Goal: Task Accomplishment & Management: Contribute content

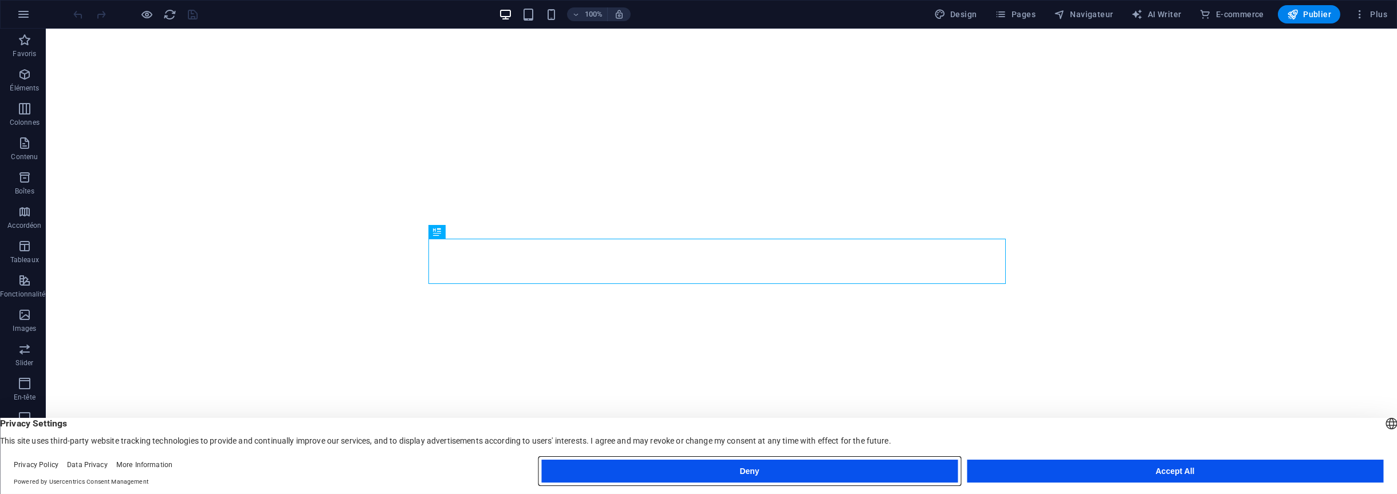
click at [692, 472] on button "Deny" at bounding box center [749, 471] width 417 height 23
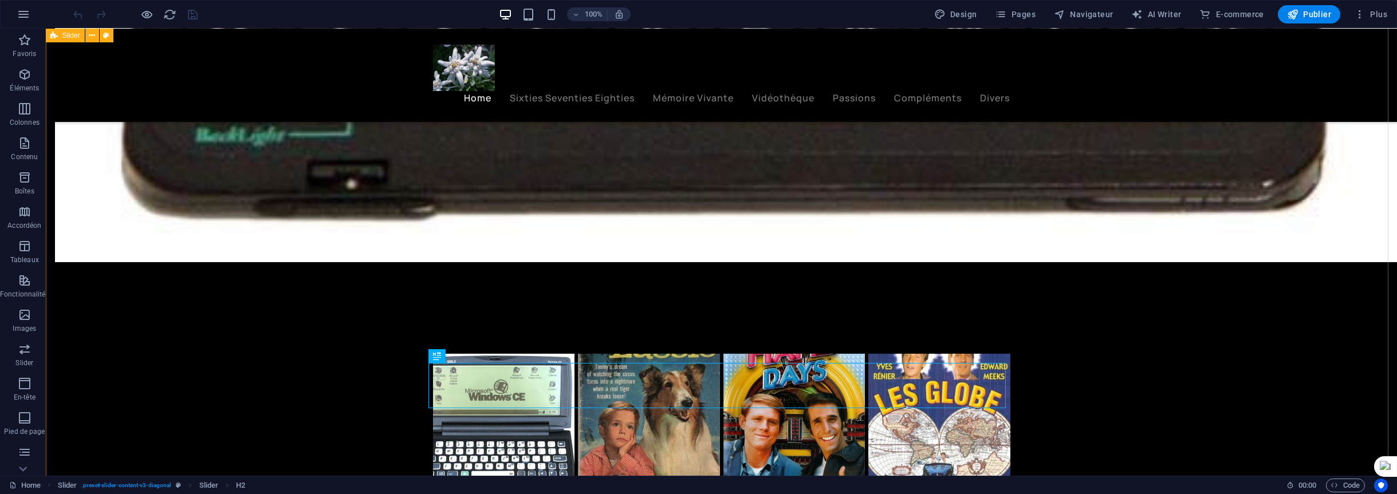
scroll to position [2510, 0]
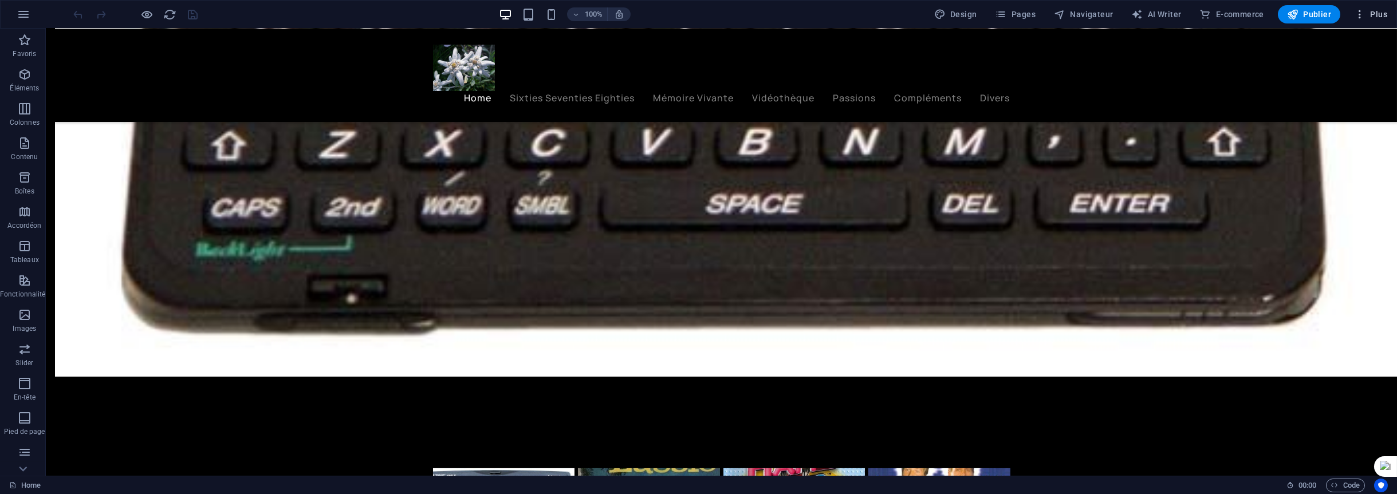
click at [1375, 16] on span "Plus" at bounding box center [1370, 14] width 33 height 11
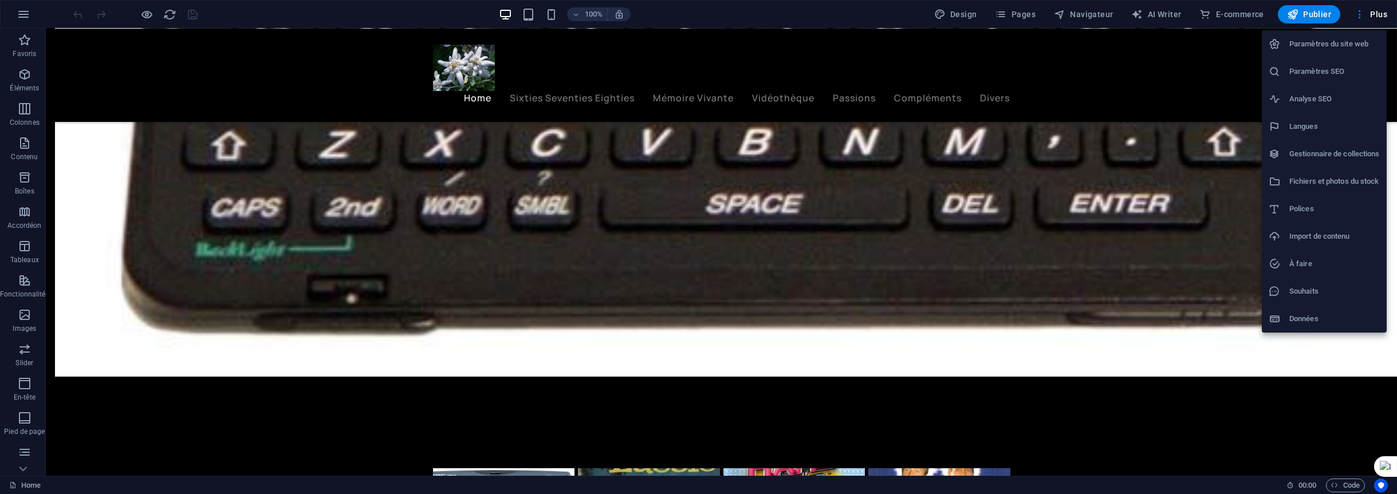
click at [1318, 183] on h6 "Fichiers et photos du stock" at bounding box center [1335, 182] width 91 height 14
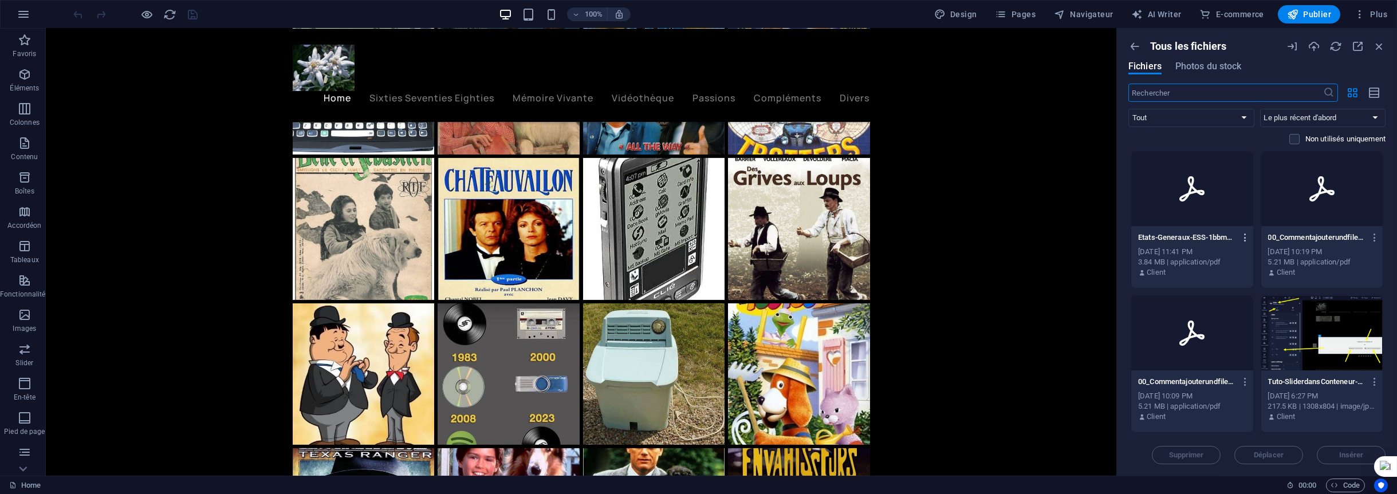
click at [1242, 237] on icon "button" at bounding box center [1245, 238] width 11 height 10
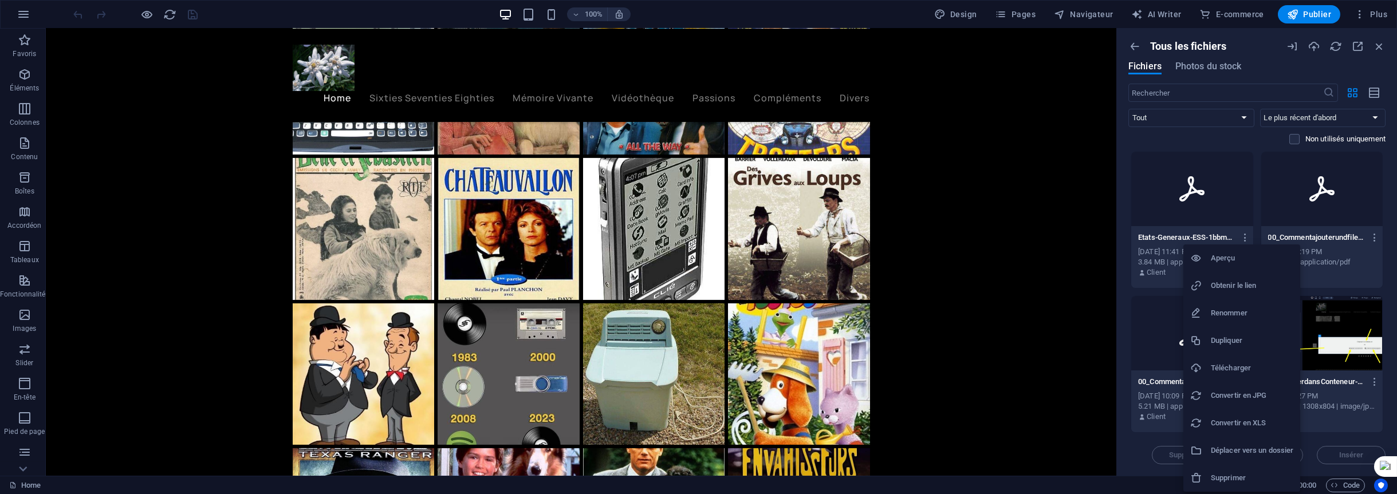
click at [1225, 282] on h6 "Obtenir le lien" at bounding box center [1252, 286] width 82 height 14
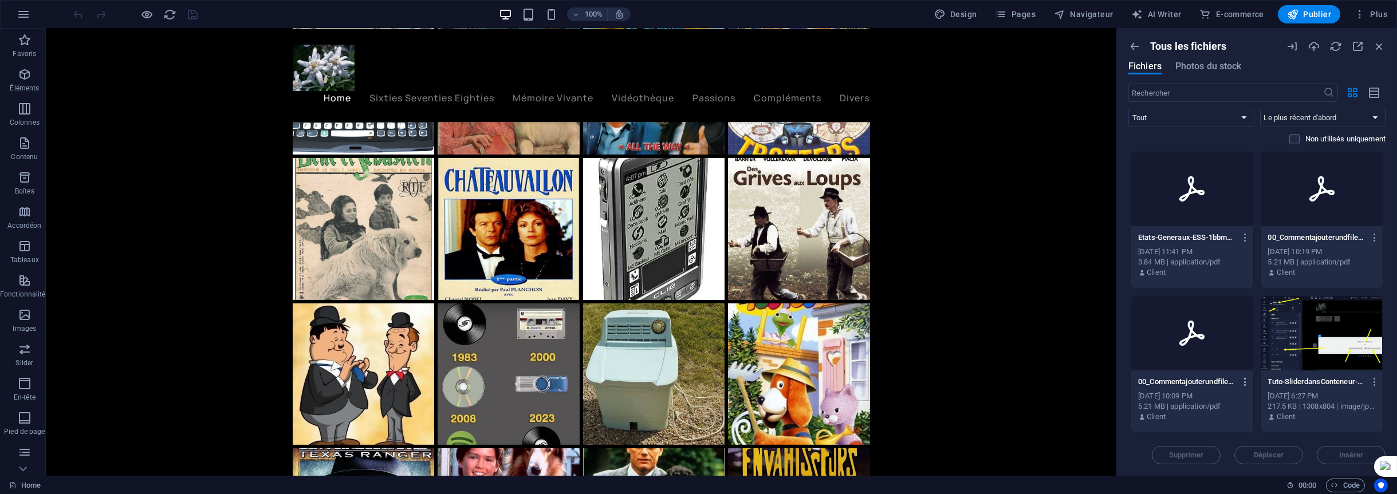
click at [1246, 382] on icon "button" at bounding box center [1245, 382] width 11 height 10
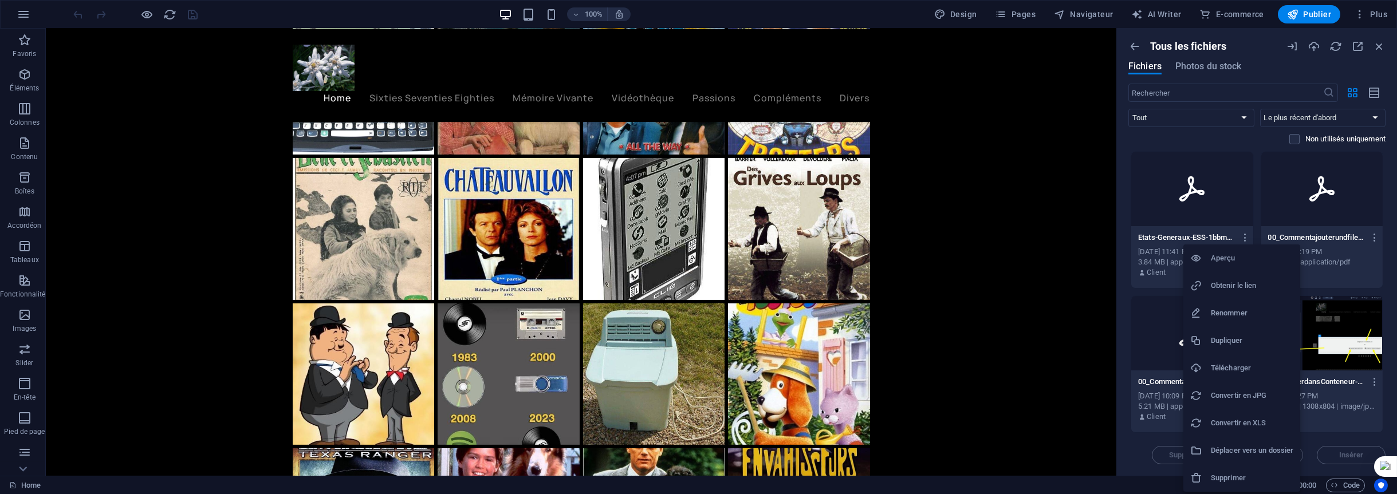
click at [1233, 288] on h6 "Obtenir le lien" at bounding box center [1252, 286] width 82 height 14
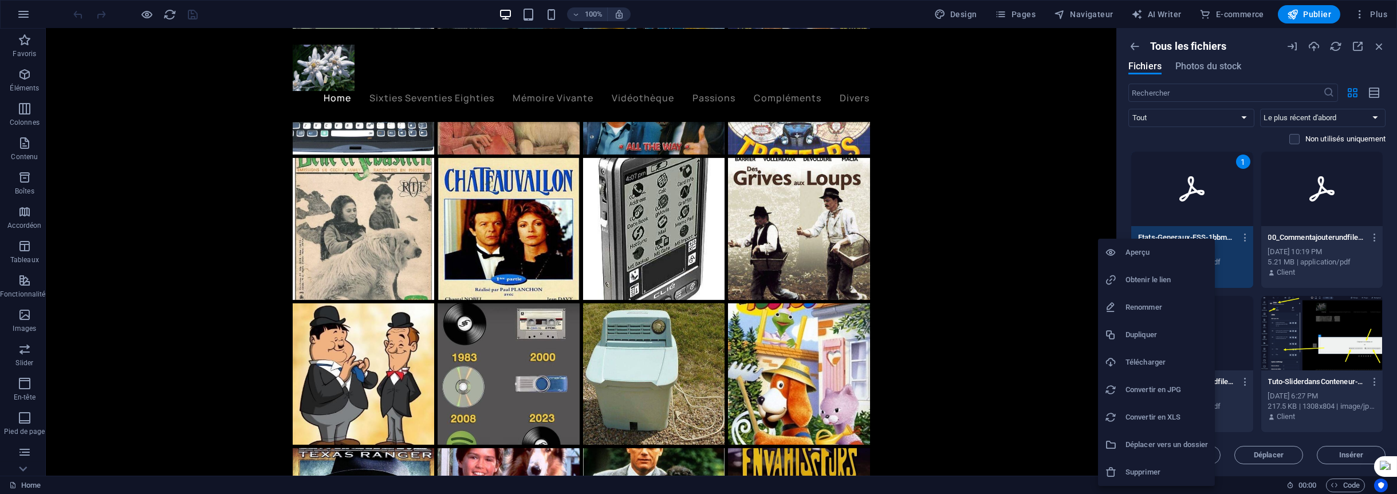
click at [1147, 280] on h6 "Obtenir le lien" at bounding box center [1167, 280] width 82 height 14
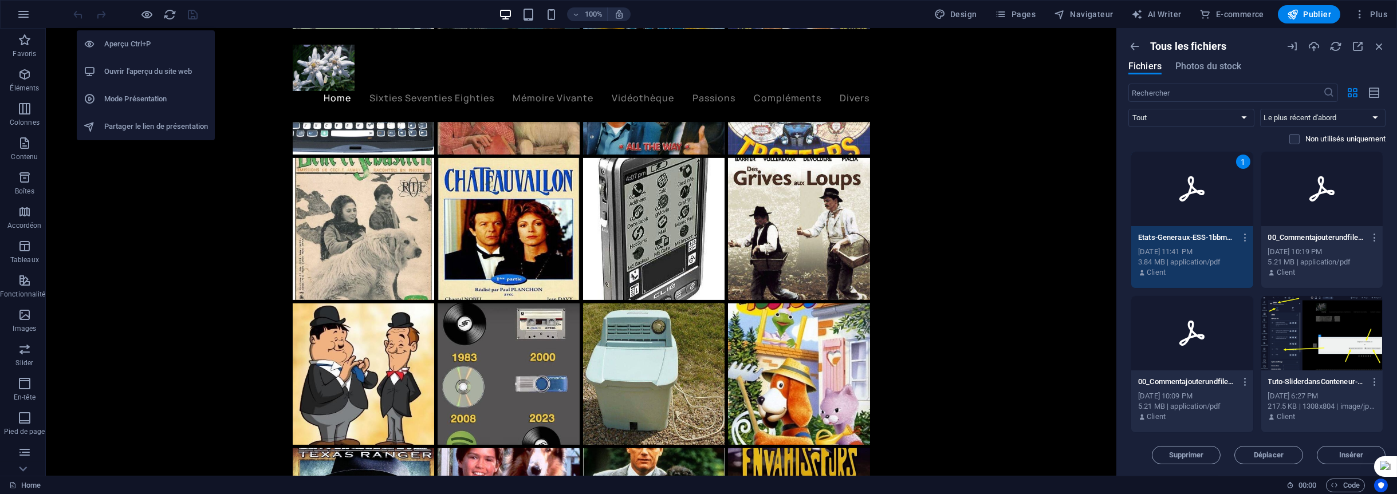
click at [125, 126] on h6 "Partager le lien de présentation" at bounding box center [156, 127] width 104 height 14
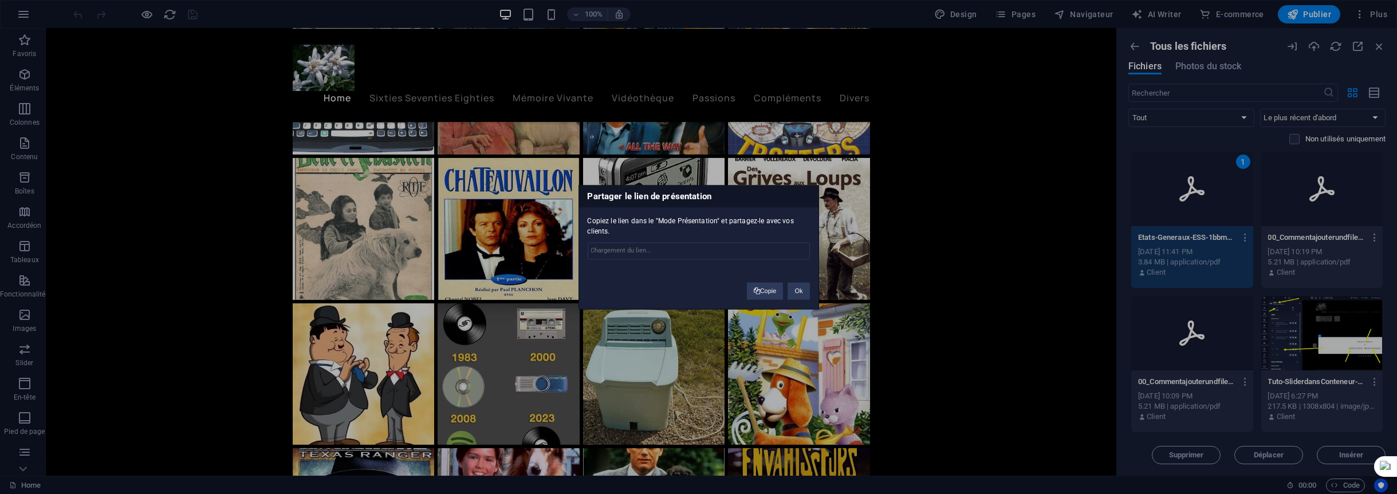
type input "https://cms.sitehub.io/presentation/2145960/bd77a462f7d1ddb29506eeb9f7dec6d042f…"
click at [767, 288] on button "Copie" at bounding box center [765, 290] width 37 height 17
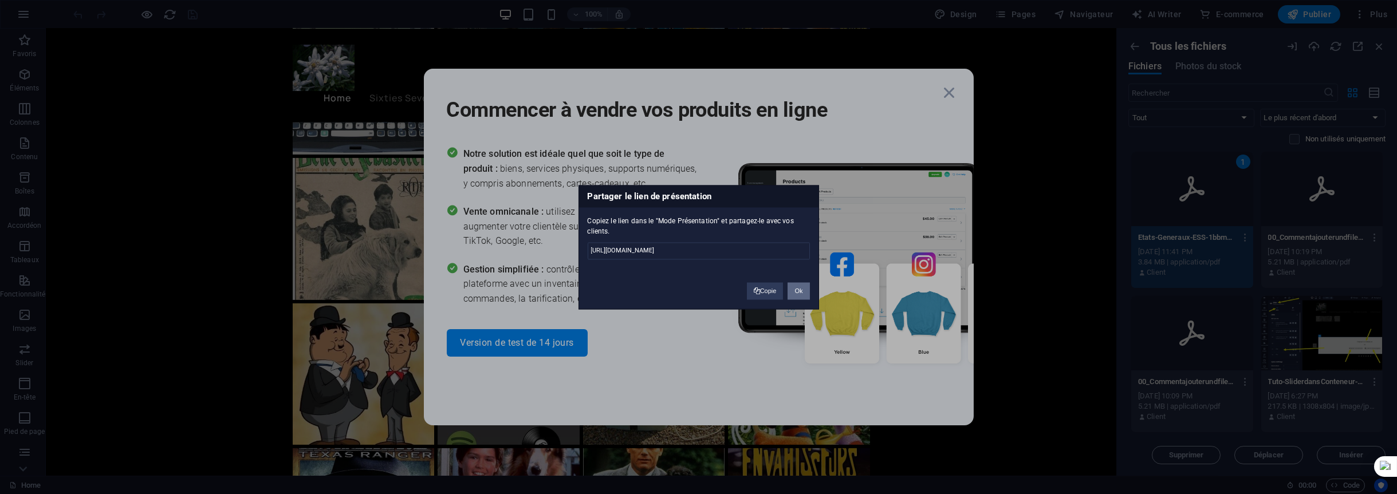
click at [796, 294] on button "Ok" at bounding box center [799, 290] width 22 height 17
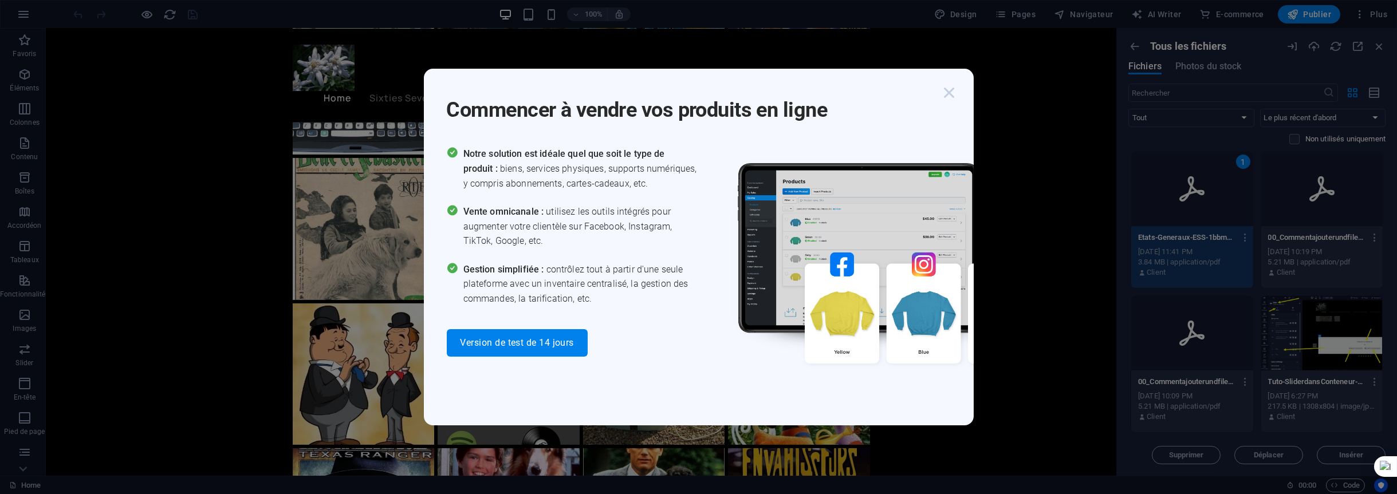
click at [954, 94] on icon "button" at bounding box center [950, 92] width 21 height 21
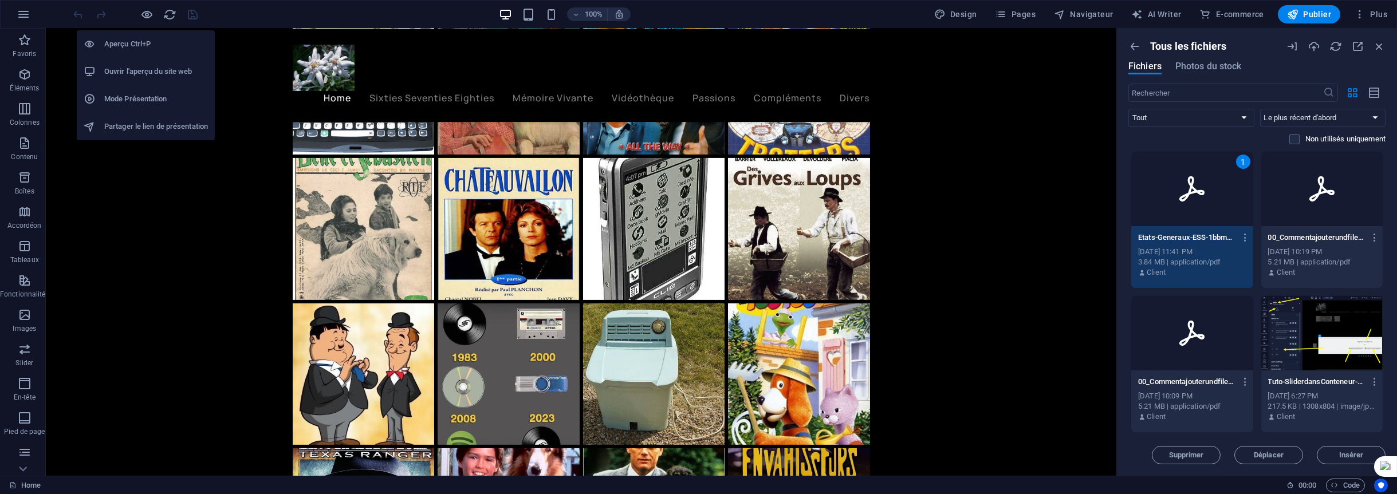
click at [115, 67] on h6 "Ouvrir l'aperçu du site web" at bounding box center [156, 72] width 104 height 14
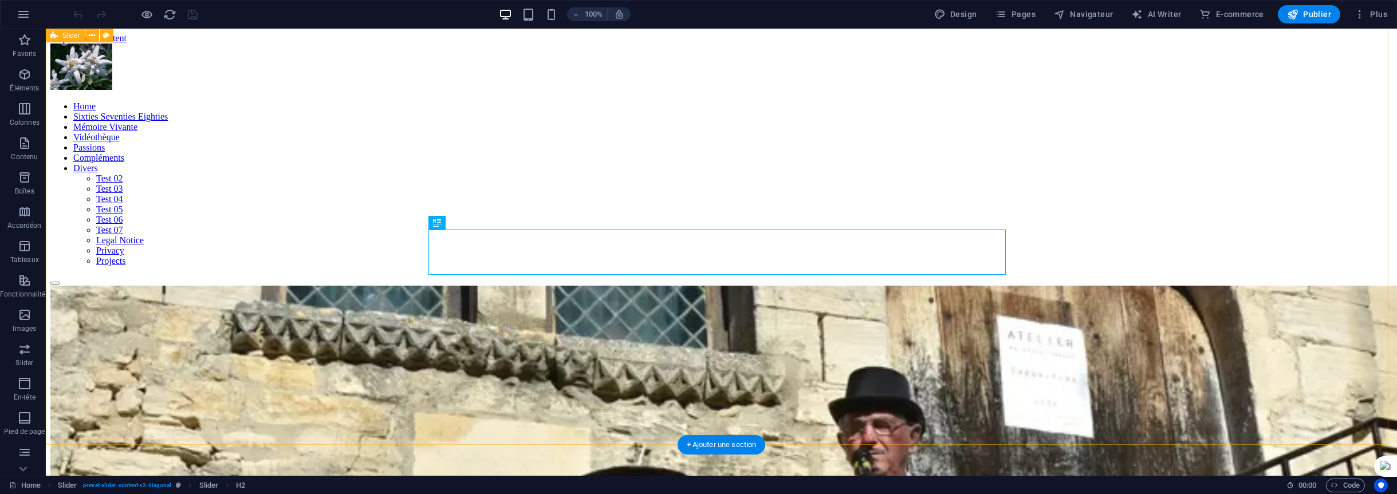
scroll to position [2758, 0]
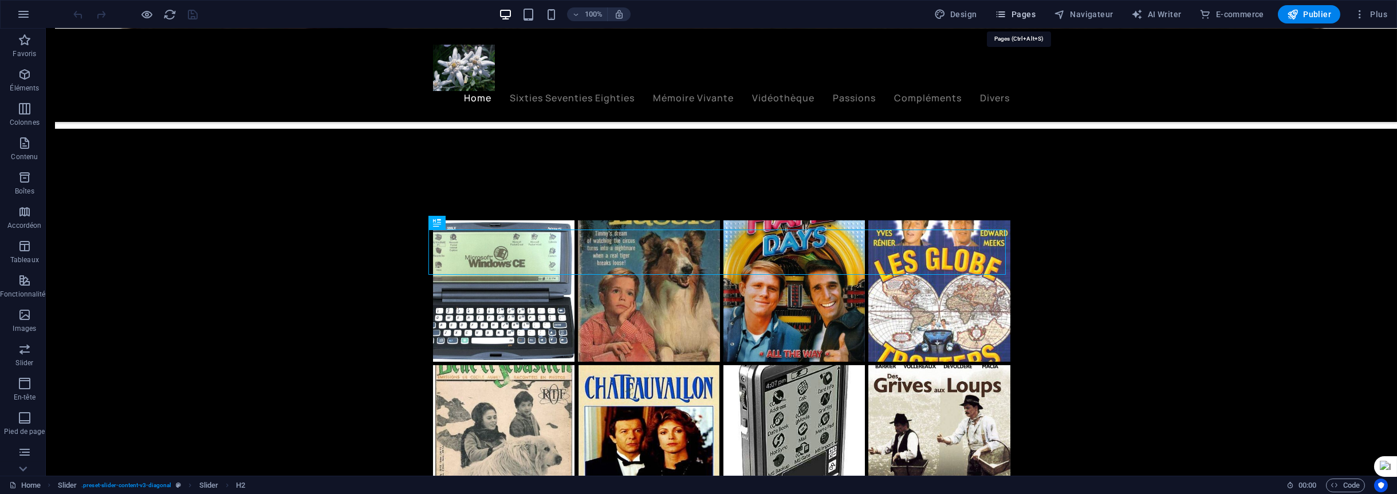
click at [1026, 14] on span "Pages" at bounding box center [1016, 14] width 40 height 11
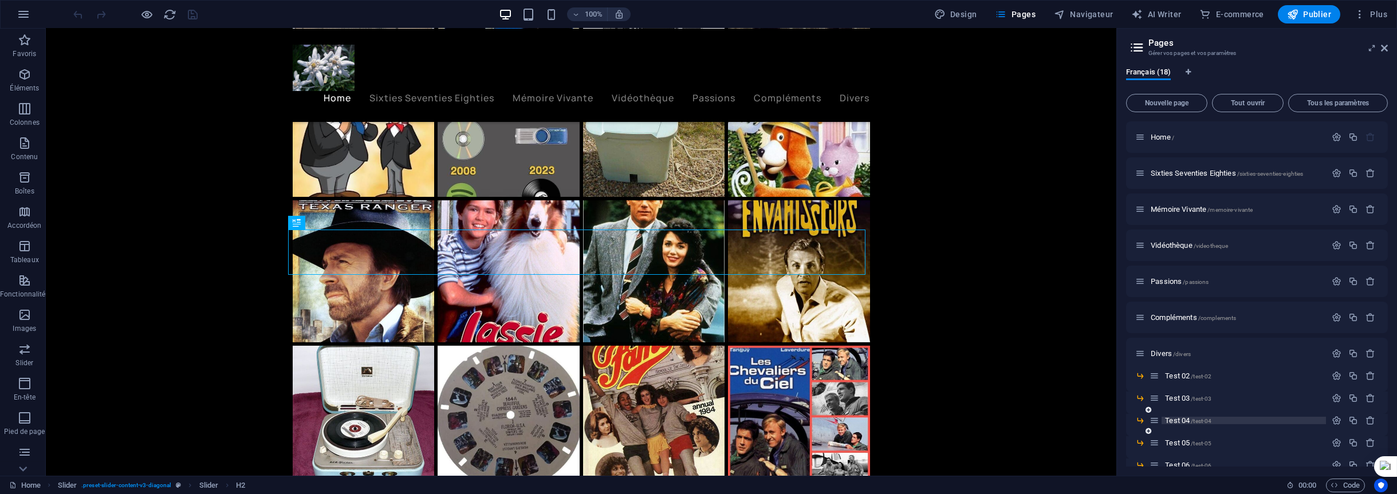
click at [1181, 421] on span "Test 04 /test-04" at bounding box center [1188, 421] width 46 height 9
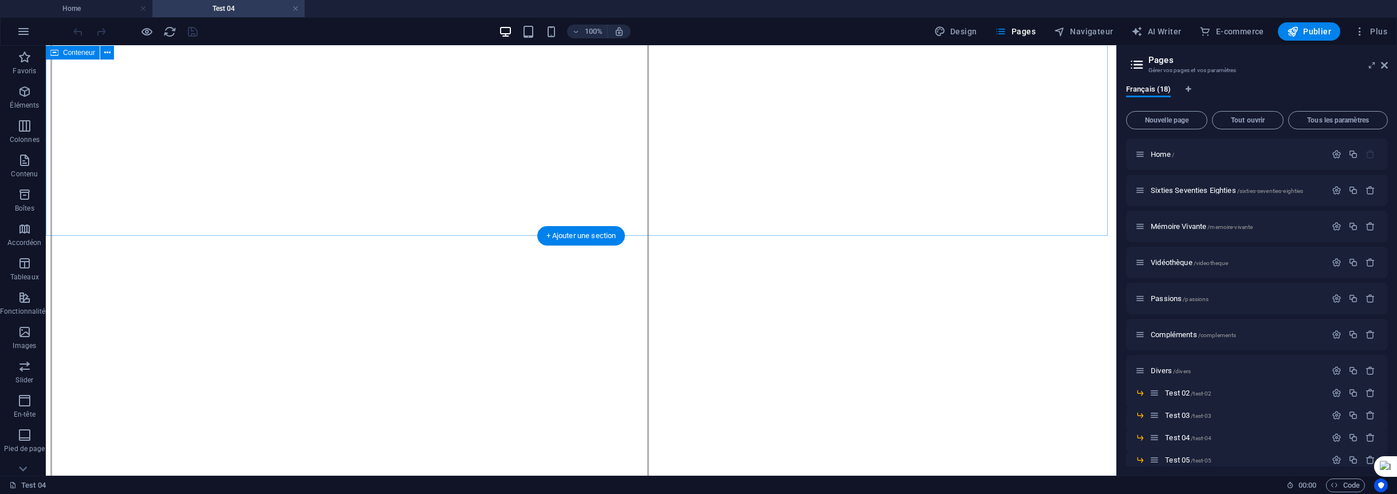
scroll to position [1146, 0]
click at [577, 235] on div "+ Ajouter une section" at bounding box center [581, 235] width 88 height 19
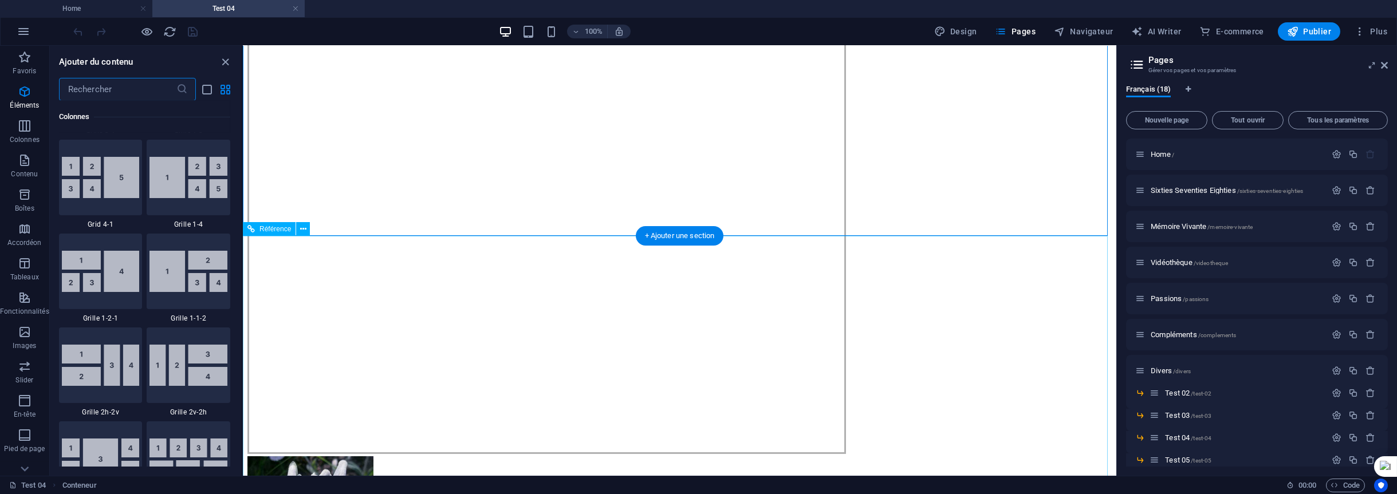
scroll to position [2004, 0]
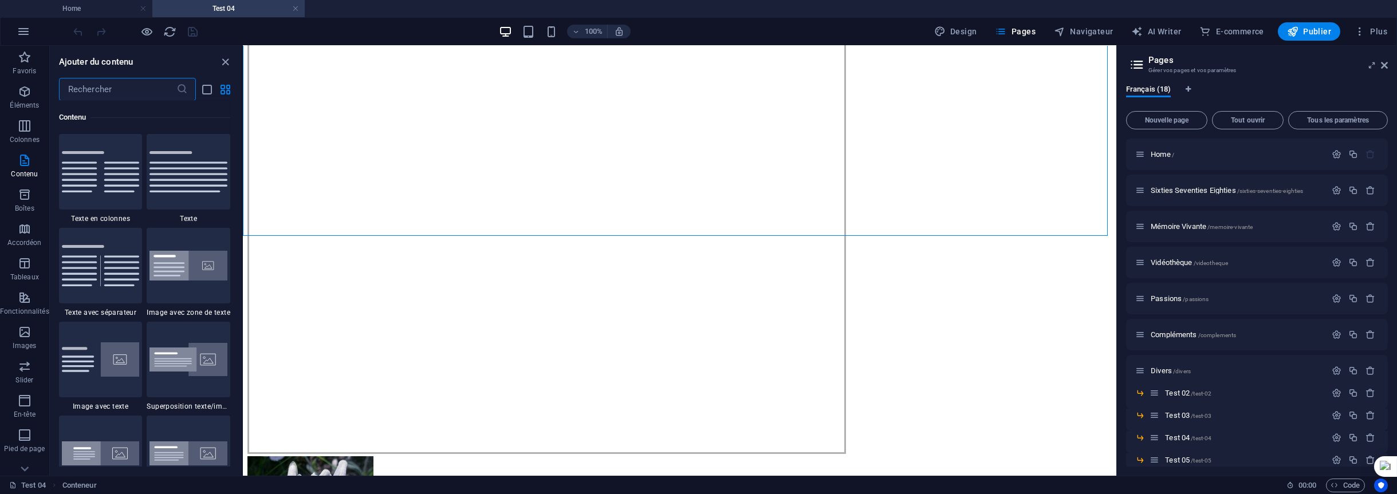
click at [96, 92] on input "text" at bounding box center [117, 89] width 117 height 23
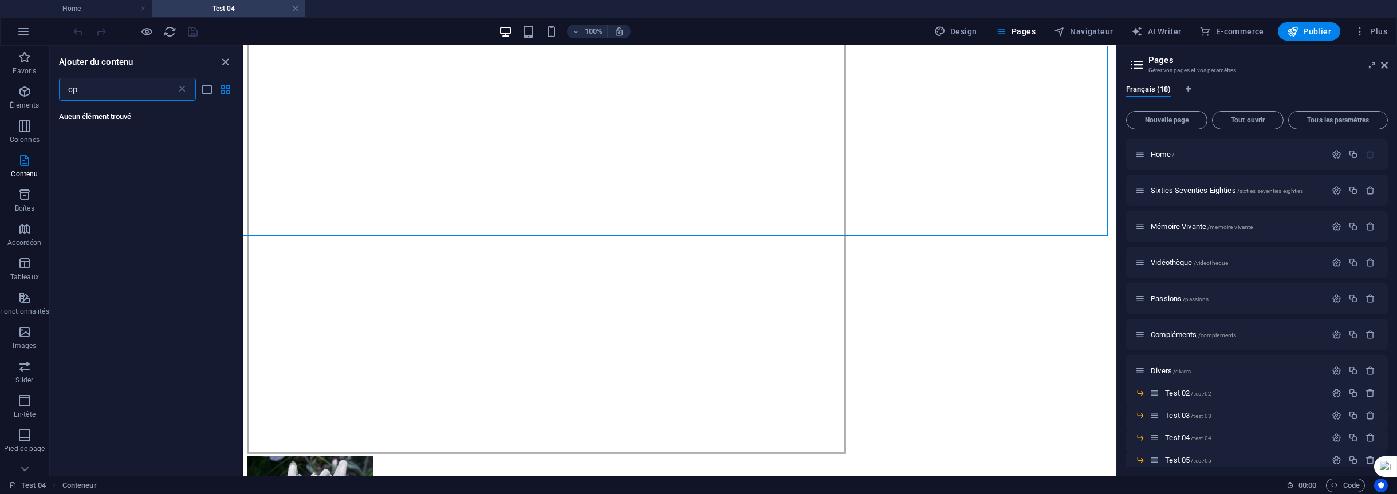
scroll to position [0, 0]
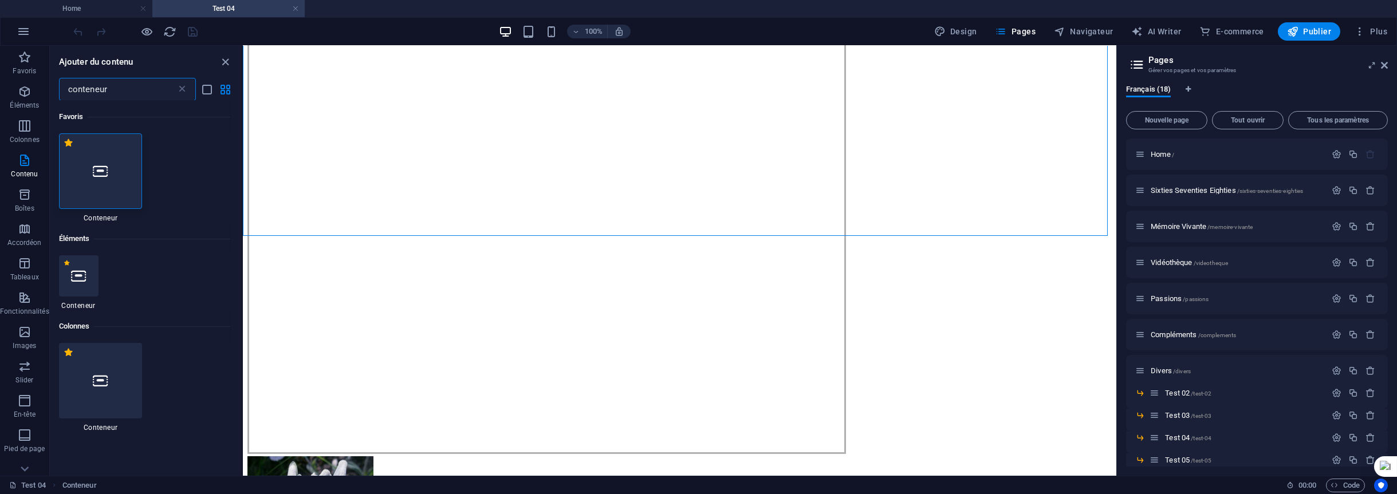
type input "conteneur"
click at [98, 175] on icon at bounding box center [100, 171] width 15 height 15
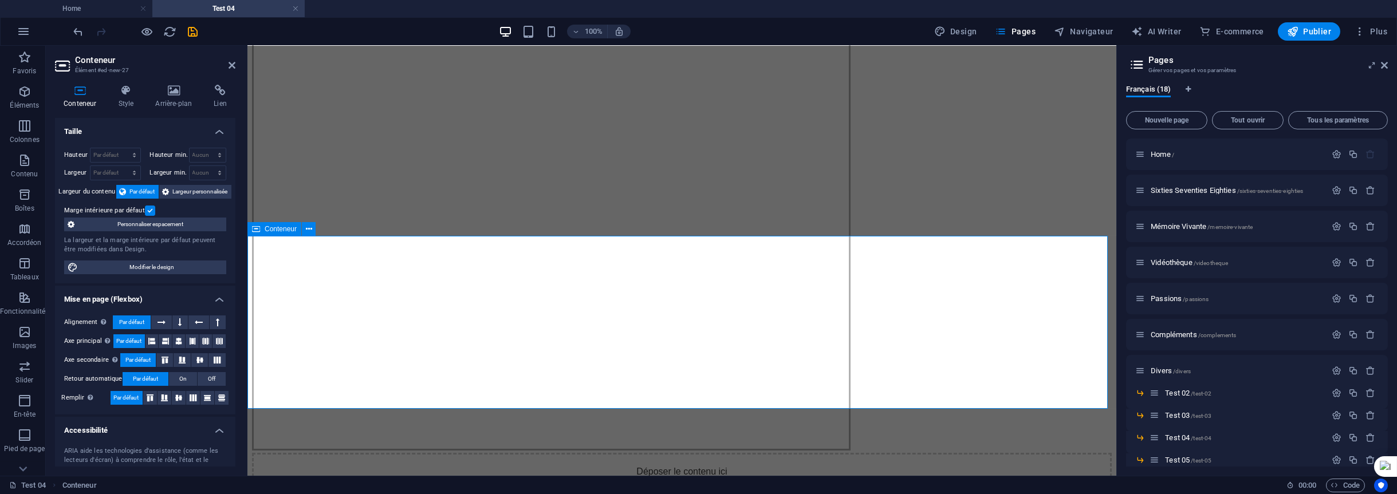
click at [696, 453] on div "Déposer le contenu ici ou Ajouter les éléments Coller le presse-papiers" at bounding box center [682, 493] width 860 height 81
click at [21, 163] on icon "button" at bounding box center [25, 161] width 14 height 14
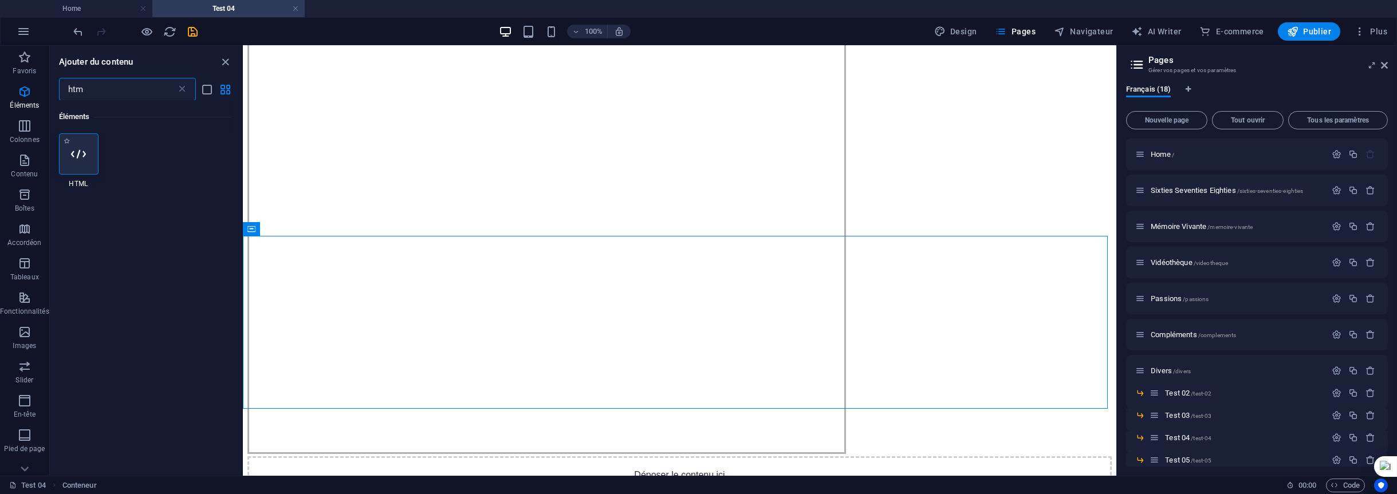
type input "htm"
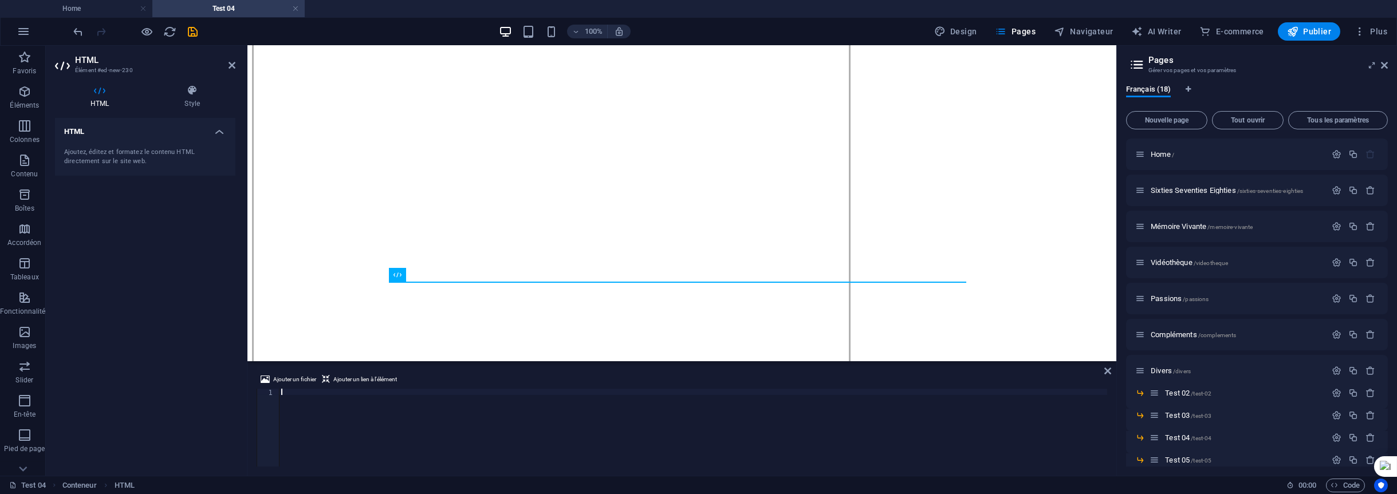
paste textarea "<iframe src="[URL][DOMAIN_NAME]" name="myIFrame" scrolling="auto" width="1039px…"
type textarea "<iframe src="[URL][DOMAIN_NAME]" name="myIFrame" scrolling="auto" width="1039px…"
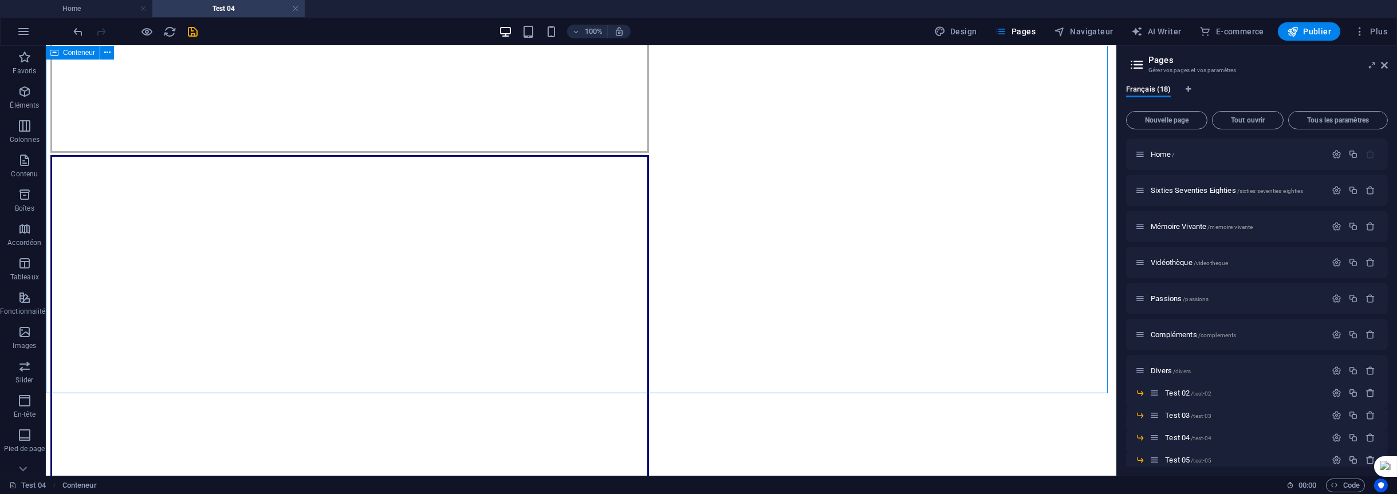
scroll to position [1719, 0]
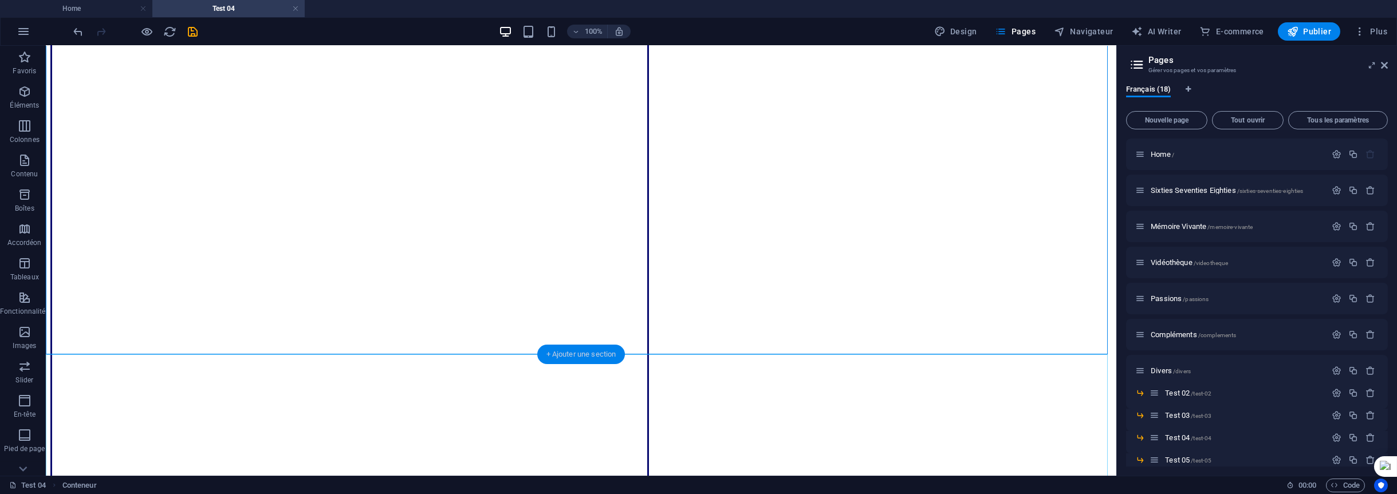
click at [584, 356] on div "+ Ajouter une section" at bounding box center [581, 354] width 88 height 19
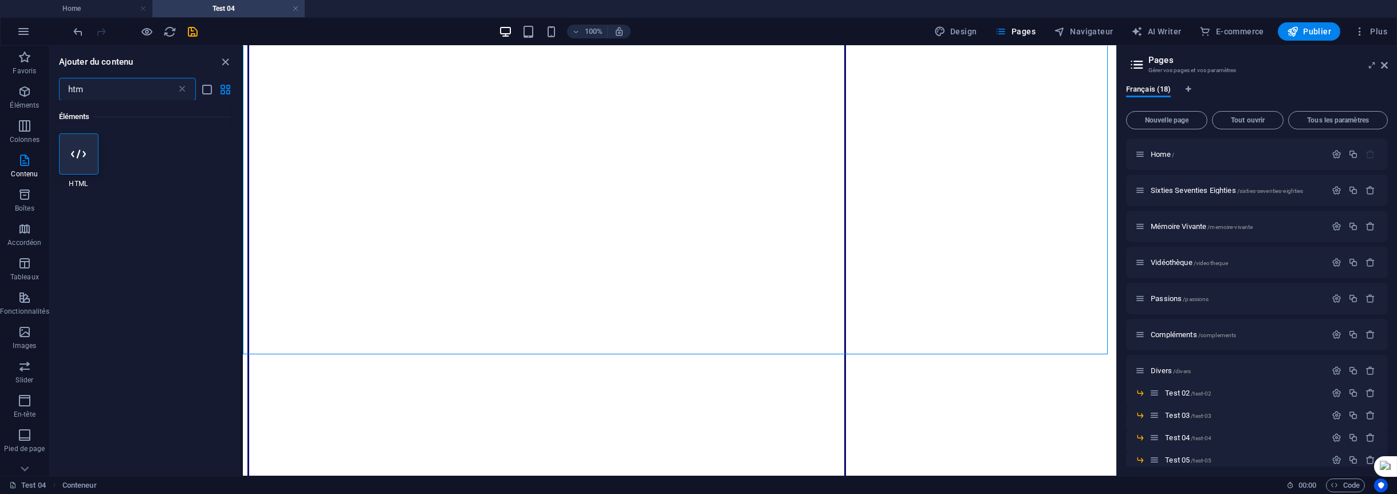
drag, startPoint x: 93, startPoint y: 88, endPoint x: 57, endPoint y: 86, distance: 36.1
click at [59, 86] on input "htm" at bounding box center [117, 89] width 117 height 23
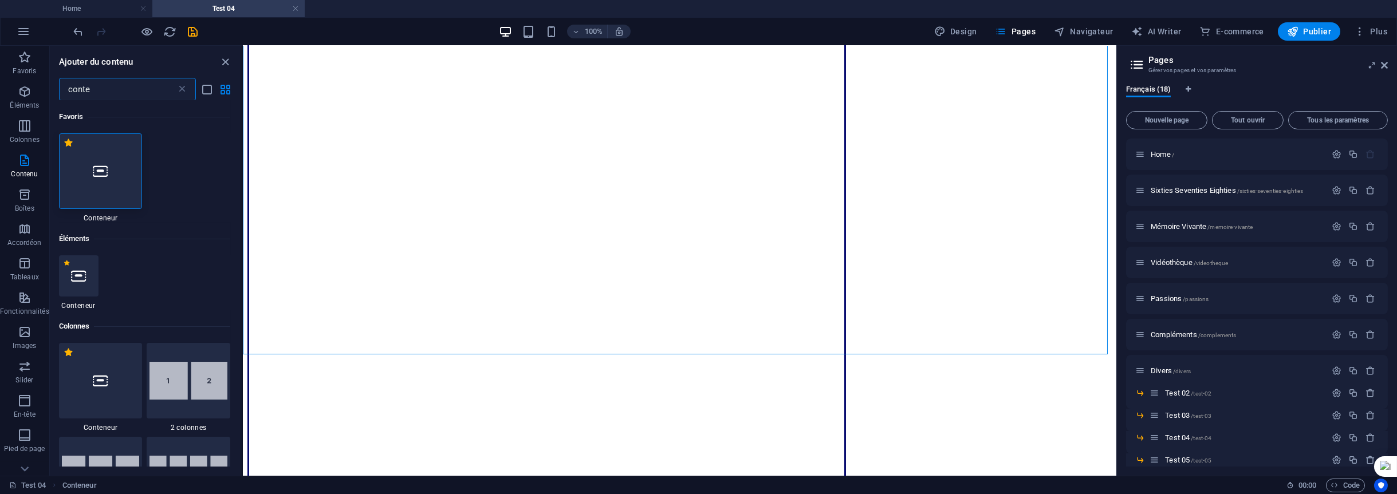
type input "conte"
click at [109, 176] on div at bounding box center [101, 171] width 84 height 76
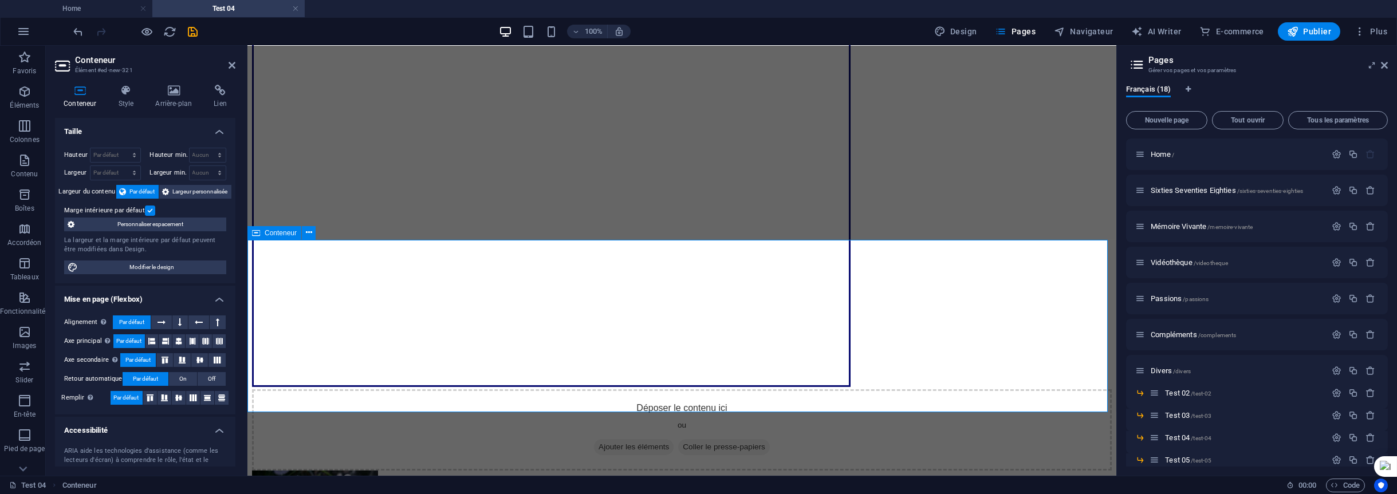
scroll to position [1833, 0]
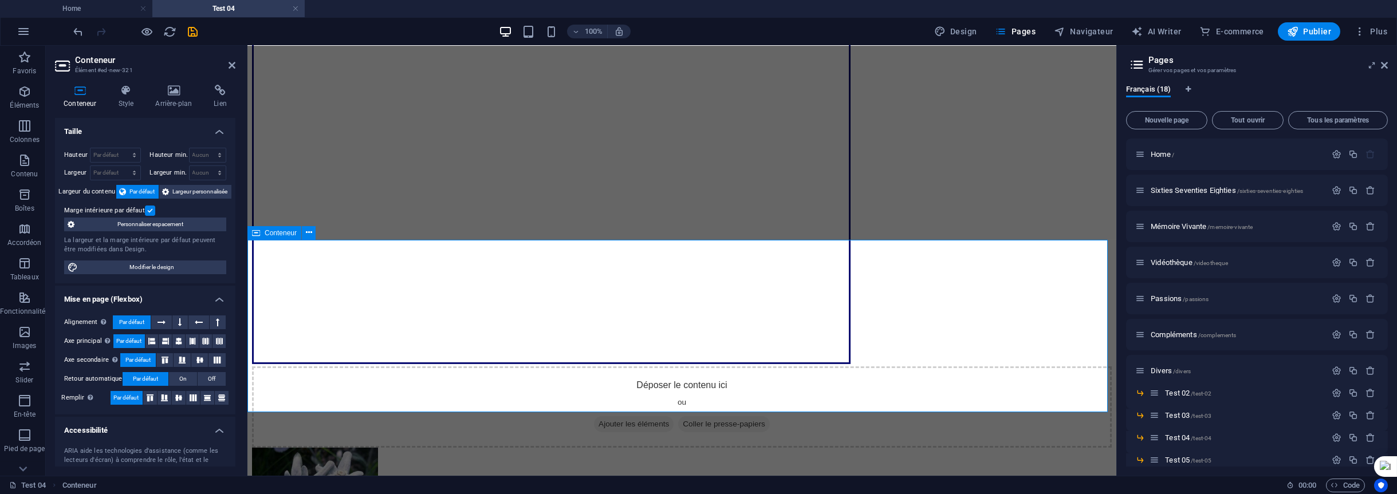
click at [685, 367] on div "Déposer le contenu ici ou Ajouter les éléments Coller le presse-papiers" at bounding box center [682, 407] width 860 height 81
click at [310, 235] on icon at bounding box center [309, 233] width 6 height 12
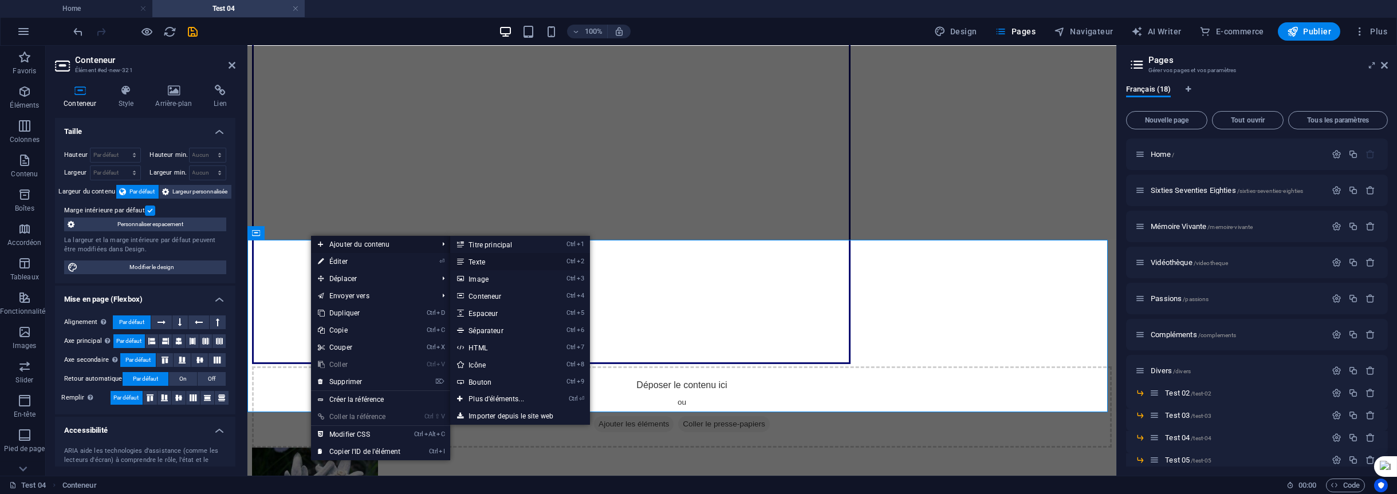
click at [484, 260] on link "Ctrl 2 Texte" at bounding box center [498, 261] width 97 height 17
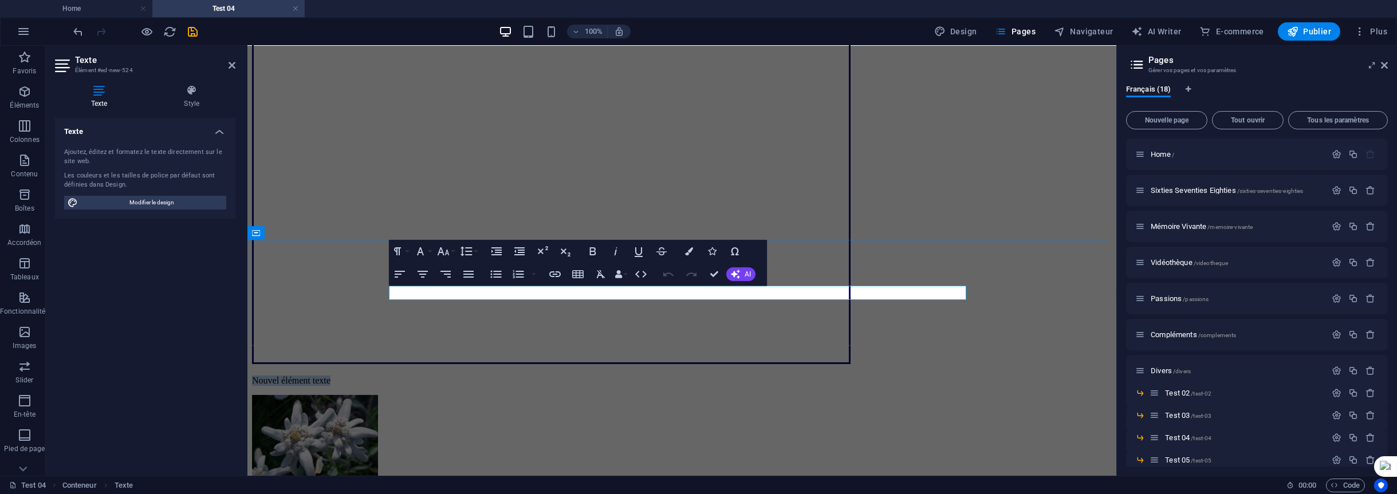
click at [488, 376] on p "Nouvel élément texte" at bounding box center [682, 381] width 860 height 10
drag, startPoint x: 488, startPoint y: 293, endPoint x: 385, endPoint y: 293, distance: 102.6
click at [385, 376] on div "Nouvel élément texte" at bounding box center [682, 381] width 860 height 10
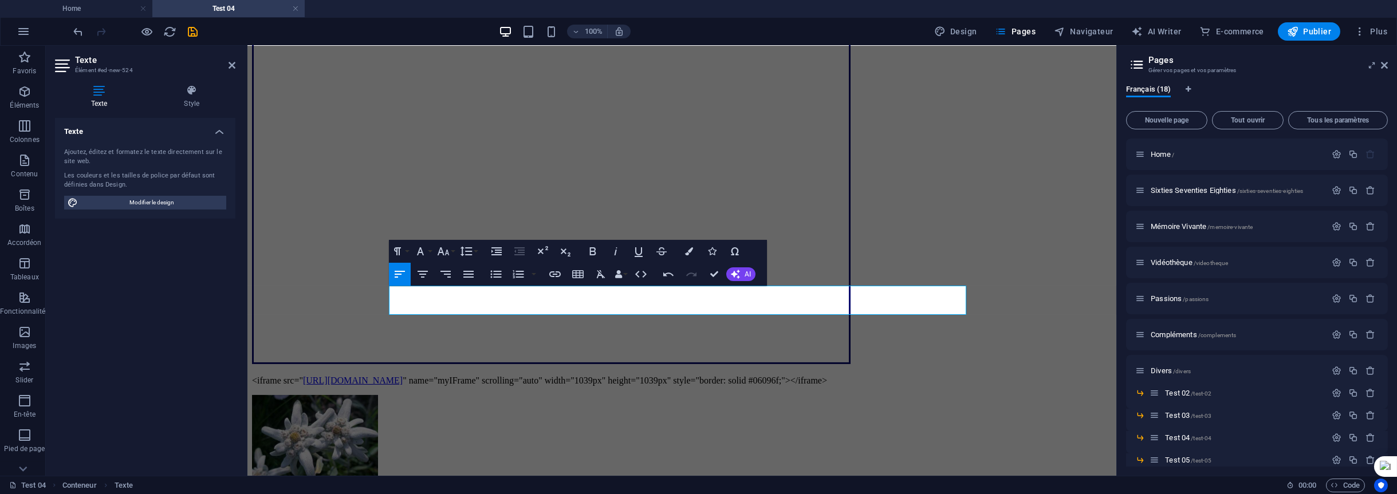
scroll to position [2238, 5]
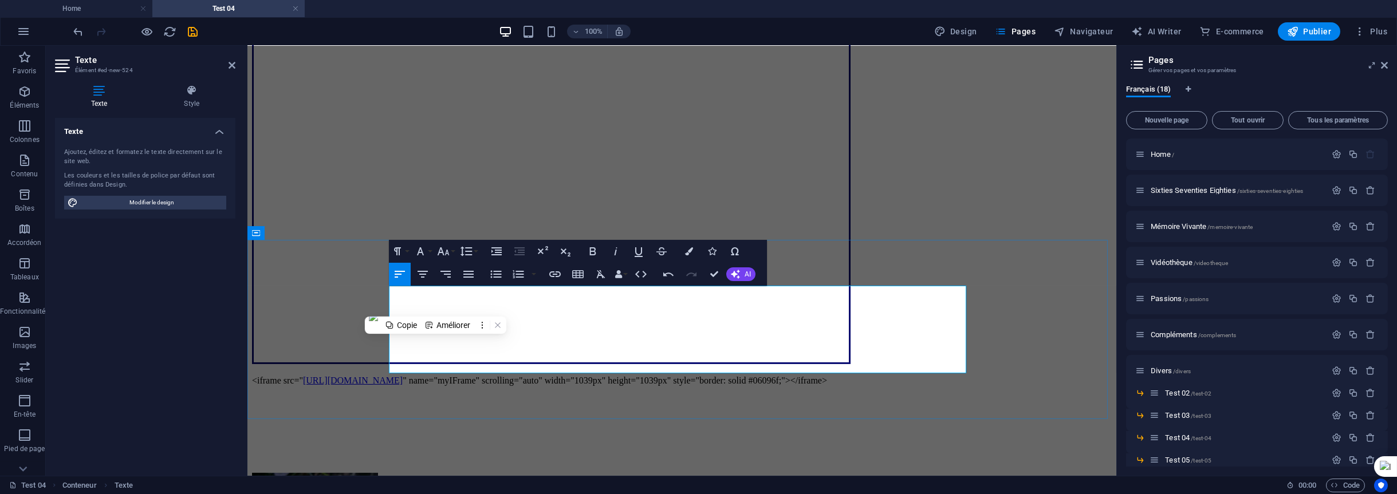
click at [558, 395] on p at bounding box center [682, 400] width 860 height 10
click at [877, 376] on p "<iframe src=" [URL][DOMAIN_NAME] " name="myIFrame" scrolling="auto" width="1039…" at bounding box center [682, 381] width 860 height 10
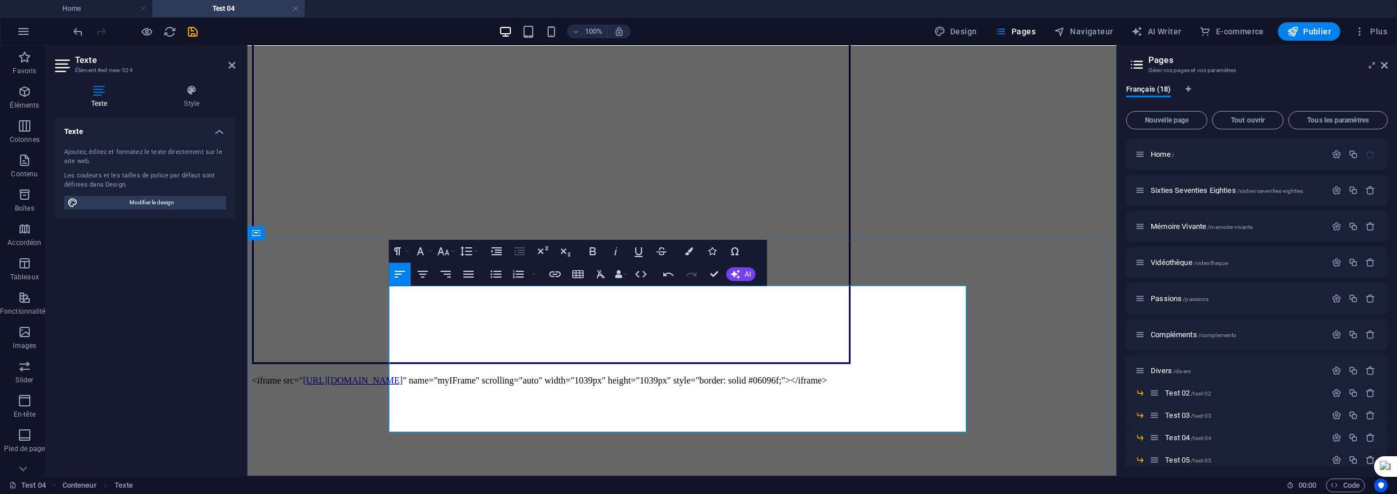
click at [411, 376] on p "<iframe src=" [URL][DOMAIN_NAME] " name="myIFrame" scrolling="auto" width="1039…" at bounding box center [682, 381] width 860 height 10
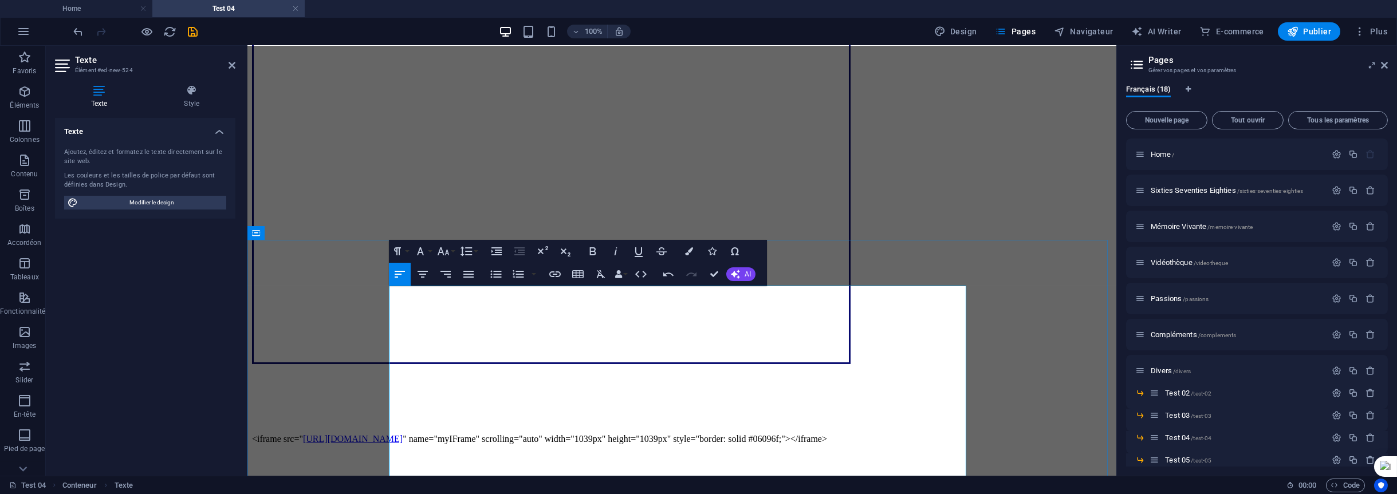
click at [412, 415] on p at bounding box center [682, 420] width 860 height 10
click at [412, 376] on div "<iframe src=" [URL][DOMAIN_NAME] " name="myIFrame" scrolling="auto" width="1039…" at bounding box center [682, 488] width 860 height 225
click at [418, 376] on p at bounding box center [682, 381] width 860 height 10
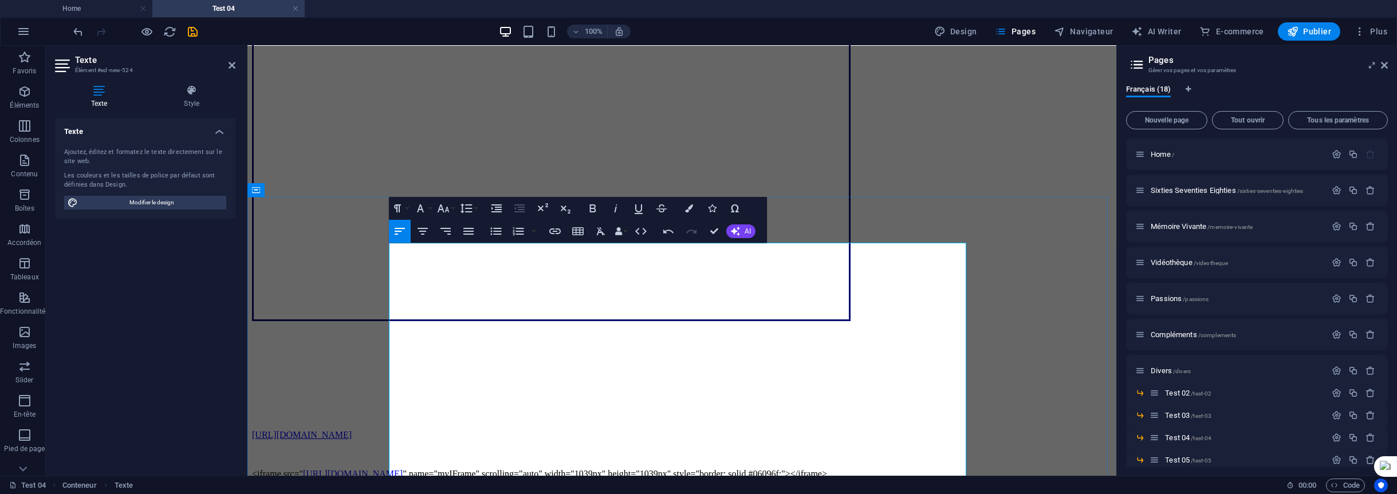
scroll to position [1891, 0]
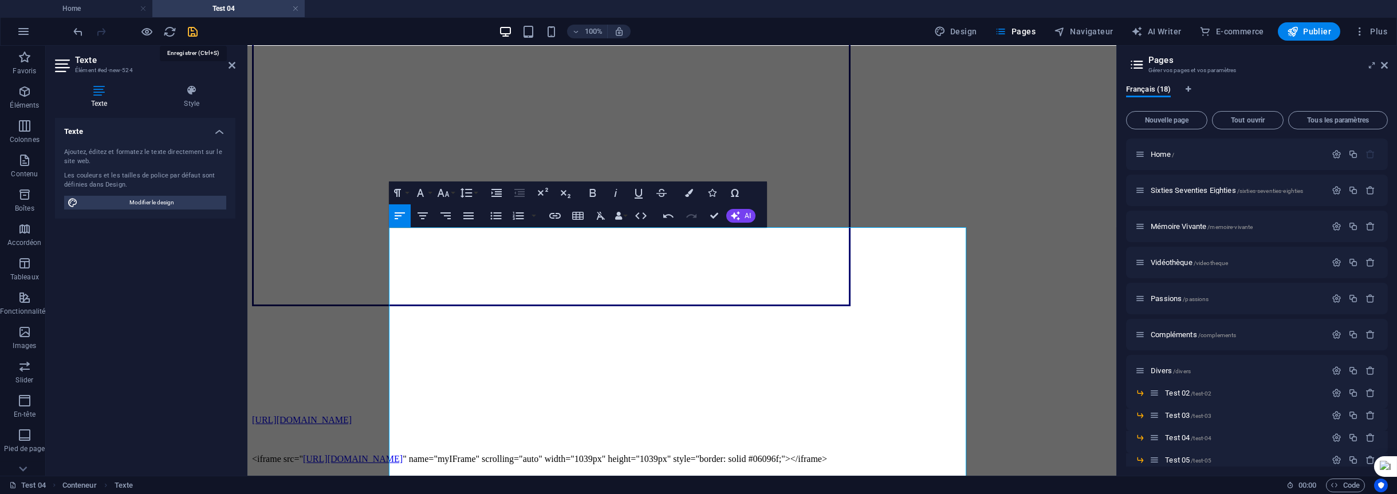
click at [188, 33] on icon "save" at bounding box center [193, 31] width 13 height 13
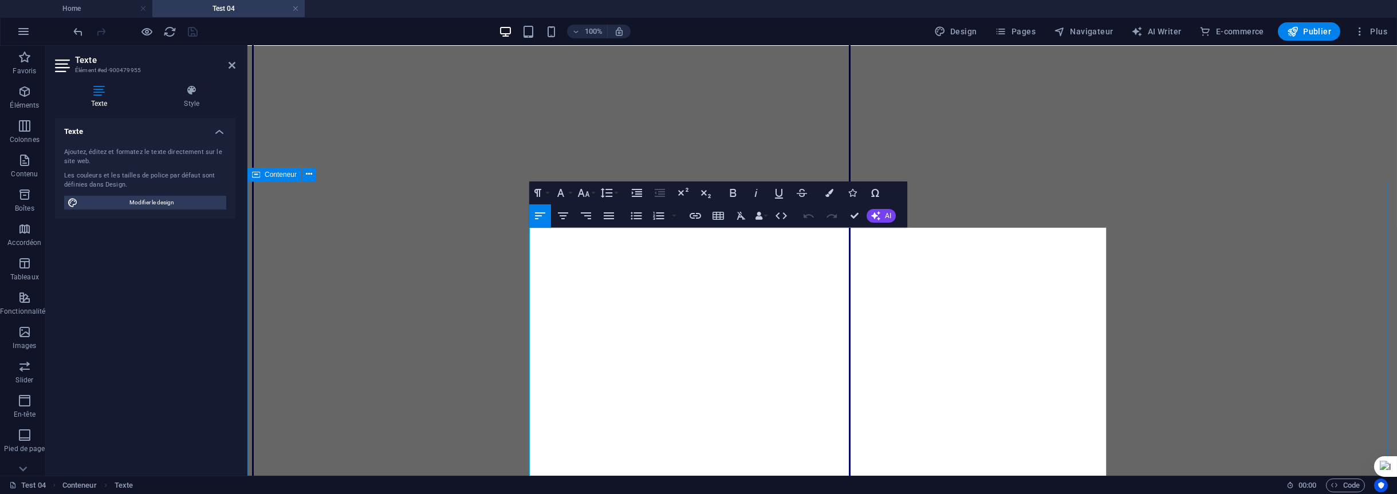
click at [756, 194] on icon "button" at bounding box center [756, 193] width 3 height 8
click at [754, 194] on icon "button" at bounding box center [756, 193] width 14 height 14
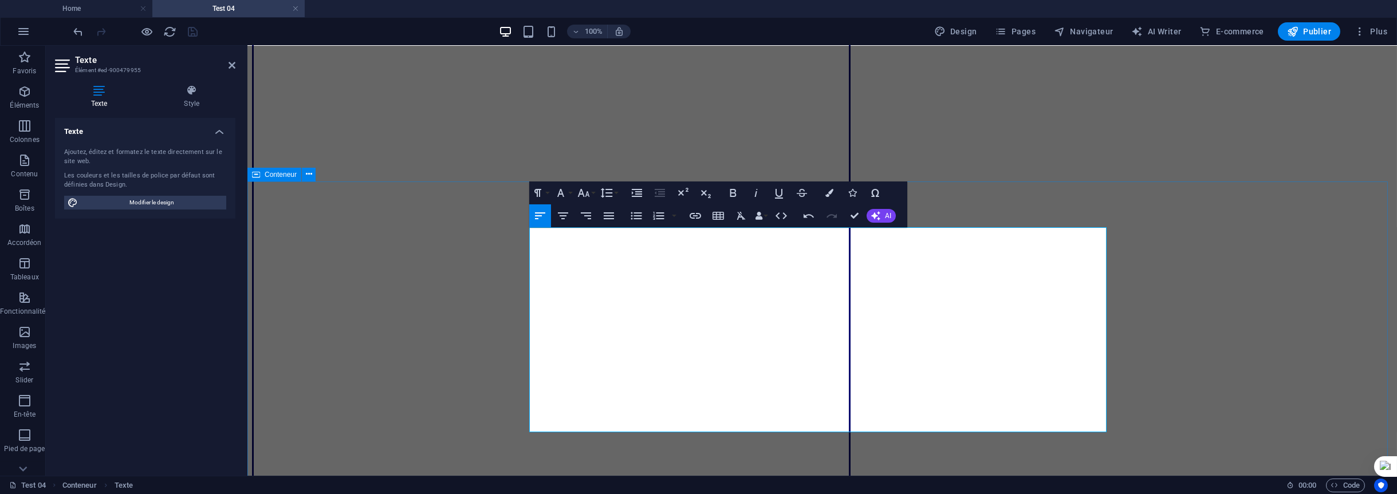
drag, startPoint x: 660, startPoint y: 234, endPoint x: 676, endPoint y: 232, distance: 16.1
click at [734, 194] on icon "button" at bounding box center [733, 193] width 6 height 8
drag, startPoint x: 810, startPoint y: 232, endPoint x: 925, endPoint y: 232, distance: 114.6
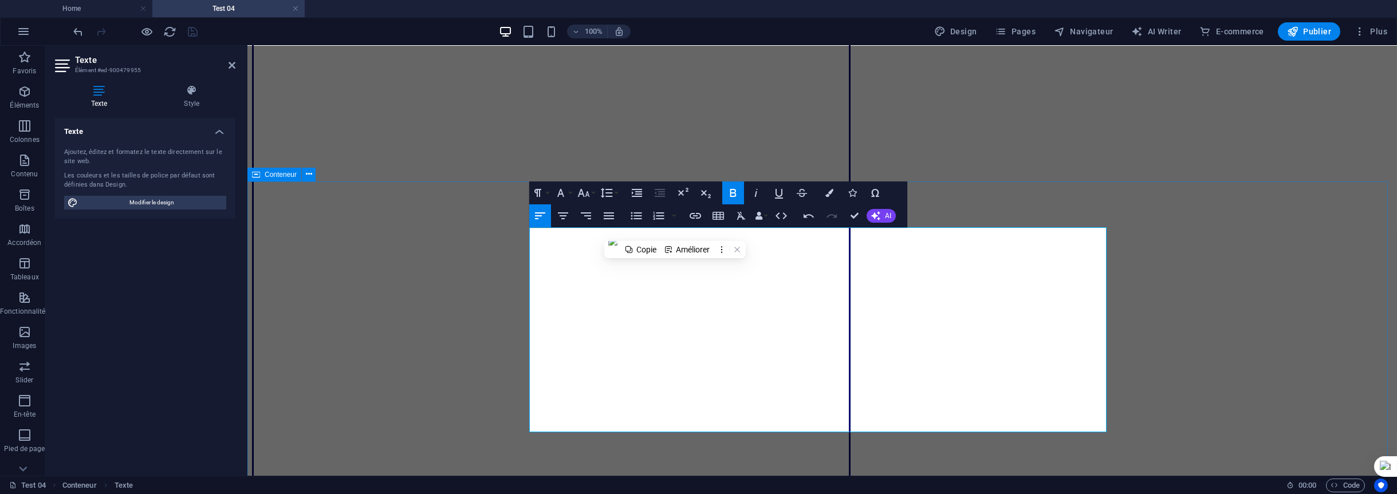
click at [736, 194] on icon "button" at bounding box center [733, 193] width 14 height 14
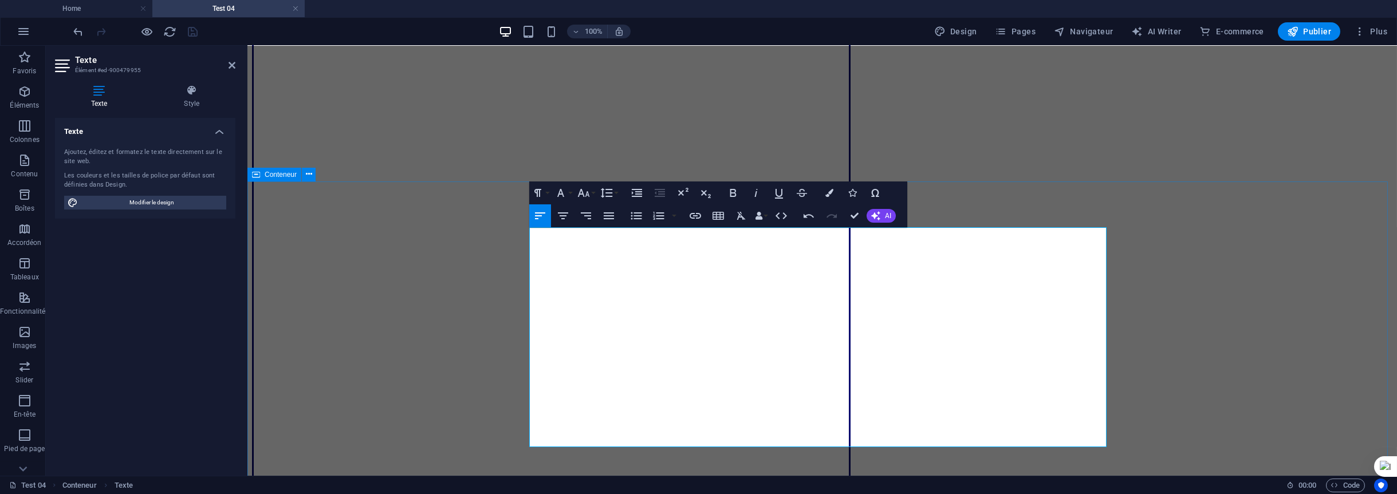
drag, startPoint x: 600, startPoint y: 419, endPoint x: 530, endPoint y: 234, distance: 197.5
click at [592, 192] on button "Font Size" at bounding box center [586, 193] width 22 height 23
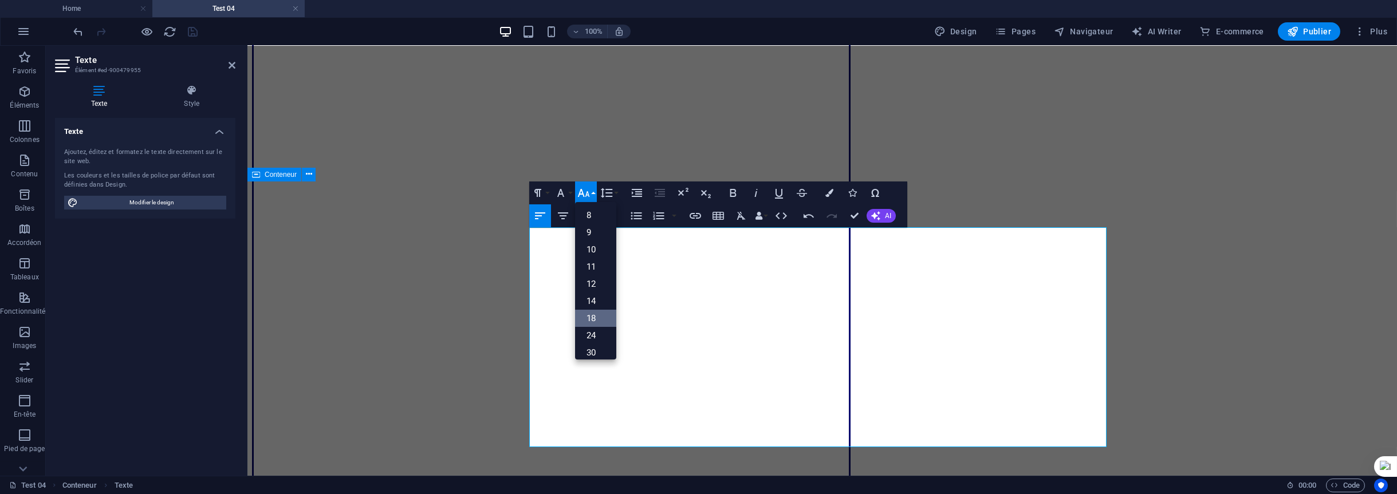
click at [591, 319] on link "18" at bounding box center [595, 318] width 41 height 17
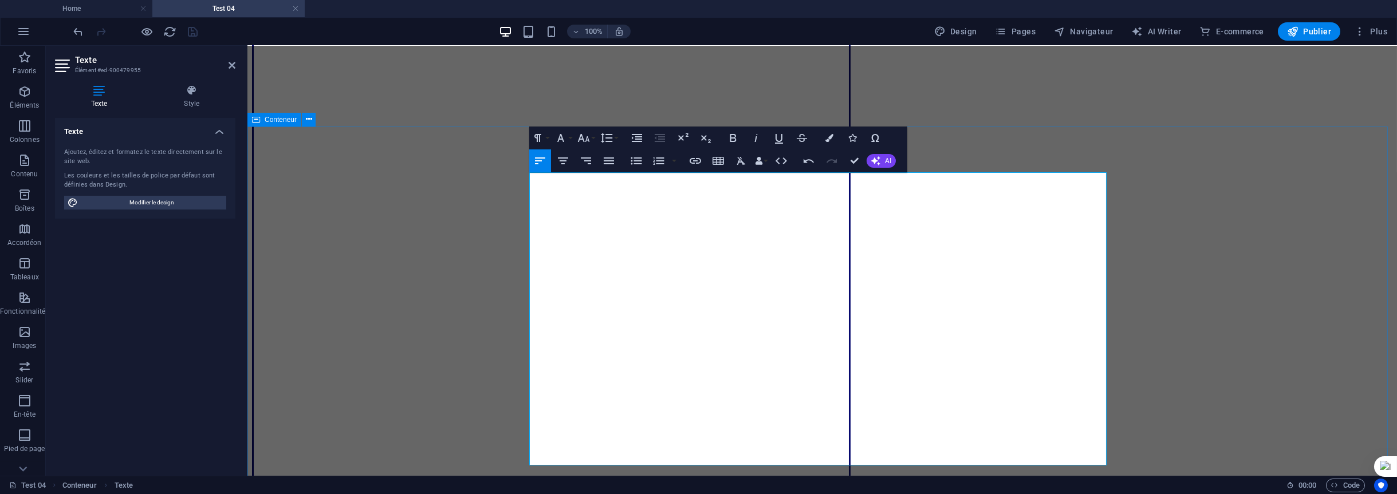
scroll to position [2006, 0]
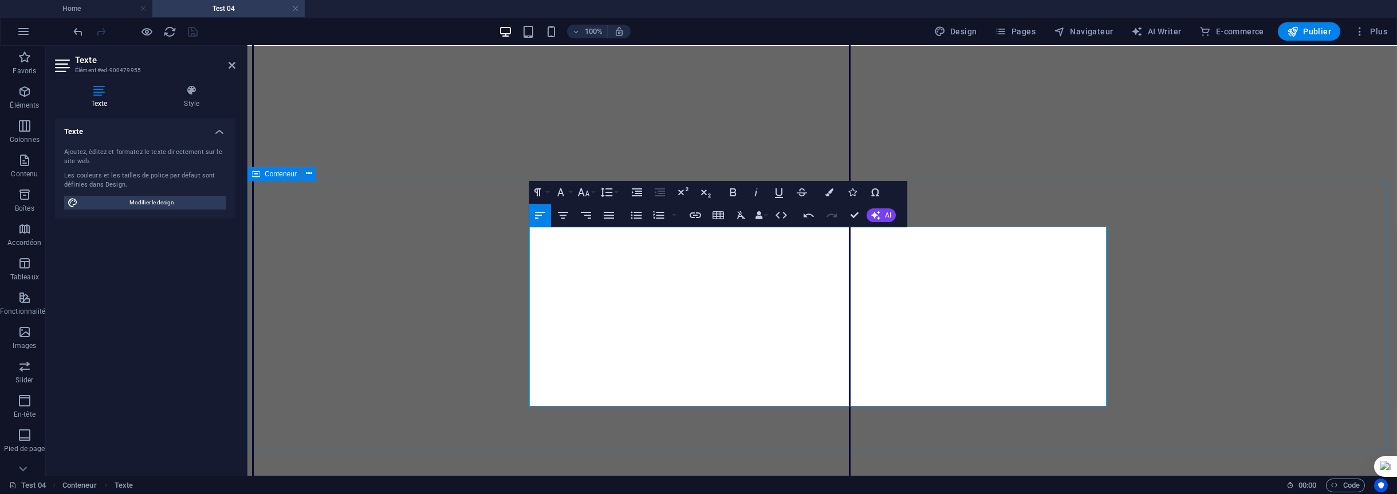
scroll to position [1891, 0]
click at [285, 176] on span "Conteneur" at bounding box center [281, 174] width 32 height 7
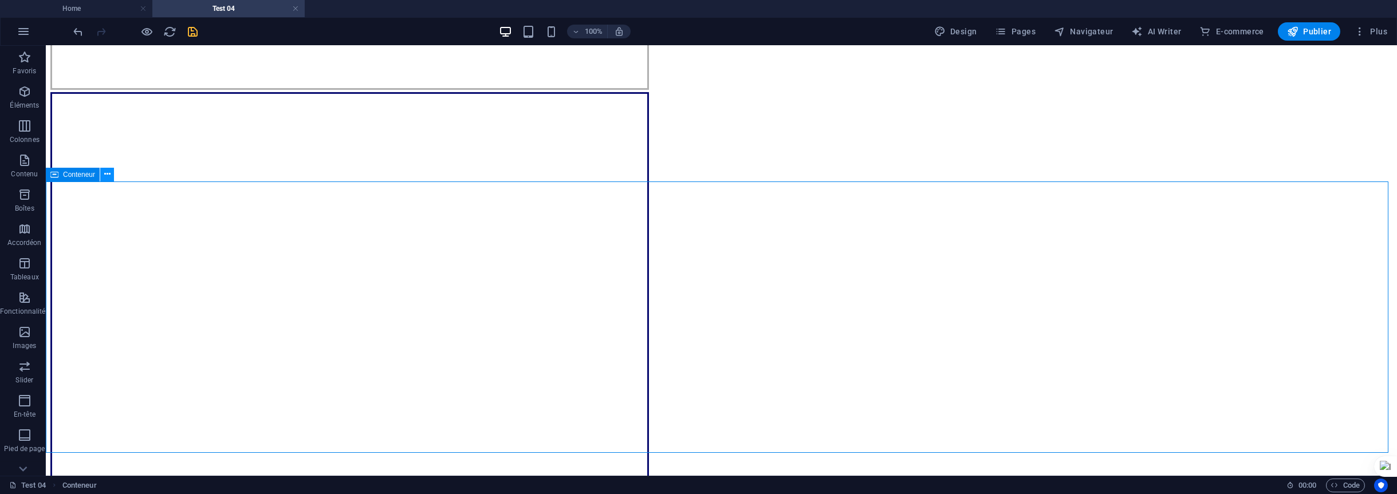
click at [111, 175] on button at bounding box center [107, 175] width 14 height 14
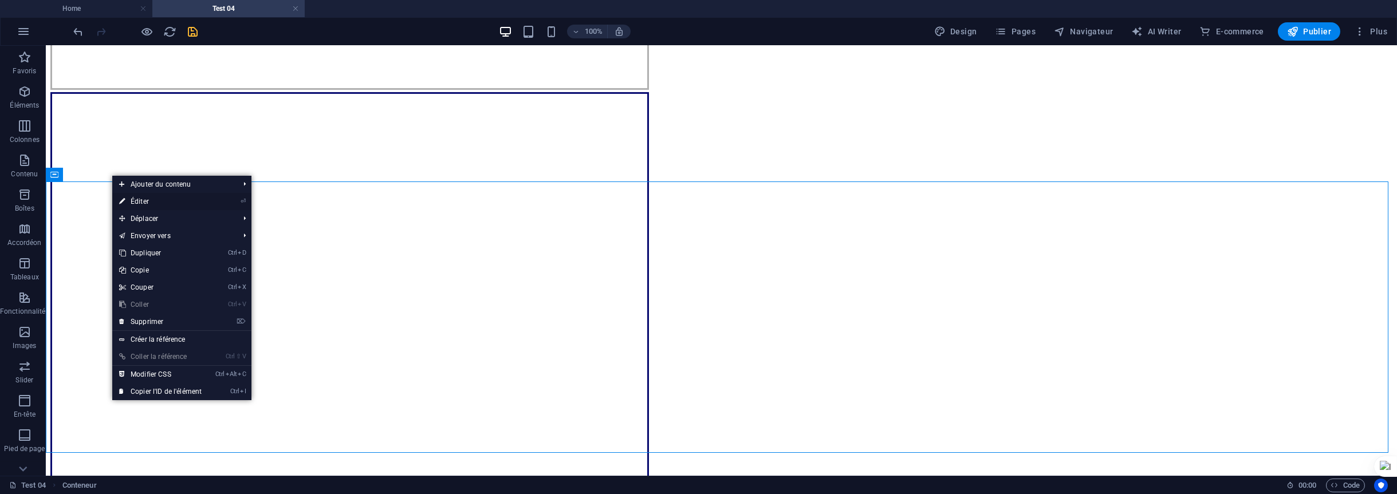
click at [142, 195] on link "⏎ Éditer" at bounding box center [160, 201] width 96 height 17
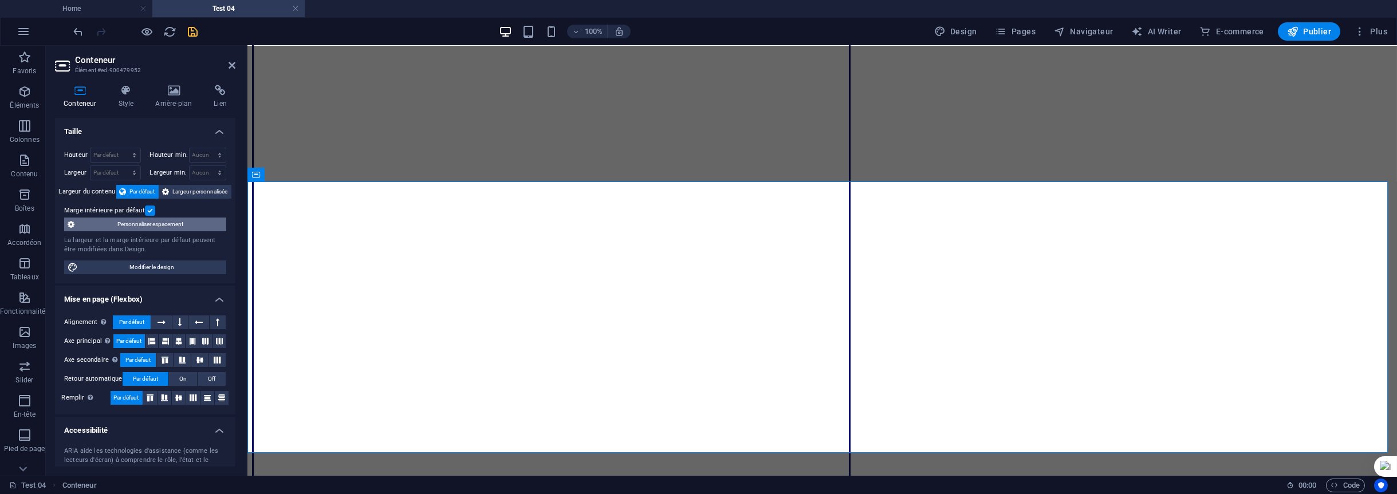
click at [131, 226] on span "Personnaliser espacement" at bounding box center [150, 225] width 145 height 14
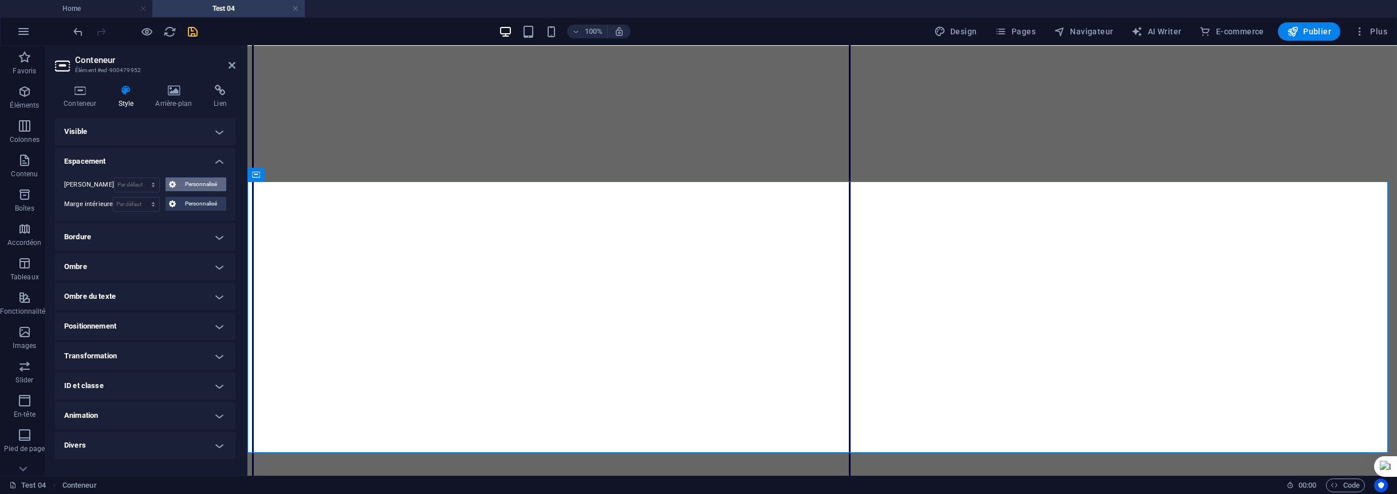
click at [192, 186] on span "Personnalisé" at bounding box center [201, 185] width 44 height 14
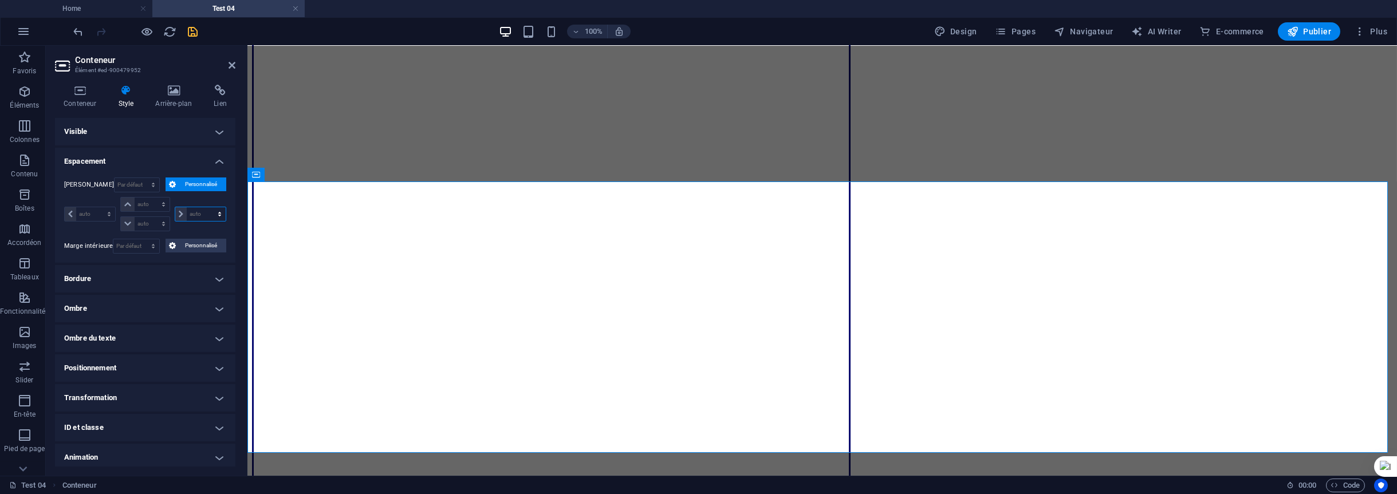
click at [189, 215] on select "auto px % rem vw vh" at bounding box center [200, 214] width 50 height 14
select select "px"
click at [207, 207] on select "auto px % rem vw vh" at bounding box center [200, 214] width 50 height 14
type input "0"
select select "px"
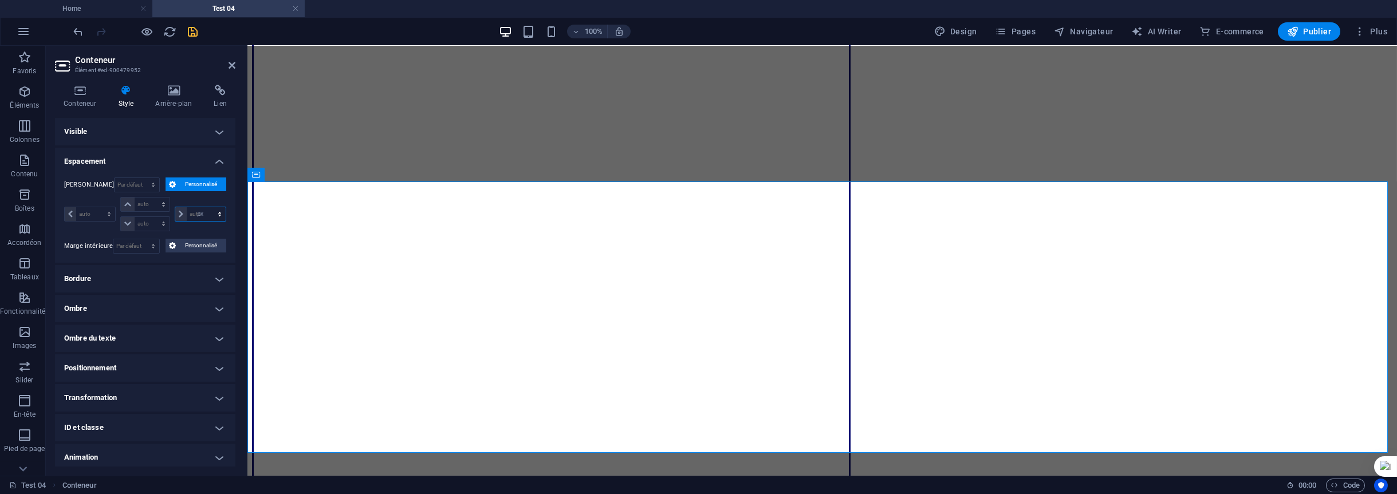
type input "0"
select select "px"
type input "0"
select select "px"
type input "0"
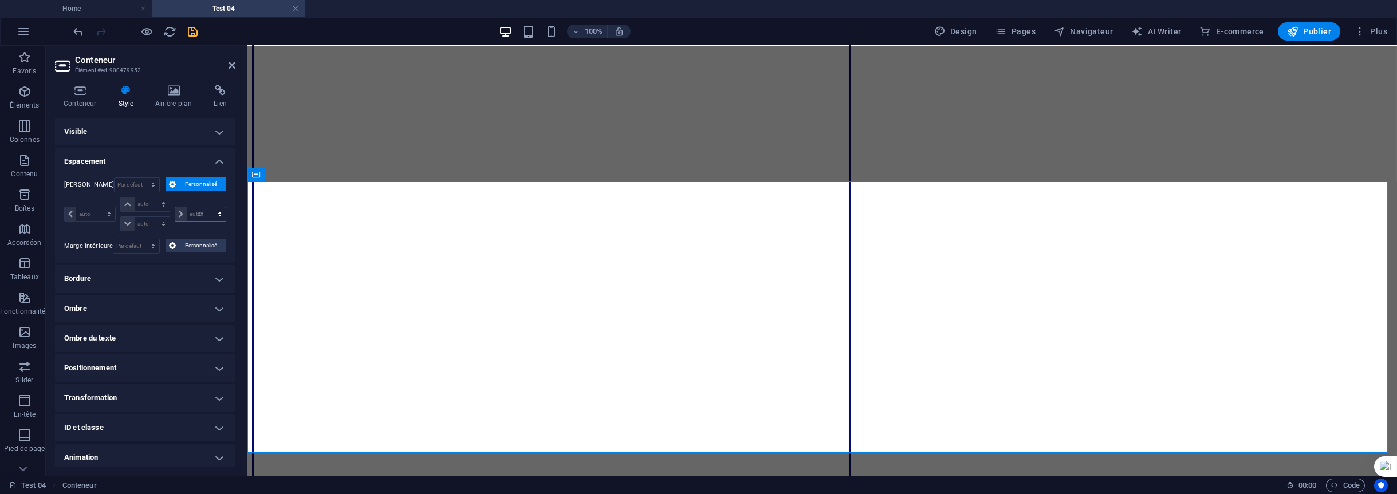
select select "px"
type input "0"
click at [194, 183] on span "Personnalisé" at bounding box center [201, 185] width 44 height 14
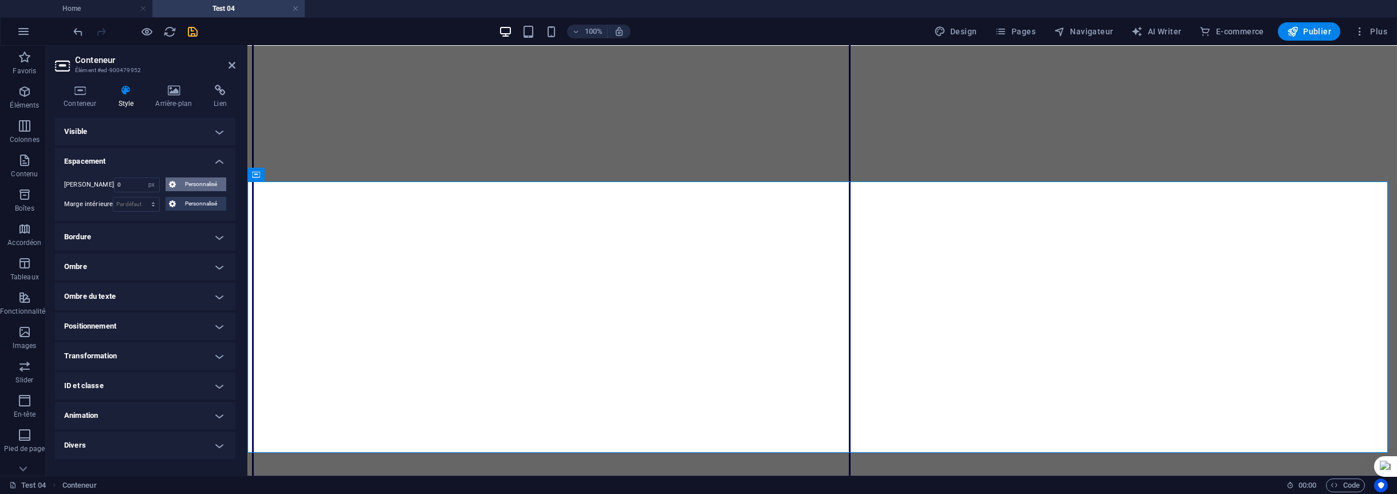
click at [193, 184] on span "Personnalisé" at bounding box center [201, 185] width 44 height 14
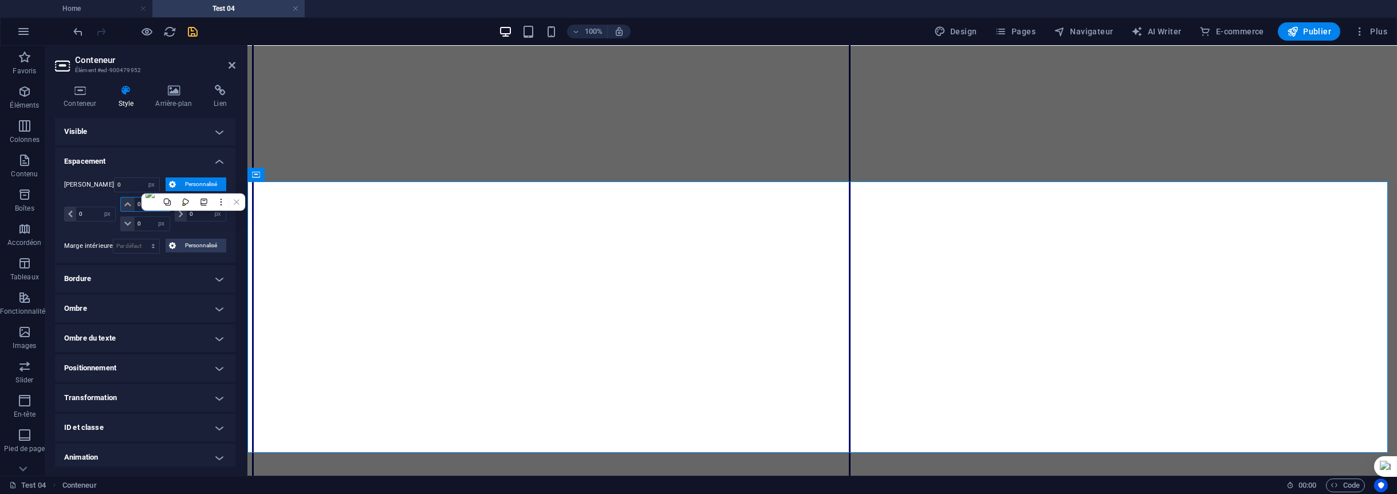
click at [138, 201] on input "0" at bounding box center [152, 205] width 34 height 14
drag, startPoint x: 144, startPoint y: 204, endPoint x: 133, endPoint y: 204, distance: 11.5
click at [133, 204] on div "0 auto px % rem vw vh" at bounding box center [144, 204] width 49 height 15
type input "20"
select select "DISABLED_OPTION_VALUE"
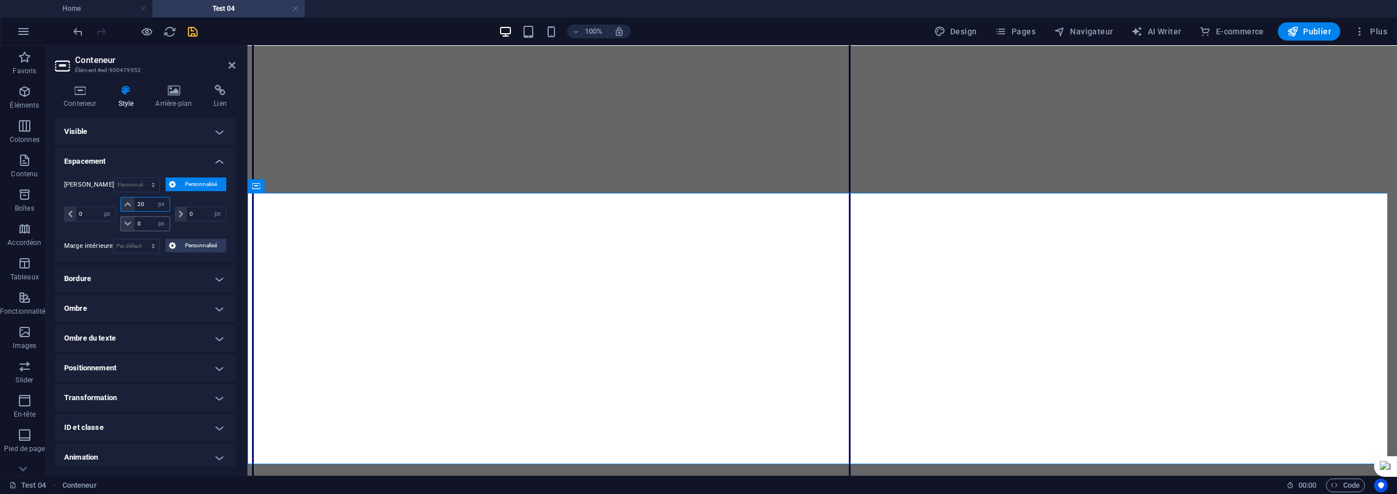
type input "20"
drag, startPoint x: 142, startPoint y: 225, endPoint x: 129, endPoint y: 223, distance: 12.7
click at [129, 223] on div "0 auto px % rem vw vh" at bounding box center [144, 224] width 49 height 15
type input "20"
click at [194, 240] on span "Personnalisé" at bounding box center [201, 246] width 44 height 14
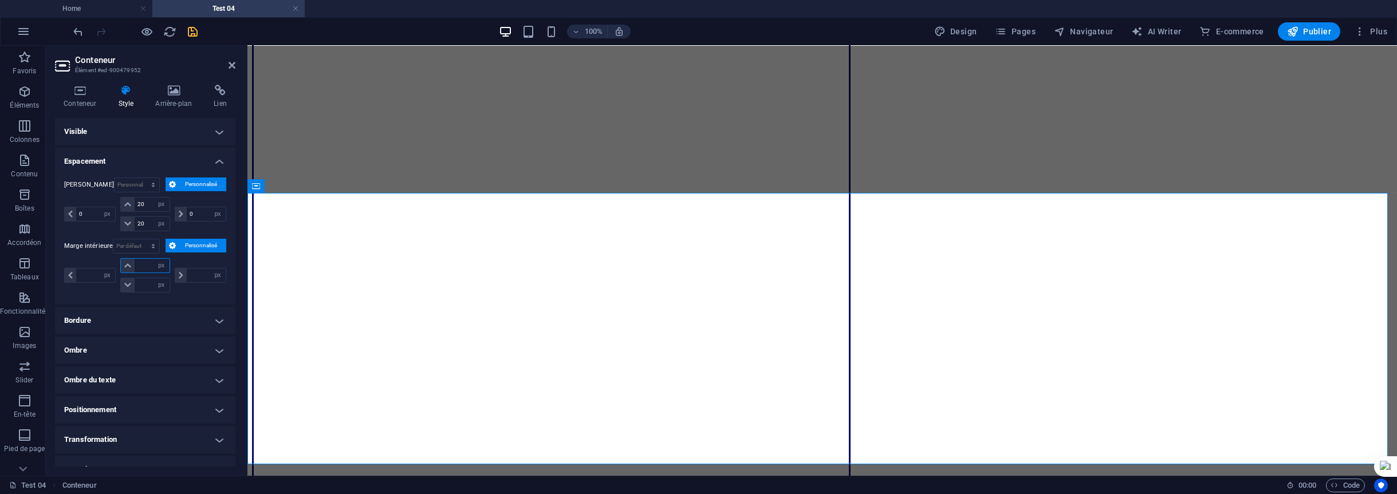
click at [148, 267] on input "number" at bounding box center [152, 266] width 34 height 14
type input "20"
type input "0"
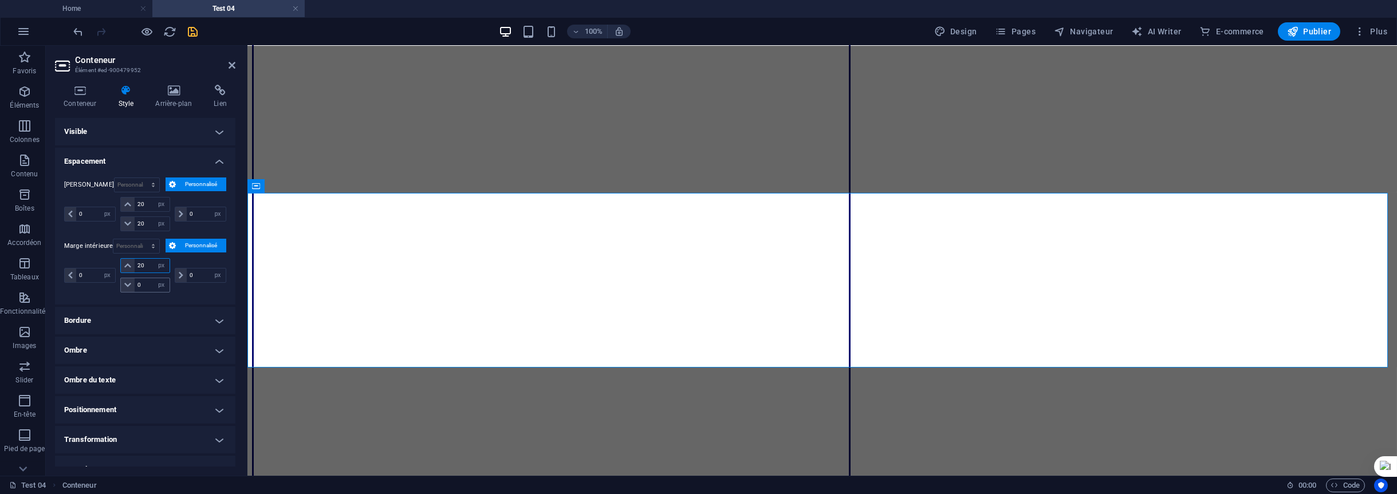
type input "20"
drag, startPoint x: 142, startPoint y: 285, endPoint x: 135, endPoint y: 282, distance: 6.7
click at [135, 282] on input "0" at bounding box center [152, 285] width 34 height 14
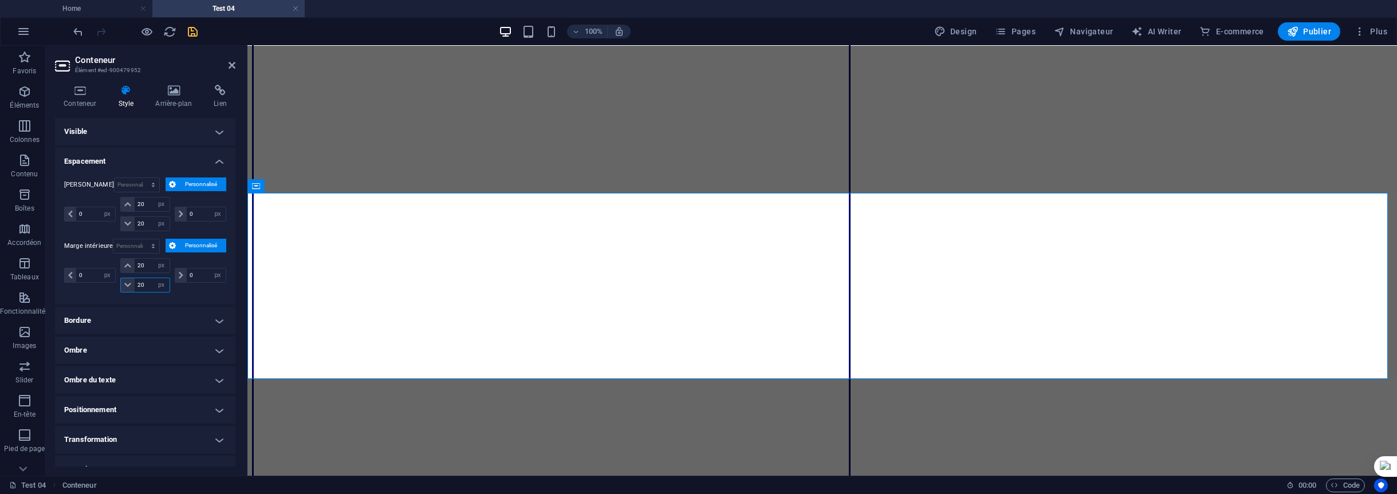
type input "20"
click at [184, 294] on div "0 px rem % vh vw 20 px rem % vh vw 20 px rem % vh vw 0 px rem % vh vw" at bounding box center [145, 276] width 162 height 37
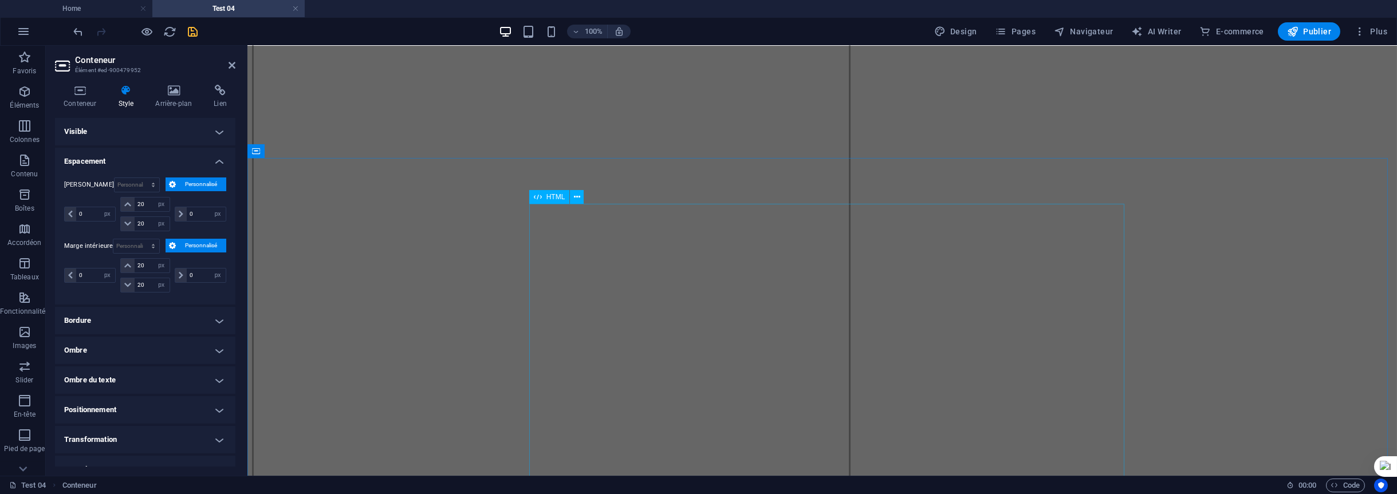
scroll to position [1204, 0]
click at [312, 172] on button at bounding box center [309, 171] width 14 height 14
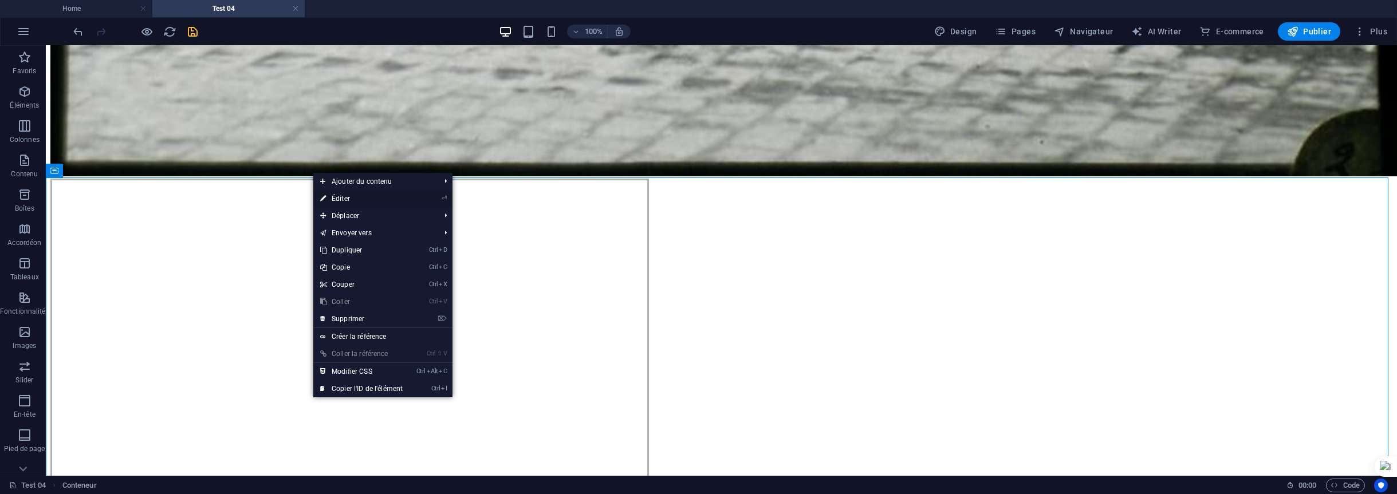
click at [341, 197] on link "⏎ Éditer" at bounding box center [361, 198] width 96 height 17
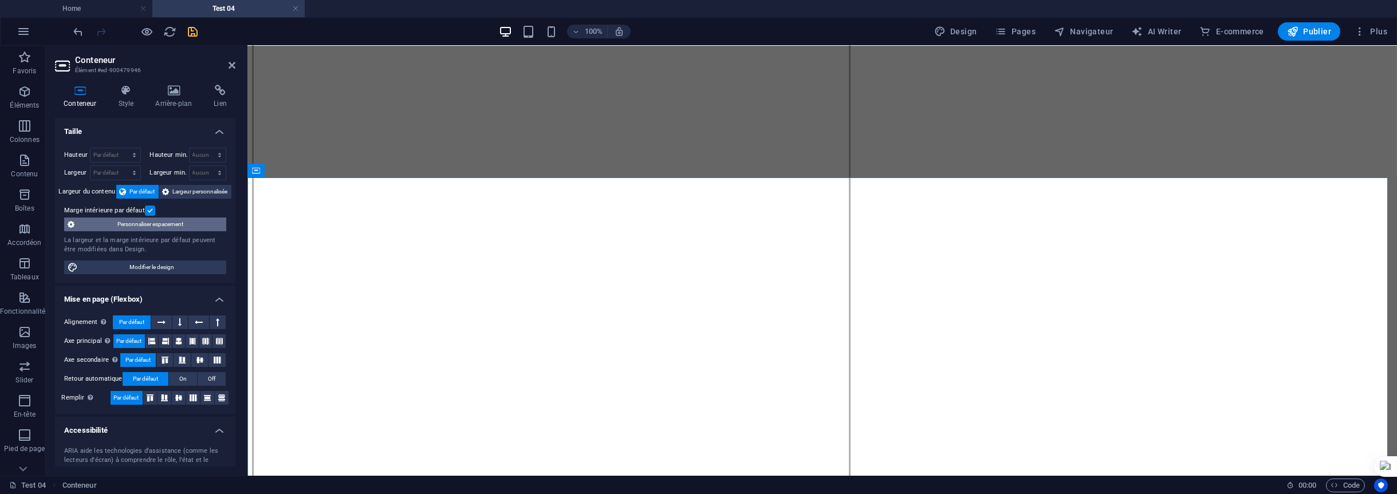
click at [183, 221] on span "Personnaliser espacement" at bounding box center [150, 225] width 145 height 14
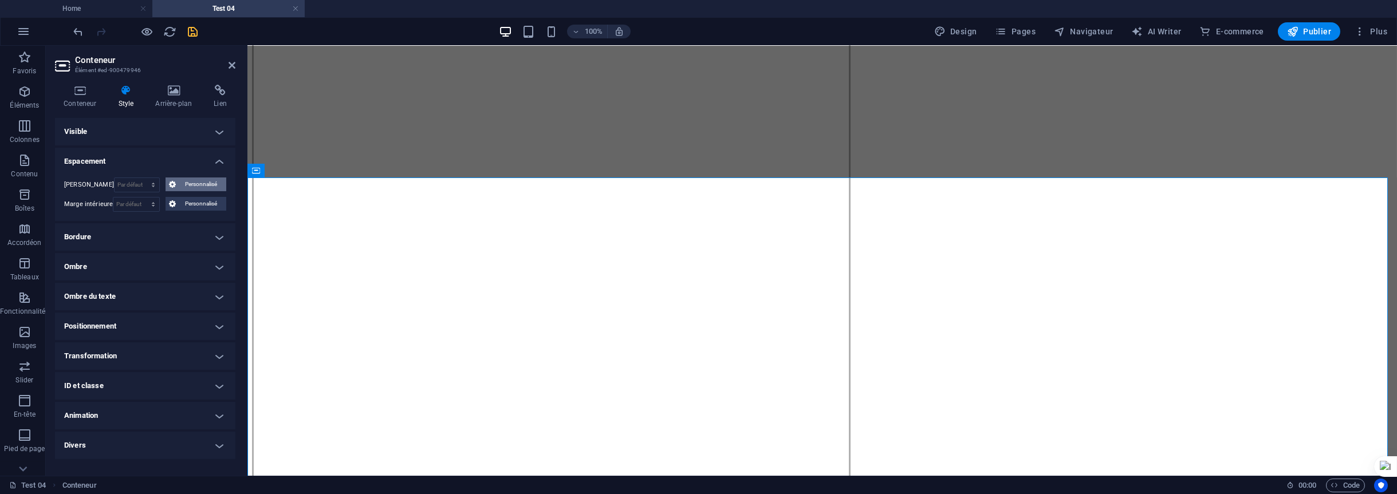
click at [198, 183] on span "Personnalisé" at bounding box center [201, 185] width 44 height 14
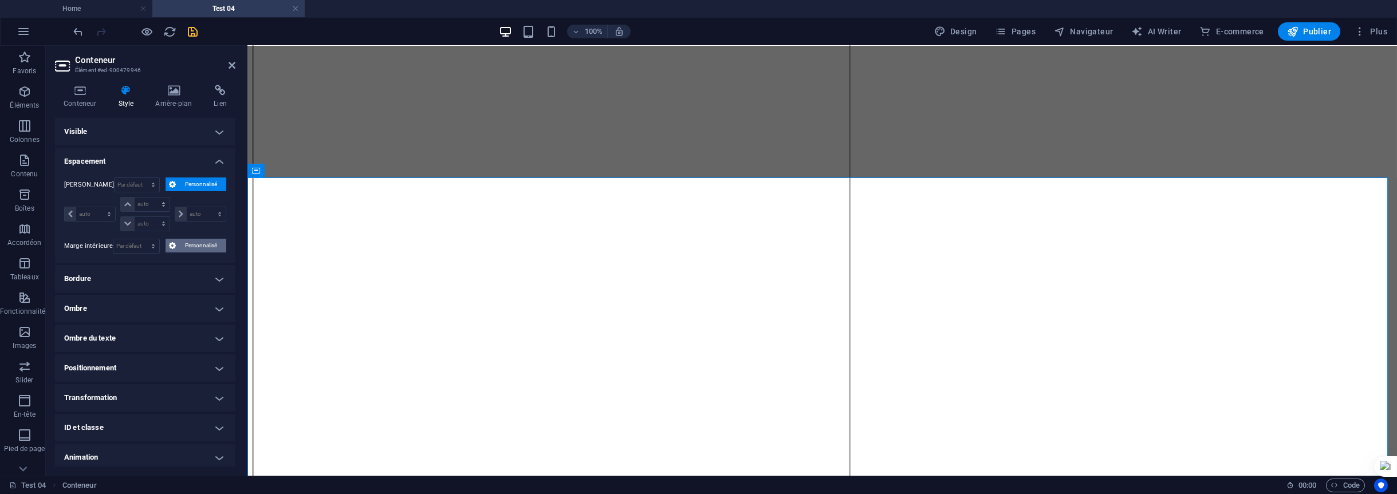
click at [196, 240] on span "Personnalisé" at bounding box center [201, 246] width 44 height 14
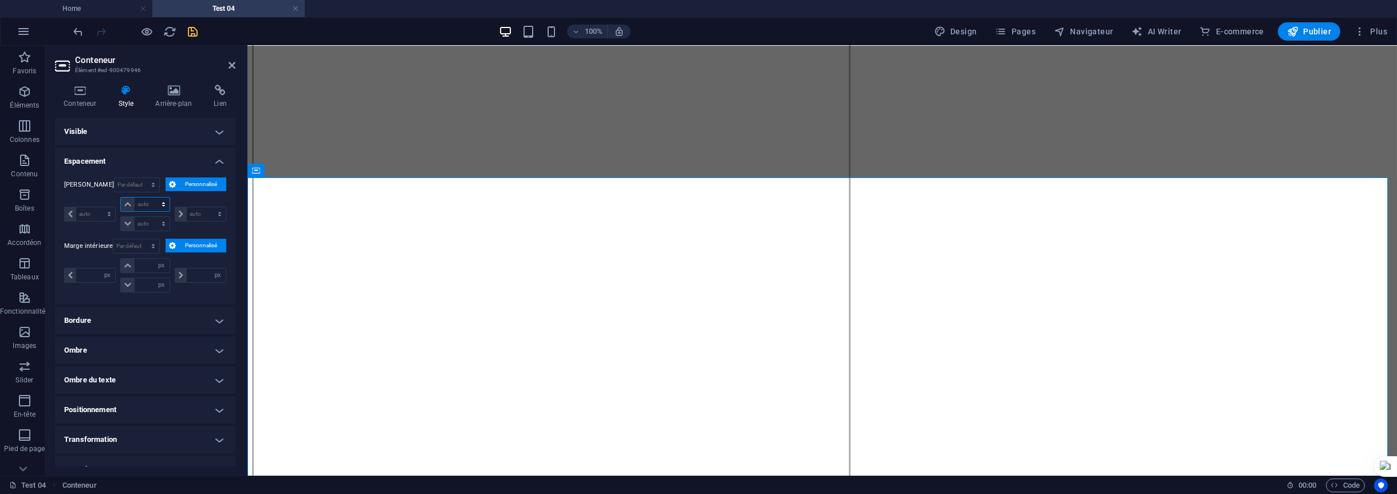
click at [150, 201] on select "auto px % rem vw vh" at bounding box center [145, 205] width 48 height 14
select select "px"
click at [152, 198] on select "auto px % rem vw vh" at bounding box center [145, 205] width 48 height 14
type input "0"
select select "px"
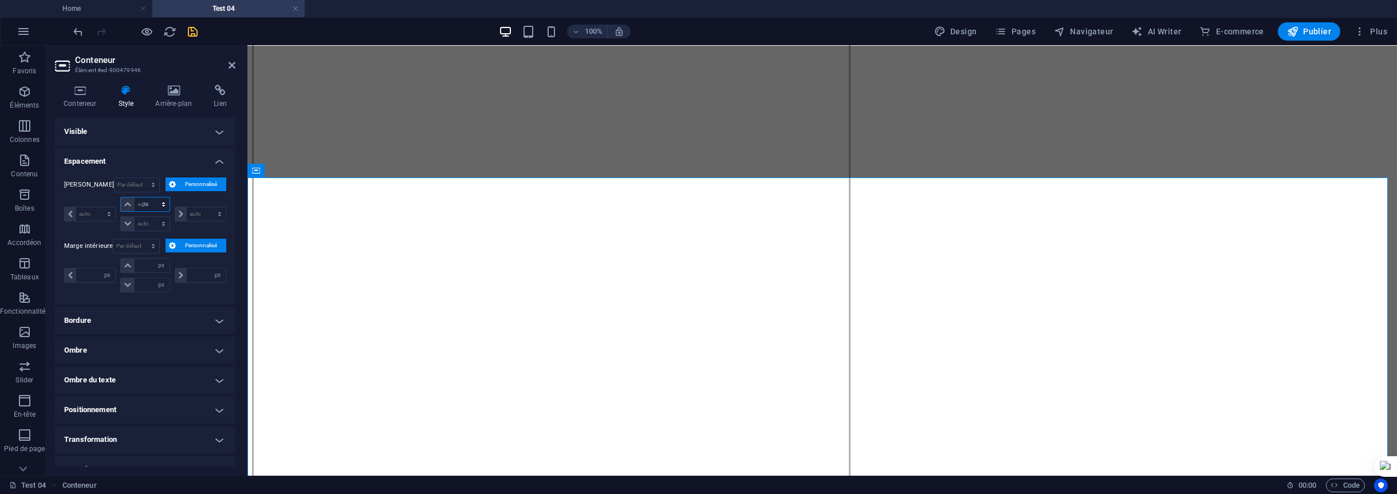
type input "0"
select select "px"
type input "0"
select select "px"
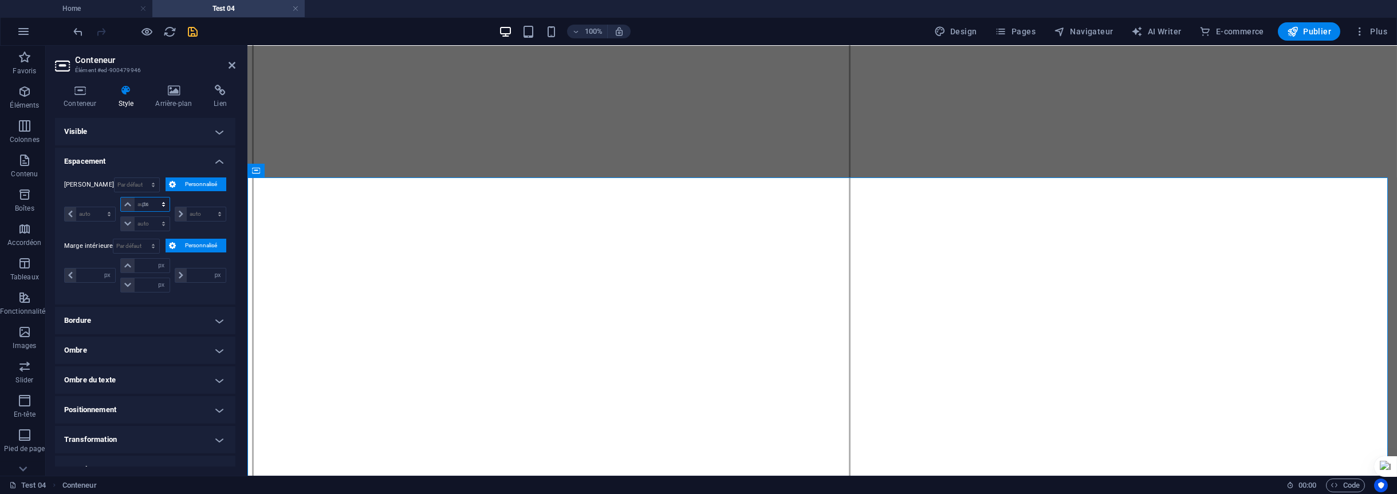
type input "0"
select select "px"
drag, startPoint x: 148, startPoint y: 223, endPoint x: 131, endPoint y: 223, distance: 17.2
click at [131, 223] on div "0 auto px % rem vw vh" at bounding box center [144, 224] width 49 height 15
type input "20"
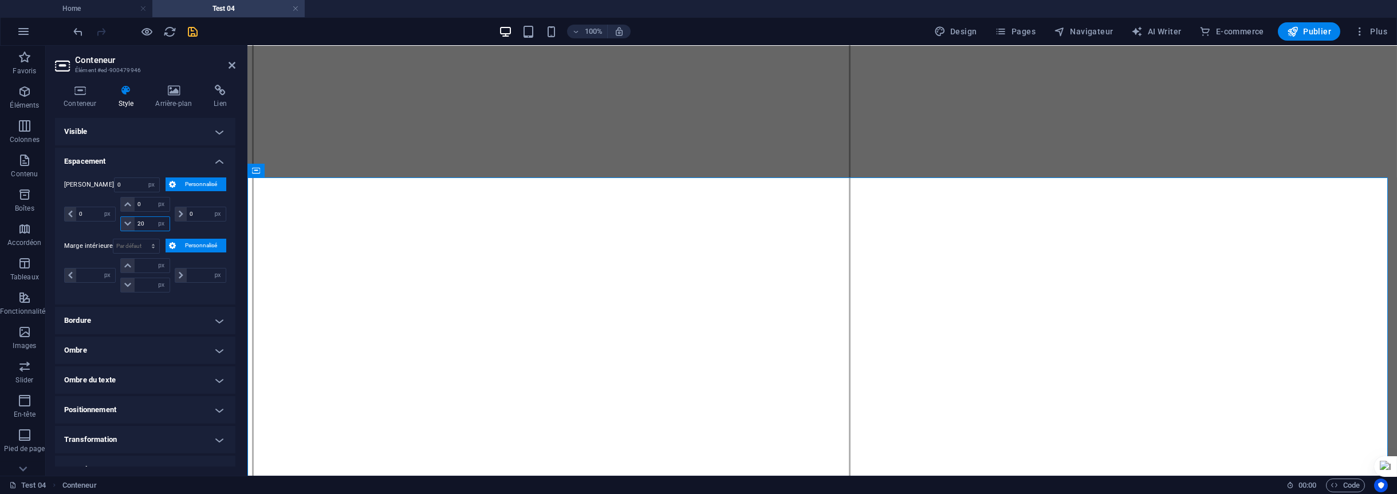
select select "DISABLED_OPTION_VALUE"
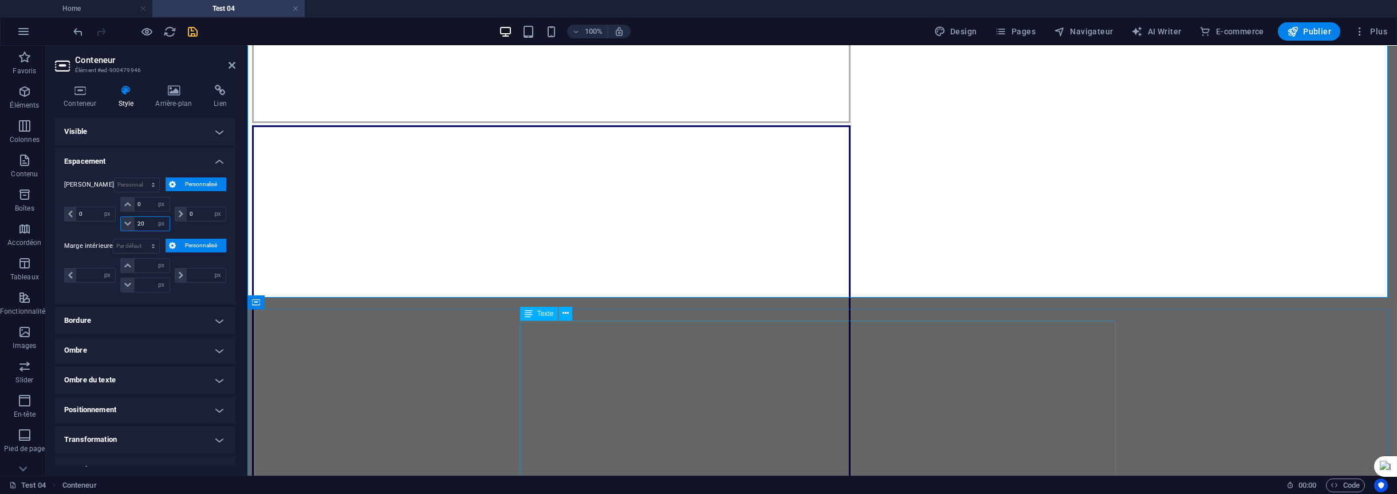
scroll to position [1777, 0]
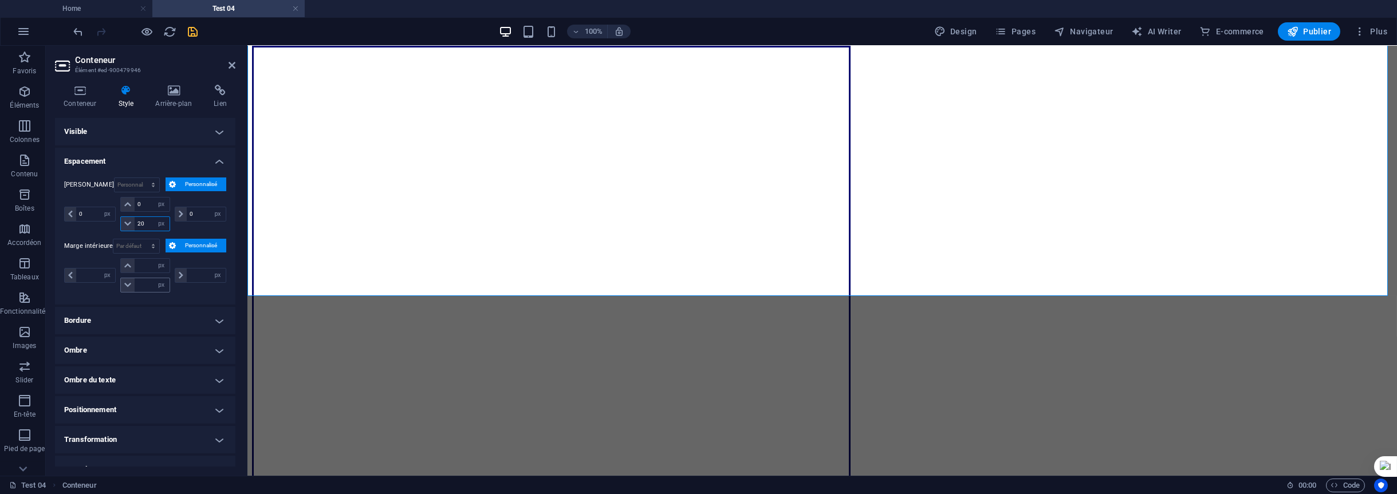
type input "20"
click at [150, 280] on input "number" at bounding box center [152, 285] width 34 height 14
type input "20"
type input "0"
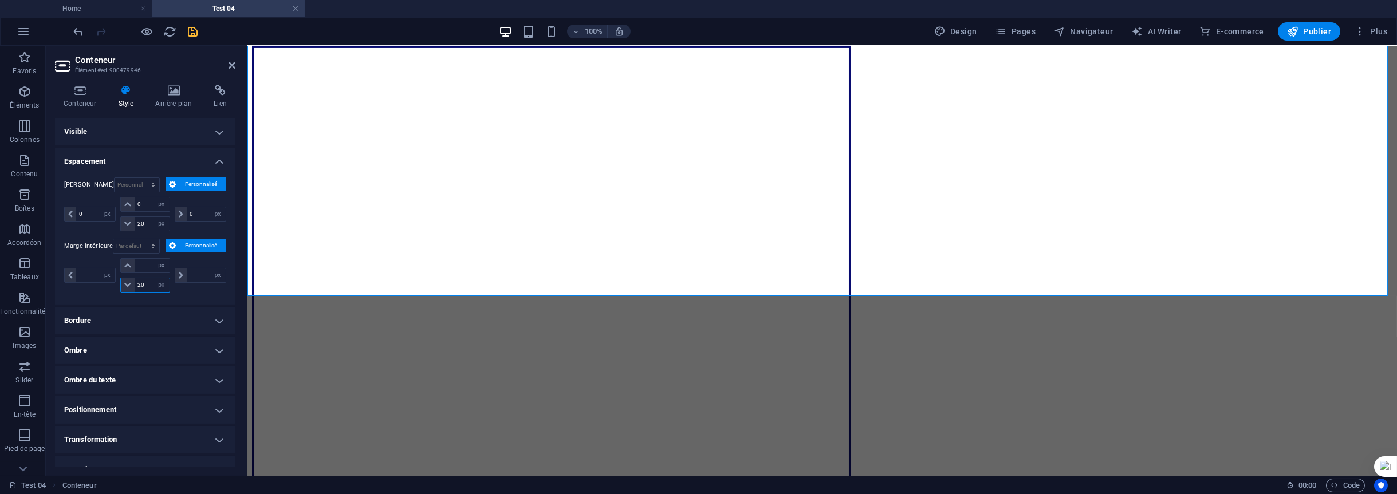
type input "0"
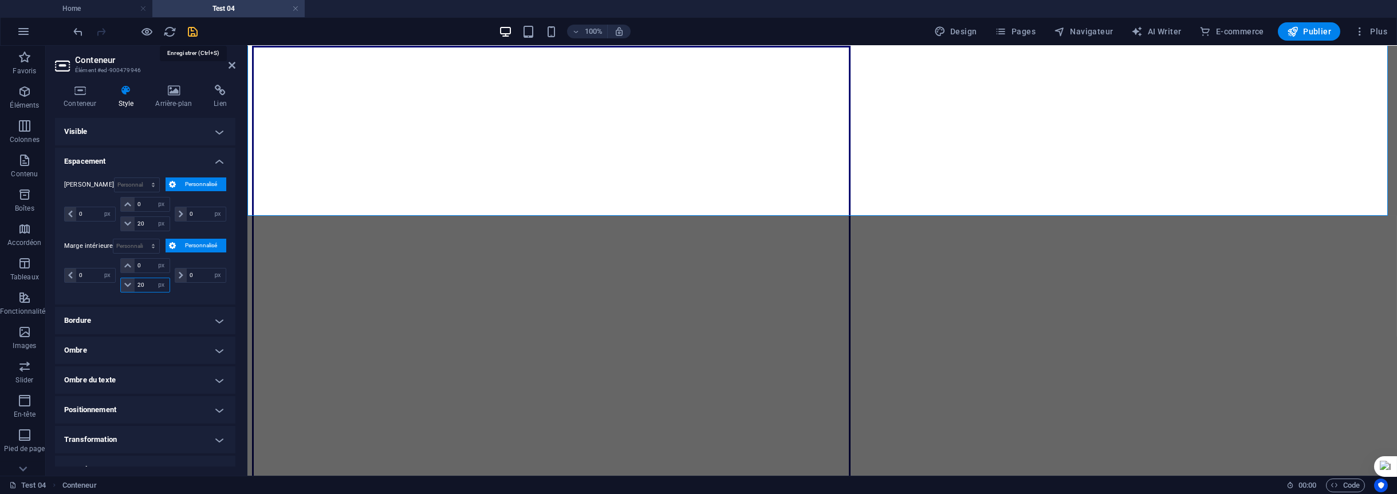
type input "20"
click at [194, 33] on icon "save" at bounding box center [193, 31] width 13 height 13
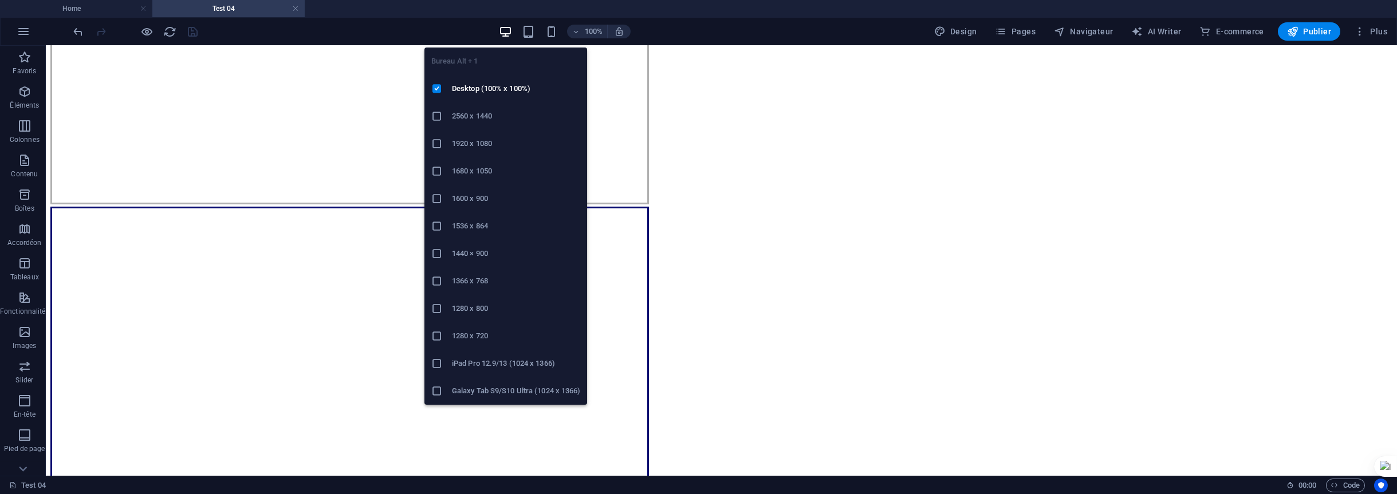
click at [473, 140] on h6 "1920 x 1080" at bounding box center [516, 144] width 128 height 14
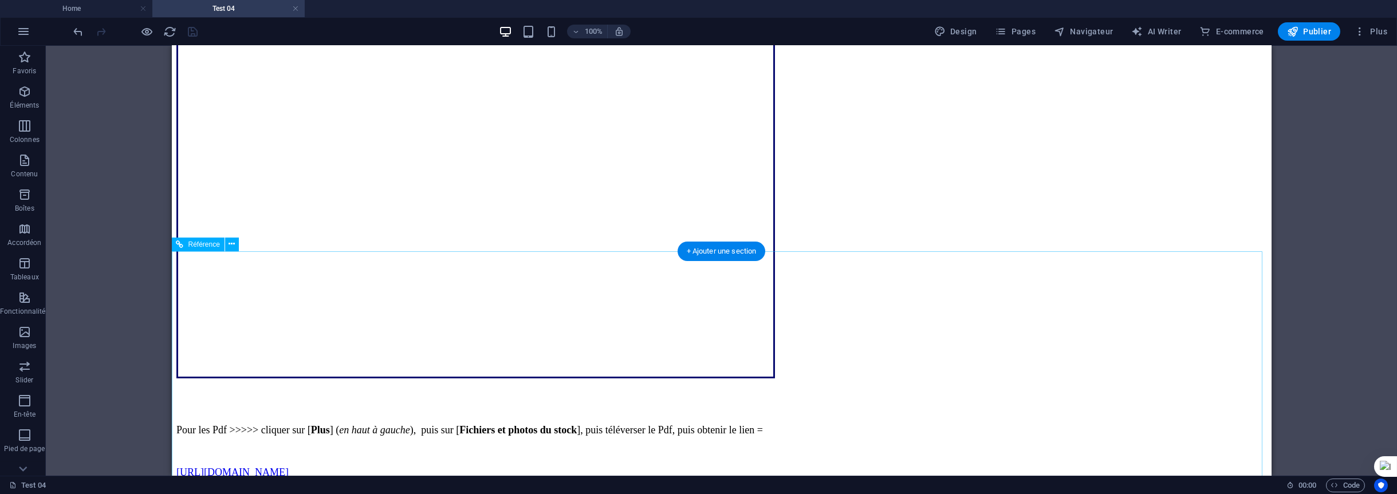
scroll to position [2005, 0]
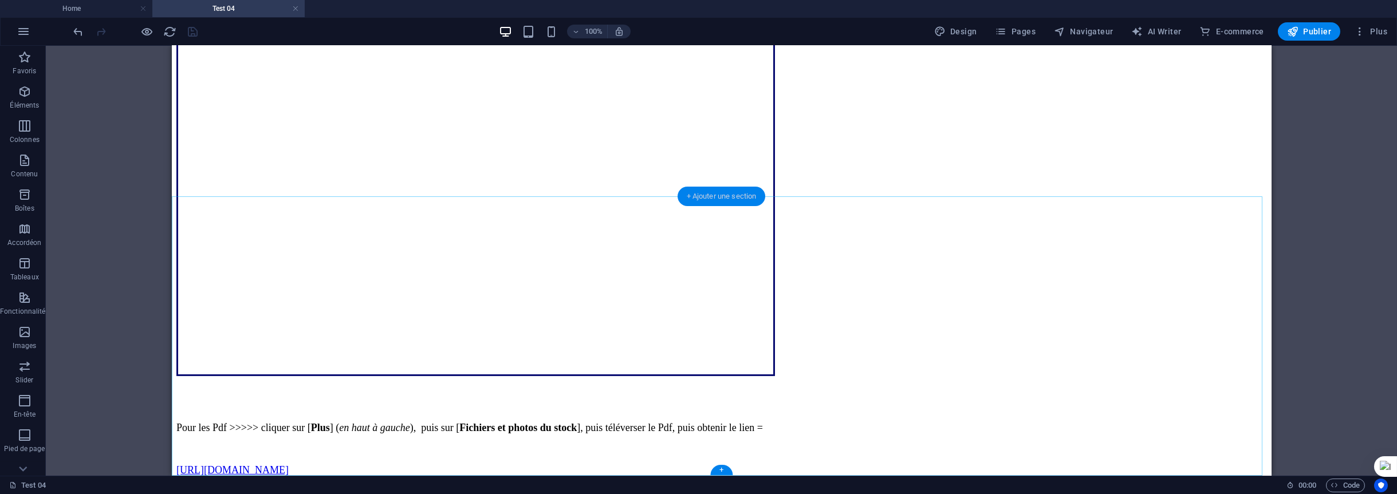
click at [720, 201] on div "+ Ajouter une section" at bounding box center [722, 196] width 88 height 19
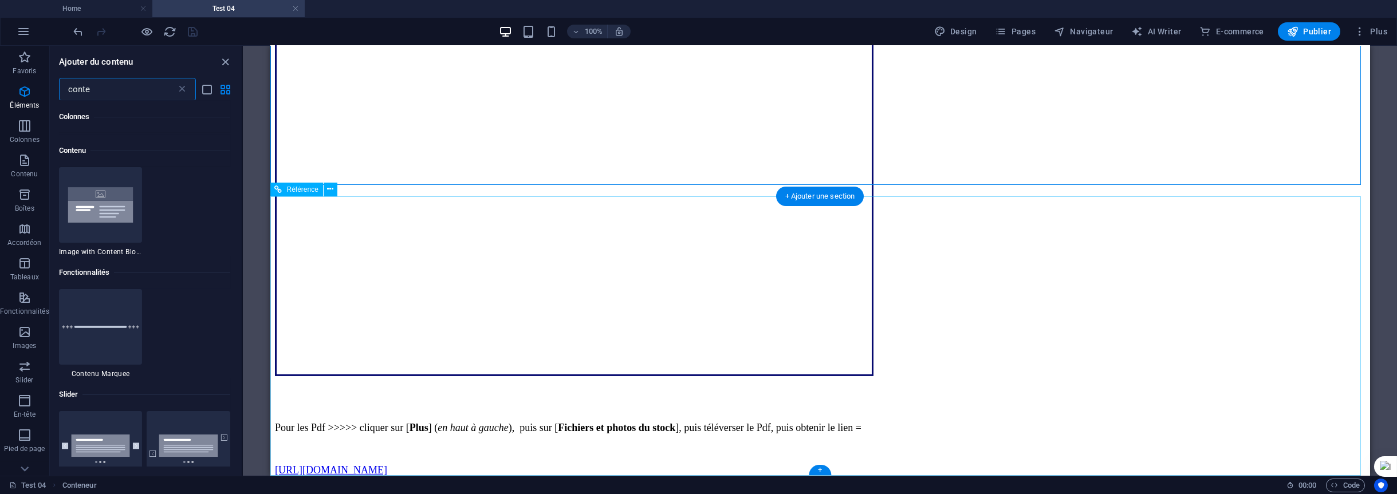
scroll to position [519, 0]
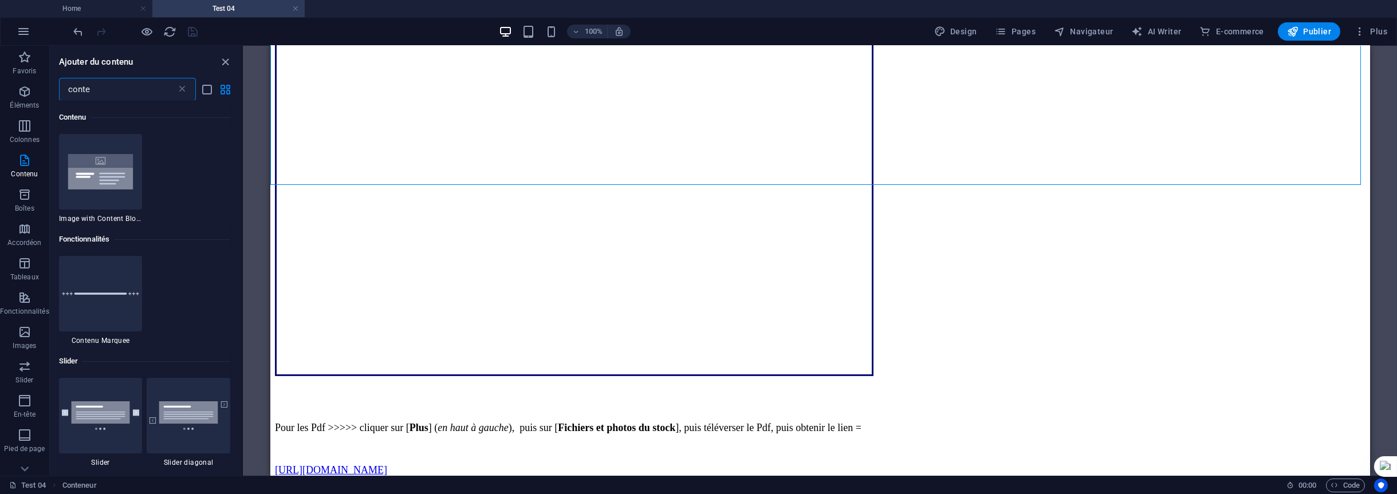
click at [116, 92] on input "conte" at bounding box center [117, 89] width 117 height 23
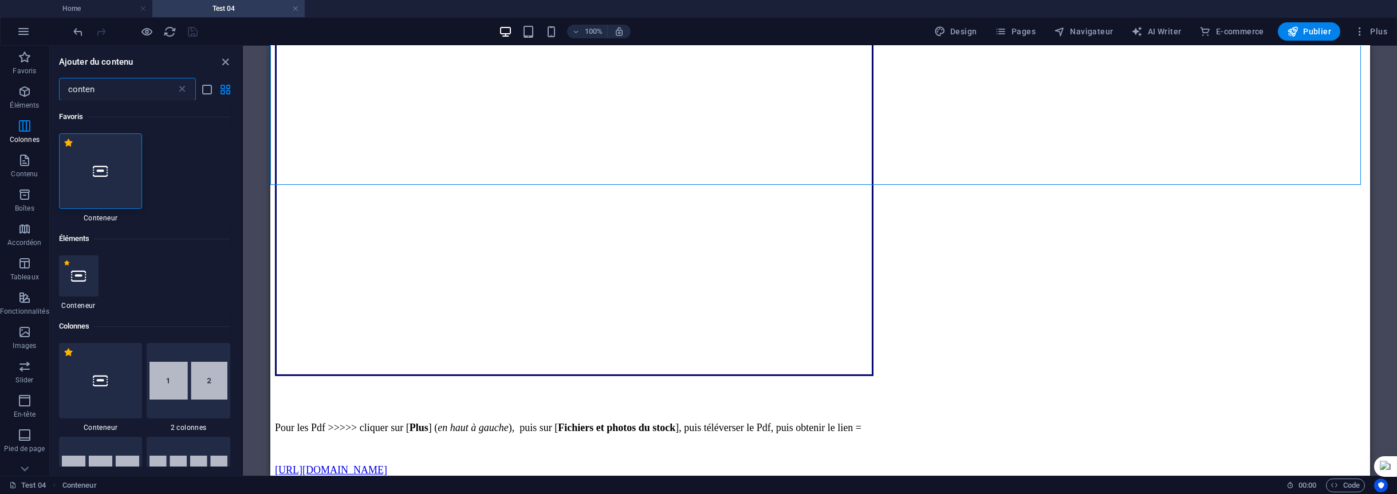
scroll to position [0, 0]
type input "conten"
click at [101, 165] on icon at bounding box center [100, 171] width 15 height 15
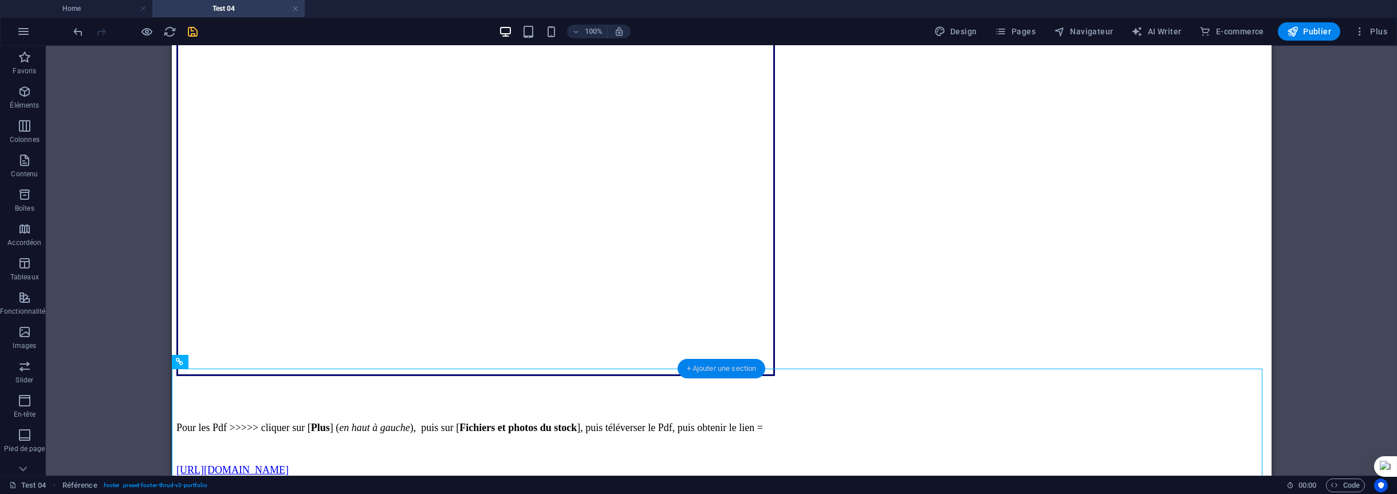
click at [708, 371] on div "+ Ajouter une section" at bounding box center [722, 368] width 88 height 19
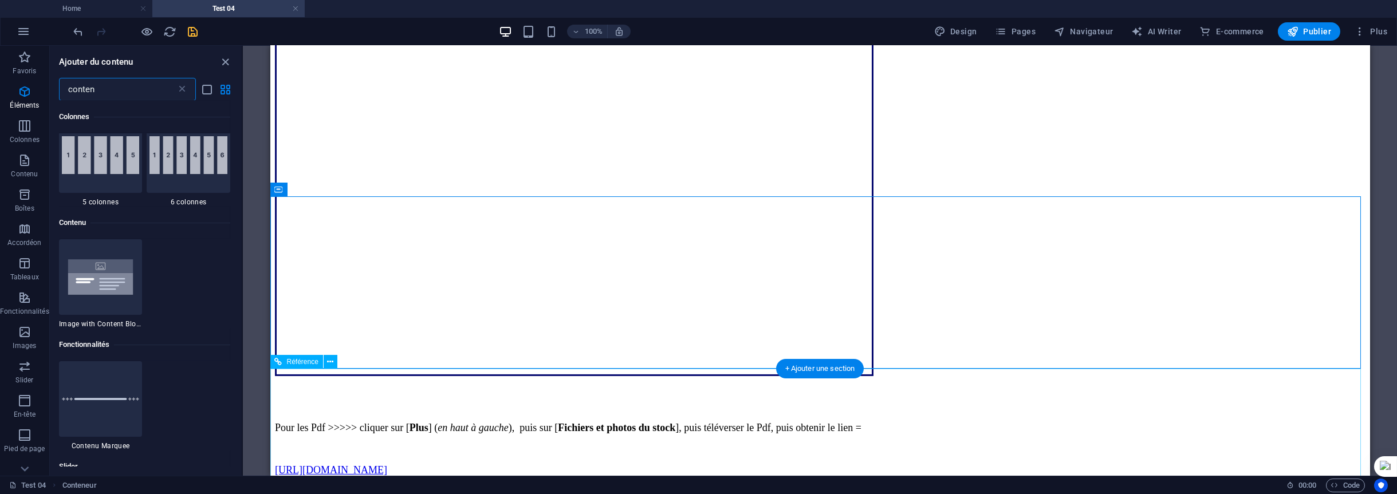
scroll to position [519, 0]
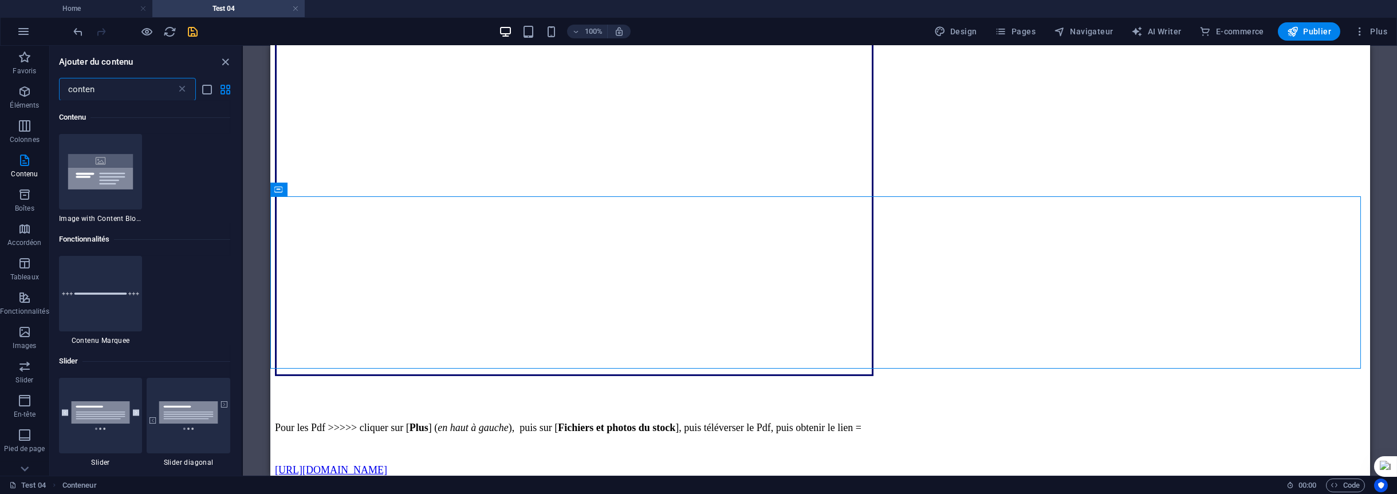
click at [132, 87] on input "conten" at bounding box center [117, 89] width 117 height 23
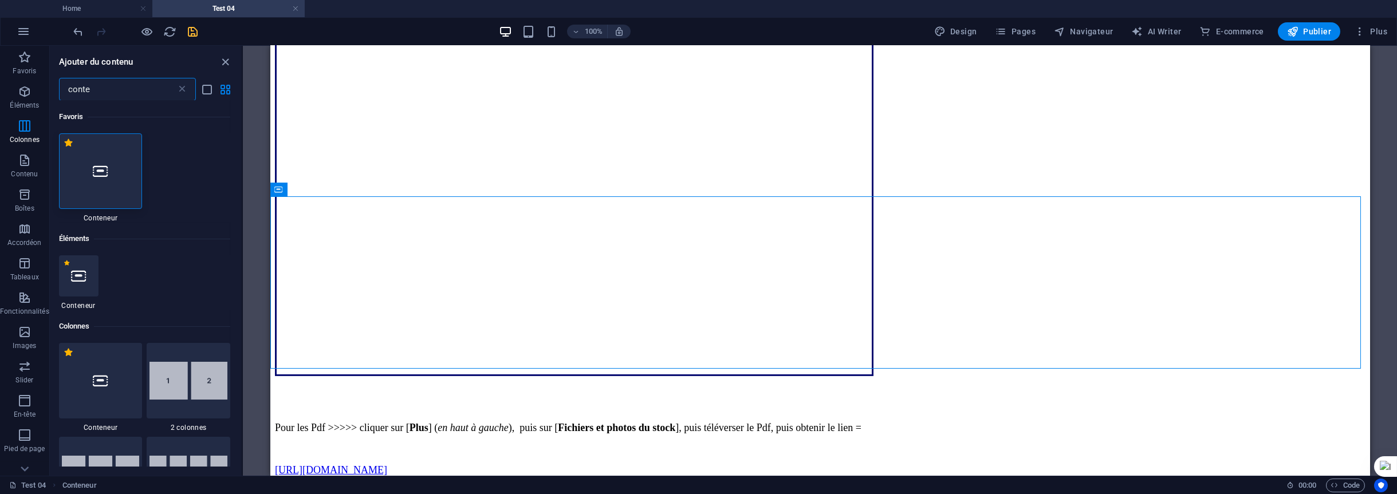
scroll to position [0, 0]
type input "conte"
click at [104, 168] on icon at bounding box center [100, 171] width 15 height 15
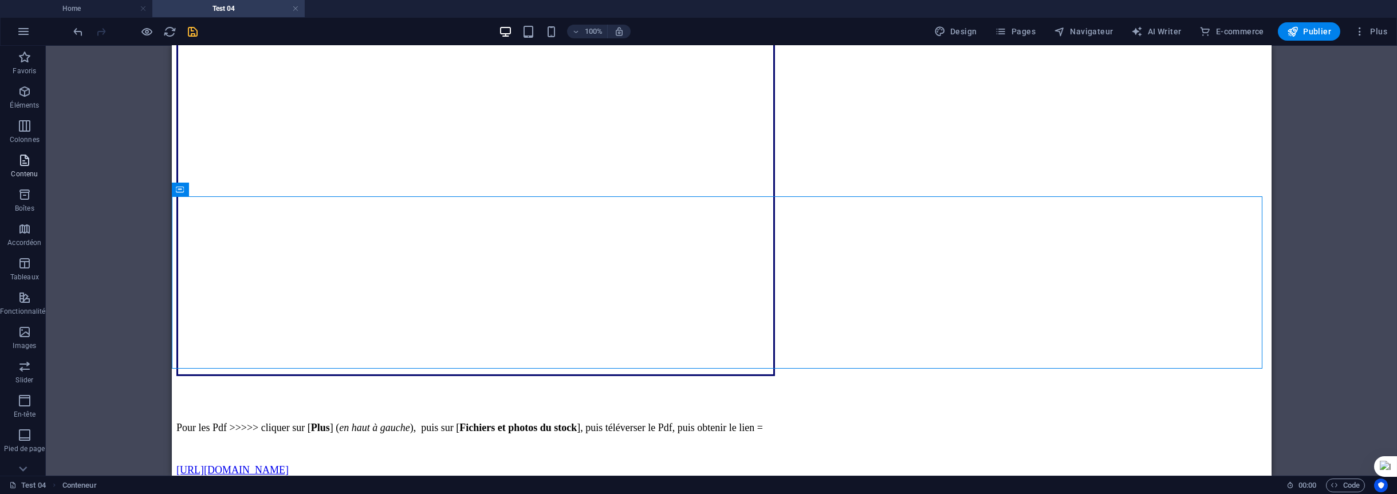
click at [26, 168] on span "Contenu" at bounding box center [24, 167] width 49 height 27
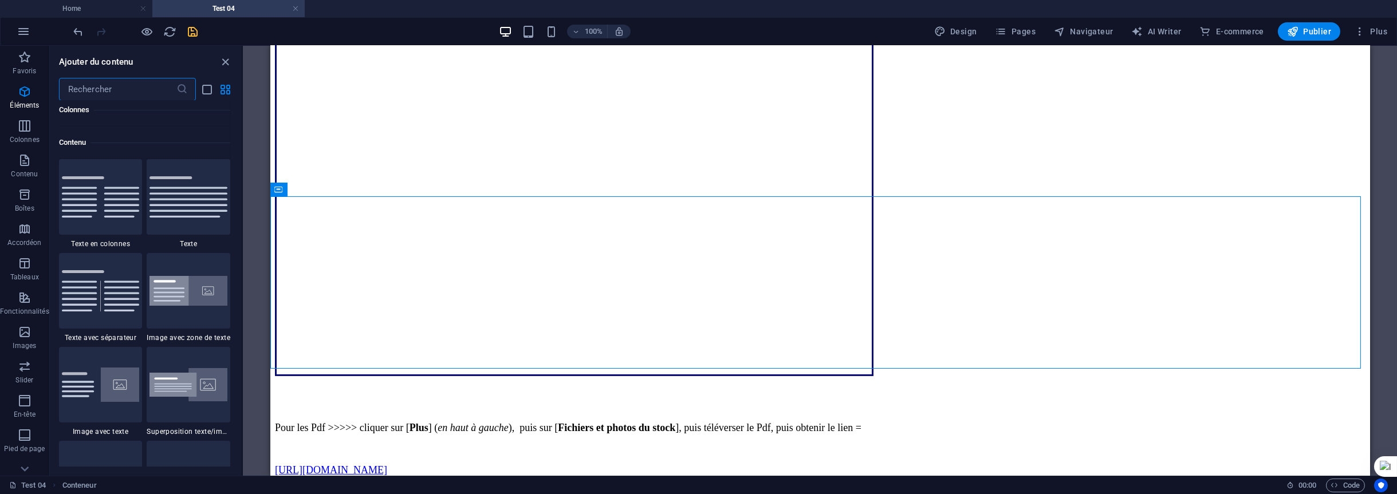
scroll to position [2004, 0]
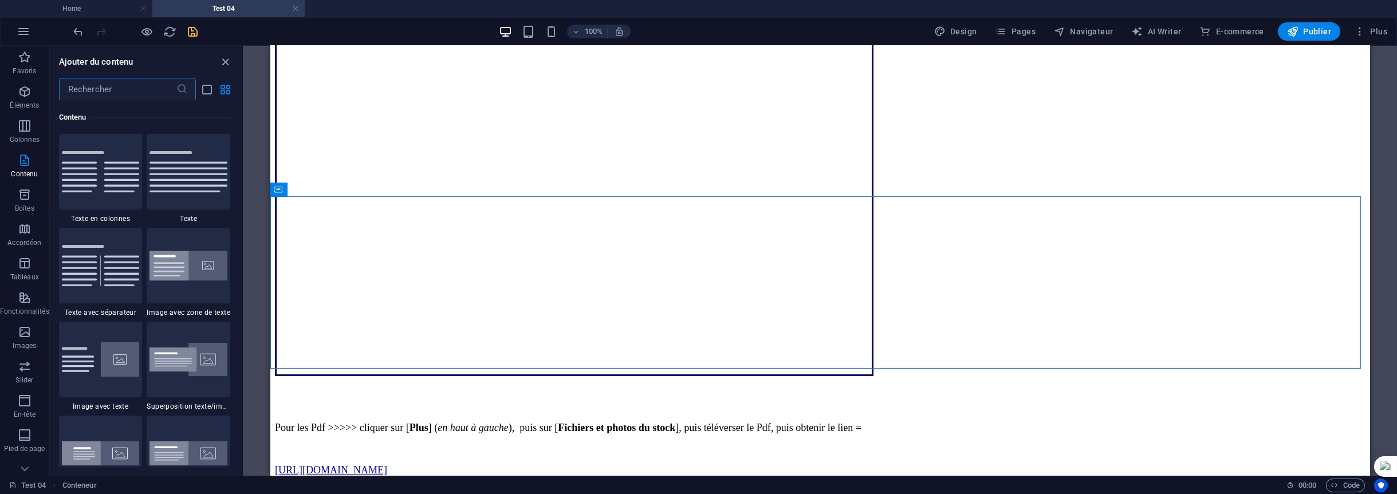
click at [93, 89] on input "text" at bounding box center [117, 89] width 117 height 23
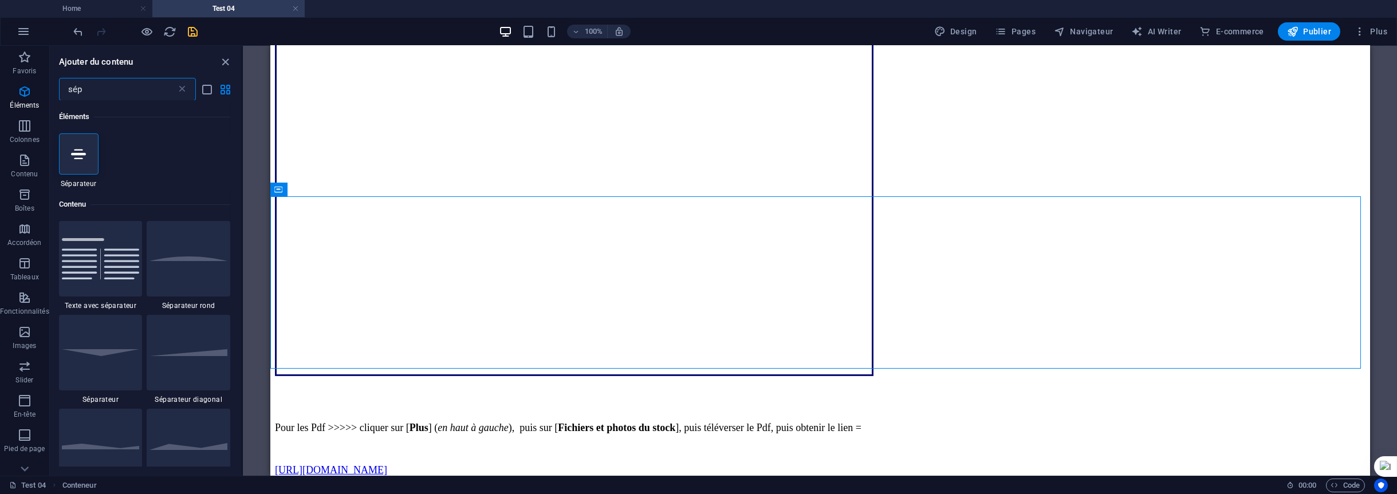
scroll to position [0, 0]
type input "sép"
click at [78, 154] on icon at bounding box center [78, 154] width 15 height 15
select select "%"
select select "px"
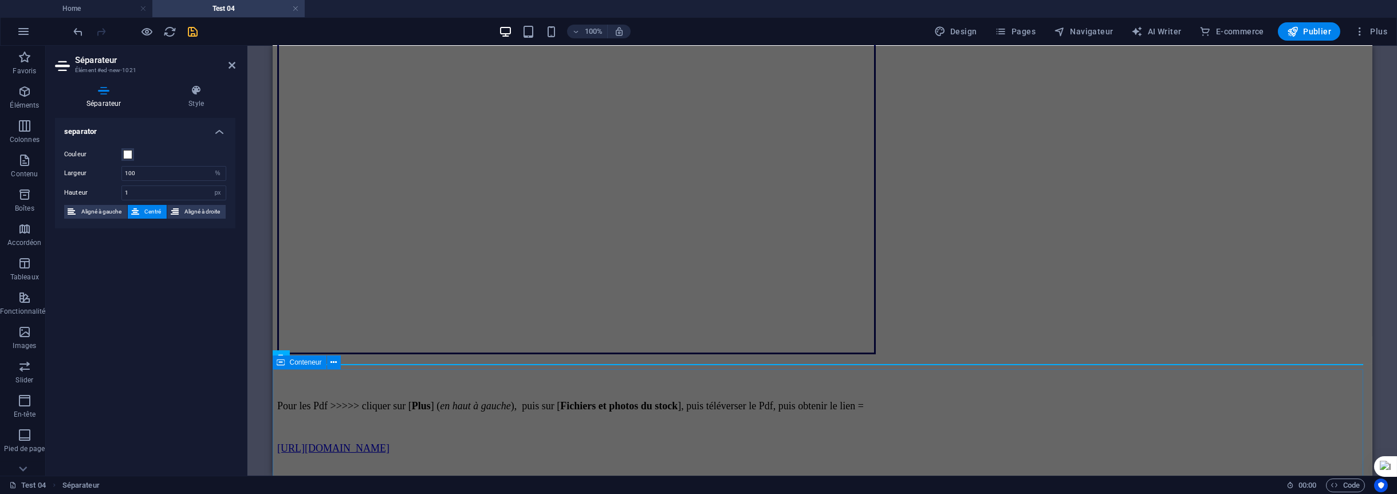
scroll to position [2005, 0]
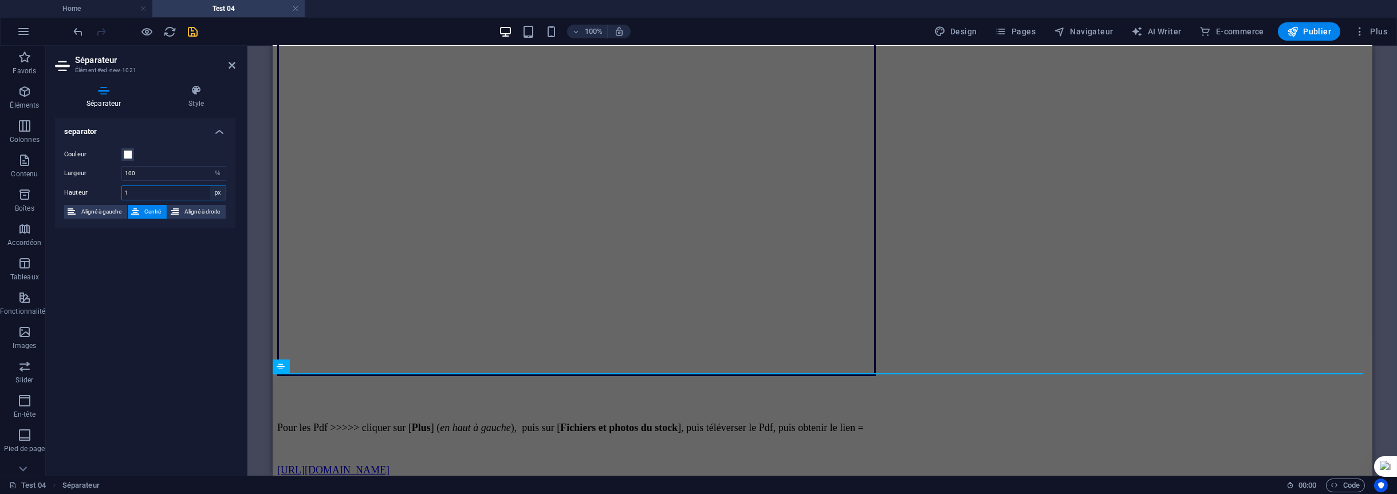
click at [214, 190] on select "px rem vh vw" at bounding box center [218, 193] width 16 height 14
drag, startPoint x: 165, startPoint y: 191, endPoint x: 125, endPoint y: 191, distance: 40.1
click at [125, 191] on input "1" at bounding box center [174, 193] width 104 height 14
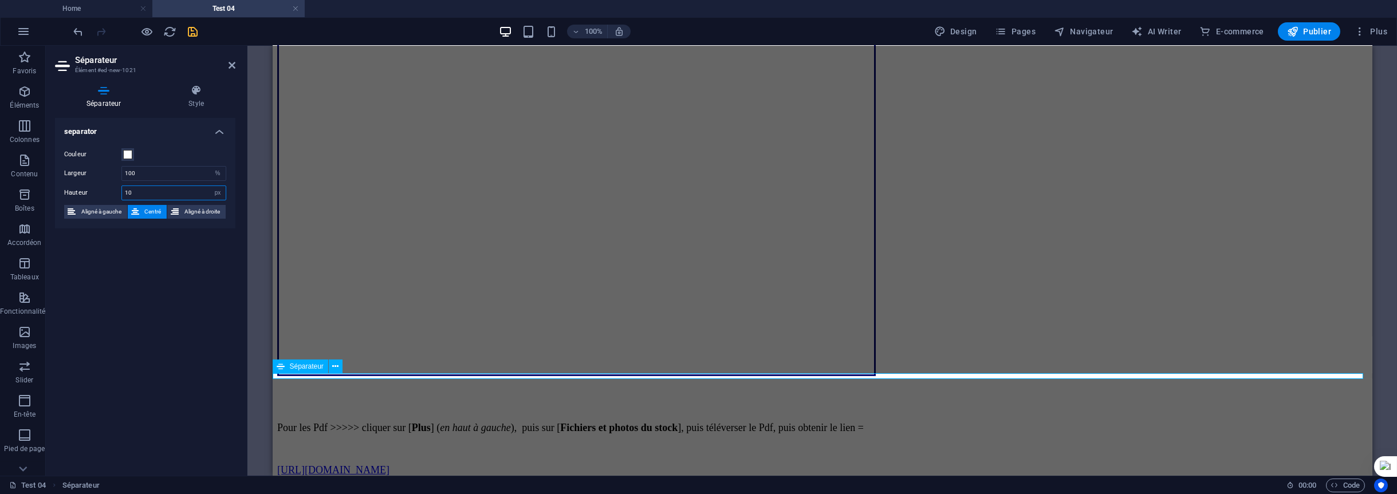
type input "10"
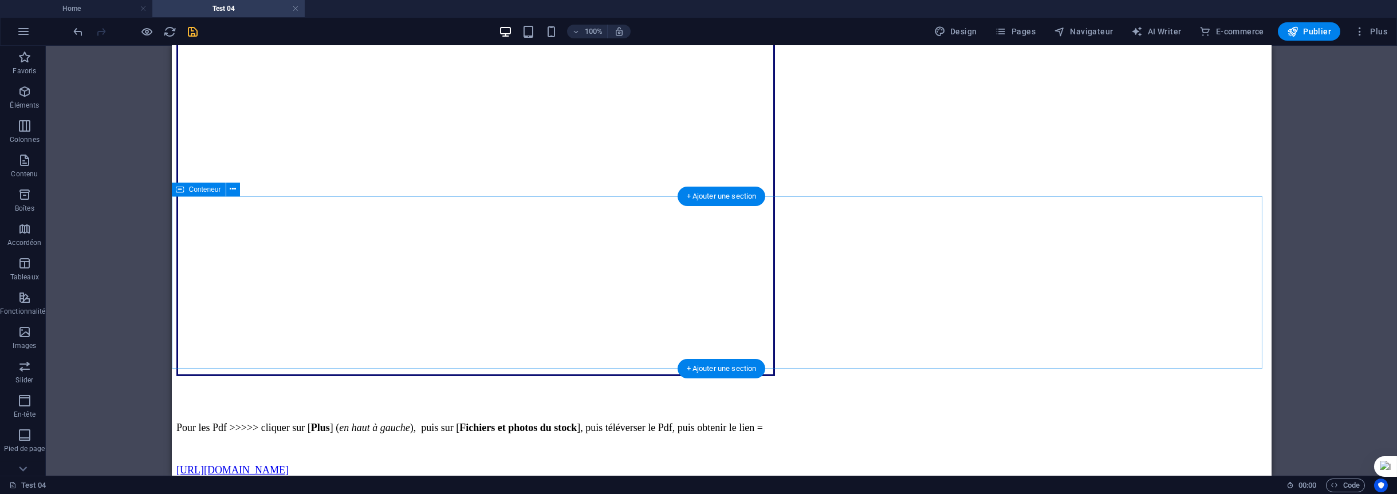
click at [231, 192] on icon at bounding box center [233, 189] width 6 height 12
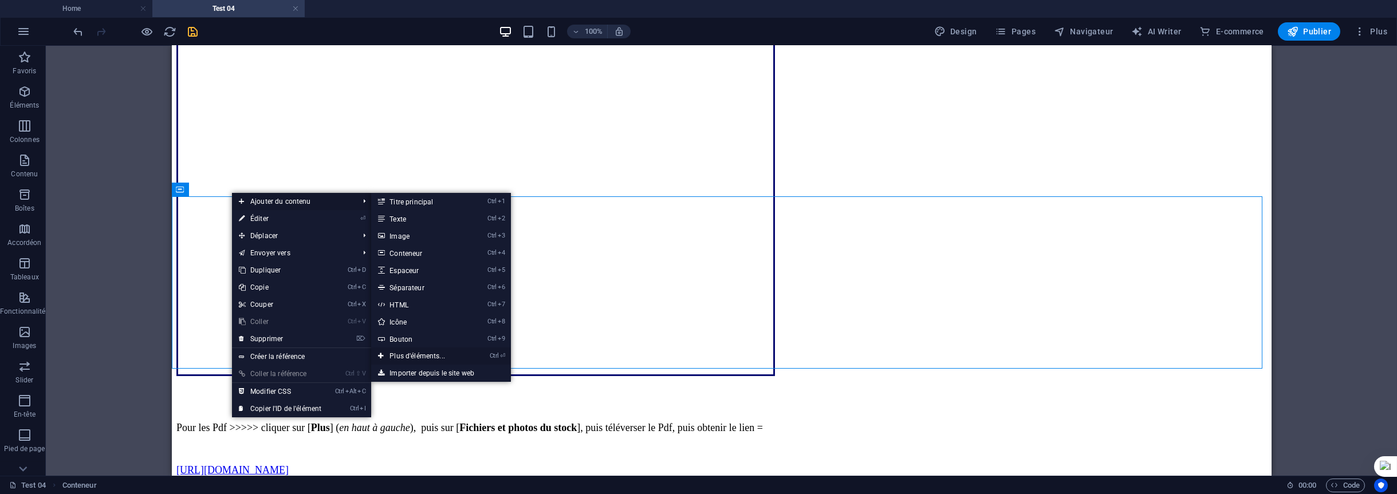
click at [414, 353] on link "Ctrl ⏎ Plus d'éléments..." at bounding box center [419, 356] width 97 height 17
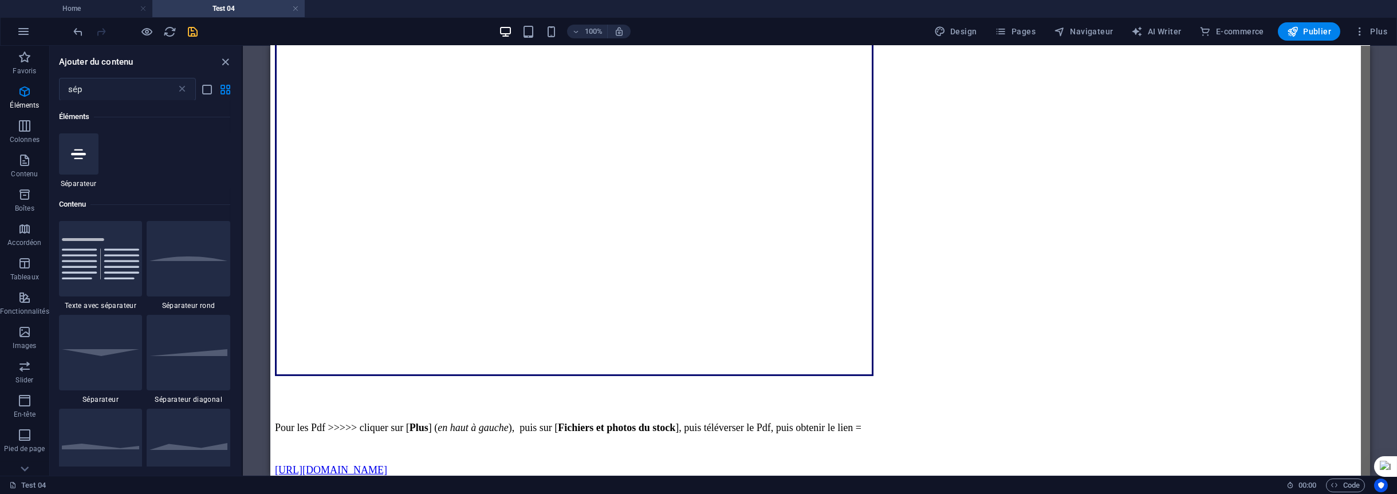
select select "%"
select select "px"
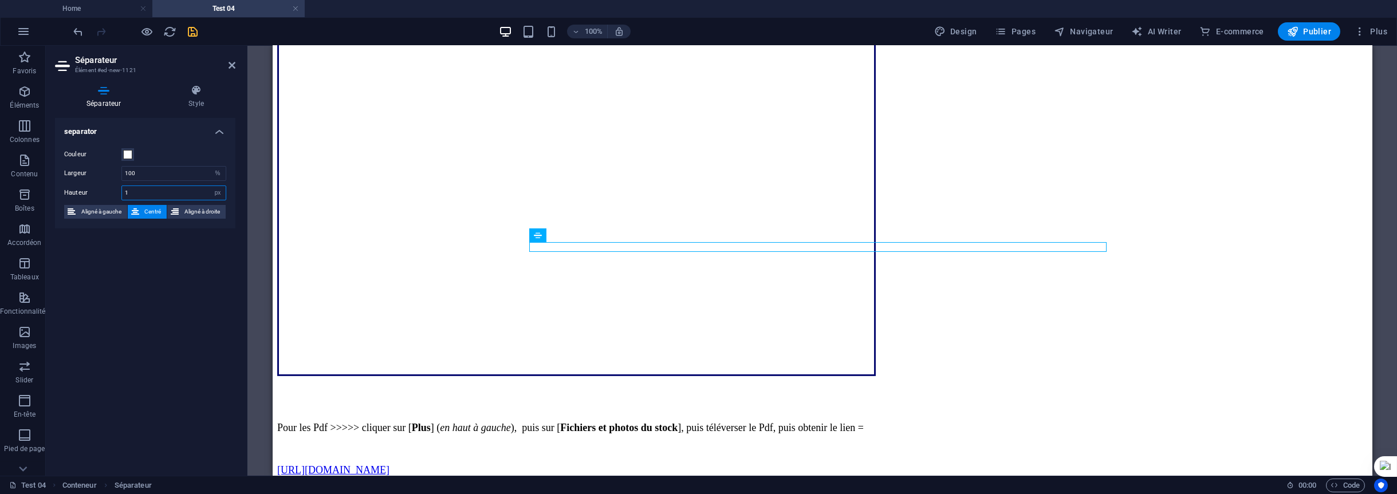
click at [143, 191] on input "1" at bounding box center [174, 193] width 104 height 14
type input "10"
click at [195, 97] on h4 "Style" at bounding box center [196, 97] width 78 height 24
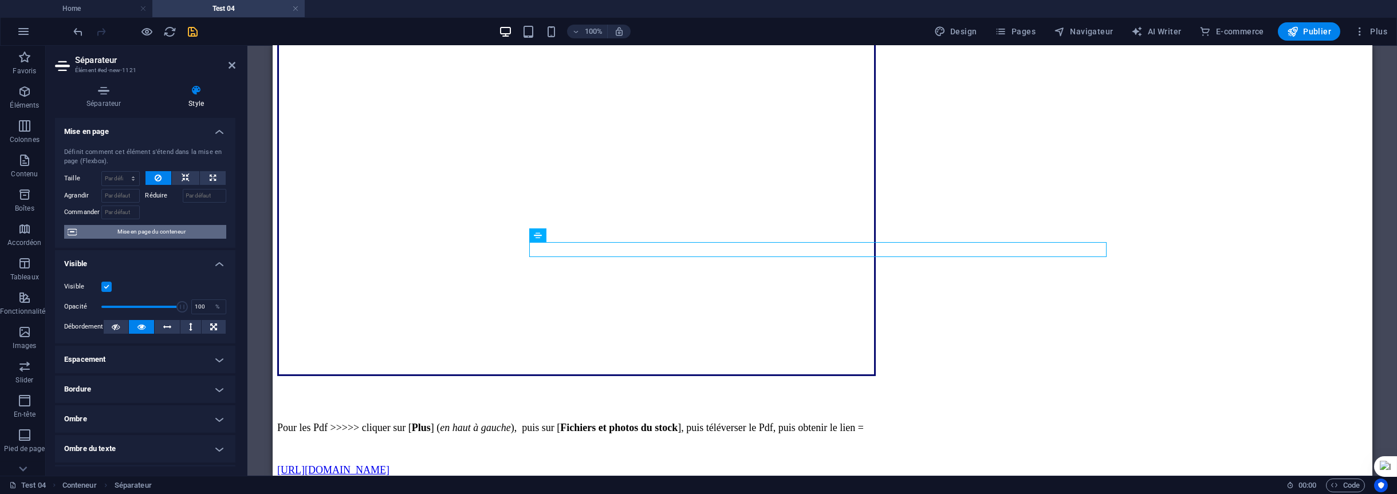
click at [170, 231] on span "Mise en page du conteneur" at bounding box center [151, 232] width 143 height 14
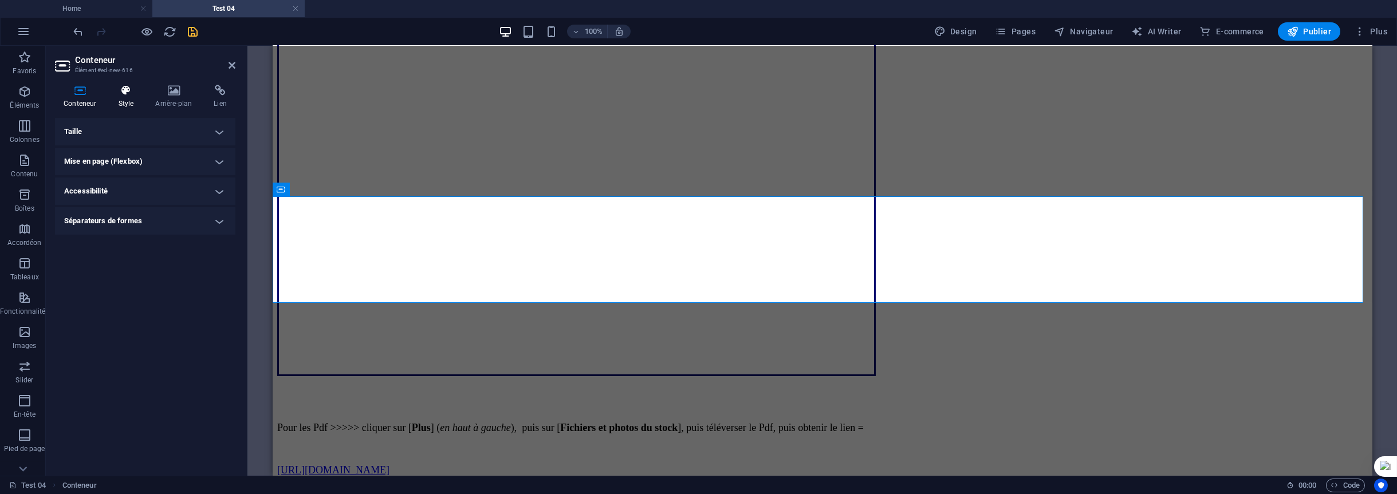
click at [130, 102] on h4 "Style" at bounding box center [127, 97] width 37 height 24
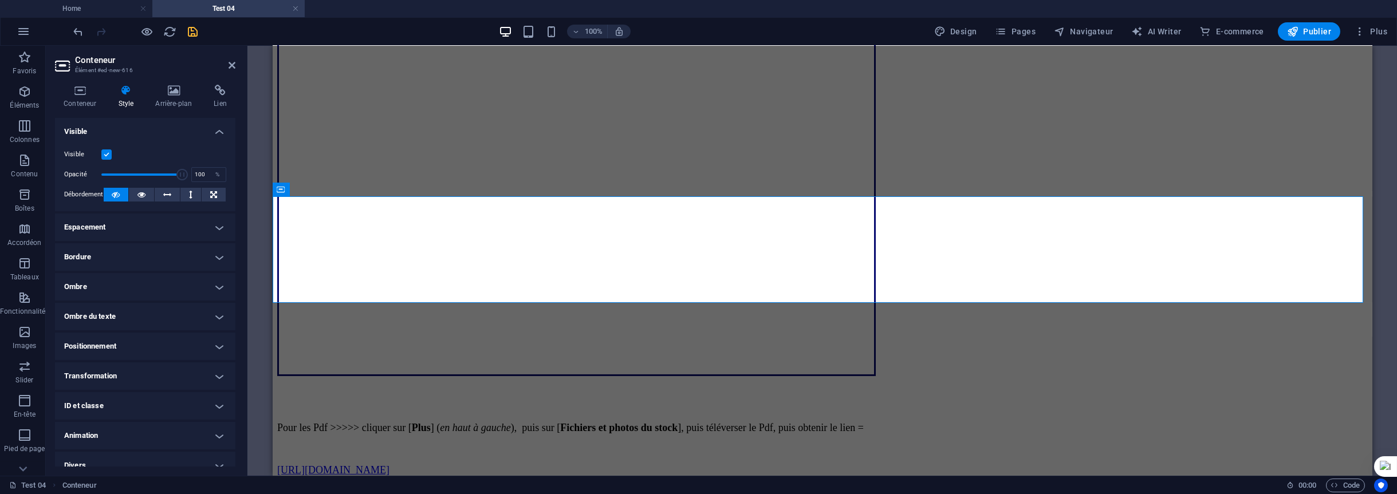
click at [163, 226] on h4 "Espacement" at bounding box center [145, 227] width 180 height 27
click at [179, 243] on span "Personnalisé" at bounding box center [201, 250] width 44 height 14
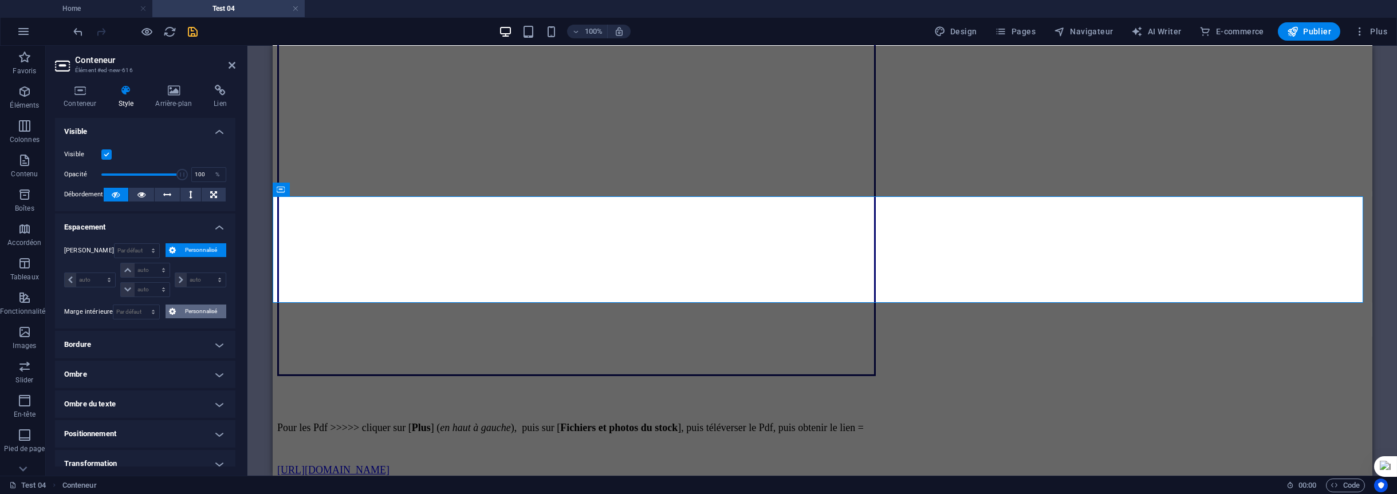
click at [188, 306] on span "Personnalisé" at bounding box center [201, 312] width 44 height 14
click at [156, 273] on select "auto px % rem vw vh" at bounding box center [145, 271] width 48 height 14
select select "px"
click at [152, 264] on select "auto px % rem vw vh" at bounding box center [145, 271] width 48 height 14
type input "0"
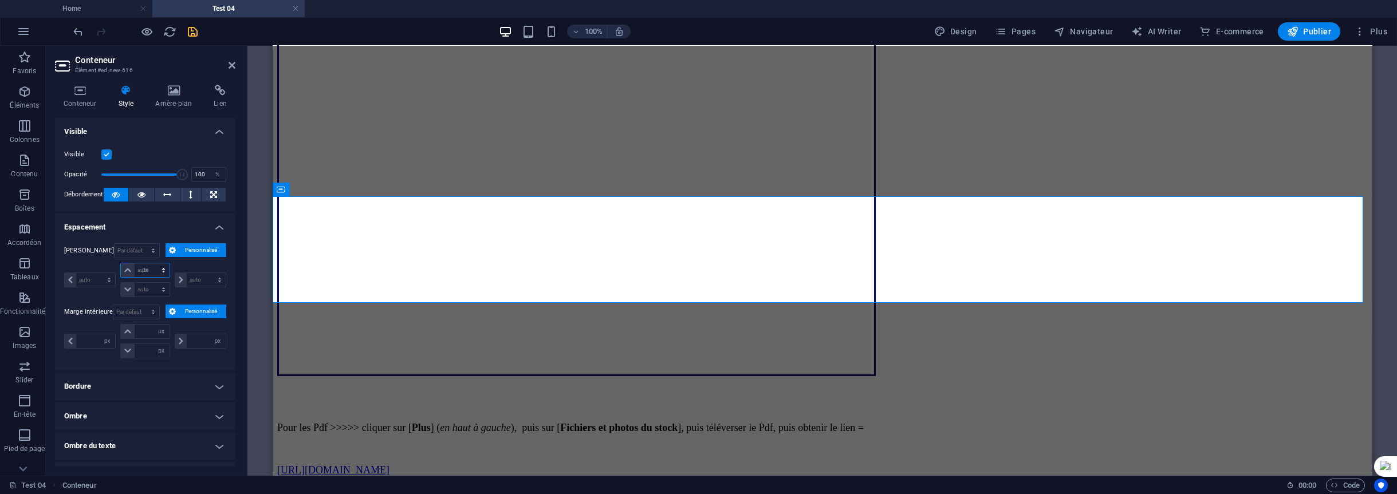
select select "px"
type input "0"
select select "px"
type input "0"
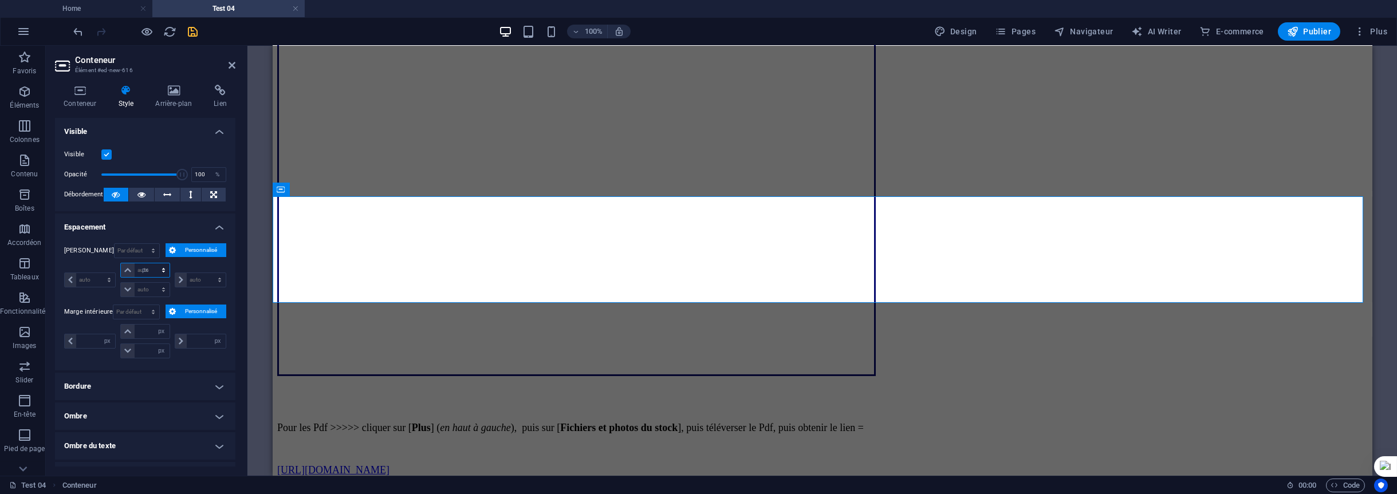
select select "px"
type input "0"
select select "px"
type input "20"
select select "DISABLED_OPTION_VALUE"
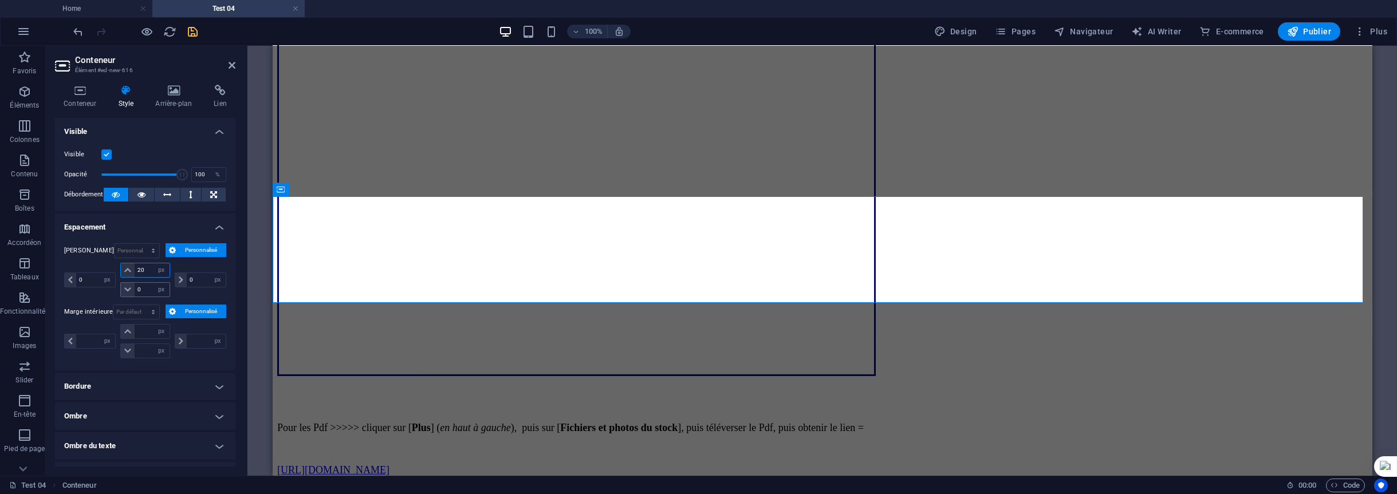
type input "20"
click at [143, 287] on input "0" at bounding box center [152, 290] width 34 height 14
type input "20"
click at [142, 329] on input "number" at bounding box center [152, 332] width 34 height 14
type input "20"
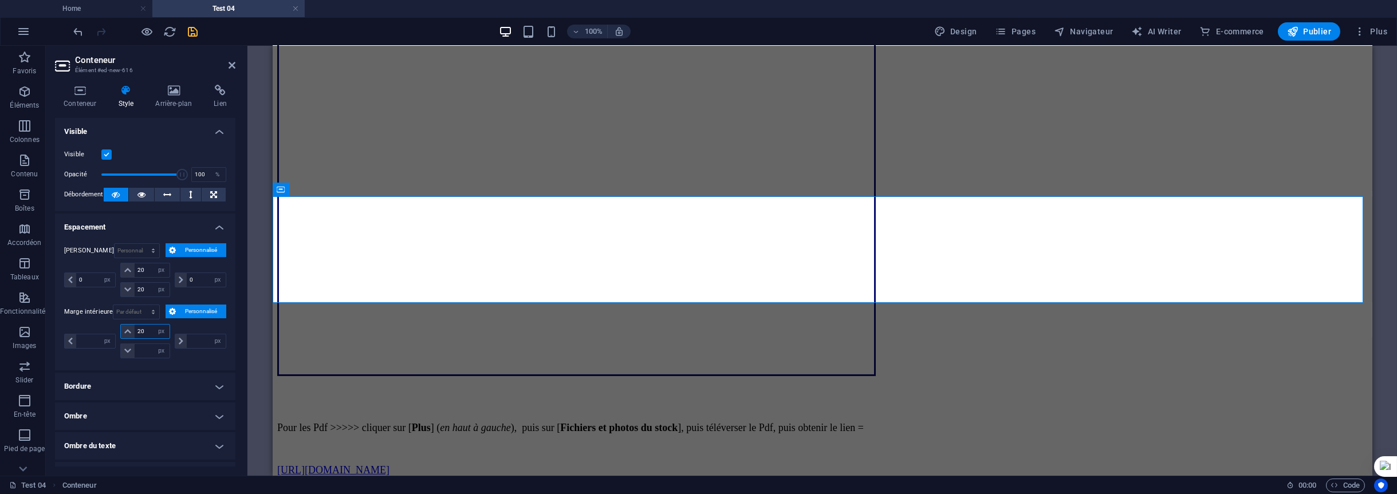
type input "0"
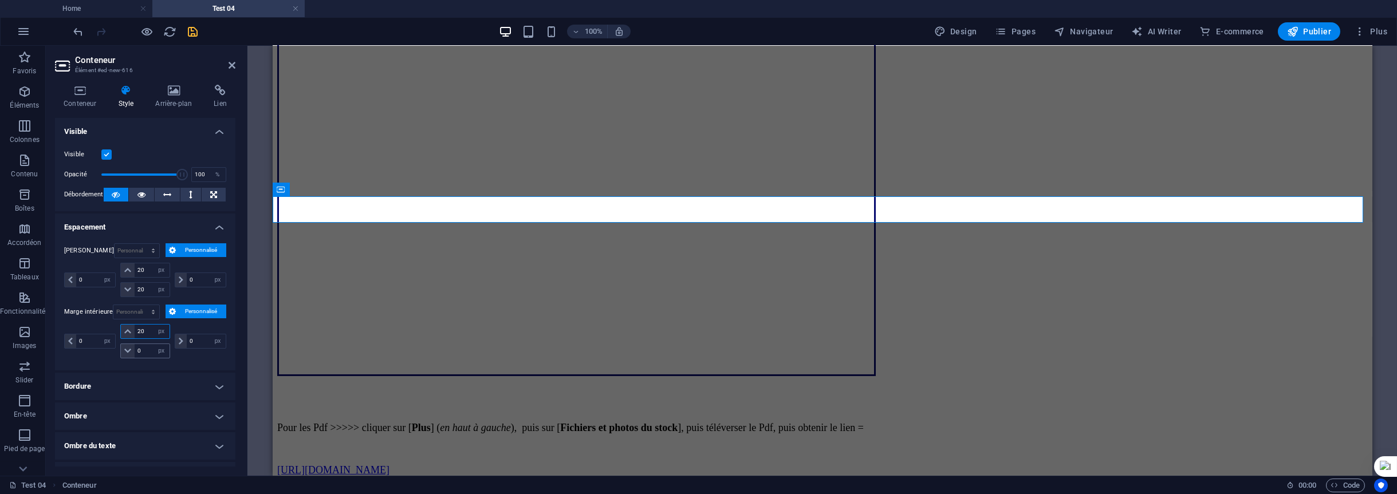
type input "20"
click at [150, 345] on input "0" at bounding box center [152, 351] width 34 height 14
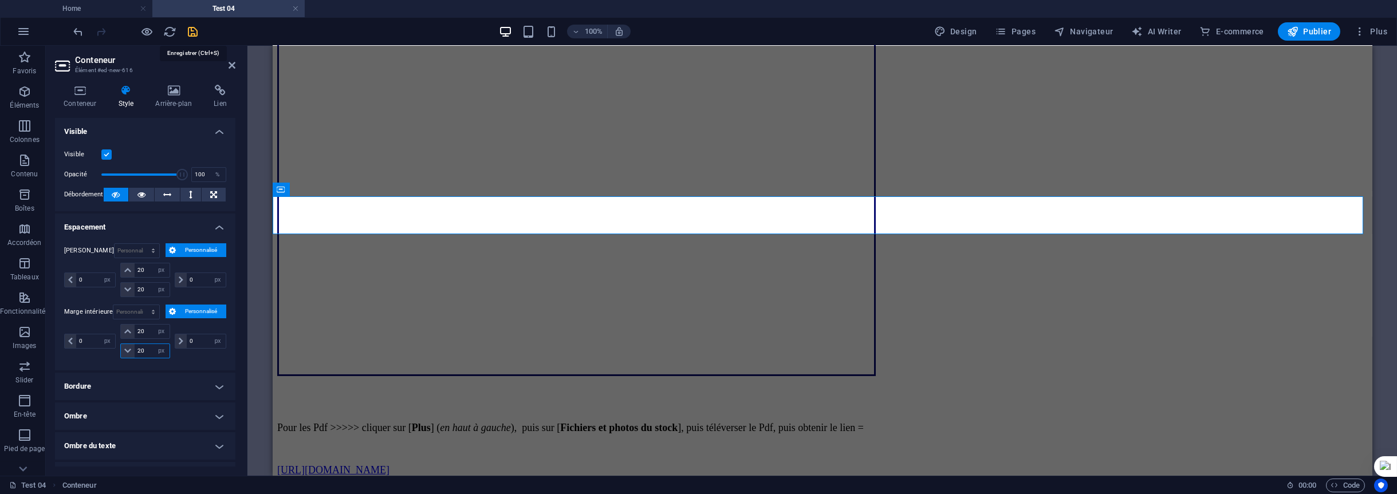
type input "20"
click at [188, 30] on icon "save" at bounding box center [193, 31] width 13 height 13
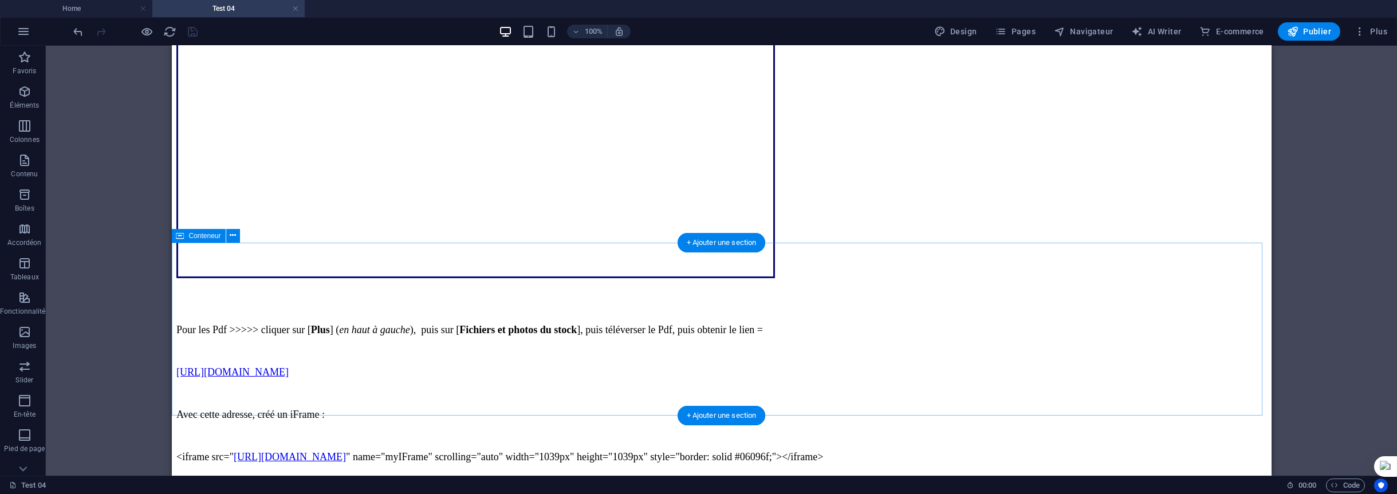
scroll to position [2120, 0]
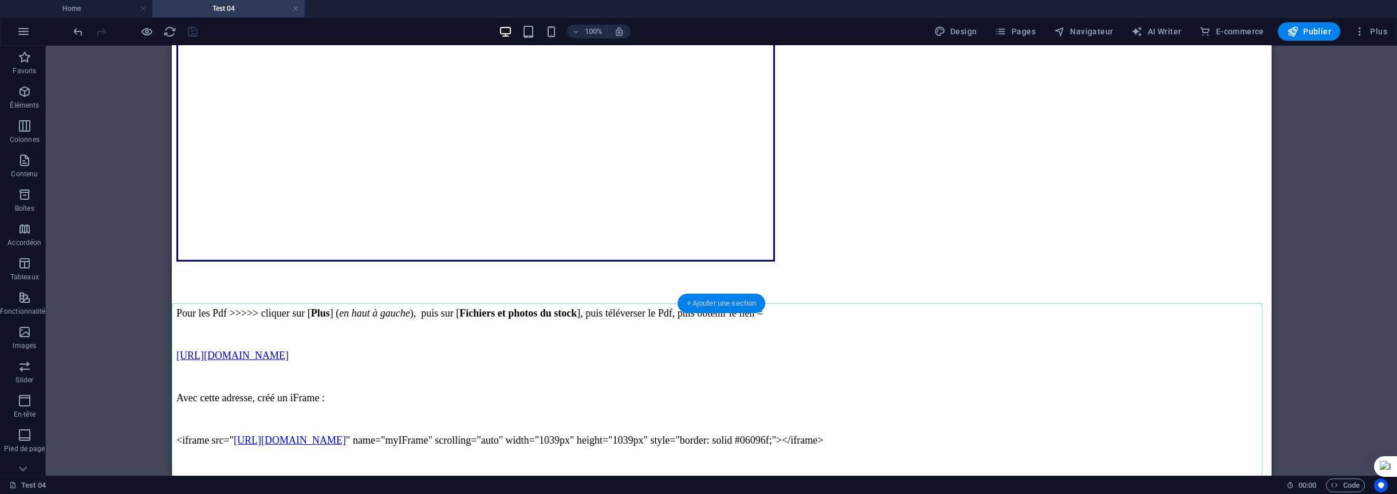
click at [721, 305] on div "+ Ajouter une section" at bounding box center [722, 303] width 88 height 19
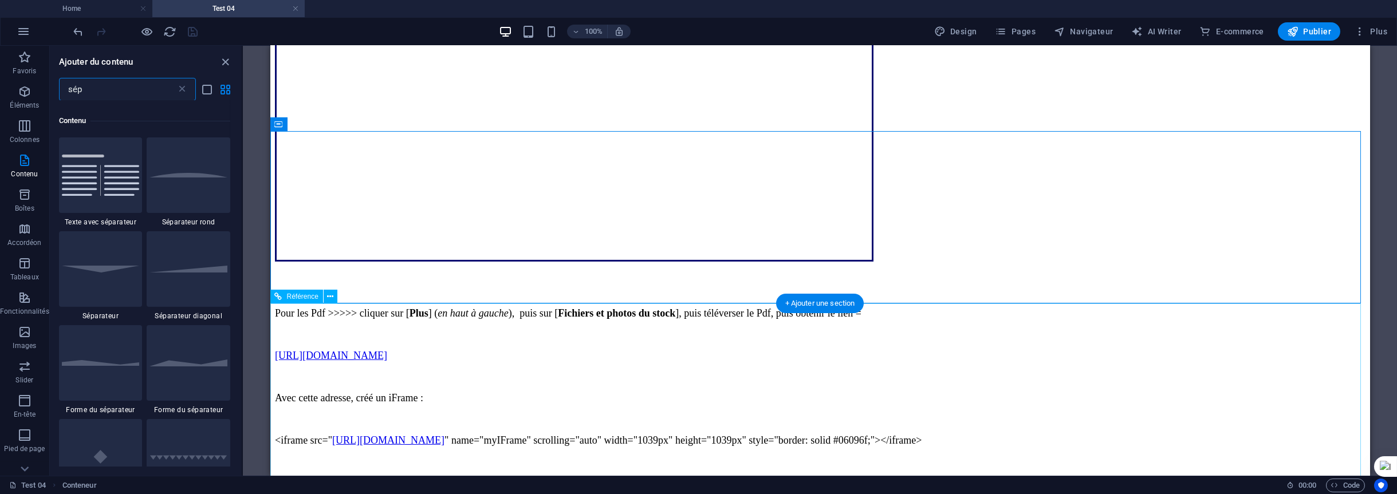
scroll to position [88, 0]
drag, startPoint x: 105, startPoint y: 92, endPoint x: 42, endPoint y: 88, distance: 63.2
click at [44, 88] on div "Favoris Éléments Colonnes Contenu Boîtes Accordéon Tableaux Fonctionnalités Ima…" at bounding box center [121, 261] width 243 height 430
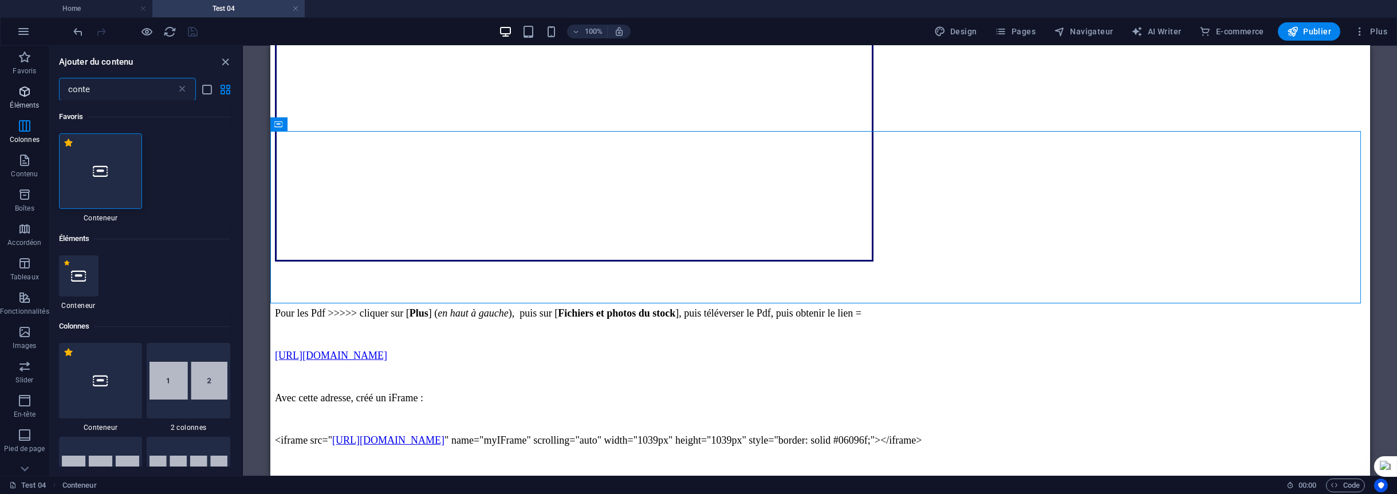
scroll to position [0, 0]
type input "conte"
click at [99, 168] on icon at bounding box center [100, 171] width 15 height 15
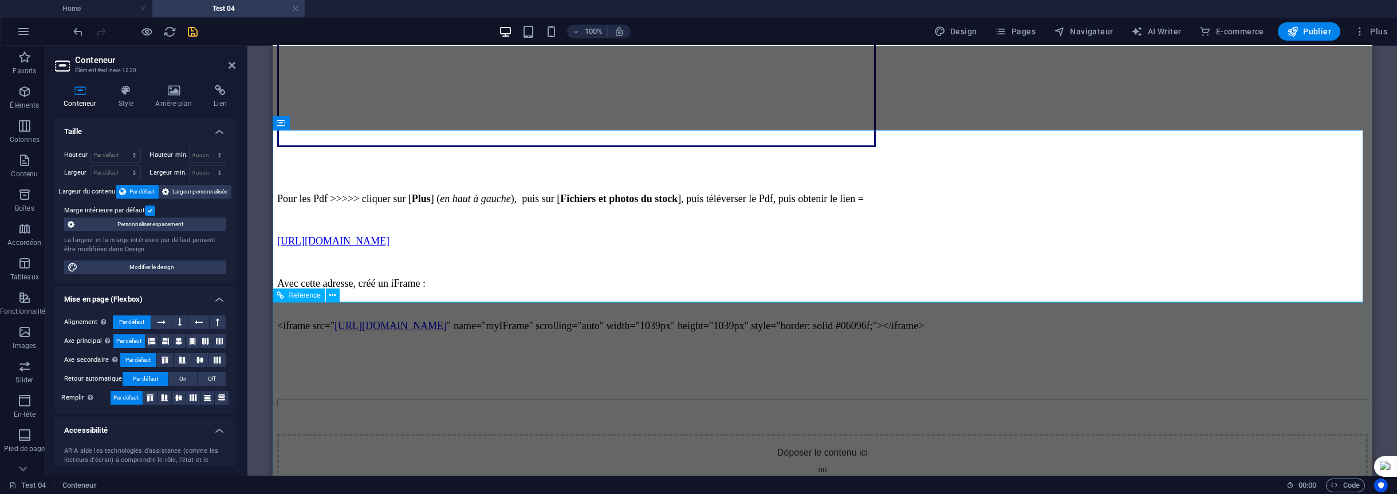
scroll to position [2349, 0]
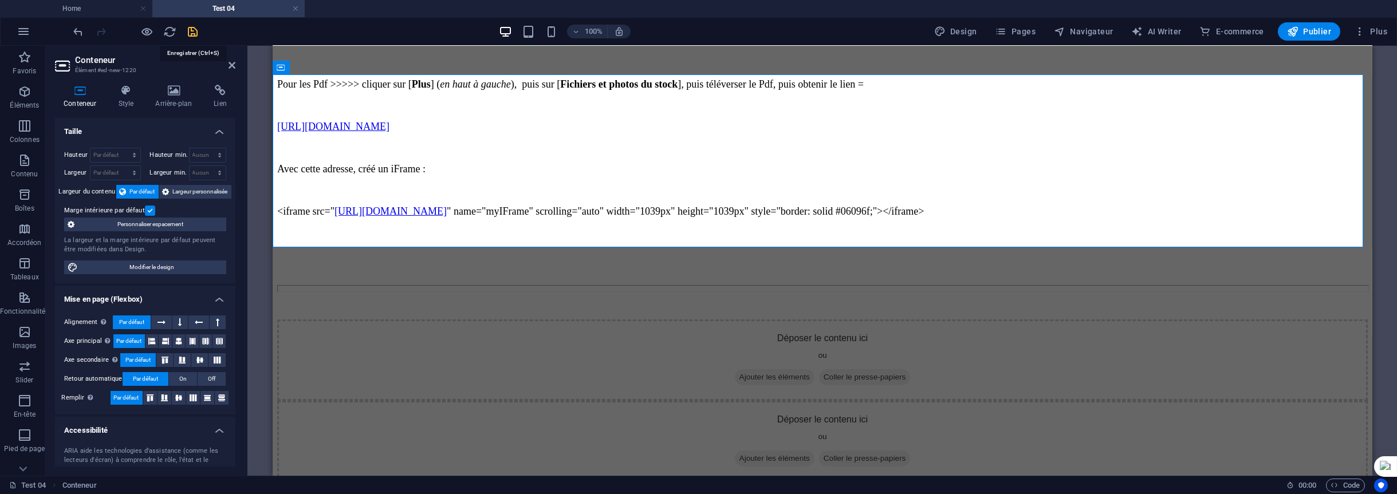
click at [188, 27] on icon "save" at bounding box center [193, 31] width 13 height 13
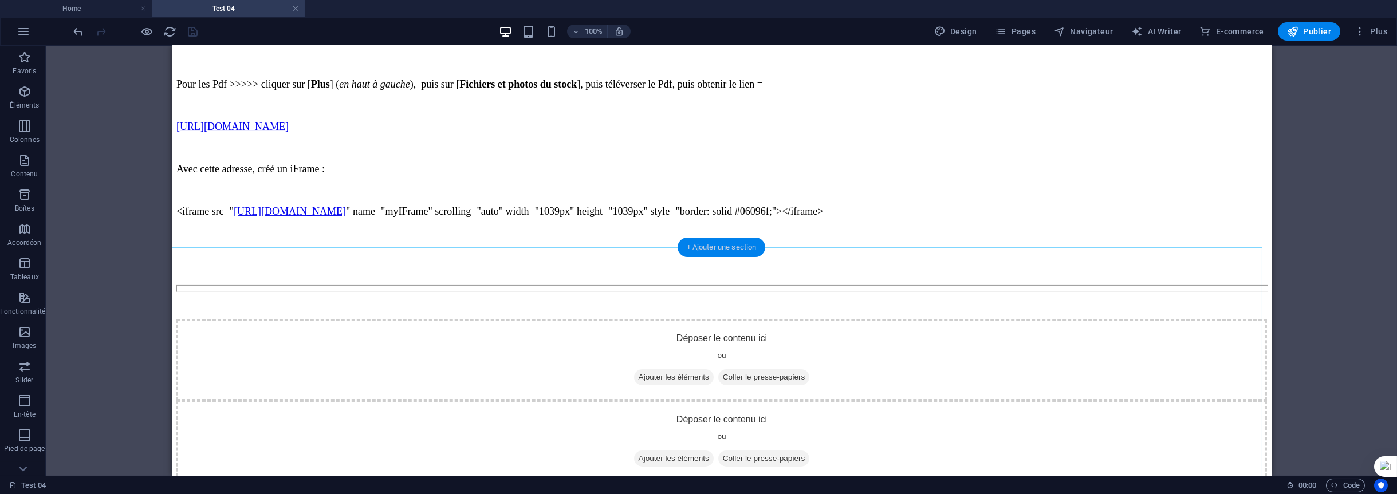
click at [724, 250] on div "+ Ajouter une section" at bounding box center [722, 247] width 88 height 19
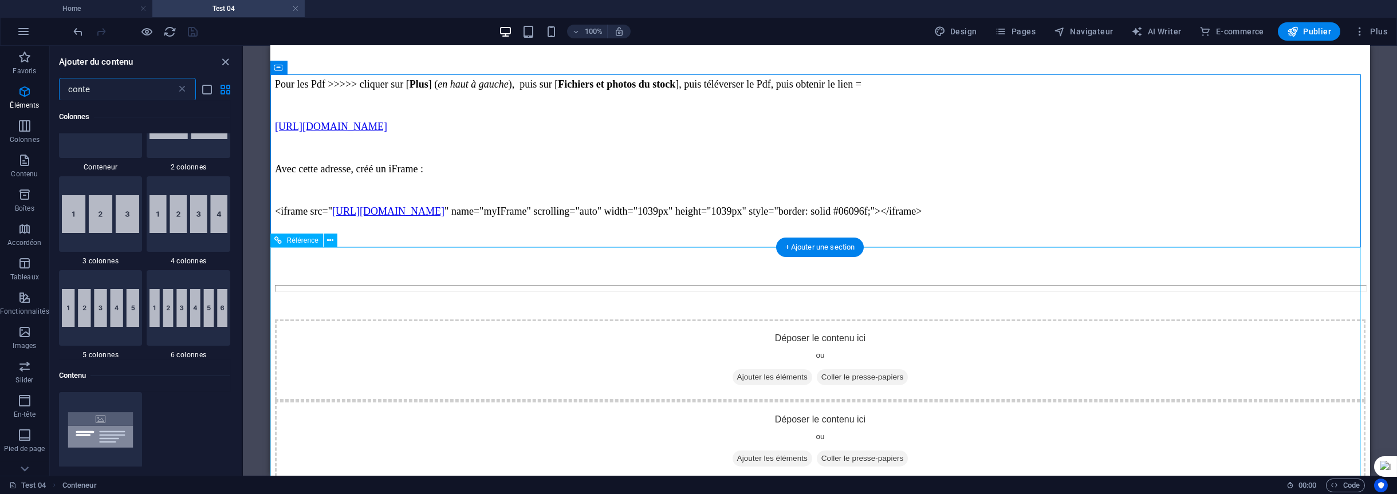
scroll to position [519, 0]
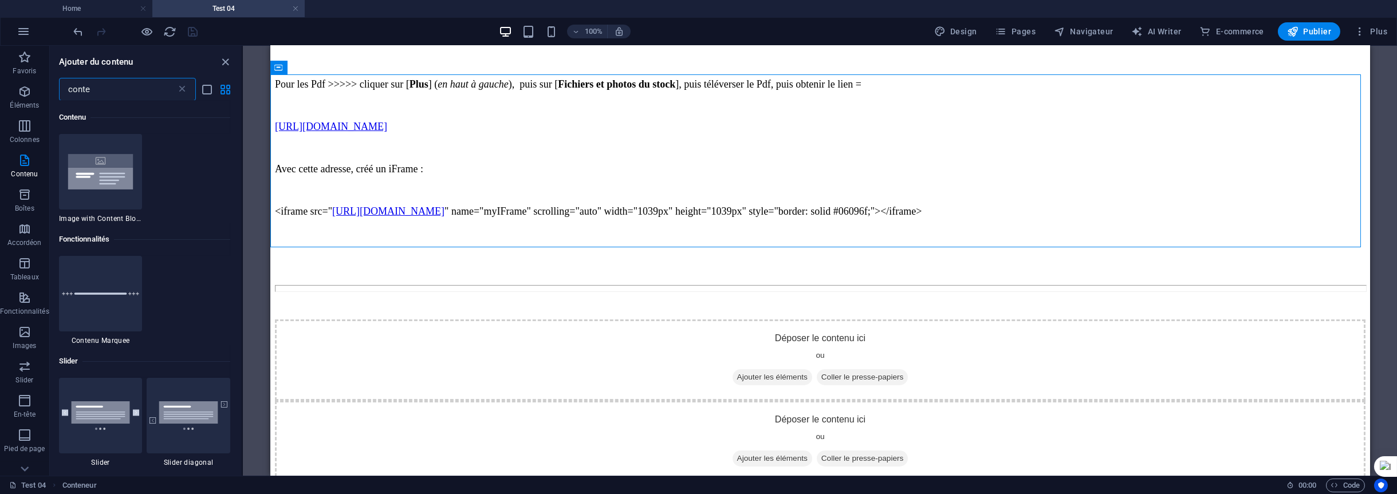
click at [128, 92] on input "conte" at bounding box center [117, 89] width 117 height 23
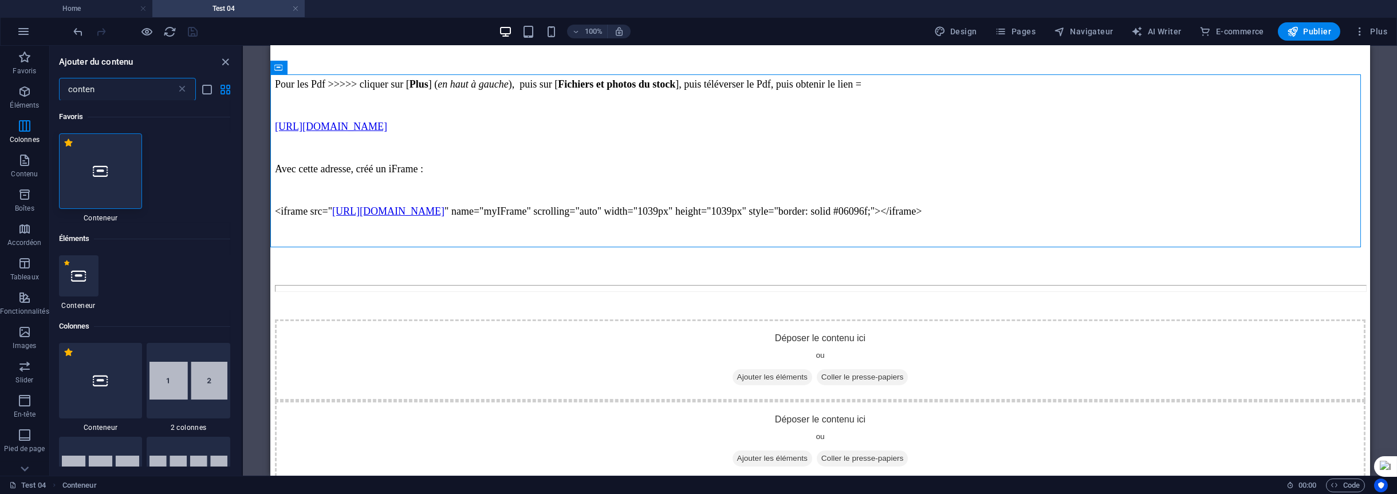
scroll to position [0, 0]
type input "conten"
click at [109, 152] on div at bounding box center [101, 171] width 84 height 76
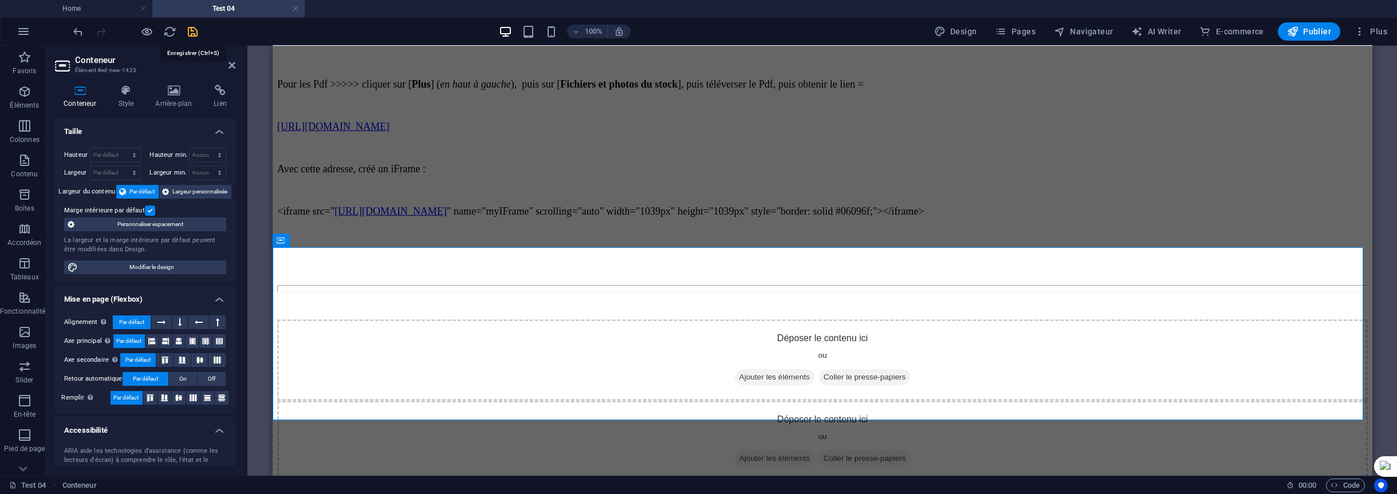
click at [190, 33] on icon "save" at bounding box center [193, 31] width 13 height 13
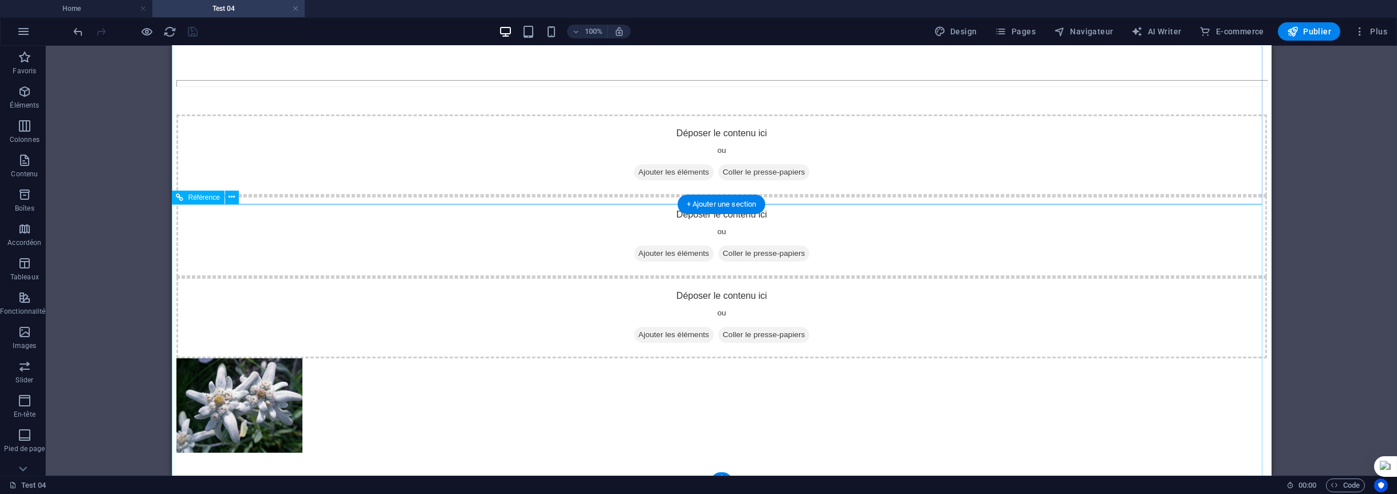
scroll to position [2574, 0]
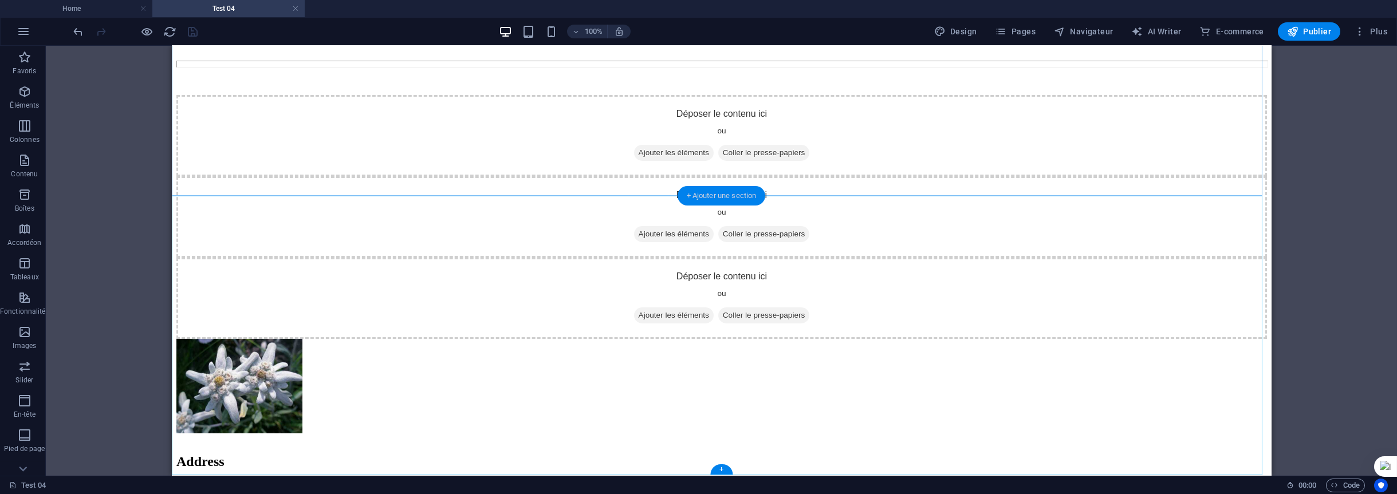
click at [713, 196] on div "+ Ajouter une section" at bounding box center [722, 195] width 88 height 19
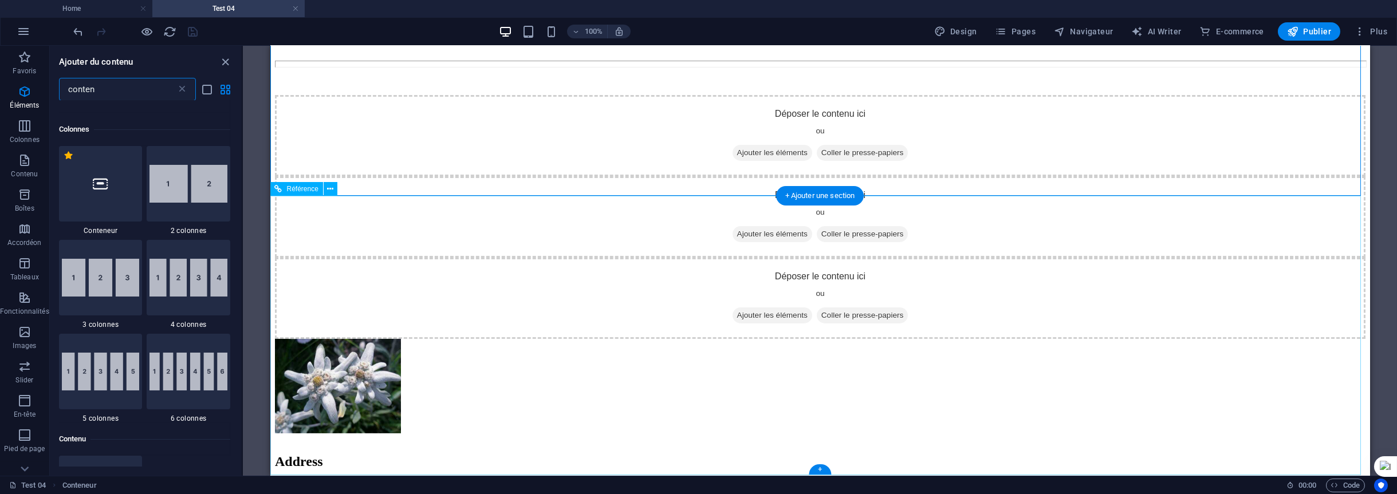
scroll to position [519, 0]
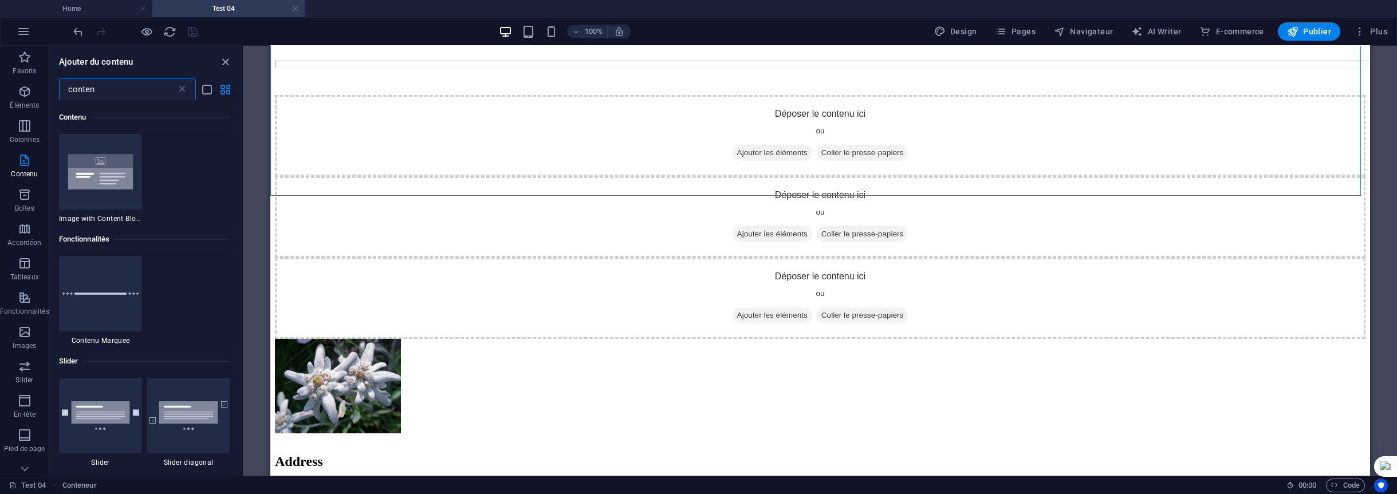
click at [119, 92] on input "conten" at bounding box center [117, 89] width 117 height 23
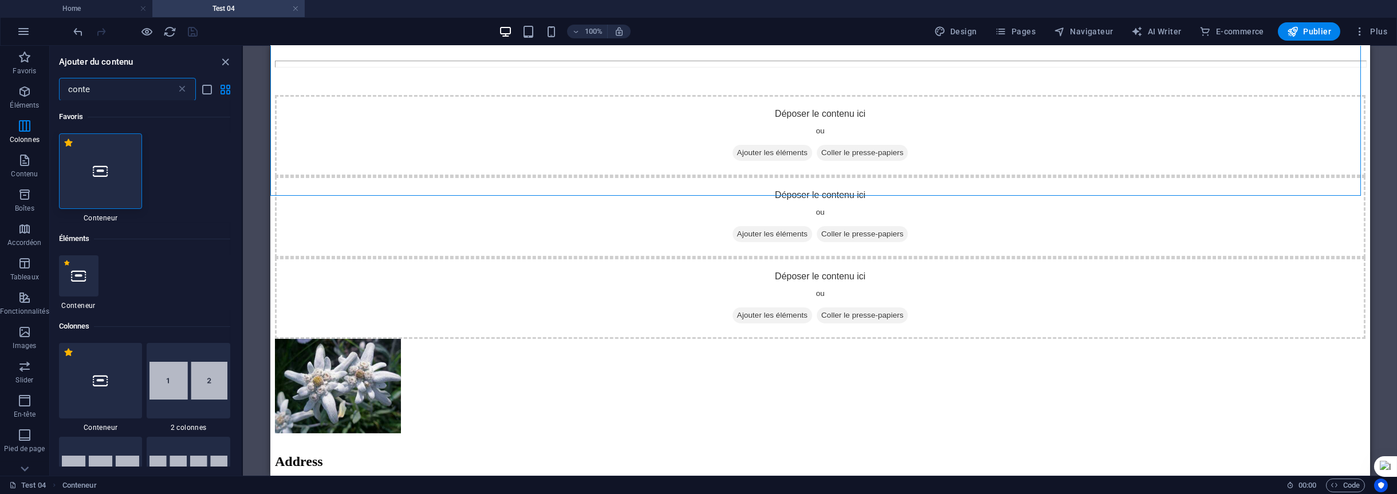
scroll to position [0, 0]
type input "conte"
click at [96, 171] on icon at bounding box center [100, 171] width 15 height 15
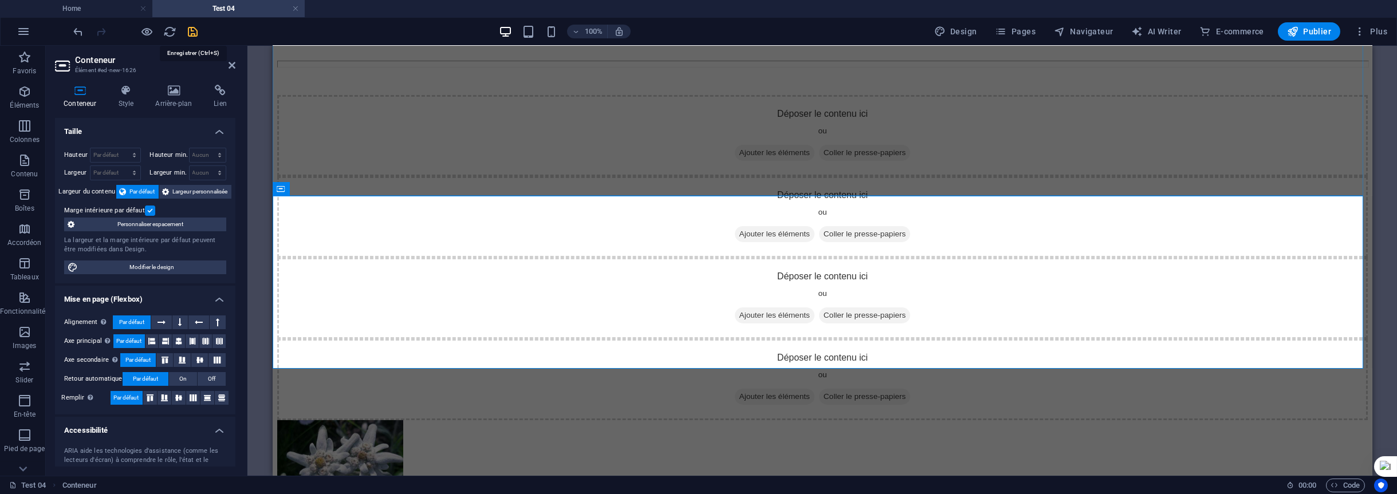
click at [191, 32] on icon "save" at bounding box center [193, 31] width 13 height 13
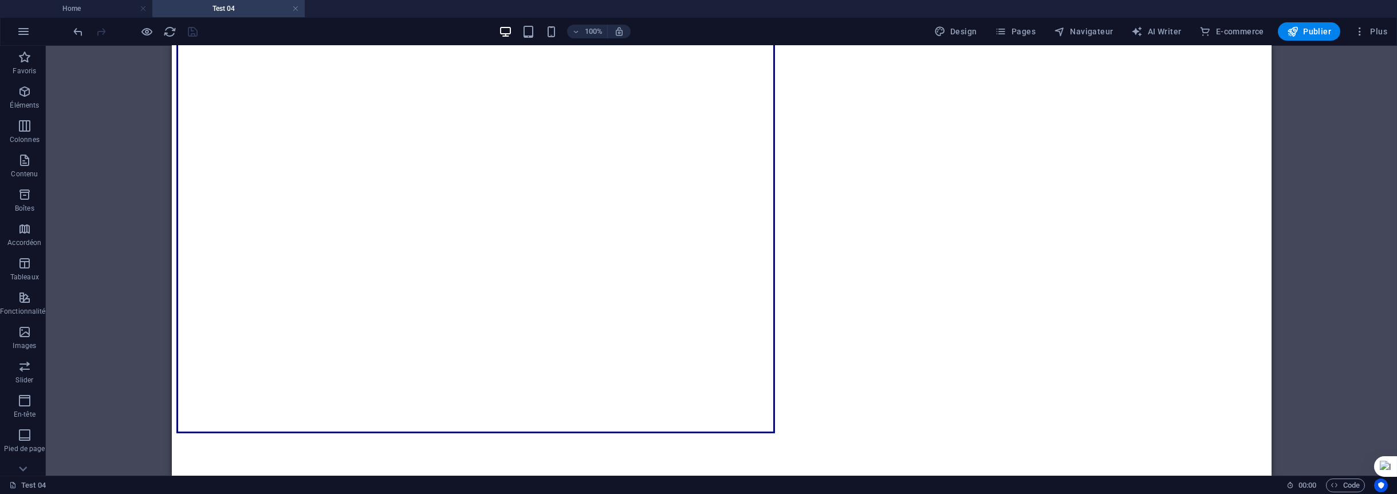
scroll to position [1833, 0]
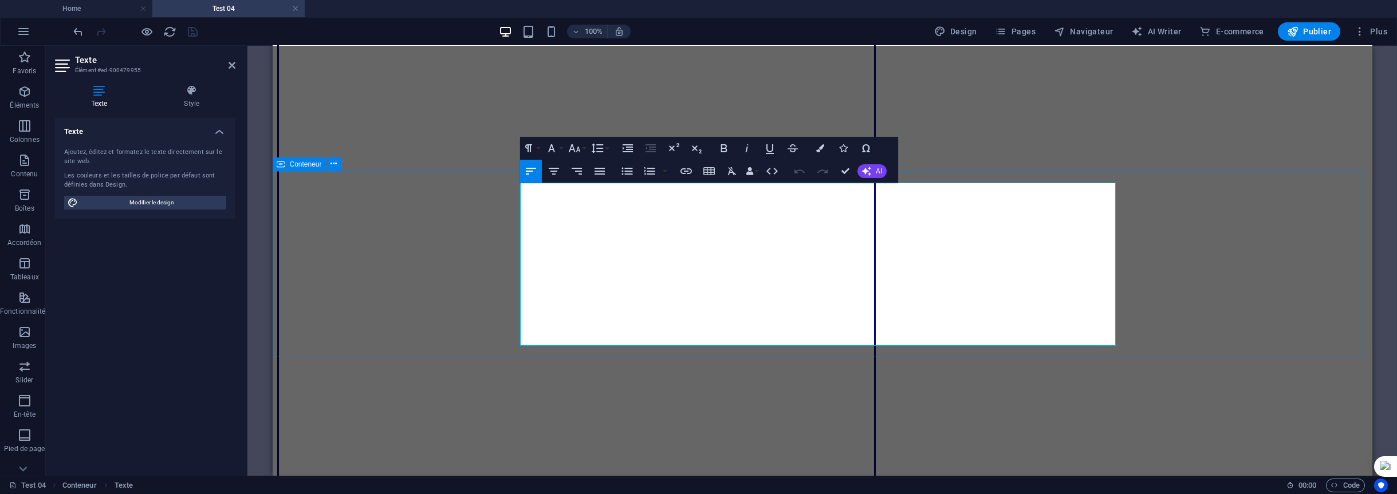
drag, startPoint x: 620, startPoint y: 305, endPoint x: 707, endPoint y: 302, distance: 87.1
click at [722, 148] on icon "button" at bounding box center [724, 149] width 14 height 14
drag, startPoint x: 859, startPoint y: 306, endPoint x: 1105, endPoint y: 307, distance: 245.8
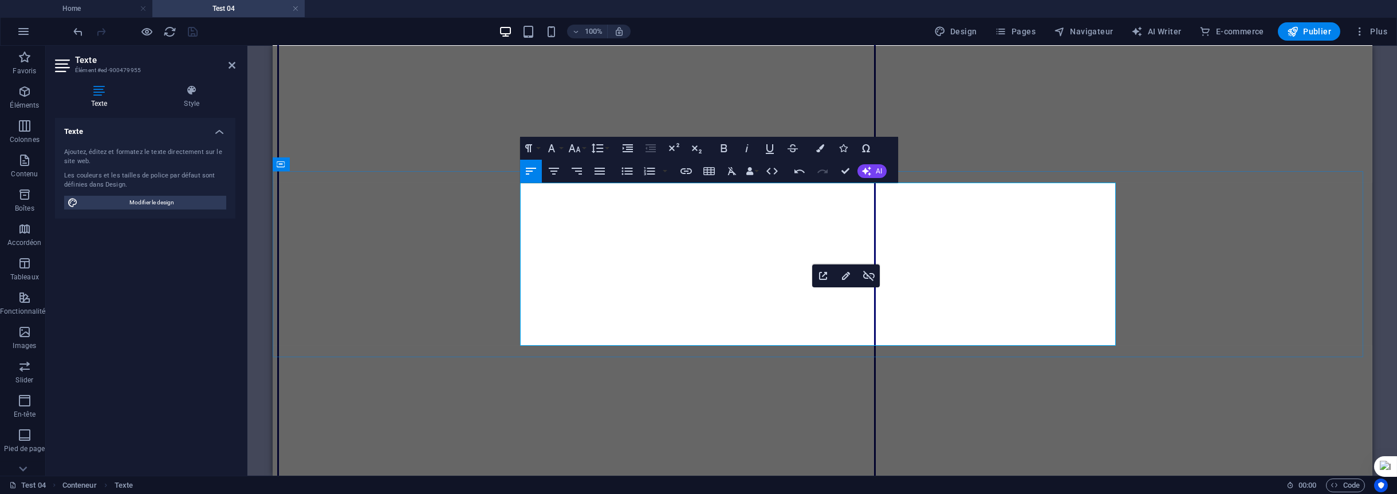
click at [724, 151] on icon "button" at bounding box center [724, 149] width 14 height 14
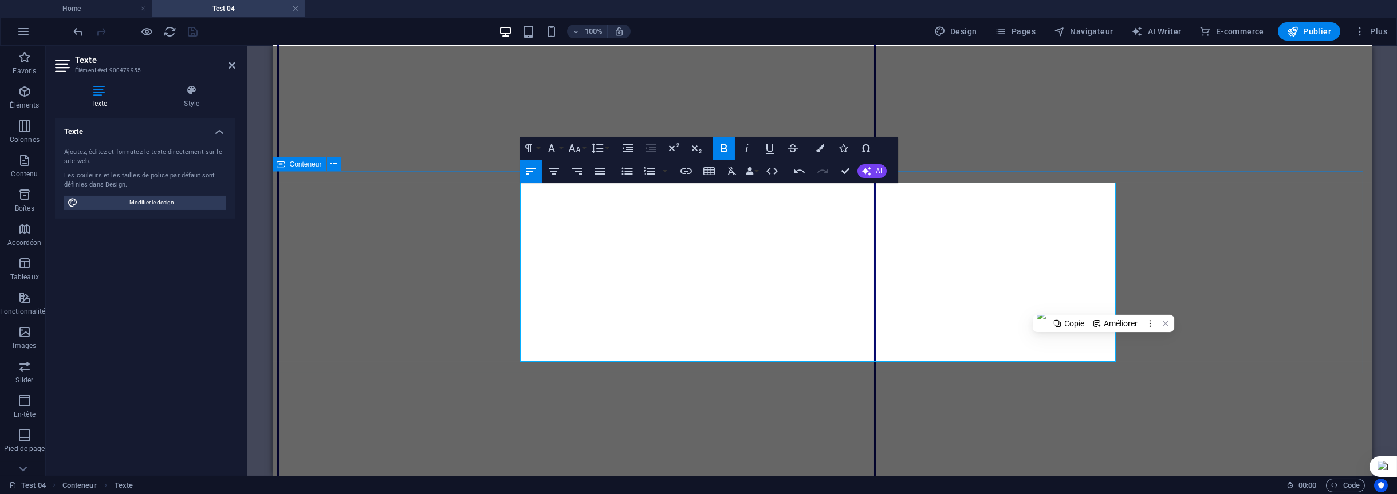
drag, startPoint x: 850, startPoint y: 322, endPoint x: 923, endPoint y: 320, distance: 72.8
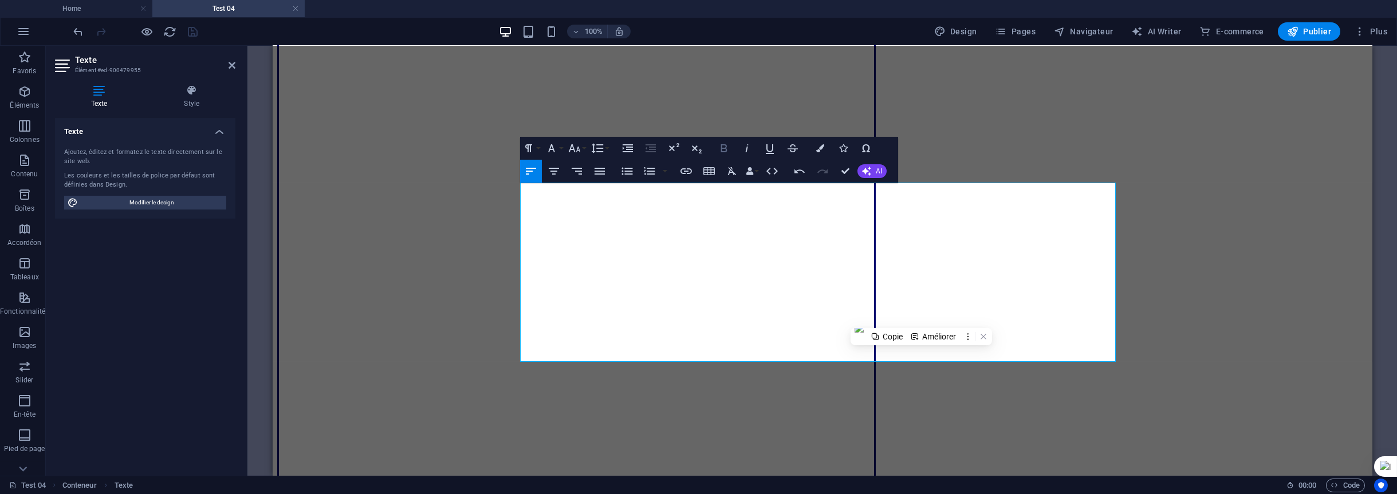
click at [726, 149] on icon "button" at bounding box center [724, 148] width 6 height 8
drag, startPoint x: 933, startPoint y: 323, endPoint x: 1008, endPoint y: 317, distance: 74.7
click at [721, 151] on icon "button" at bounding box center [724, 149] width 14 height 14
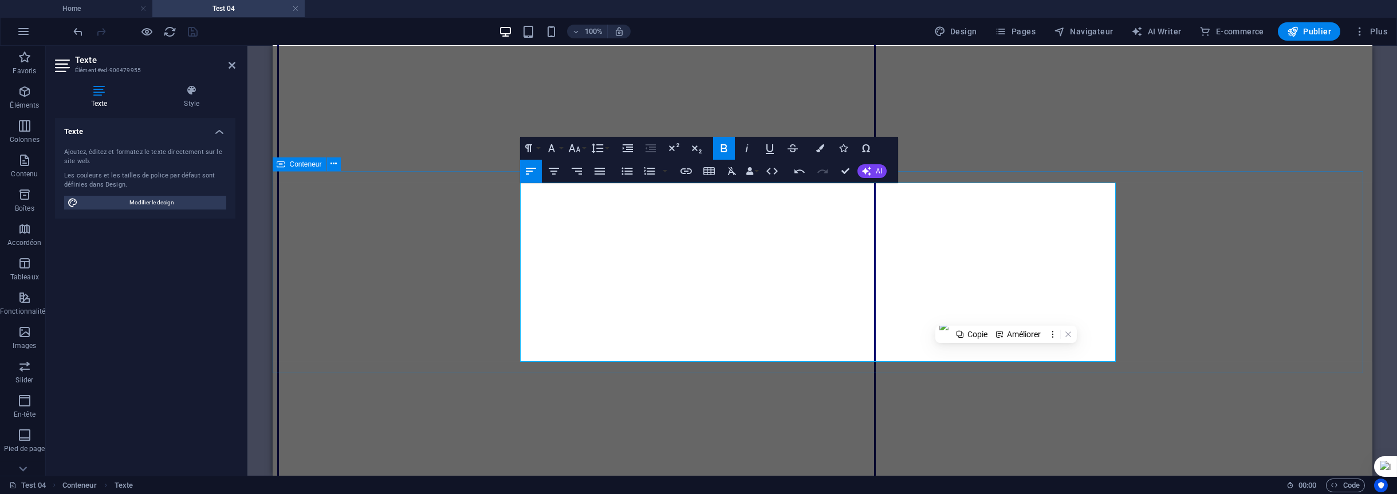
drag, startPoint x: 620, startPoint y: 308, endPoint x: 855, endPoint y: 302, distance: 234.4
click at [725, 150] on icon "button" at bounding box center [724, 149] width 14 height 14
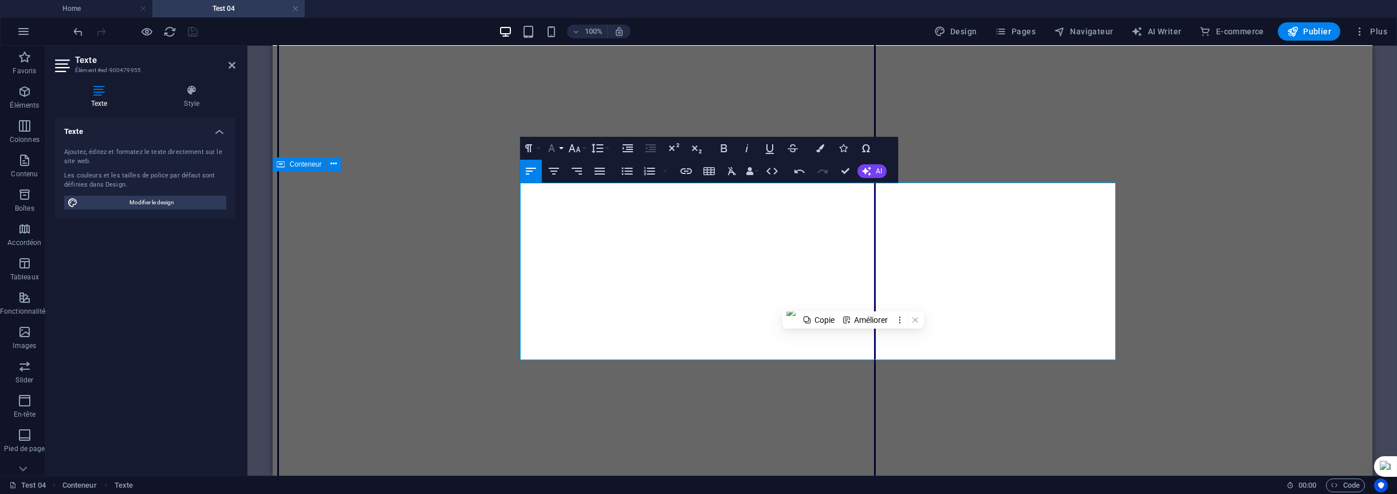
click at [561, 146] on button "Font Family" at bounding box center [554, 148] width 22 height 23
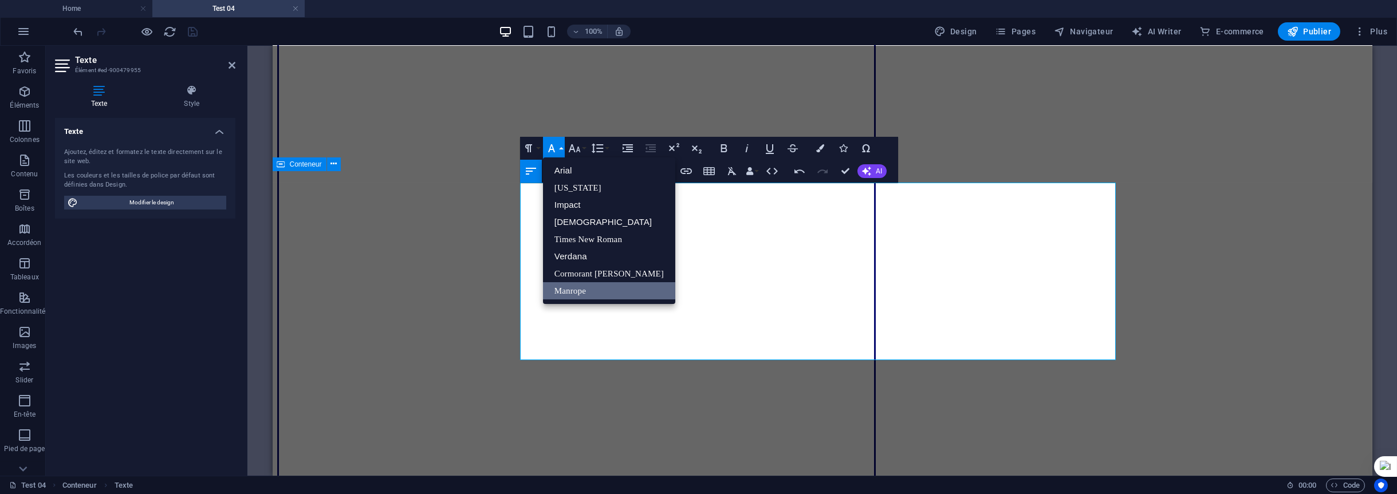
scroll to position [0, 0]
click at [579, 240] on link "Times New Roman" at bounding box center [609, 239] width 132 height 17
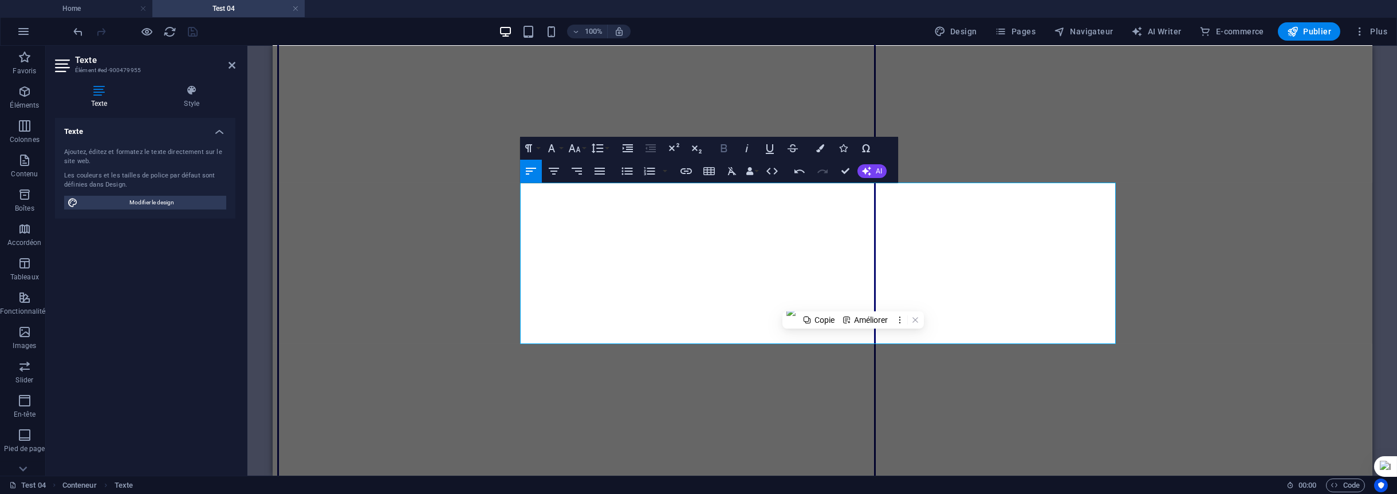
click at [726, 150] on icon "button" at bounding box center [724, 148] width 6 height 8
click at [586, 148] on button "Font Size" at bounding box center [577, 148] width 22 height 23
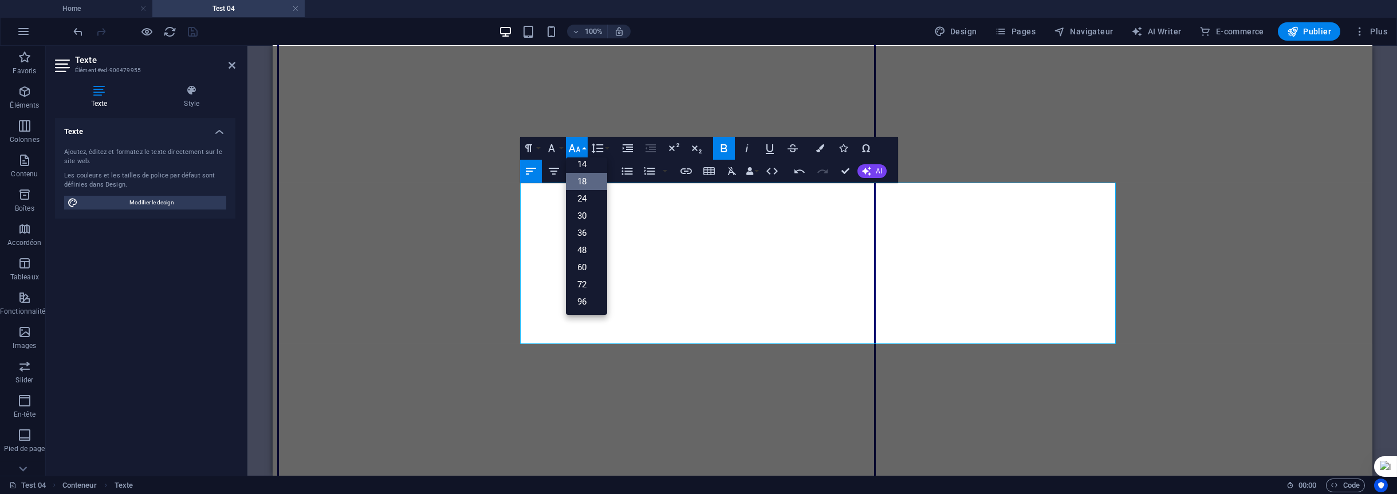
scroll to position [92, 0]
click at [561, 148] on button "Font Family" at bounding box center [554, 148] width 22 height 23
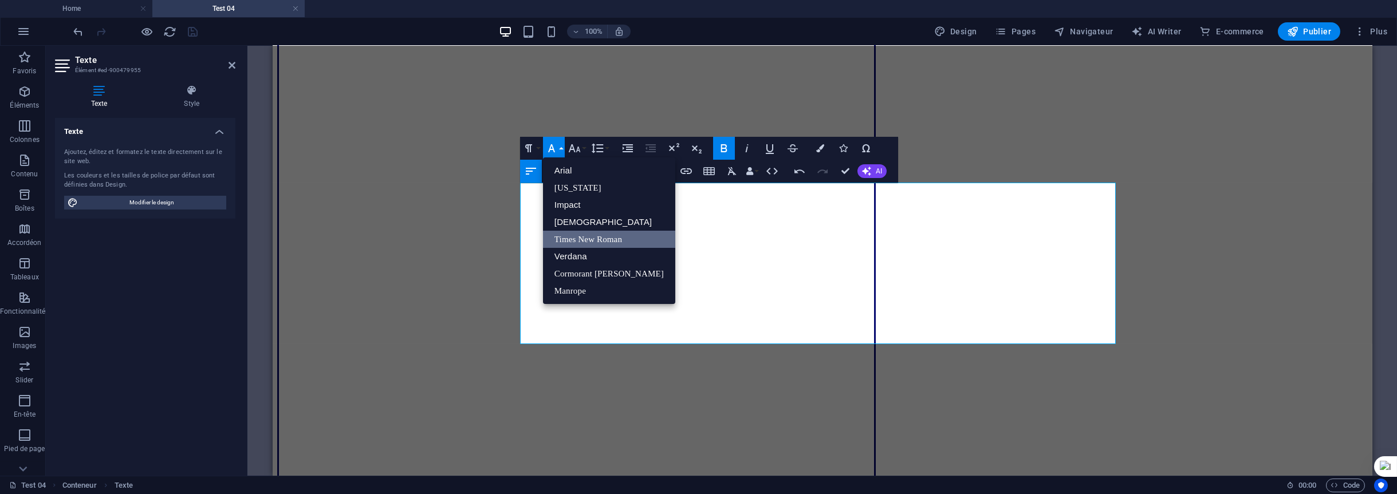
scroll to position [0, 0]
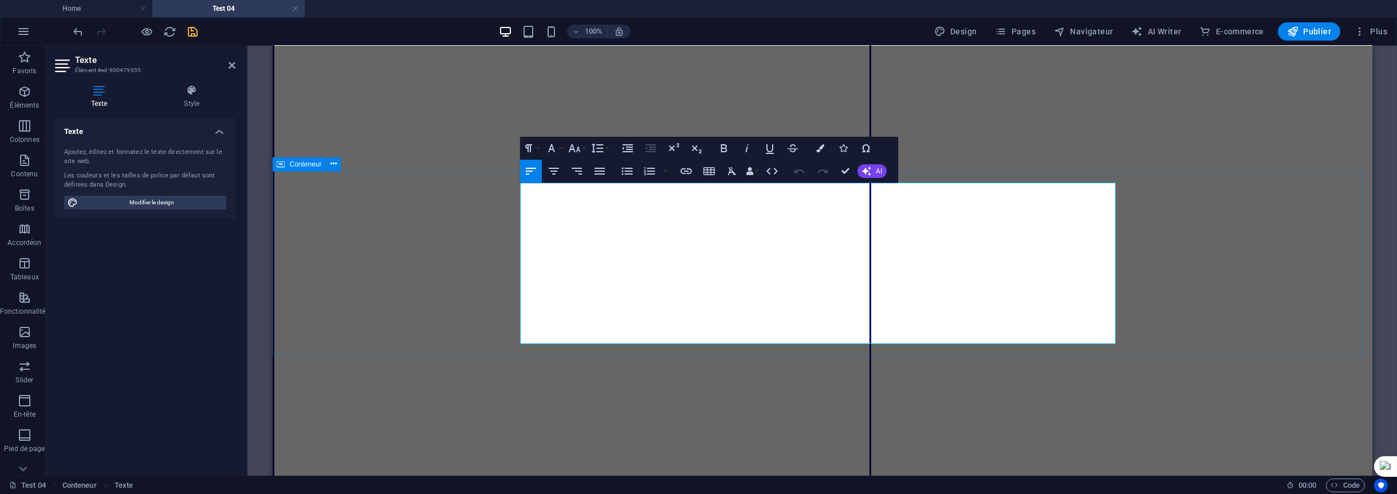
drag, startPoint x: 600, startPoint y: 242, endPoint x: 828, endPoint y: 237, distance: 228.6
click at [586, 148] on button "Font Size" at bounding box center [577, 148] width 22 height 23
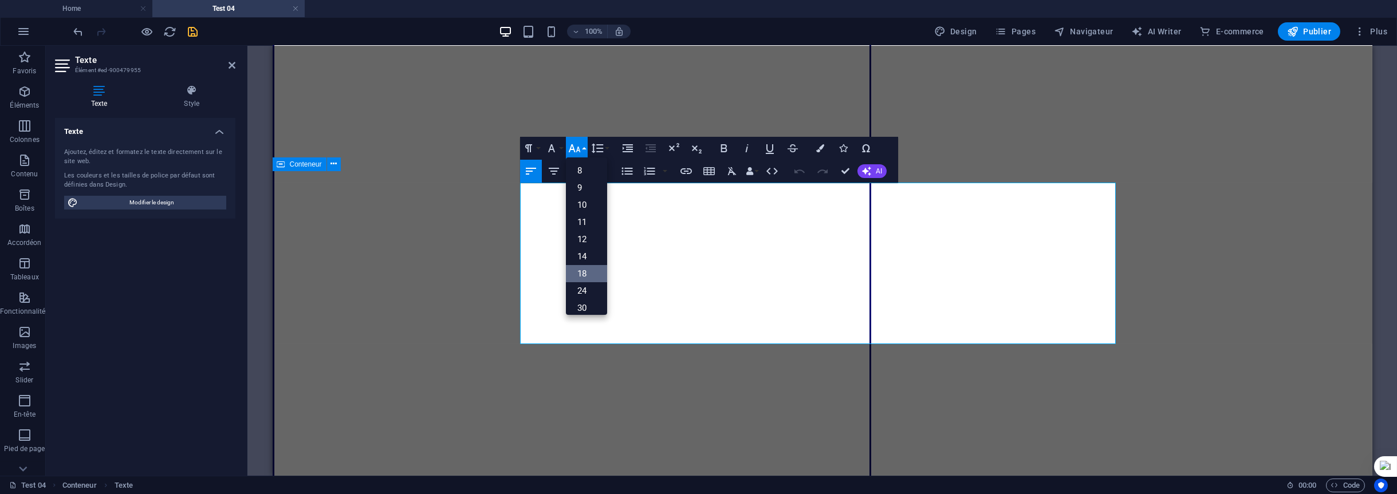
scroll to position [92, 0]
click at [560, 148] on button "Font Family" at bounding box center [554, 148] width 22 height 23
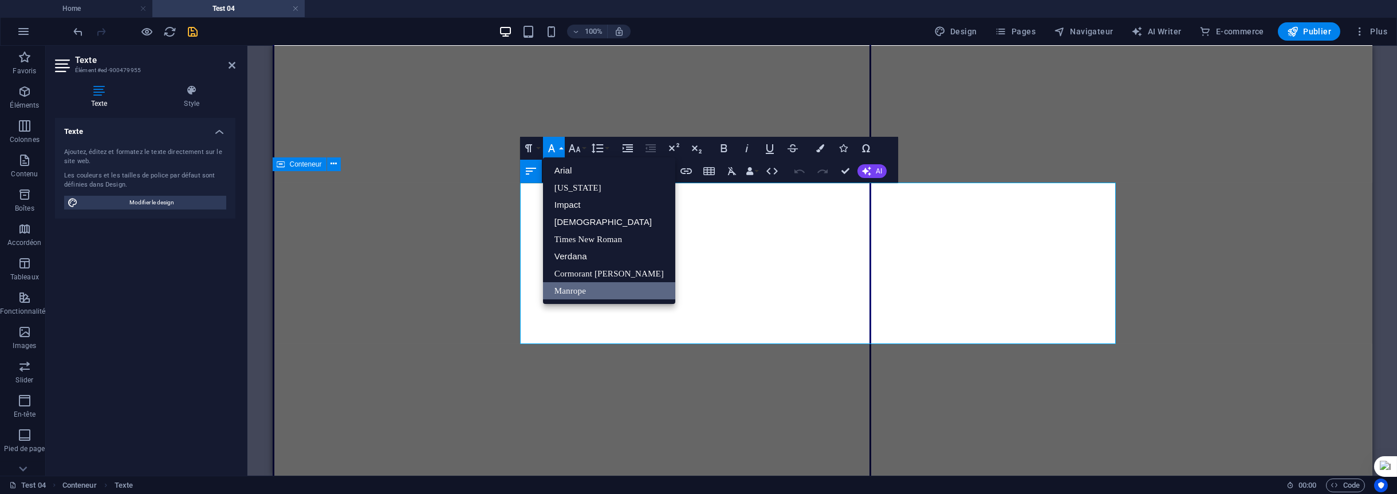
scroll to position [0, 0]
click at [561, 234] on link "Times New Roman" at bounding box center [609, 239] width 132 height 17
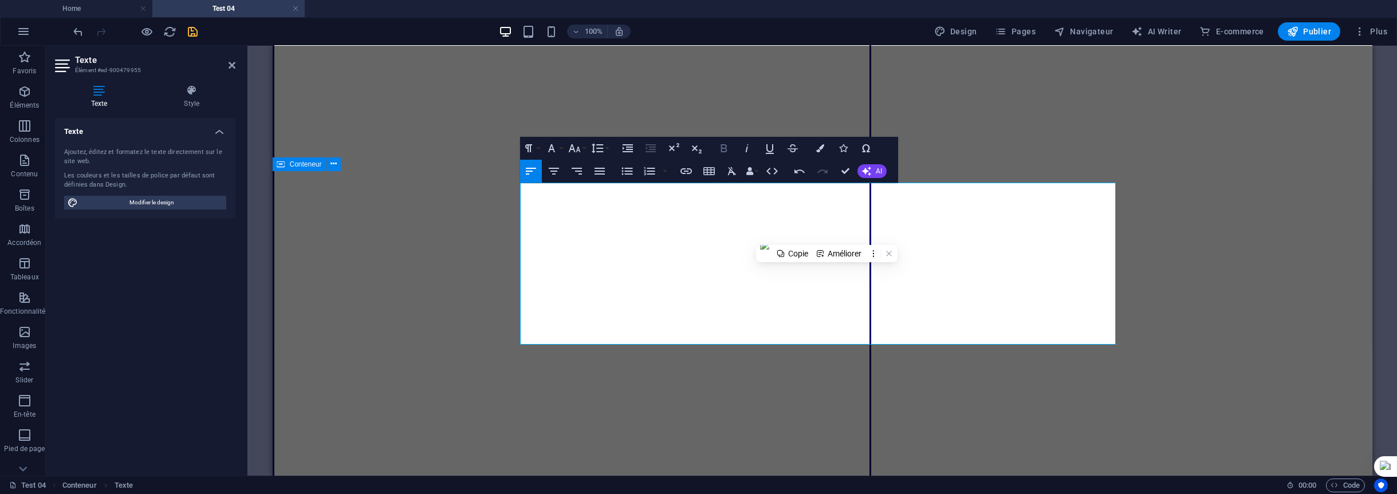
click at [722, 152] on icon "button" at bounding box center [724, 148] width 6 height 8
click at [196, 33] on icon "save" at bounding box center [193, 31] width 13 height 13
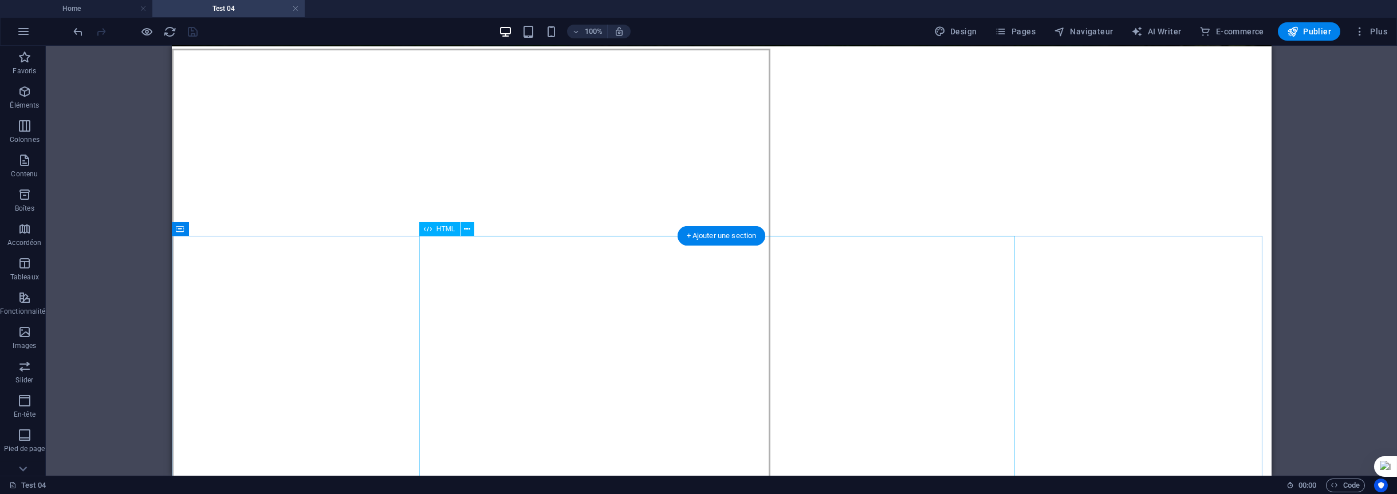
scroll to position [1146, 0]
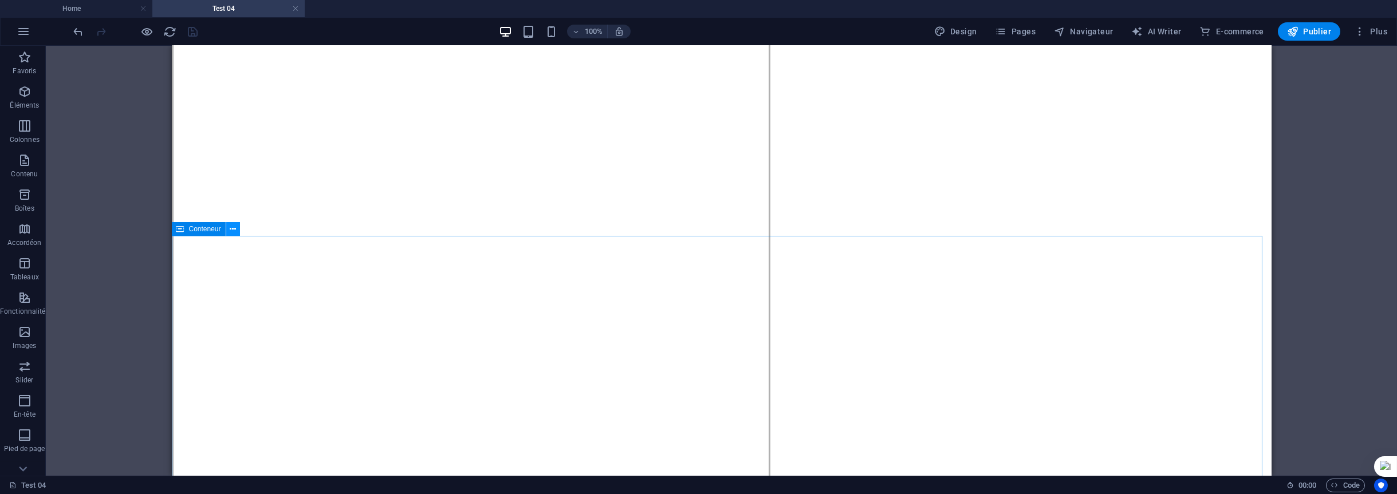
click at [230, 227] on icon at bounding box center [233, 229] width 6 height 12
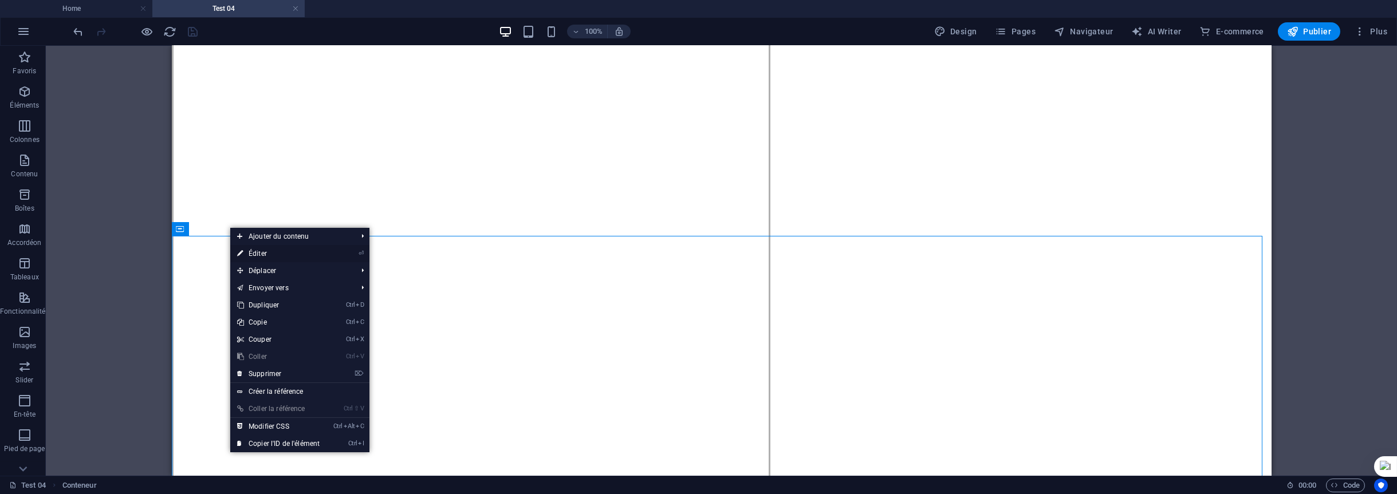
click at [255, 252] on link "⏎ Éditer" at bounding box center [278, 253] width 96 height 17
select select "px"
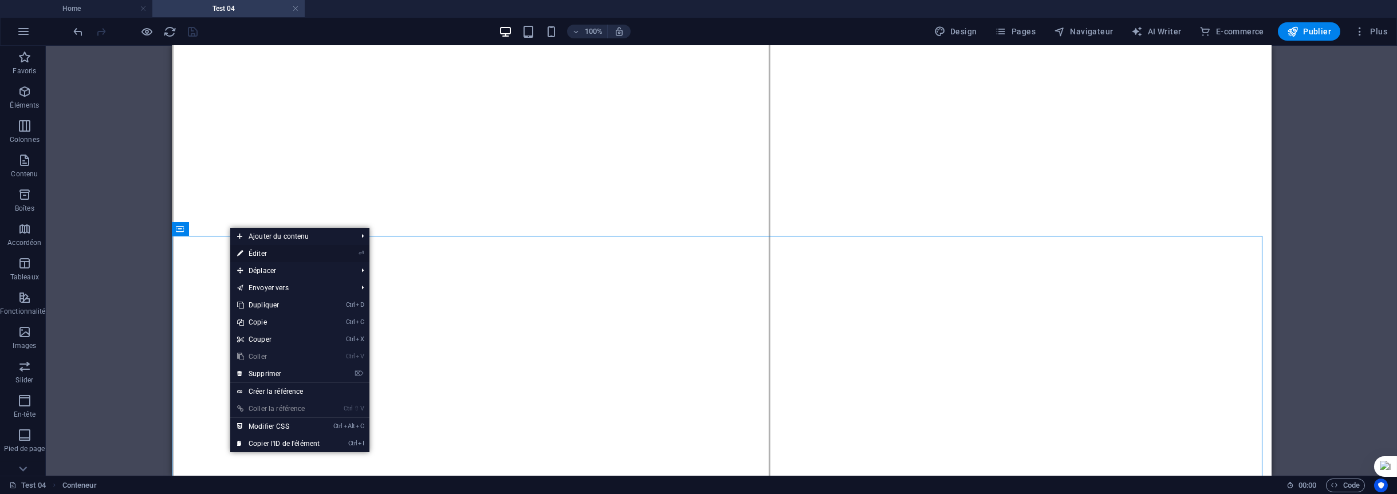
select select "px"
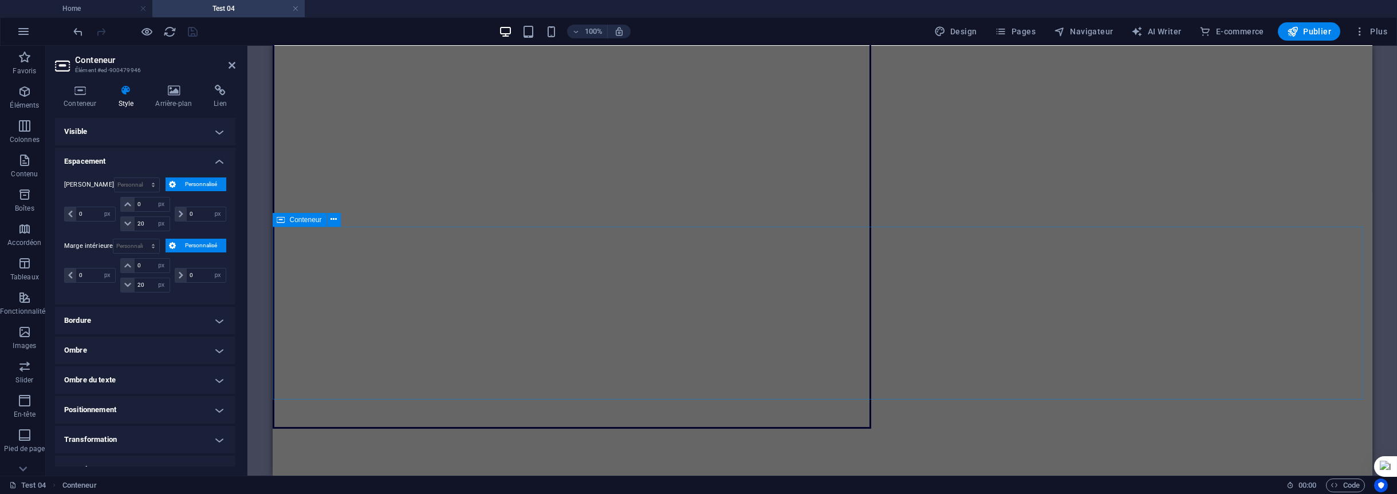
scroll to position [2062, 0]
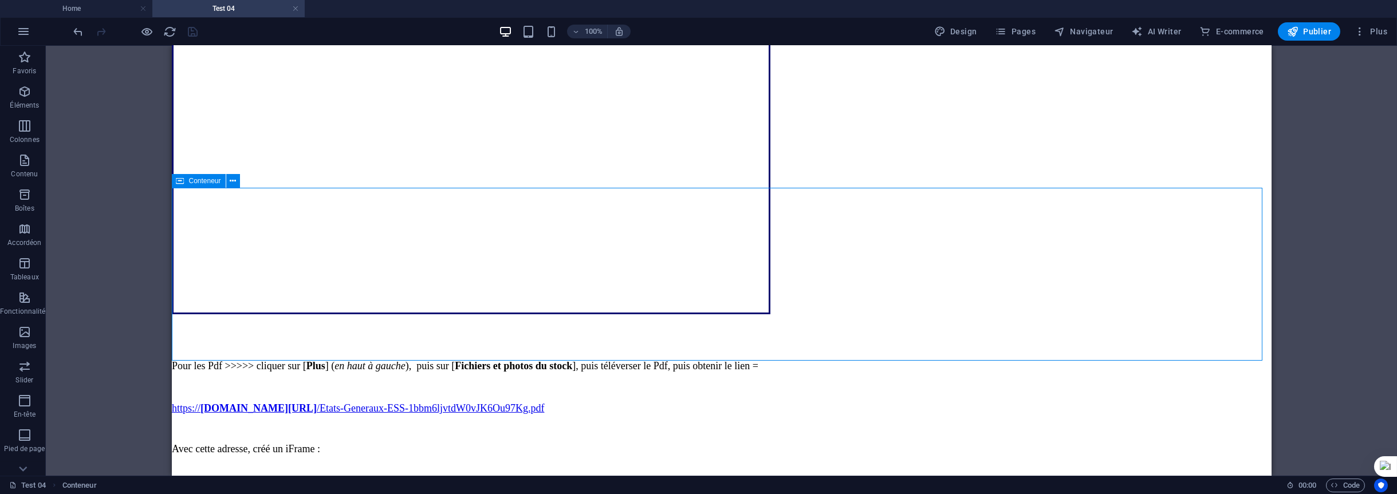
click at [230, 181] on icon at bounding box center [233, 181] width 6 height 12
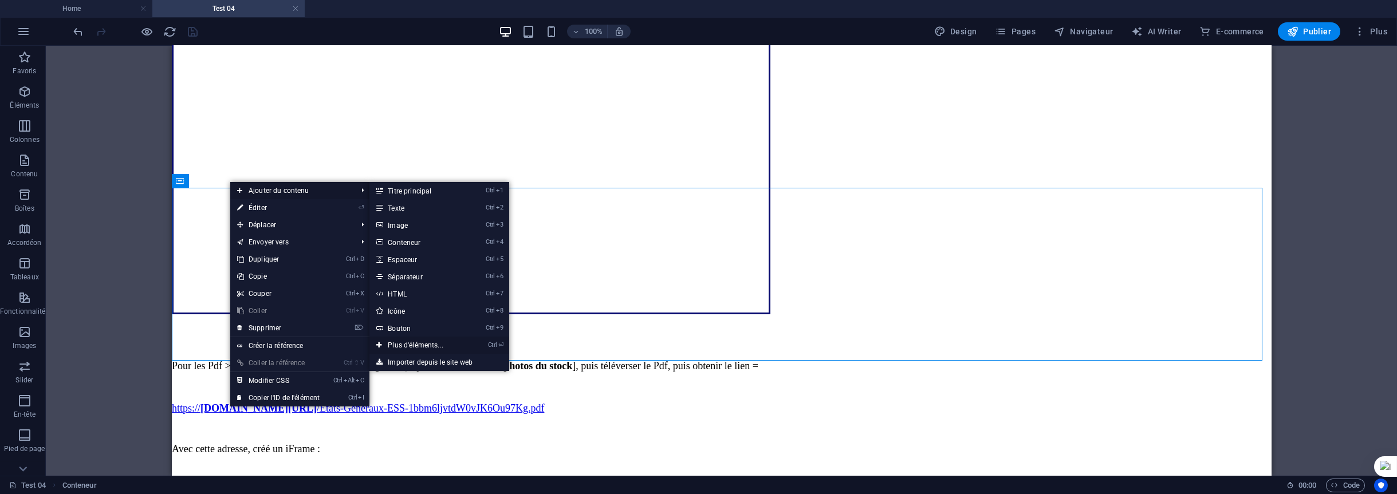
click at [437, 342] on link "Ctrl ⏎ Plus d'éléments..." at bounding box center [418, 345] width 97 height 17
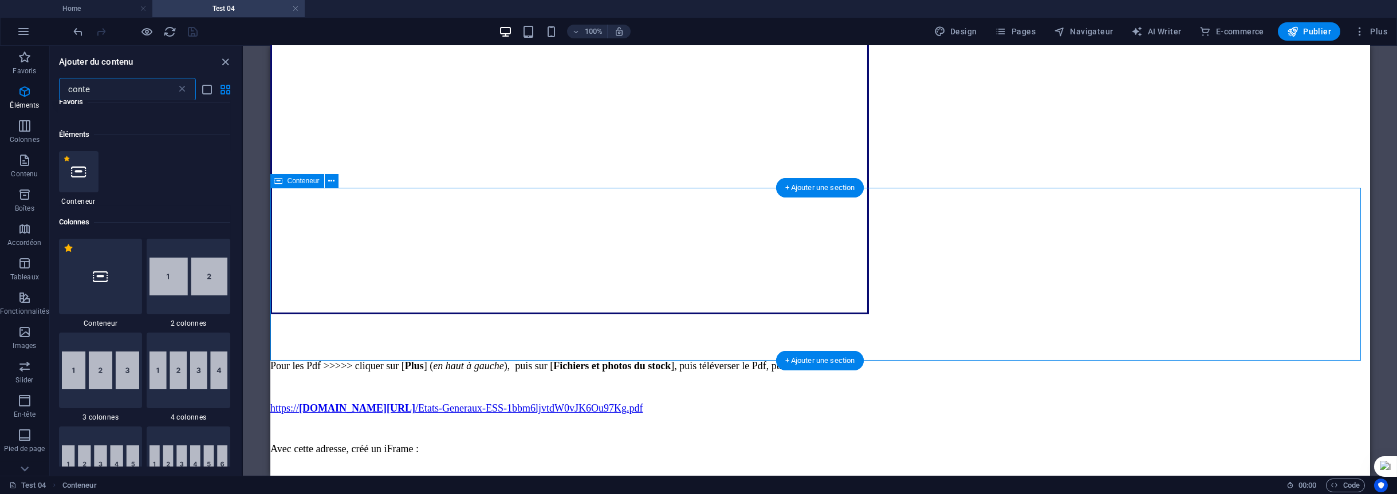
scroll to position [122, 0]
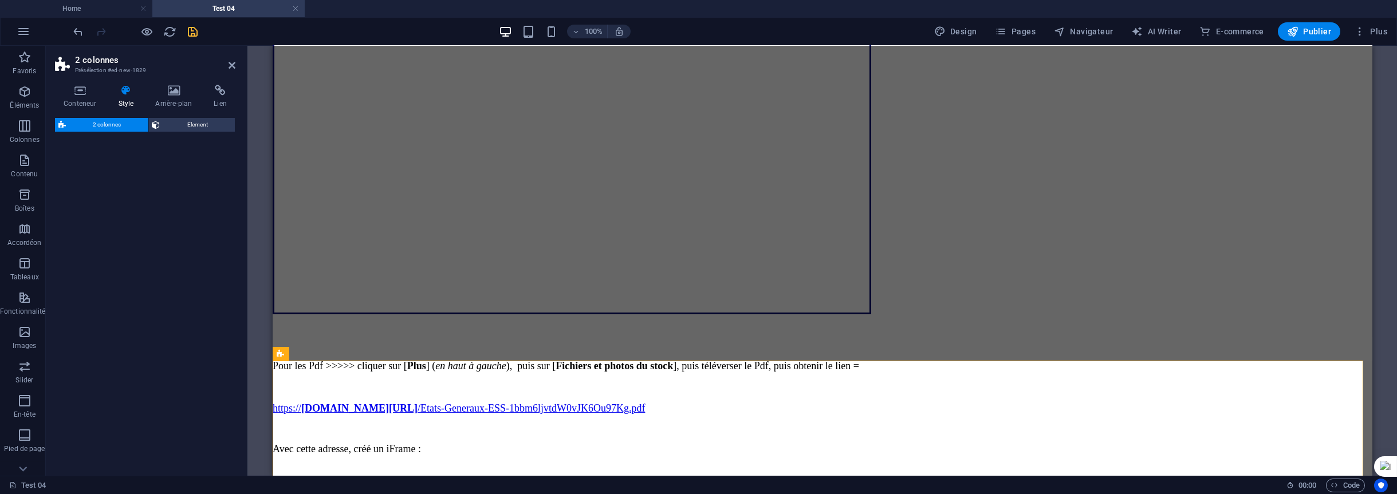
select select "rem"
select select "preset-columns-two-v2-default"
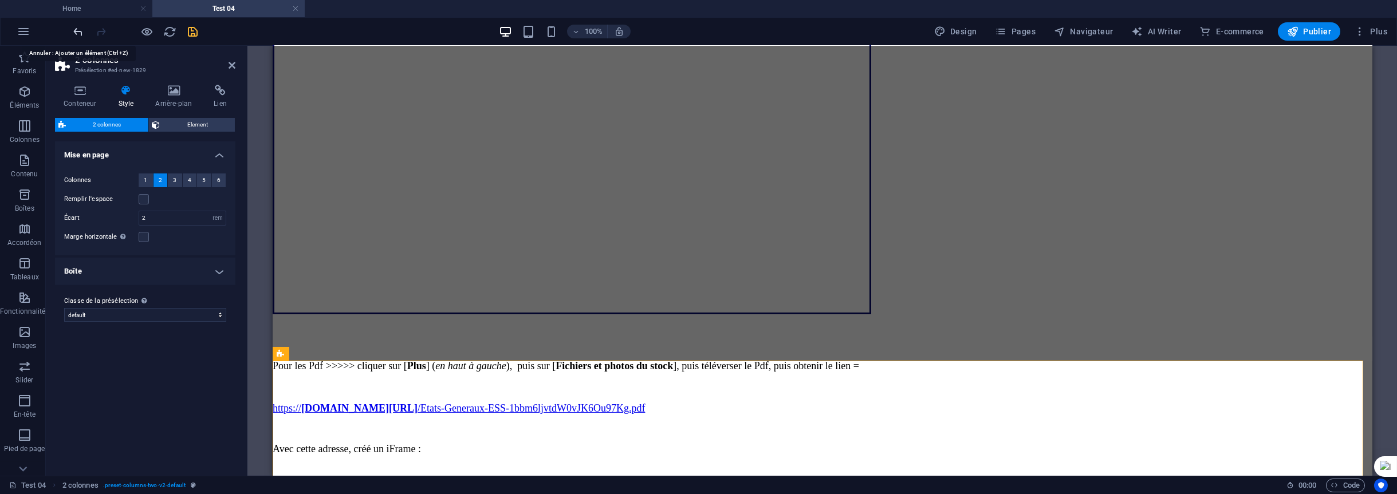
click at [76, 33] on icon "undo" at bounding box center [78, 31] width 13 height 13
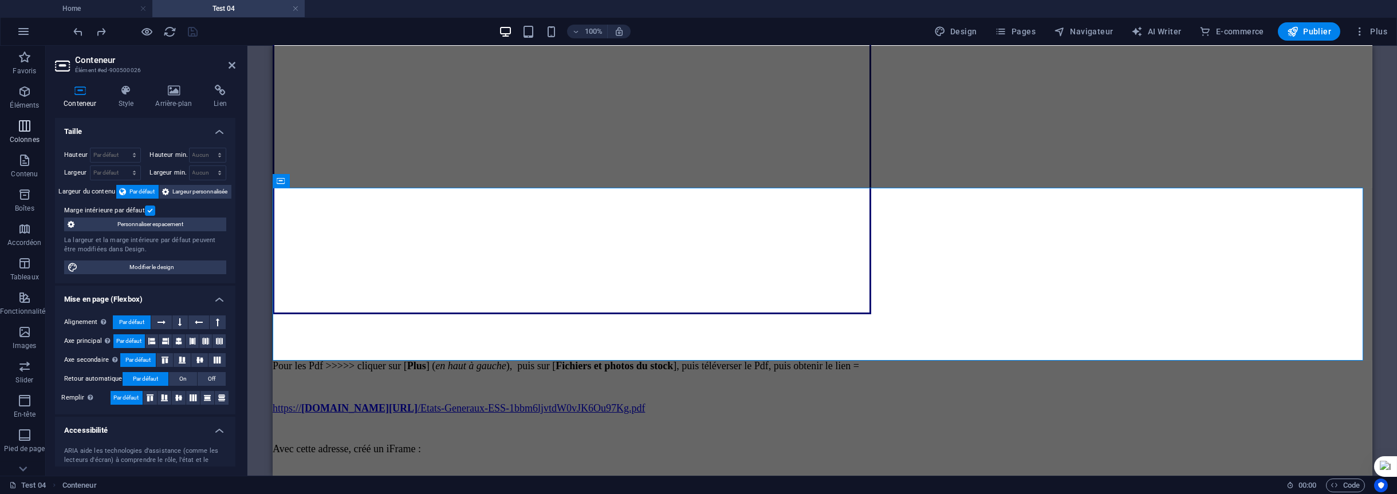
click at [18, 130] on icon "button" at bounding box center [25, 126] width 14 height 14
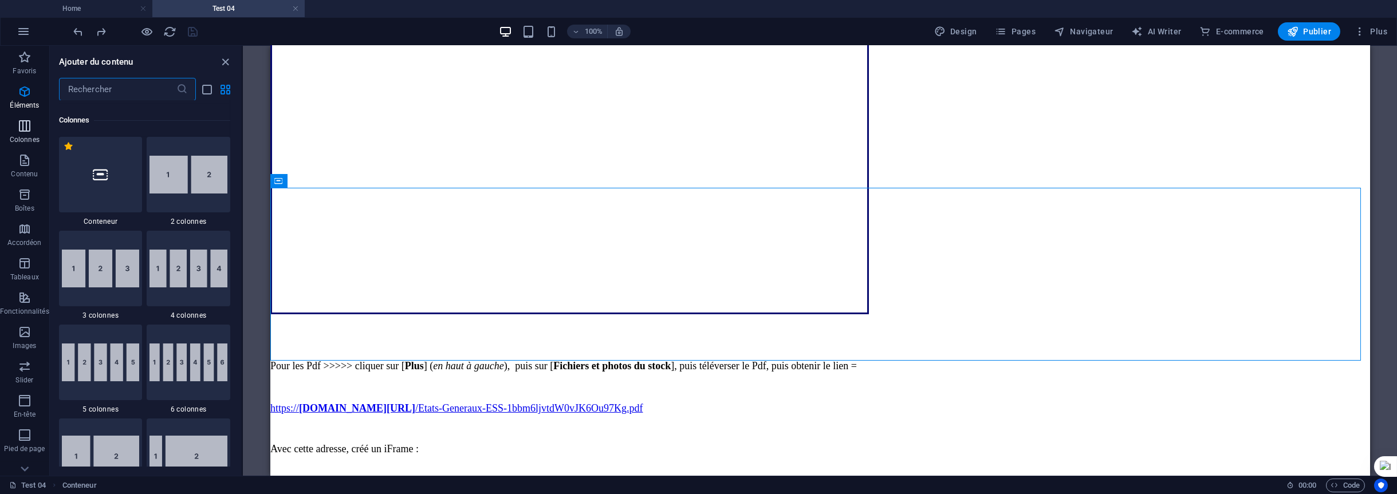
scroll to position [567, 0]
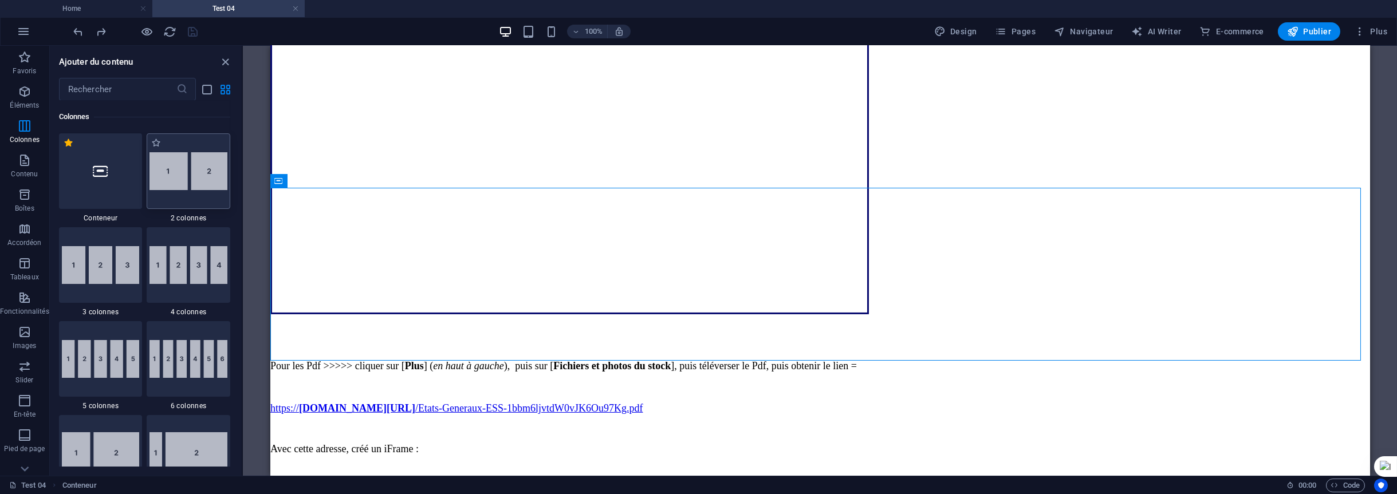
click at [168, 186] on img at bounding box center [189, 171] width 78 height 38
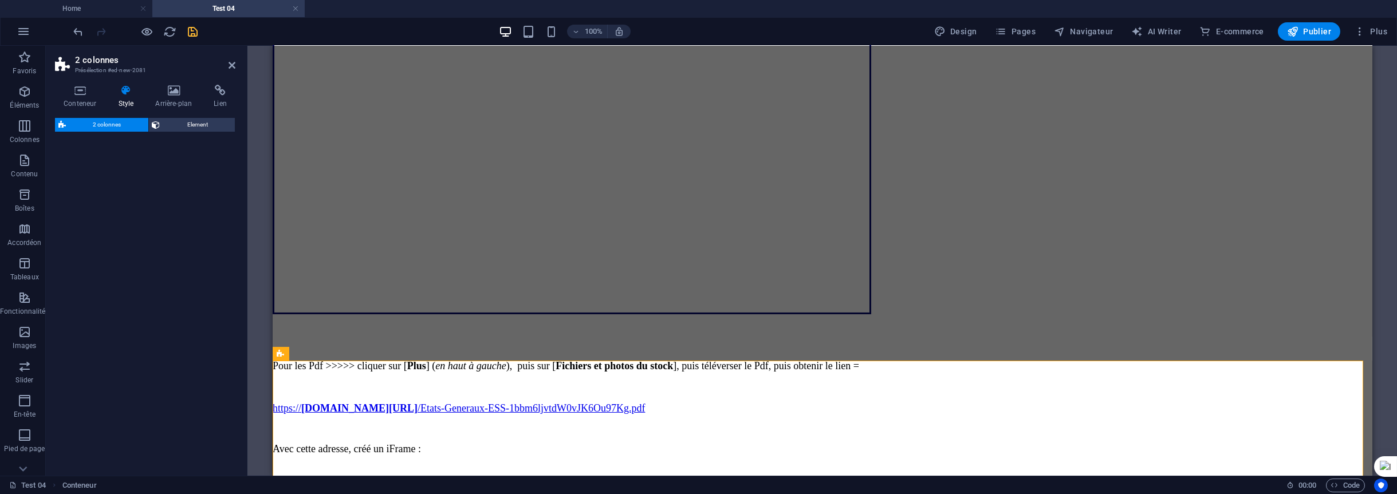
select select "rem"
select select "preset-columns-two-v2-default"
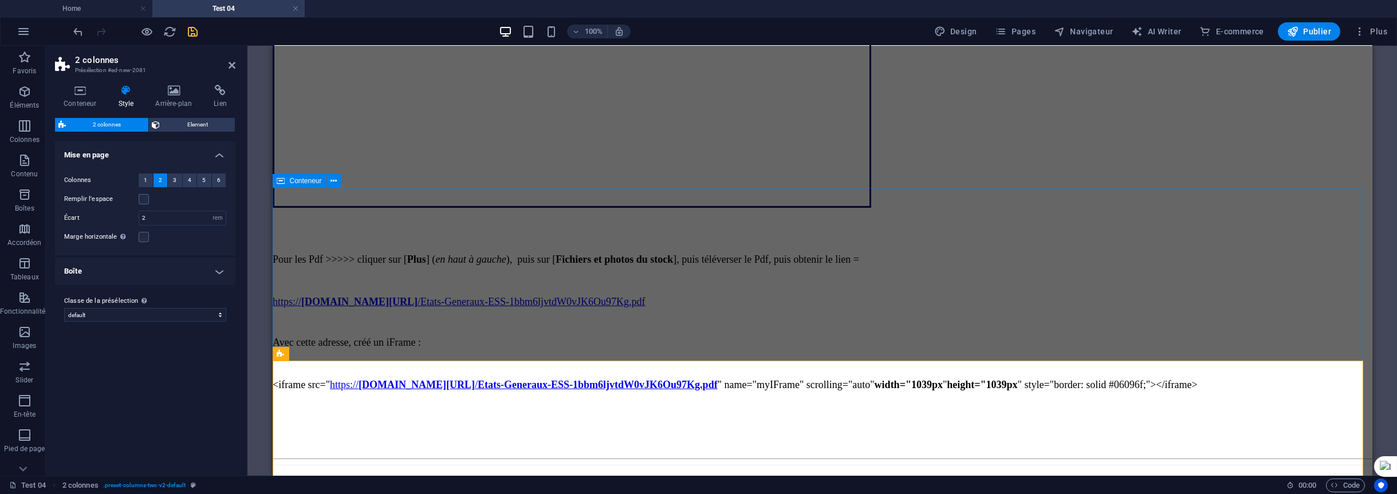
scroll to position [2292, 0]
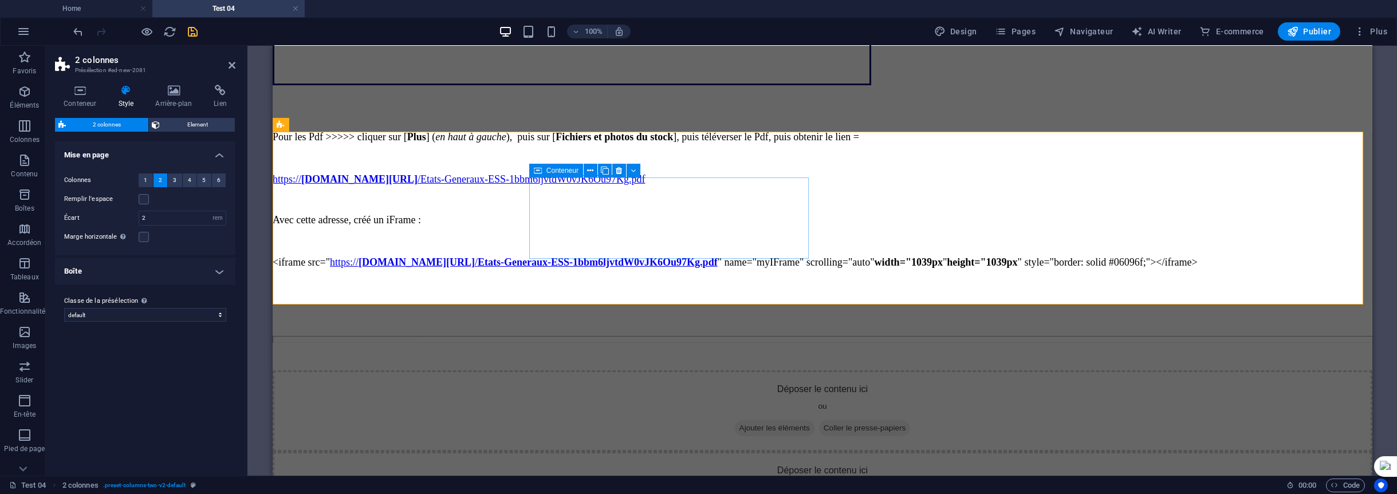
click at [675, 452] on div "Déposer le contenu ici ou Ajouter les éléments Coller le presse-papiers" at bounding box center [822, 492] width 1100 height 81
click at [717, 452] on div "Déposer le contenu ici ou Ajouter les éléments Coller le presse-papiers" at bounding box center [822, 492] width 1100 height 81
click at [592, 171] on icon at bounding box center [590, 171] width 6 height 12
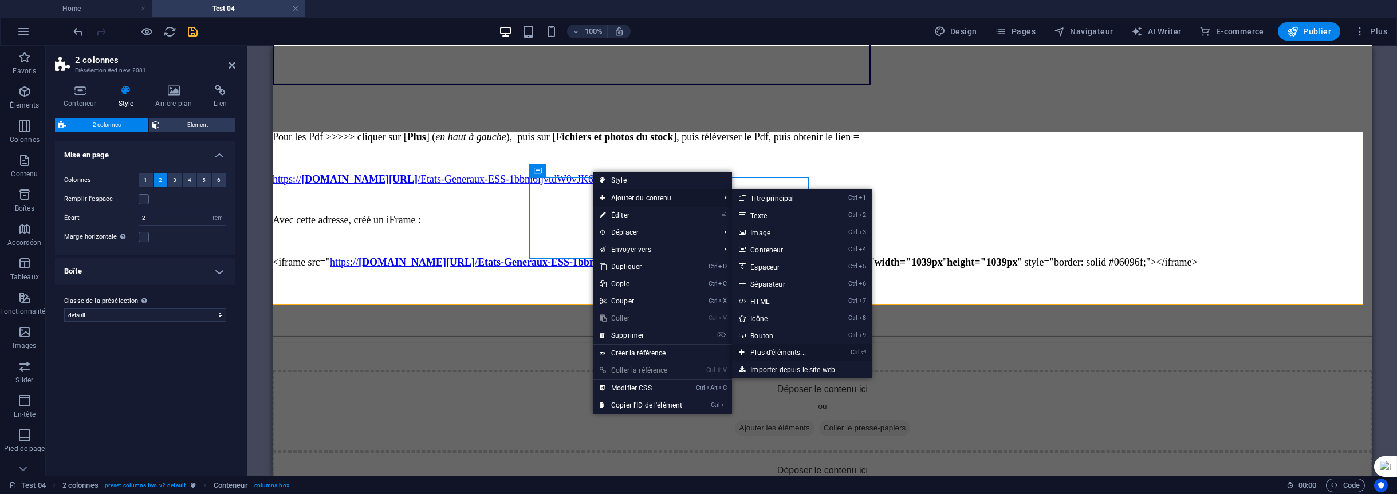
click at [785, 349] on link "Ctrl ⏎ Plus d'éléments..." at bounding box center [780, 352] width 97 height 17
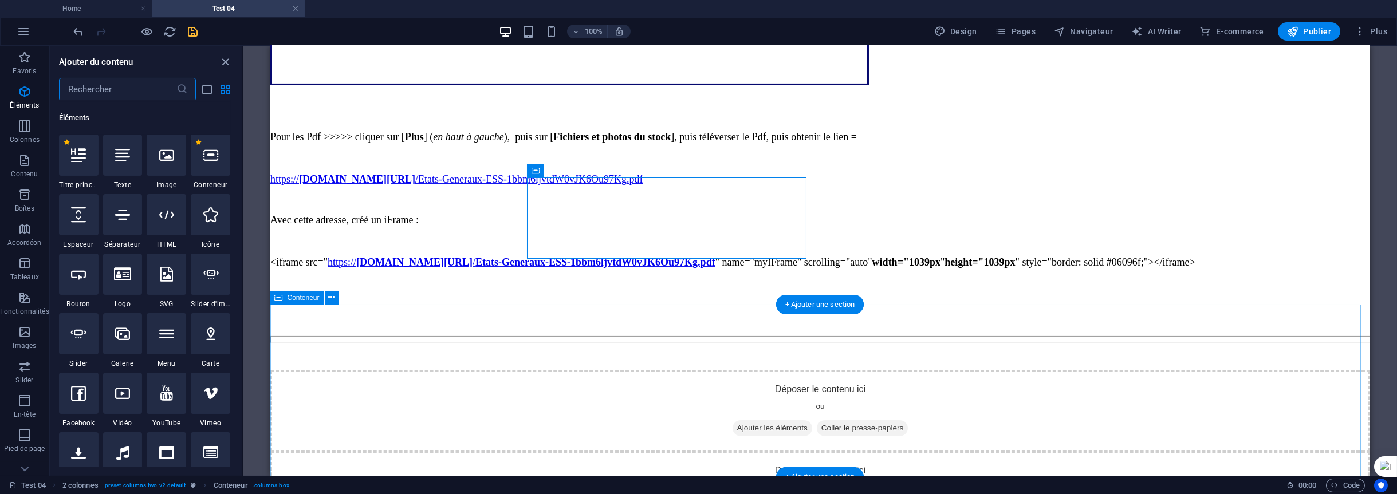
scroll to position [122, 0]
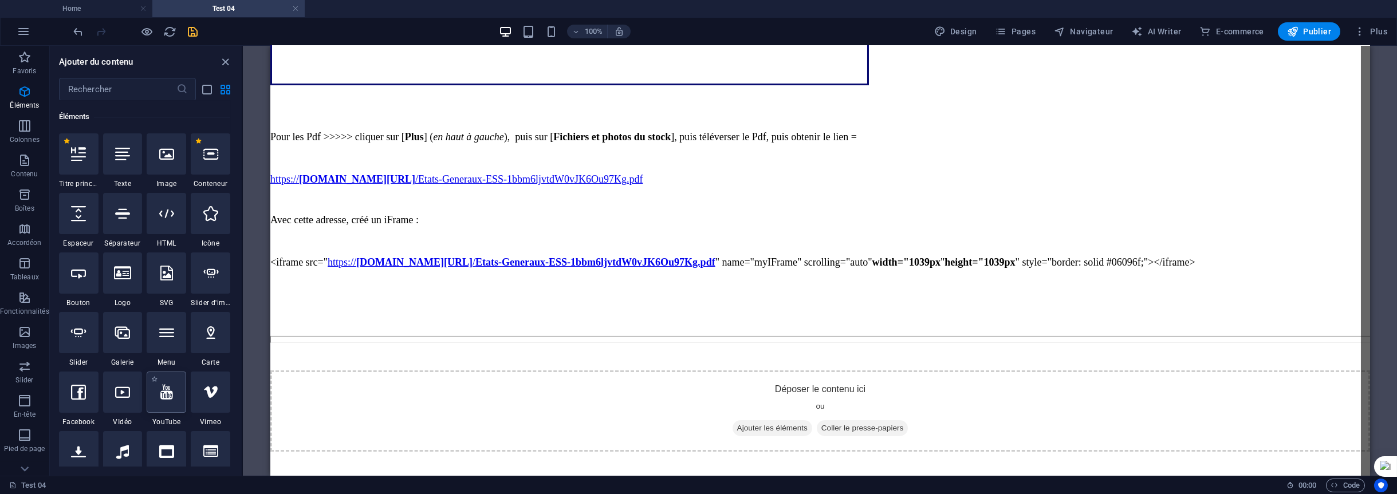
select select "ar16_9"
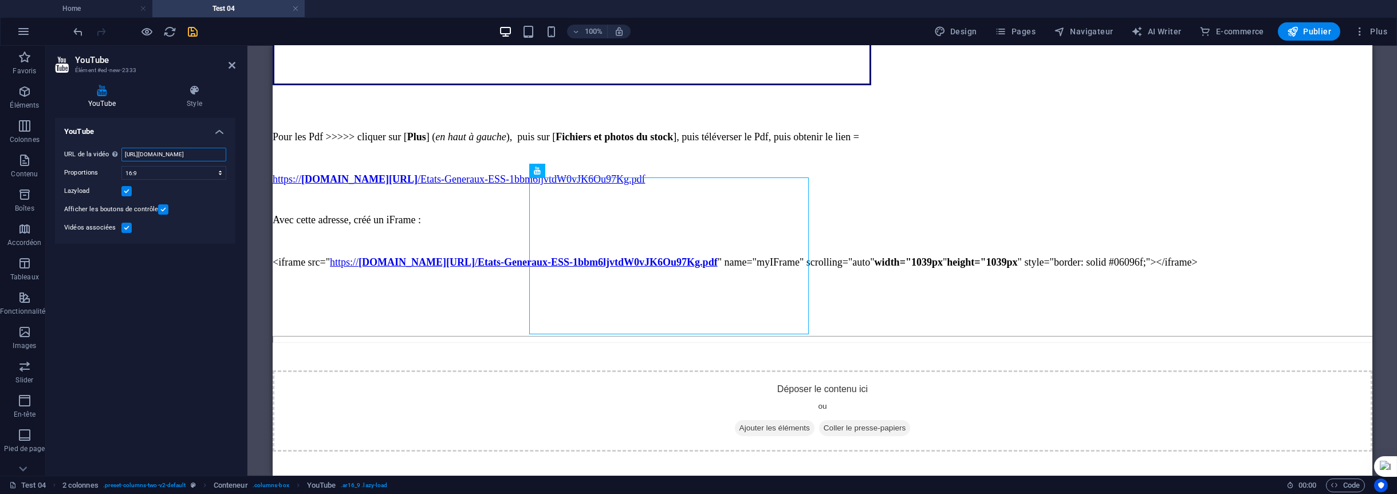
scroll to position [0, 29]
drag, startPoint x: 123, startPoint y: 154, endPoint x: 225, endPoint y: 153, distance: 101.4
click at [225, 153] on input "[URL][DOMAIN_NAME]" at bounding box center [173, 155] width 105 height 14
paste input "[URL][DOMAIN_NAME]"
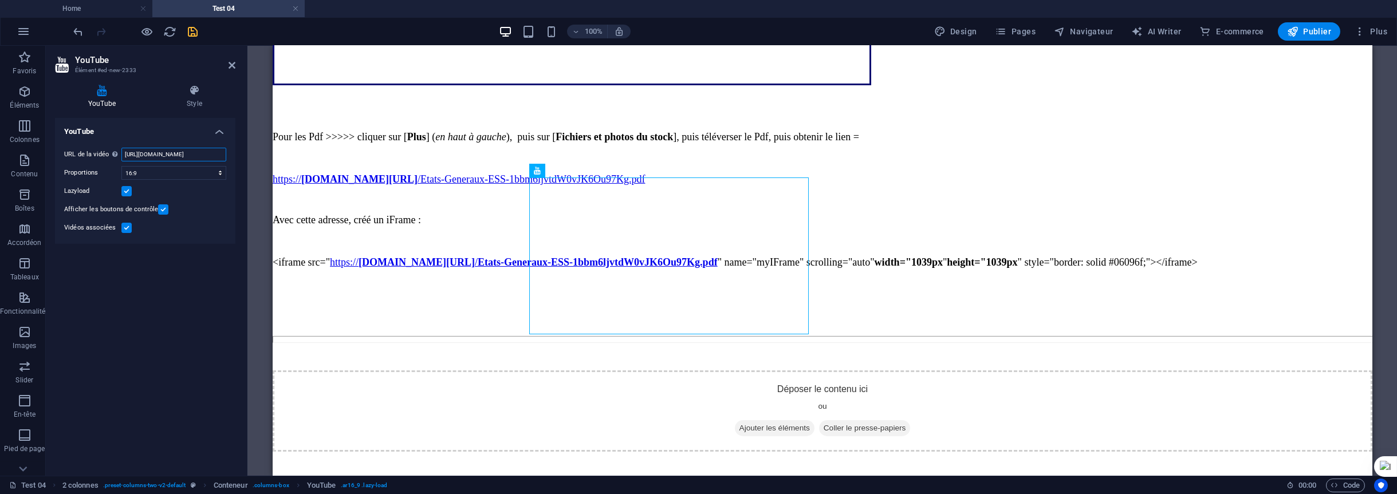
scroll to position [0, 151]
type input "[URL][DOMAIN_NAME]"
click at [196, 91] on icon at bounding box center [195, 90] width 82 height 11
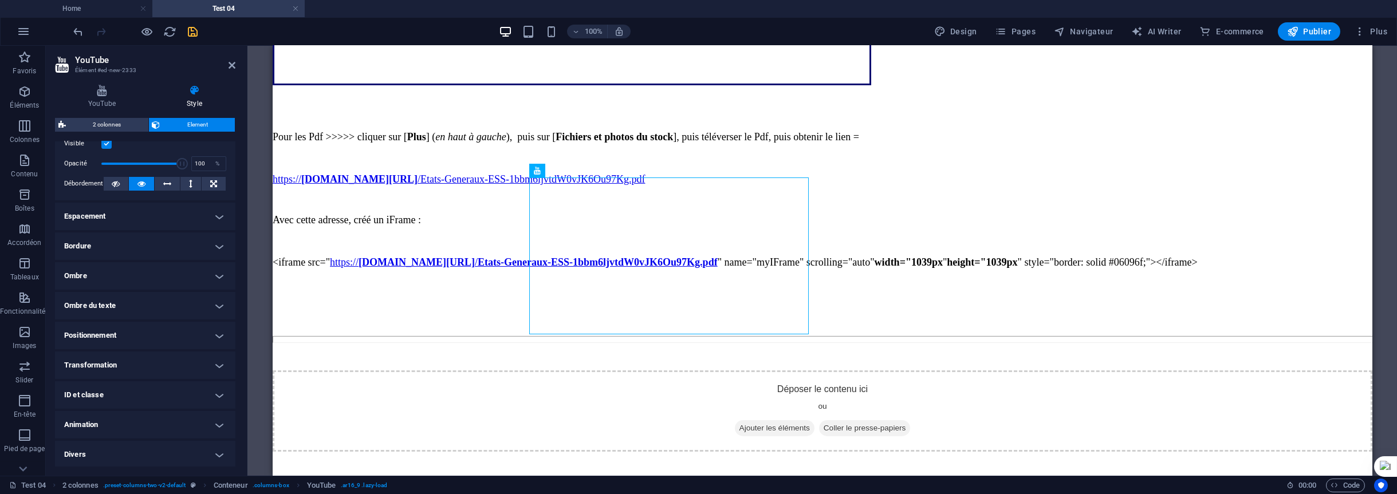
scroll to position [168, 0]
click at [215, 454] on h4 "Divers" at bounding box center [145, 453] width 180 height 27
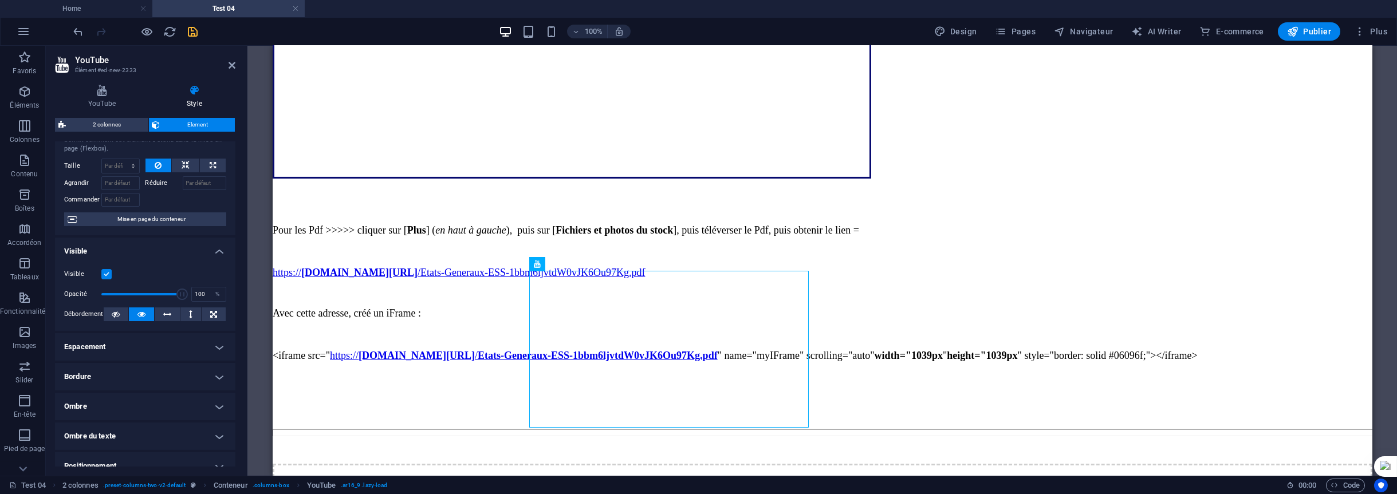
scroll to position [0, 0]
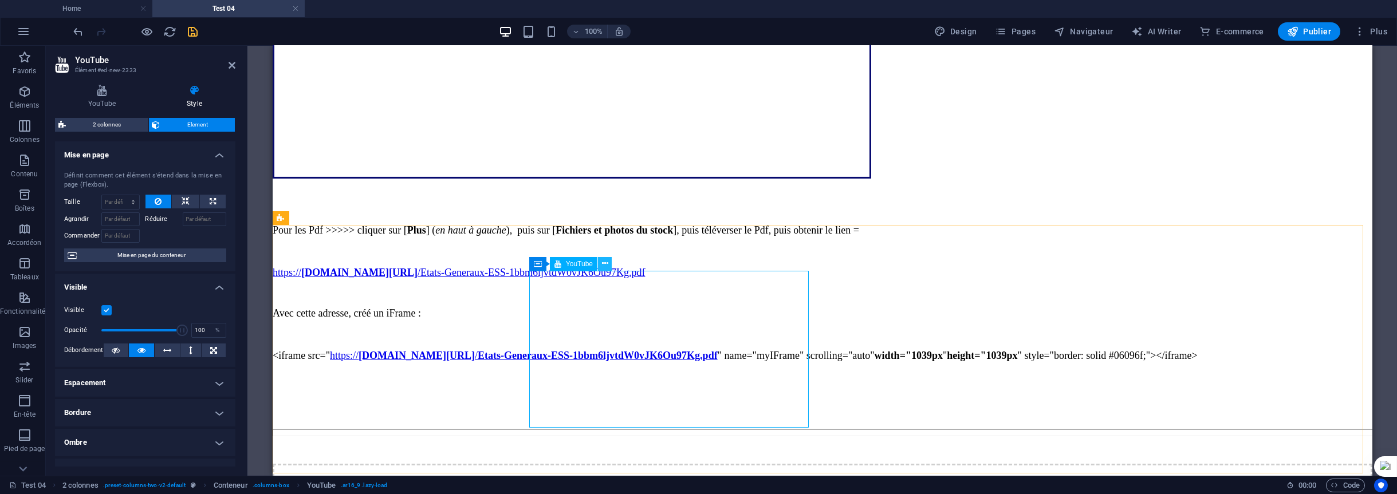
click at [605, 262] on icon at bounding box center [605, 264] width 6 height 12
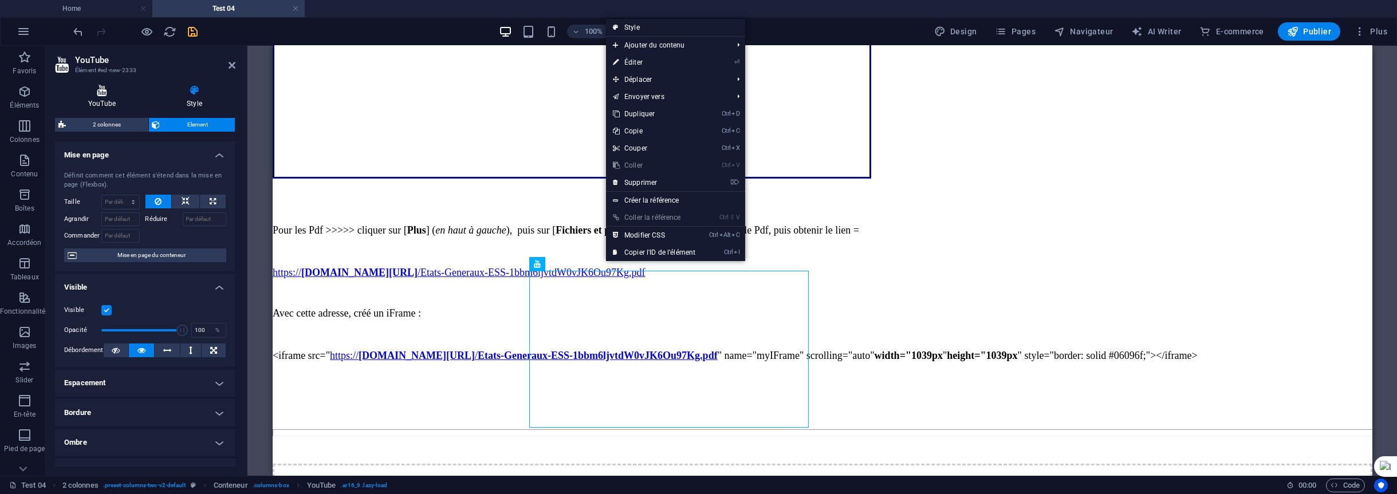
click at [109, 100] on h4 "YouTube" at bounding box center [104, 97] width 99 height 24
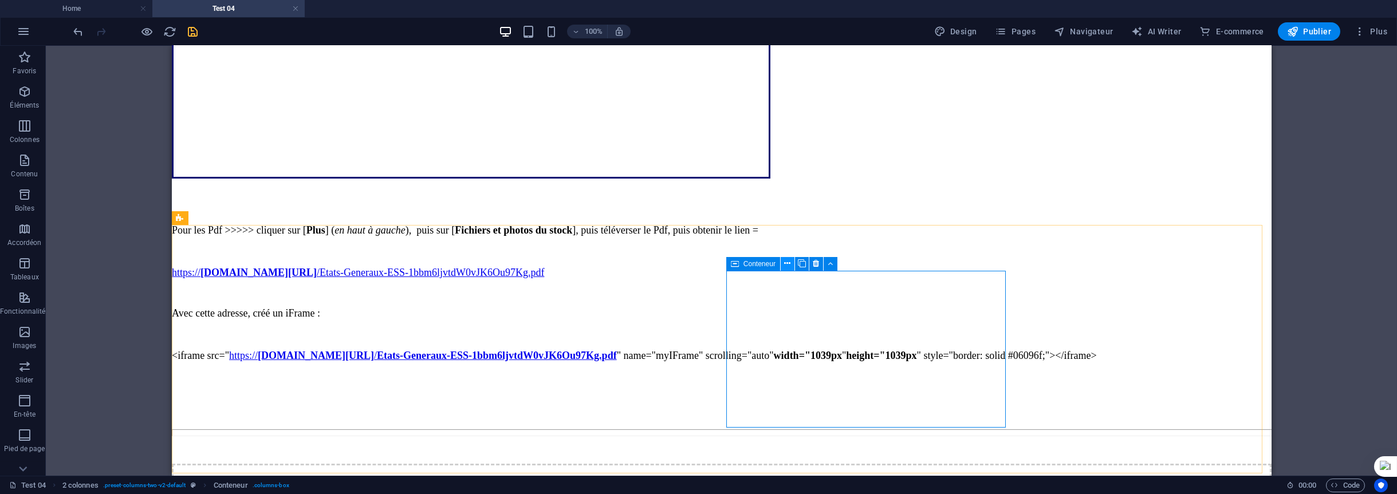
click at [789, 259] on icon at bounding box center [787, 264] width 6 height 12
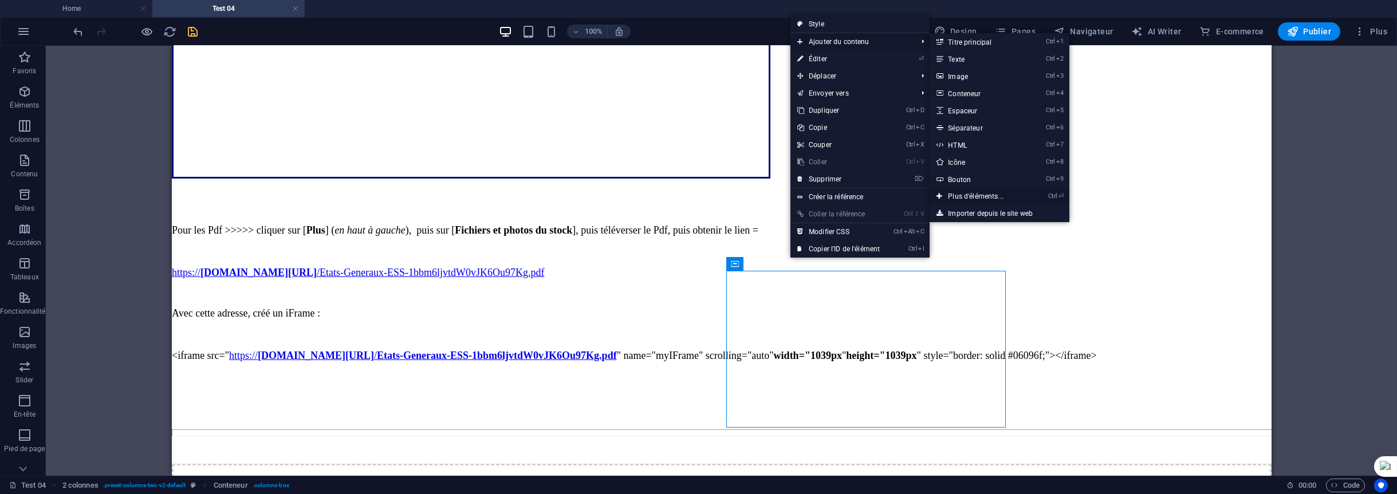
click at [987, 194] on link "Ctrl ⏎ Plus d'éléments..." at bounding box center [978, 196] width 97 height 17
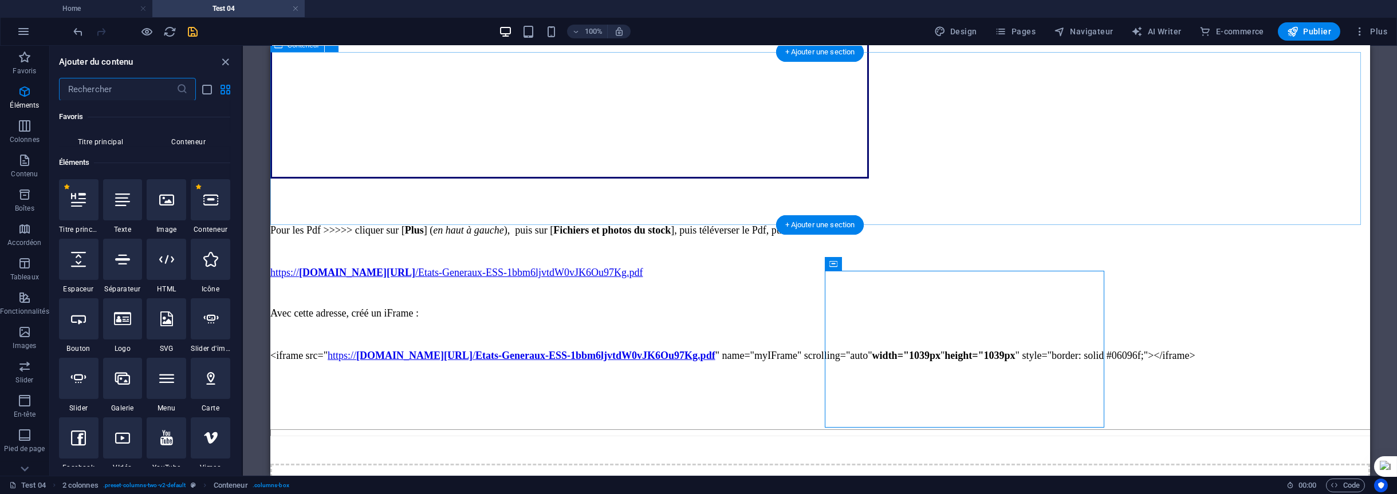
scroll to position [122, 0]
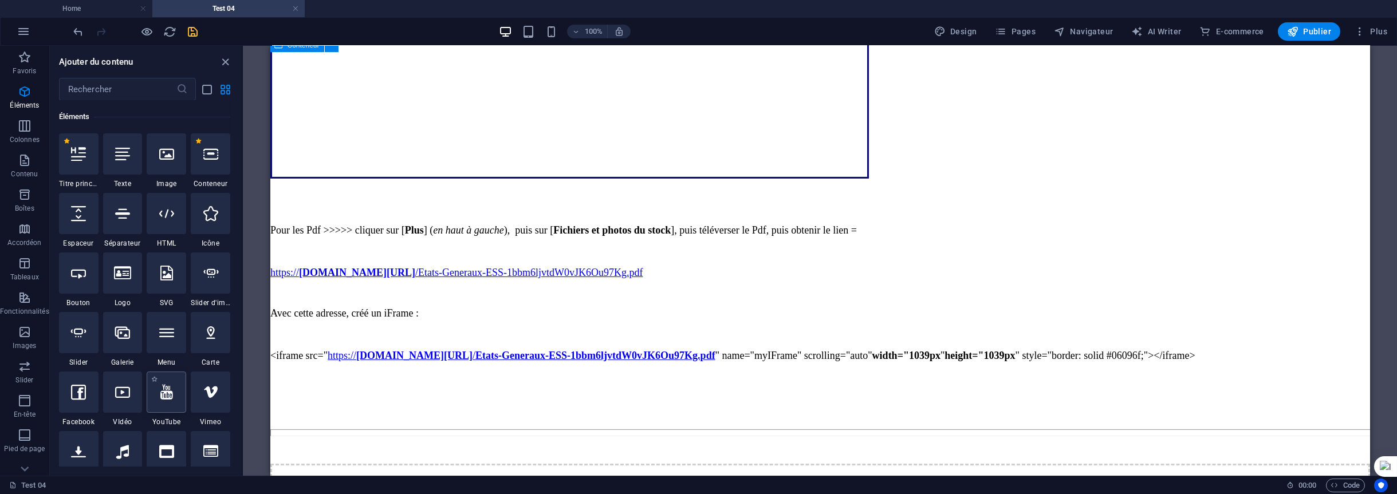
select select "ar16_9"
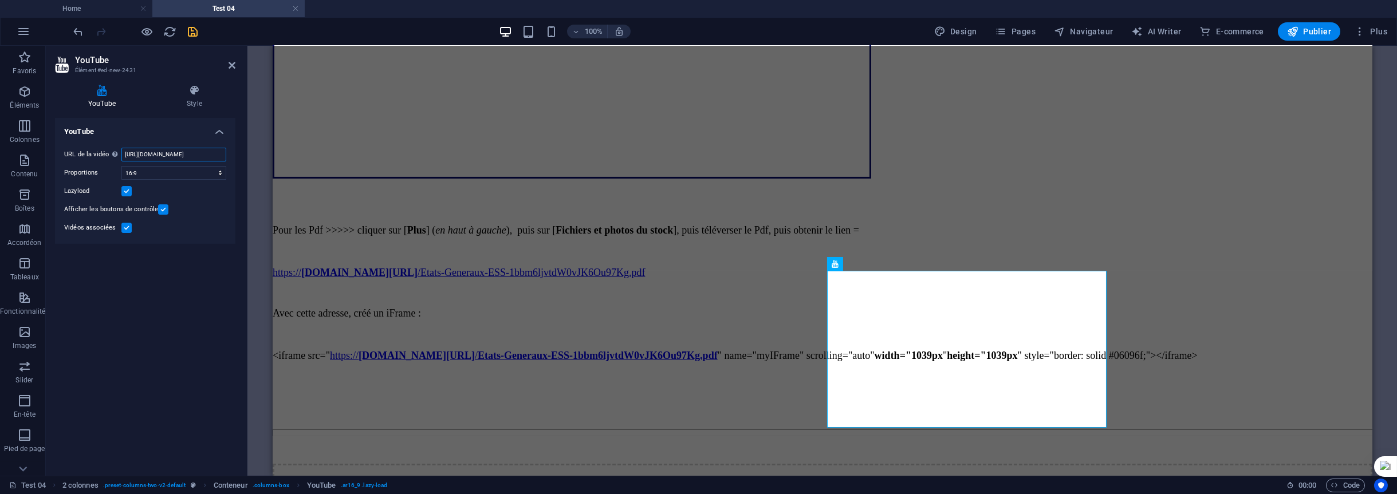
scroll to position [0, 29]
drag, startPoint x: 125, startPoint y: 152, endPoint x: 241, endPoint y: 152, distance: 116.3
click at [241, 152] on div "YouTube Style YouTube URL de la vidéo Insérer (ou coller) une URL vidéo. [URL][…" at bounding box center [145, 276] width 199 height 400
paste input "[URL][DOMAIN_NAME]"
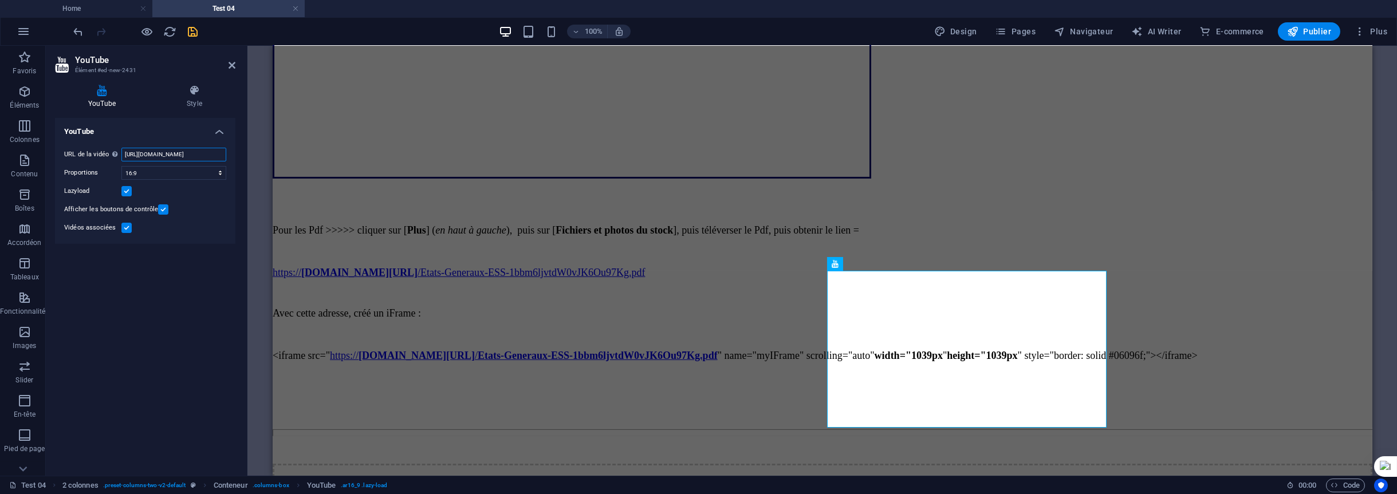
scroll to position [0, 34]
type input "[URL][DOMAIN_NAME]"
click at [174, 280] on div "YouTube URL de la vidéo Insérer (ou coller) une URL vidéo. [URL][DOMAIN_NAME] P…" at bounding box center [145, 292] width 180 height 349
click at [332, 218] on icon at bounding box center [334, 218] width 6 height 12
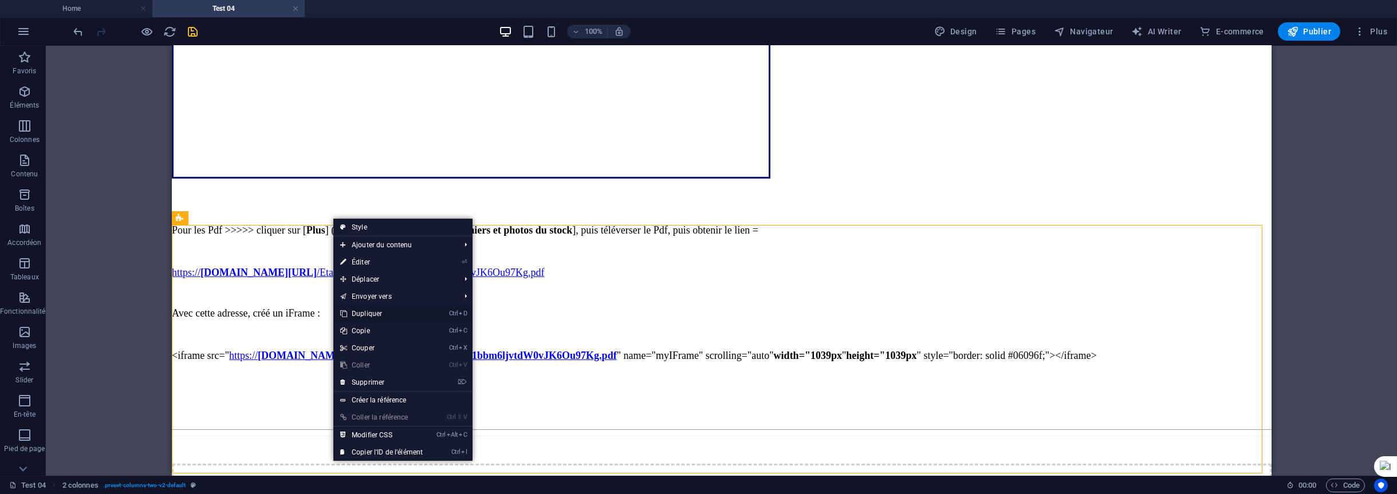
click at [366, 314] on link "Ctrl D Dupliquer" at bounding box center [381, 313] width 96 height 17
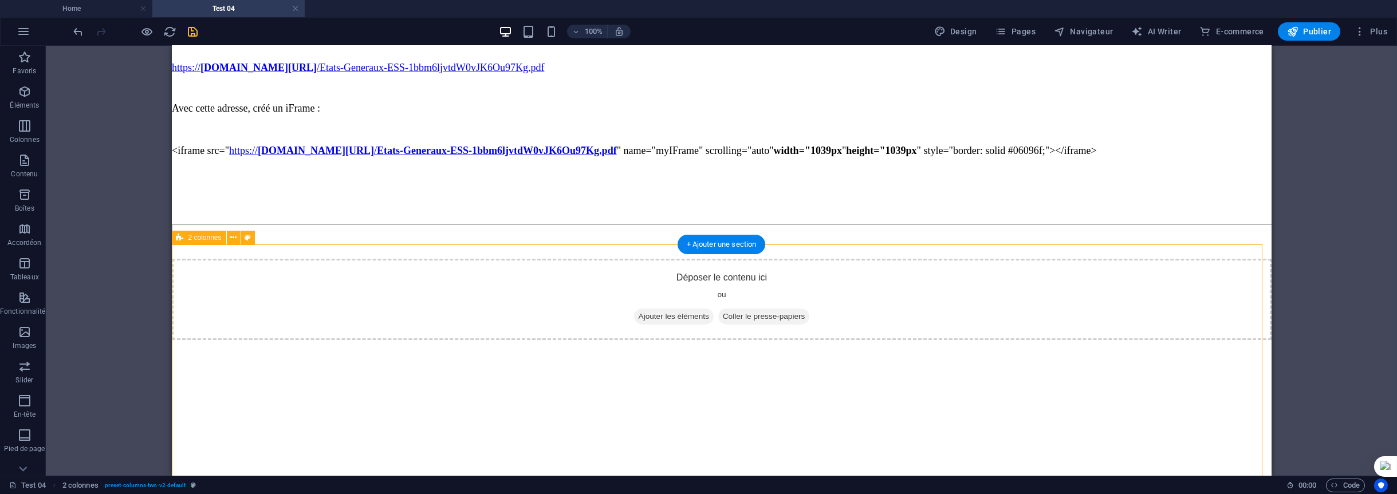
scroll to position [2427, 0]
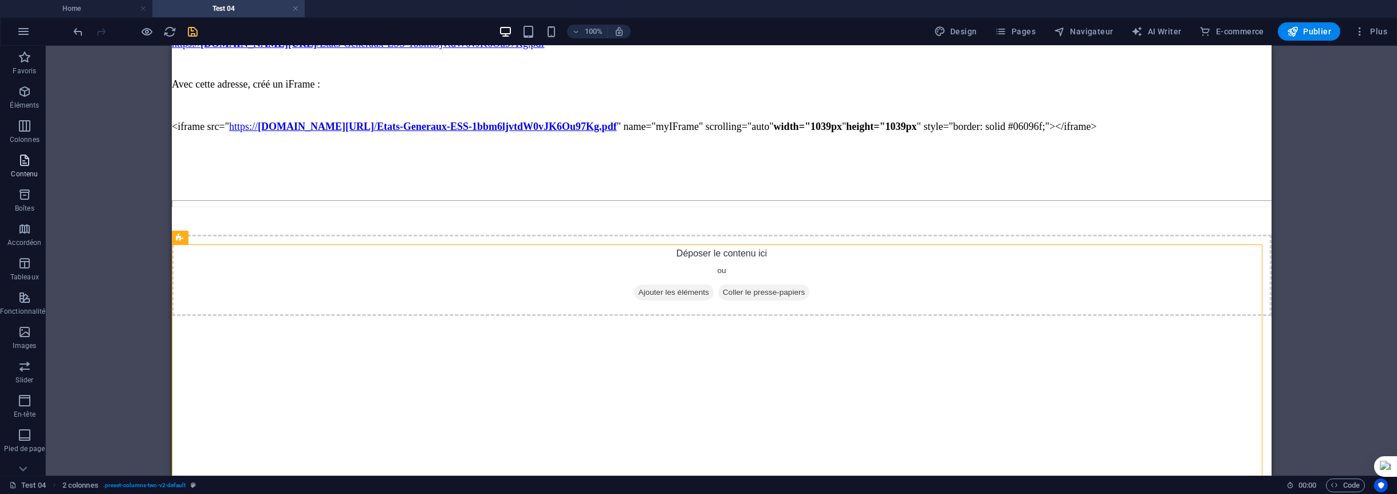
click at [18, 166] on icon "button" at bounding box center [25, 161] width 14 height 14
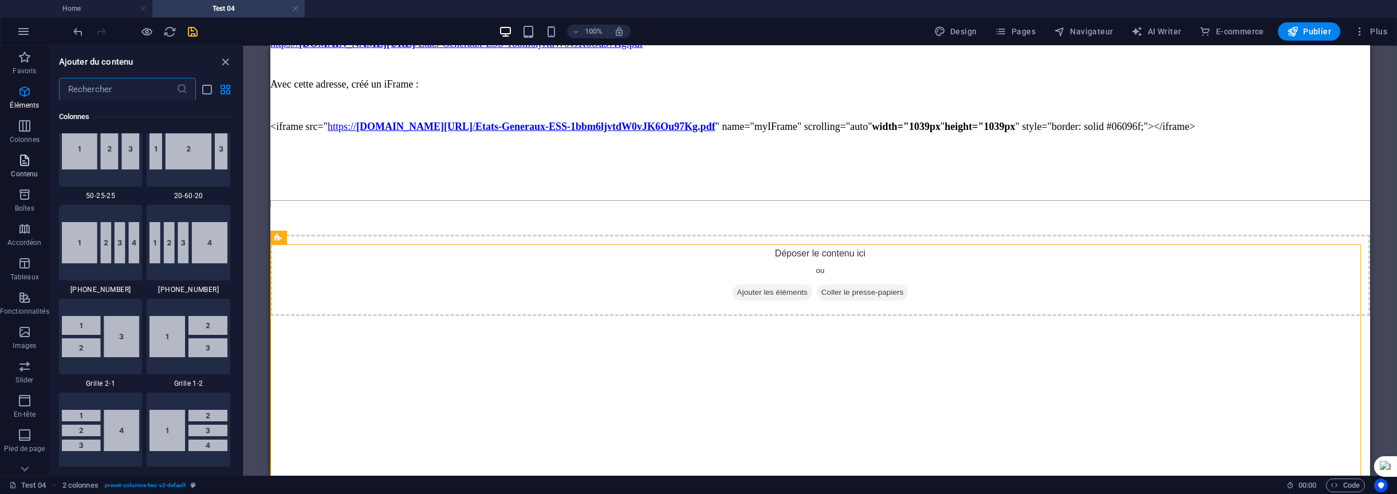
scroll to position [2004, 0]
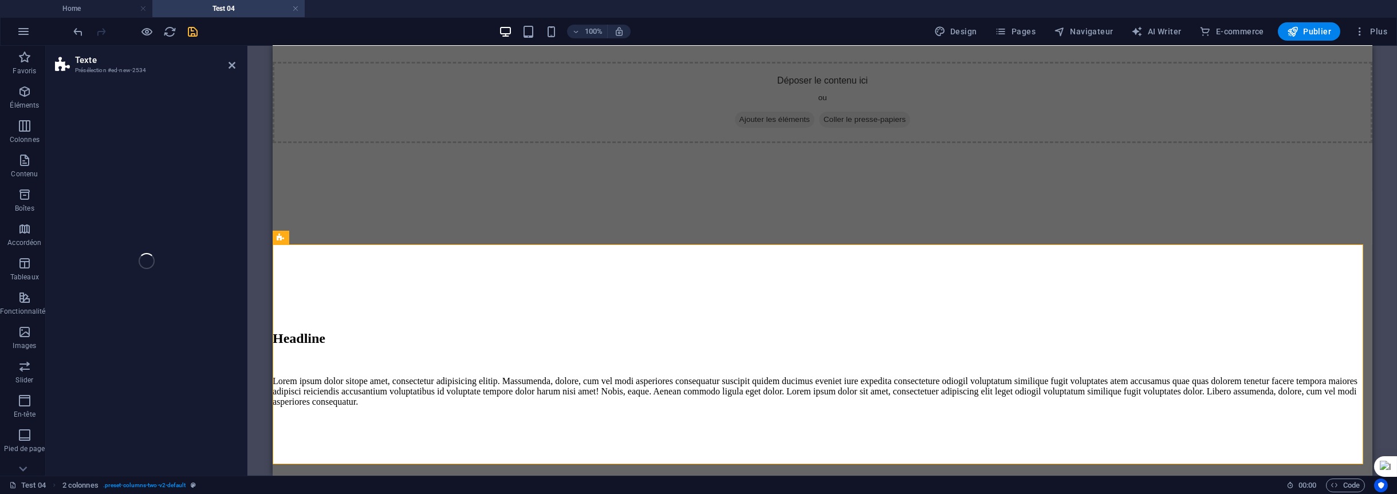
select select "preset-text-v2-default"
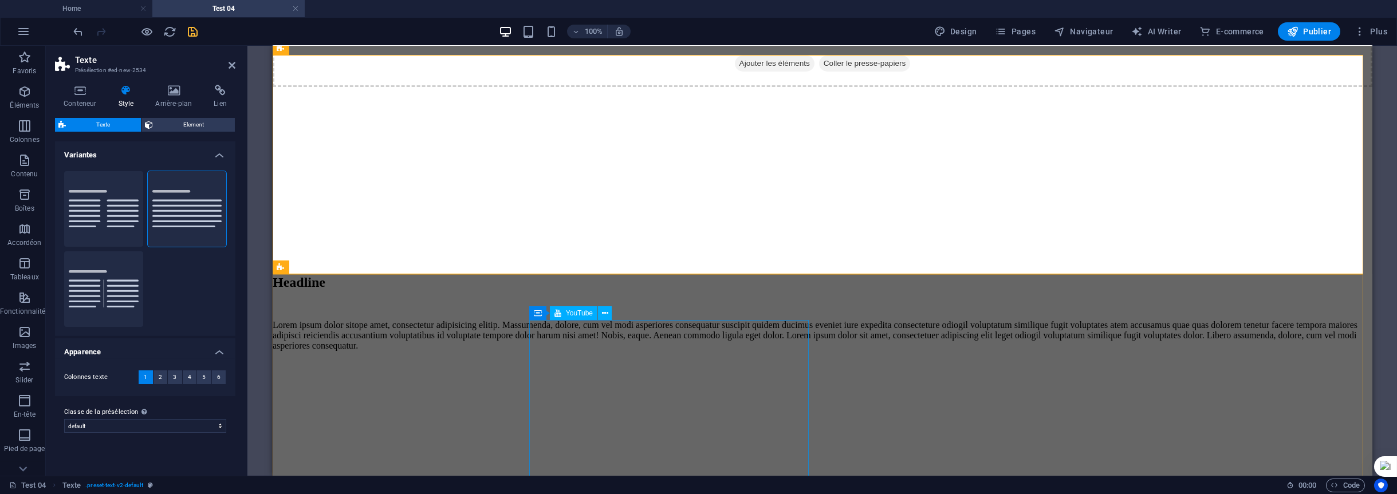
scroll to position [2542, 0]
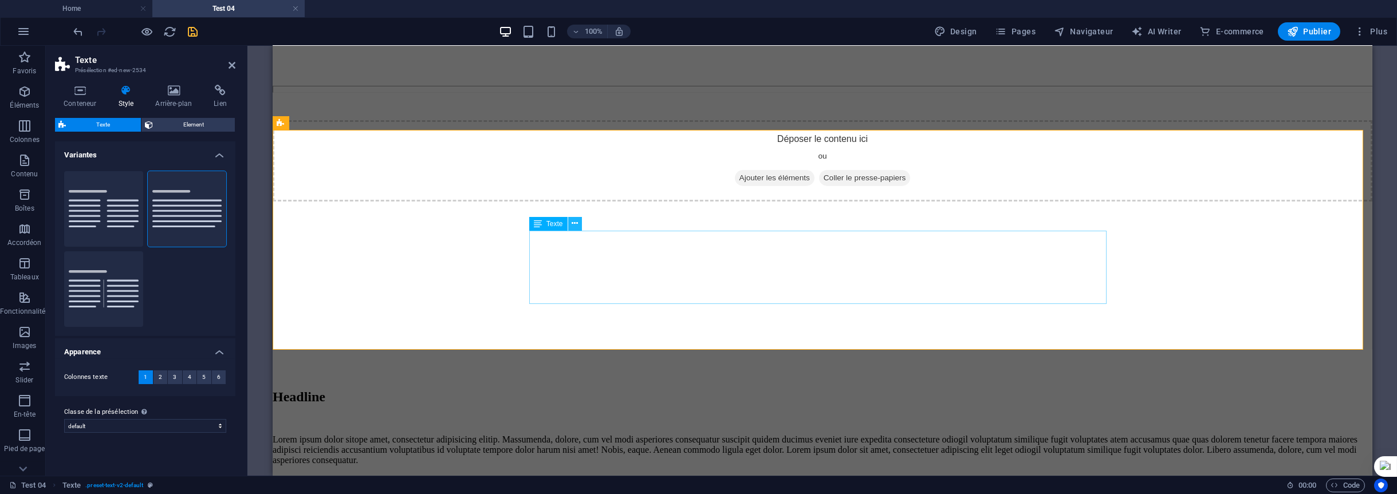
click at [572, 223] on icon at bounding box center [575, 224] width 6 height 12
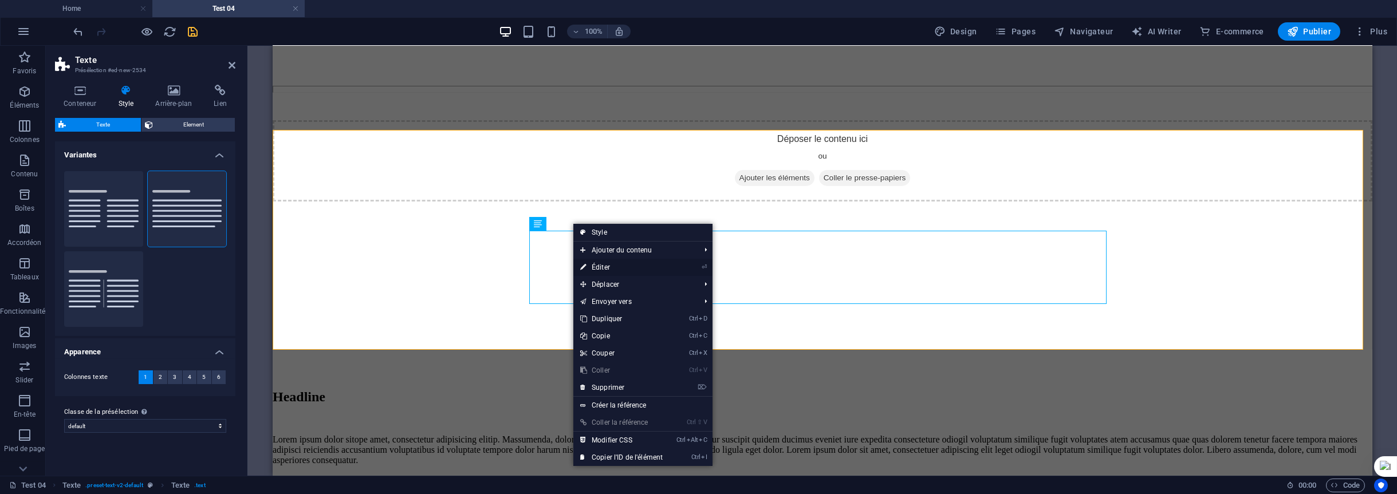
click at [610, 266] on link "⏎ Éditer" at bounding box center [621, 267] width 96 height 17
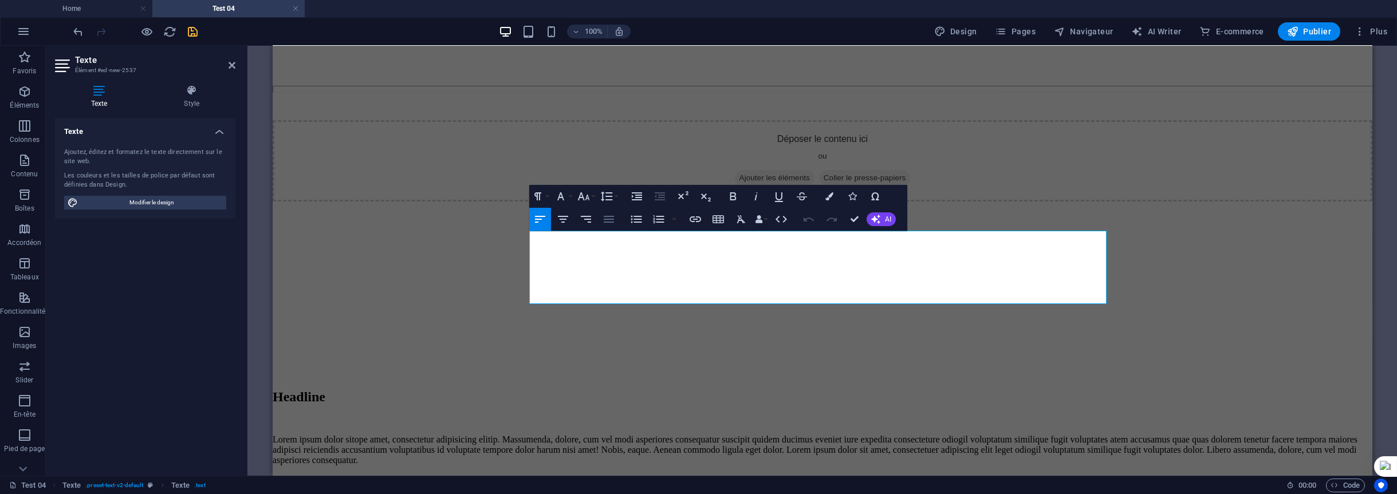
click at [611, 220] on icon "button" at bounding box center [609, 220] width 14 height 14
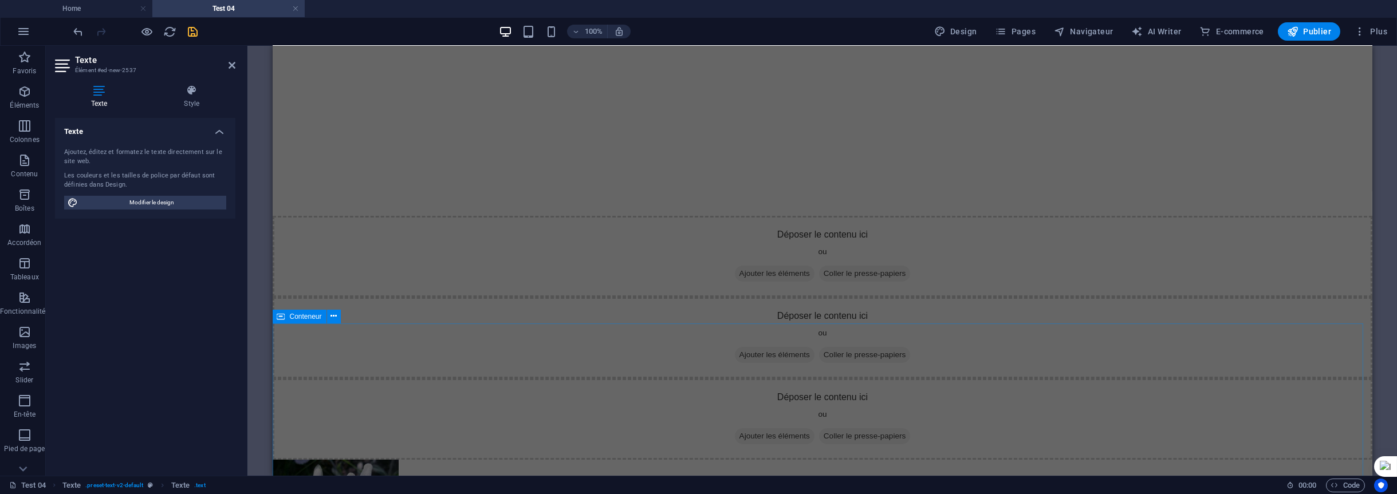
scroll to position [3000, 0]
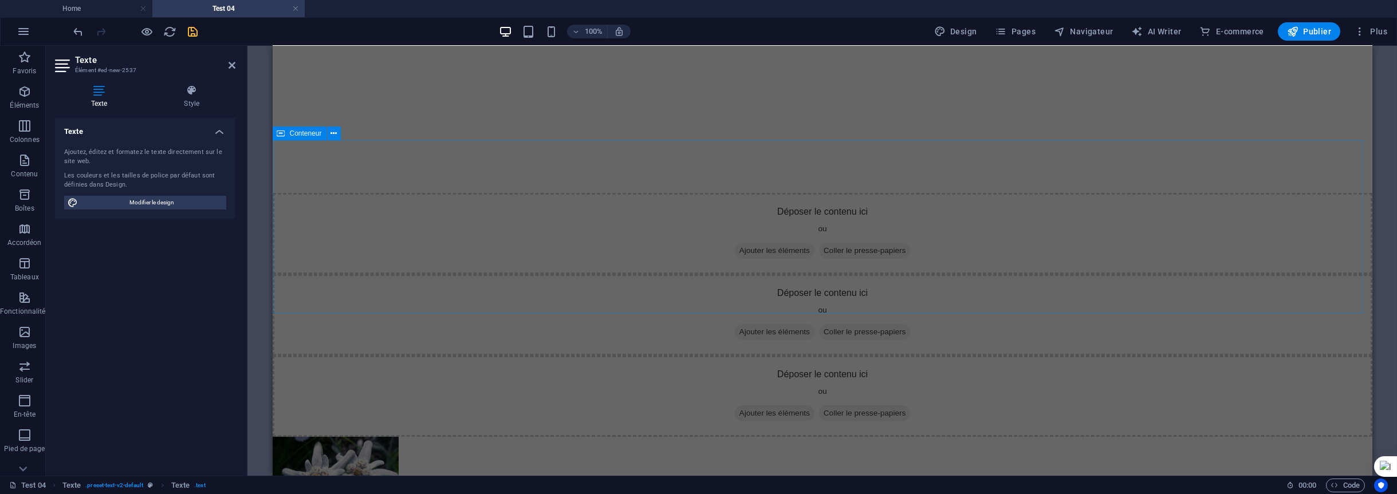
click at [804, 226] on div "Déposer le contenu ici ou Ajouter les éléments Coller le presse-papiers" at bounding box center [822, 233] width 1100 height 81
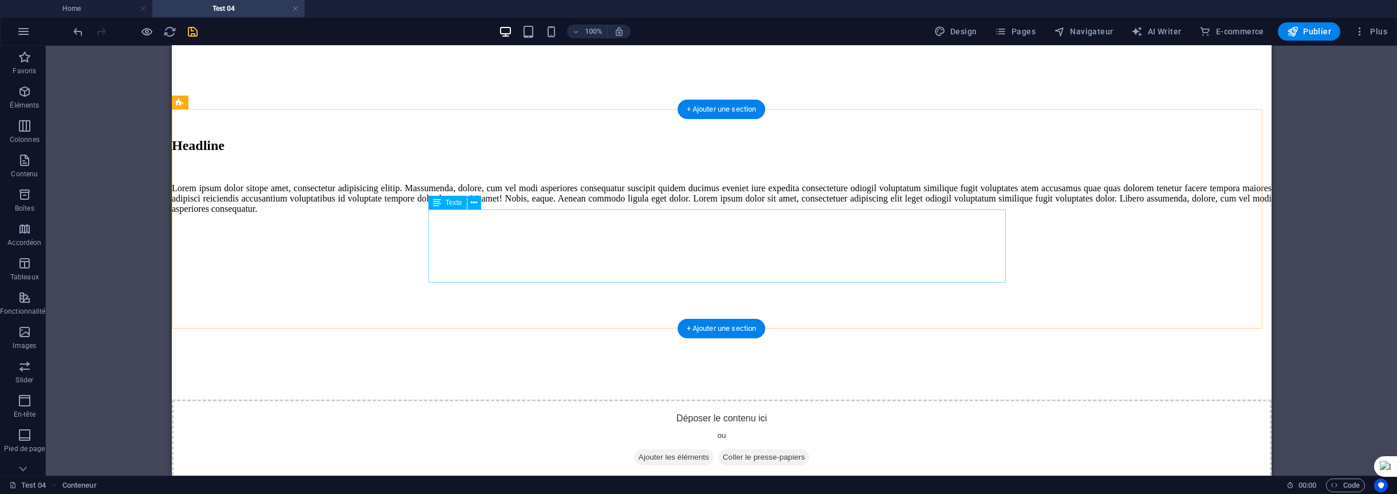
scroll to position [2548, 0]
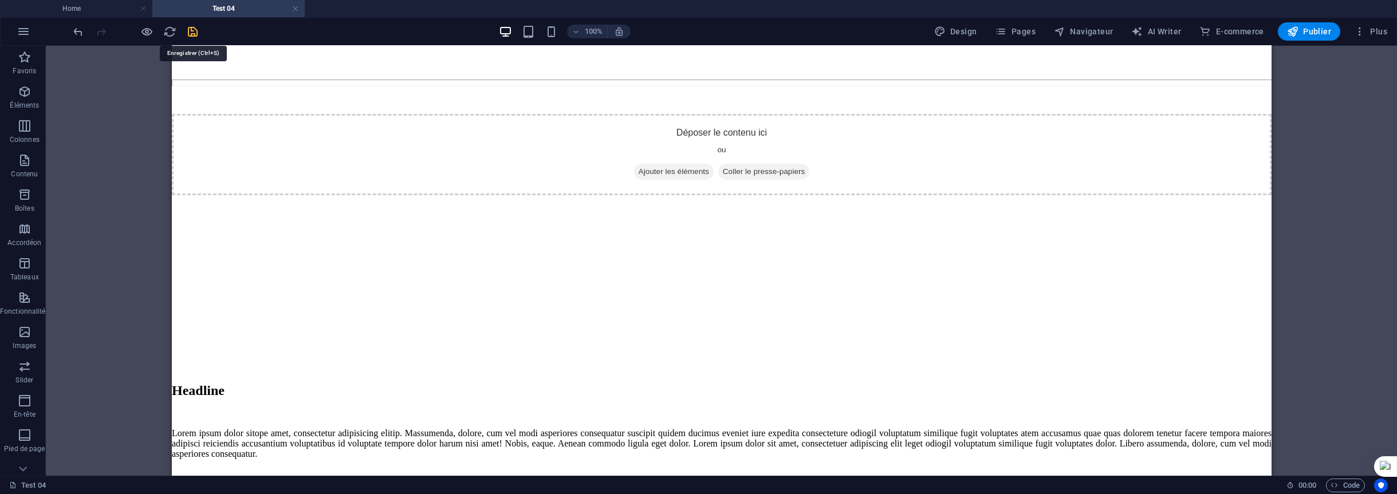
click at [194, 31] on icon "save" at bounding box center [193, 31] width 13 height 13
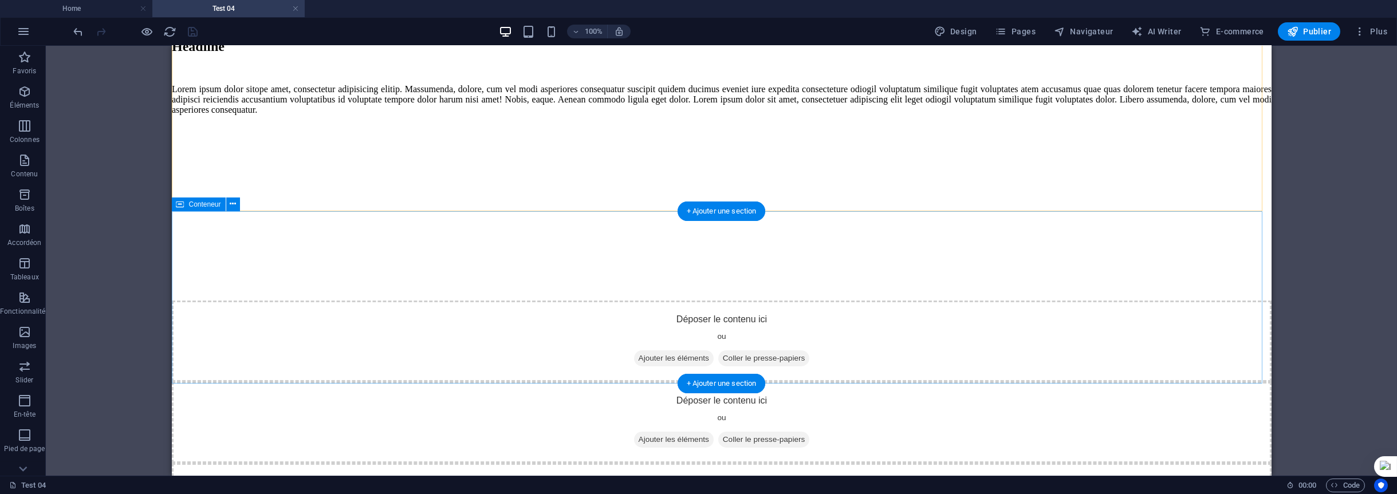
scroll to position [2892, 0]
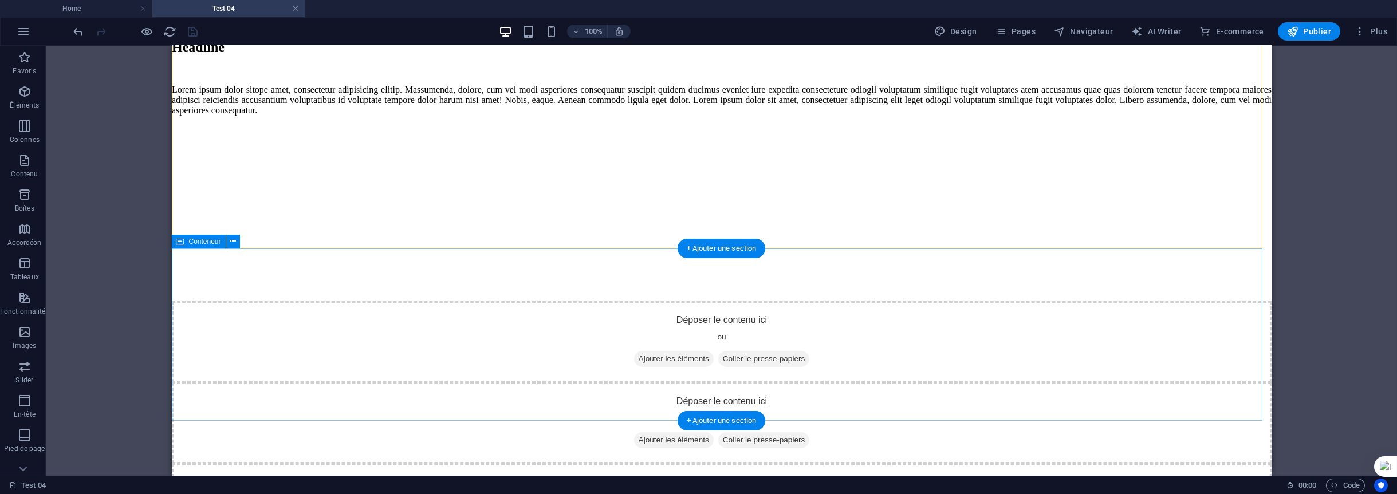
click at [710, 331] on div "Déposer le contenu ici ou Ajouter les éléments Coller le presse-papiers" at bounding box center [721, 341] width 1100 height 81
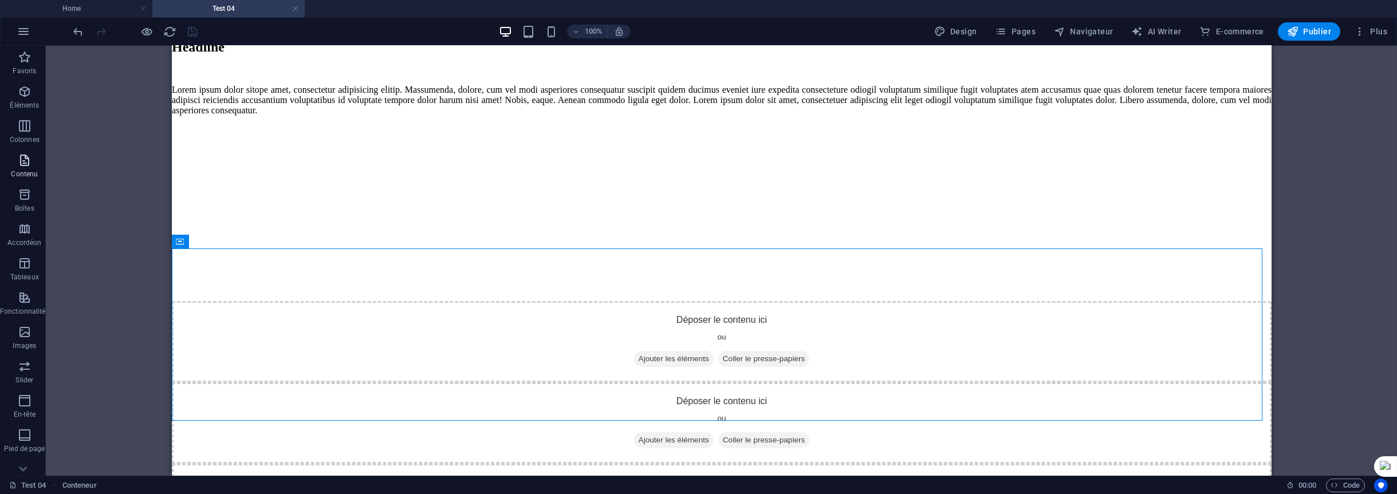
click at [18, 167] on icon "button" at bounding box center [25, 161] width 14 height 14
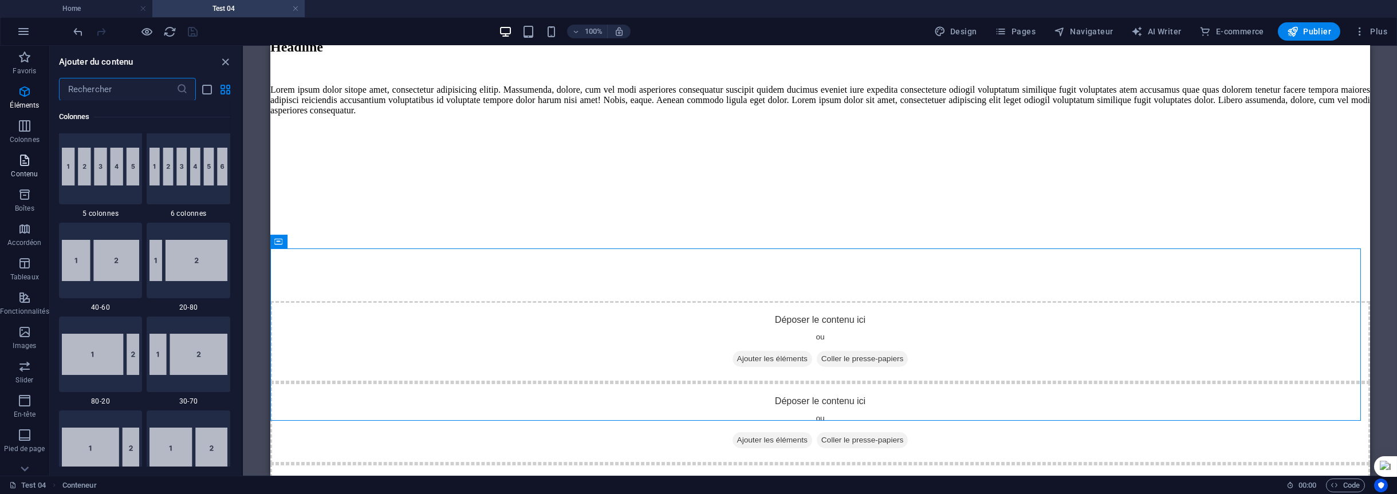
scroll to position [2004, 0]
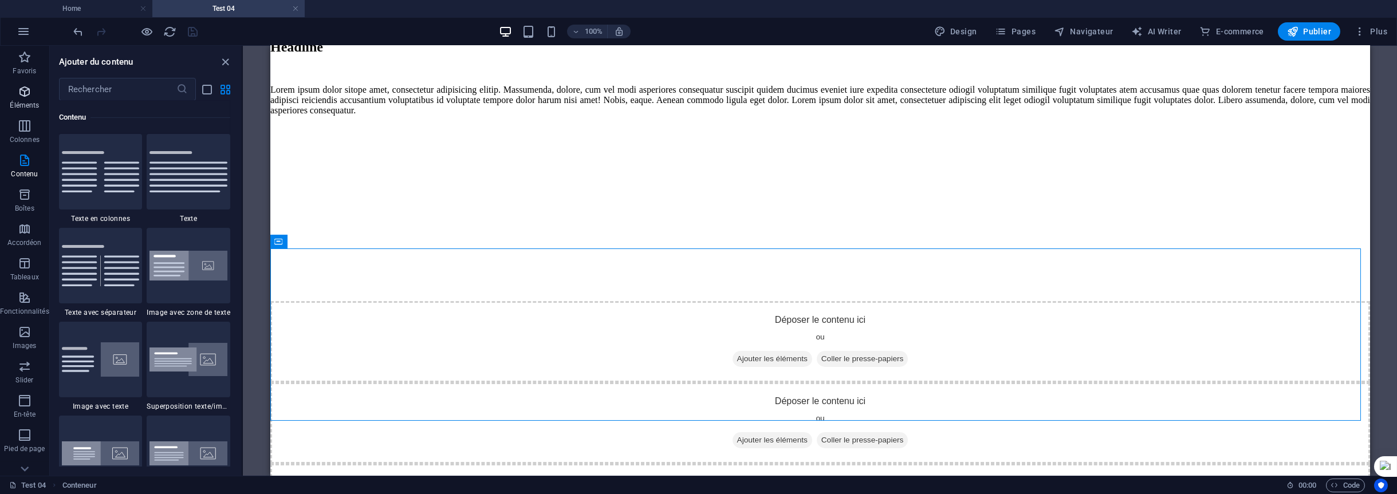
click at [24, 98] on icon "button" at bounding box center [25, 92] width 14 height 14
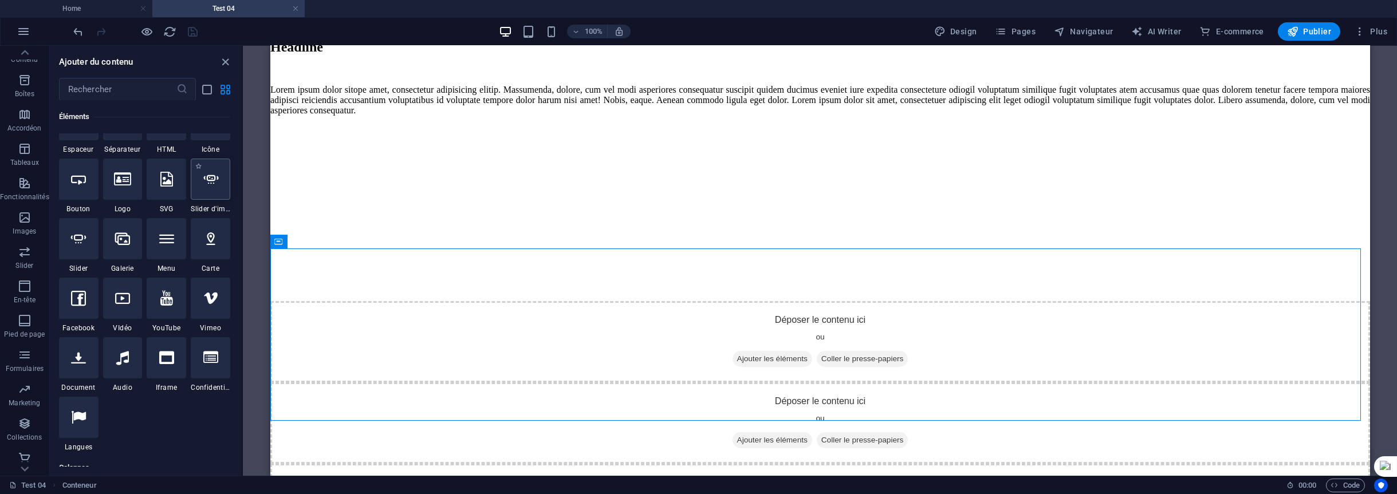
scroll to position [237, 0]
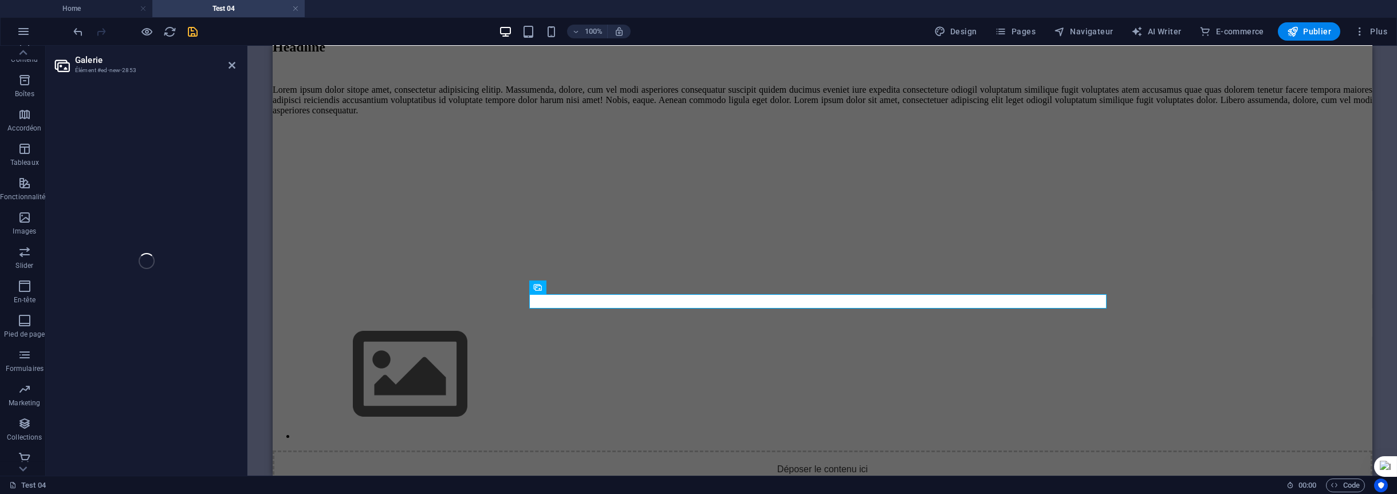
select select "4"
select select "%"
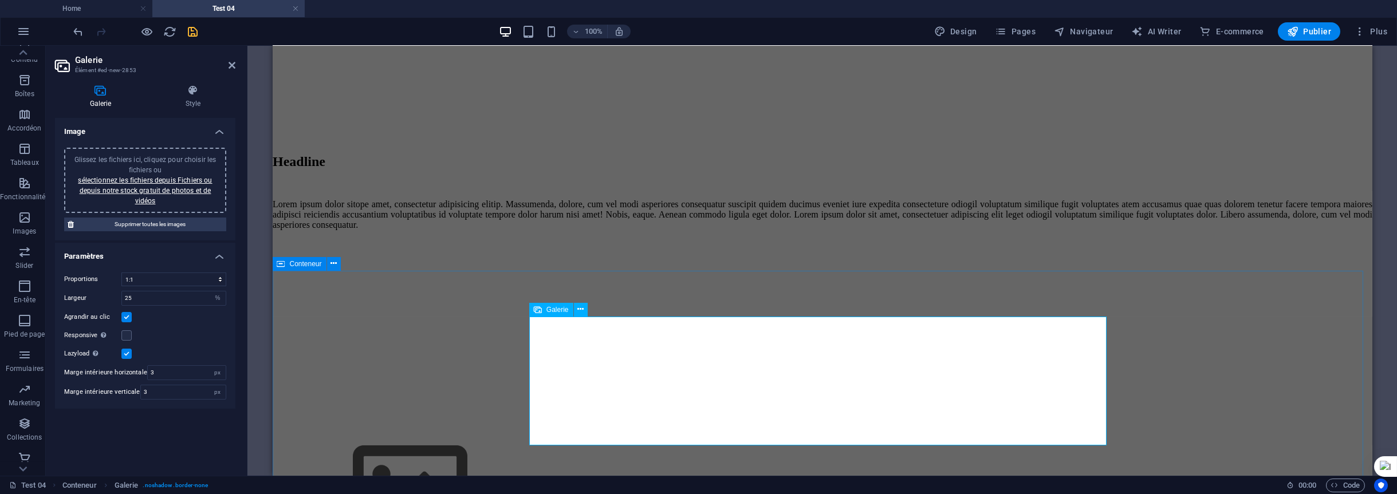
scroll to position [3007, 0]
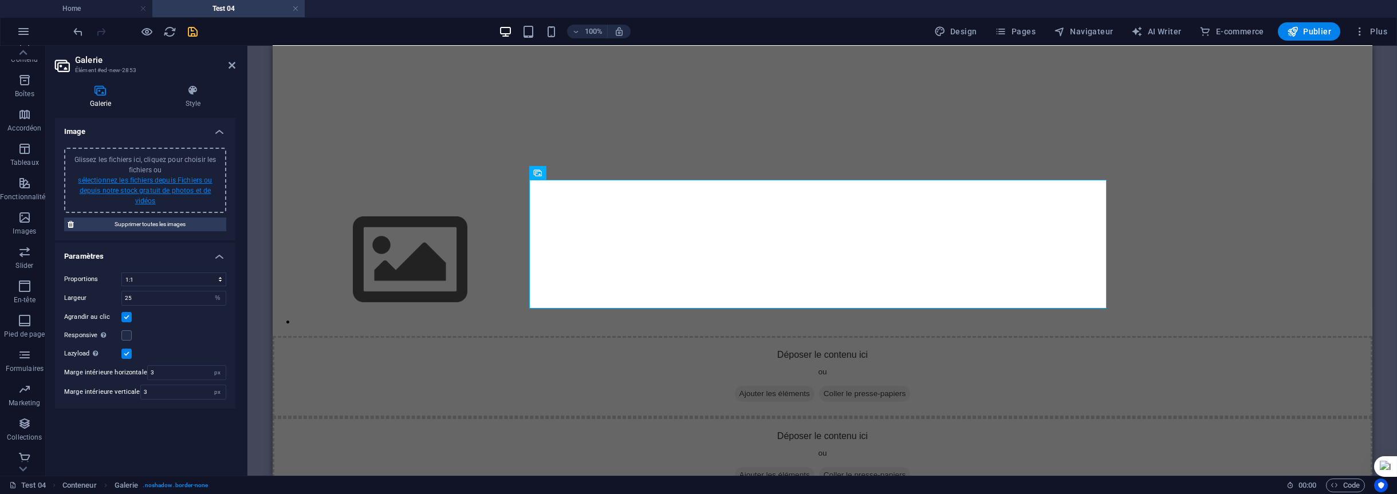
click at [144, 188] on link "sélectionnez les fichiers depuis Fichiers ou depuis notre stock gratuit de phot…" at bounding box center [145, 190] width 134 height 29
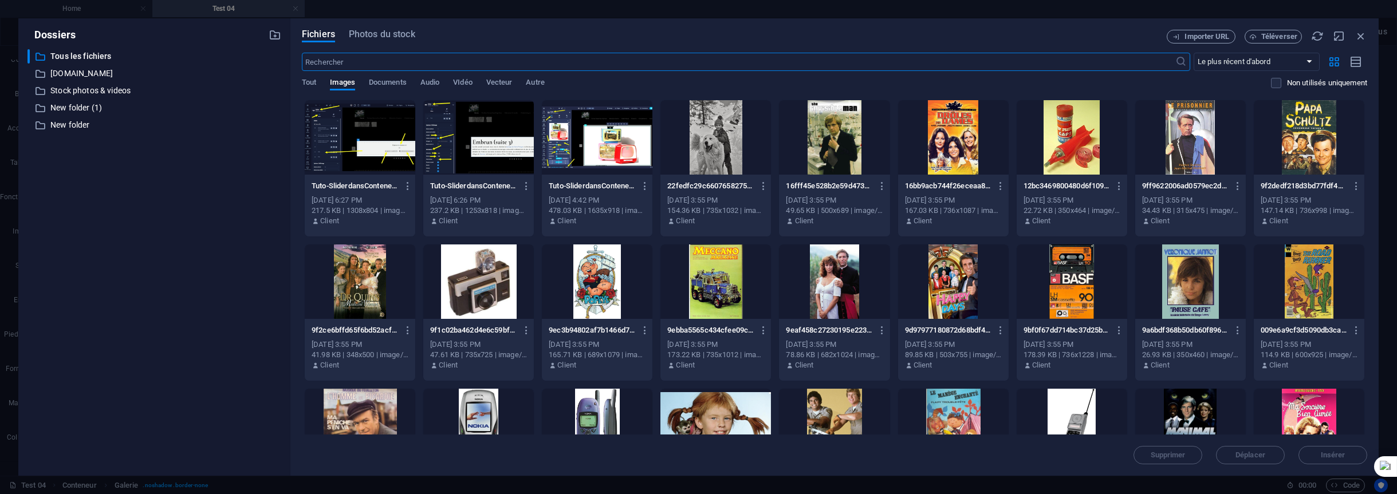
scroll to position [115, 0]
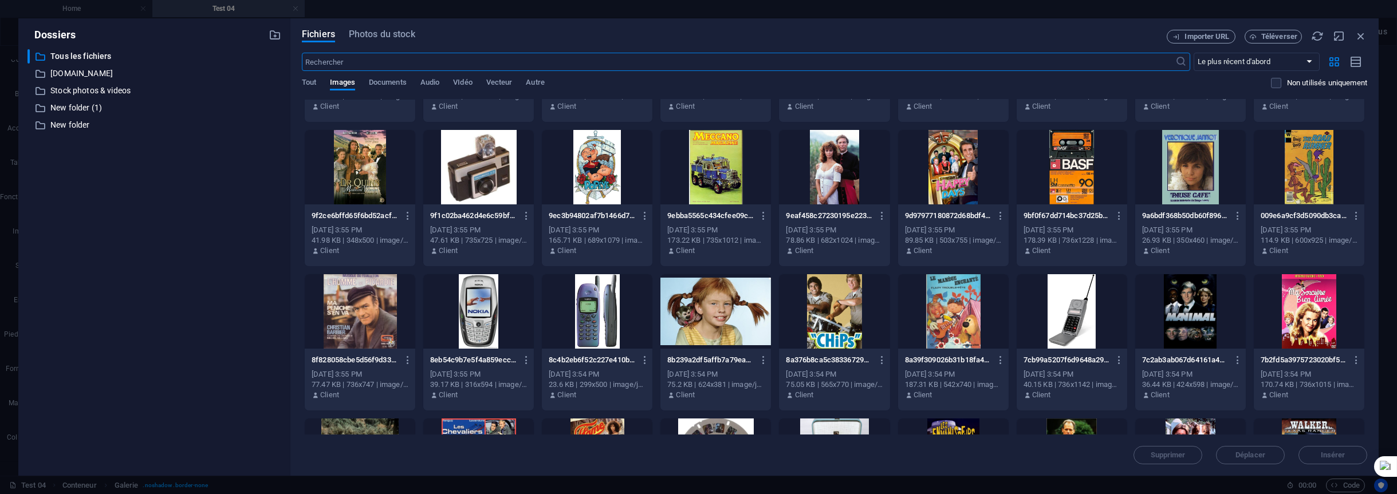
click at [714, 309] on div at bounding box center [716, 311] width 111 height 74
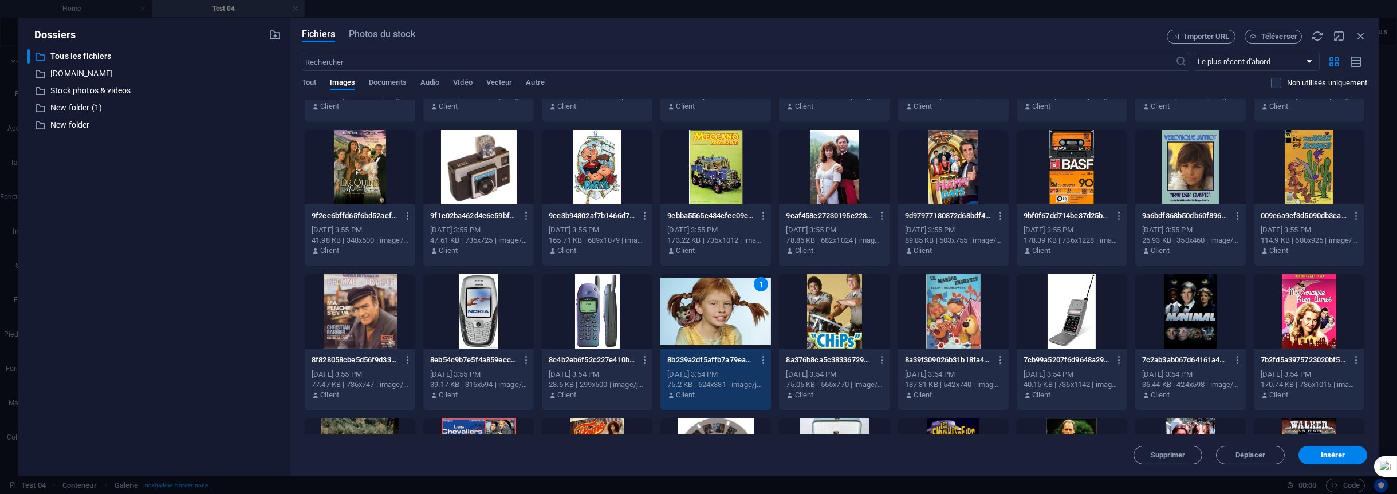
click at [826, 301] on div at bounding box center [834, 311] width 111 height 74
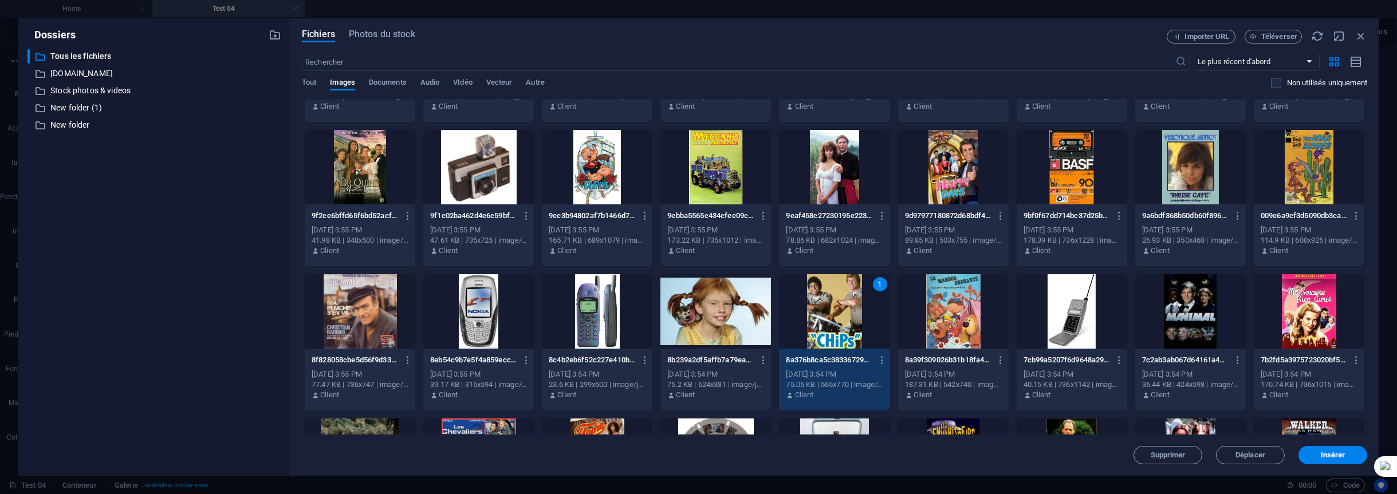
click at [755, 301] on div at bounding box center [716, 311] width 111 height 74
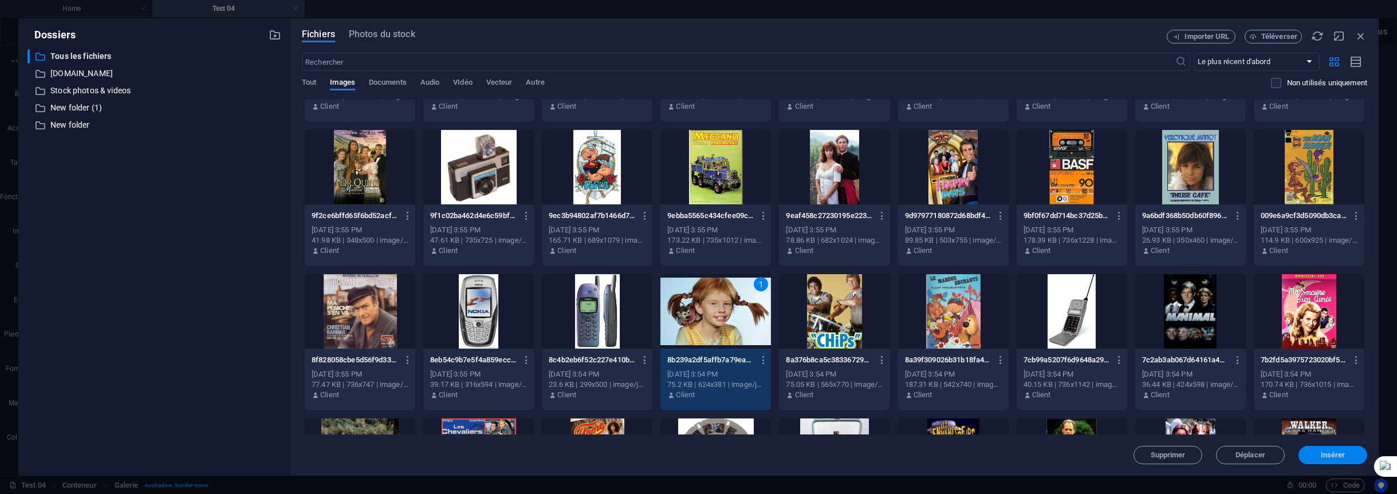
drag, startPoint x: 1326, startPoint y: 459, endPoint x: 1054, endPoint y: 412, distance: 276.7
click at [1326, 459] on span "Insérer" at bounding box center [1333, 455] width 25 height 7
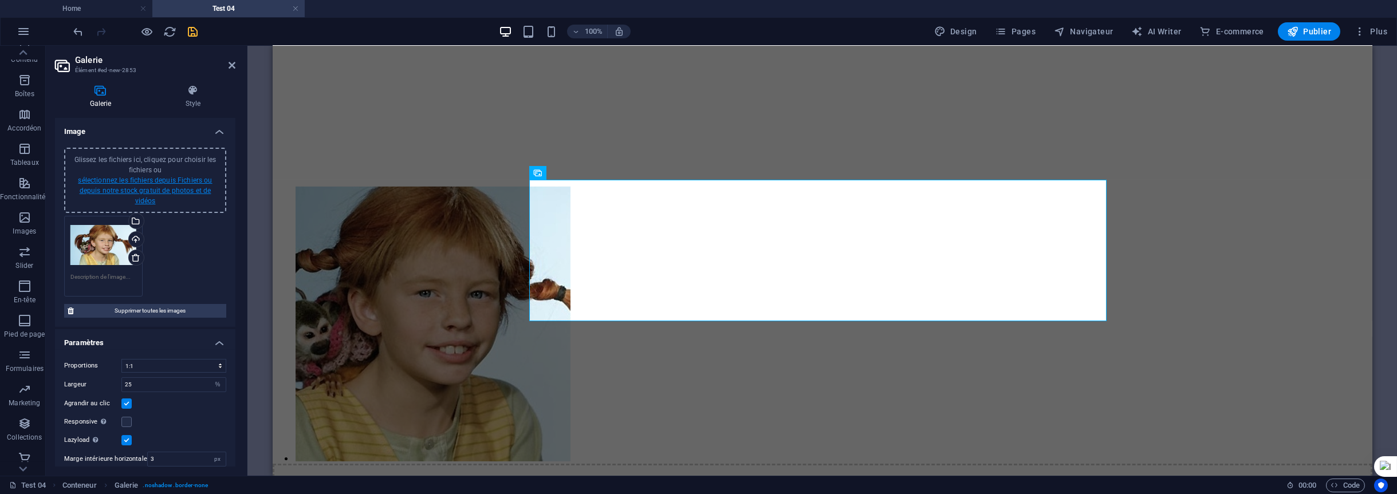
click at [180, 180] on link "sélectionnez les fichiers depuis Fichiers ou depuis notre stock gratuit de phot…" at bounding box center [145, 190] width 134 height 29
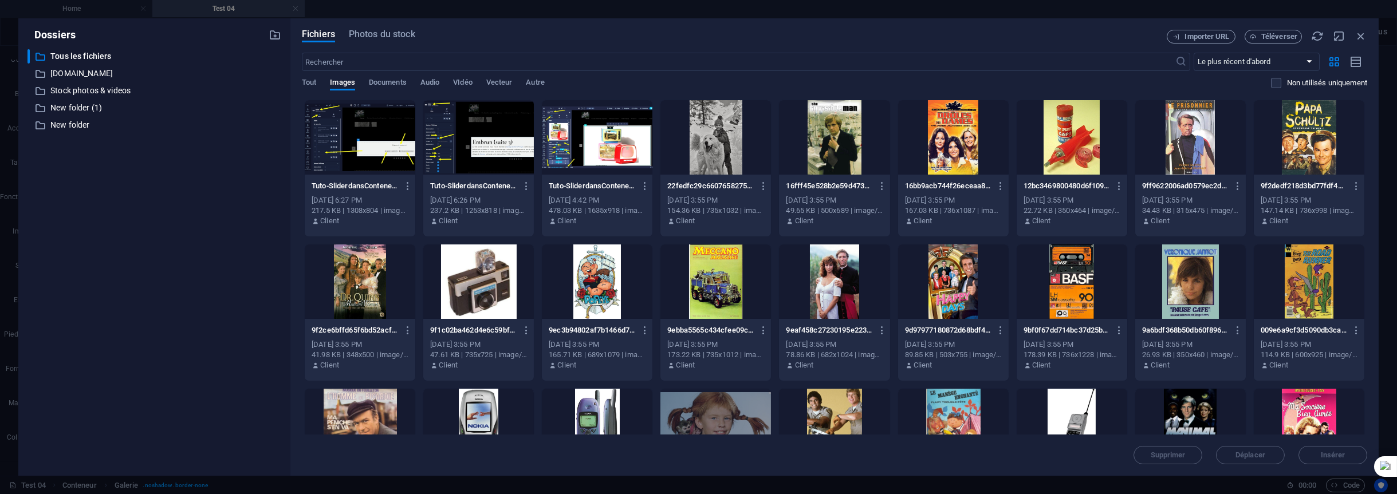
drag, startPoint x: 295, startPoint y: 92, endPoint x: 713, endPoint y: 241, distance: 444.0
click at [688, 223] on div "Fichiers Photos du stock Importer URL Téléverser ​ Le plus récent d'abord Le pl…" at bounding box center [834, 247] width 1089 height 458
click at [1181, 301] on div at bounding box center [1191, 282] width 111 height 74
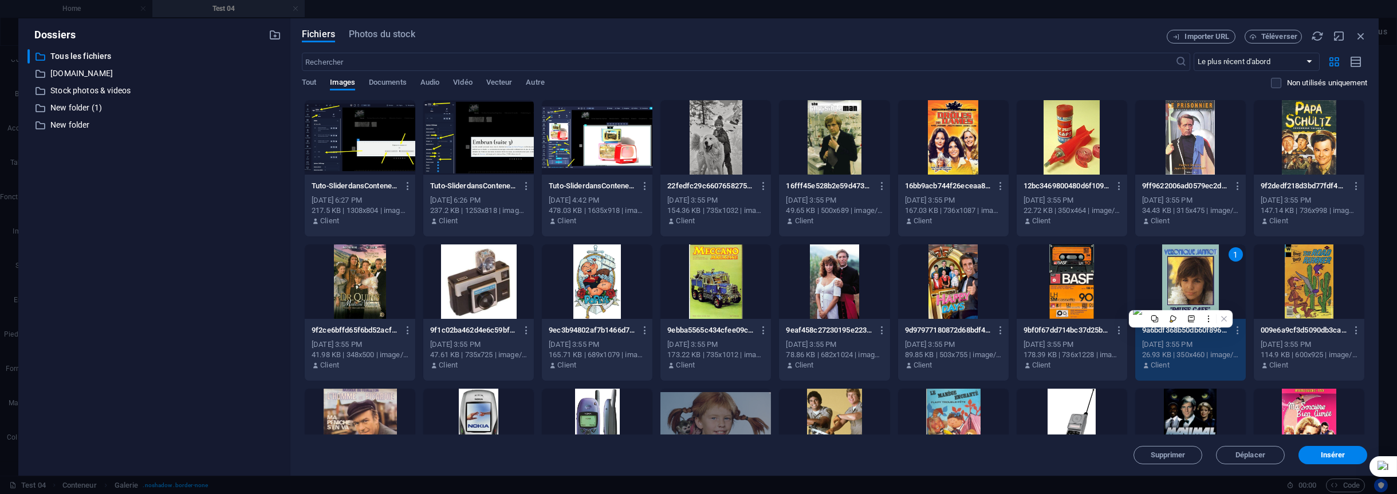
click at [1093, 301] on div at bounding box center [1072, 282] width 111 height 74
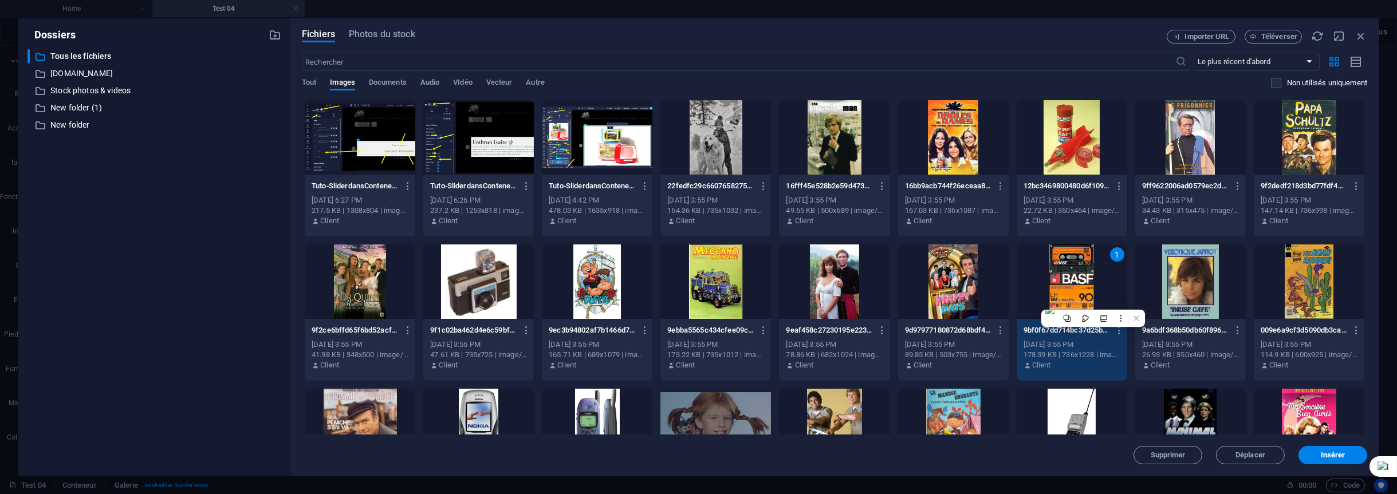
click at [989, 290] on div at bounding box center [953, 282] width 111 height 74
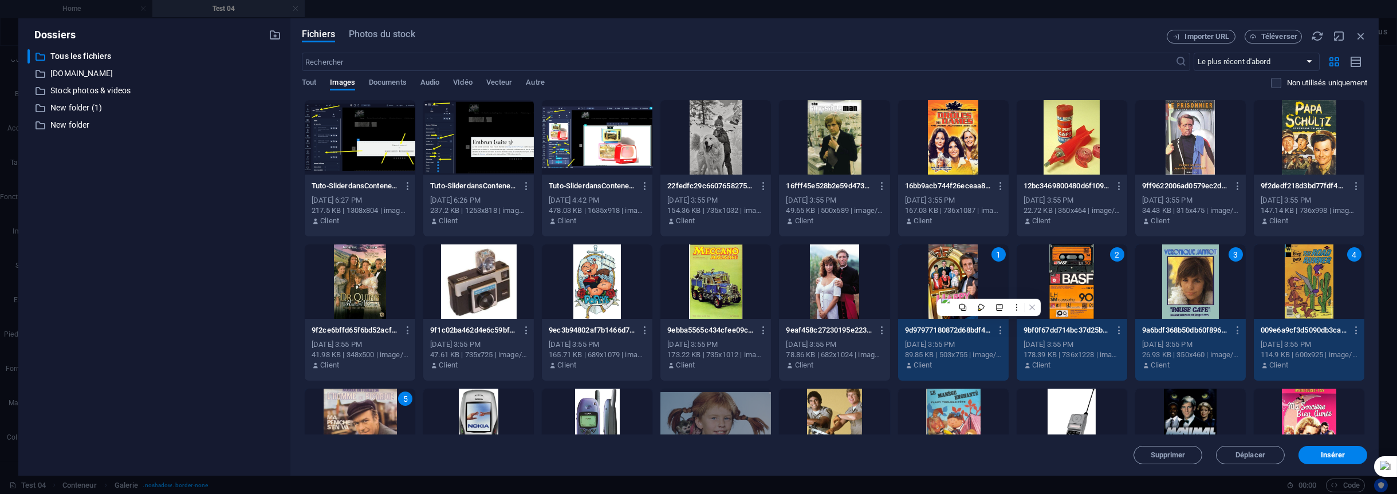
click at [756, 120] on div at bounding box center [716, 137] width 111 height 74
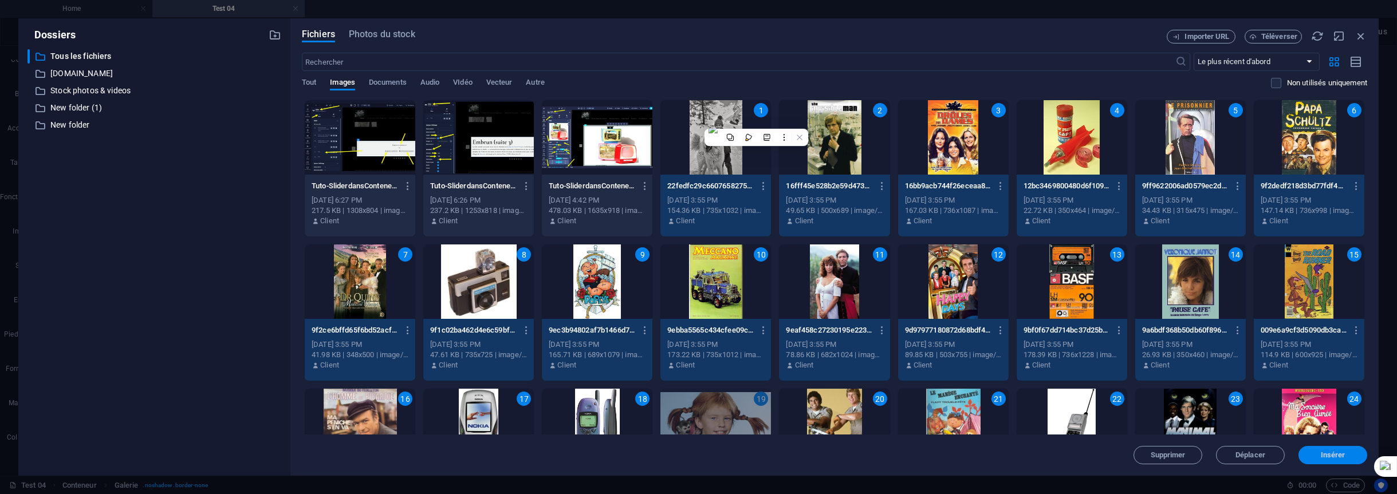
click at [1327, 459] on span "Insérer" at bounding box center [1333, 455] width 25 height 7
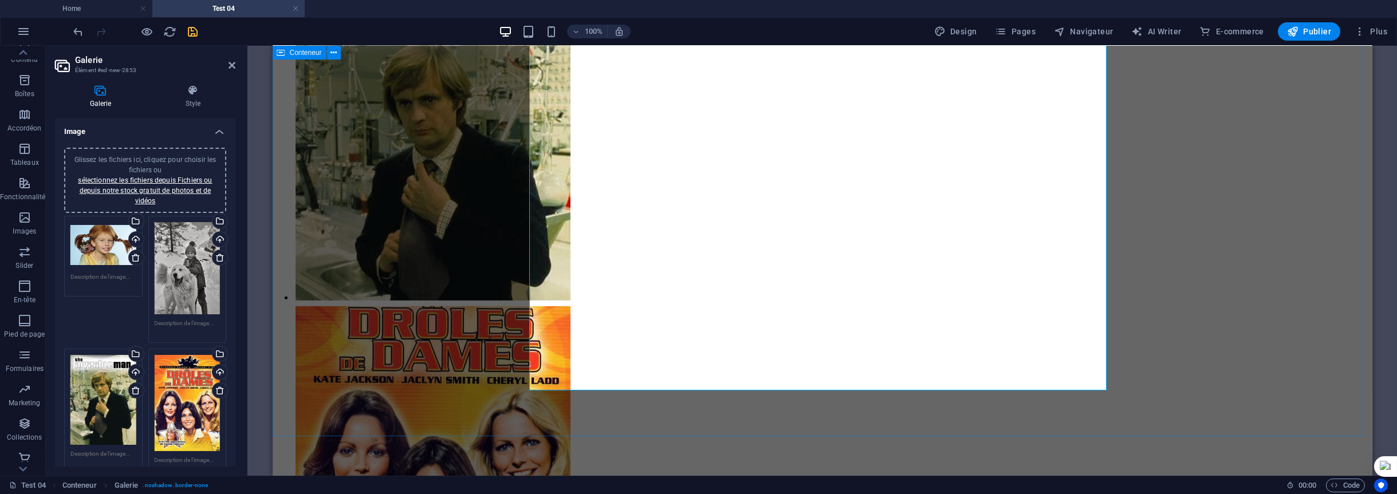
scroll to position [3809, 0]
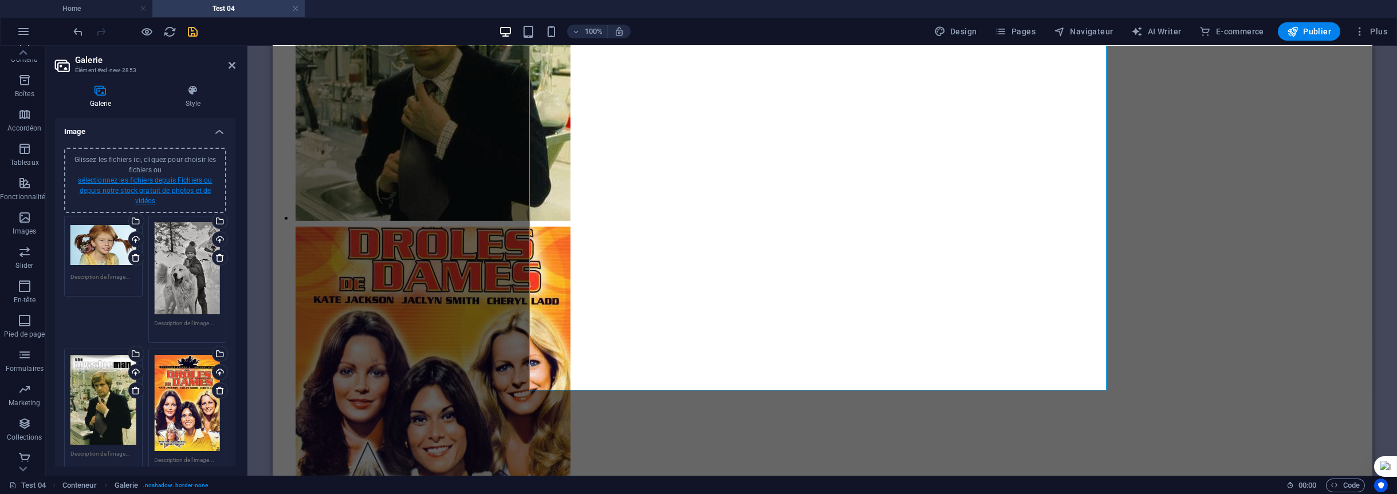
click at [190, 192] on link "sélectionnez les fichiers depuis Fichiers ou depuis notre stock gratuit de phot…" at bounding box center [145, 190] width 134 height 29
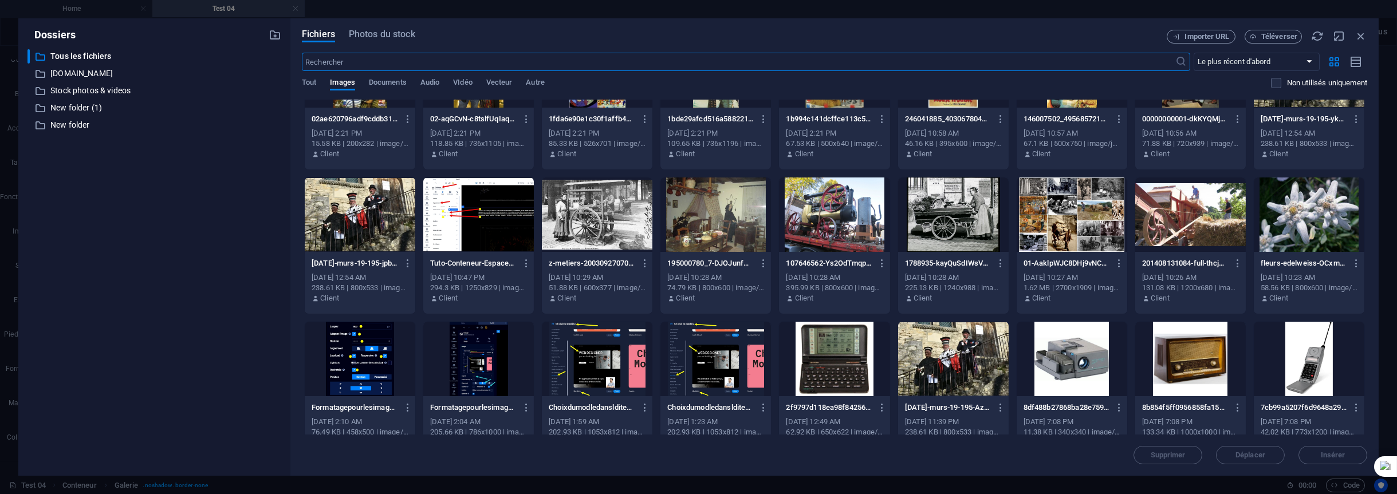
scroll to position [1101, 0]
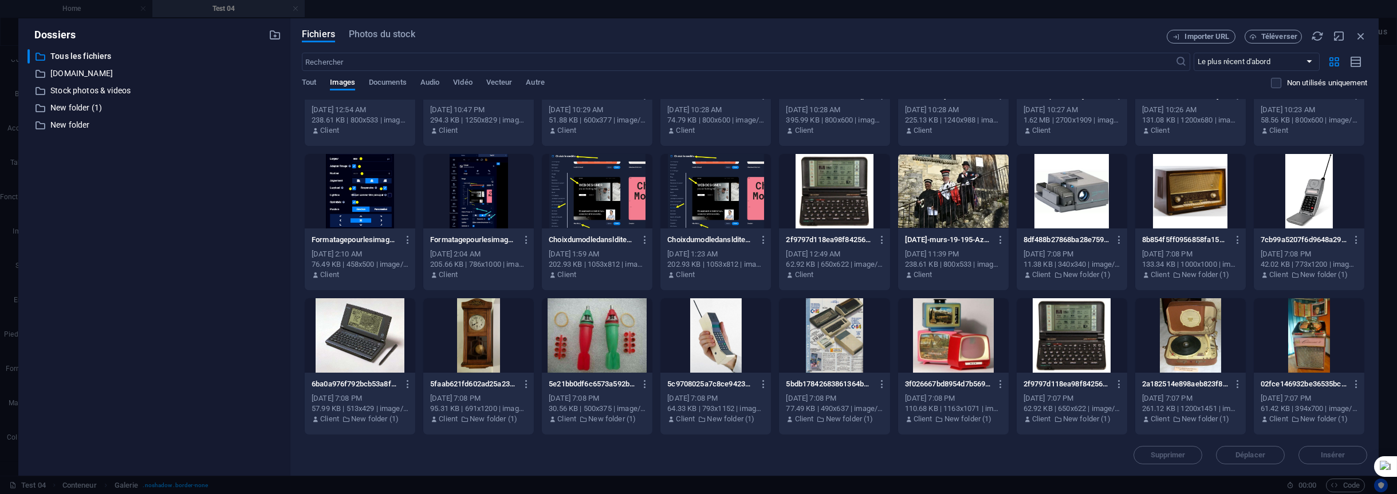
click at [844, 356] on div at bounding box center [834, 335] width 111 height 74
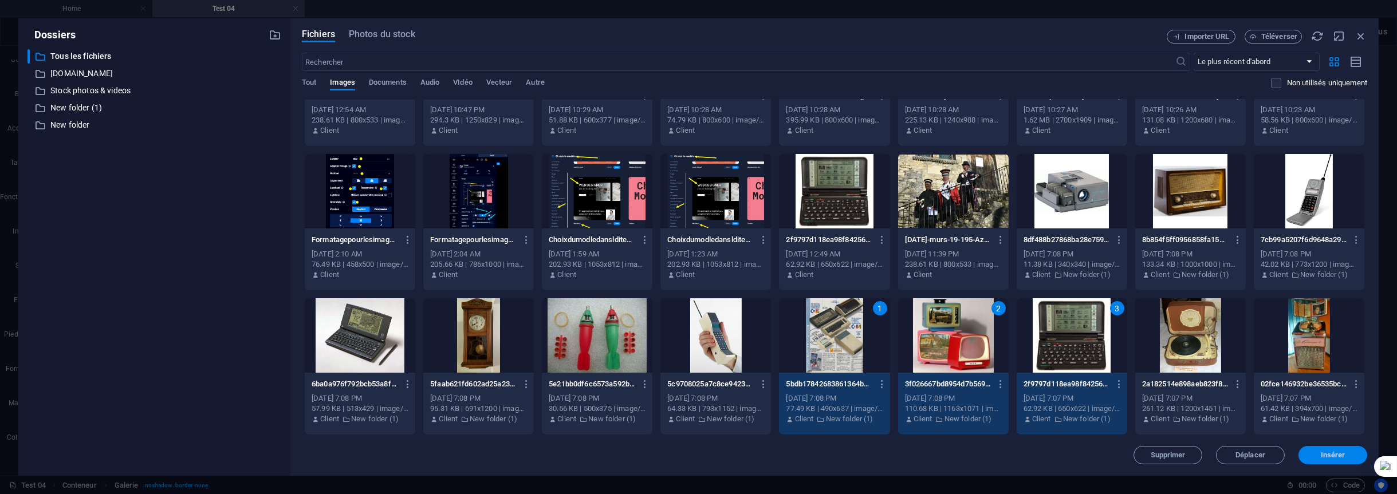
click at [1325, 459] on span "Insérer" at bounding box center [1333, 455] width 25 height 7
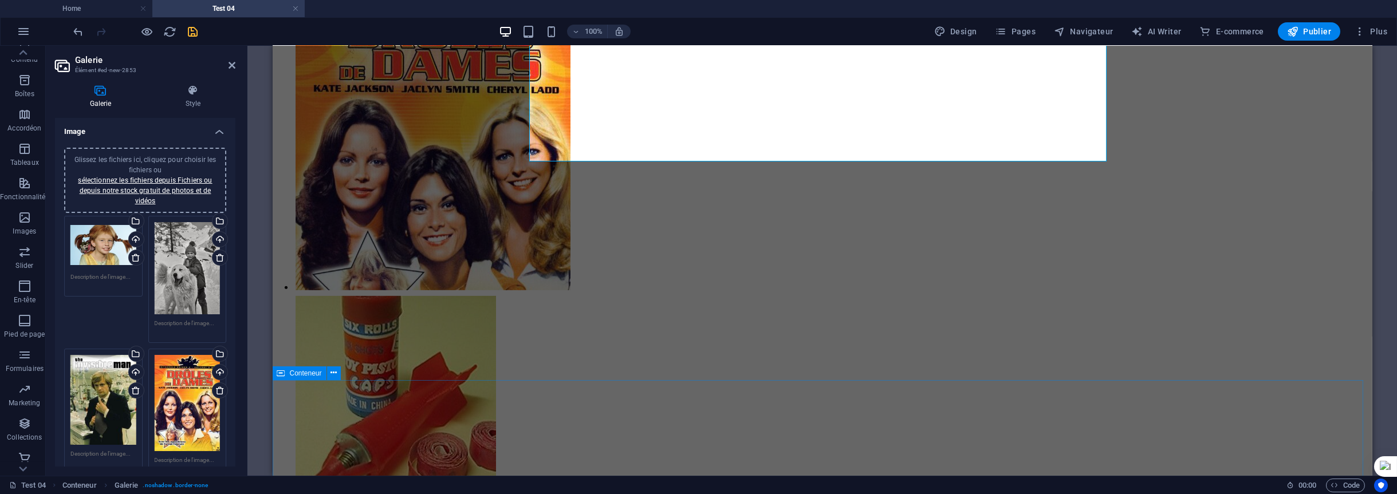
scroll to position [4038, 0]
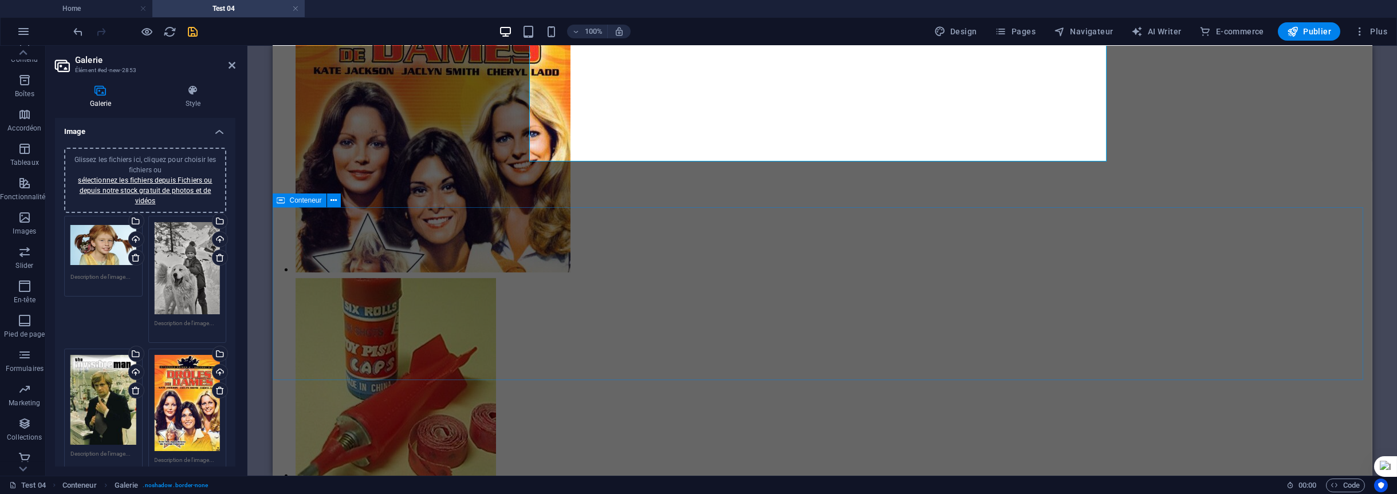
click at [193, 27] on icon "save" at bounding box center [193, 31] width 13 height 13
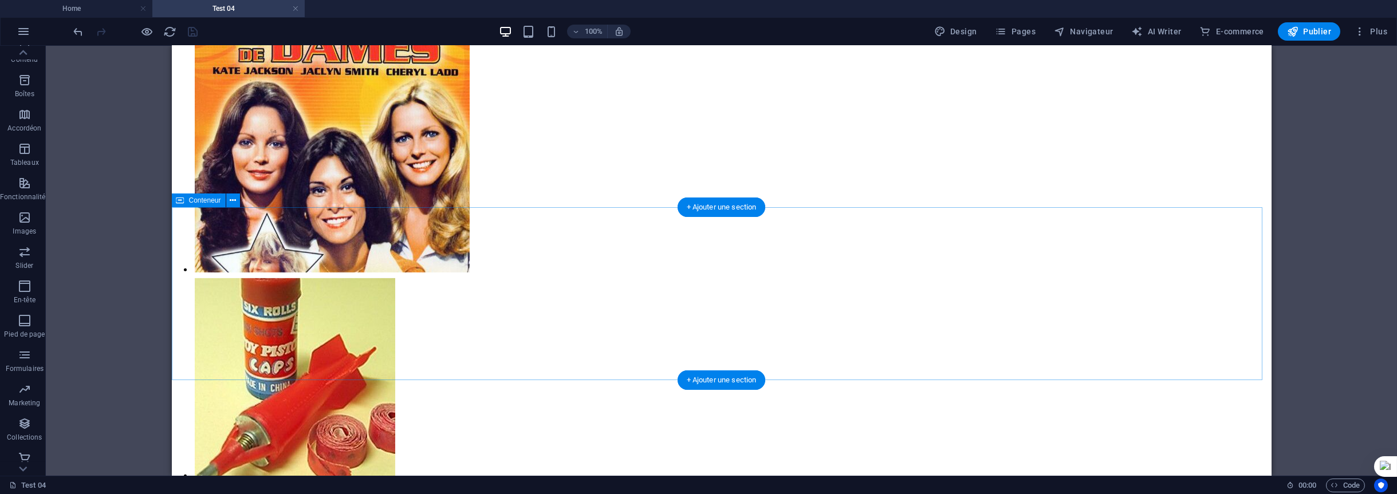
drag, startPoint x: 196, startPoint y: 301, endPoint x: 689, endPoint y: 289, distance: 493.4
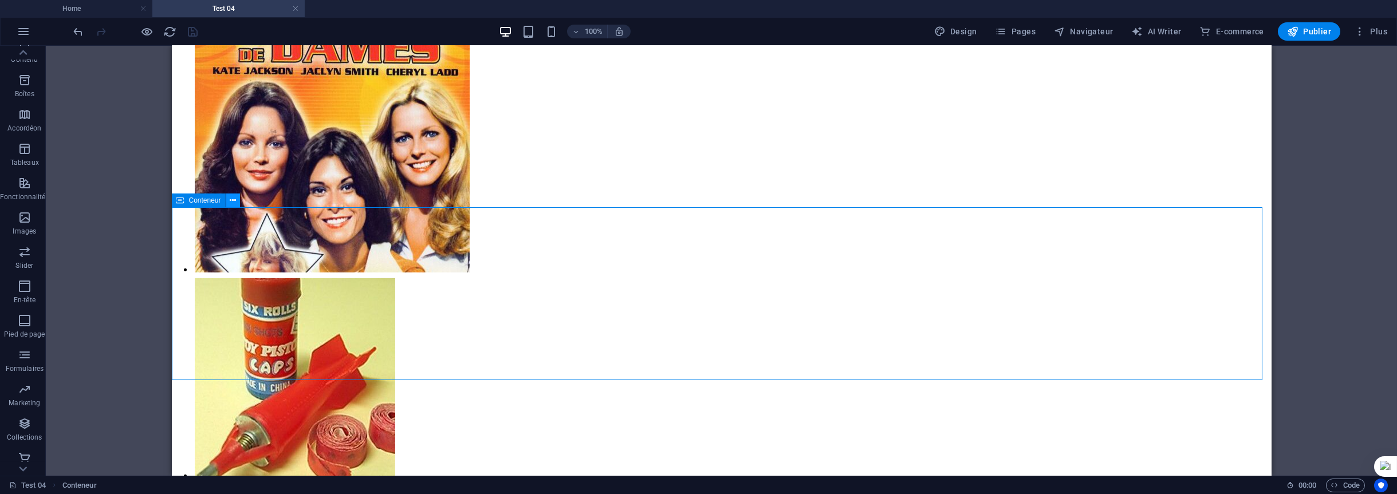
click at [231, 197] on icon at bounding box center [233, 201] width 6 height 12
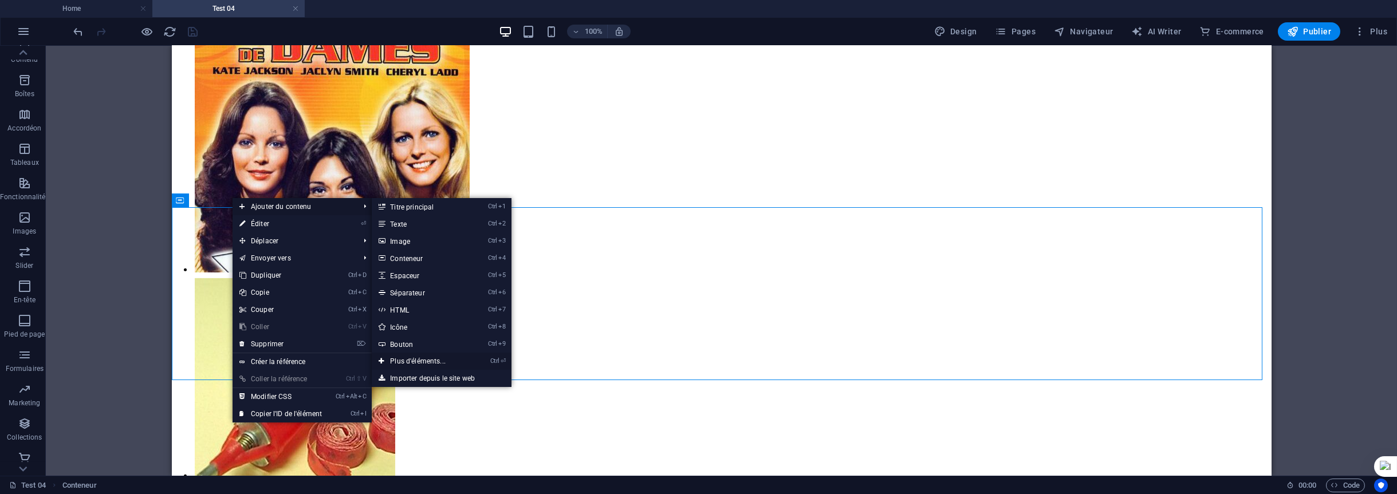
click at [420, 360] on link "Ctrl ⏎ Plus d'éléments..." at bounding box center [420, 361] width 97 height 17
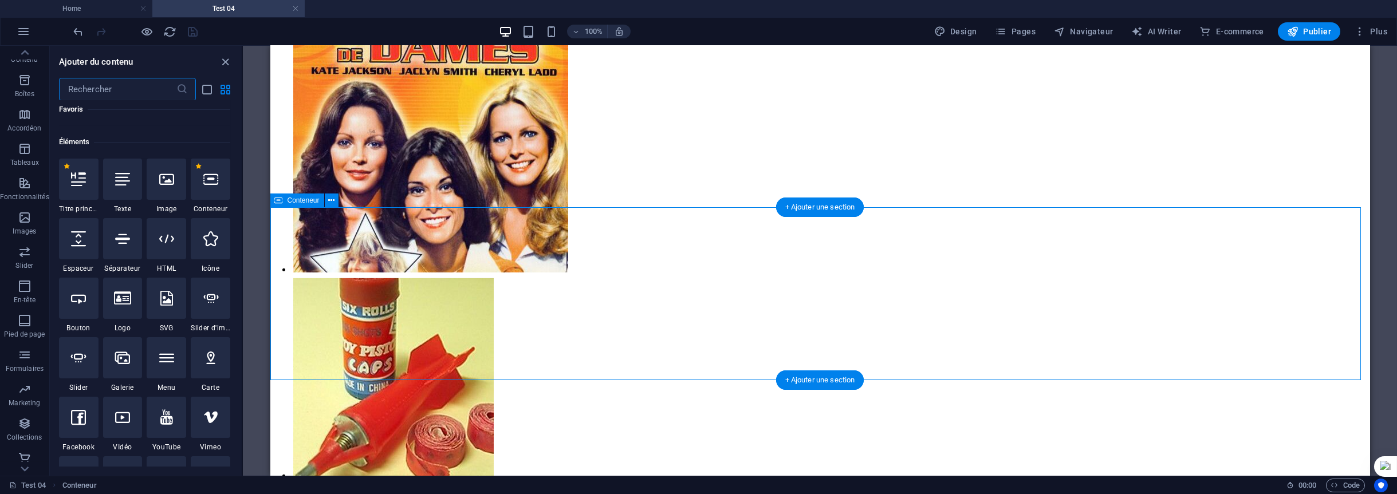
scroll to position [122, 0]
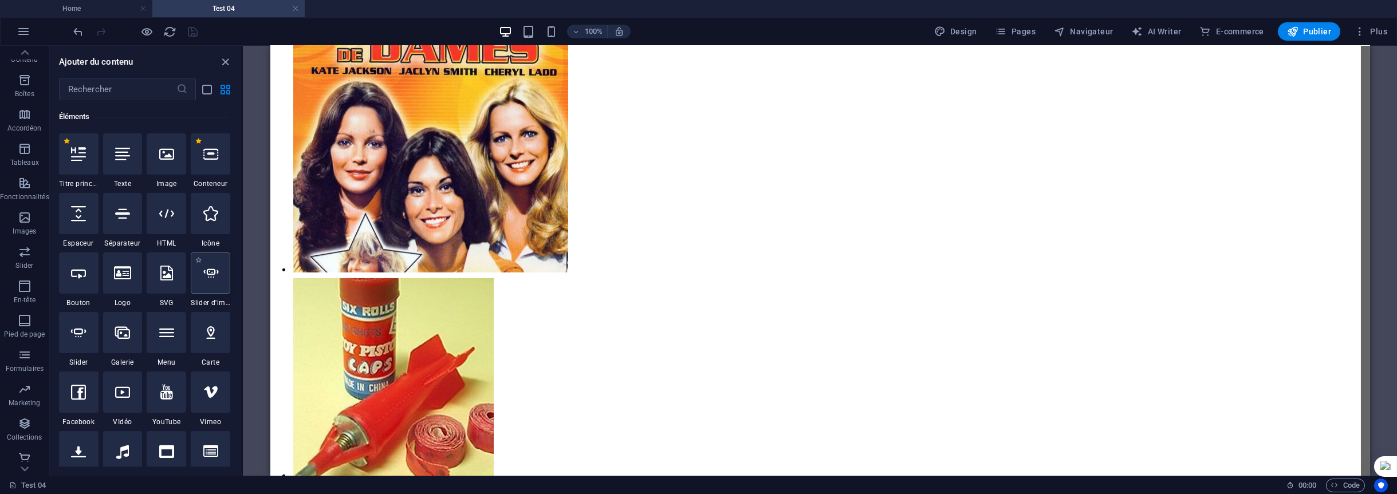
select select "ms"
select select "s"
select select "progressive"
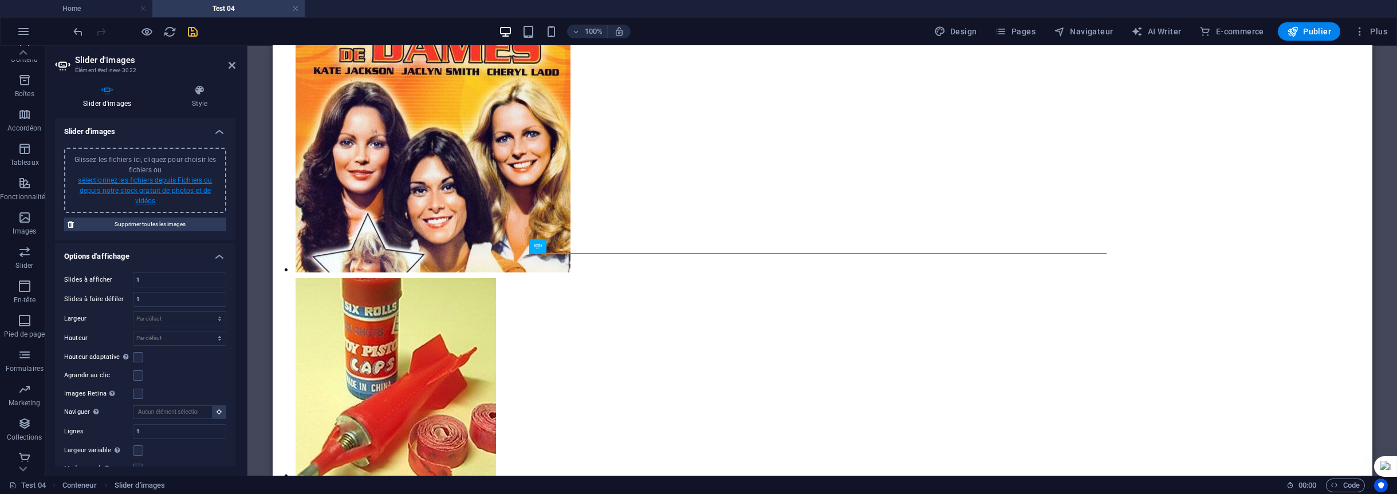
click at [137, 183] on link "sélectionnez les fichiers depuis Fichiers ou depuis notre stock gratuit de phot…" at bounding box center [145, 190] width 134 height 29
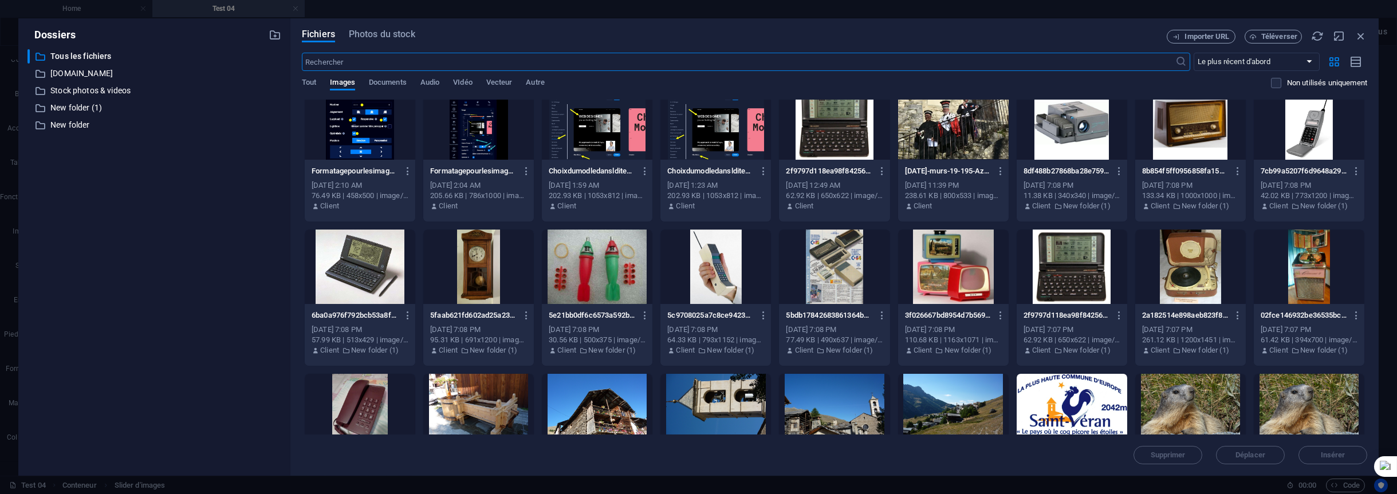
scroll to position [1161, 0]
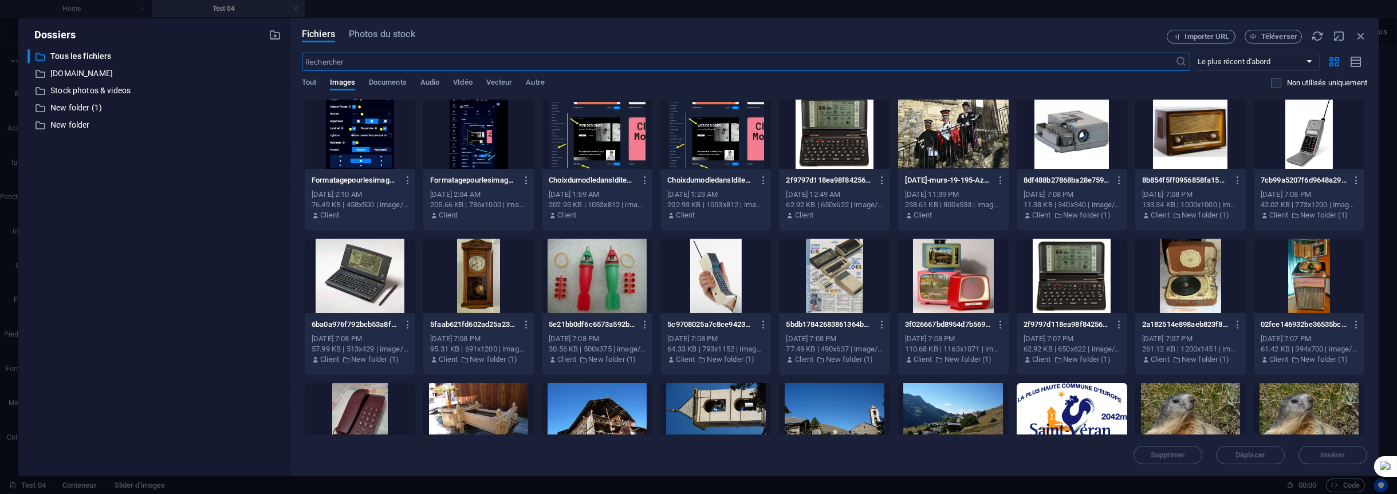
click at [367, 261] on div at bounding box center [360, 276] width 111 height 74
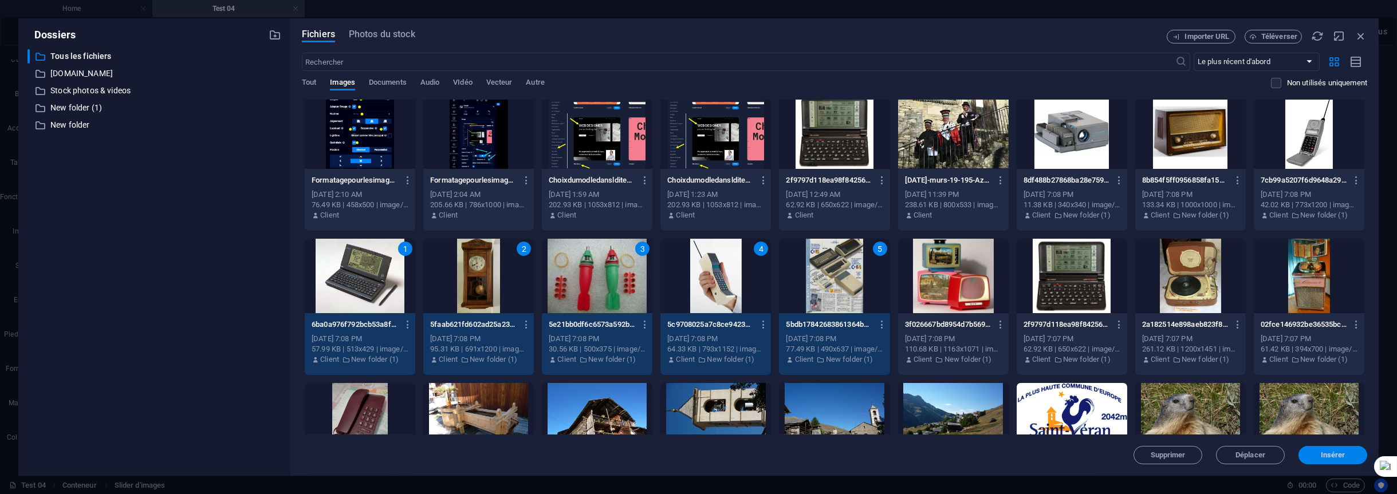
click at [1324, 454] on span "Insérer" at bounding box center [1333, 455] width 25 height 7
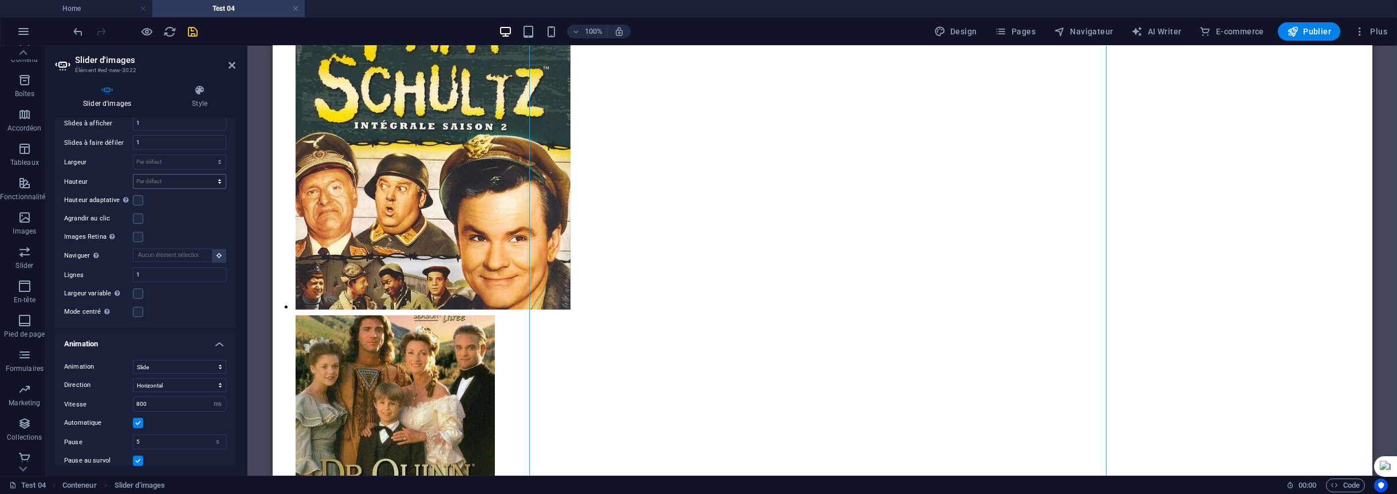
scroll to position [4632, 0]
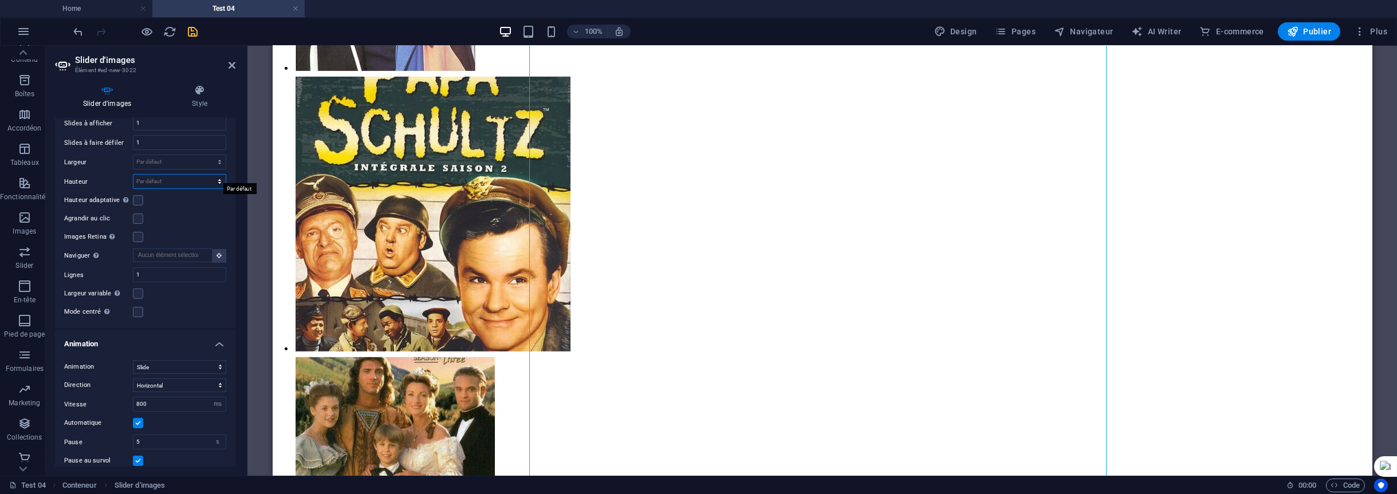
click at [217, 175] on select "Par défaut px rem em vw vh" at bounding box center [179, 182] width 92 height 14
select select "px"
click at [207, 175] on select "Par défaut px rem em vw vh" at bounding box center [179, 182] width 92 height 14
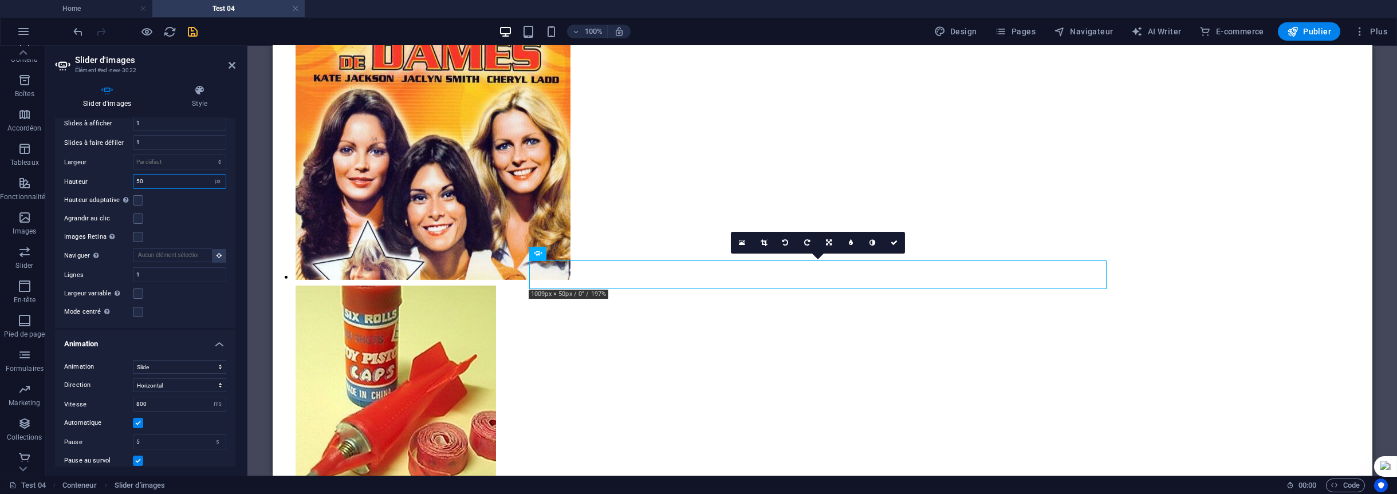
drag, startPoint x: 164, startPoint y: 176, endPoint x: 129, endPoint y: 176, distance: 35.0
click at [129, 176] on div "Hauteur 50 Par défaut px rem em vw vh" at bounding box center [145, 181] width 162 height 15
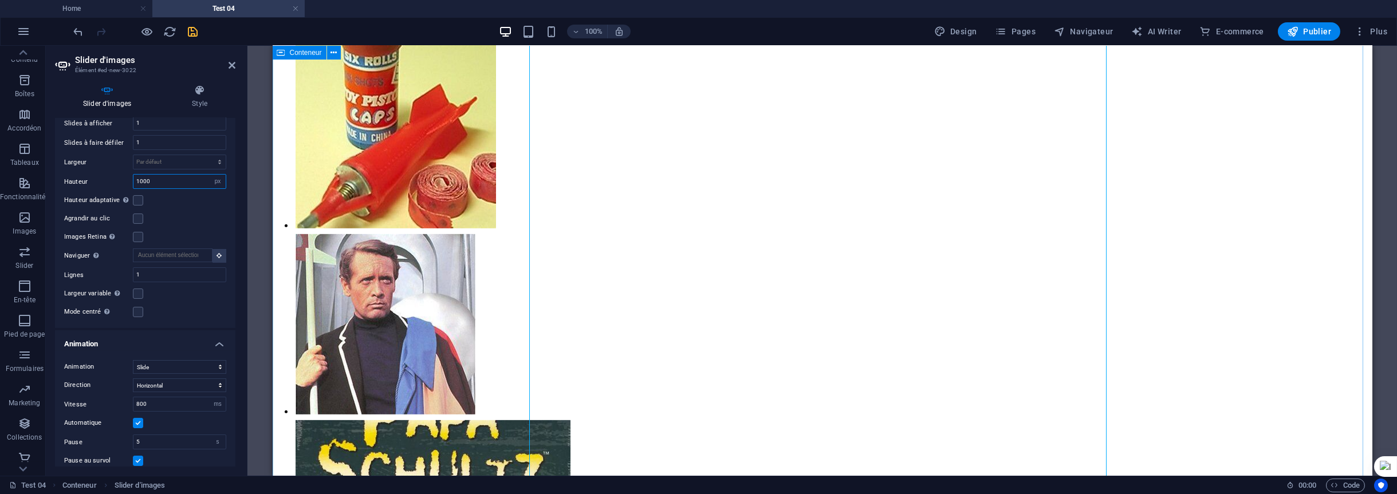
scroll to position [4260, 0]
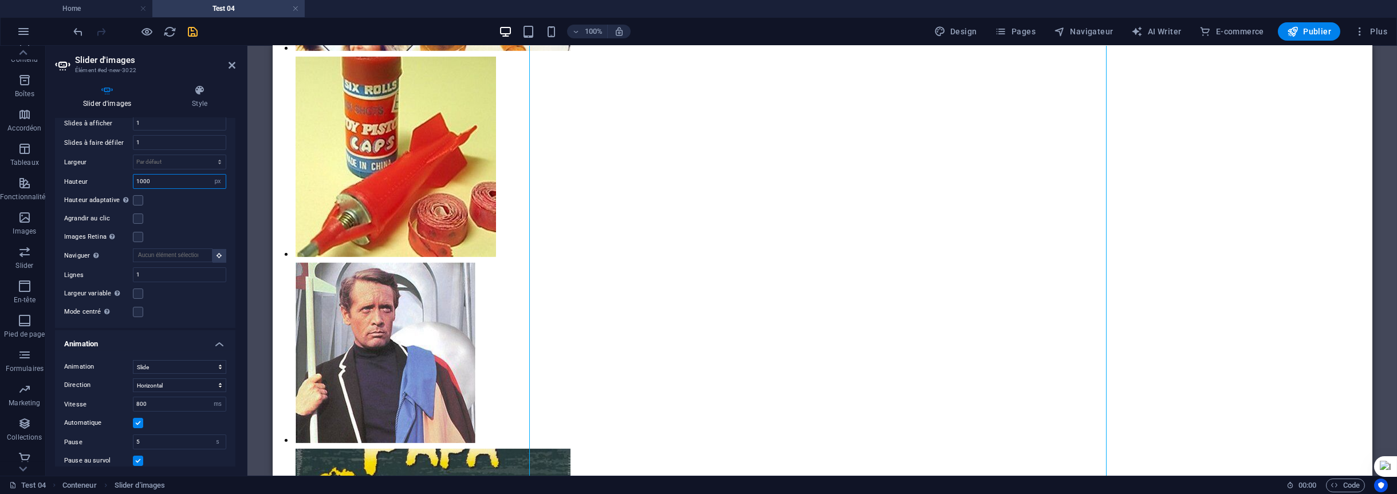
drag, startPoint x: 158, startPoint y: 172, endPoint x: 126, endPoint y: 173, distance: 32.1
click at [126, 174] on div "Hauteur 1000 Par défaut px rem em vw vh" at bounding box center [145, 181] width 162 height 15
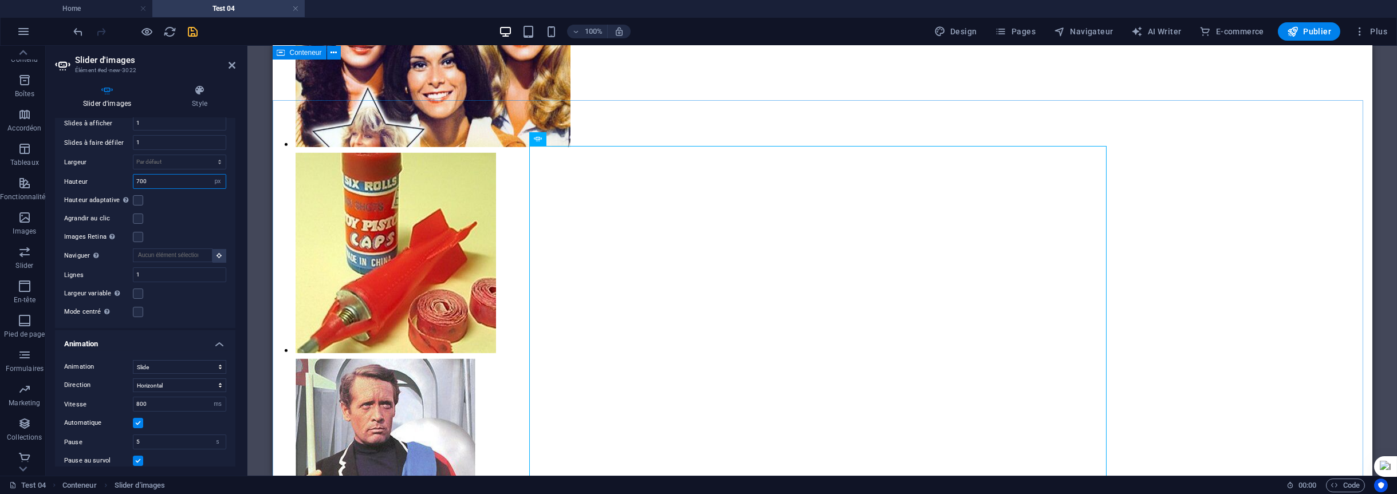
scroll to position [4145, 0]
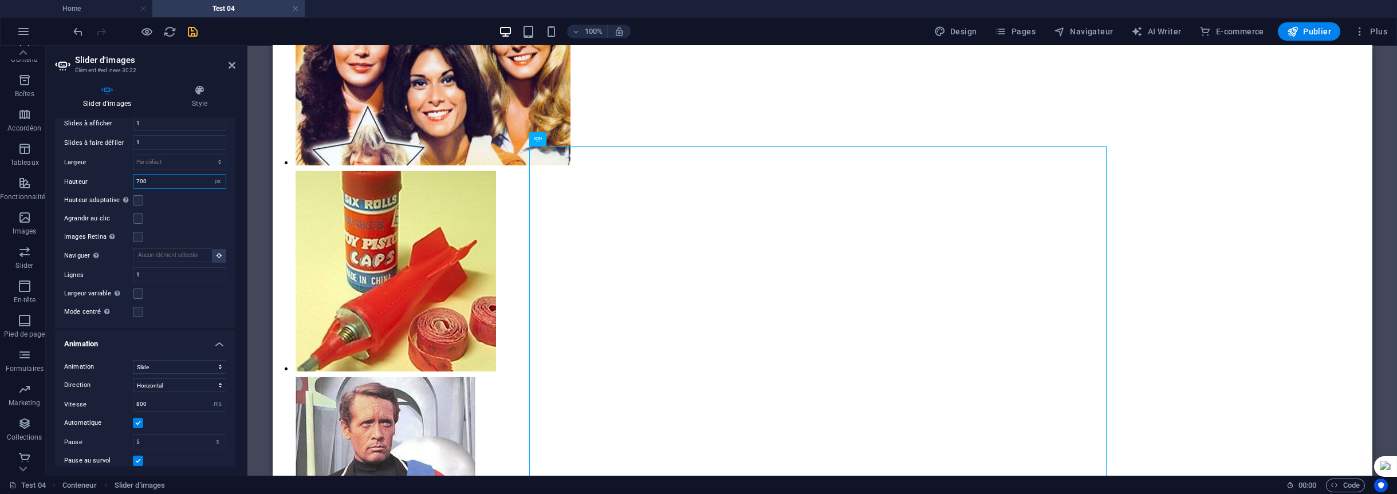
drag, startPoint x: 156, startPoint y: 176, endPoint x: 130, endPoint y: 176, distance: 25.8
click at [130, 176] on div "Hauteur 700 Par défaut px rem em vw vh" at bounding box center [145, 181] width 162 height 15
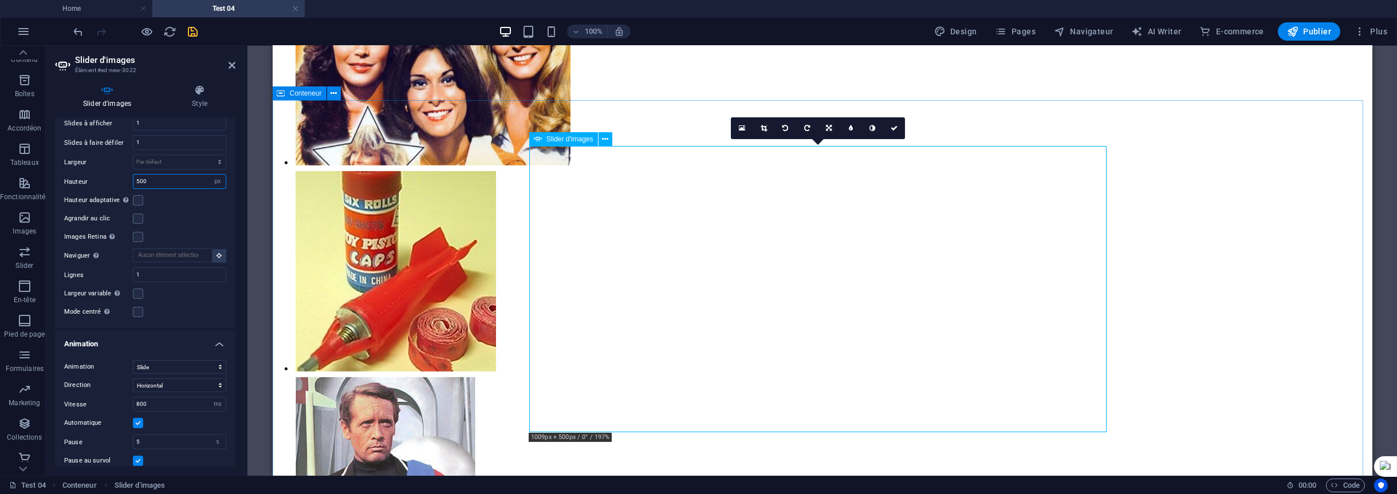
type input "500"
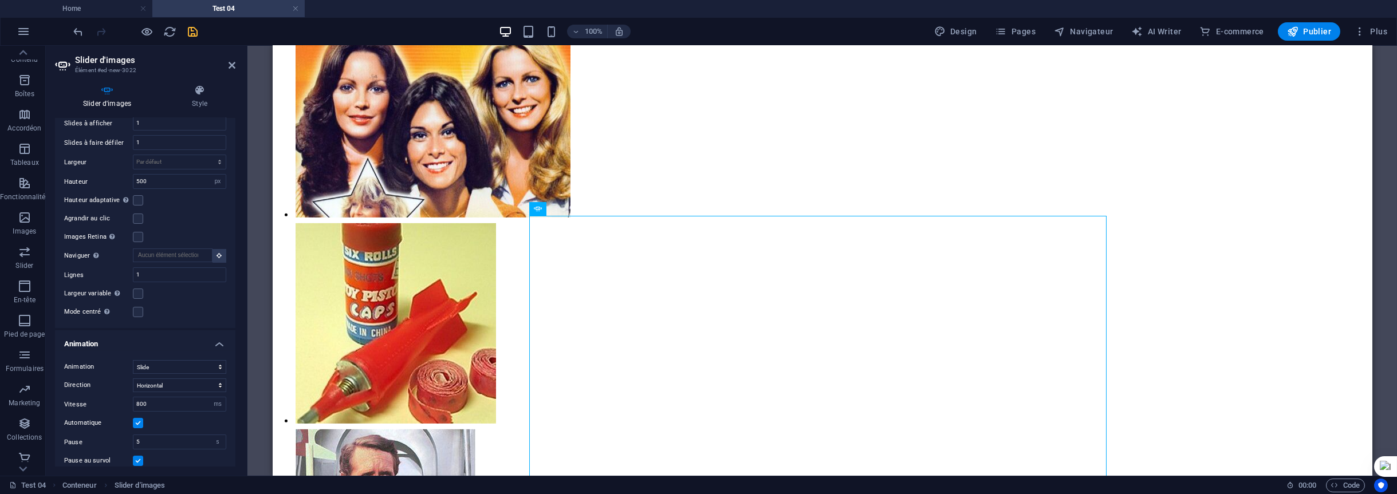
scroll to position [4052, 0]
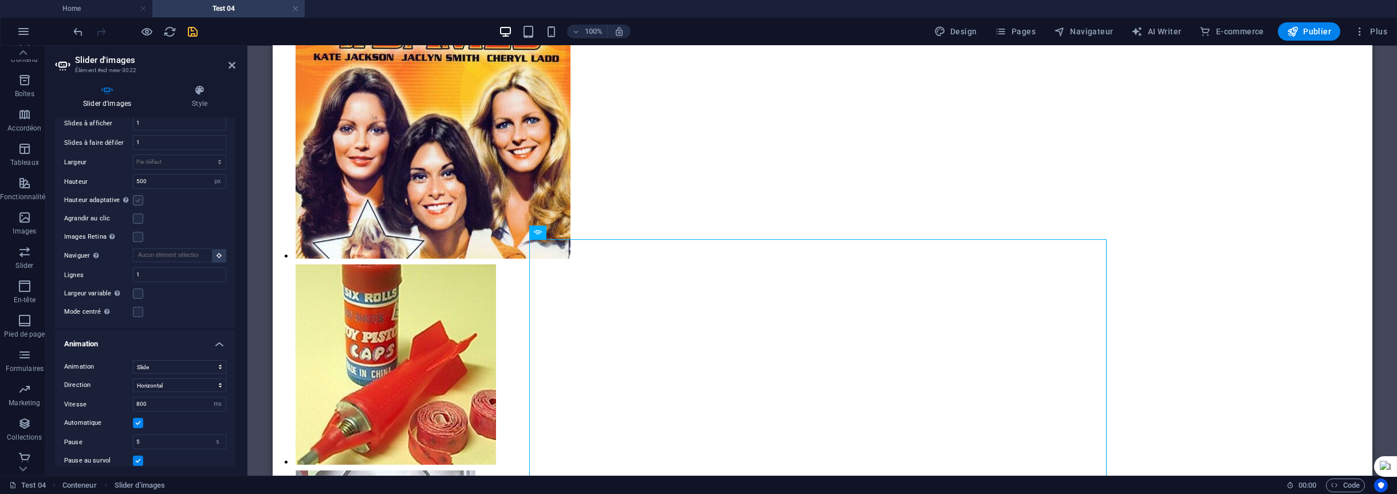
click at [136, 196] on label at bounding box center [138, 200] width 10 height 10
click at [0, 0] on input "Hauteur adaptative Ajuste automatiquement la hauteur d'une slide unique pour le…" at bounding box center [0, 0] width 0 height 0
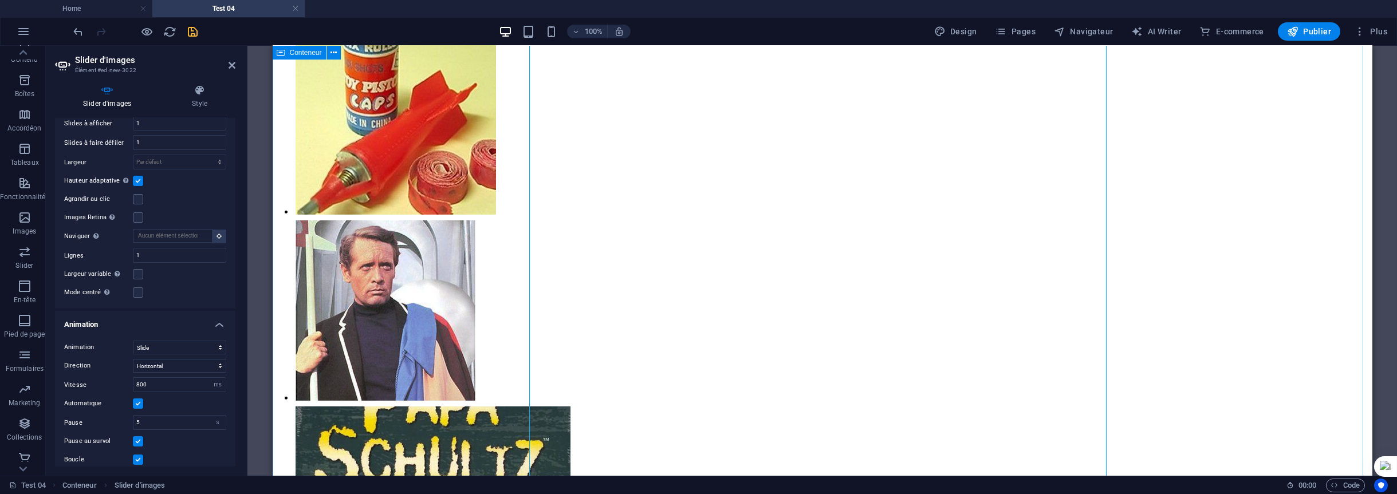
scroll to position [4187, 0]
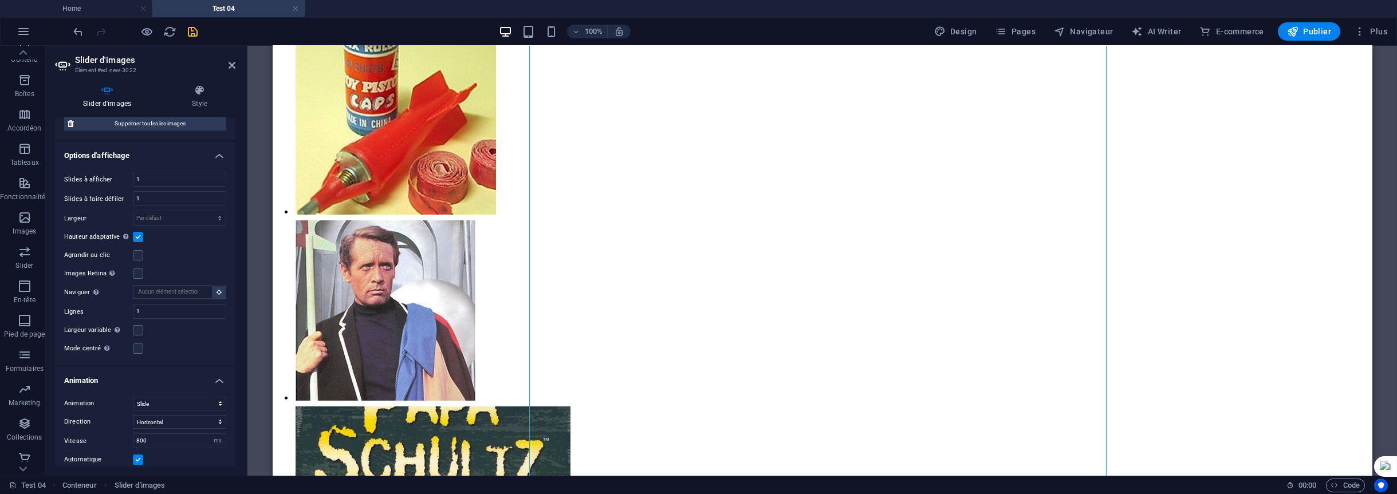
scroll to position [4209, 0]
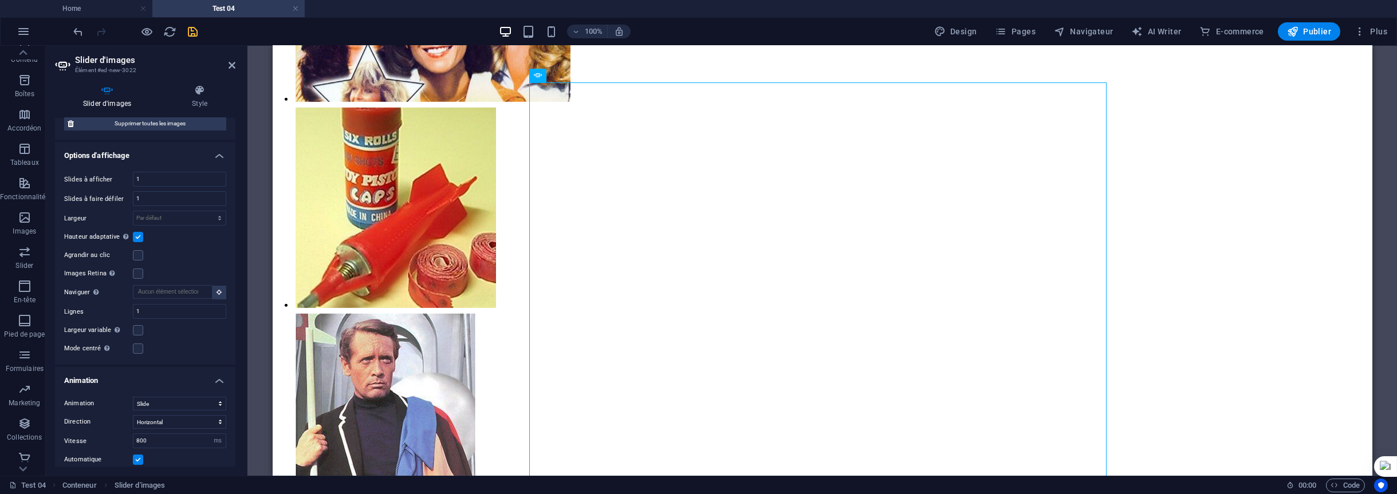
click at [140, 233] on label at bounding box center [138, 237] width 10 height 10
click at [0, 0] on input "Hauteur adaptative Ajuste automatiquement la hauteur d'une slide unique pour le…" at bounding box center [0, 0] width 0 height 0
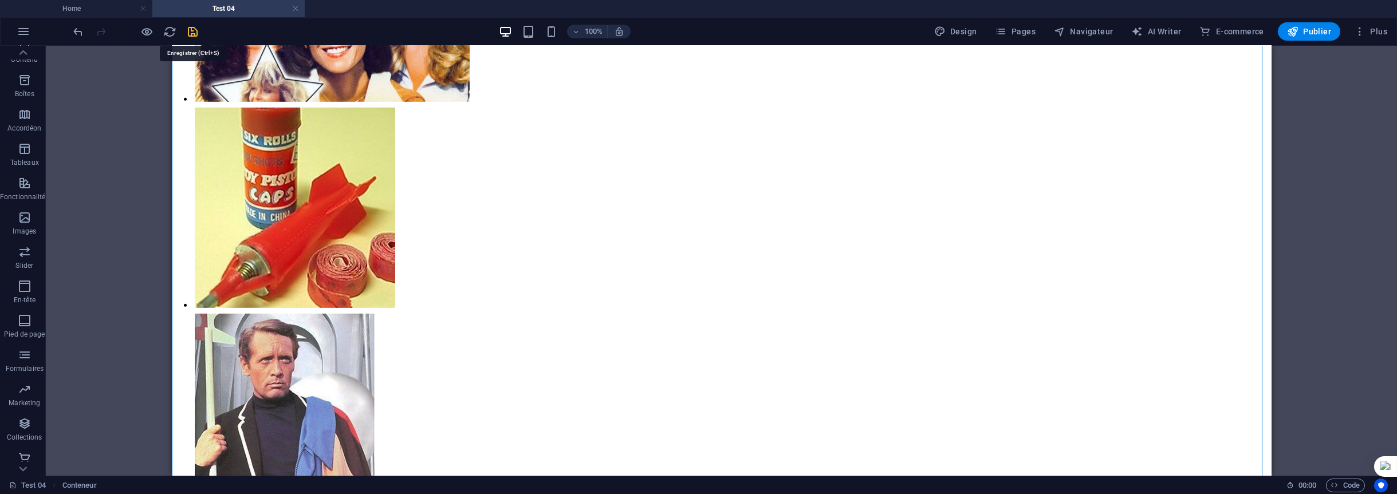
drag, startPoint x: 192, startPoint y: 27, endPoint x: 285, endPoint y: 115, distance: 127.2
click at [192, 27] on icon "save" at bounding box center [193, 31] width 13 height 13
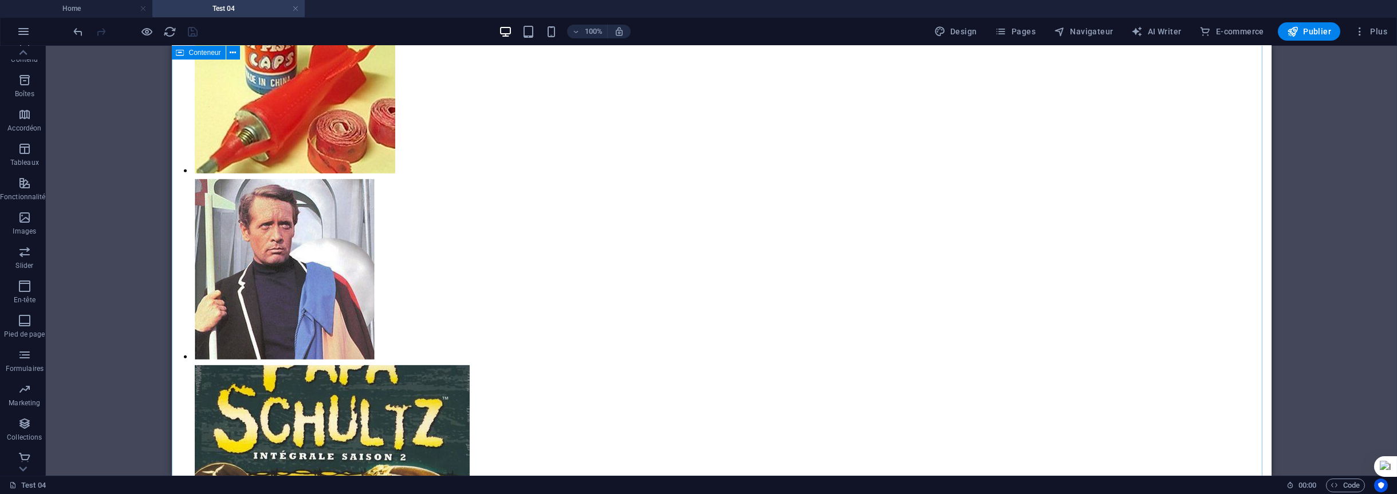
scroll to position [4323, 0]
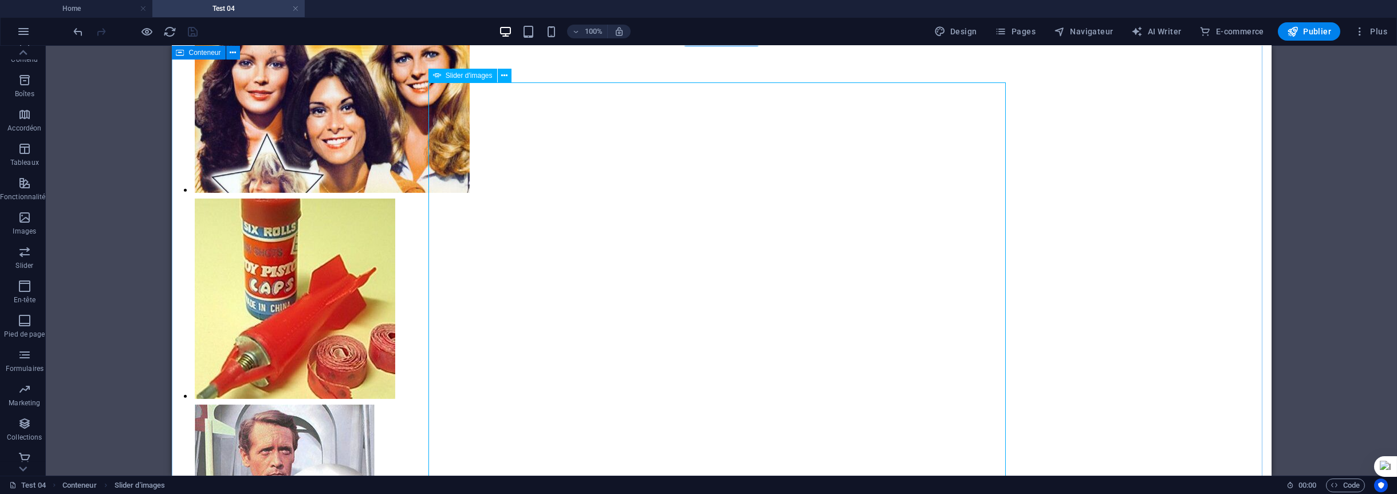
scroll to position [4094, 0]
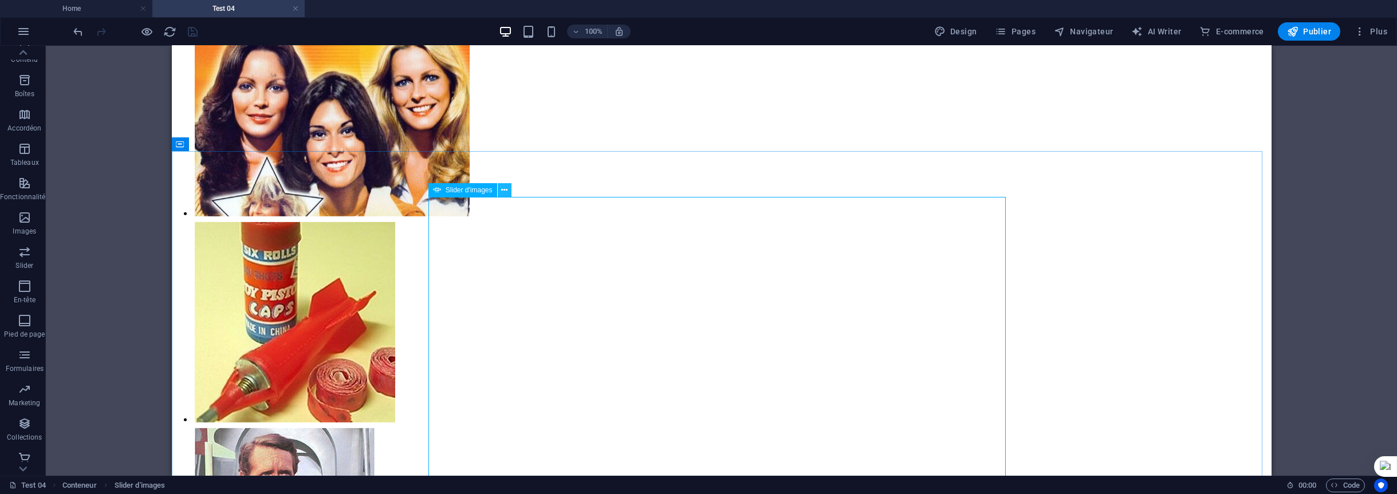
click at [504, 190] on icon at bounding box center [504, 190] width 6 height 12
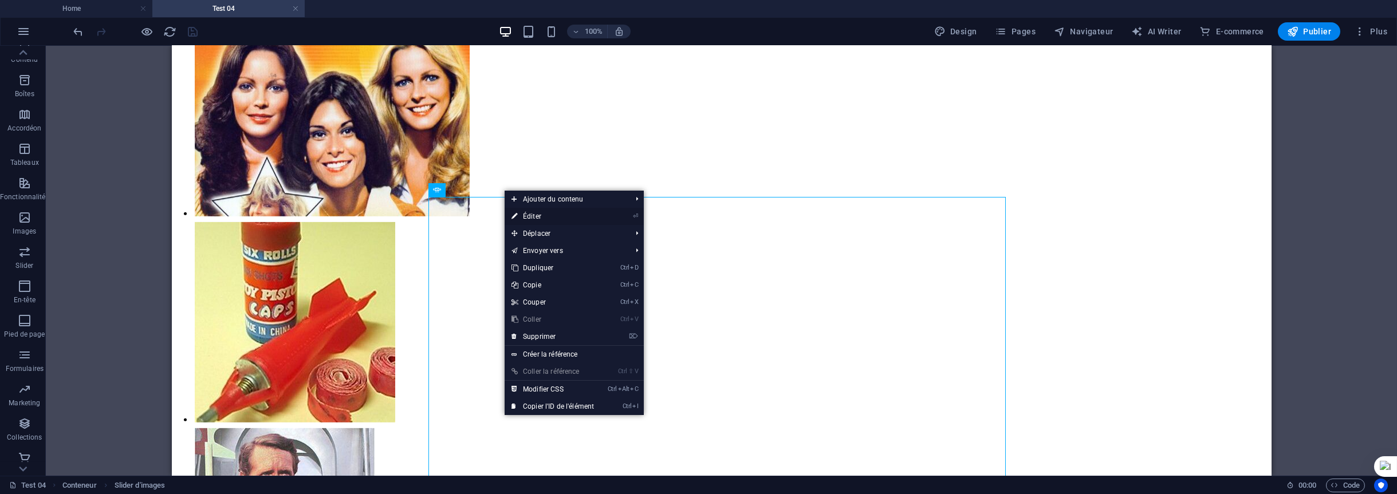
click at [532, 216] on link "⏎ Éditer" at bounding box center [553, 216] width 96 height 17
select select "px"
select select "ms"
select select "s"
select select "progressive"
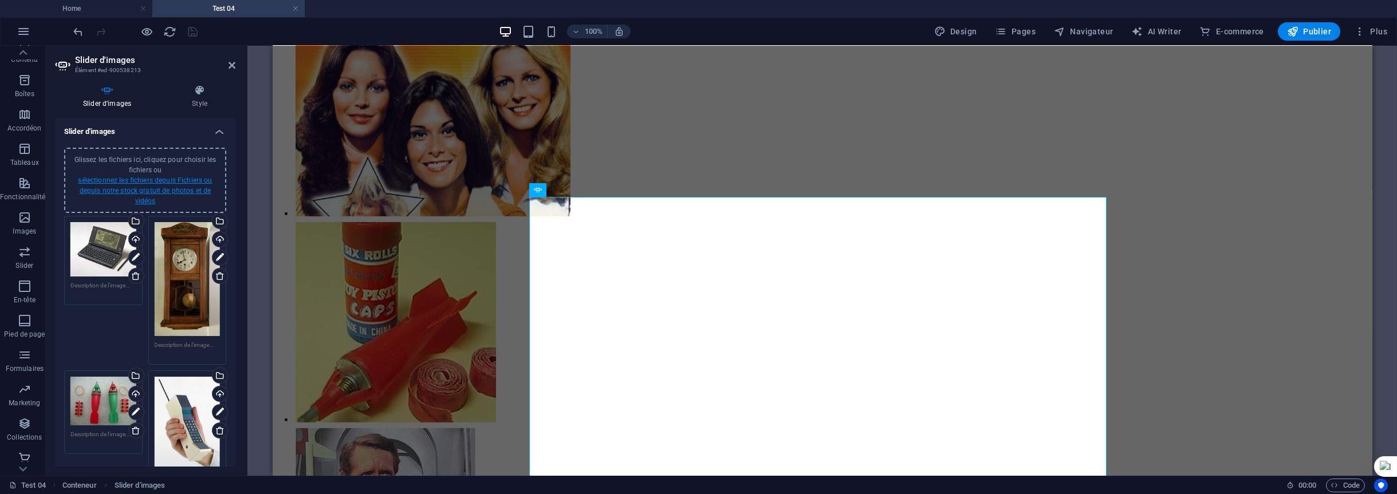
click at [176, 178] on link "sélectionnez les fichiers depuis Fichiers ou depuis notre stock gratuit de phot…" at bounding box center [145, 190] width 134 height 29
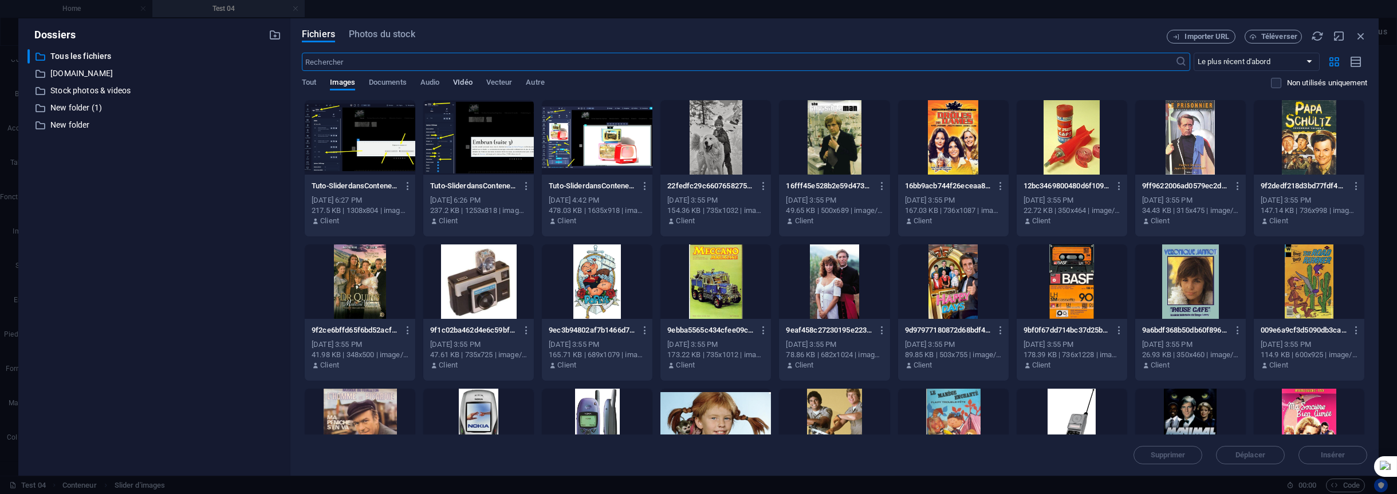
click at [455, 81] on span "VIdéo" at bounding box center [462, 84] width 19 height 16
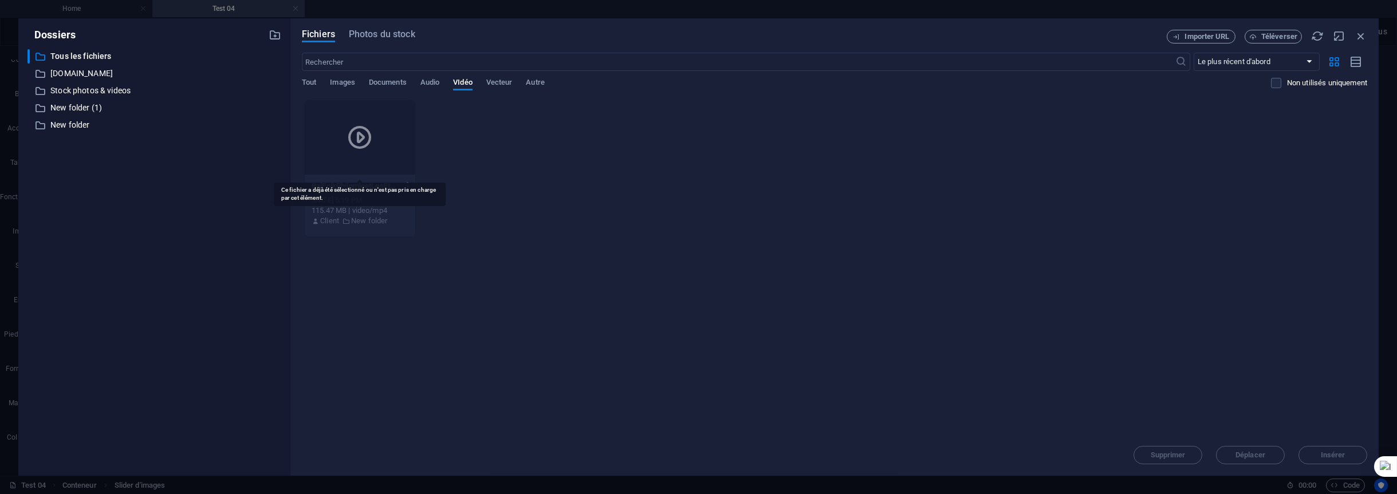
click at [359, 137] on icon at bounding box center [359, 137] width 27 height 27
click at [114, 89] on p "Stock photos & videos" at bounding box center [155, 90] width 210 height 13
click at [1218, 37] on span "Importer URL" at bounding box center [1207, 36] width 45 height 7
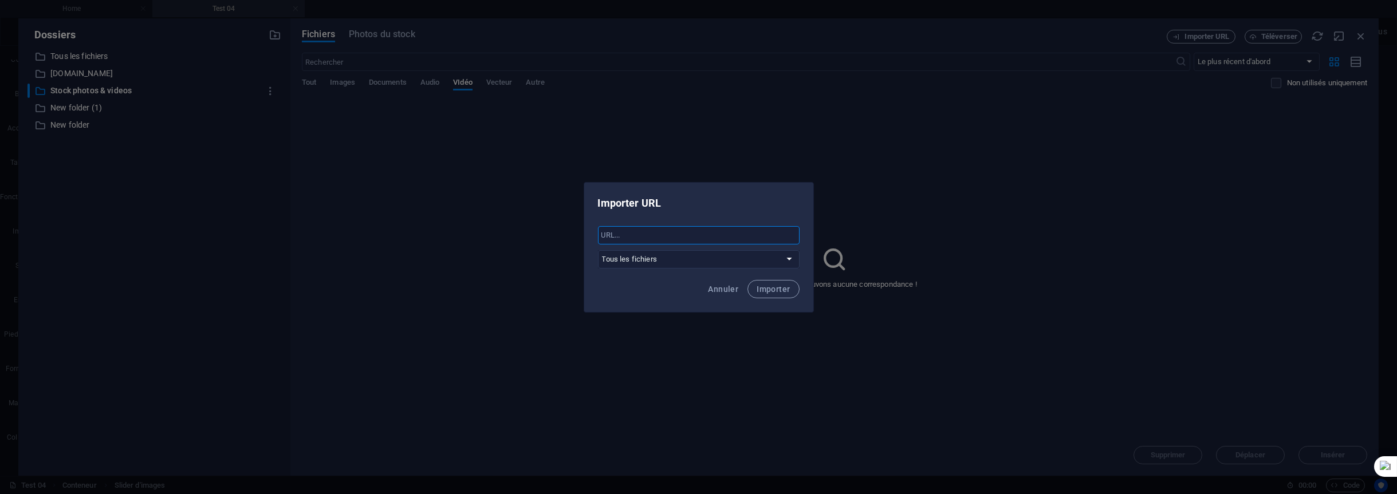
paste input "[URL][DOMAIN_NAME]"
type input "[URL][DOMAIN_NAME]"
click at [779, 290] on span "Importer" at bounding box center [773, 289] width 33 height 9
select select "Stock photos & videos"
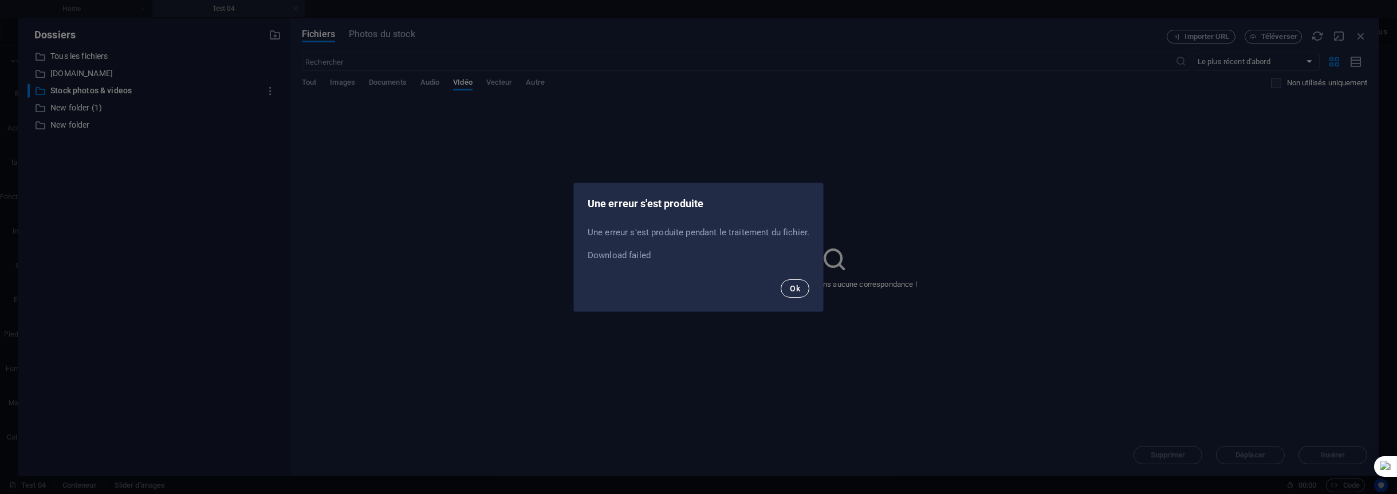
click at [802, 286] on button "Ok" at bounding box center [795, 289] width 29 height 18
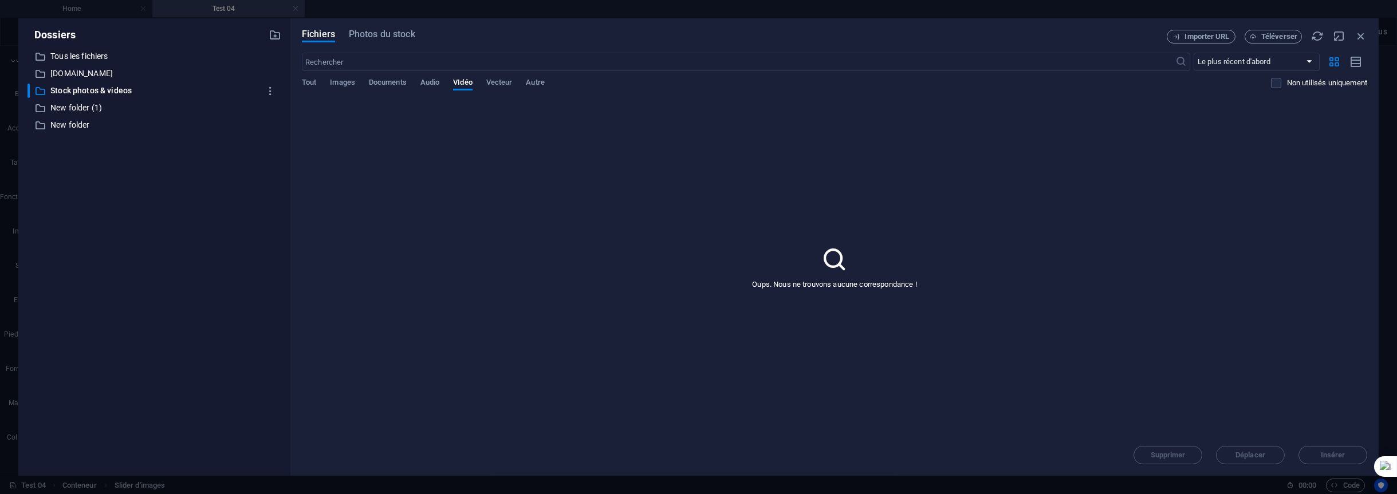
click at [1167, 30] on button "Importer URL" at bounding box center [1201, 37] width 69 height 14
select select "Stock photos & videos"
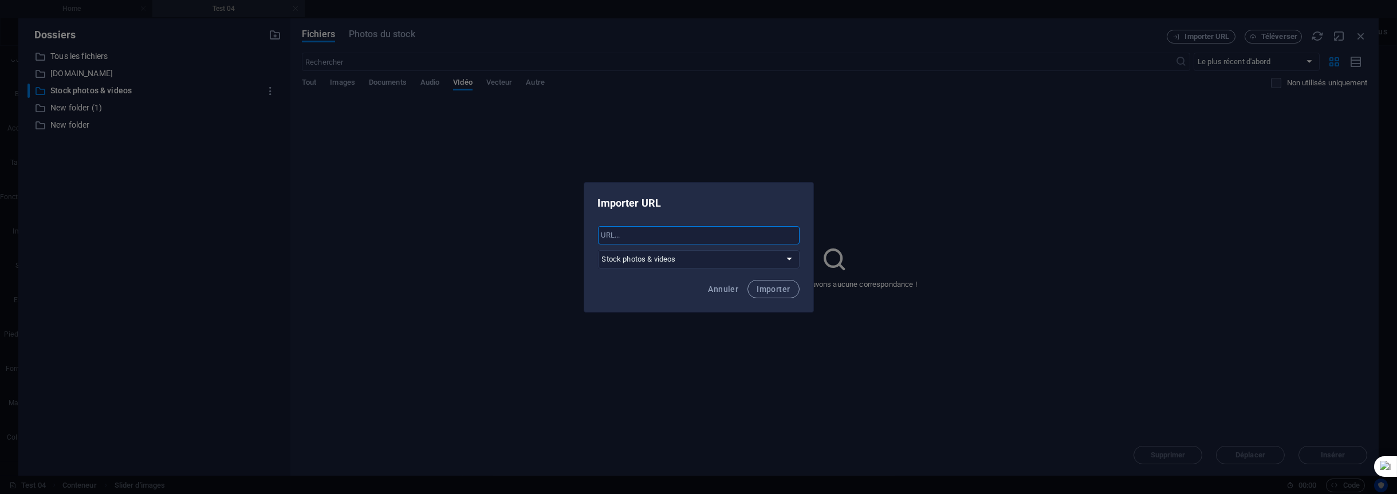
paste input "[URL][DOMAIN_NAME]"
type input "[URL][DOMAIN_NAME]"
click at [770, 285] on span "Importer" at bounding box center [773, 289] width 33 height 9
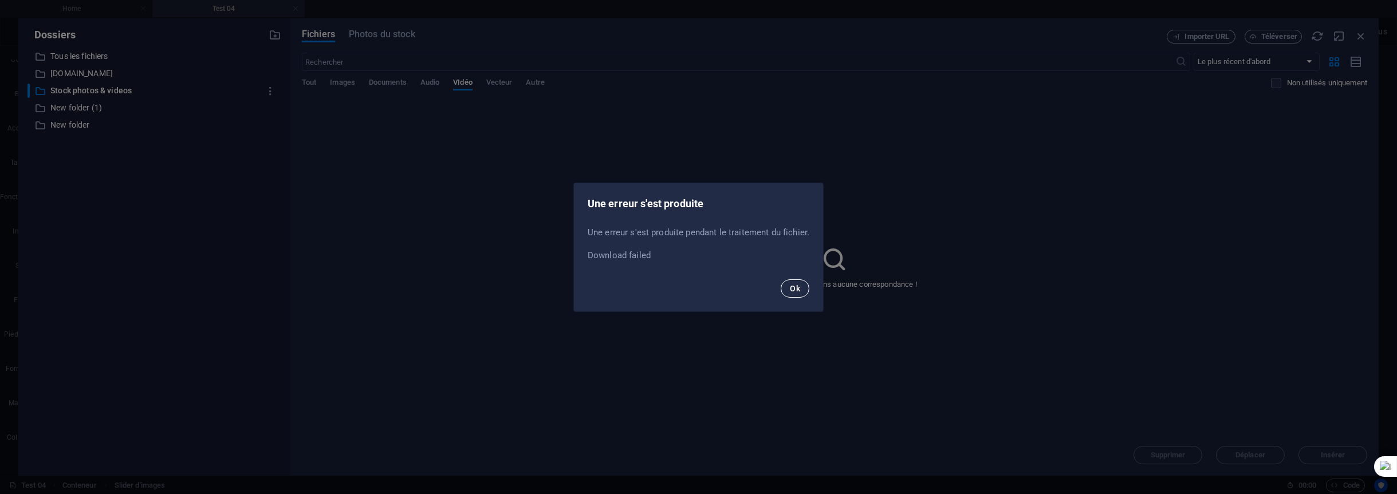
click at [788, 284] on button "Ok" at bounding box center [795, 289] width 29 height 18
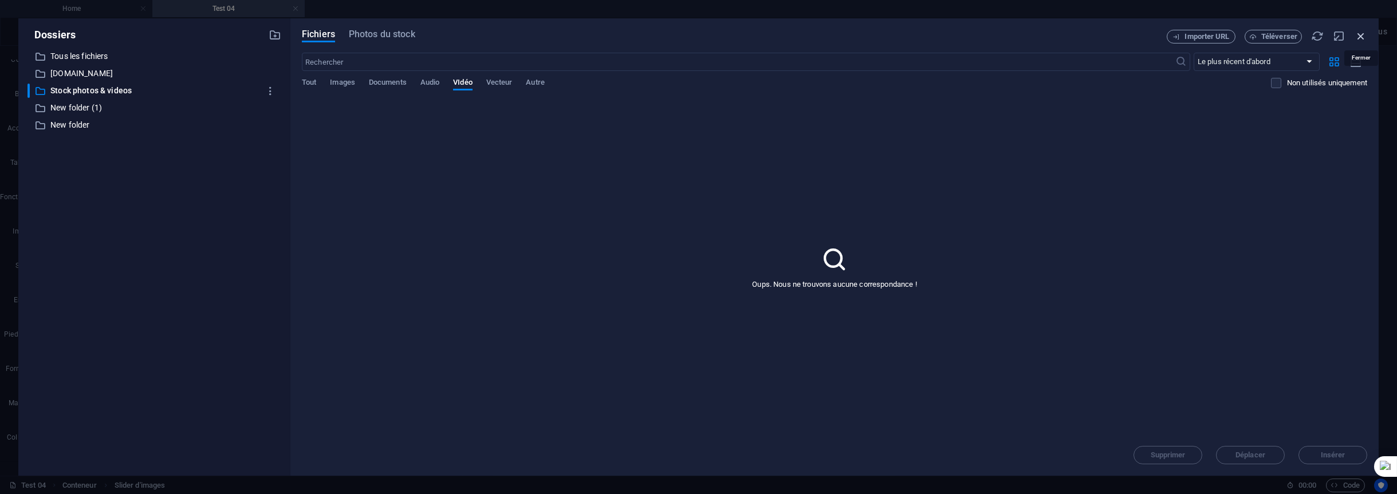
click at [1366, 30] on icon "button" at bounding box center [1361, 36] width 13 height 13
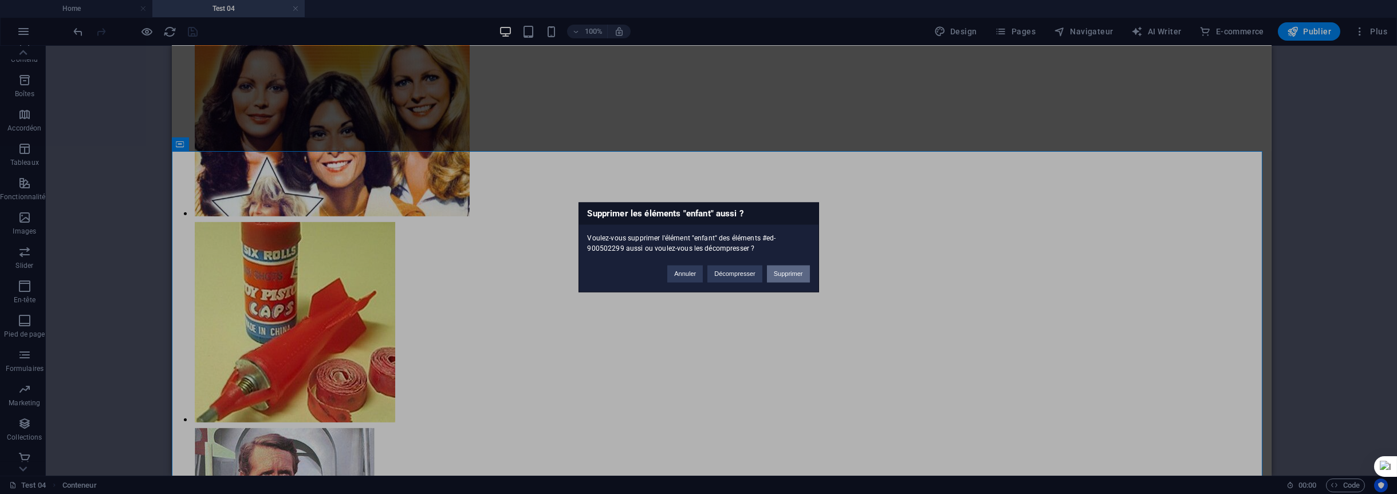
drag, startPoint x: 791, startPoint y: 270, endPoint x: 809, endPoint y: 227, distance: 46.0
click at [791, 270] on button "Supprimer" at bounding box center [788, 273] width 43 height 17
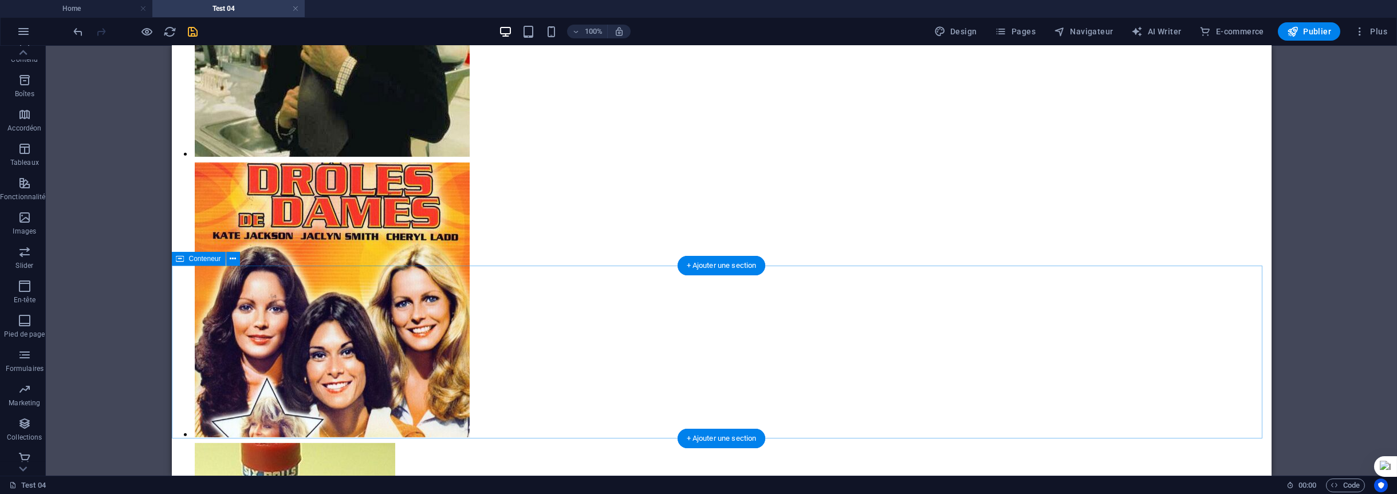
scroll to position [3979, 0]
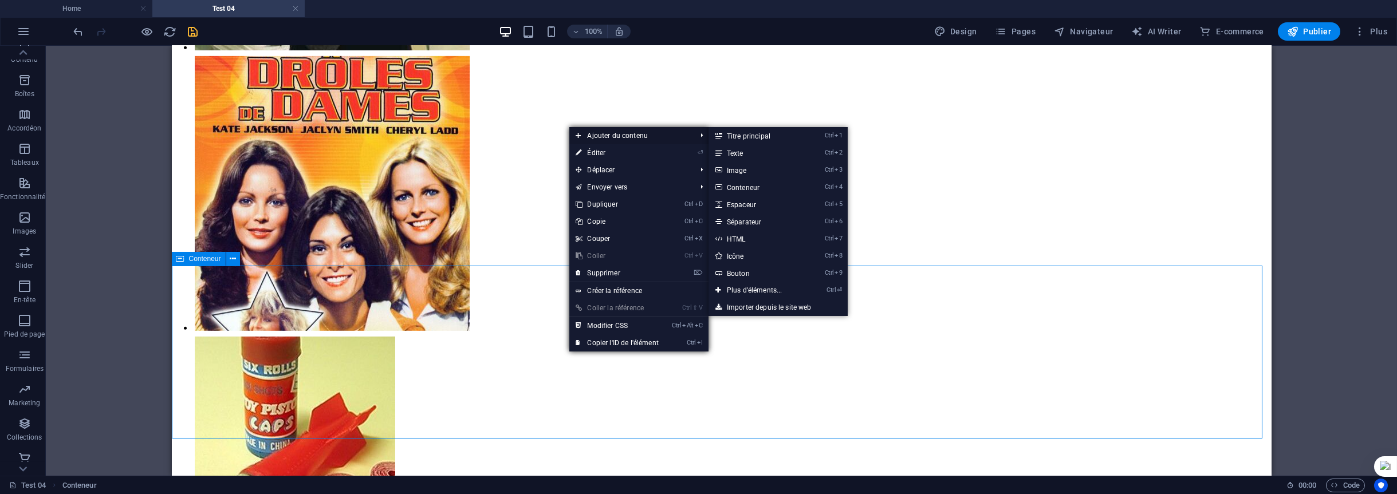
click at [674, 135] on span "Ajouter du contenu" at bounding box center [630, 135] width 122 height 17
click at [771, 289] on link "Ctrl ⏎ Plus d'éléments..." at bounding box center [757, 290] width 97 height 17
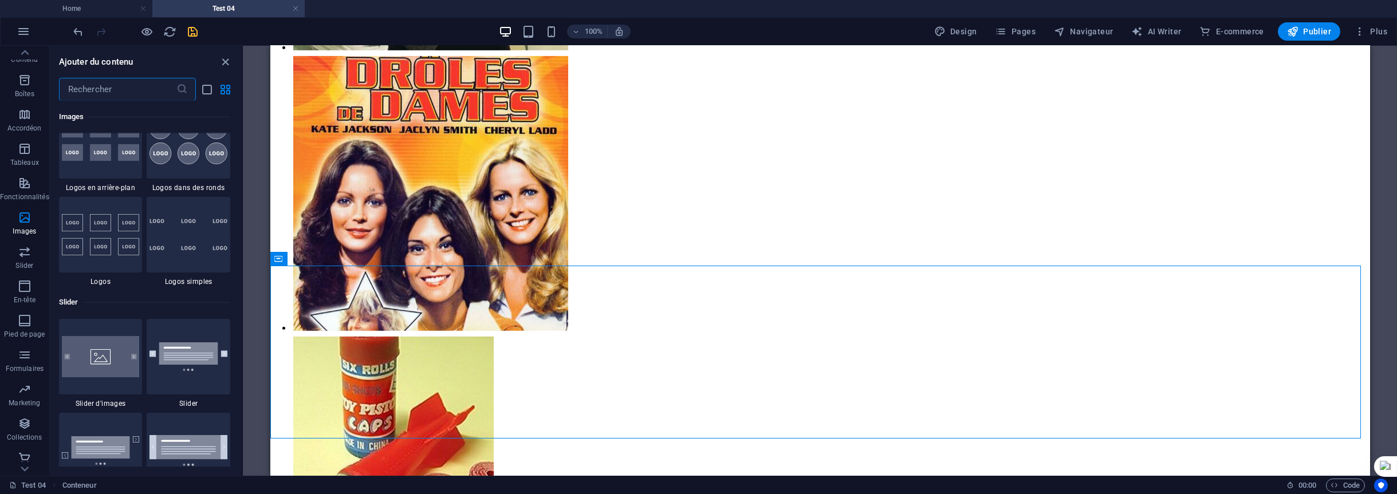
scroll to position [6539, 0]
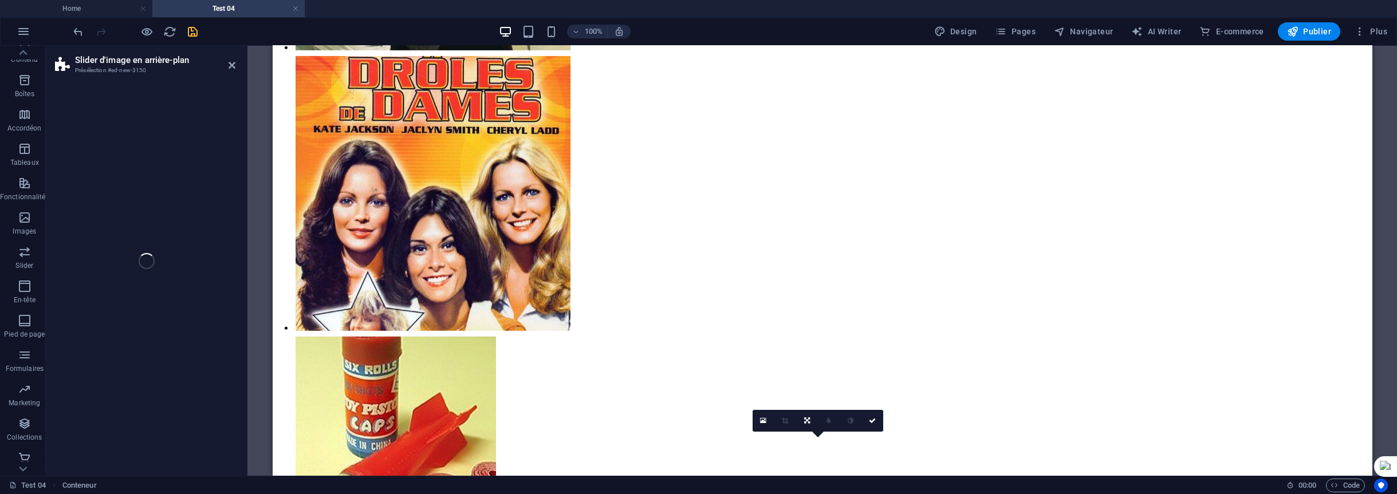
select select "rem"
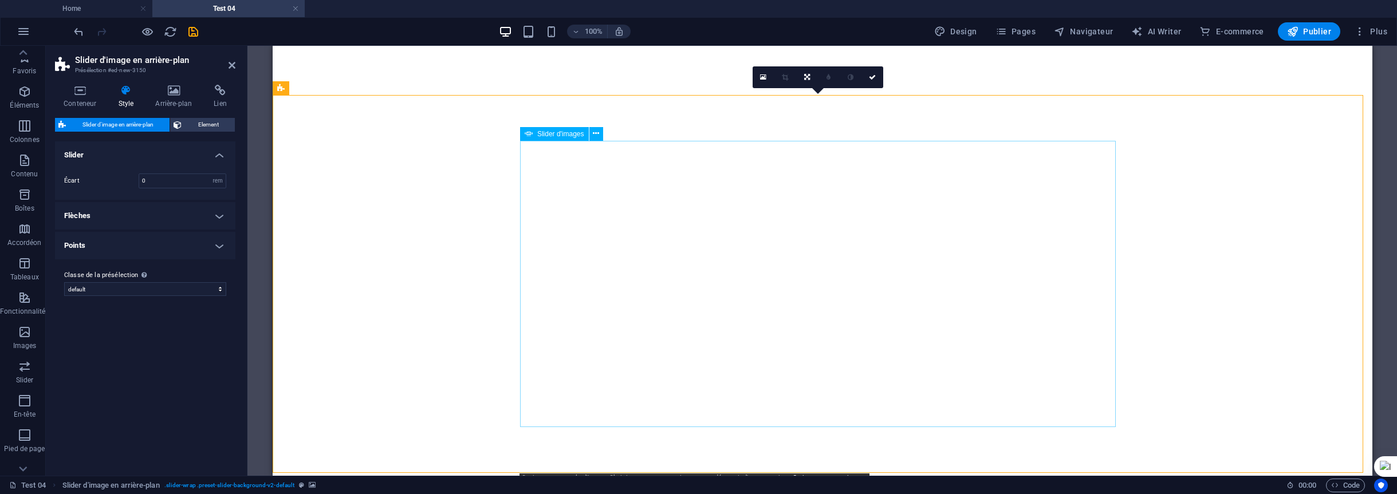
select select "rem"
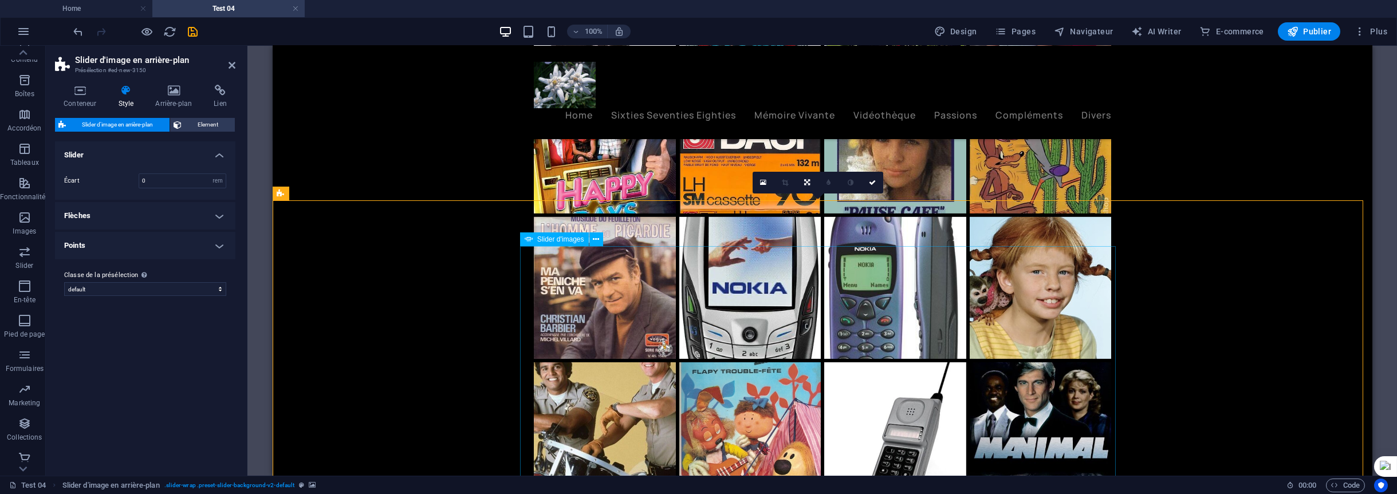
scroll to position [4323, 0]
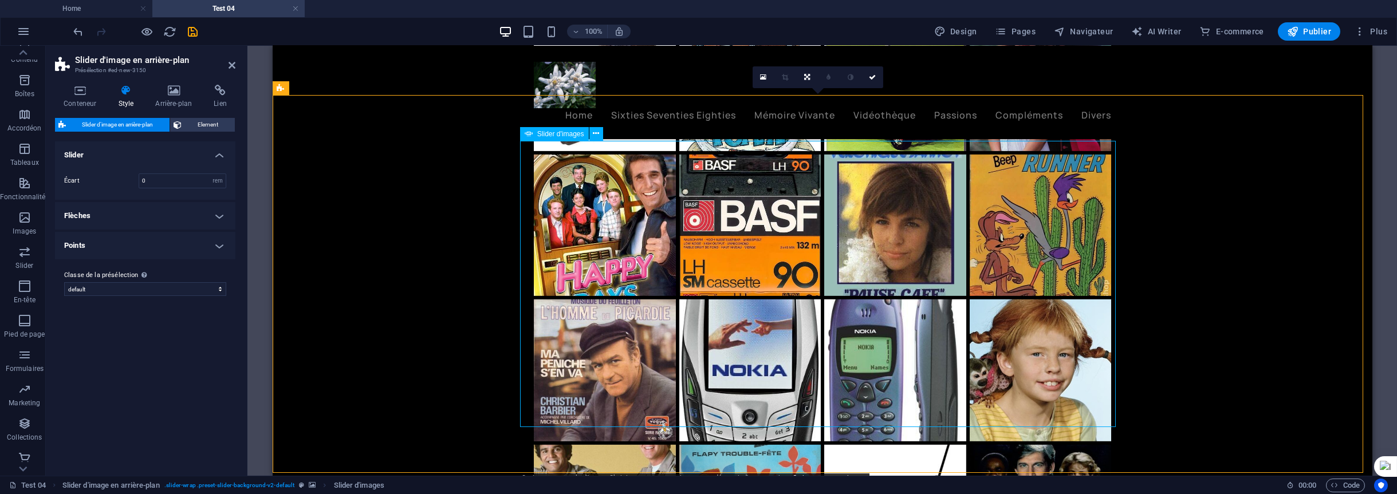
scroll to position [4209, 0]
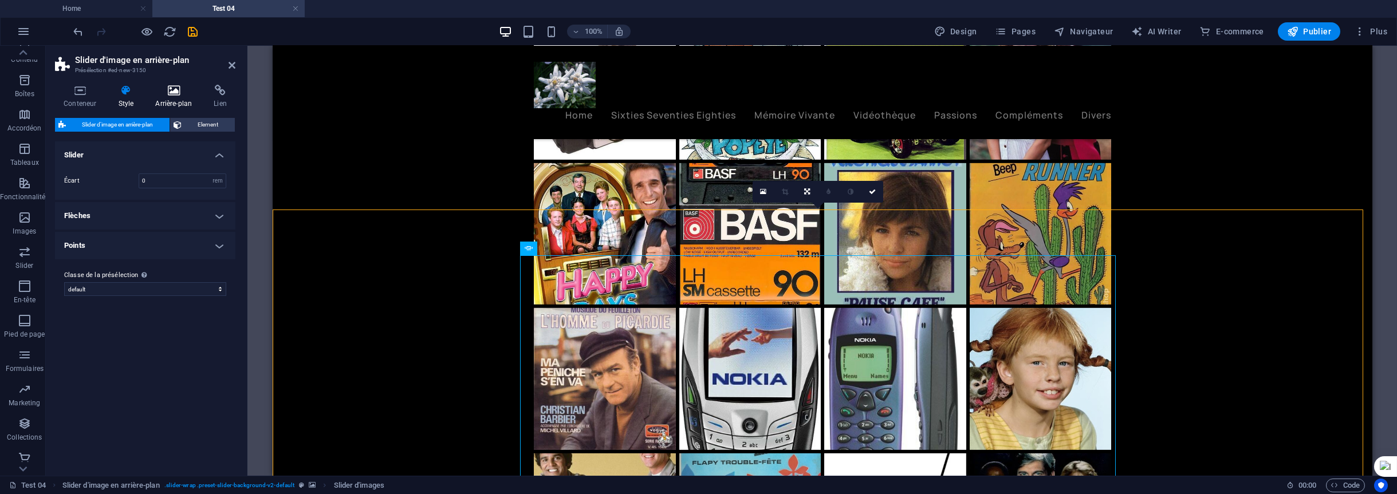
click at [179, 89] on icon at bounding box center [174, 90] width 54 height 11
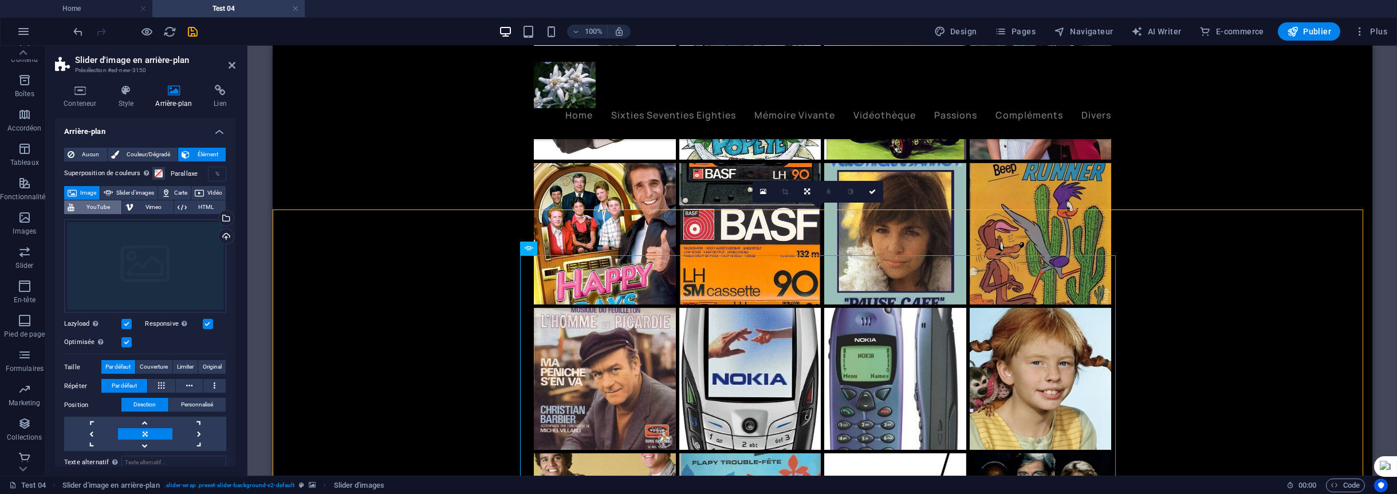
click at [118, 206] on span "YouTube" at bounding box center [98, 208] width 40 height 14
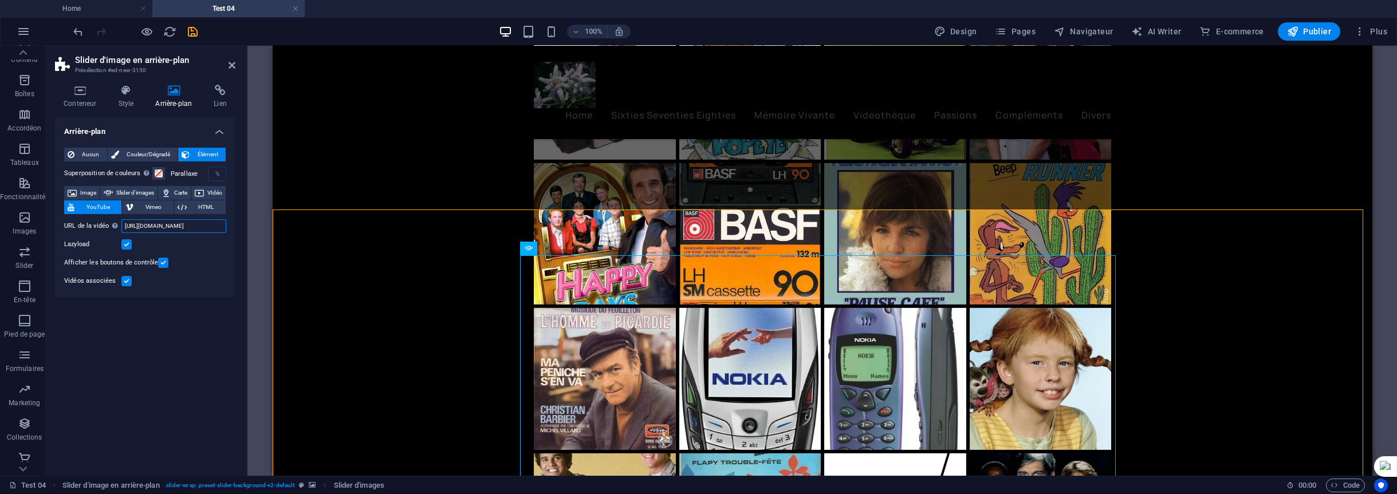
scroll to position [0, 29]
drag, startPoint x: 125, startPoint y: 224, endPoint x: 236, endPoint y: 224, distance: 111.1
click at [236, 224] on div "Conteneur Style Arrière-plan Lien Taille Hauteur Par défaut px rem % vh vw Haut…" at bounding box center [145, 276] width 199 height 400
paste input "youtu.be/2oX2FSv4Rys?list=RDB2Pl8DoBHlE"
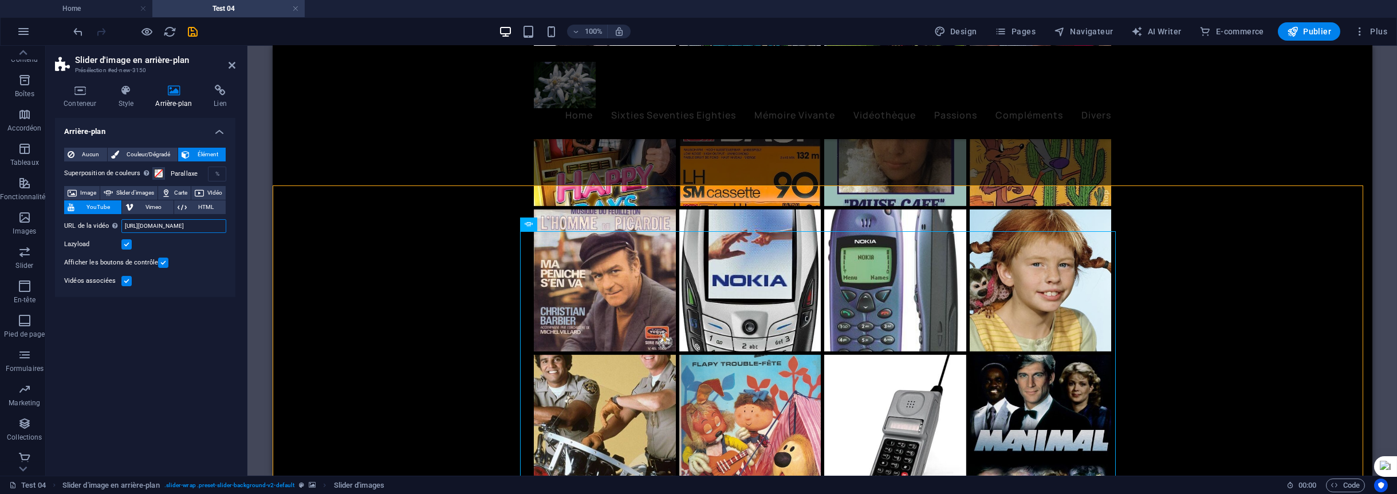
scroll to position [4323, 0]
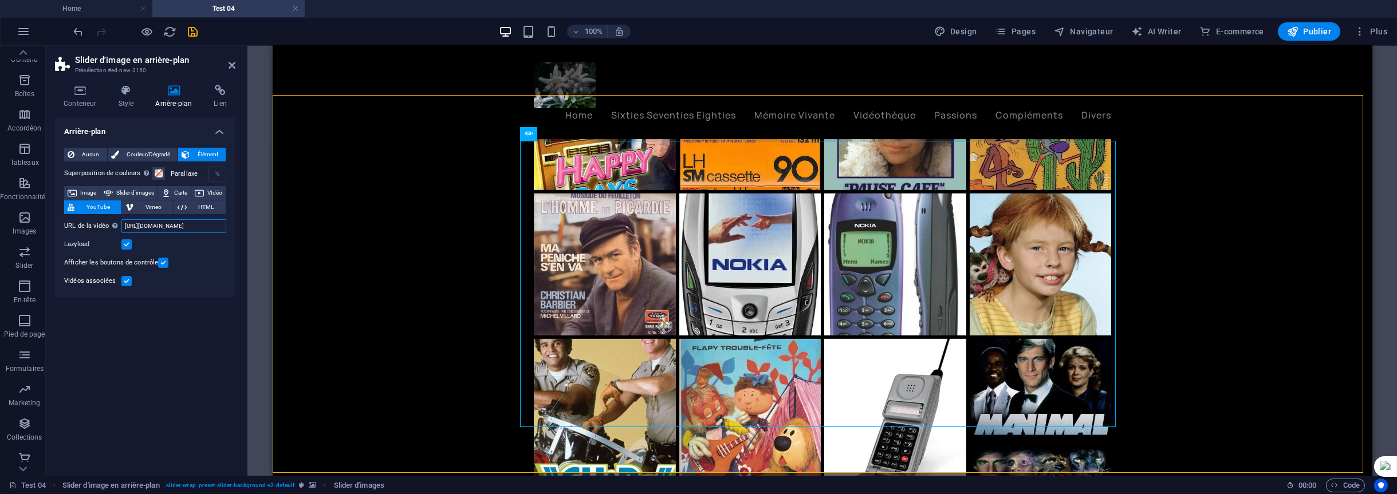
type input "[URL][DOMAIN_NAME]"
click at [125, 282] on label at bounding box center [126, 281] width 10 height 10
click at [0, 0] on input "Vidéos associées" at bounding box center [0, 0] width 0 height 0
click at [159, 260] on label at bounding box center [163, 263] width 10 height 10
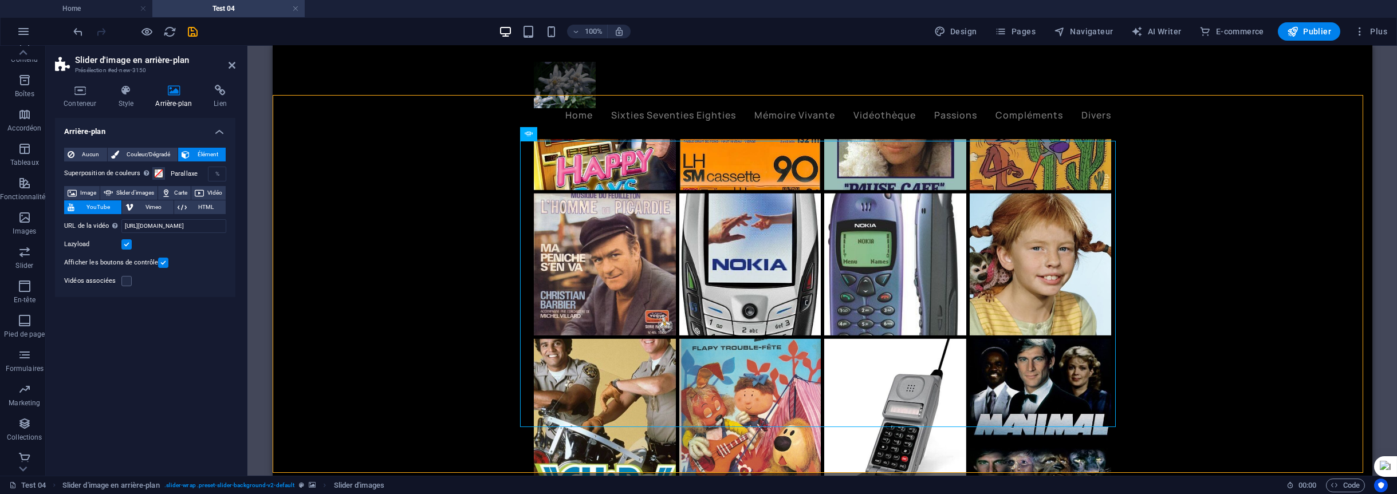
click at [0, 0] on input "Afficher les boutons de contrôle" at bounding box center [0, 0] width 0 height 0
click at [127, 241] on label at bounding box center [126, 244] width 10 height 10
click at [0, 0] on input "Lazyload" at bounding box center [0, 0] width 0 height 0
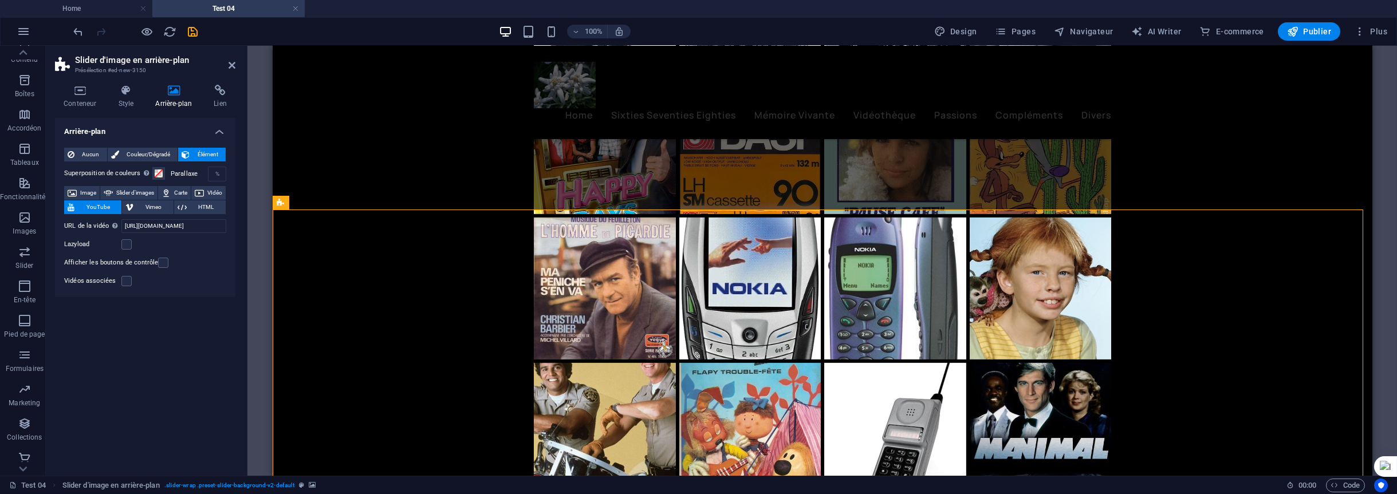
scroll to position [4323, 0]
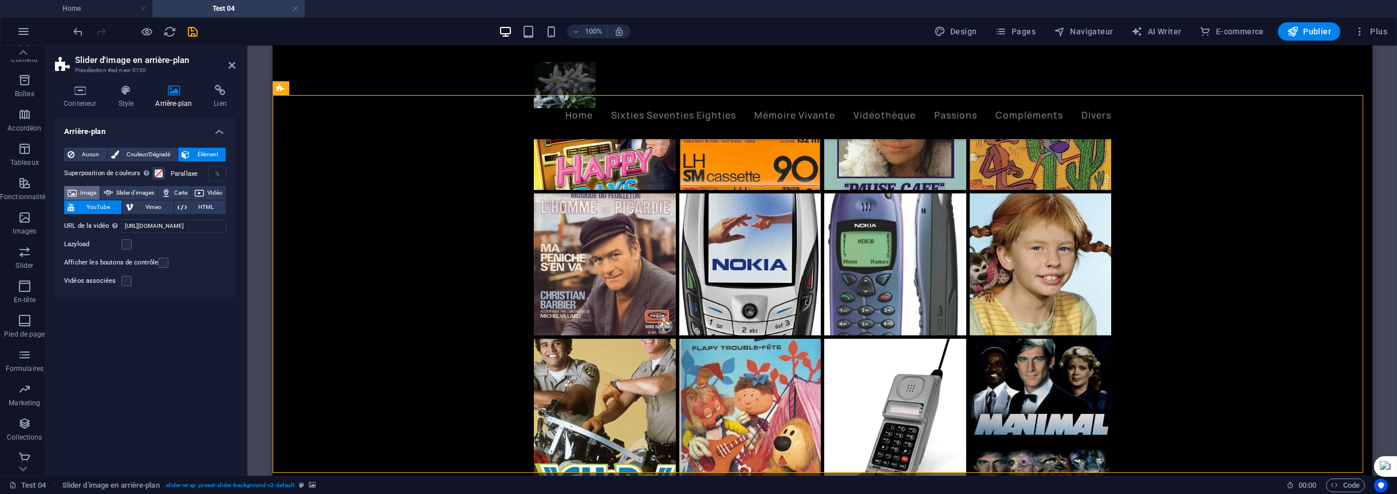
click at [95, 193] on span "Image" at bounding box center [88, 193] width 16 height 14
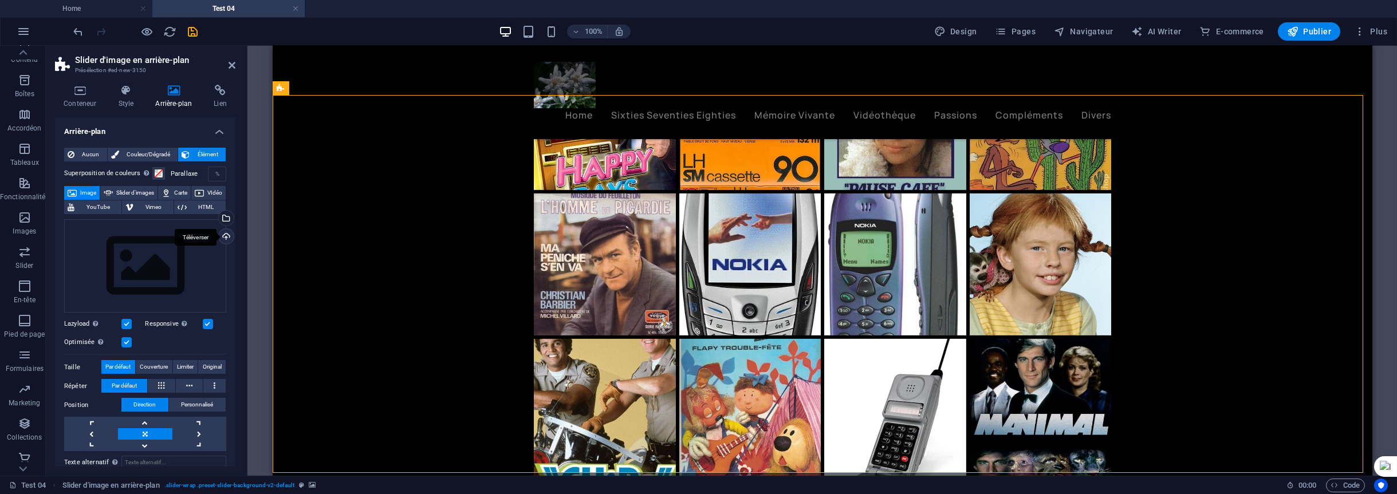
click at [222, 233] on div "Téléverser" at bounding box center [225, 237] width 17 height 17
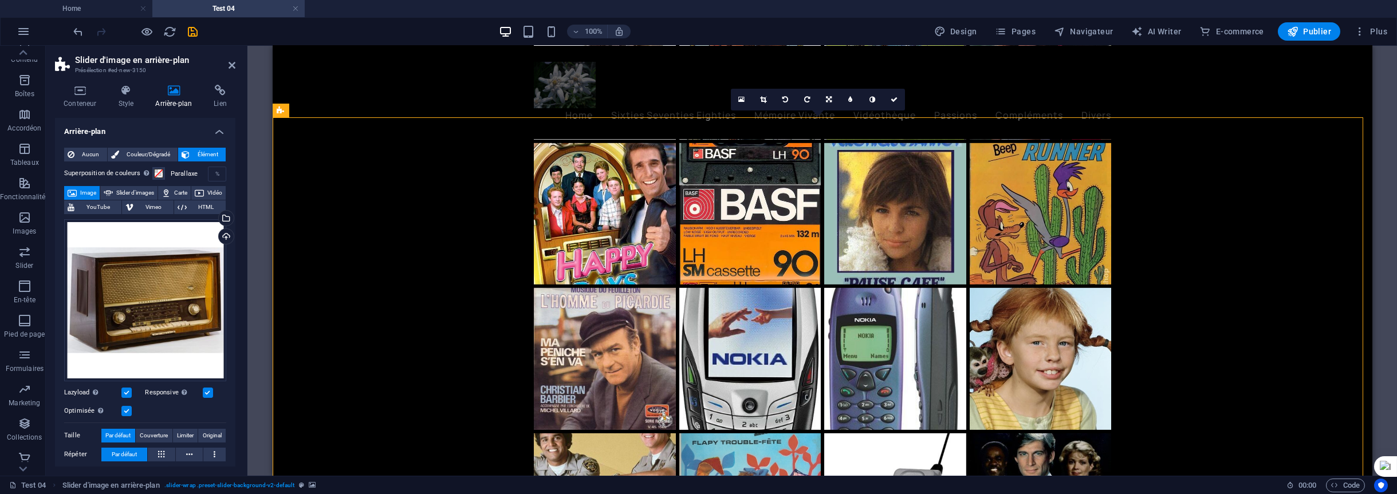
scroll to position [4209, 0]
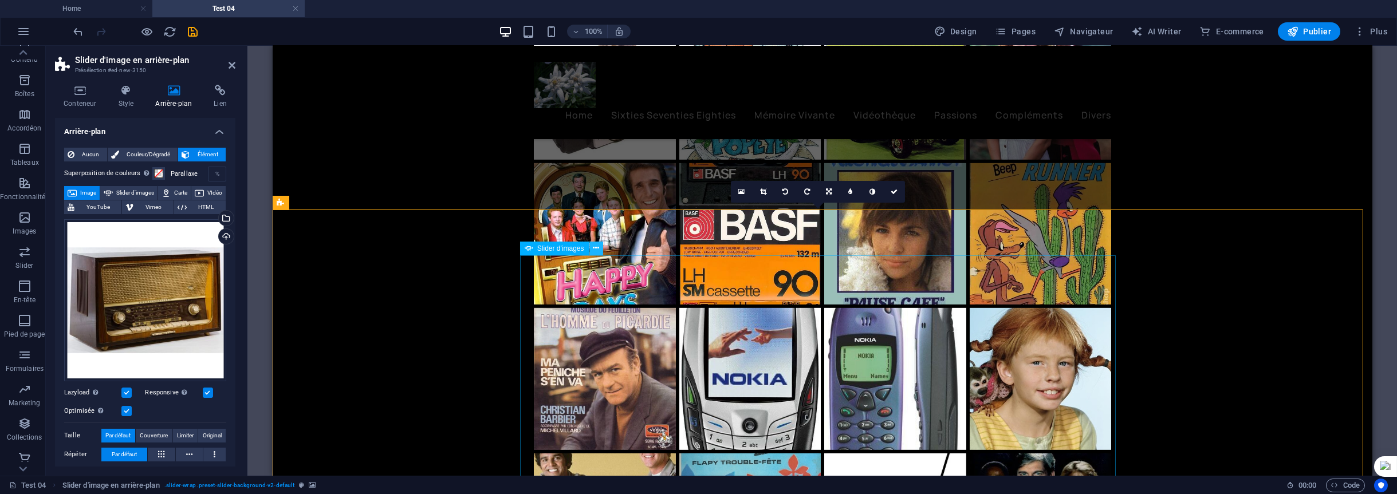
click at [596, 251] on icon at bounding box center [596, 248] width 6 height 12
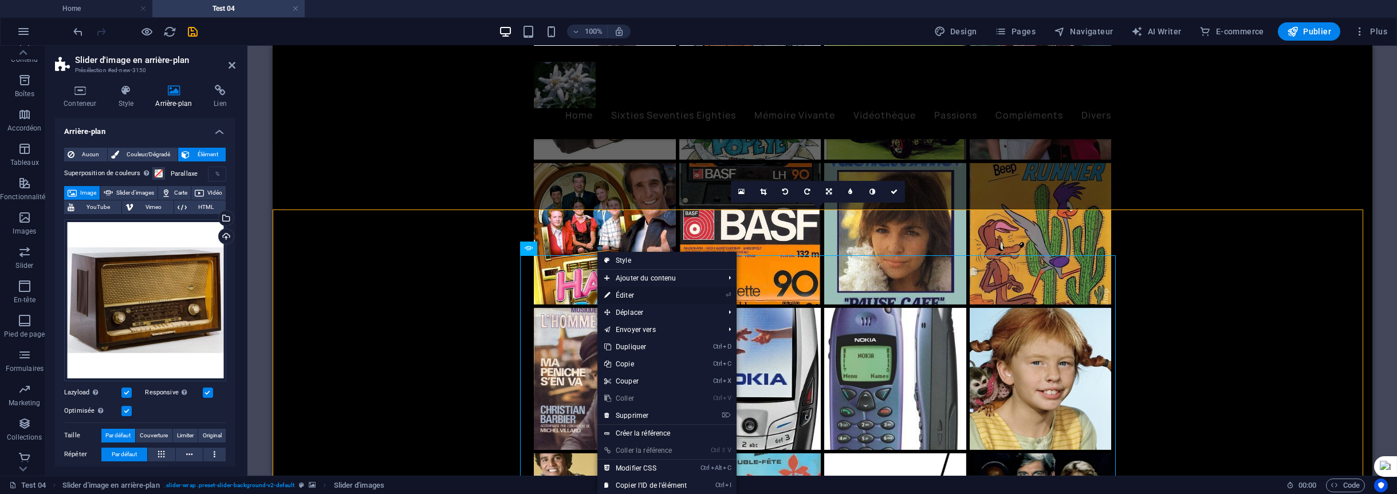
click at [620, 292] on link "⏎ Éditer" at bounding box center [646, 295] width 96 height 17
select select "px"
select select "ms"
select select "s"
select select "progressive"
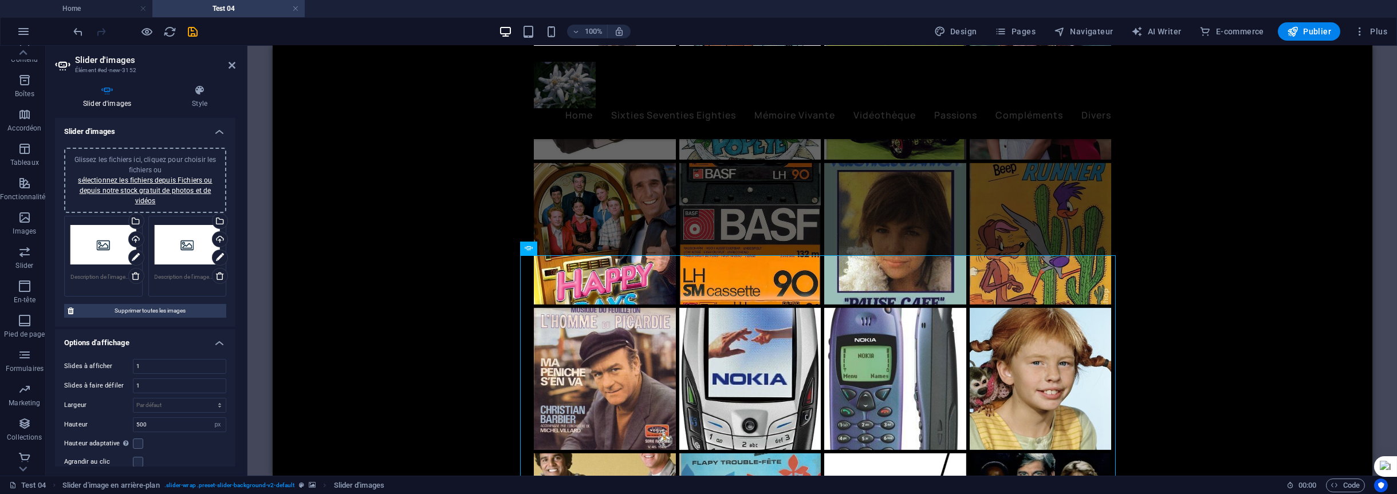
click at [139, 184] on div "Glissez les fichiers ici, cliquez pour choisir les fichiers ou sélectionnez les…" at bounding box center [145, 181] width 148 height 52
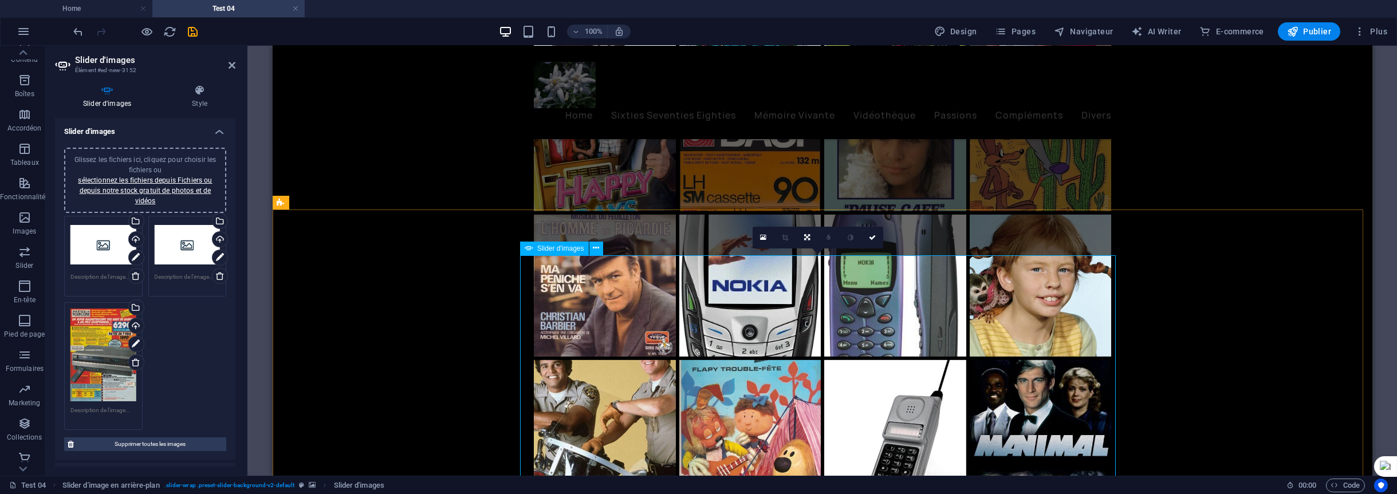
scroll to position [4323, 0]
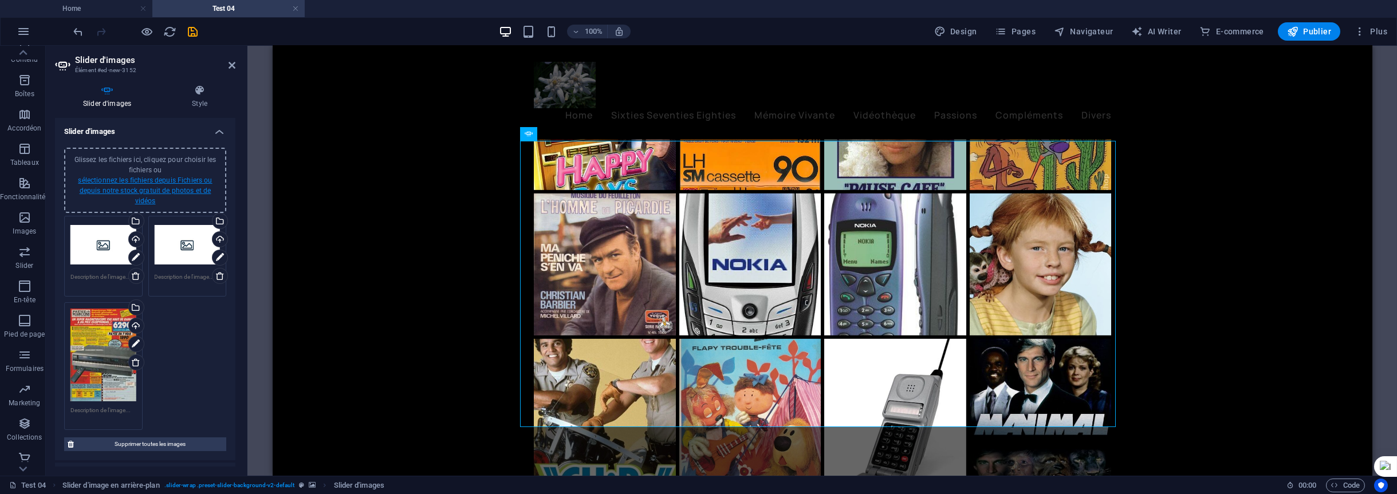
click at [145, 180] on link "sélectionnez les fichiers depuis Fichiers ou depuis notre stock gratuit de phot…" at bounding box center [145, 190] width 134 height 29
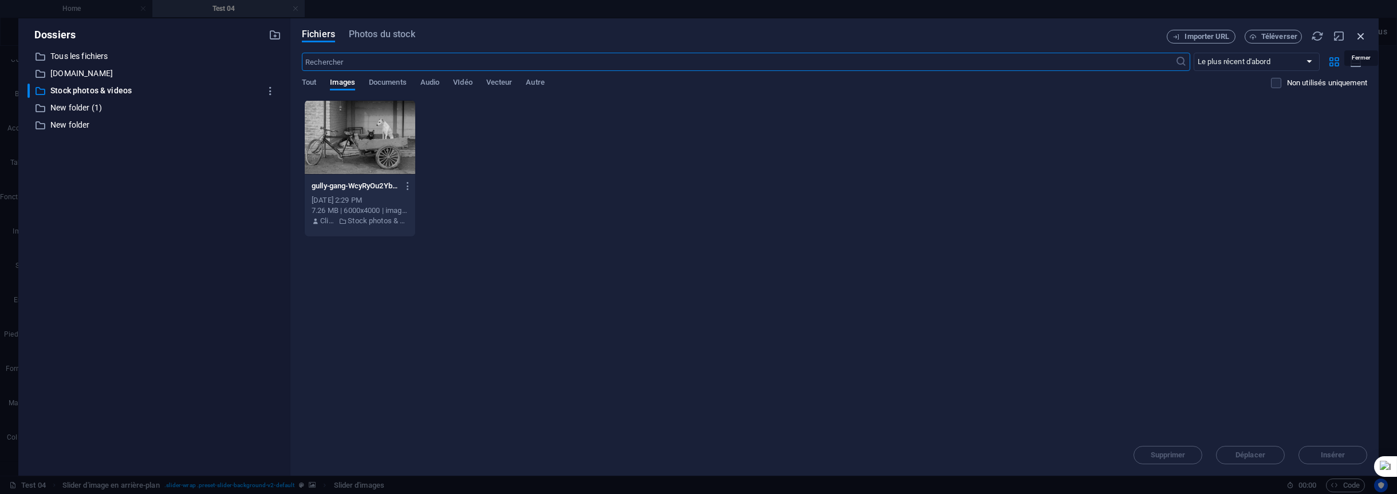
click at [1363, 34] on icon "button" at bounding box center [1361, 36] width 13 height 13
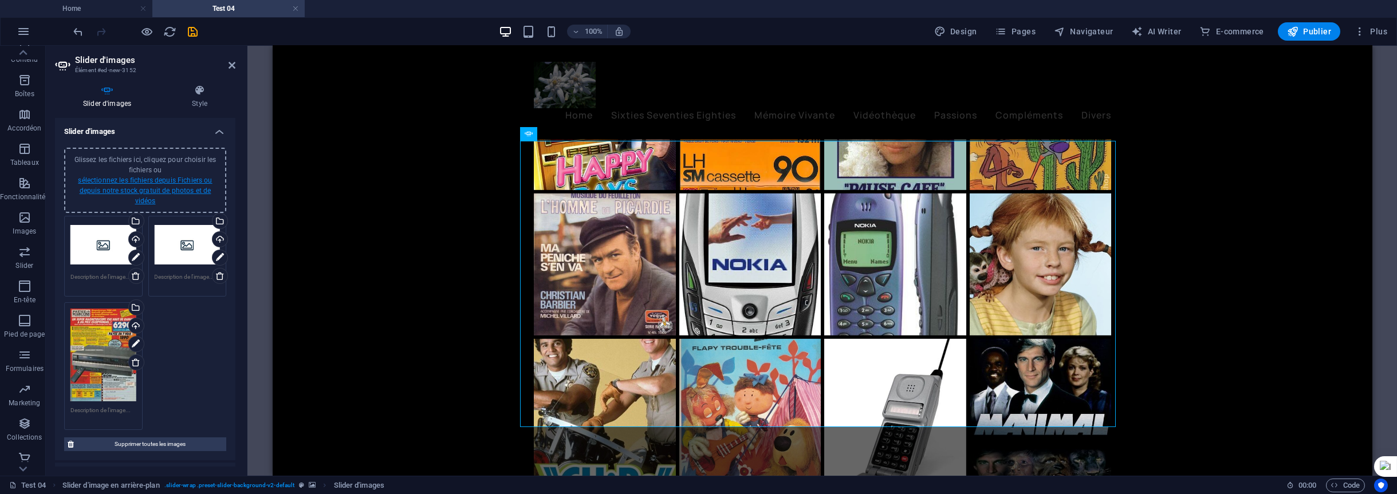
click at [141, 176] on link "sélectionnez les fichiers depuis Fichiers ou depuis notre stock gratuit de phot…" at bounding box center [145, 190] width 134 height 29
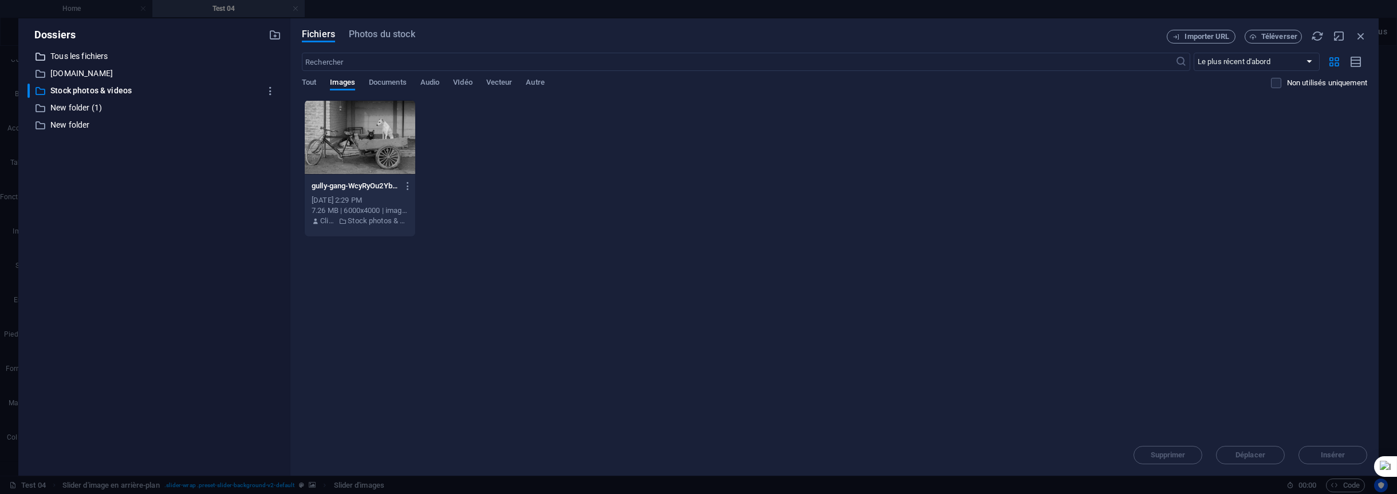
click at [88, 56] on p "Tous les fichiers" at bounding box center [155, 56] width 210 height 13
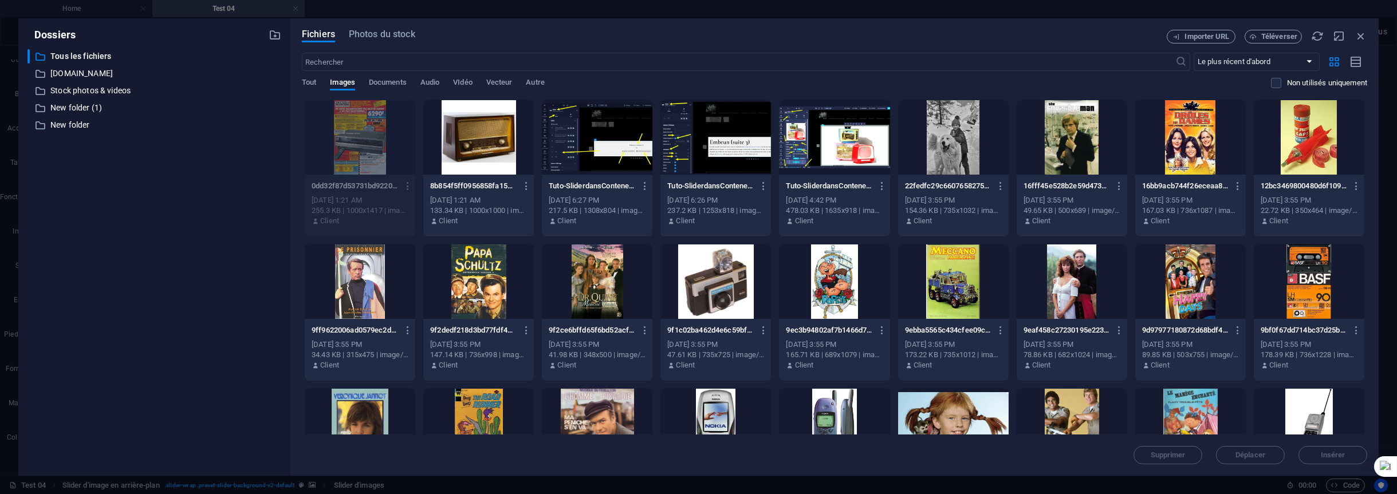
click at [722, 278] on div at bounding box center [716, 282] width 111 height 74
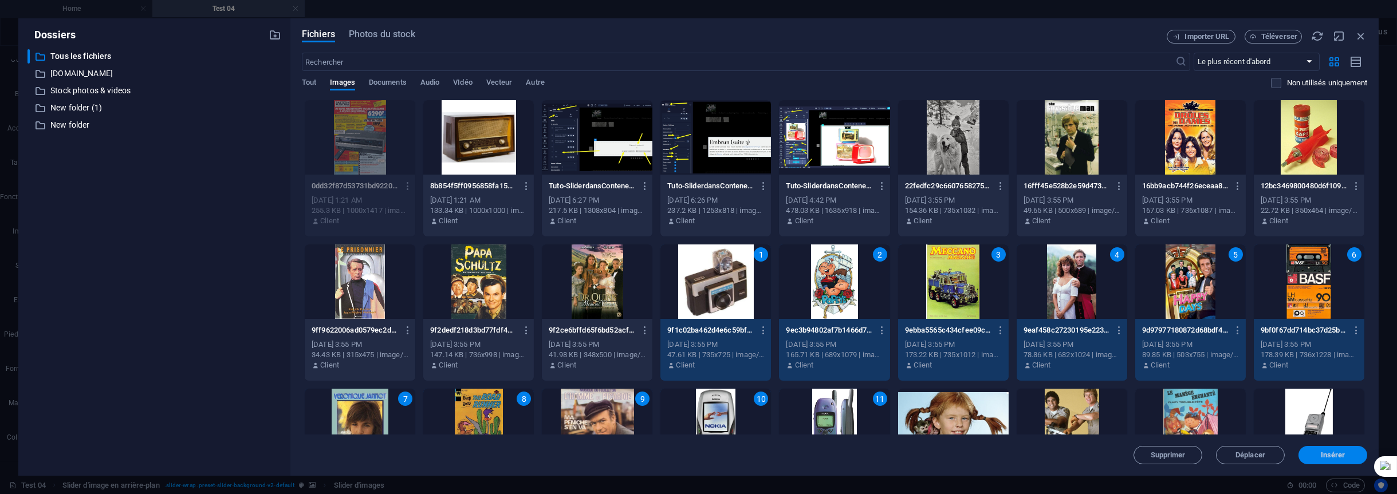
click at [1314, 454] on span "Insérer" at bounding box center [1333, 455] width 60 height 7
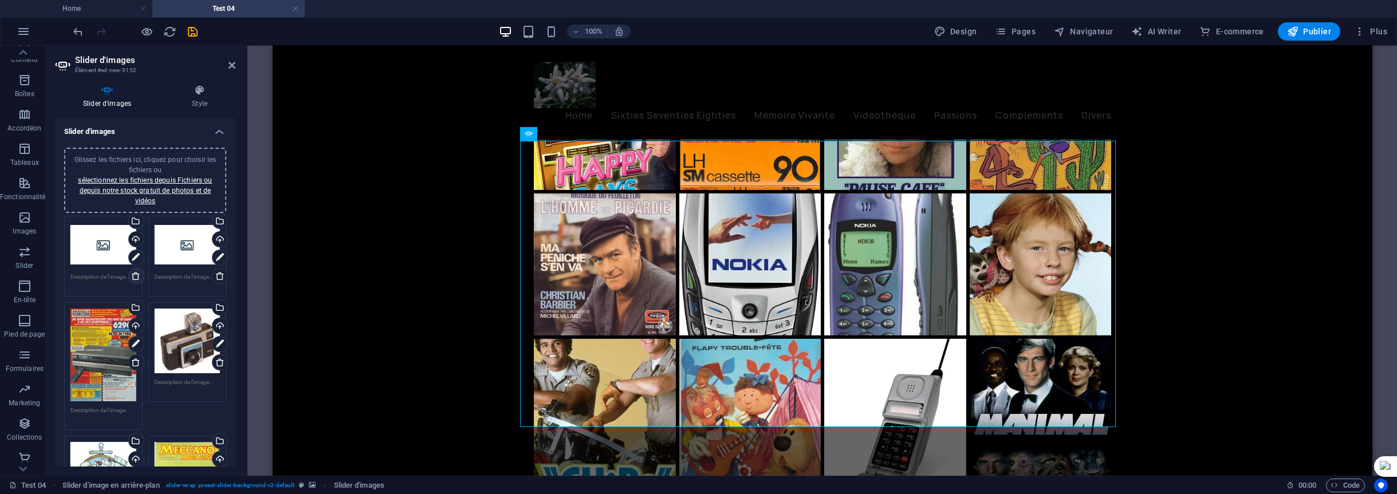
click at [133, 276] on icon at bounding box center [135, 276] width 9 height 9
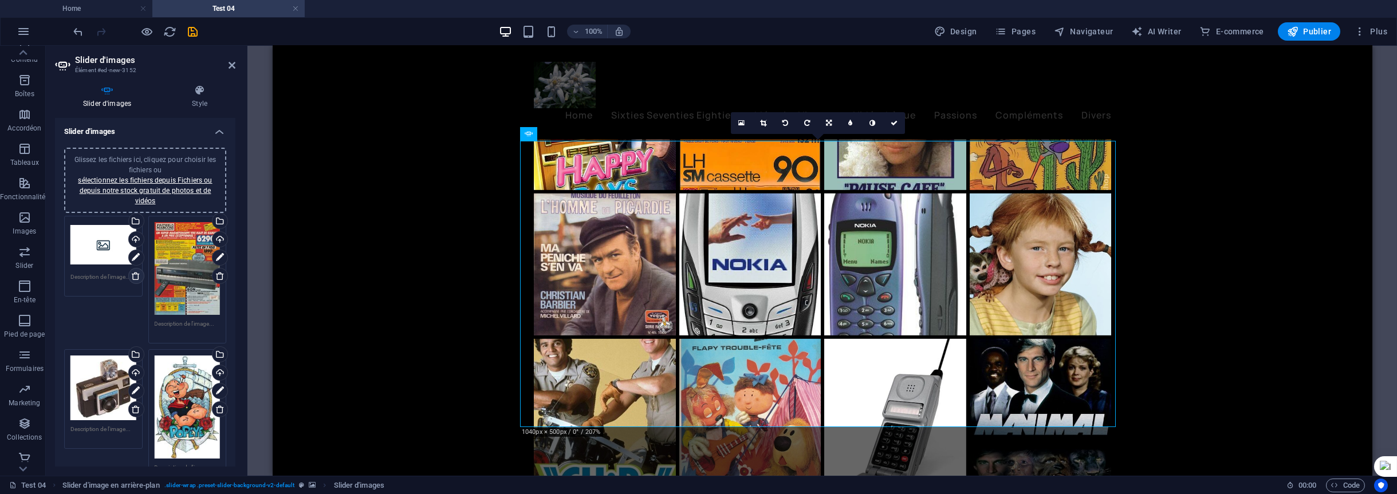
click at [136, 276] on icon at bounding box center [135, 276] width 9 height 9
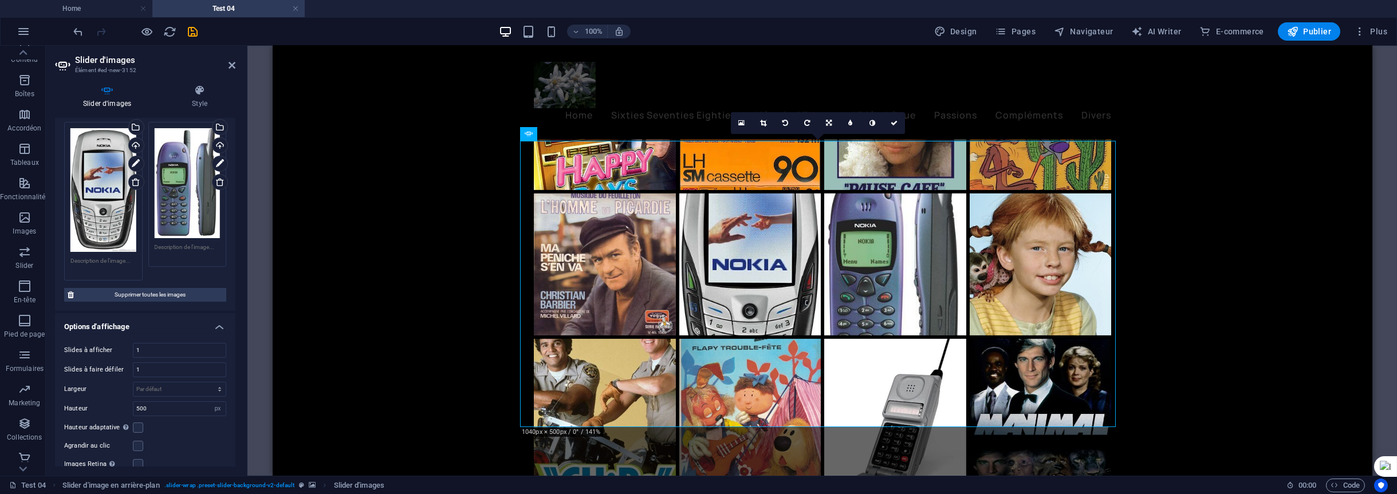
scroll to position [917, 0]
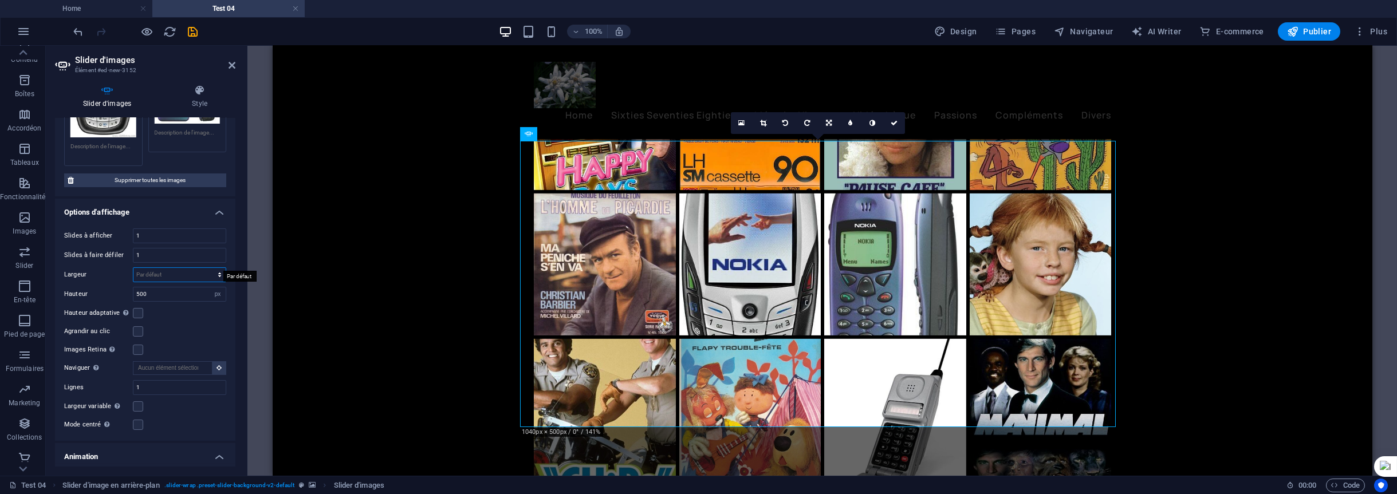
click at [156, 268] on select "Par défaut px % rem em vw vh" at bounding box center [179, 275] width 92 height 14
select select "px"
click at [207, 268] on select "Par défaut px % rem em vw vh" at bounding box center [179, 275] width 92 height 14
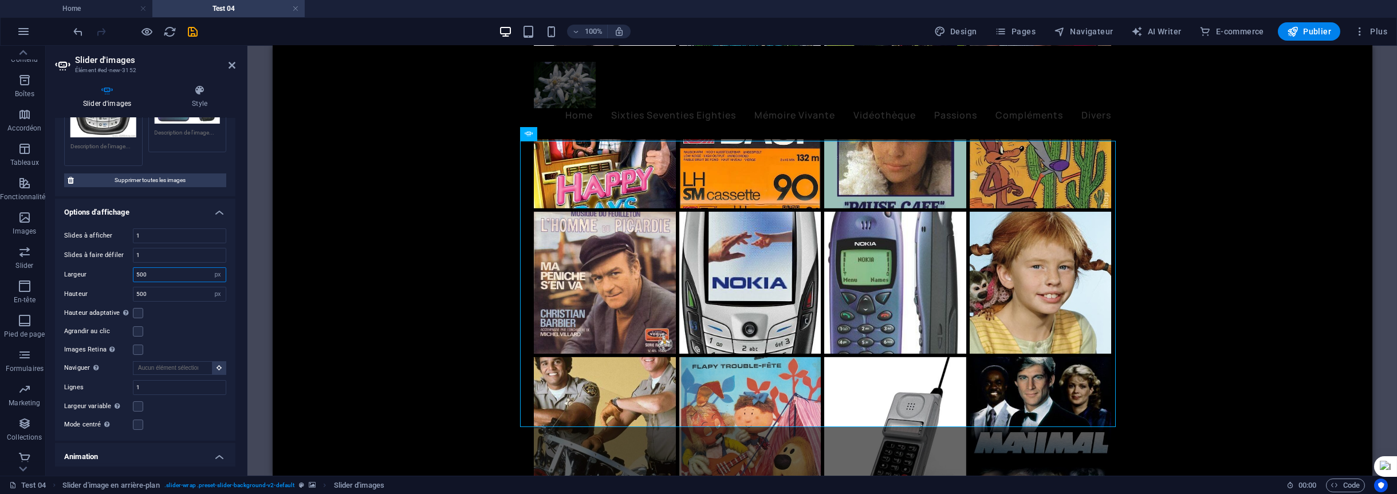
scroll to position [4272, 0]
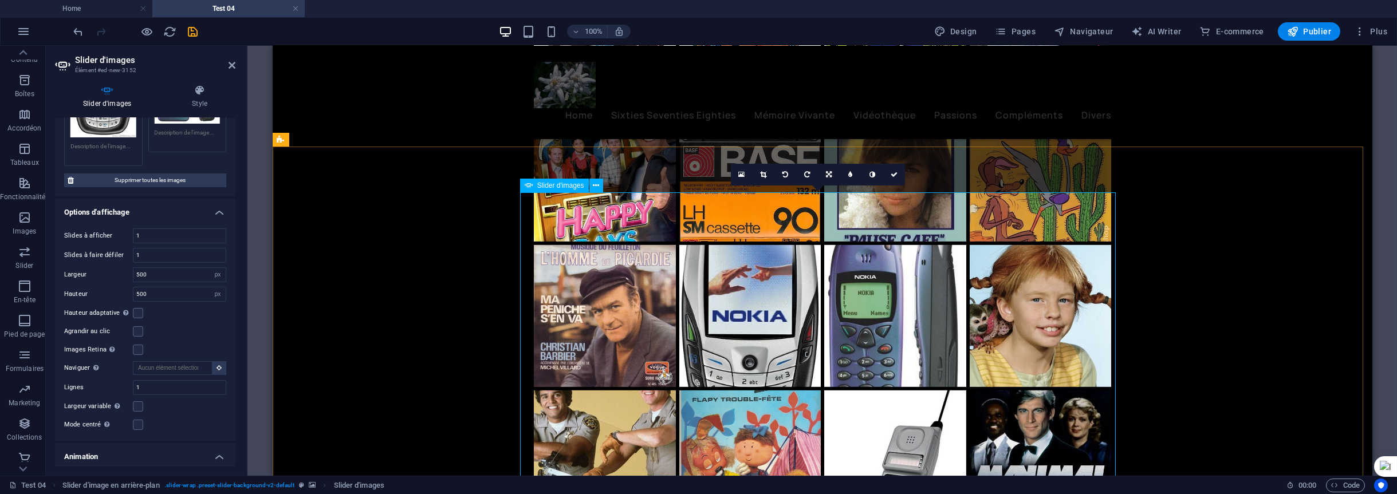
drag, startPoint x: 163, startPoint y: 265, endPoint x: 123, endPoint y: 262, distance: 40.2
click at [123, 268] on div "Largeur 500 Par défaut px % rem em vw vh" at bounding box center [145, 275] width 162 height 15
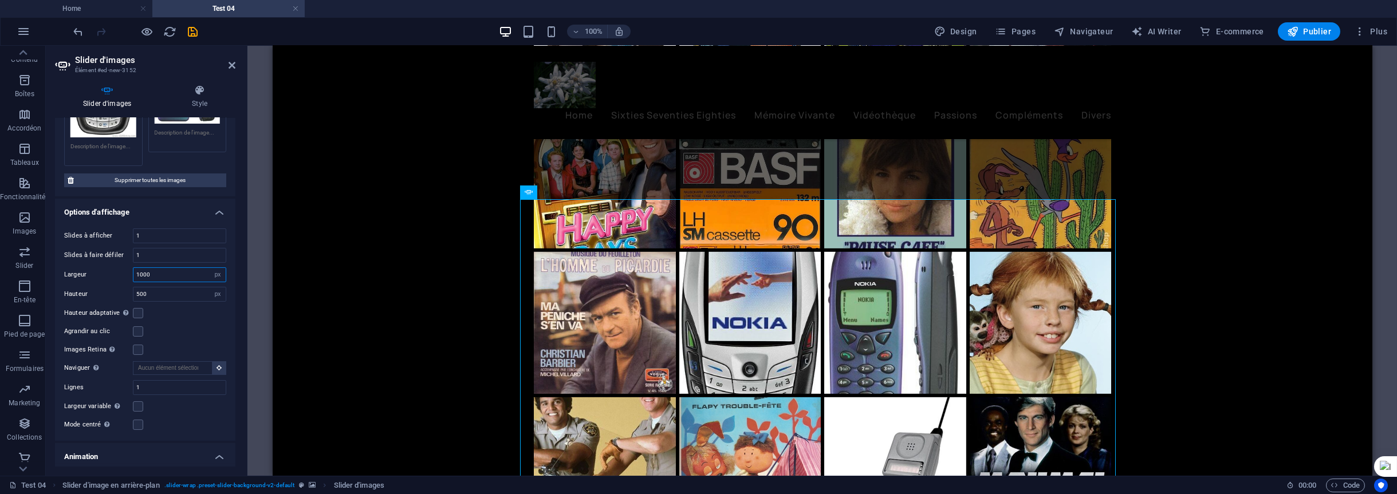
scroll to position [4305, 0]
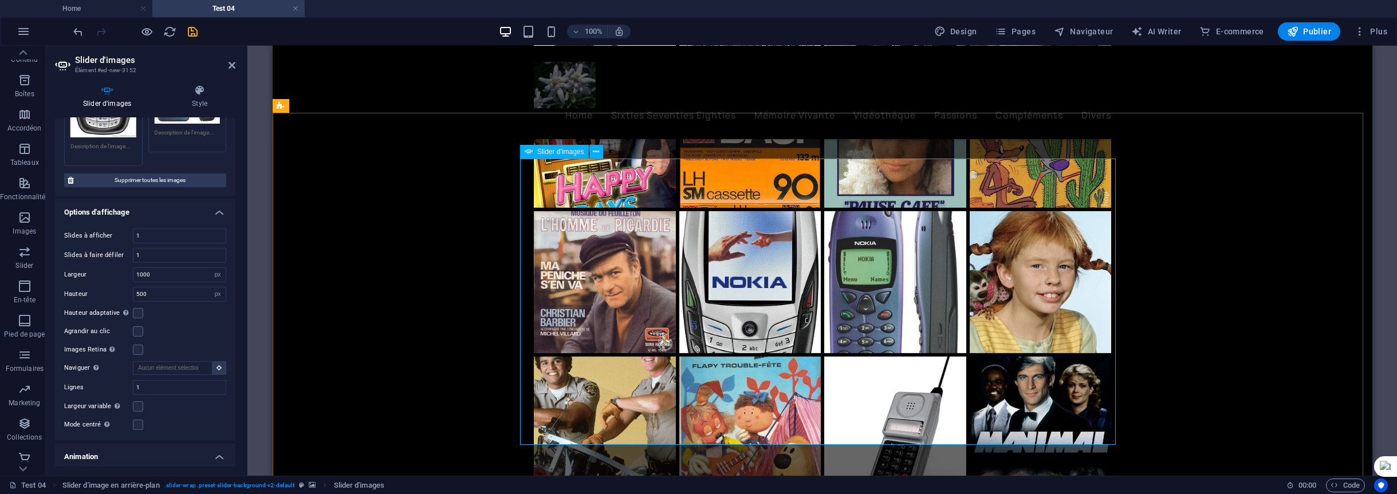
click at [137, 308] on label at bounding box center [138, 313] width 10 height 10
click at [0, 0] on input "Hauteur adaptative Ajuste automatiquement la hauteur d'une slide unique pour le…" at bounding box center [0, 0] width 0 height 0
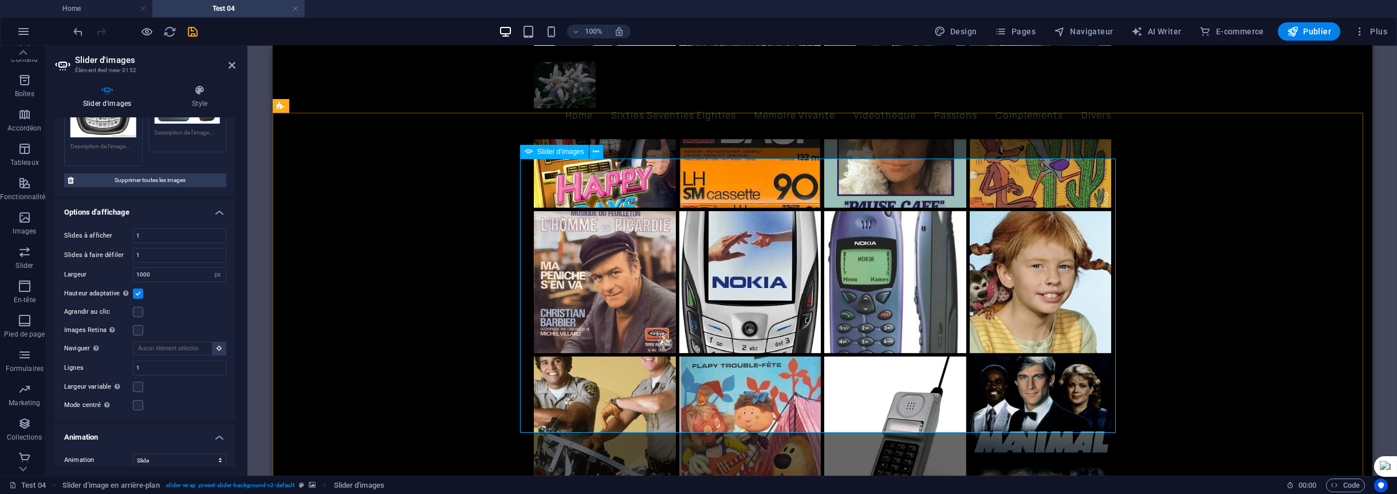
click at [140, 382] on label at bounding box center [138, 387] width 10 height 10
click at [0, 0] on input "Largeur variable Ajustez automatiquement la largeur des slides visibles." at bounding box center [0, 0] width 0 height 0
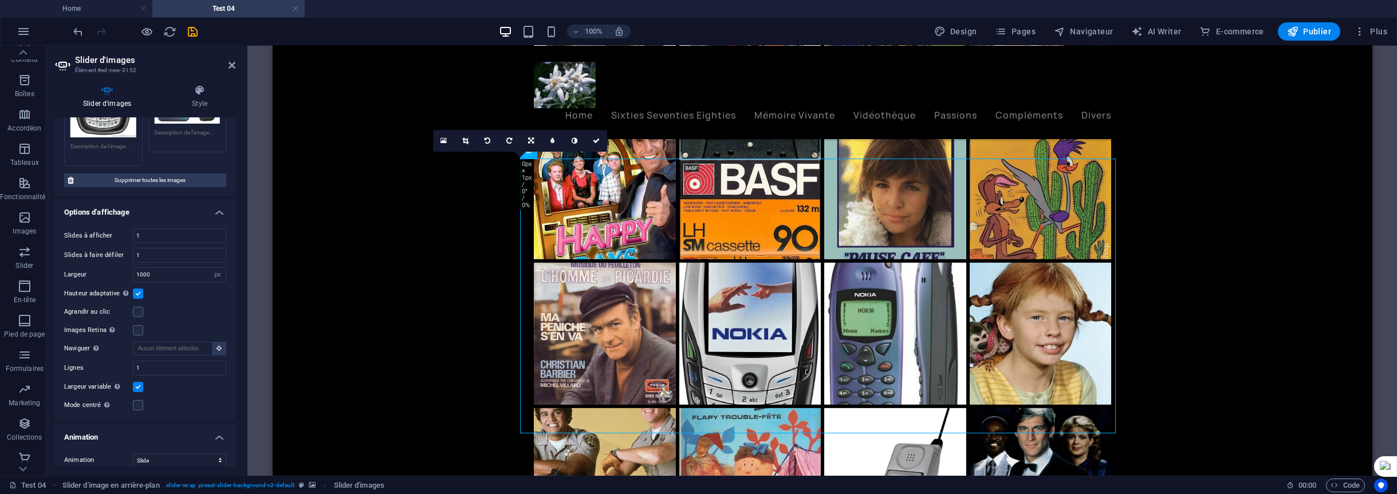
scroll to position [4212, 0]
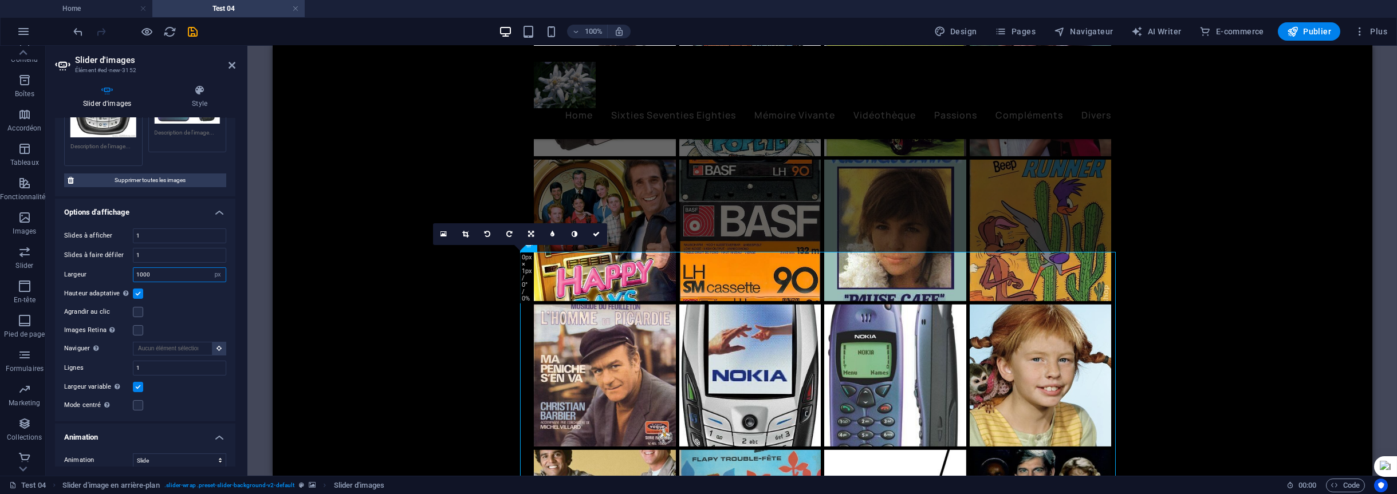
click at [162, 268] on input "1000" at bounding box center [179, 275] width 92 height 14
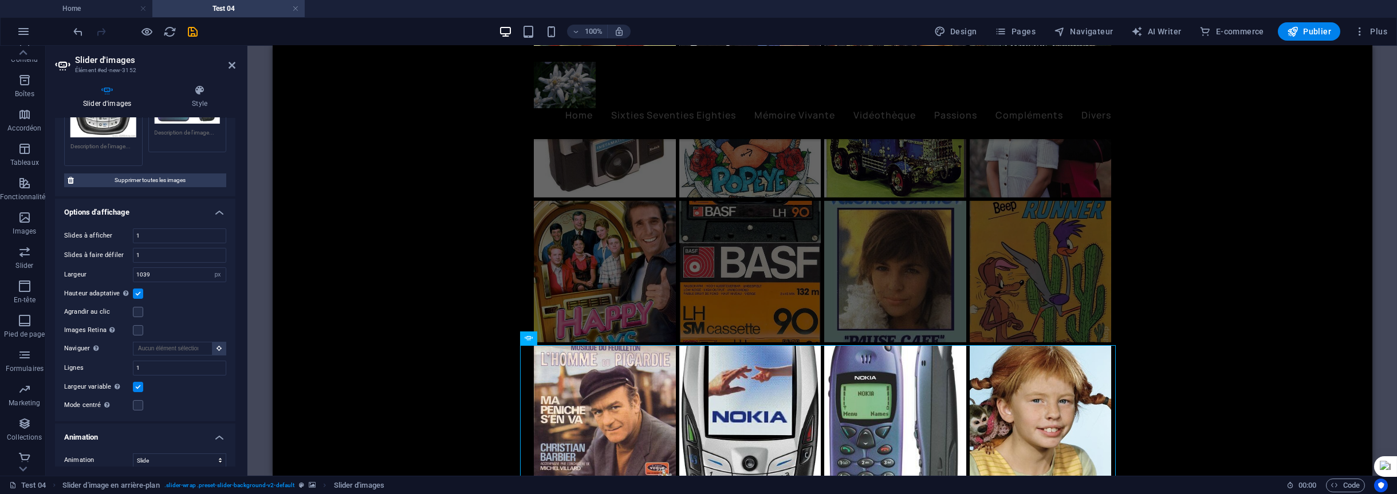
scroll to position [4119, 0]
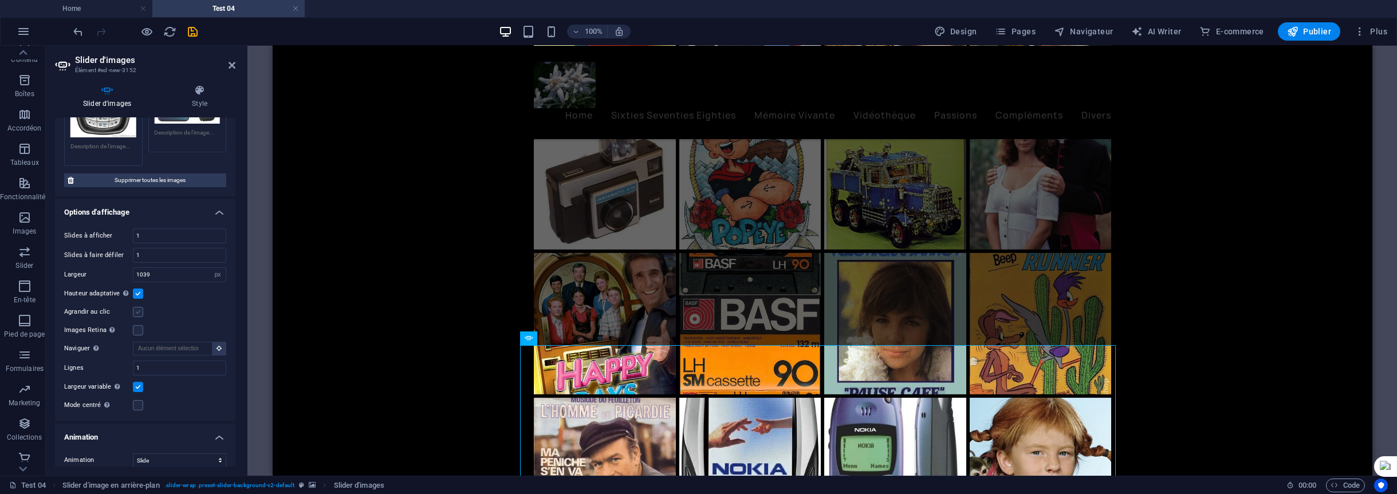
click at [140, 307] on label at bounding box center [138, 312] width 10 height 10
click at [0, 0] on input "Agrandir au clic" at bounding box center [0, 0] width 0 height 0
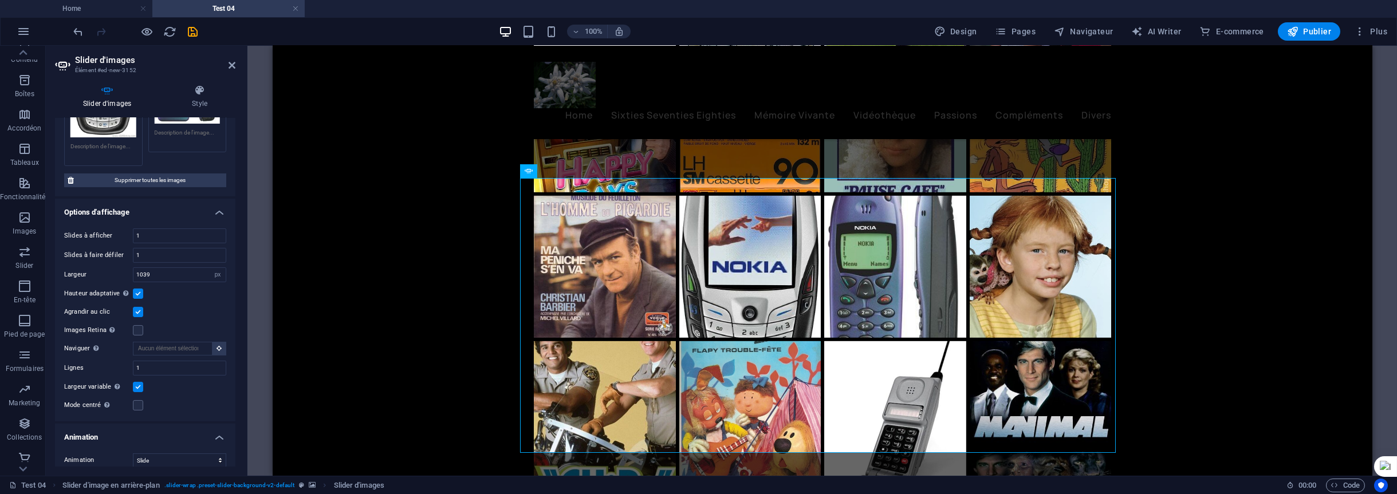
scroll to position [4348, 0]
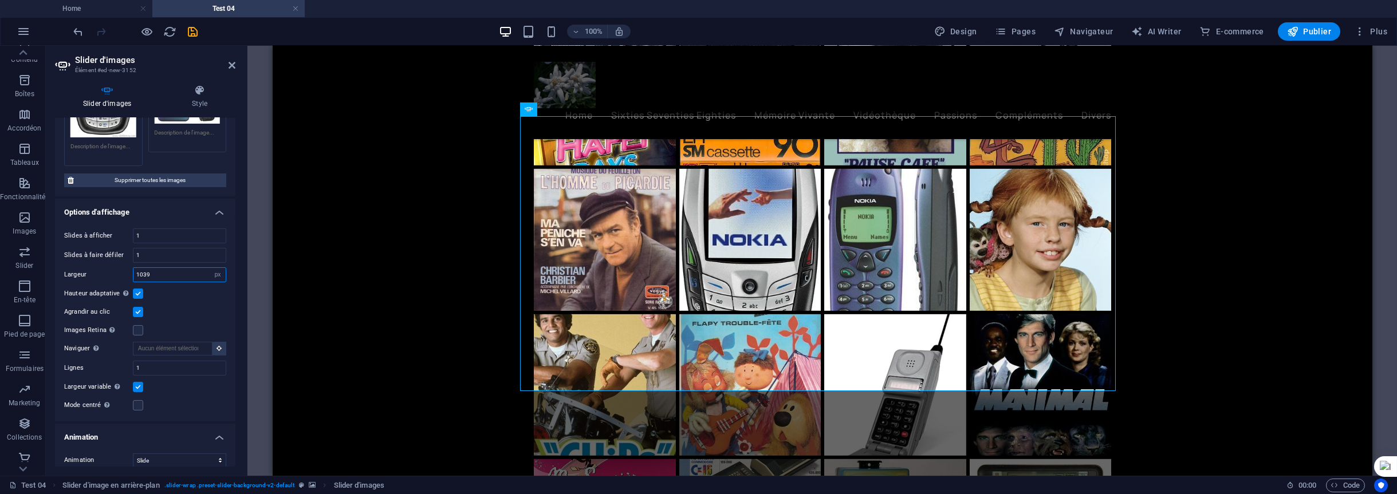
click at [160, 268] on input "1039" at bounding box center [179, 275] width 92 height 14
drag, startPoint x: 160, startPoint y: 262, endPoint x: 138, endPoint y: 262, distance: 22.3
click at [138, 268] on input "1110" at bounding box center [179, 275] width 92 height 14
type input "1200"
click at [184, 287] on div "Hauteur adaptative Ajuste automatiquement la hauteur d'une slide unique pour le…" at bounding box center [145, 294] width 162 height 14
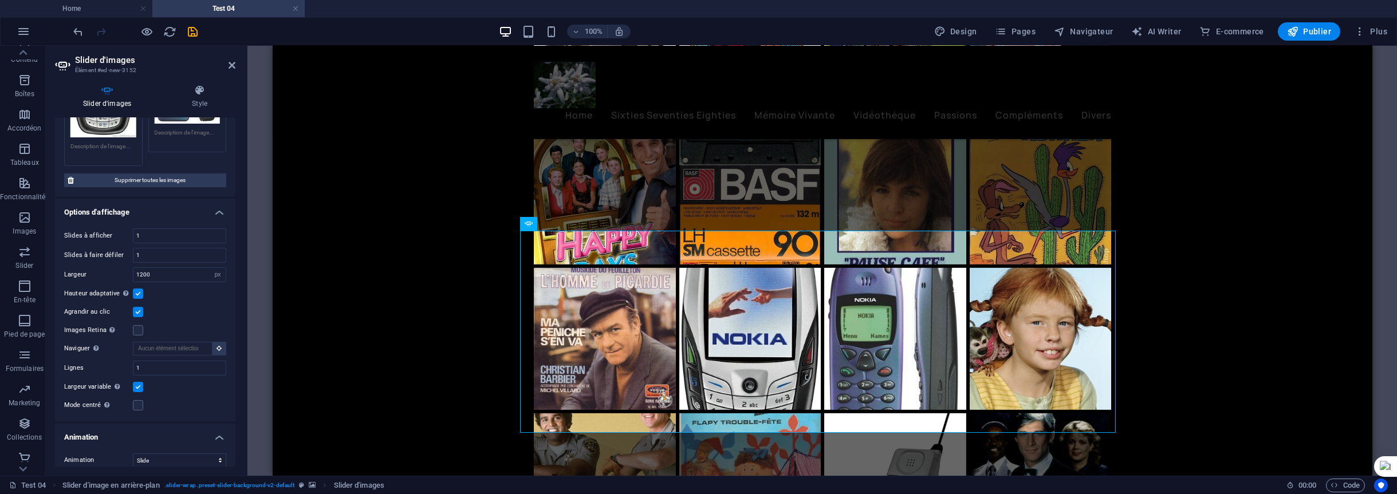
scroll to position [4233, 0]
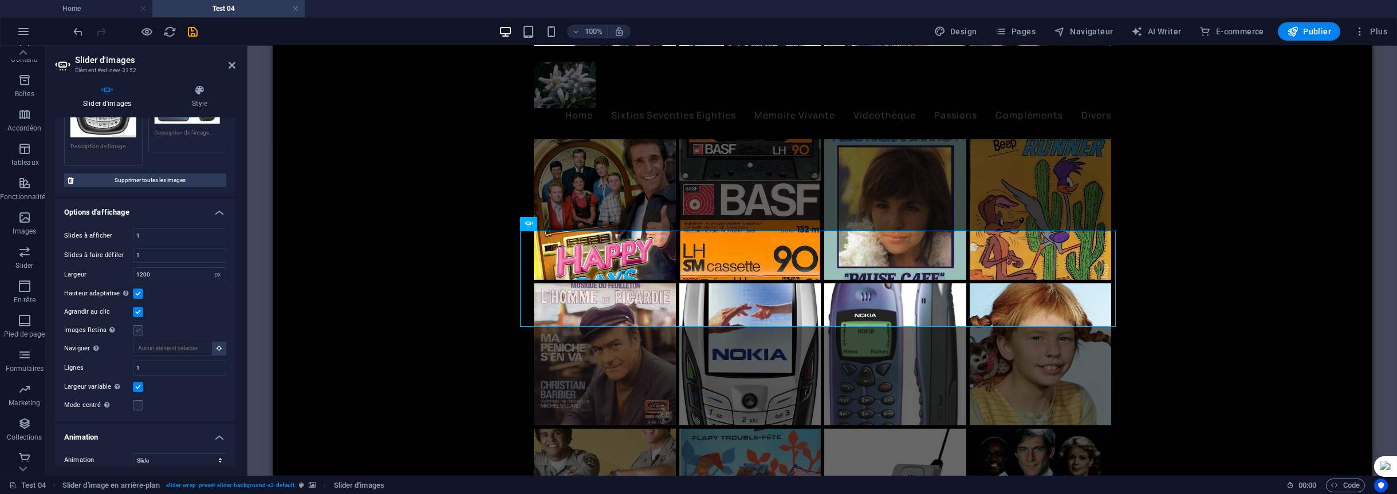
click at [137, 325] on label at bounding box center [138, 330] width 10 height 10
click at [0, 0] on input "Images Retina Chargez automatiquement des images Retina et les formats optimisé…" at bounding box center [0, 0] width 0 height 0
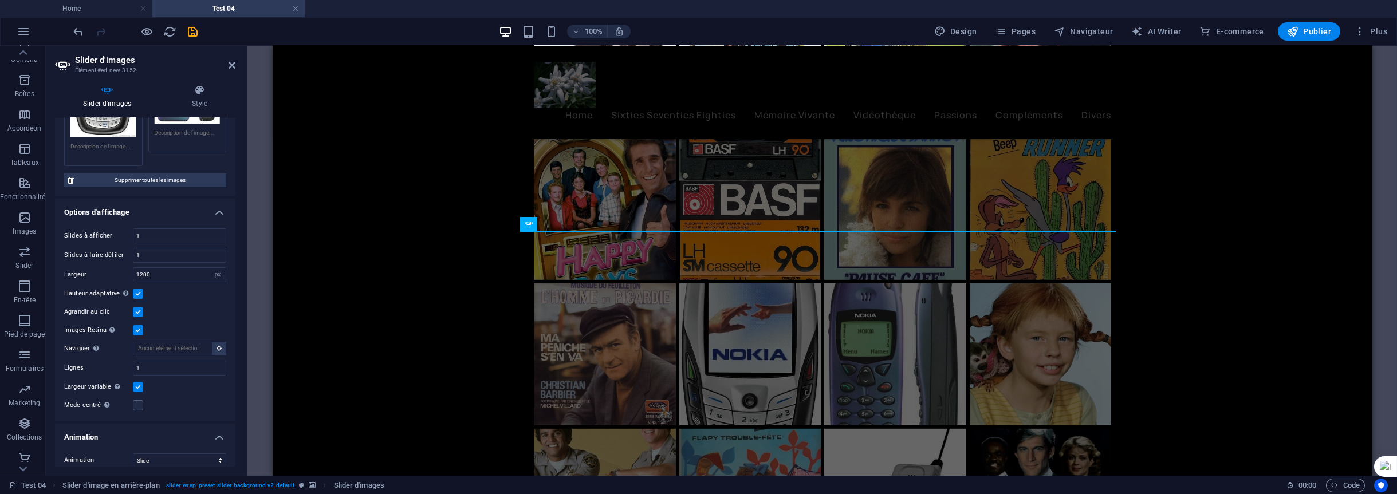
click at [136, 325] on label at bounding box center [138, 330] width 10 height 10
click at [0, 0] on input "Images Retina Chargez automatiquement des images Retina et les formats optimisé…" at bounding box center [0, 0] width 0 height 0
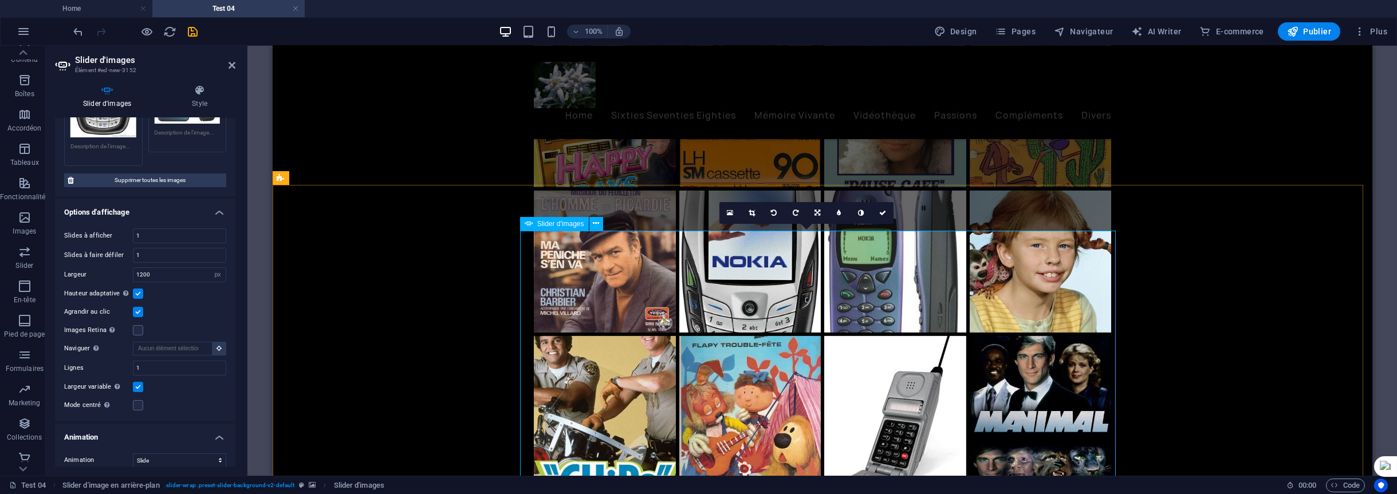
scroll to position [4348, 0]
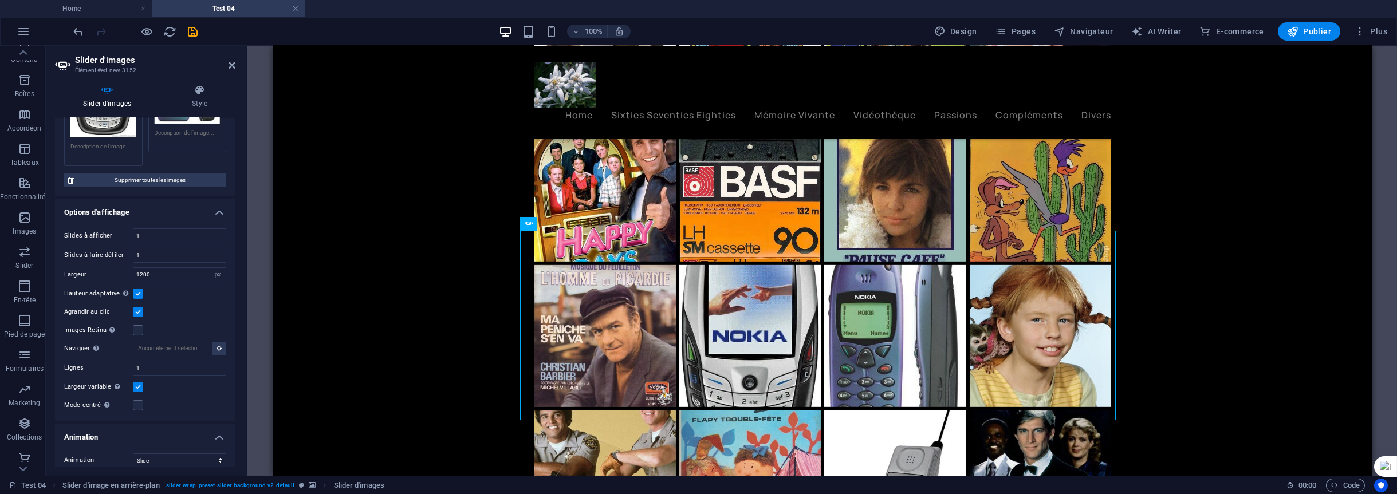
scroll to position [4233, 0]
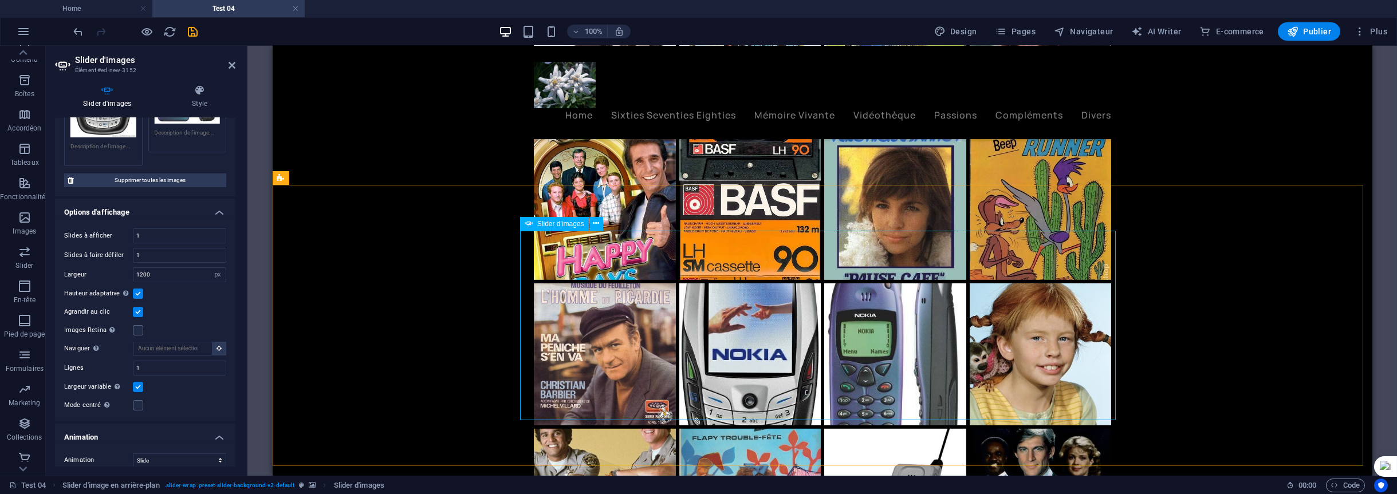
click at [136, 400] on label at bounding box center [138, 405] width 10 height 10
click at [0, 0] on input "Mode centré Permet de centrer la vue en affichant partiellement la slide précéd…" at bounding box center [0, 0] width 0 height 0
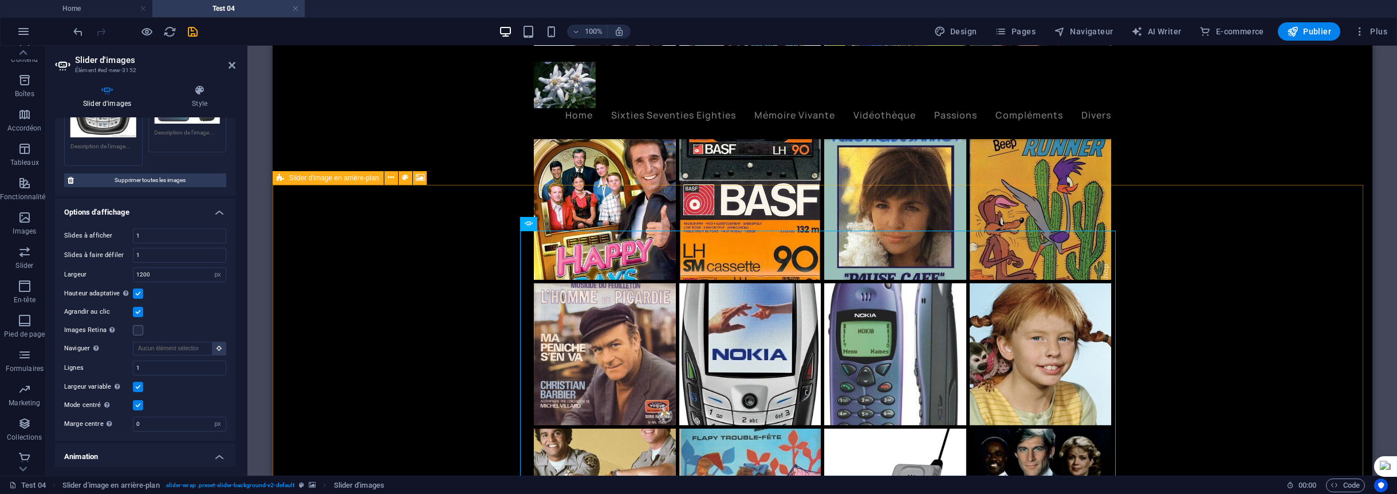
scroll to position [4348, 0]
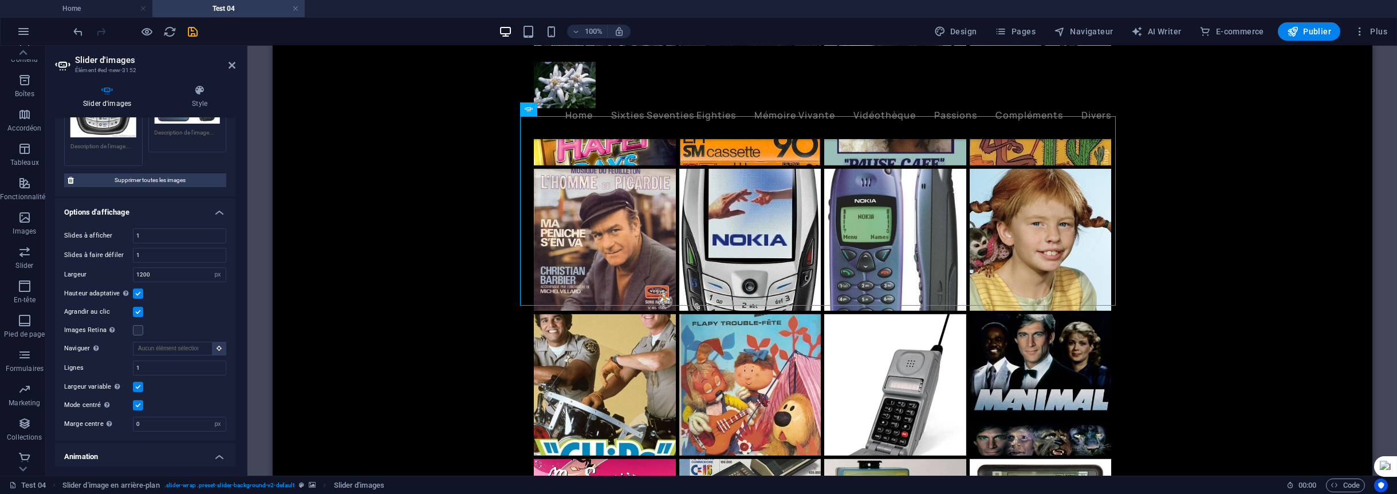
click at [139, 289] on label at bounding box center [138, 294] width 10 height 10
click at [0, 0] on input "Hauteur adaptative Ajuste automatiquement la hauteur d'une slide unique pour le…" at bounding box center [0, 0] width 0 height 0
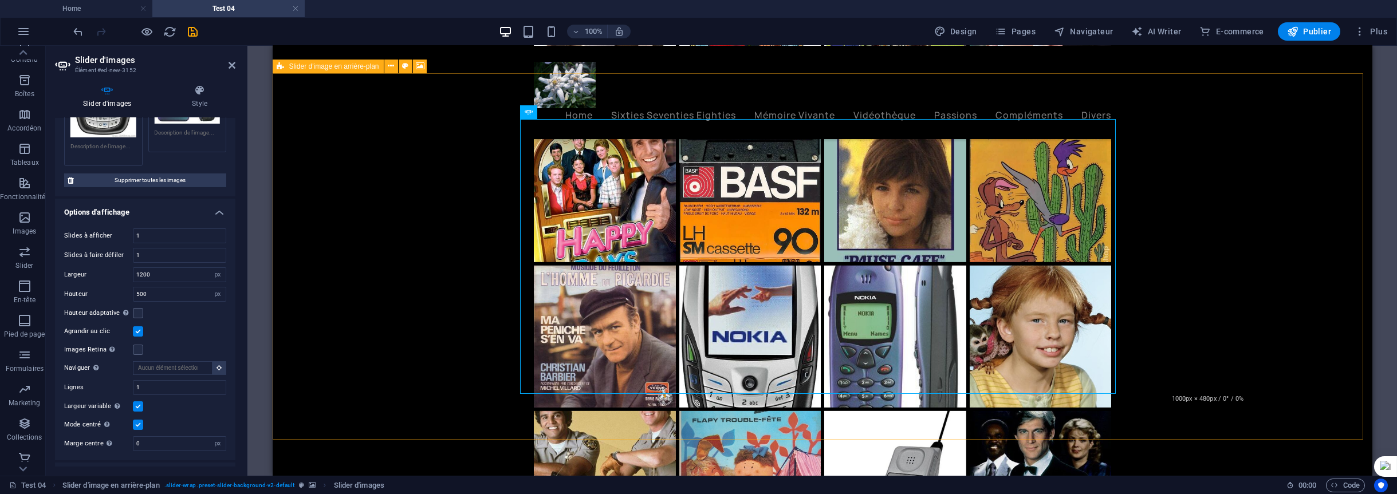
scroll to position [4233, 0]
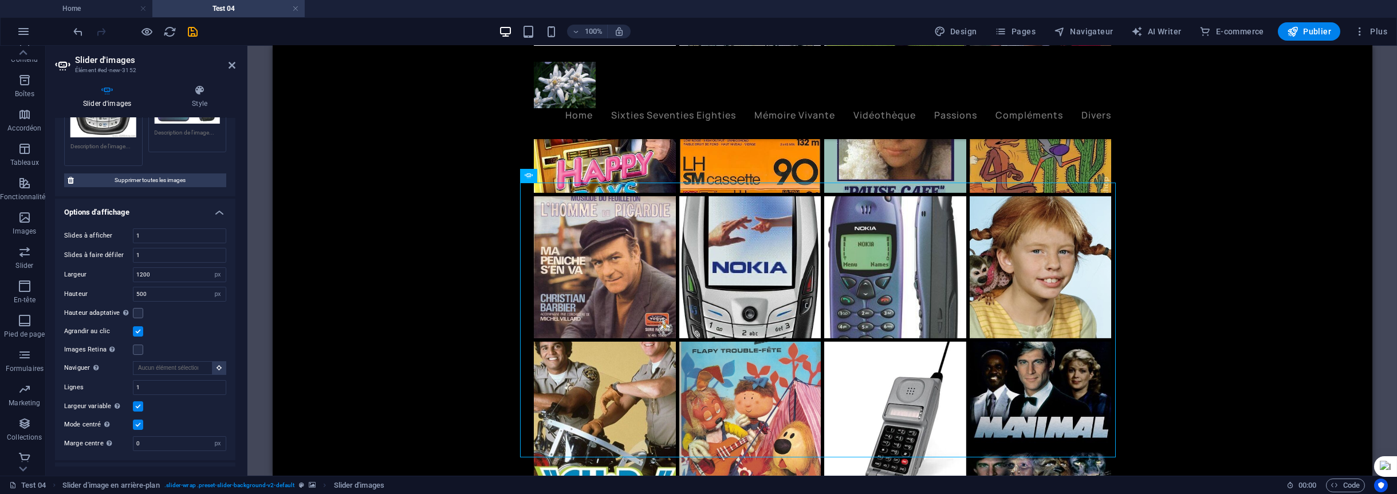
scroll to position [4321, 0]
drag, startPoint x: 155, startPoint y: 282, endPoint x: 177, endPoint y: 312, distance: 37.2
click at [124, 287] on div "Hauteur 500 Par défaut px rem em vw vh" at bounding box center [145, 294] width 162 height 15
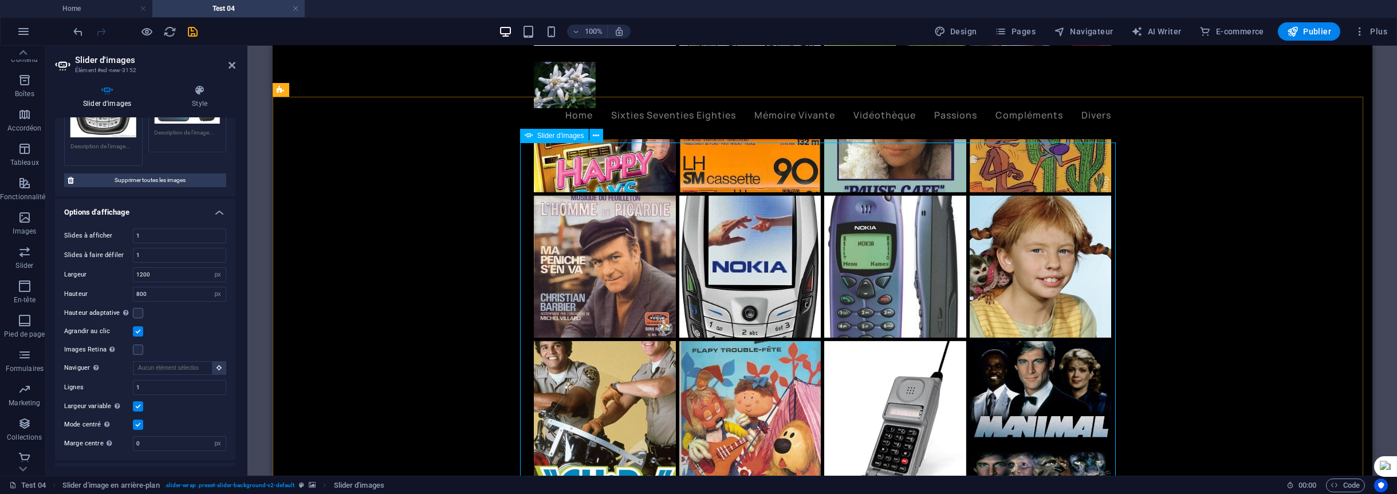
drag, startPoint x: 151, startPoint y: 286, endPoint x: 126, endPoint y: 282, distance: 24.9
click at [126, 287] on div "Hauteur 800 Par défaut px rem em vw vh" at bounding box center [145, 294] width 162 height 15
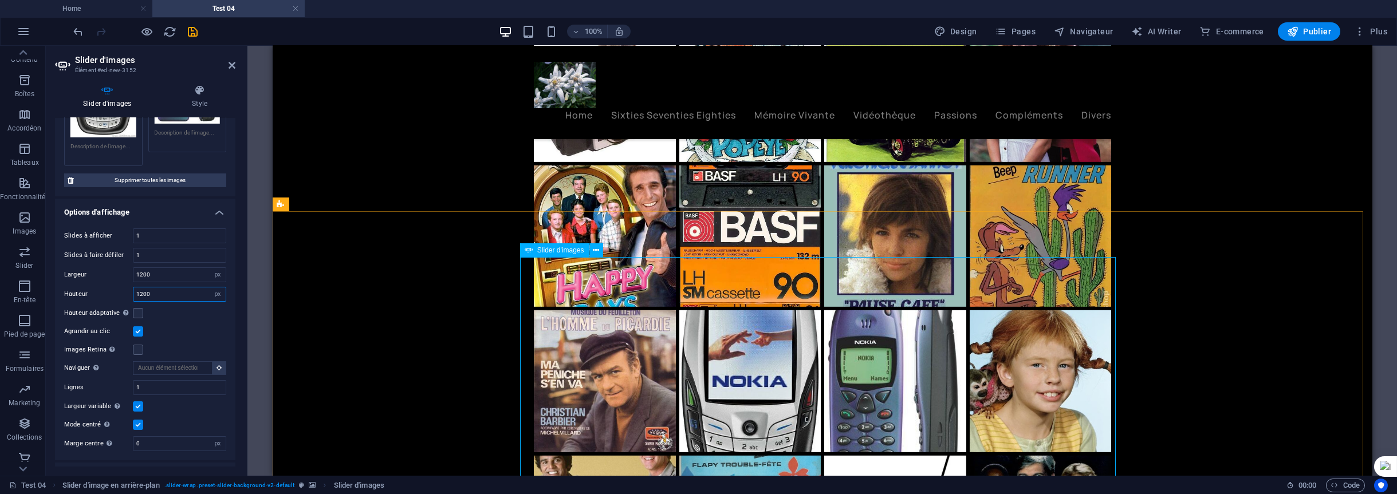
scroll to position [4435, 0]
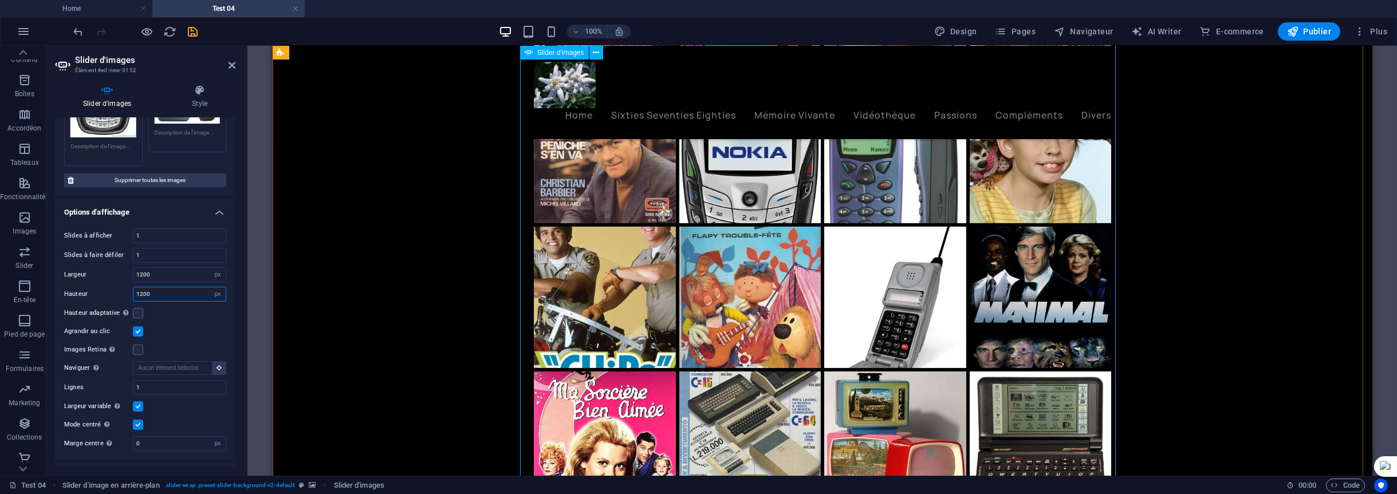
type input "1200"
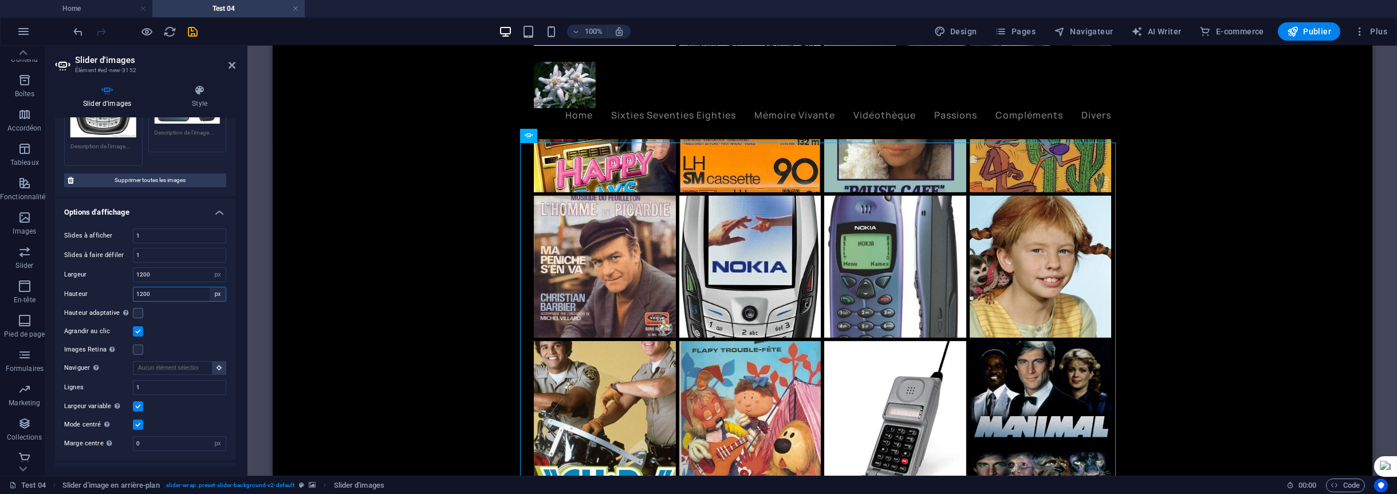
click at [217, 288] on select "Par défaut px rem em vw vh" at bounding box center [218, 295] width 16 height 14
select select "default"
click at [210, 288] on select "Par défaut px rem em vw vh" at bounding box center [218, 295] width 16 height 14
select select "DISABLED_OPTION_VALUE"
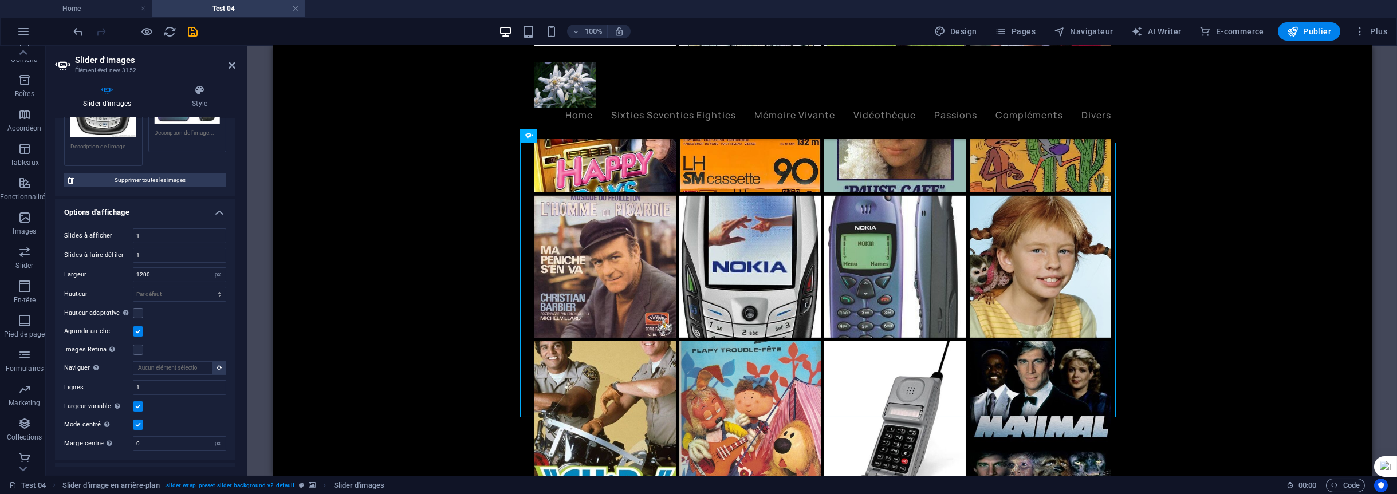
scroll to position [4206, 0]
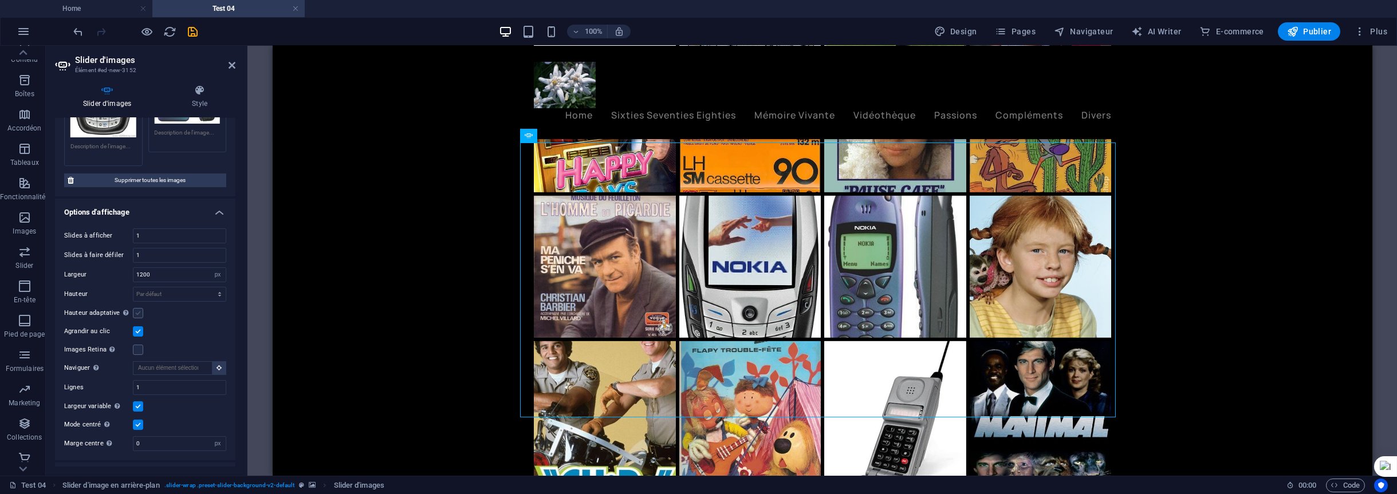
drag, startPoint x: 135, startPoint y: 301, endPoint x: 872, endPoint y: 268, distance: 738.1
click at [135, 308] on label at bounding box center [138, 313] width 10 height 10
click at [0, 0] on input "Hauteur adaptative Ajuste automatiquement la hauteur d'une slide unique pour le…" at bounding box center [0, 0] width 0 height 0
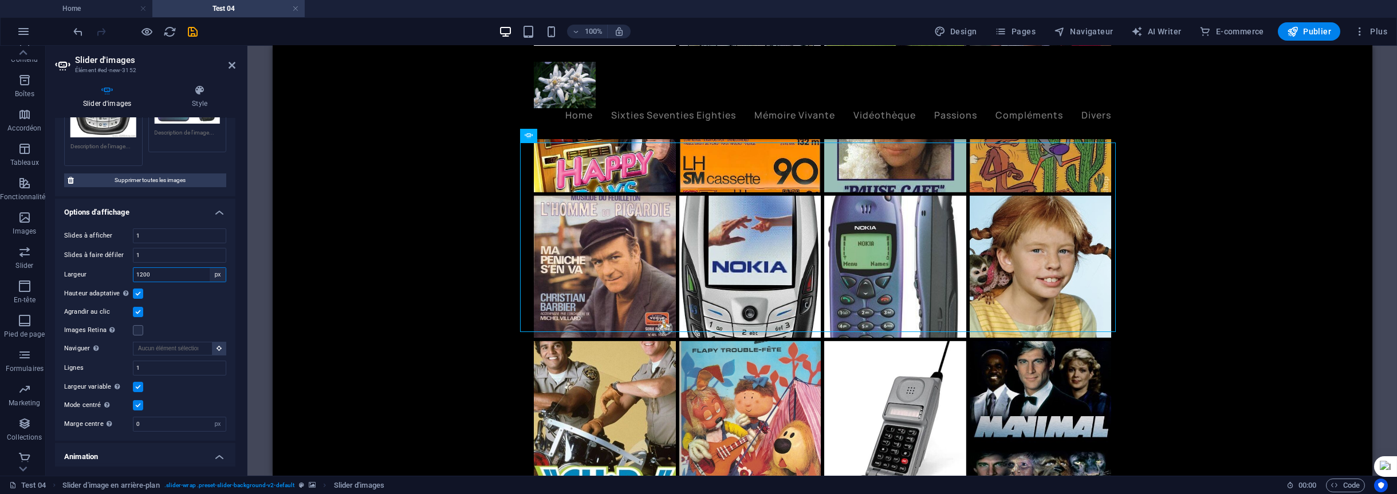
click at [214, 268] on select "Par défaut px % rem em vw vh" at bounding box center [218, 275] width 16 height 14
select select "default"
click at [210, 268] on select "Par défaut px % rem em vw vh" at bounding box center [218, 275] width 16 height 14
select select "DISABLED_OPTION_VALUE"
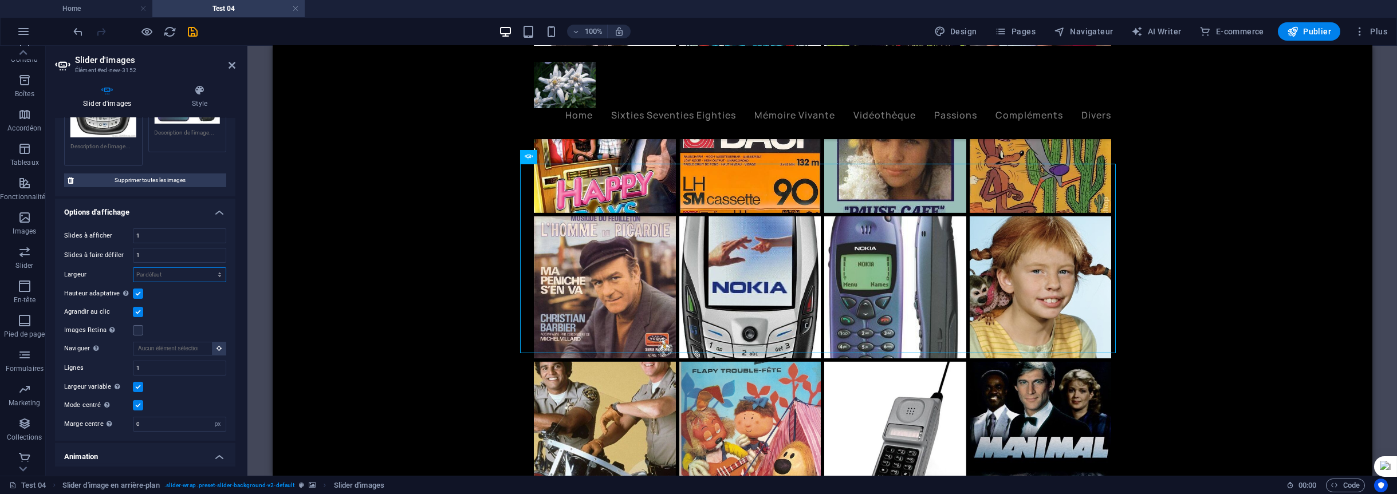
scroll to position [4206, 0]
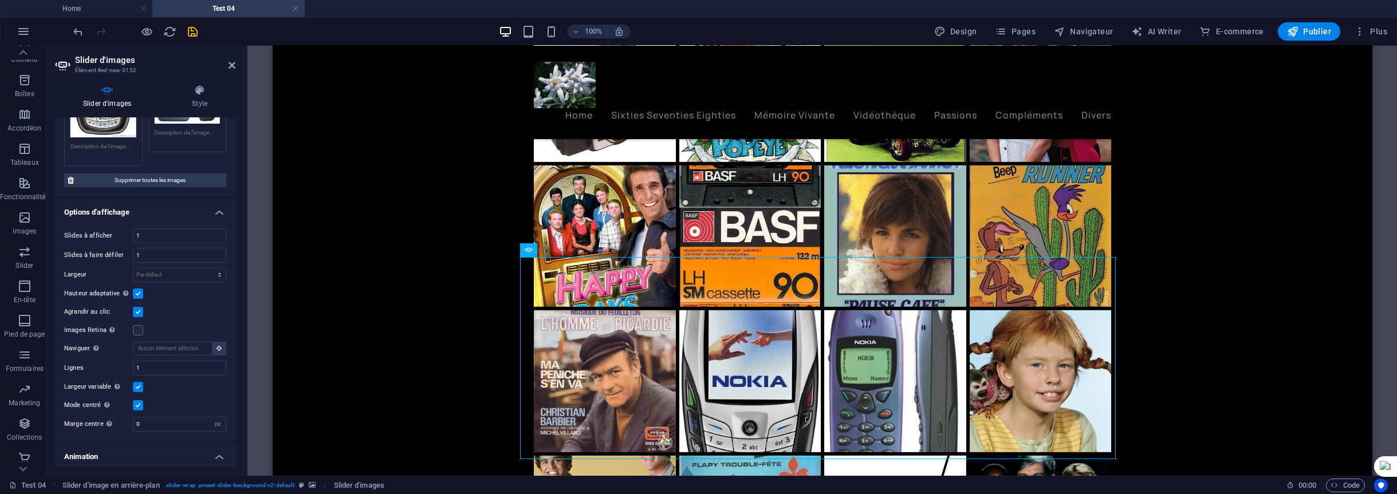
scroll to position [4113, 0]
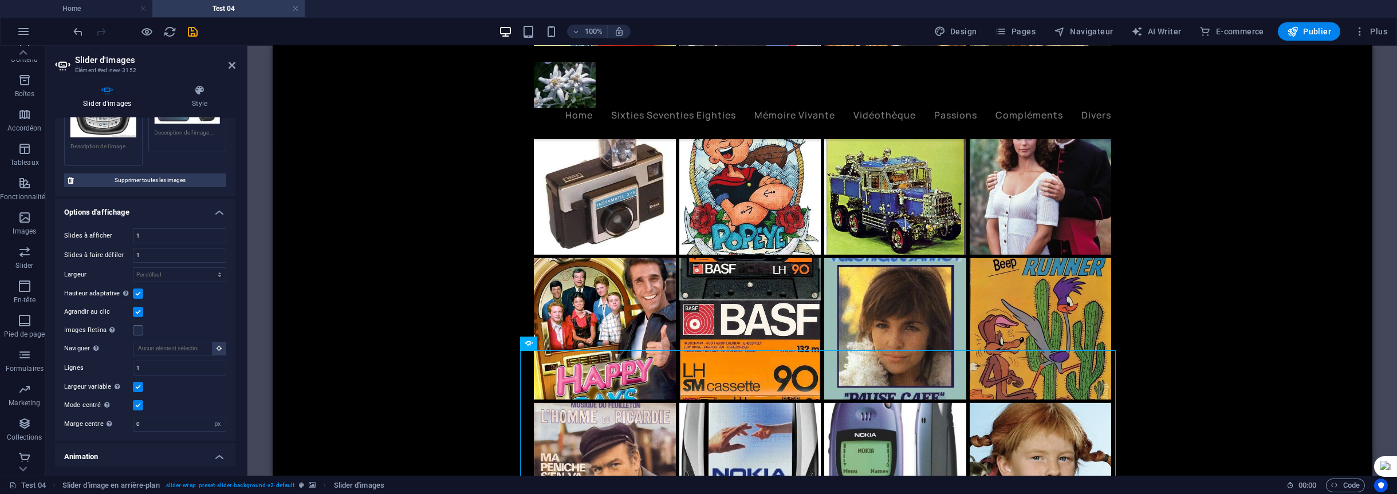
click at [134, 382] on label at bounding box center [138, 387] width 10 height 10
click at [0, 0] on input "Largeur variable Ajustez automatiquement la largeur des slides visibles." at bounding box center [0, 0] width 0 height 0
click at [137, 382] on label at bounding box center [138, 387] width 10 height 10
click at [0, 0] on input "Largeur variable Ajustez automatiquement la largeur des slides visibles." at bounding box center [0, 0] width 0 height 0
click at [134, 382] on label at bounding box center [138, 387] width 10 height 10
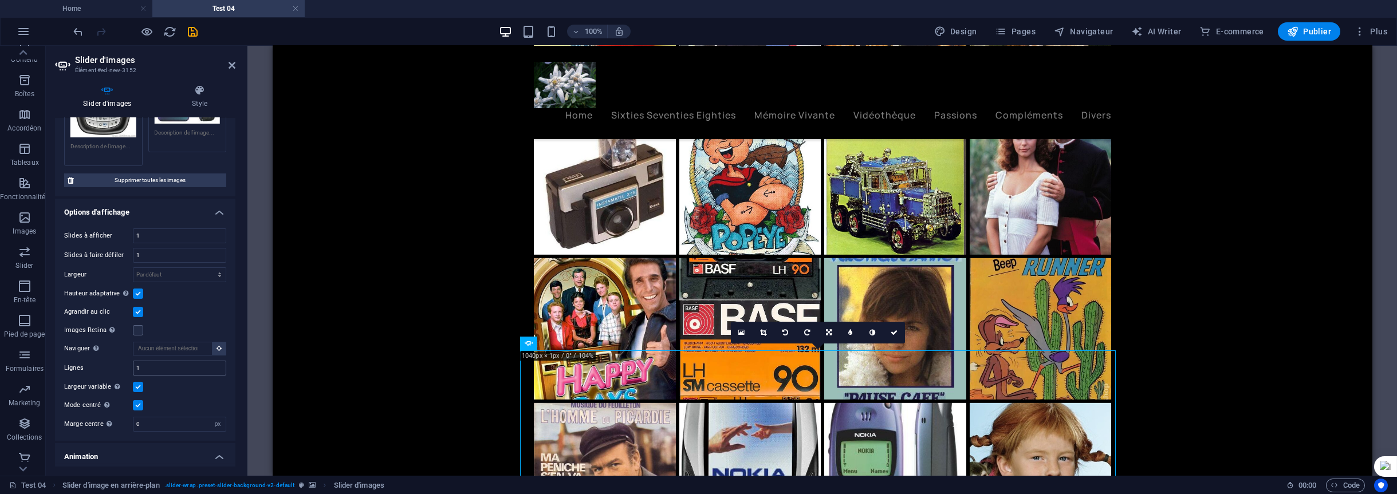
click at [0, 0] on input "Largeur variable Ajustez automatiquement la largeur des slides visibles." at bounding box center [0, 0] width 0 height 0
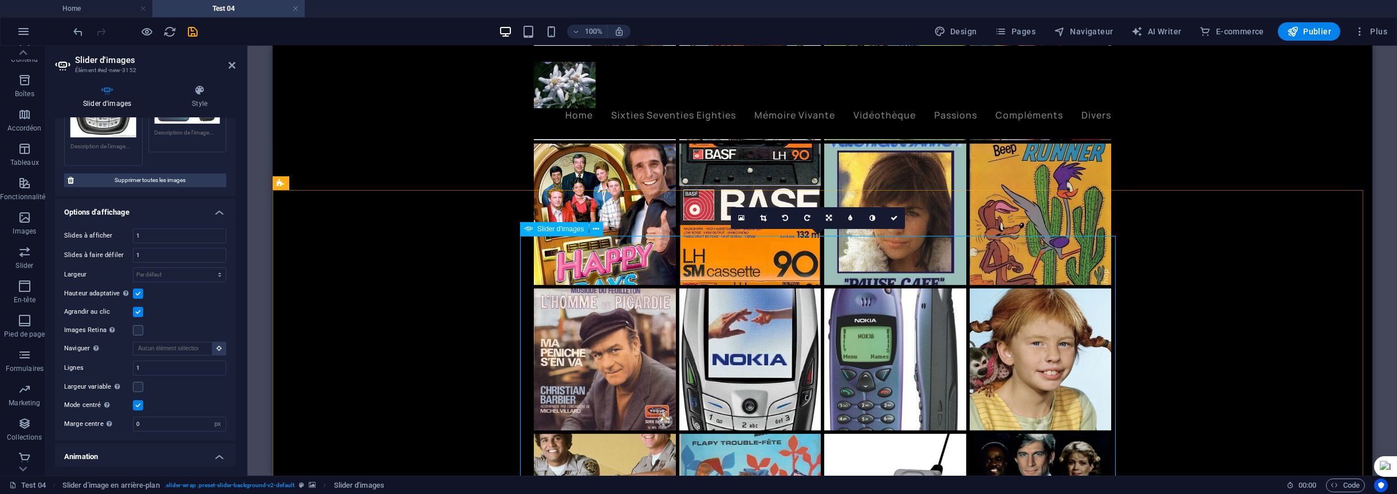
scroll to position [4343, 0]
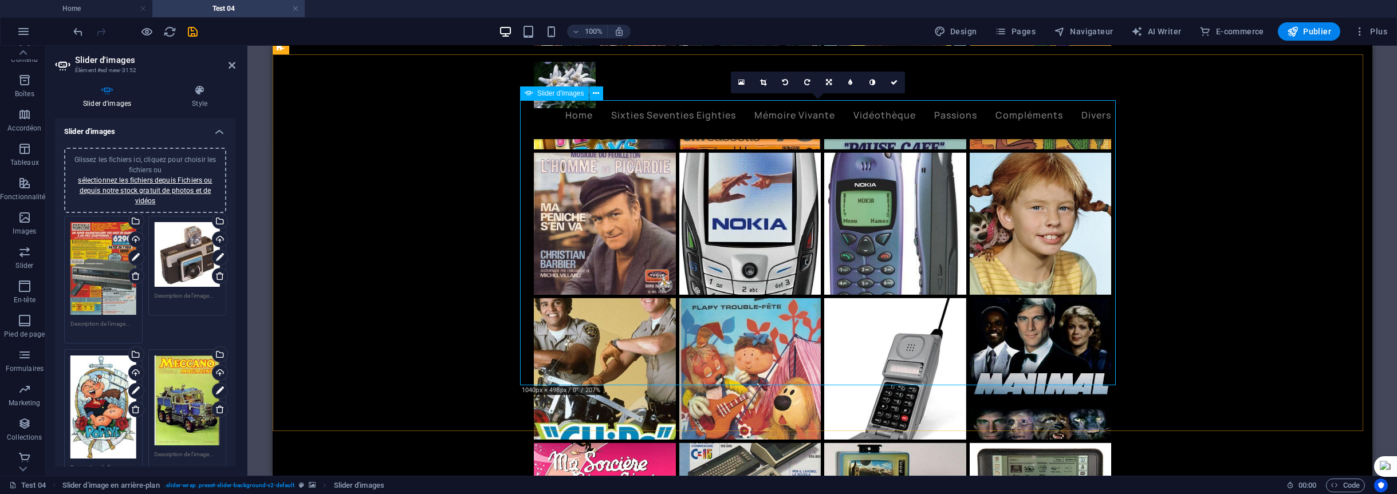
scroll to position [4135, 0]
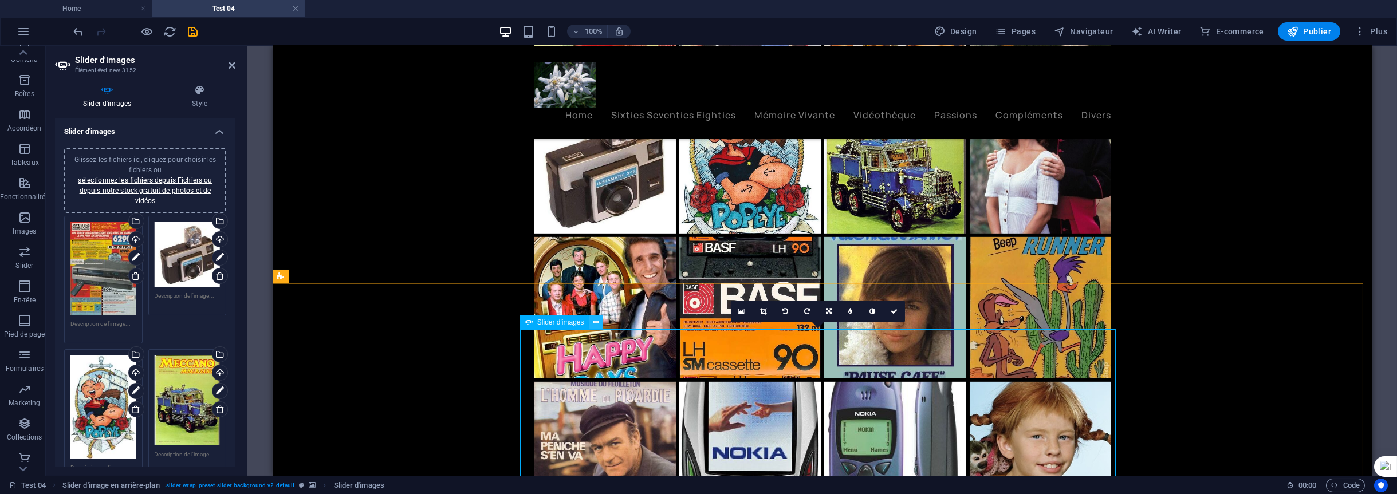
click at [595, 323] on icon at bounding box center [596, 323] width 6 height 12
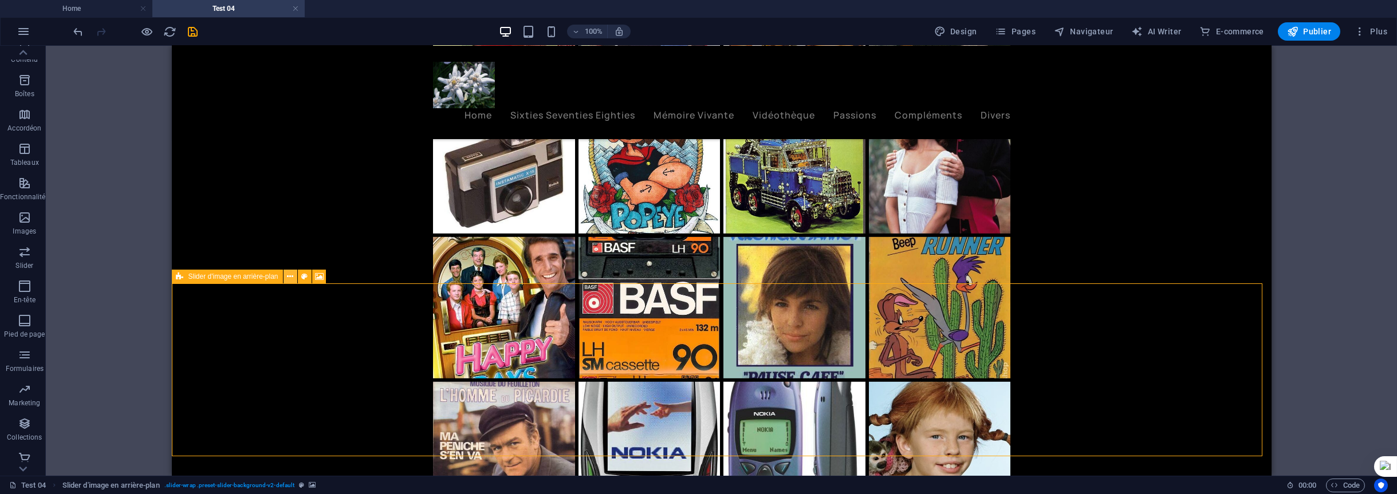
click at [288, 279] on icon at bounding box center [290, 277] width 6 height 12
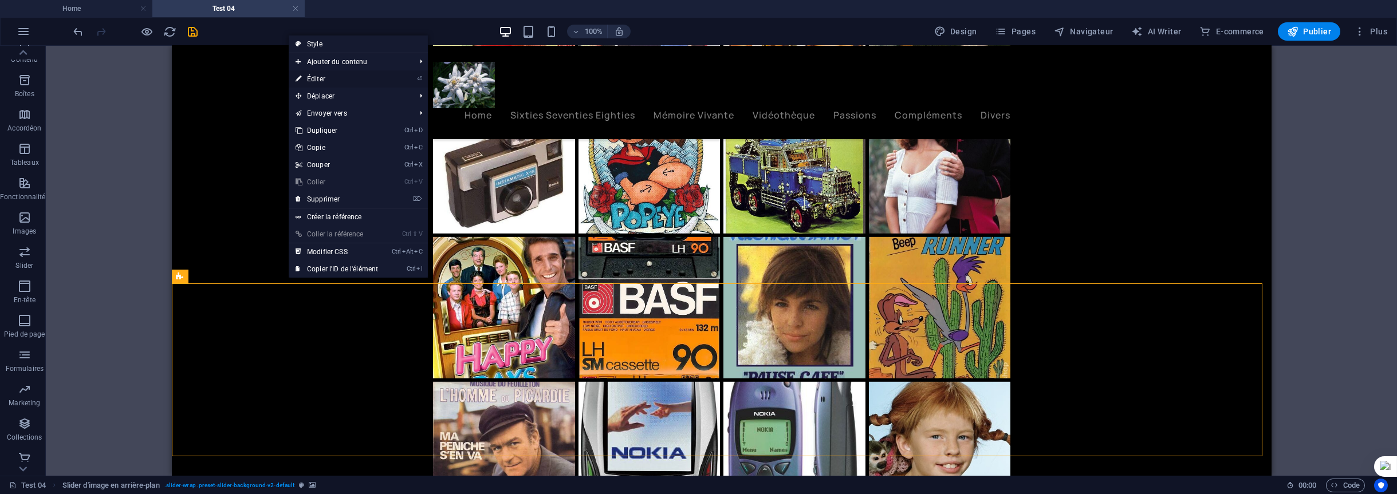
click at [316, 76] on link "⏎ Éditer" at bounding box center [337, 78] width 96 height 17
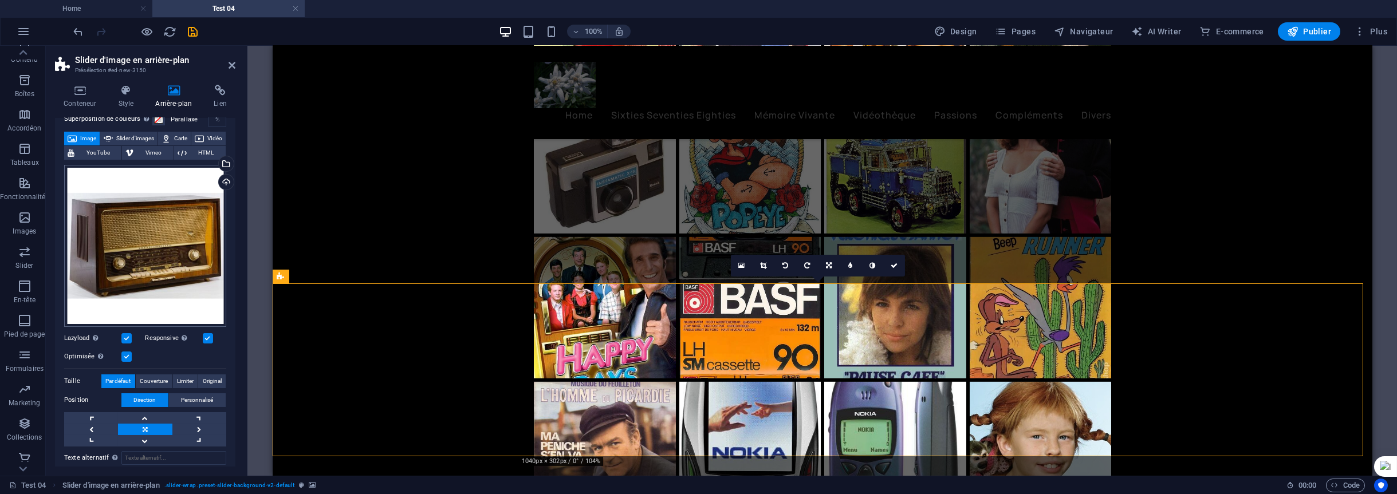
scroll to position [0, 0]
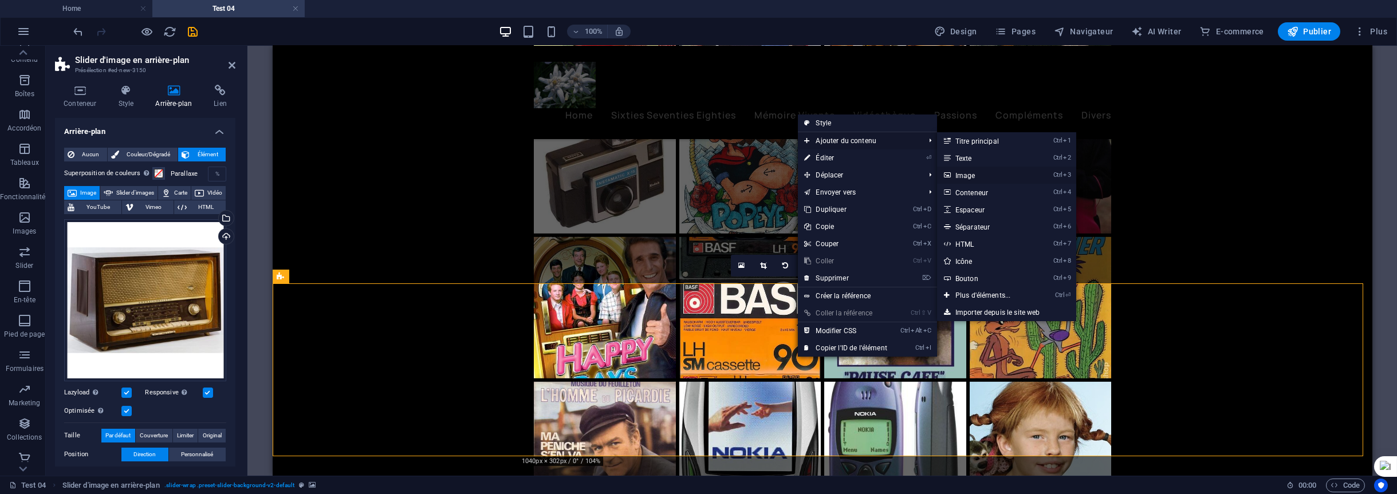
click at [965, 171] on link "Ctrl 3 Image" at bounding box center [985, 175] width 97 height 17
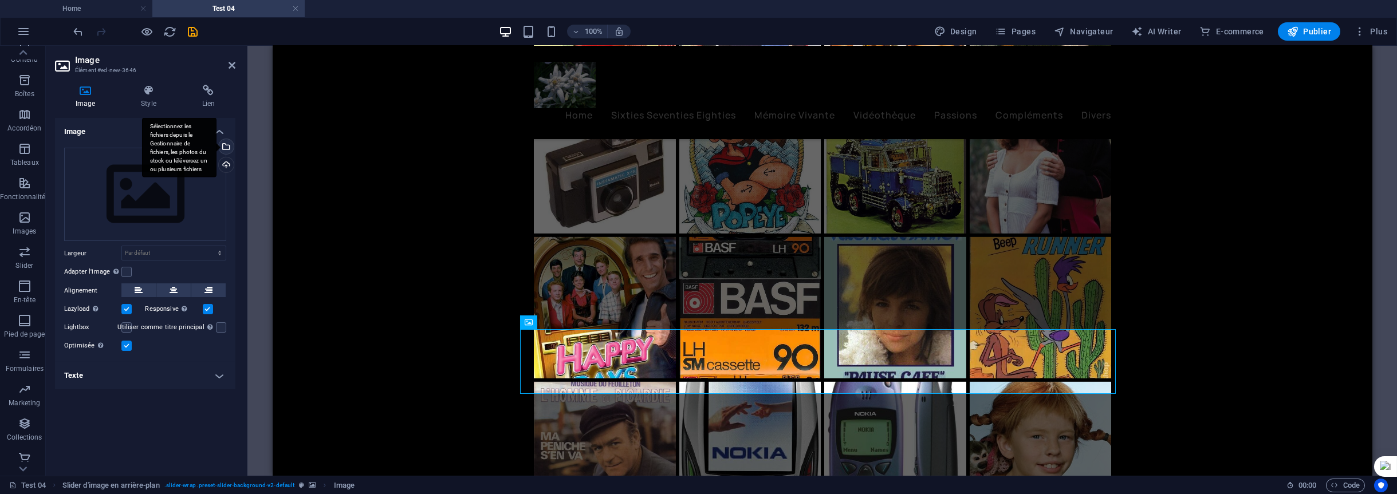
click at [227, 145] on div "Sélectionnez les fichiers depuis le Gestionnaire de fichiers, les photos du sto…" at bounding box center [225, 147] width 17 height 17
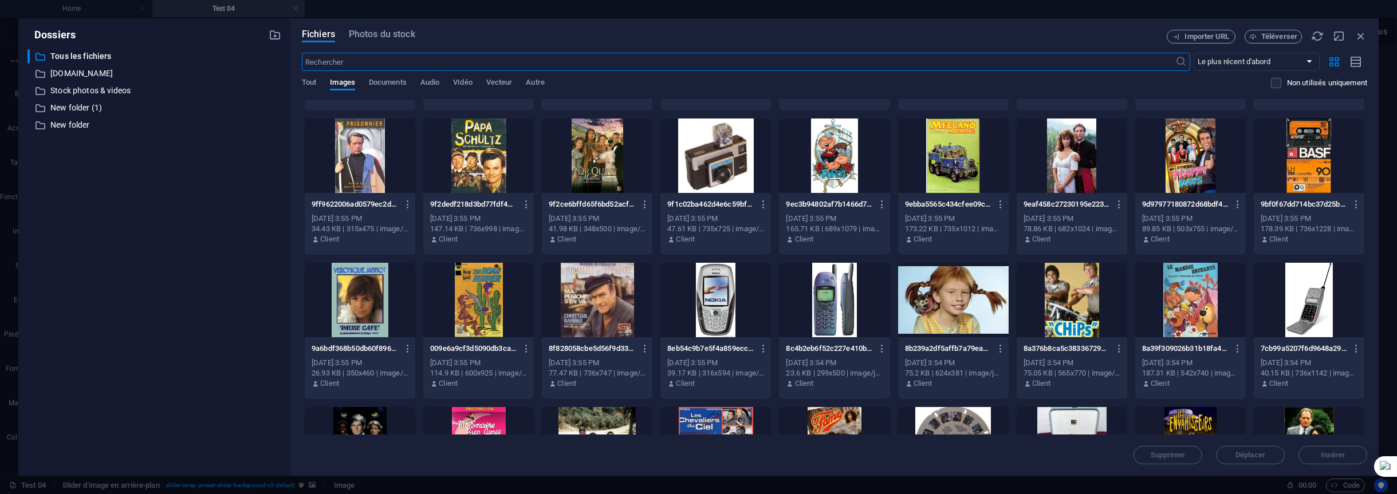
scroll to position [115, 0]
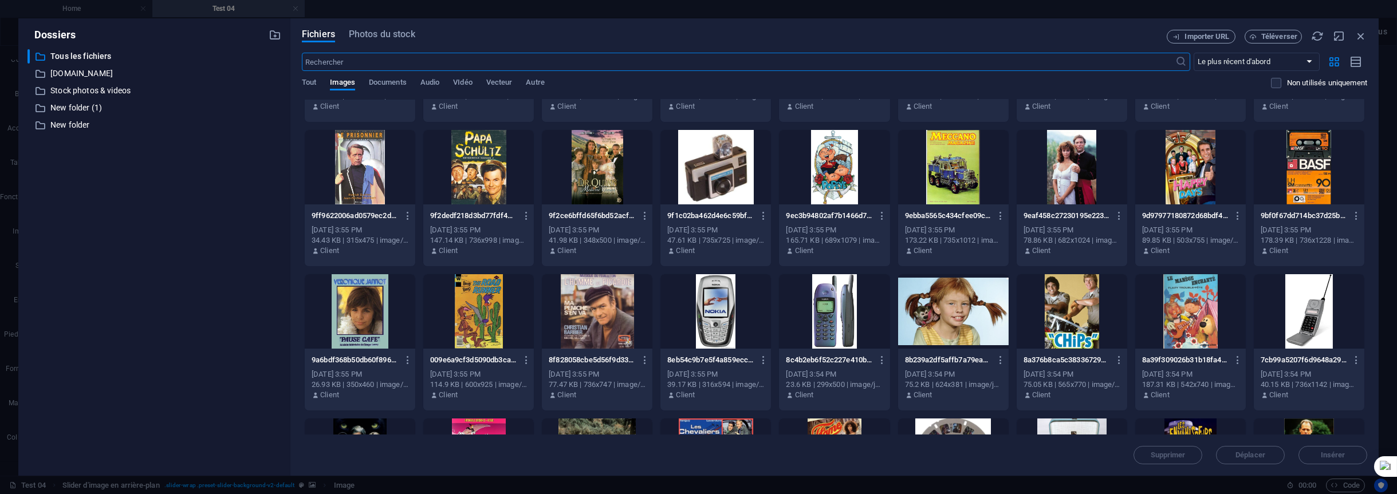
click at [594, 295] on div at bounding box center [597, 311] width 111 height 74
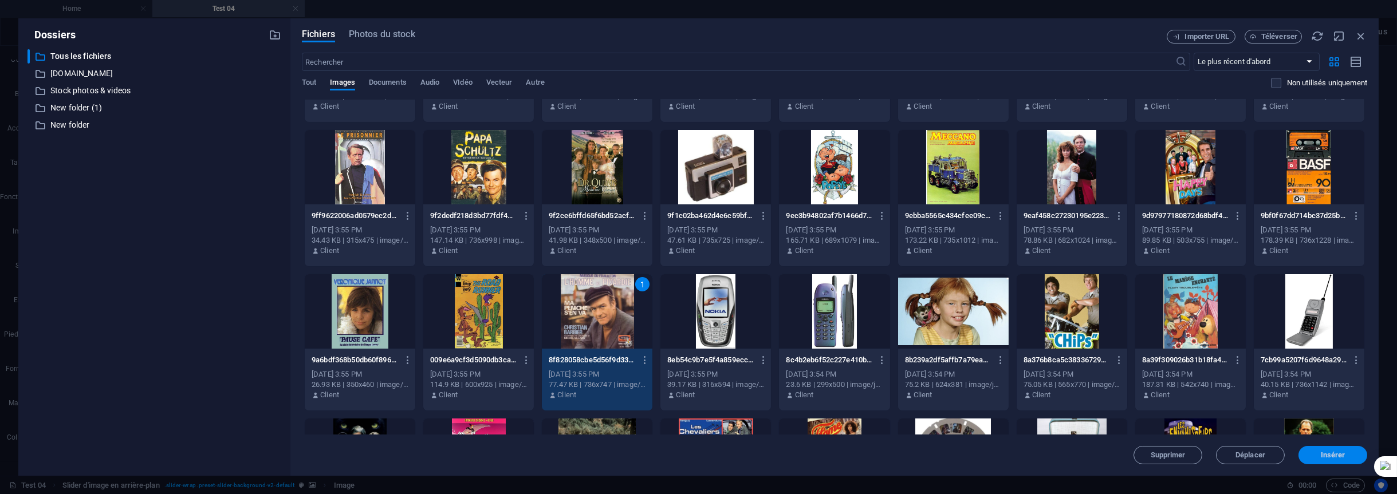
click at [1339, 456] on span "Insérer" at bounding box center [1333, 455] width 25 height 7
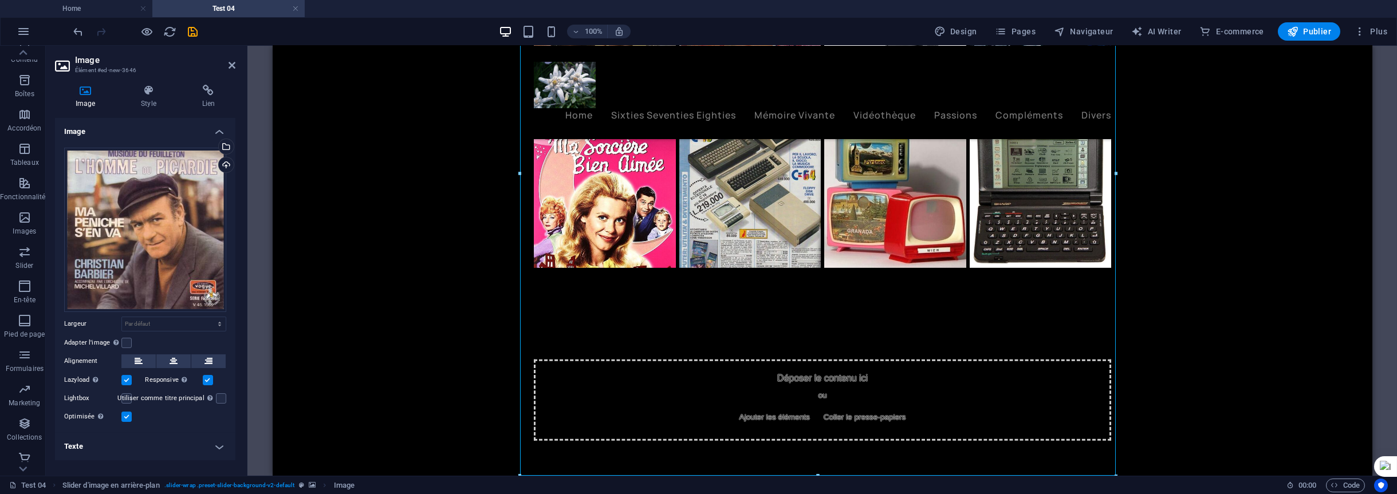
scroll to position [4708, 0]
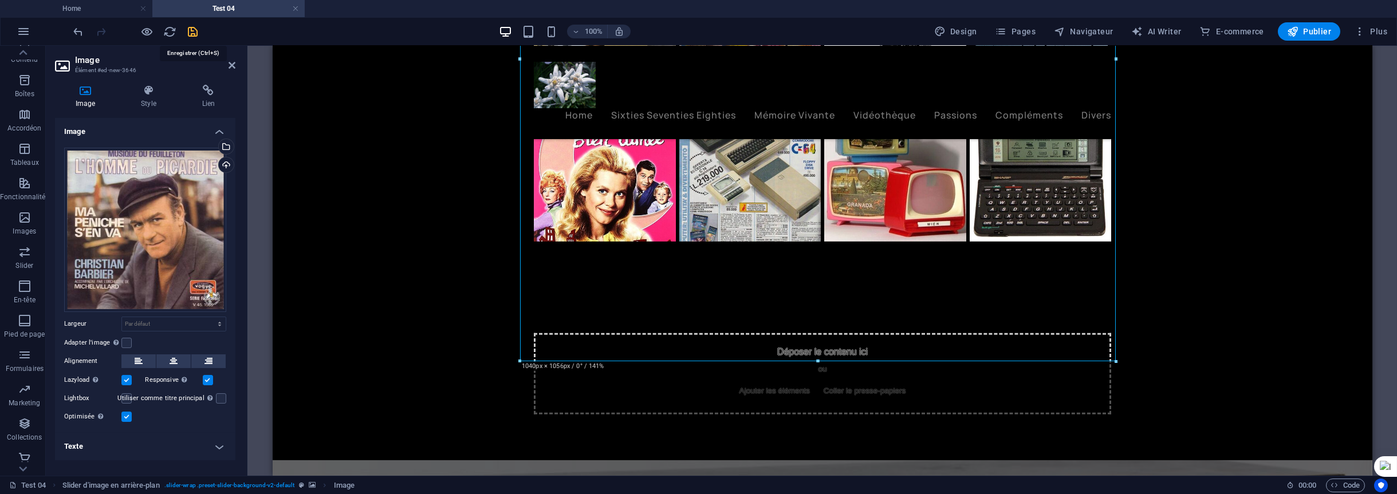
click at [198, 35] on icon "save" at bounding box center [193, 31] width 13 height 13
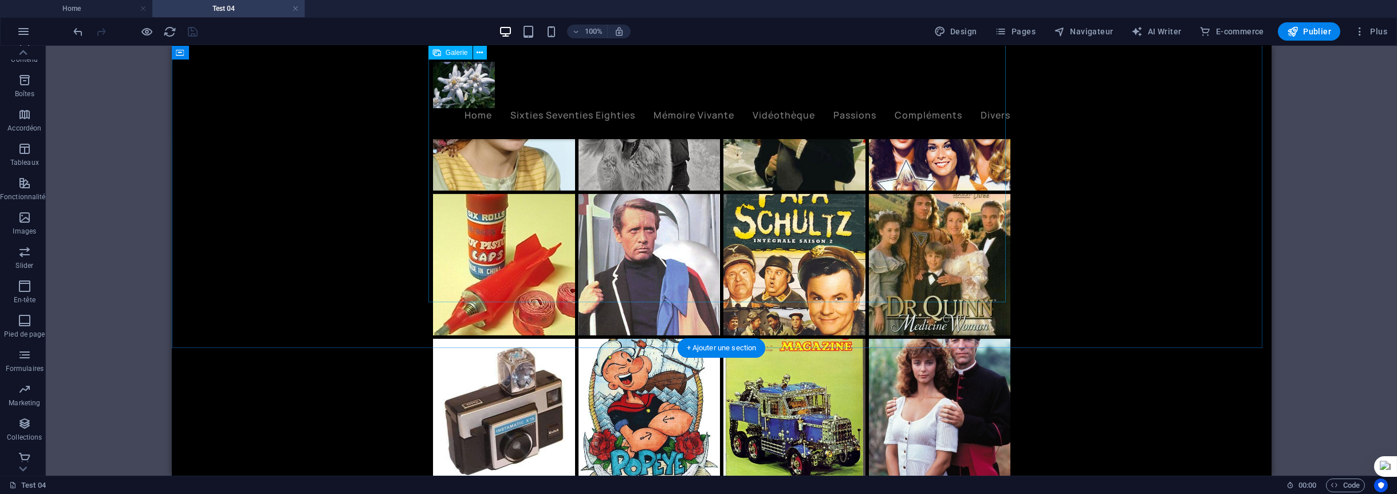
scroll to position [4002, 0]
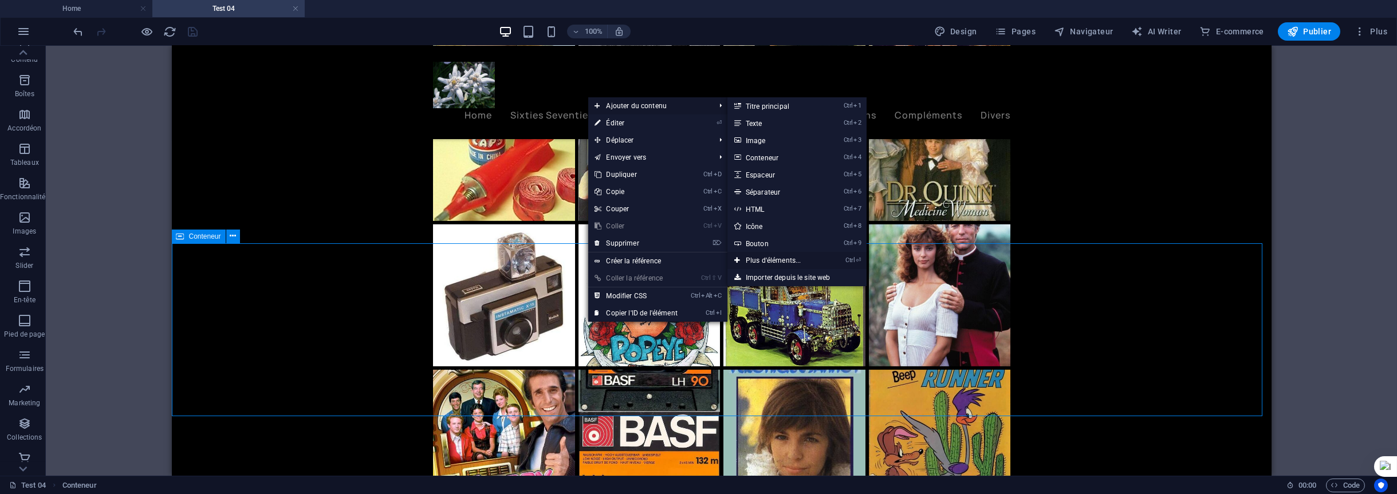
click at [756, 263] on link "Ctrl ⏎ Plus d'éléments..." at bounding box center [776, 260] width 97 height 17
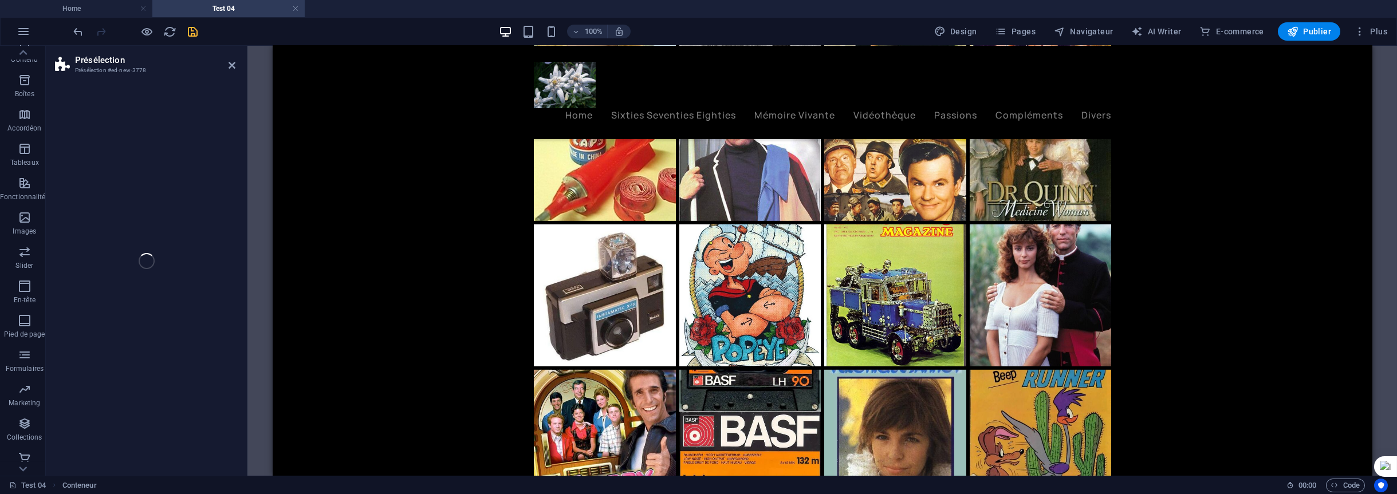
scroll to position [4569, 0]
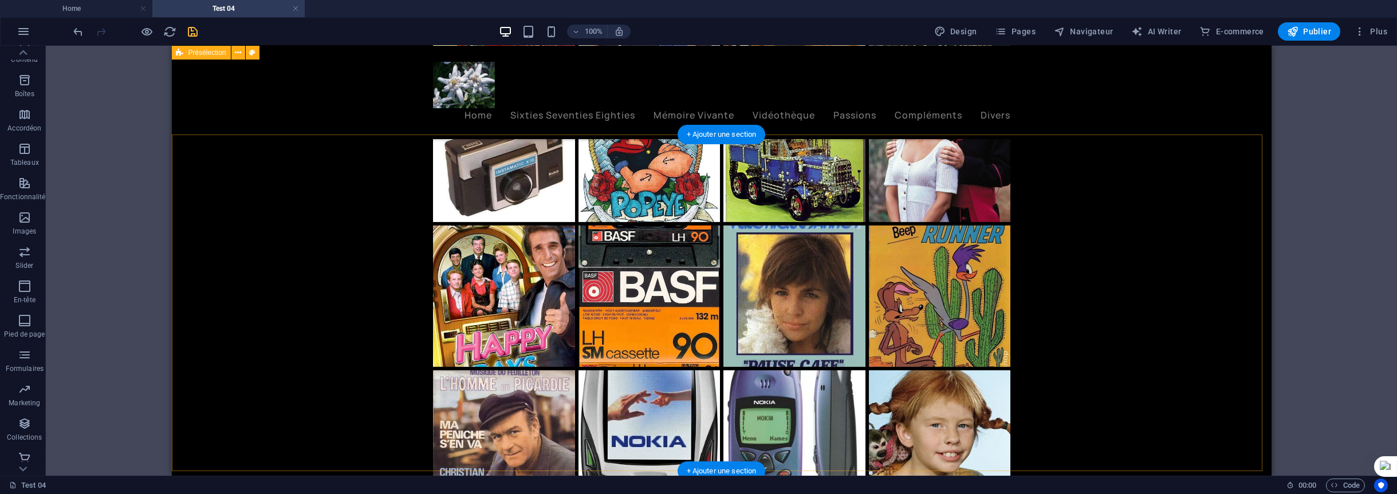
scroll to position [4111, 0]
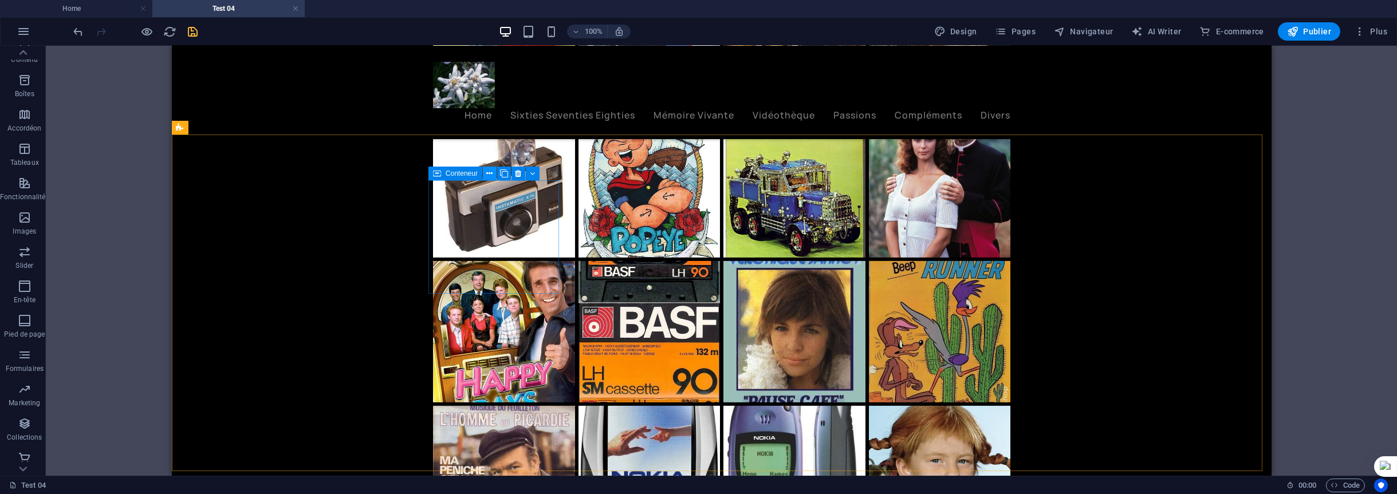
click at [490, 172] on icon at bounding box center [489, 174] width 6 height 12
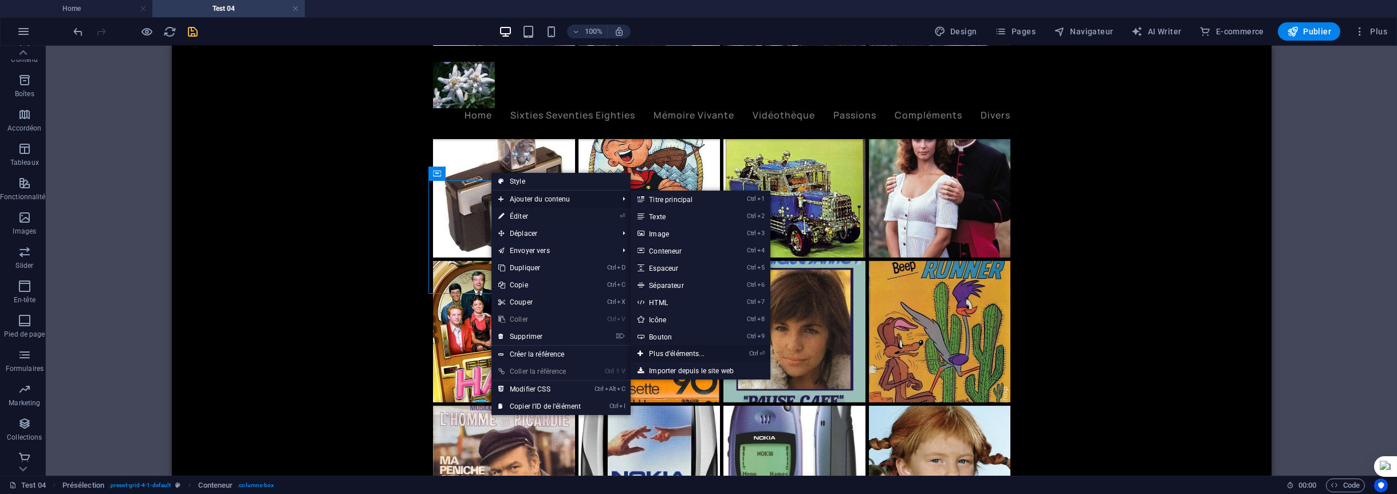
click at [686, 351] on link "Ctrl ⏎ Plus d'éléments..." at bounding box center [679, 353] width 97 height 17
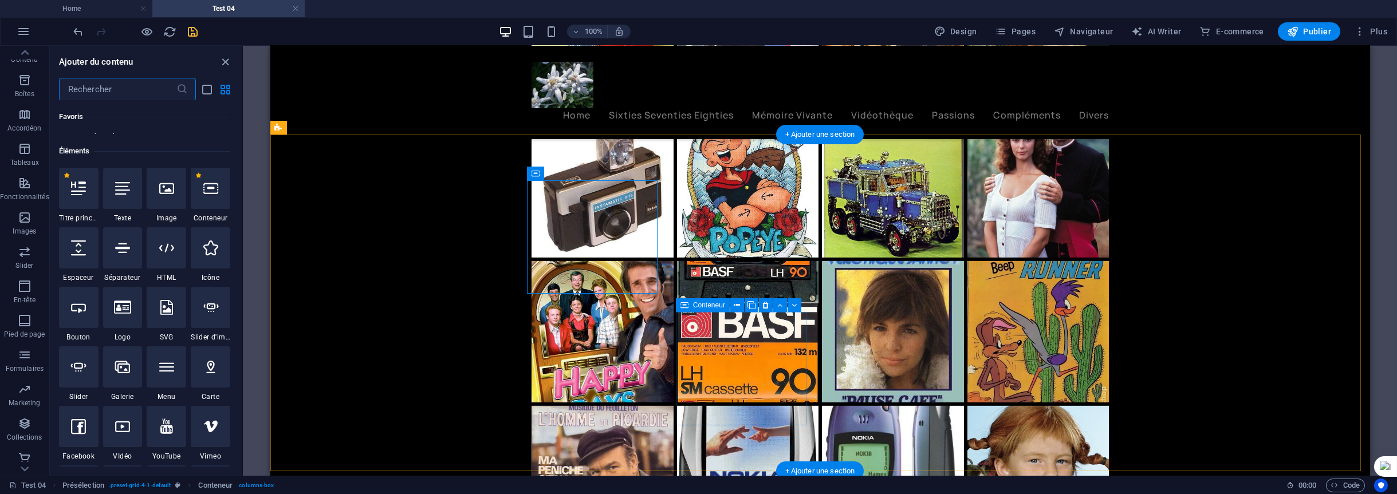
scroll to position [122, 0]
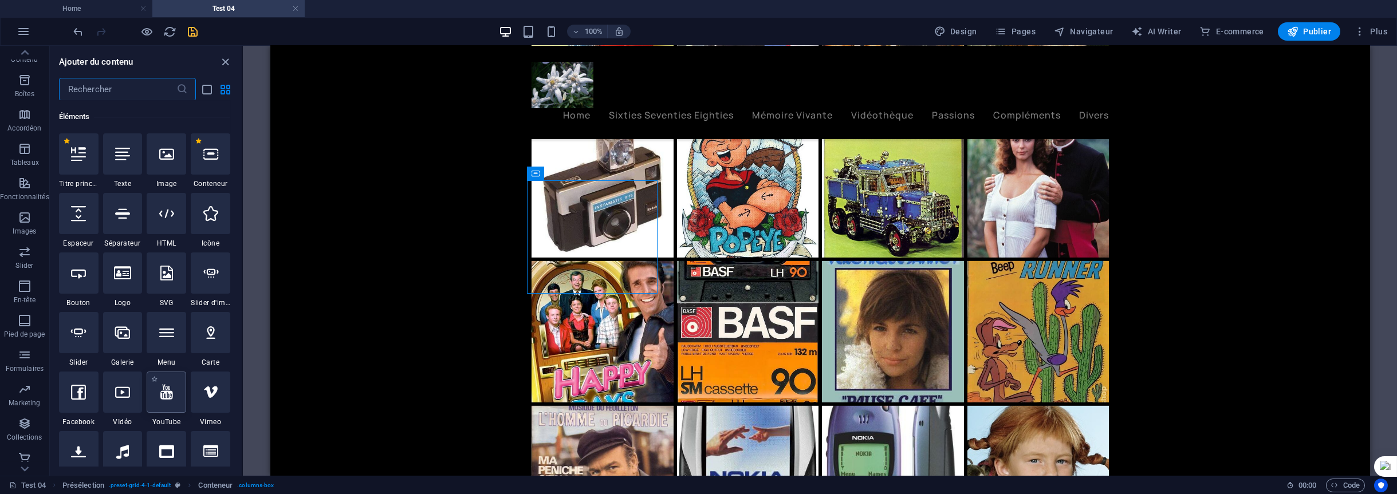
click at [166, 396] on icon at bounding box center [166, 392] width 13 height 15
select select "ar16_9"
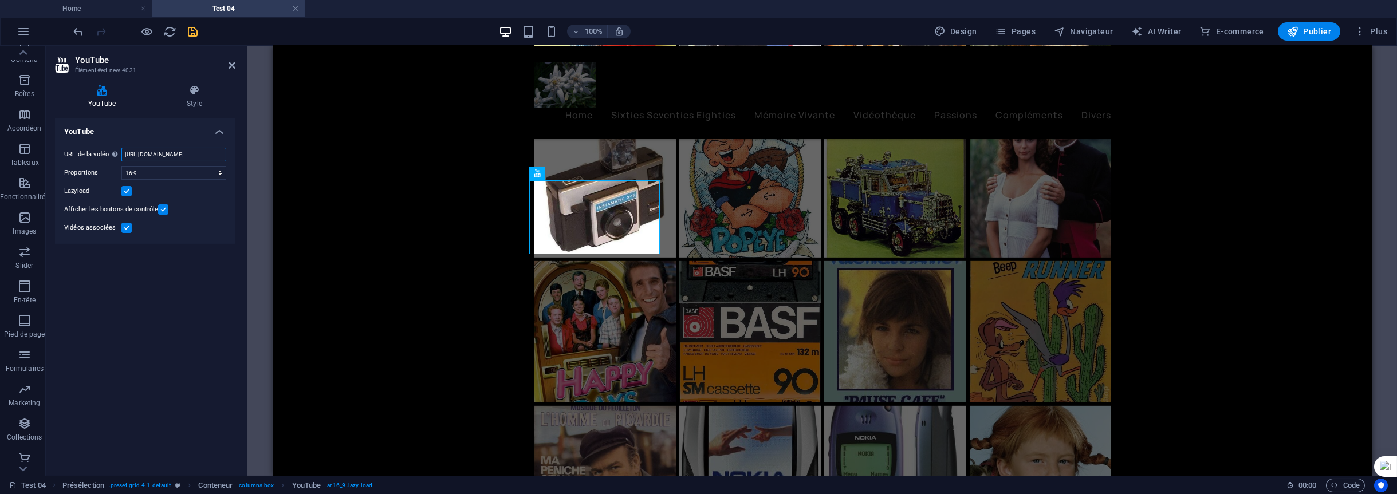
scroll to position [0, 29]
drag, startPoint x: 125, startPoint y: 154, endPoint x: 244, endPoint y: 154, distance: 118.6
click at [244, 154] on aside "YouTube Élément #ed-new-4031 YouTube Style YouTube URL de la vidéo Insérer (ou …" at bounding box center [147, 261] width 202 height 430
paste input "[URL][DOMAIN_NAME]"
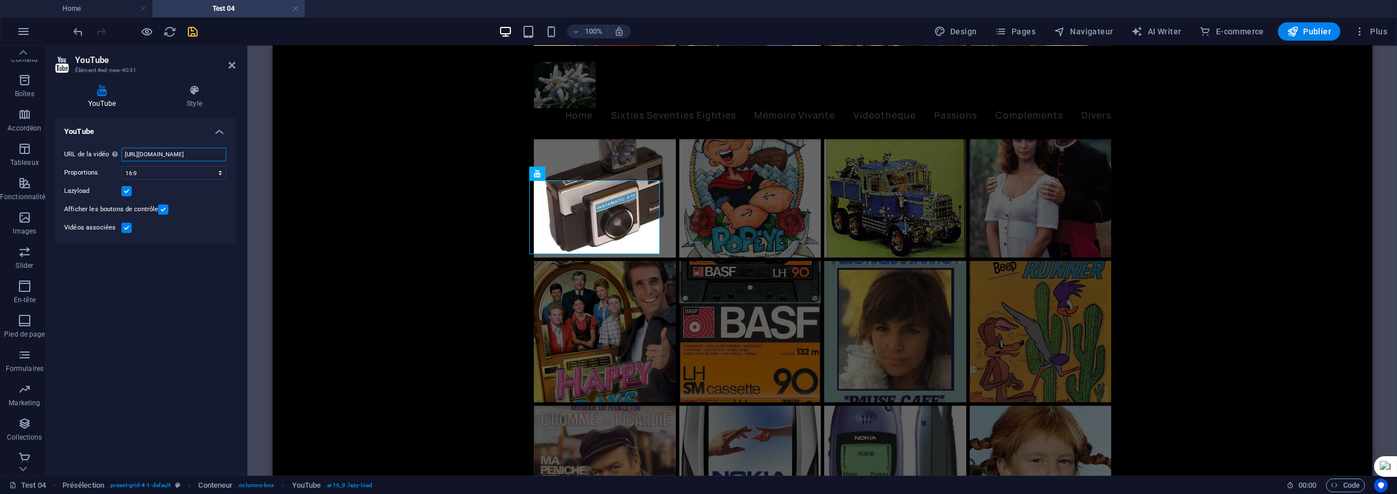
scroll to position [0, 34]
type input "[URL][DOMAIN_NAME]"
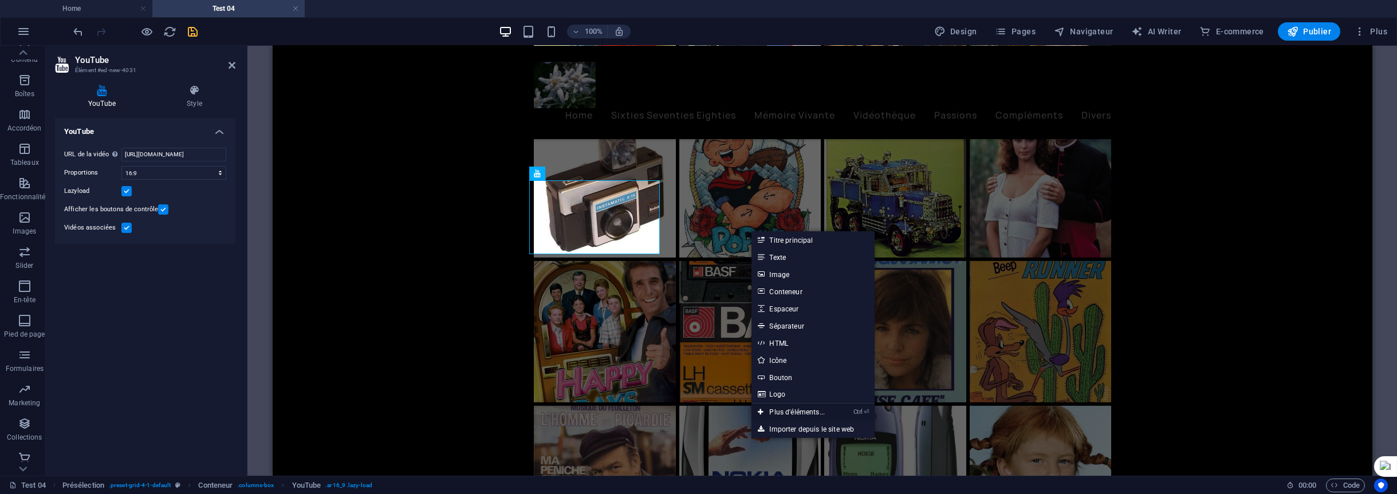
click at [808, 414] on link "Ctrl ⏎ Plus d'éléments..." at bounding box center [792, 412] width 81 height 17
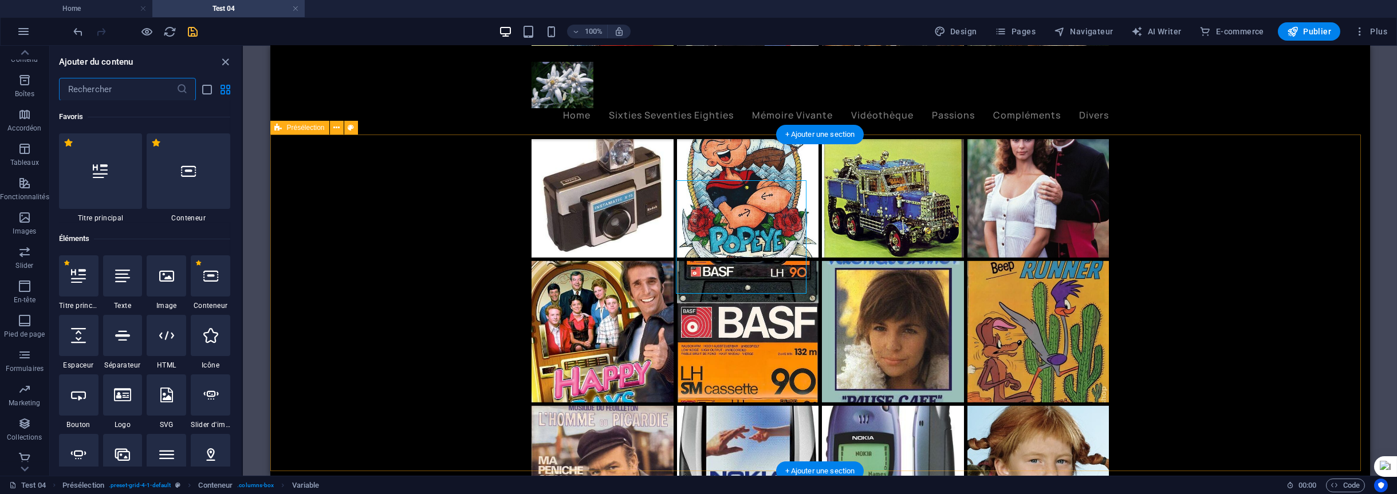
scroll to position [122, 0]
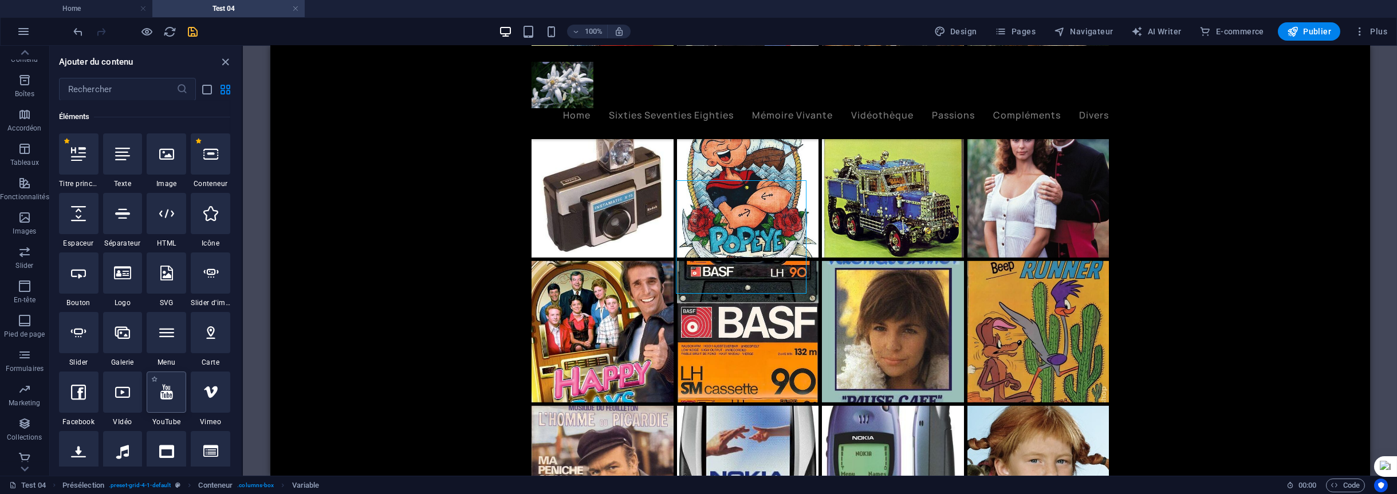
click at [170, 392] on icon at bounding box center [166, 392] width 13 height 15
select select "ar16_9"
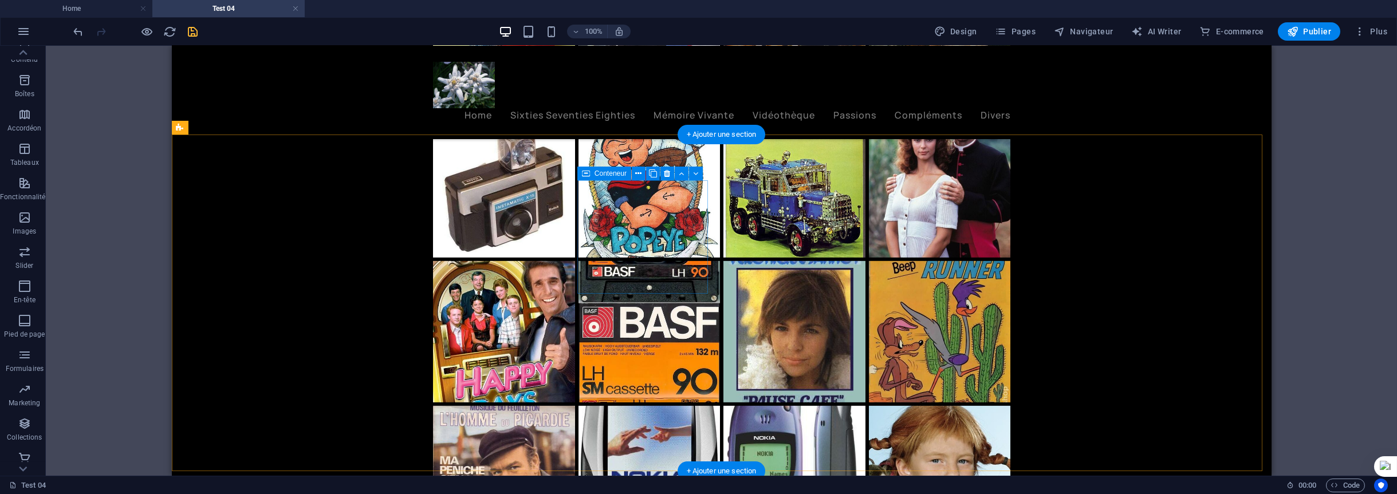
click at [638, 174] on icon at bounding box center [638, 174] width 6 height 12
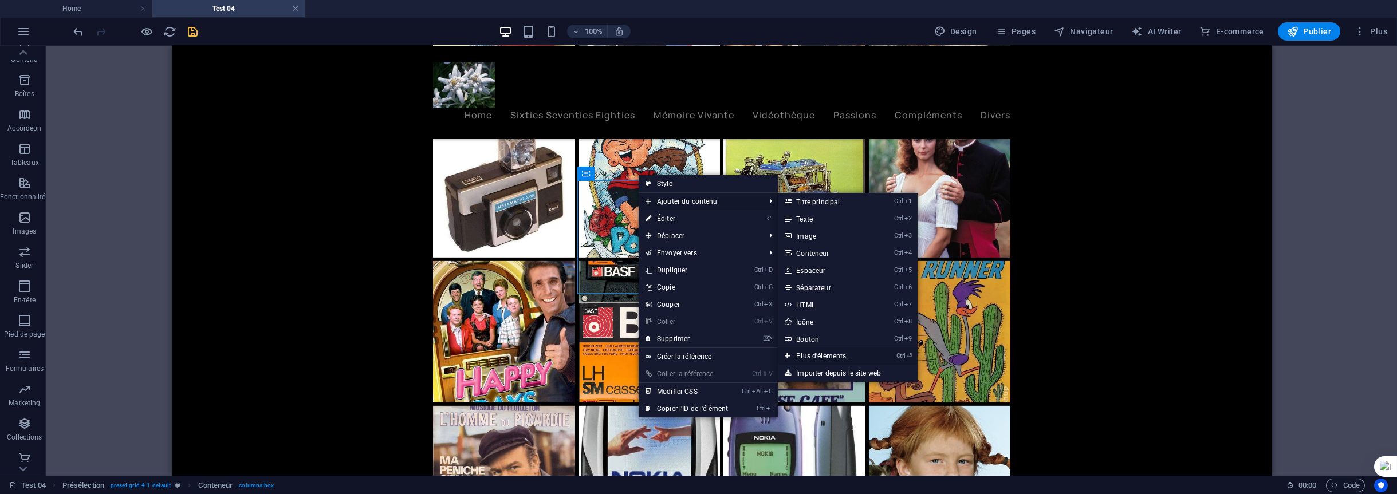
click at [817, 355] on link "Ctrl ⏎ Plus d'éléments..." at bounding box center [826, 356] width 97 height 17
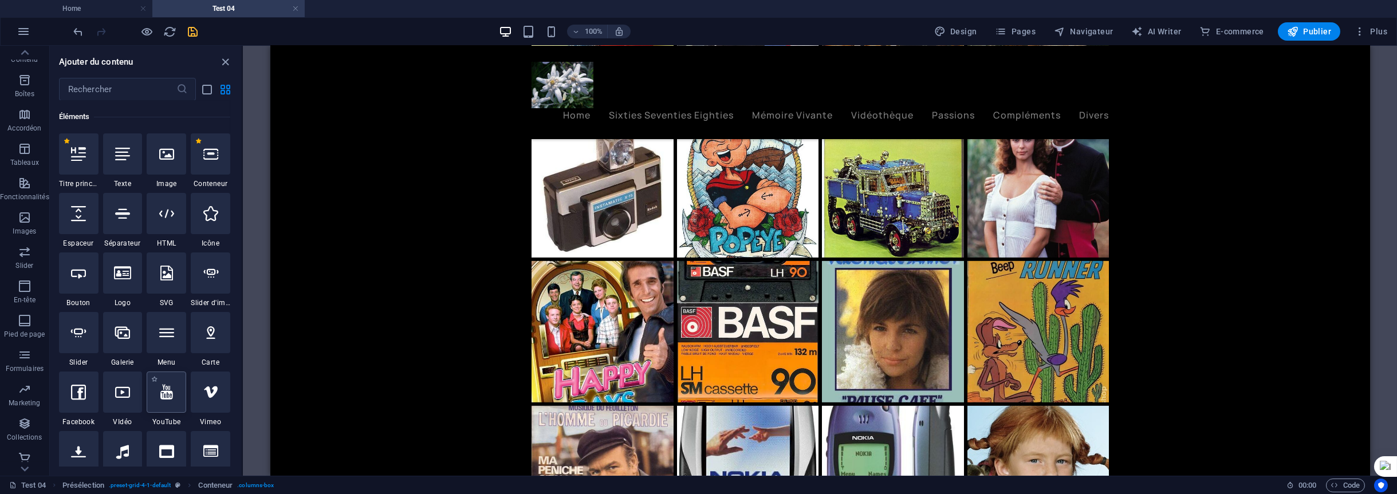
select select "ar16_9"
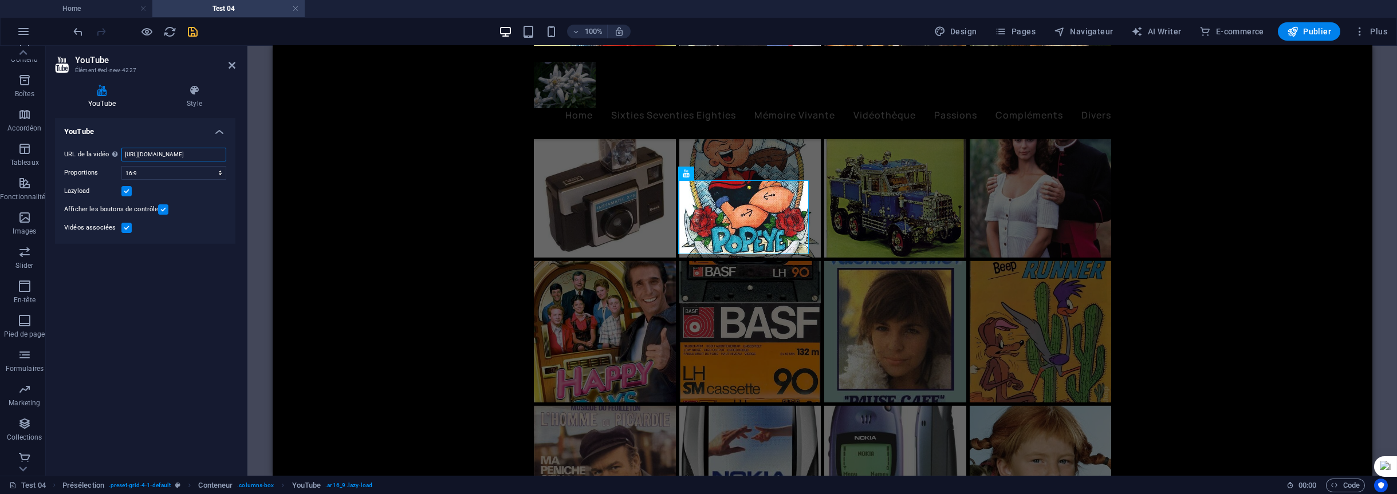
click at [159, 153] on input "[URL][DOMAIN_NAME]" at bounding box center [173, 155] width 105 height 14
drag, startPoint x: 123, startPoint y: 152, endPoint x: 253, endPoint y: 148, distance: 130.1
click at [253, 148] on div "YouTube Élément #ed-new-4227 YouTube Style YouTube URL de la vidéo Insérer (ou …" at bounding box center [721, 261] width 1351 height 430
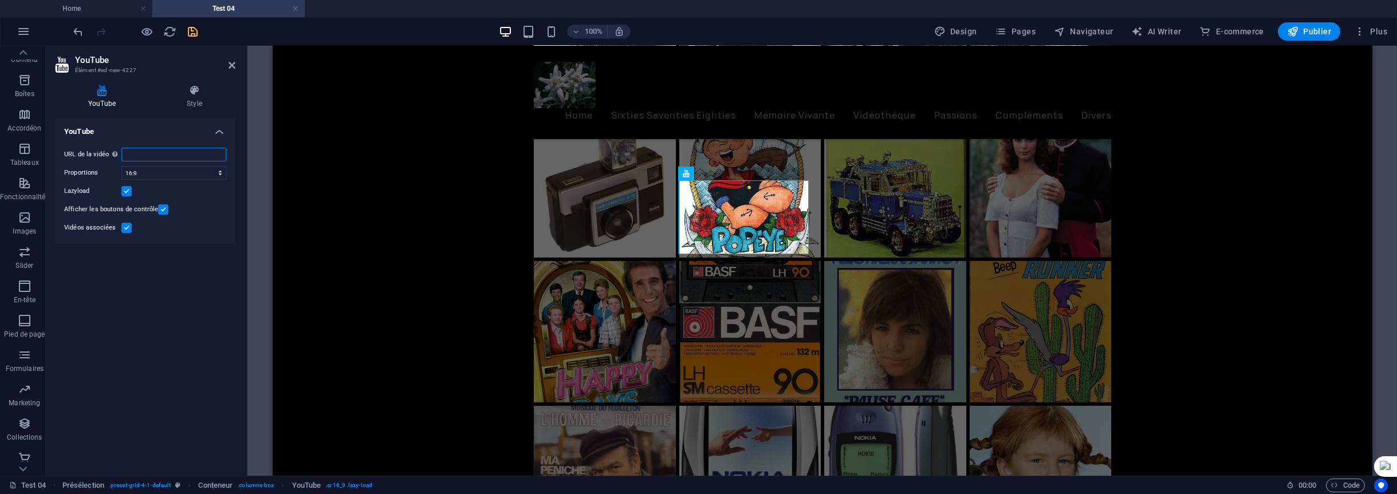
paste input "[URL][DOMAIN_NAME]"
type input "[URL][DOMAIN_NAME]"
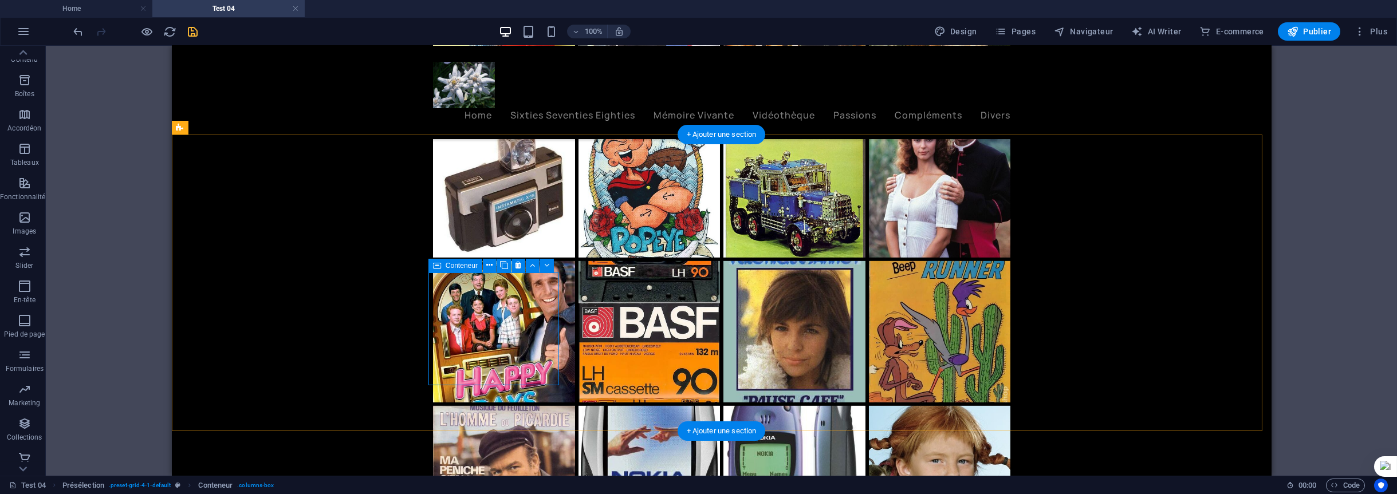
click at [489, 269] on icon at bounding box center [489, 266] width 6 height 12
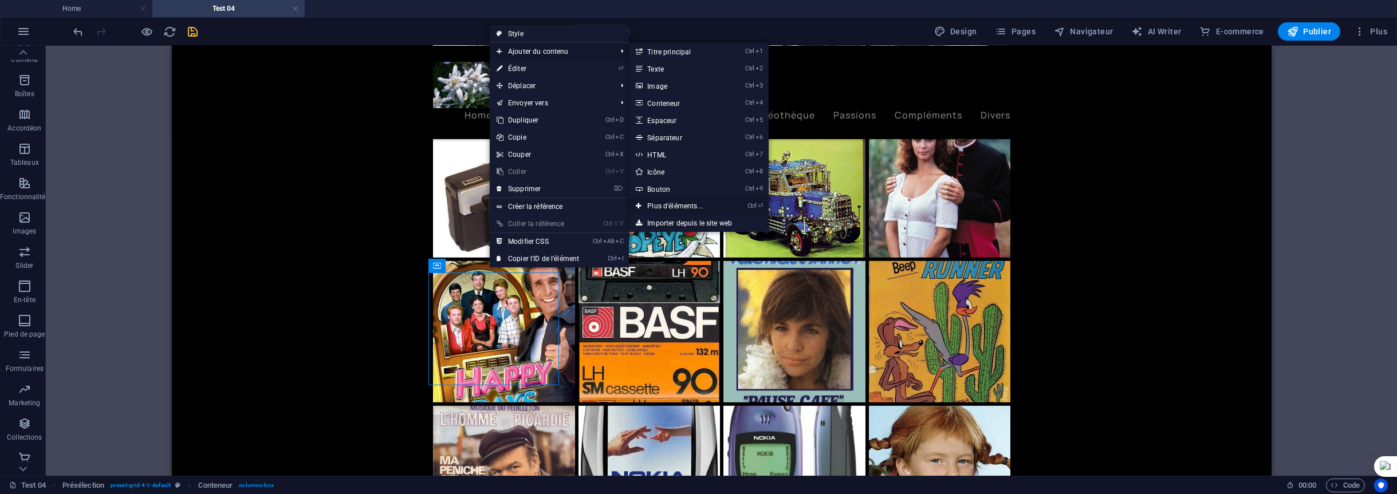
click at [673, 203] on link "Ctrl ⏎ Plus d'éléments..." at bounding box center [677, 206] width 97 height 17
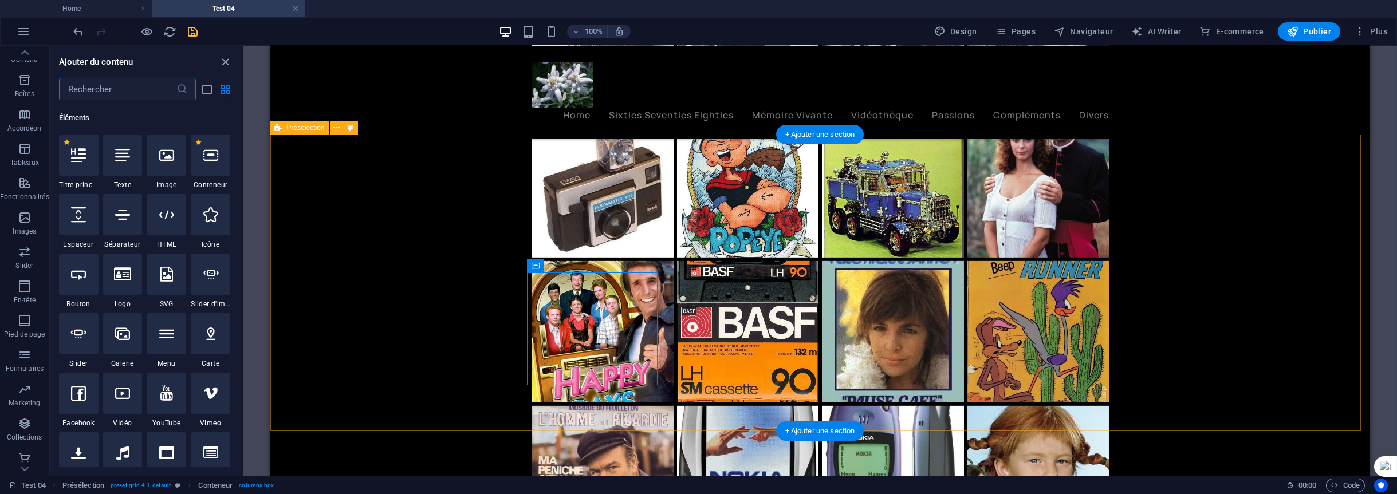
scroll to position [122, 0]
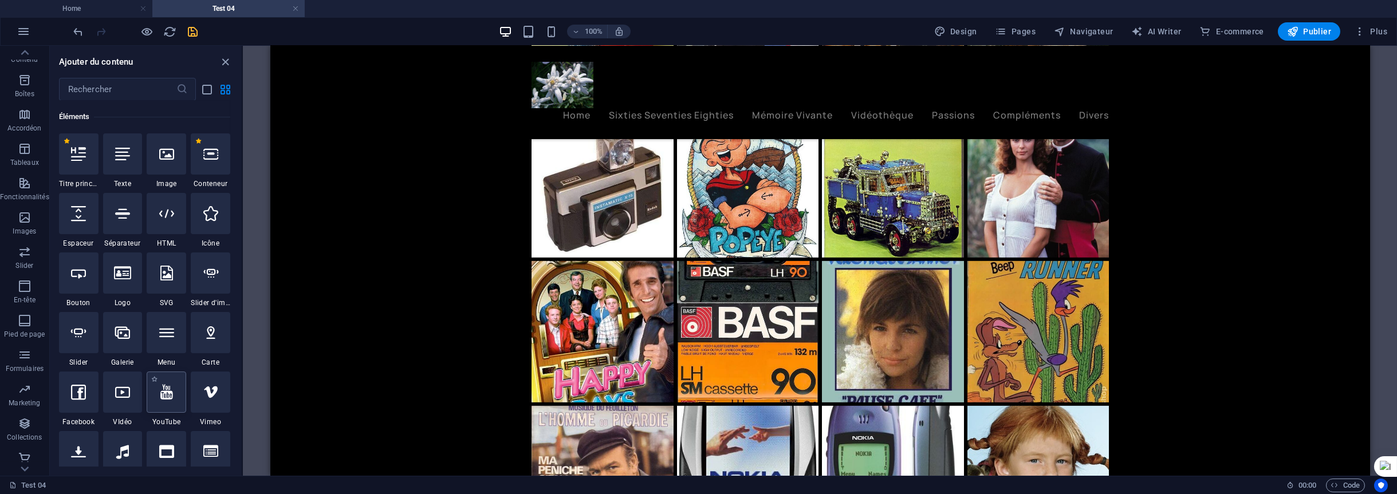
select select "ar16_9"
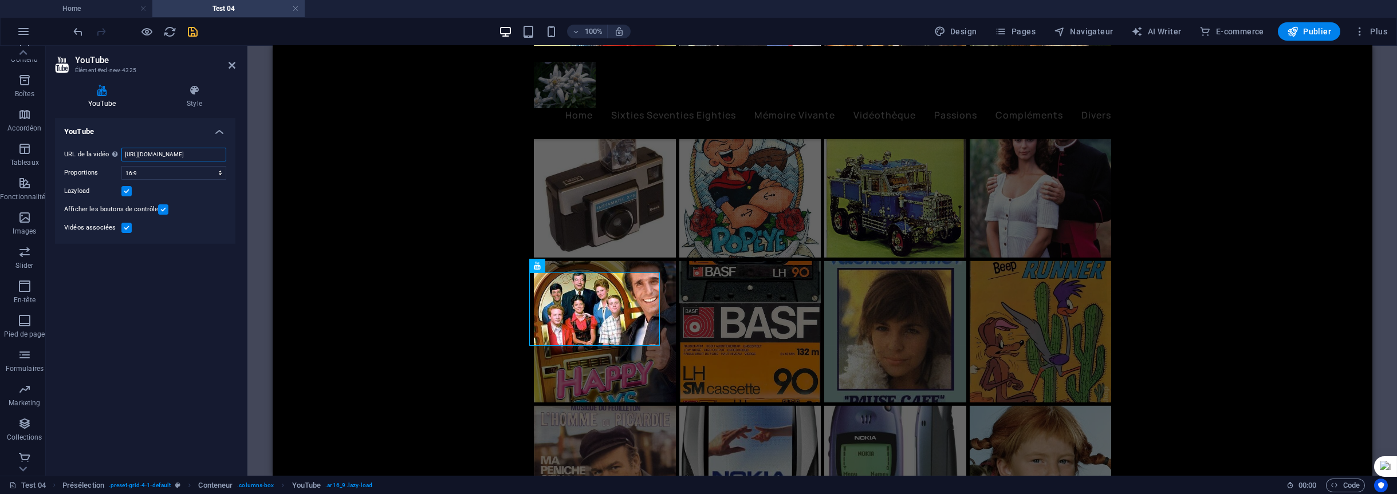
scroll to position [0, 29]
drag, startPoint x: 125, startPoint y: 154, endPoint x: 245, endPoint y: 153, distance: 120.3
click at [245, 153] on aside "YouTube Élément #ed-new-4325 YouTube Style YouTube URL de la vidéo Insérer (ou …" at bounding box center [147, 261] width 202 height 430
paste input "[URL][DOMAIN_NAME]"
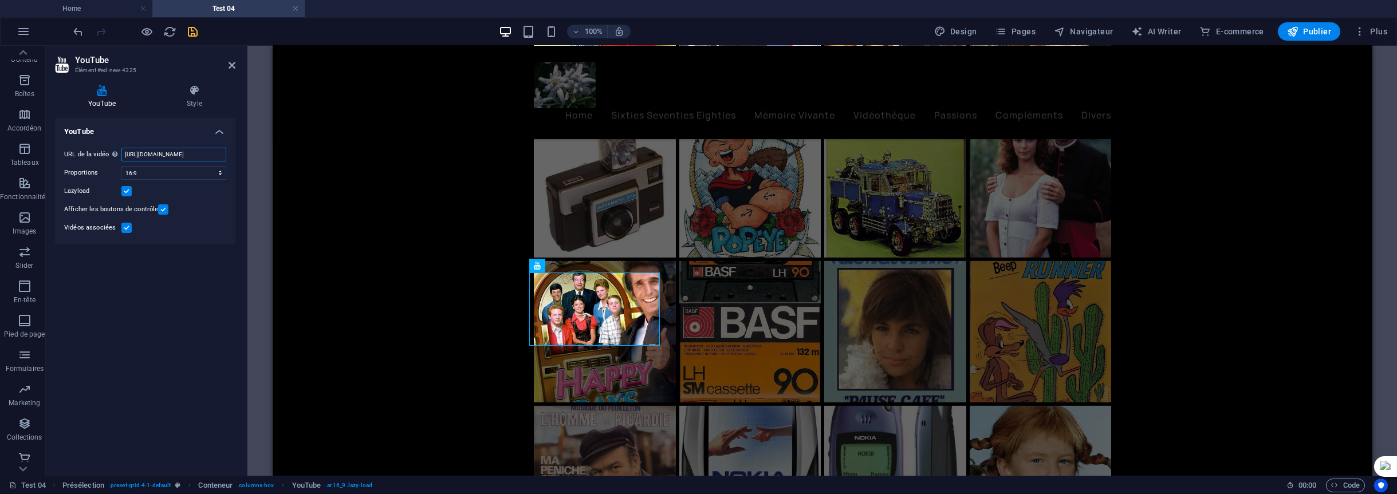
scroll to position [0, 34]
type input "[URL][DOMAIN_NAME]"
click at [740, 263] on icon at bounding box center [739, 266] width 6 height 12
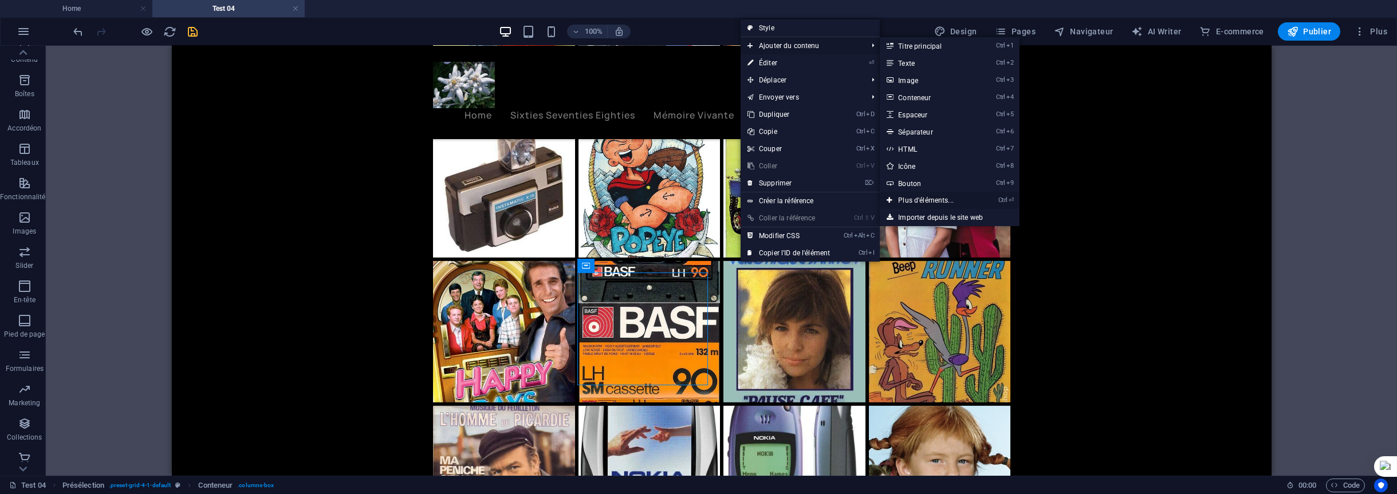
click at [916, 201] on link "Ctrl ⏎ Plus d'éléments..." at bounding box center [928, 200] width 97 height 17
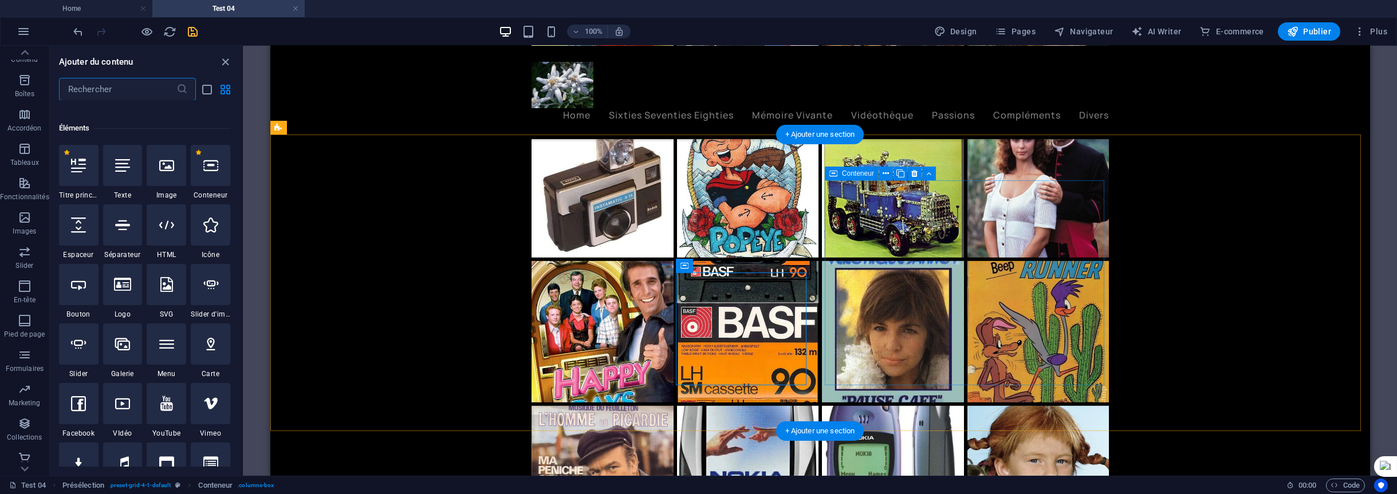
scroll to position [122, 0]
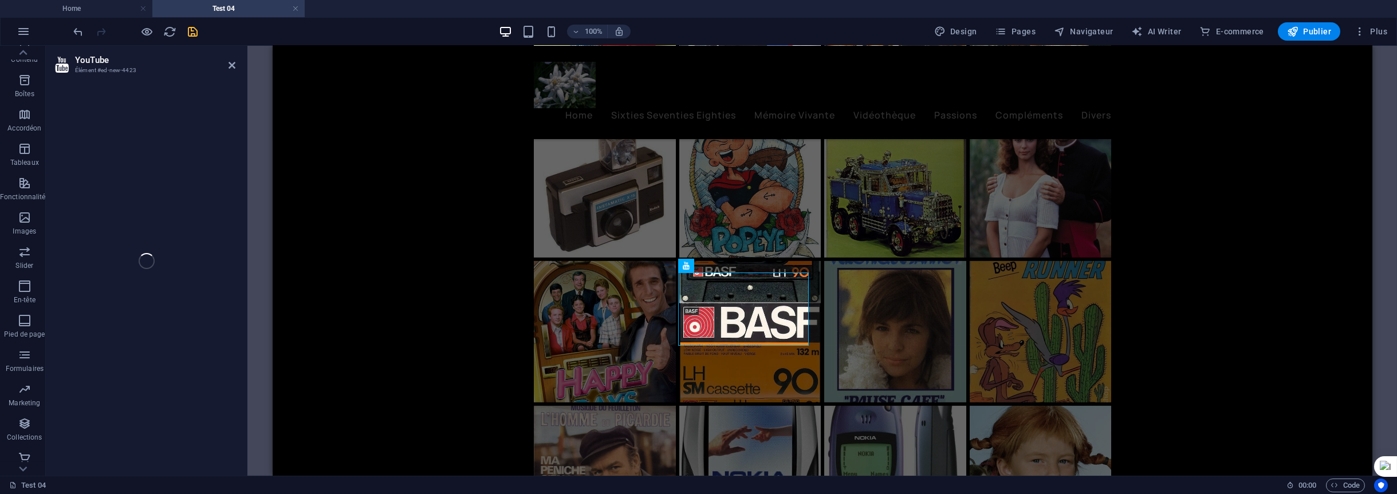
select select "ar16_9"
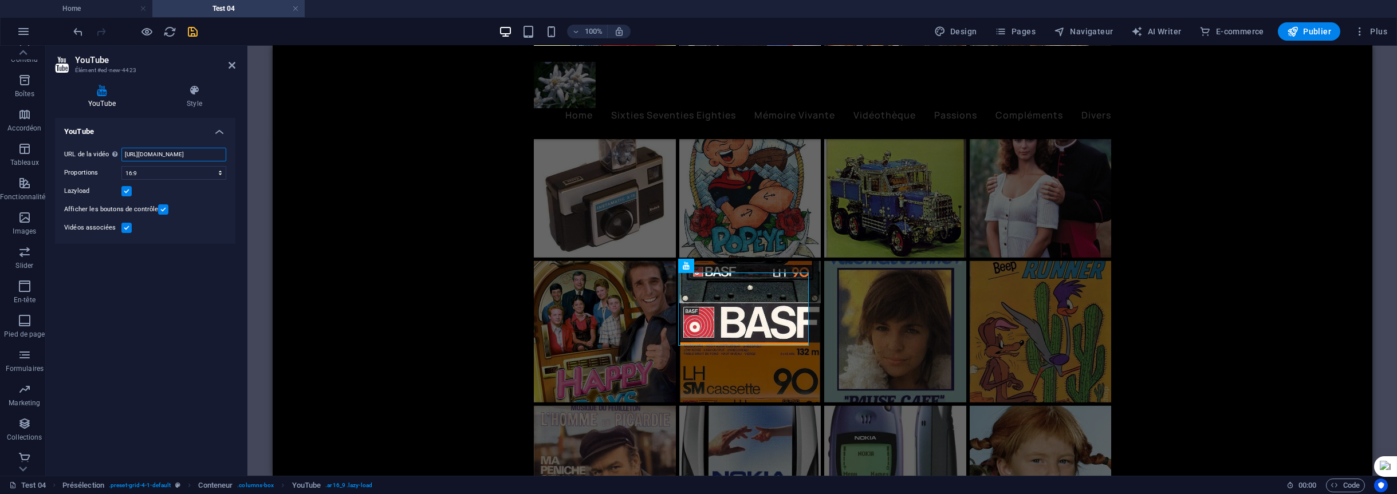
scroll to position [0, 29]
drag, startPoint x: 124, startPoint y: 153, endPoint x: 147, endPoint y: 168, distance: 27.3
click at [239, 155] on div "YouTube Style YouTube URL de la vidéo Insérer (ou coller) une URL vidéo. https:…" at bounding box center [145, 276] width 199 height 400
paste input "youtu.be/2oX2FSv4Rys?list=RDB2Pl8DoBHlE"
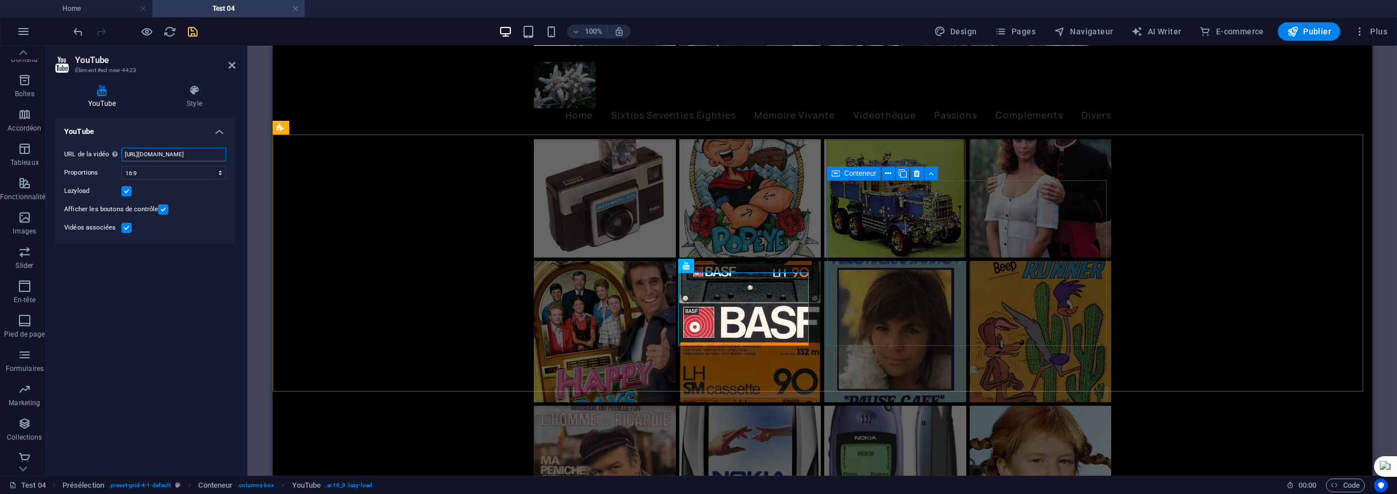
type input "[URL][DOMAIN_NAME]"
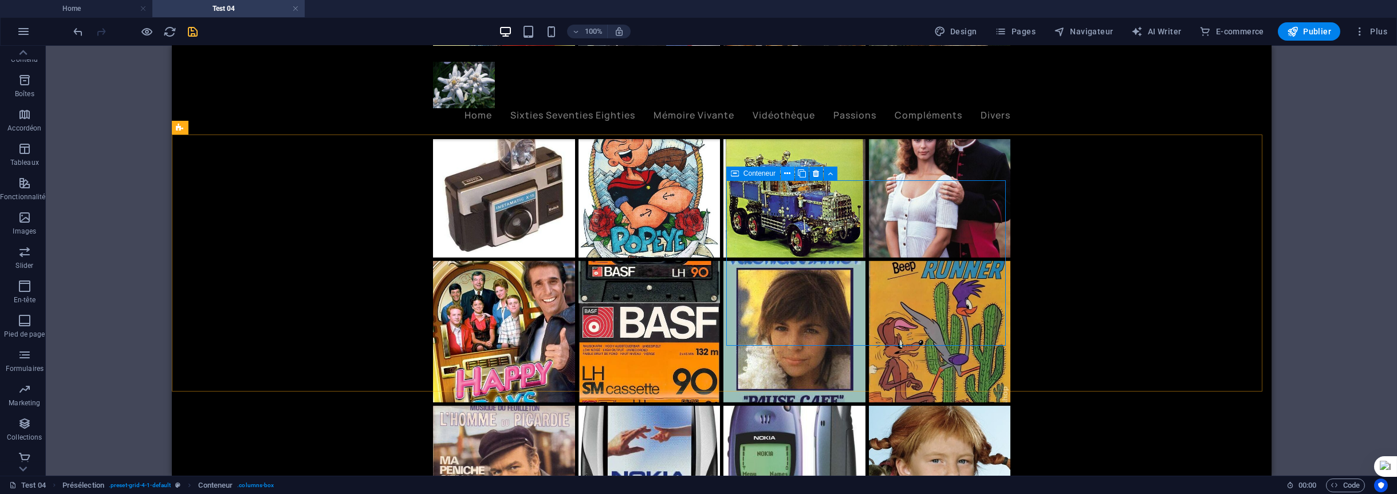
click at [787, 174] on icon at bounding box center [787, 174] width 6 height 12
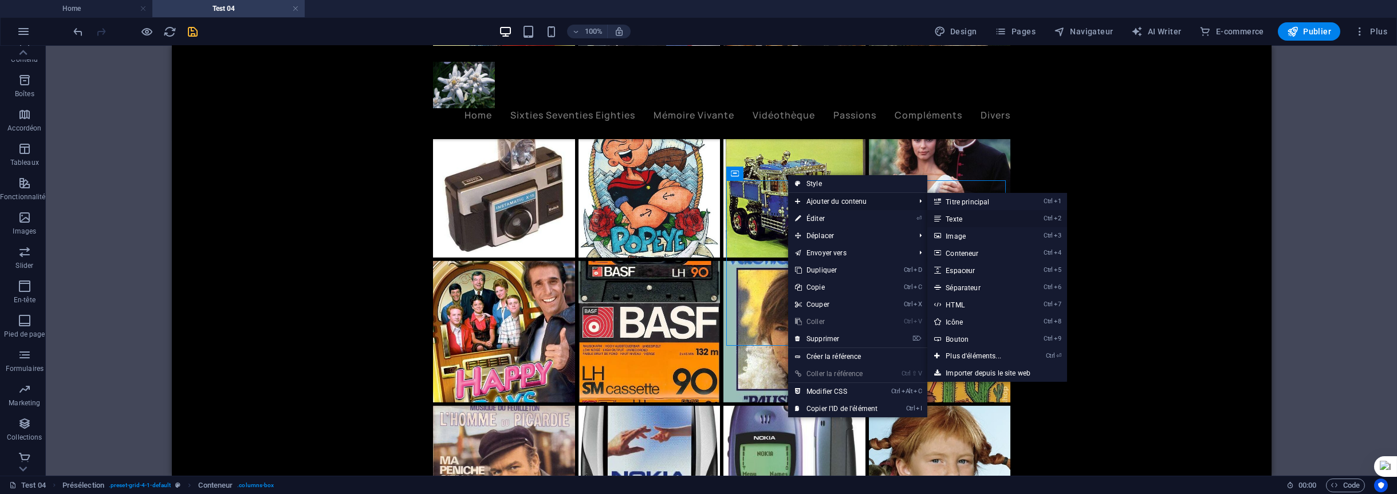
click at [958, 219] on link "Ctrl 2 Texte" at bounding box center [976, 218] width 97 height 17
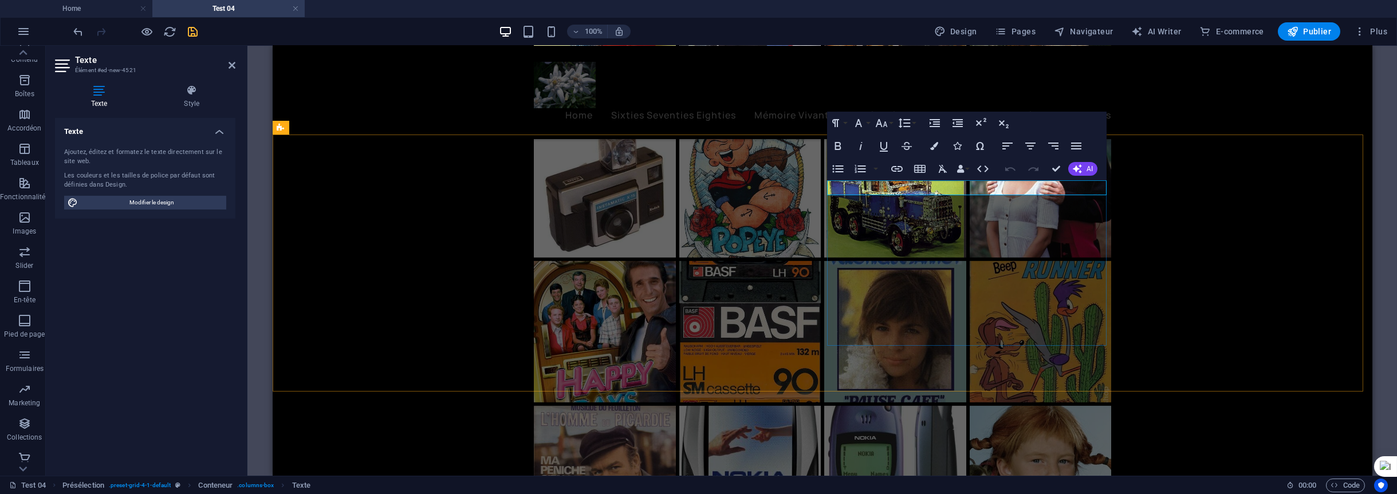
drag, startPoint x: 933, startPoint y: 186, endPoint x: 876, endPoint y: 186, distance: 56.7
drag, startPoint x: 926, startPoint y: 190, endPoint x: 866, endPoint y: 188, distance: 59.6
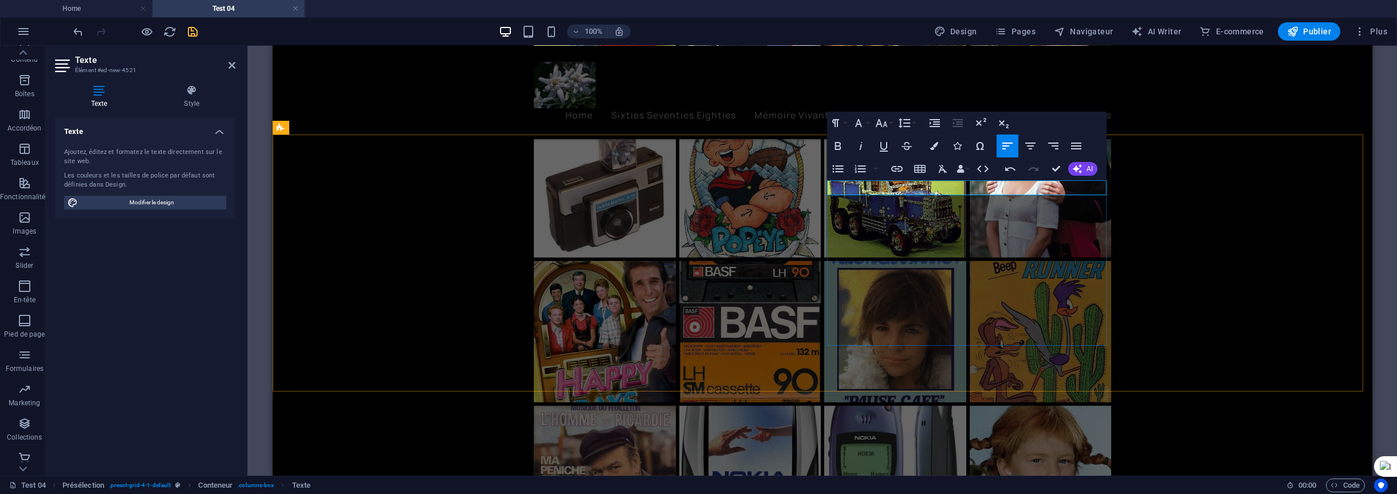
copy p "Tartempion"
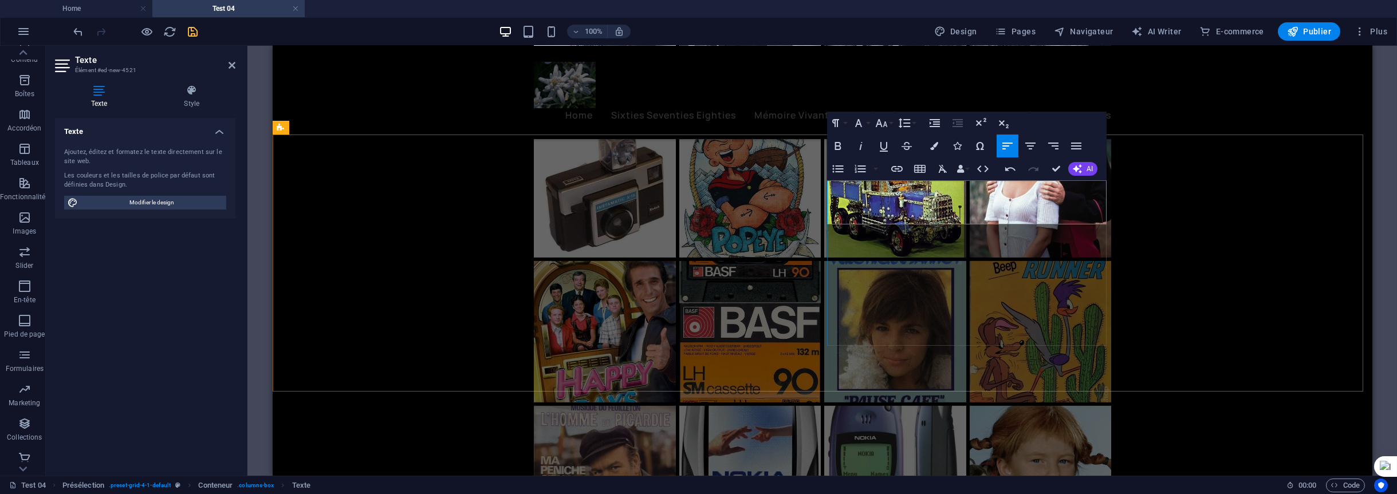
drag, startPoint x: 958, startPoint y: 219, endPoint x: 831, endPoint y: 194, distance: 129.7
drag, startPoint x: 1091, startPoint y: 202, endPoint x: 830, endPoint y: 187, distance: 262.2
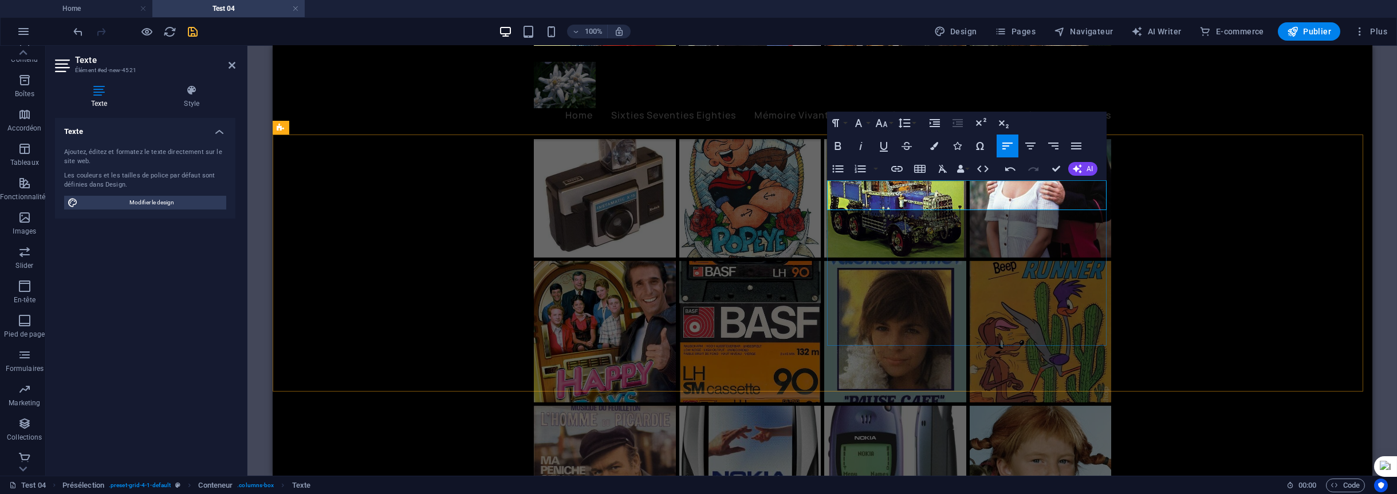
copy p "Vidéo 01 : Tartempion Tartempion Tartempion Tartempion Tartempion"
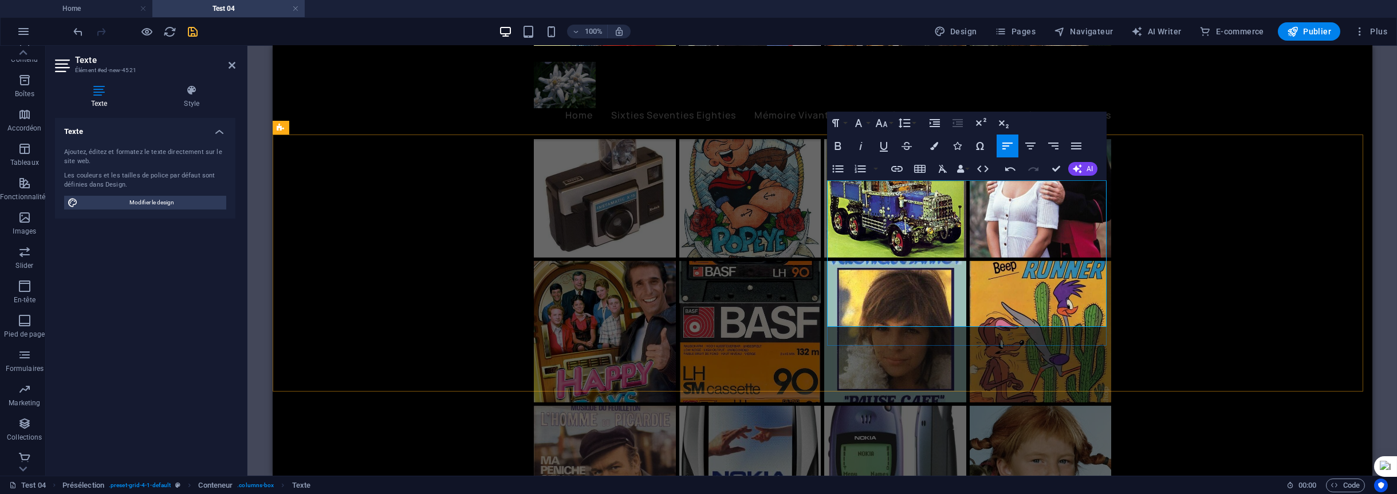
drag, startPoint x: 830, startPoint y: 202, endPoint x: 879, endPoint y: 202, distance: 49.8
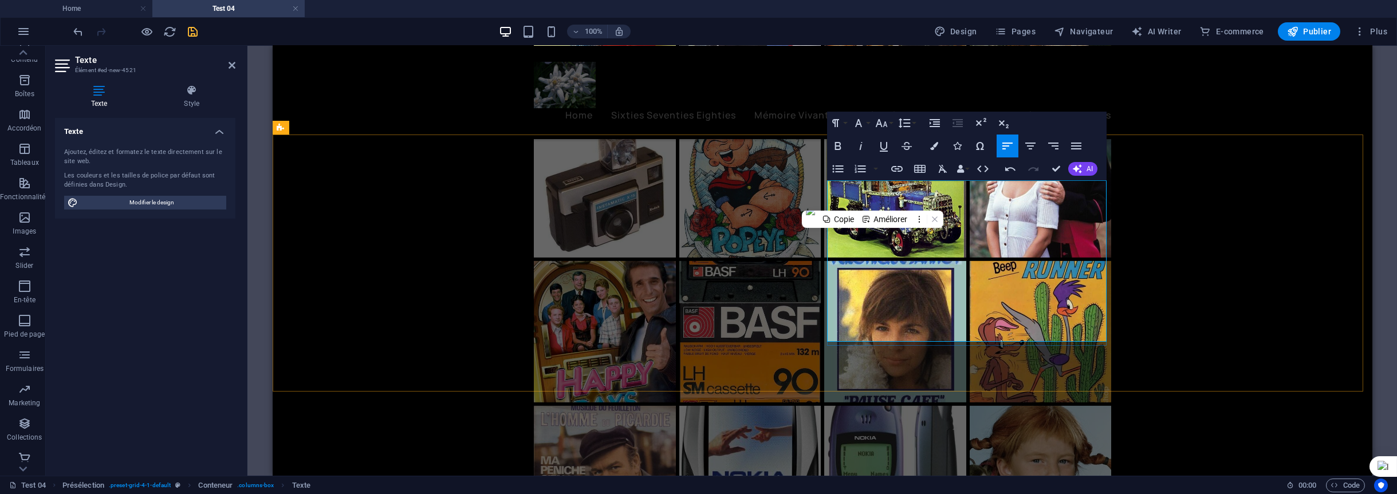
copy p "Tartempion"
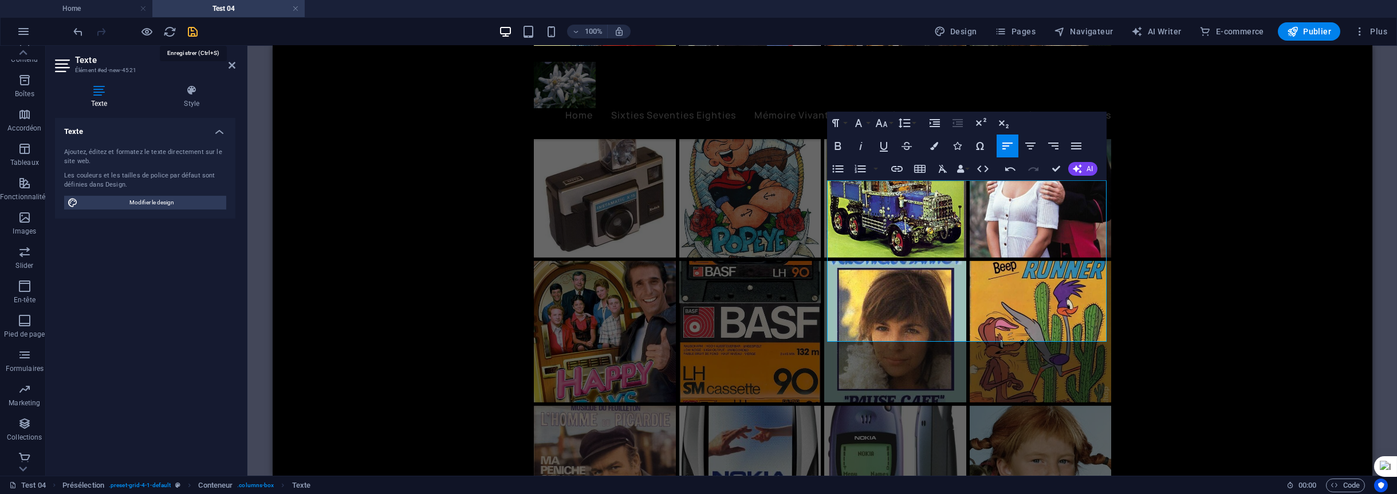
click at [192, 32] on icon "save" at bounding box center [193, 31] width 13 height 13
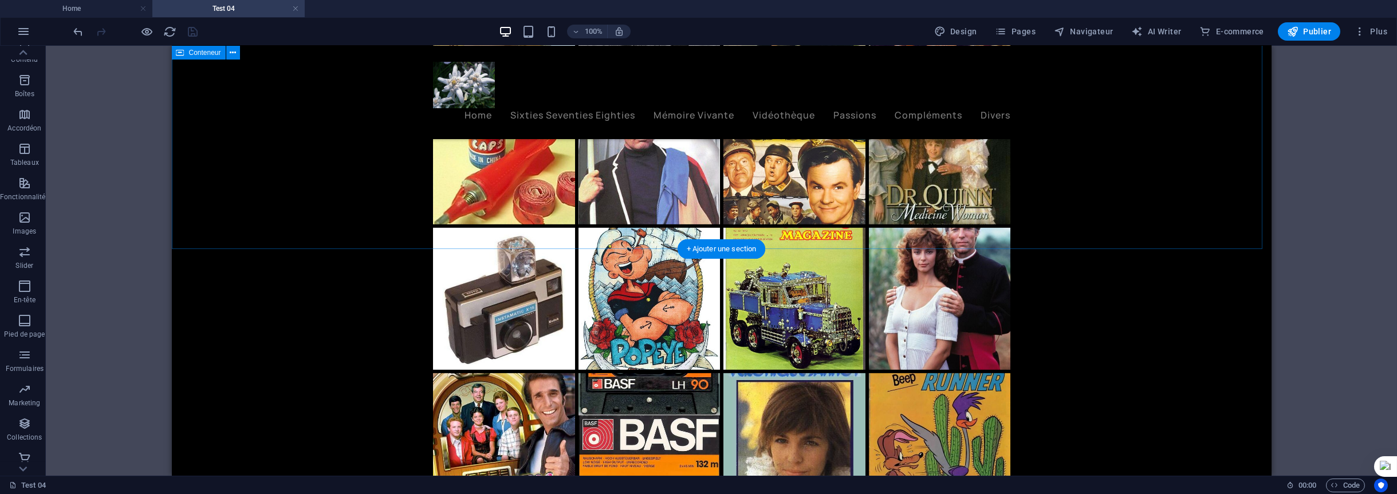
scroll to position [3996, 0]
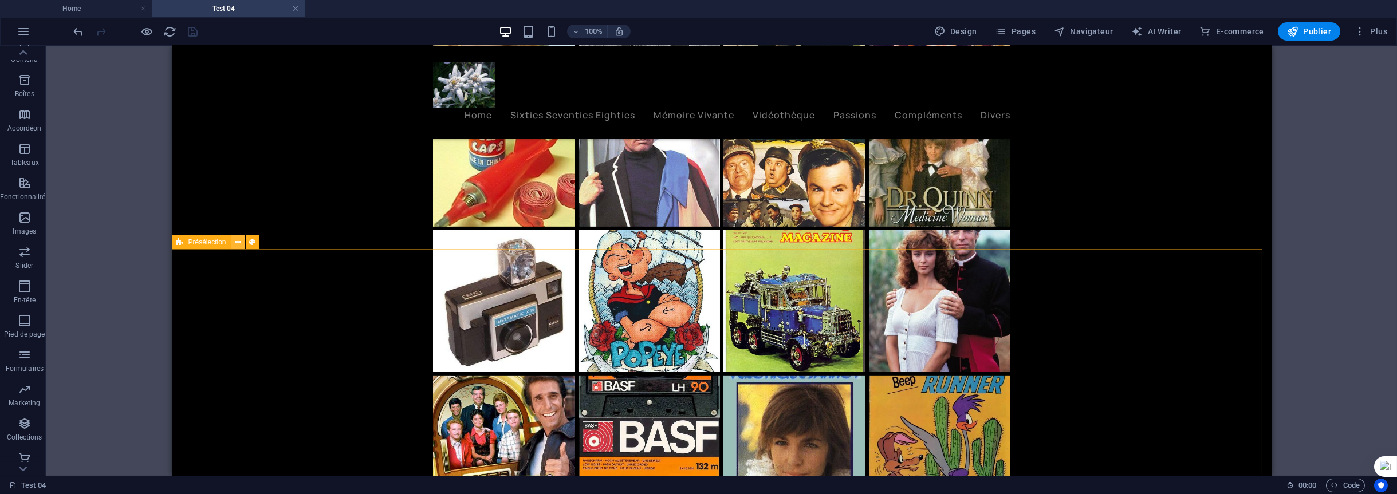
click at [235, 243] on icon at bounding box center [238, 243] width 6 height 12
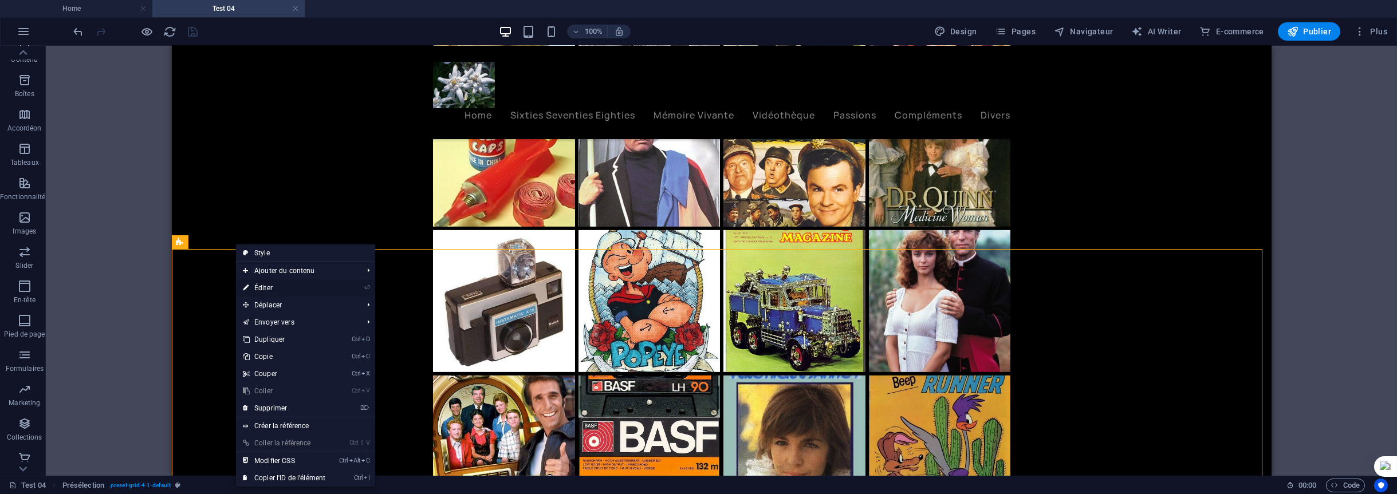
click at [263, 286] on link "⏎ Éditer" at bounding box center [284, 288] width 96 height 17
select select "rem"
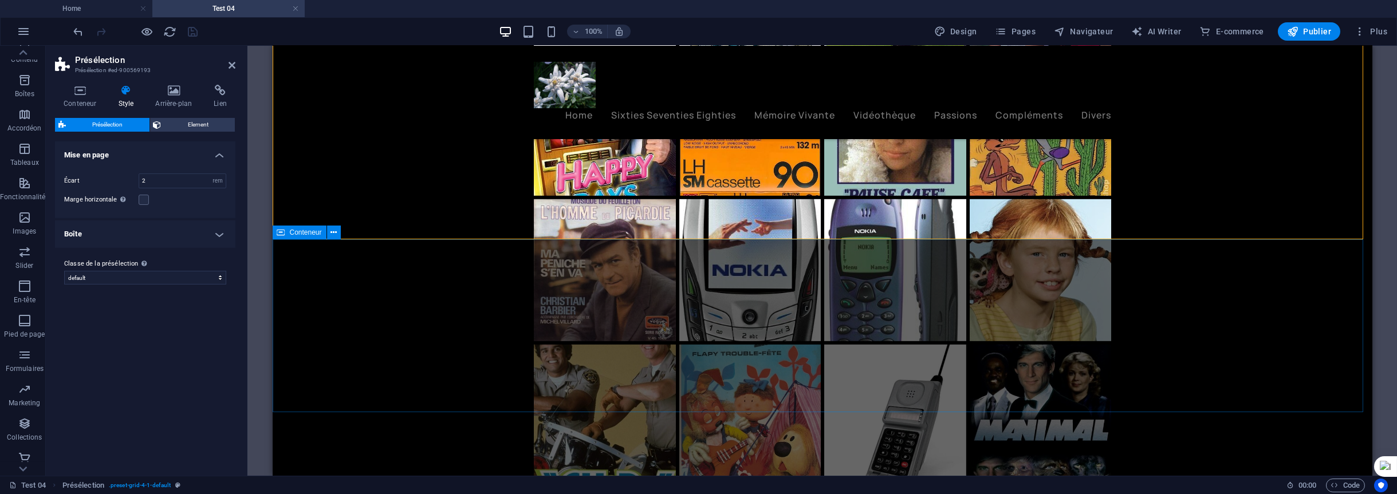
scroll to position [4340, 0]
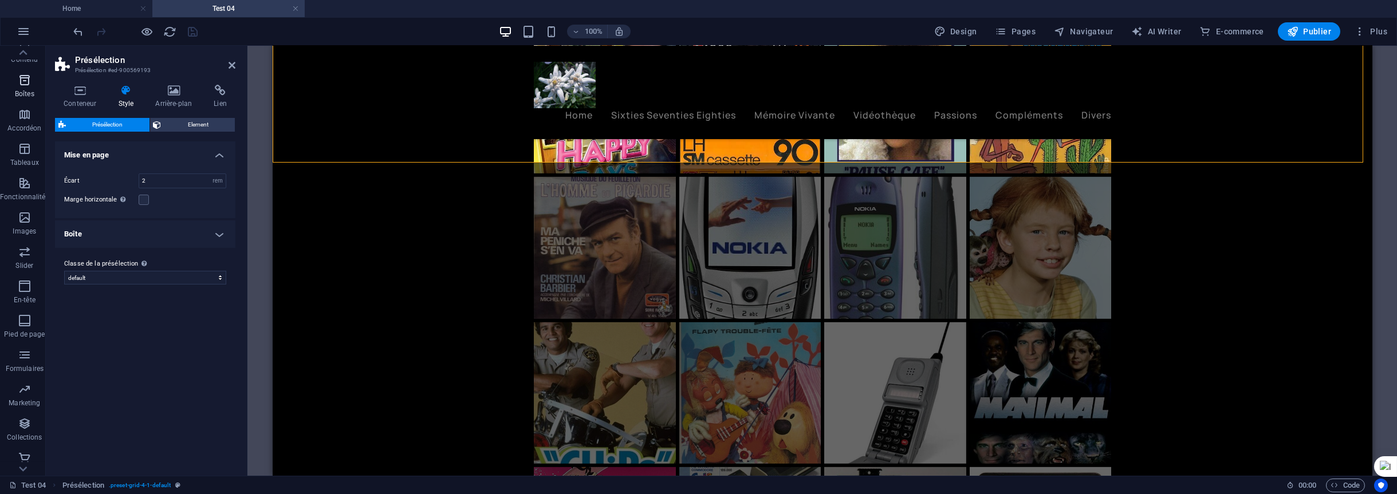
click at [19, 80] on icon "button" at bounding box center [25, 80] width 14 height 14
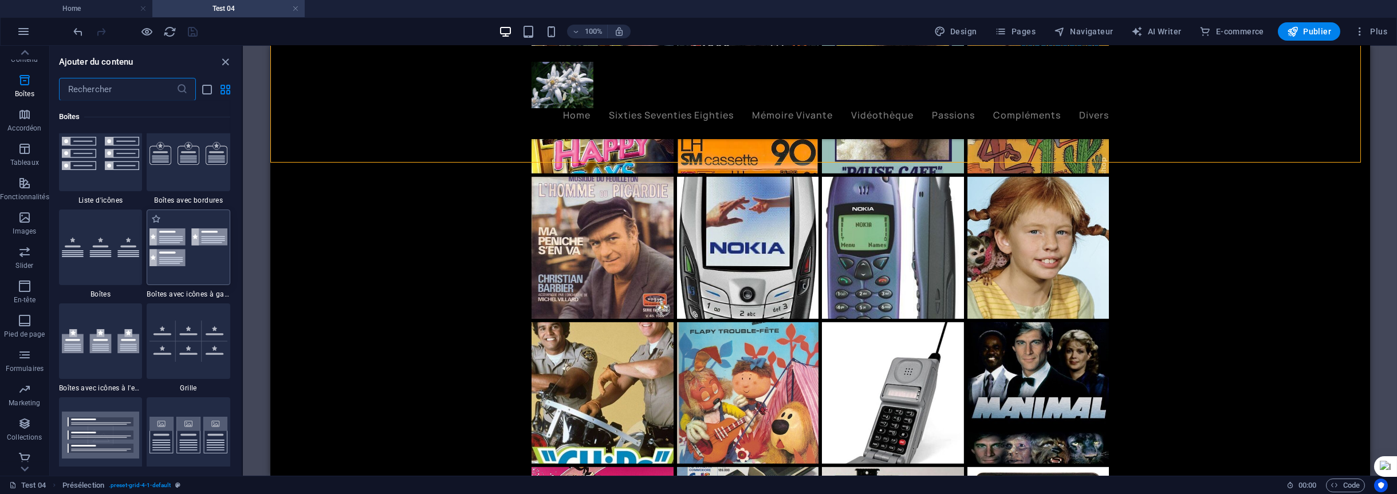
scroll to position [3160, 0]
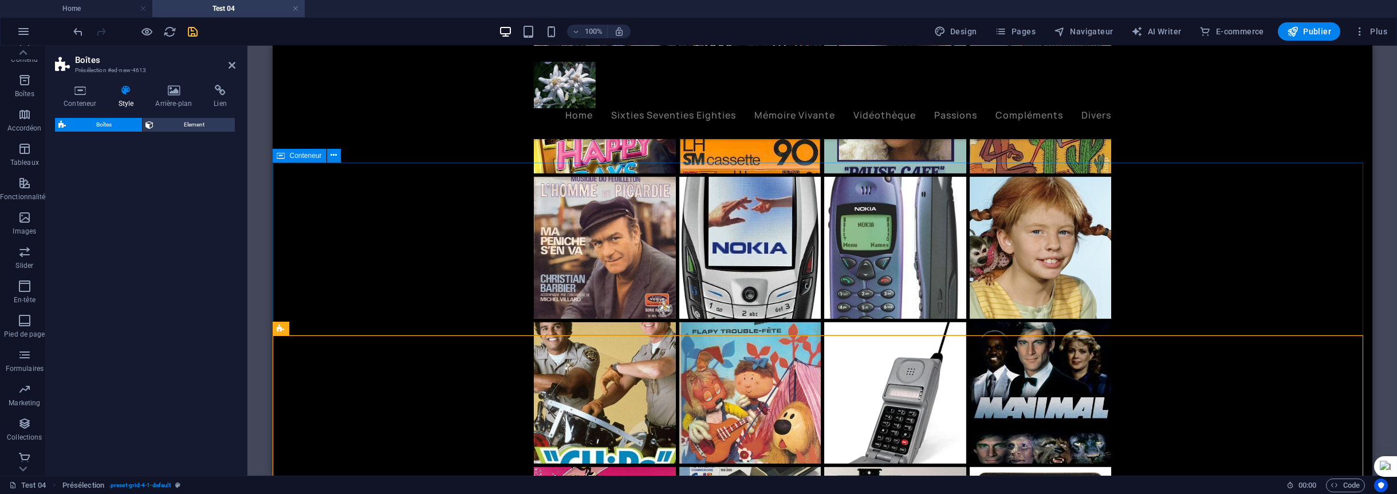
select select "rem"
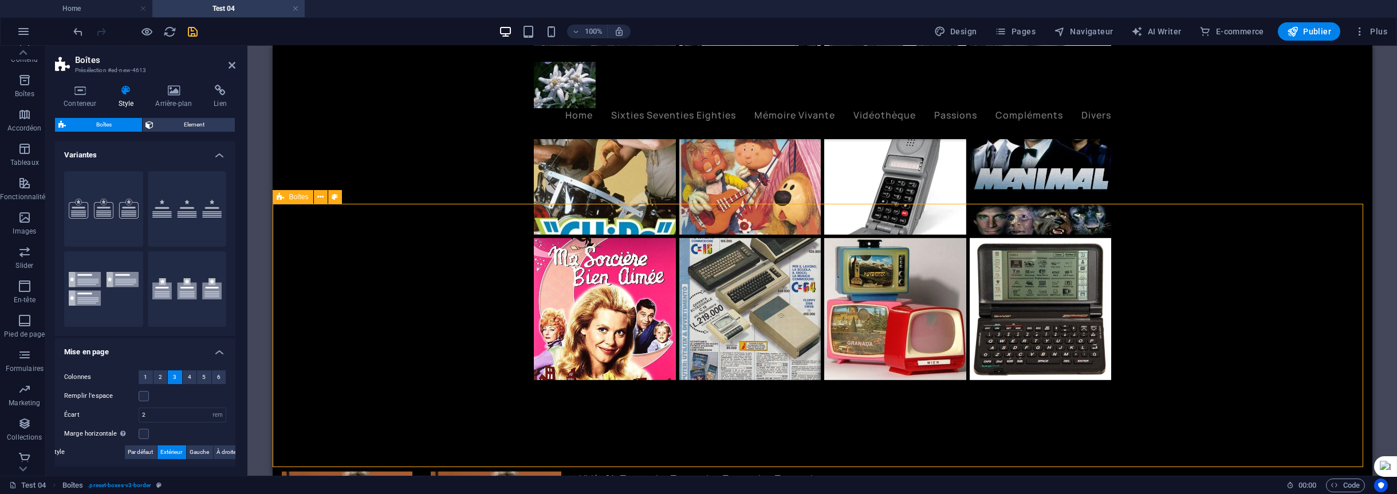
scroll to position [4583, 0]
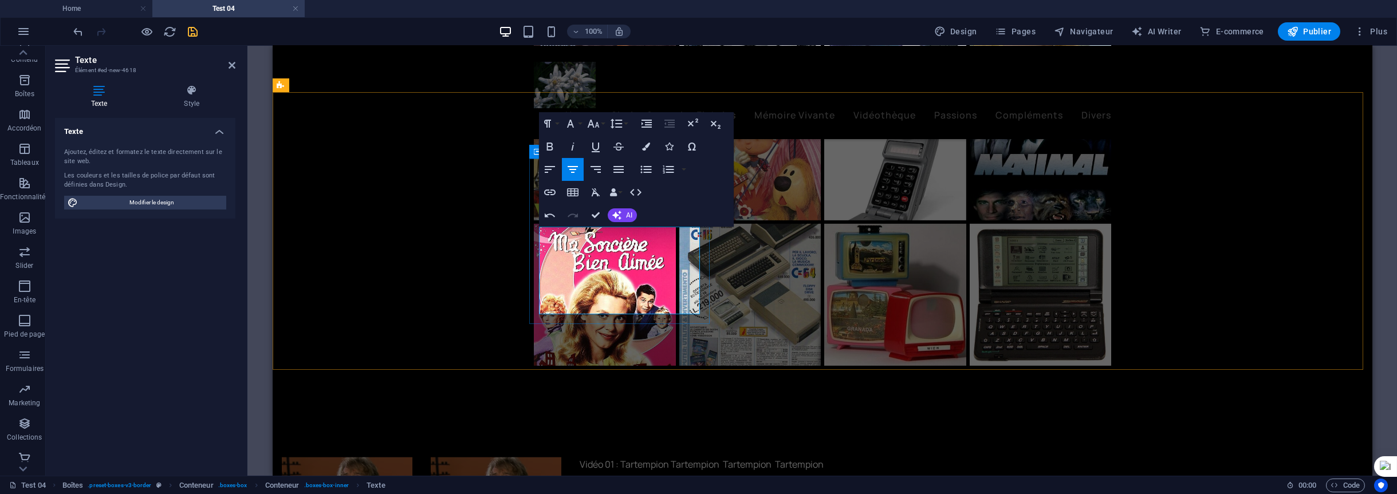
drag, startPoint x: 630, startPoint y: 307, endPoint x: 624, endPoint y: 305, distance: 6.5
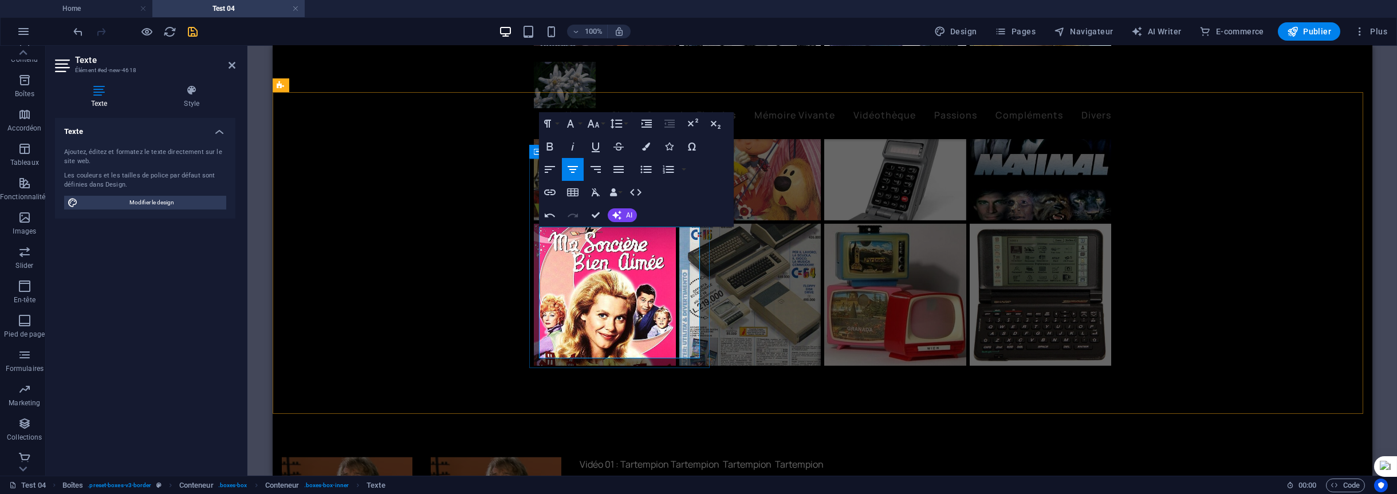
click at [25, 155] on icon "button" at bounding box center [25, 161] width 14 height 14
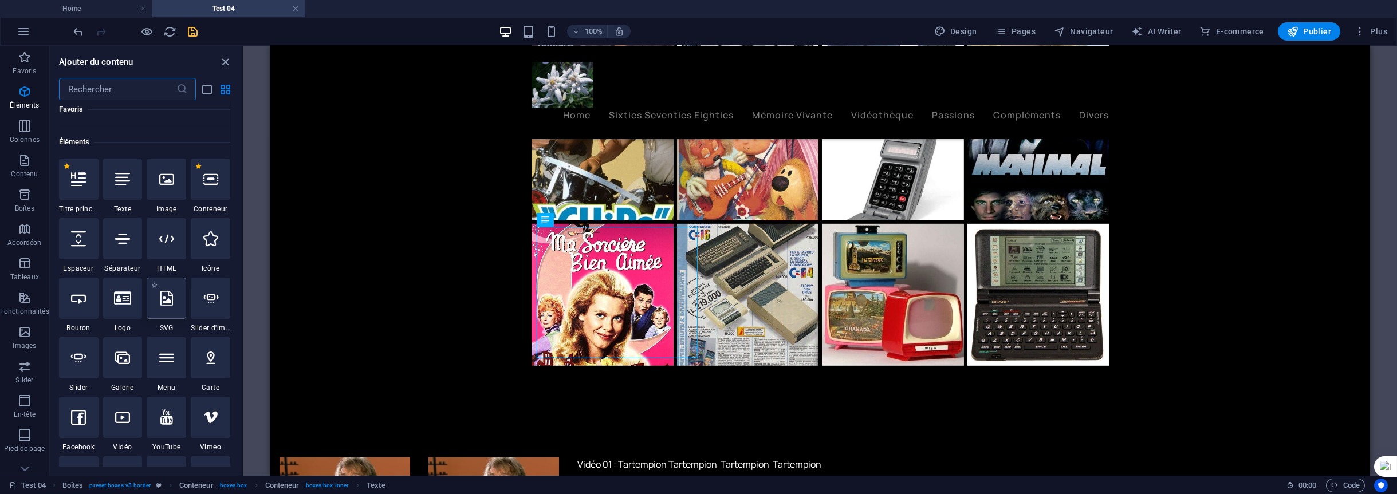
scroll to position [115, 0]
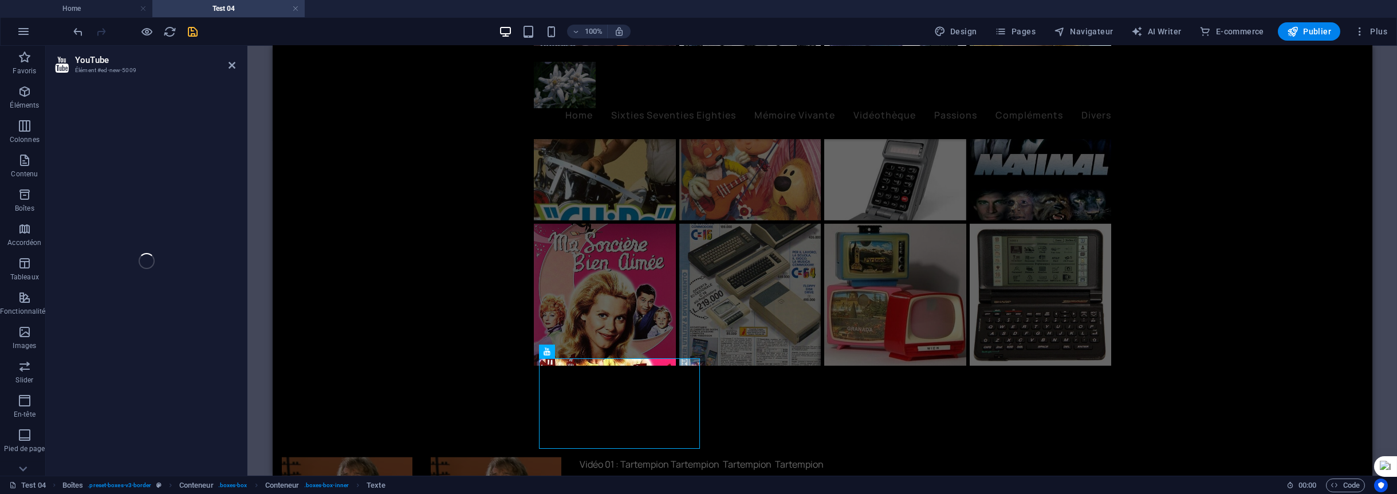
select select "ar16_9"
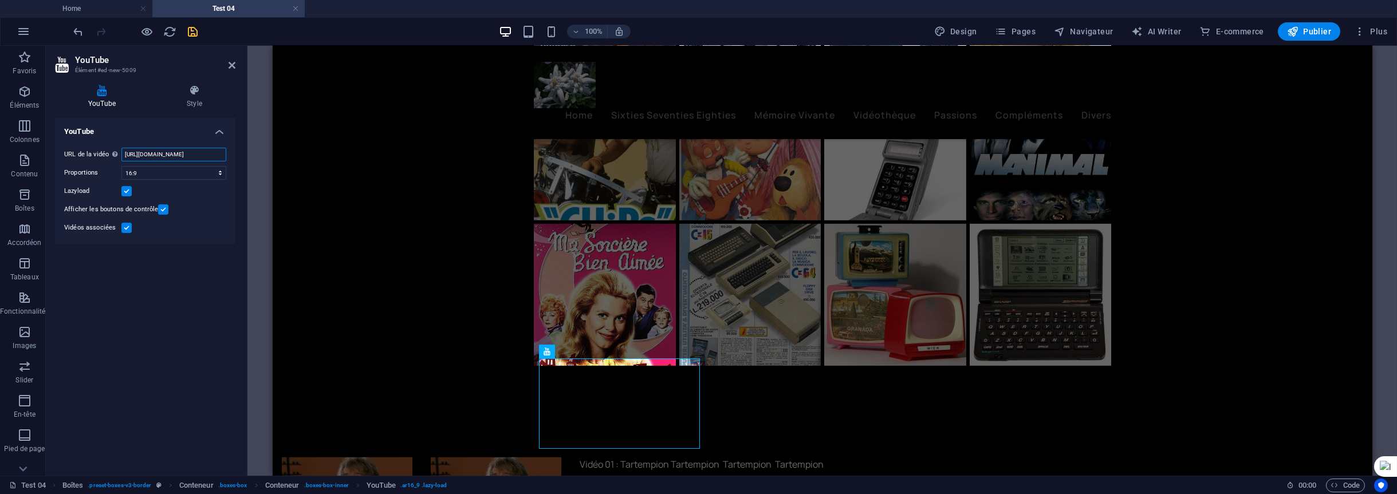
scroll to position [0, 29]
drag, startPoint x: 125, startPoint y: 154, endPoint x: 234, endPoint y: 154, distance: 109.4
click at [234, 154] on div "URL de la vidéo Insérer (ou coller) une URL vidéo. https://www.youtube.com/watc…" at bounding box center [145, 191] width 180 height 105
paste input "Tartempion"
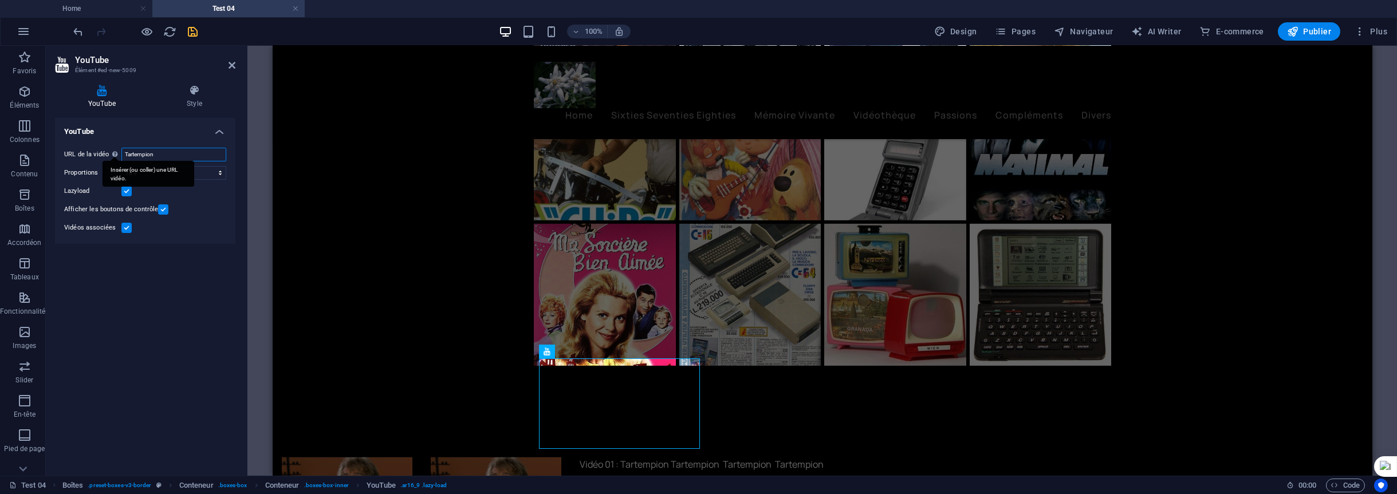
drag, startPoint x: 163, startPoint y: 151, endPoint x: 109, endPoint y: 151, distance: 54.4
click at [109, 151] on div "URL de la vidéo Insérer (ou coller) une URL vidéo. Tartempion" at bounding box center [145, 155] width 162 height 14
paste input "[URL][DOMAIN_NAME]"
type input "[URL][DOMAIN_NAME]"
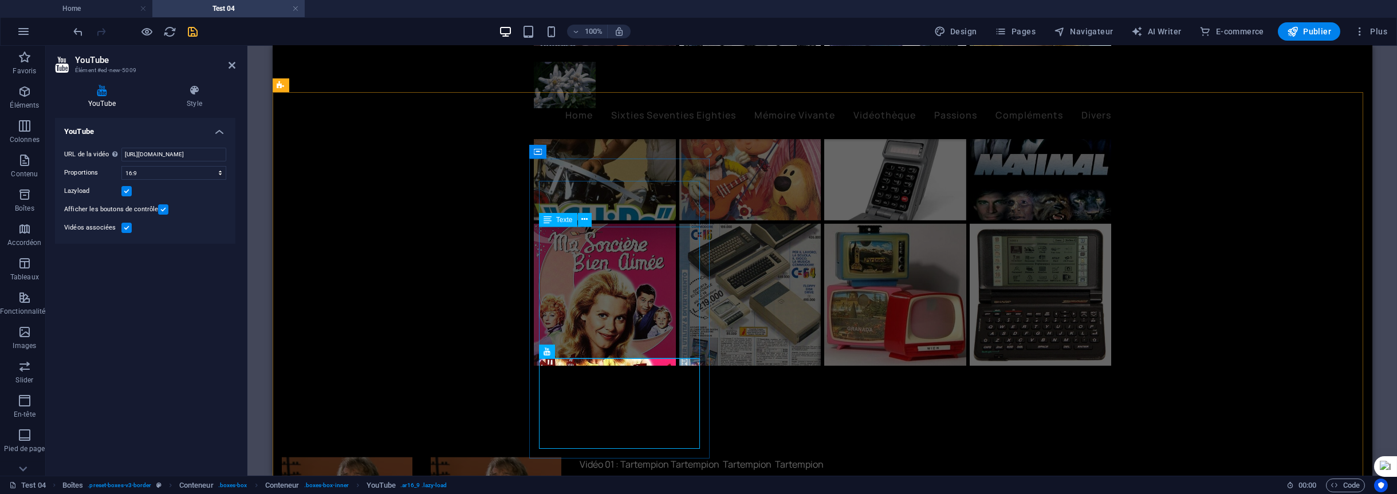
scroll to position [0, 0]
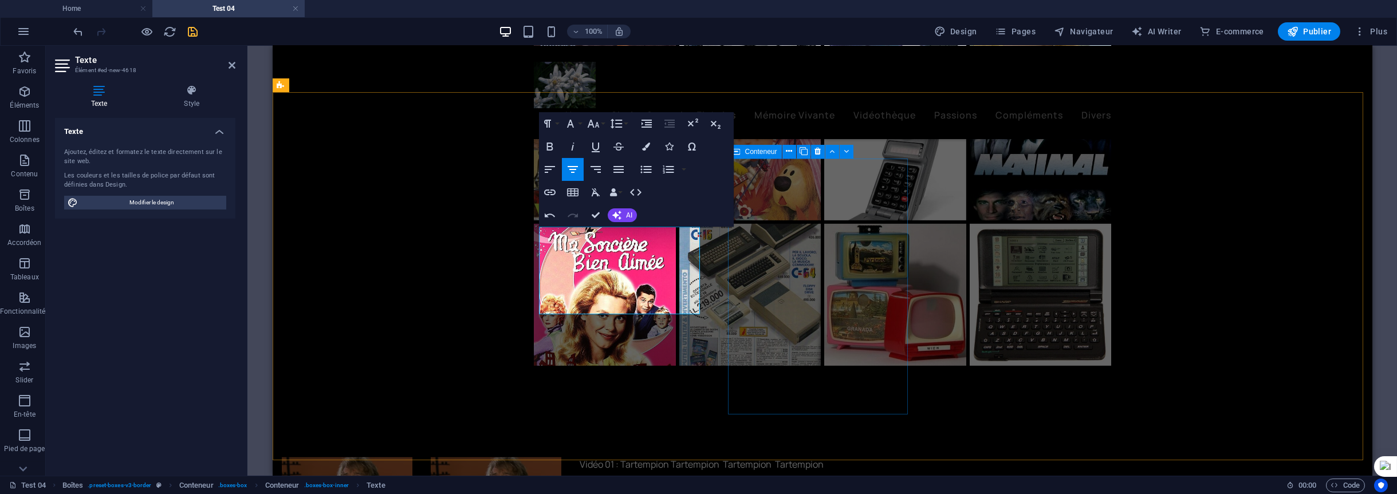
drag, startPoint x: 813, startPoint y: 322, endPoint x: 914, endPoint y: 321, distance: 100.8
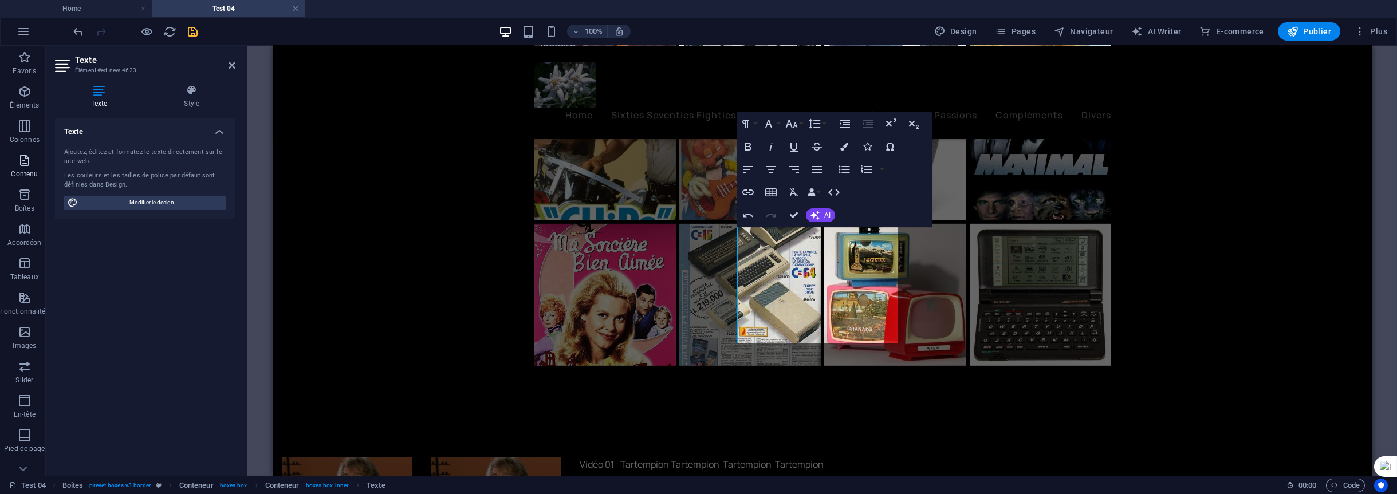
click at [22, 167] on span "Contenu" at bounding box center [24, 167] width 49 height 27
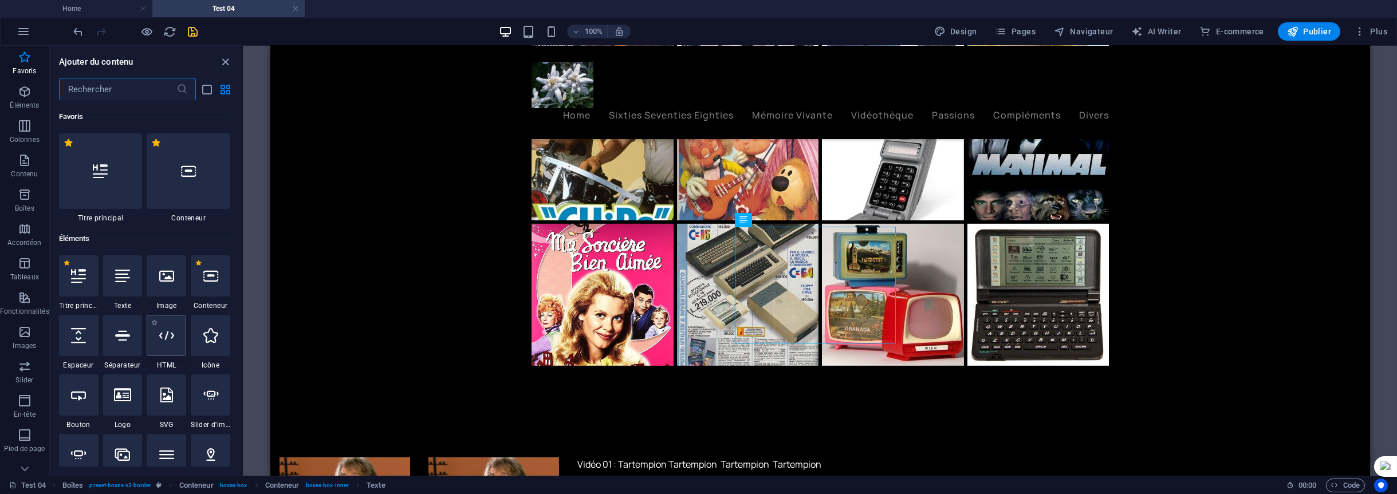
scroll to position [115, 0]
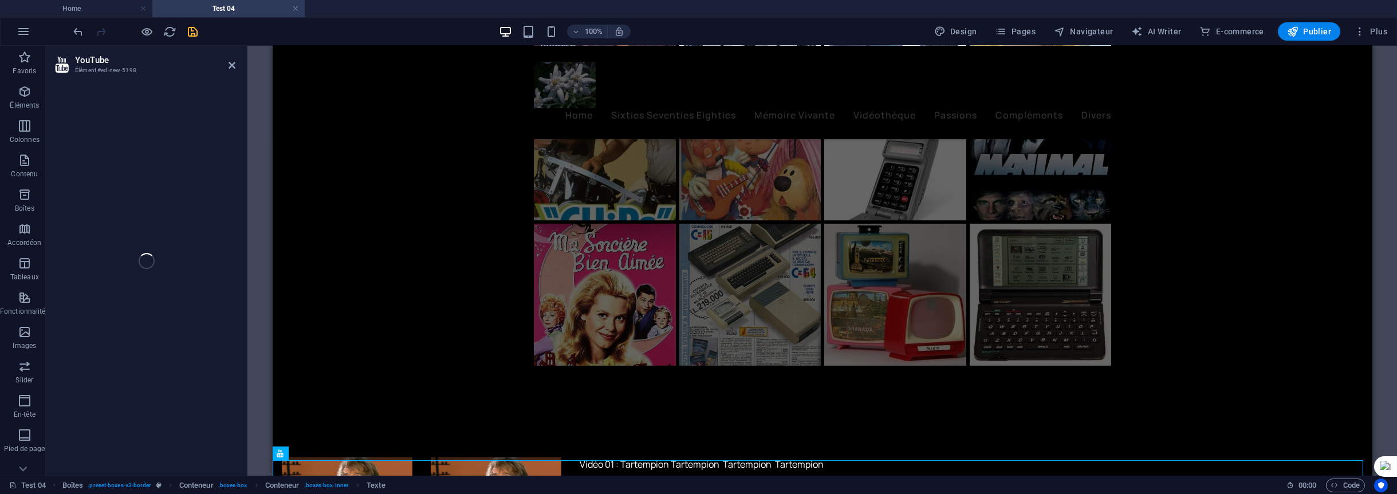
select select "ar16_9"
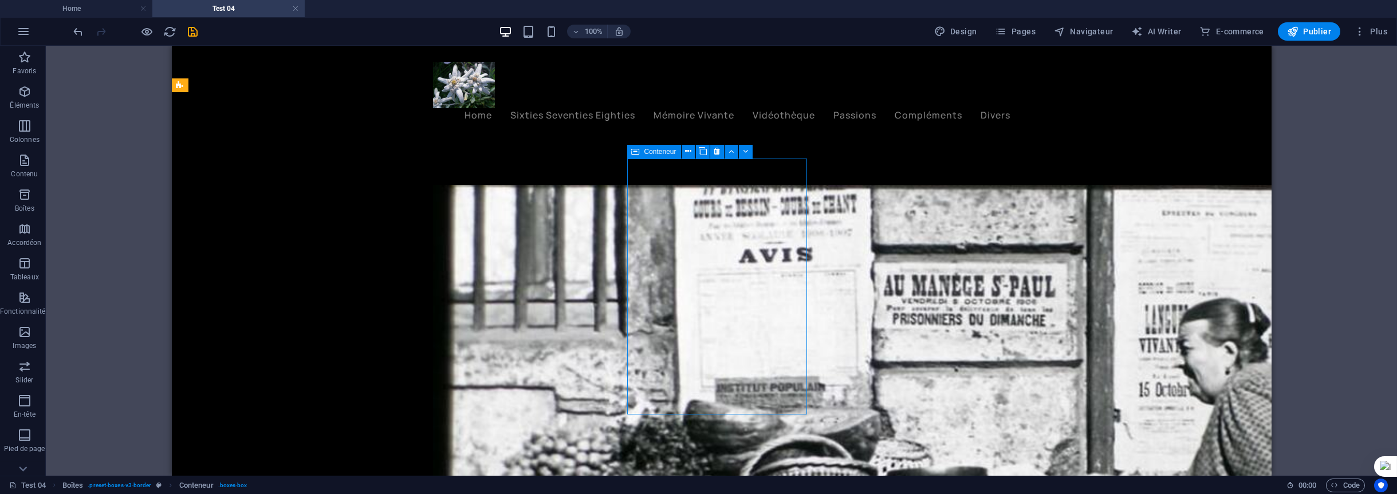
scroll to position [4583, 0]
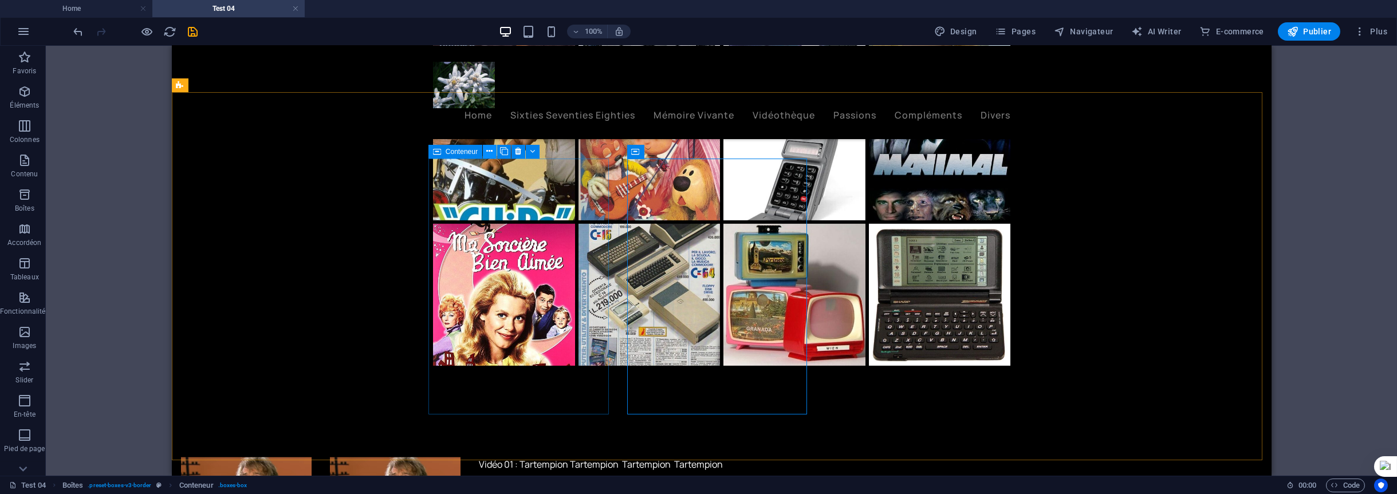
click at [490, 151] on icon at bounding box center [489, 152] width 6 height 12
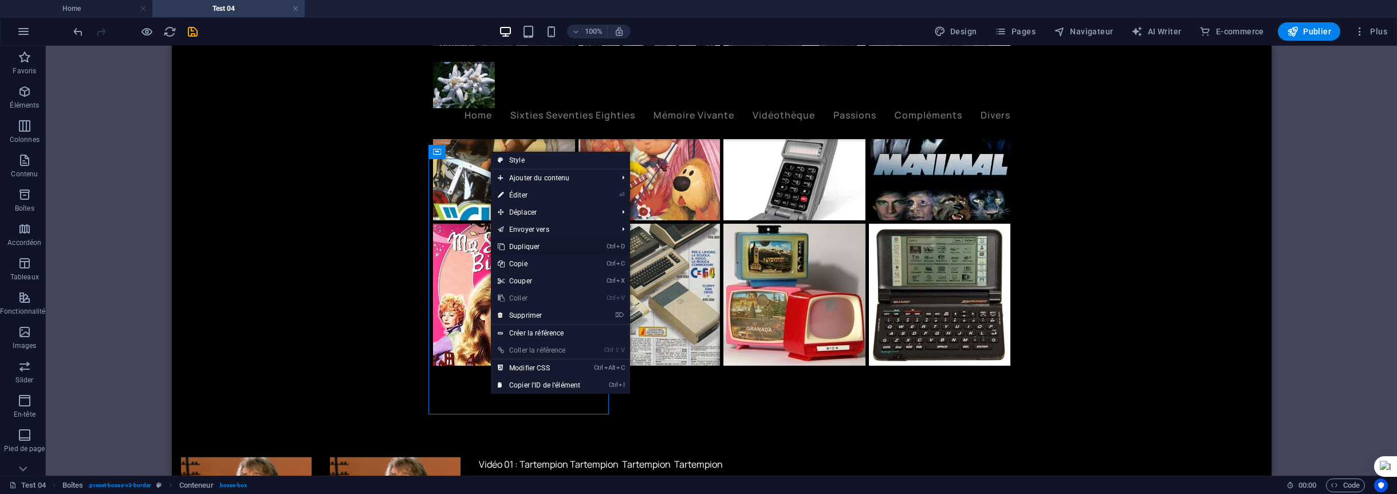
click at [527, 243] on link "Ctrl D Dupliquer" at bounding box center [539, 246] width 96 height 17
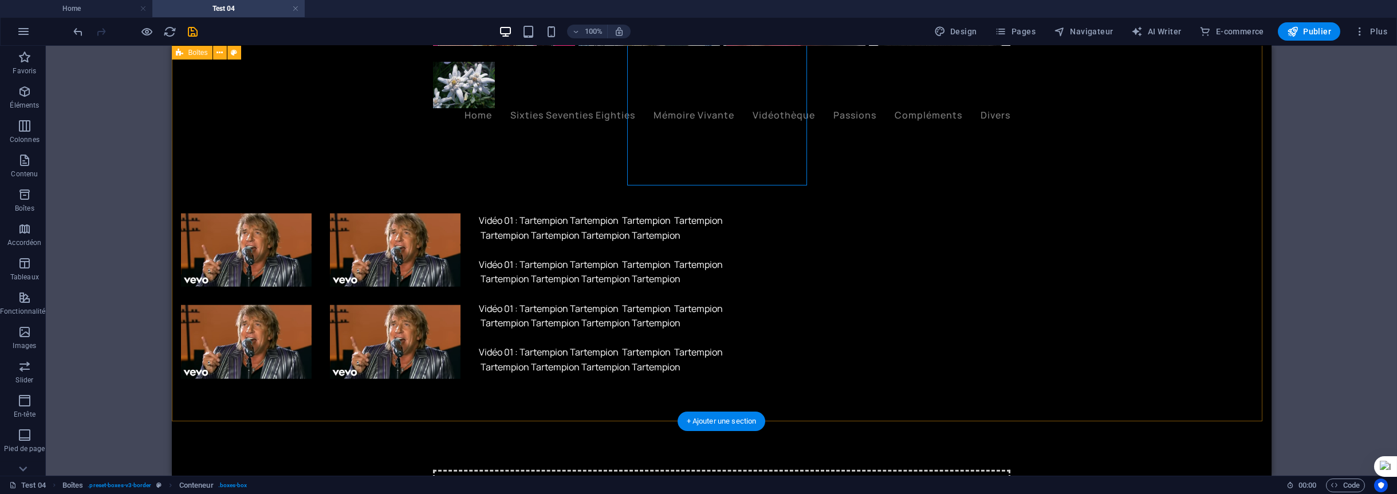
scroll to position [4812, 0]
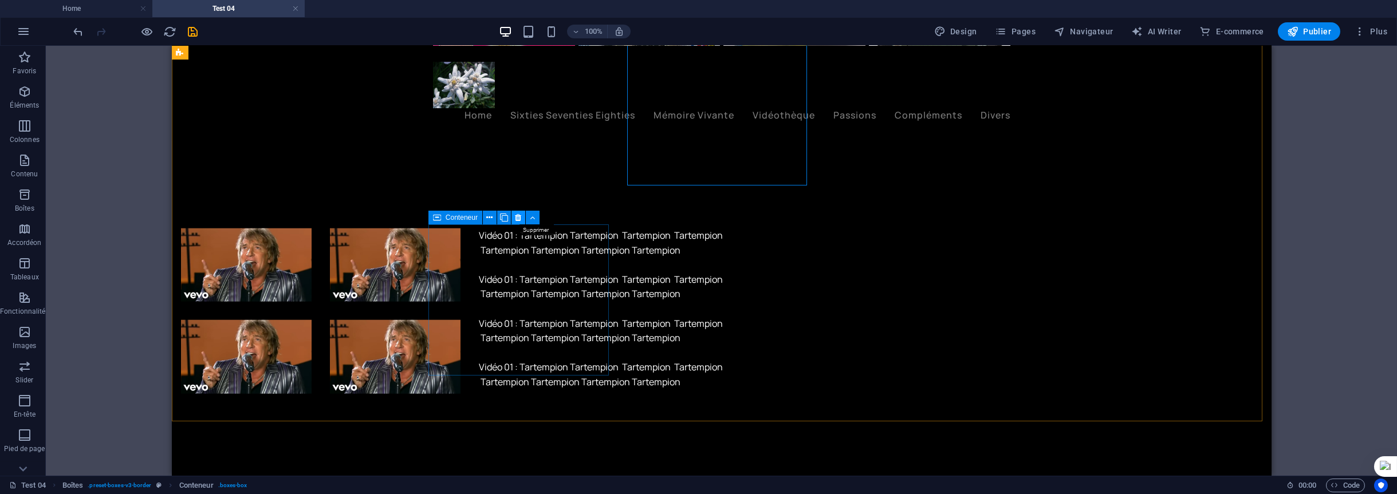
click at [521, 218] on icon at bounding box center [518, 218] width 6 height 12
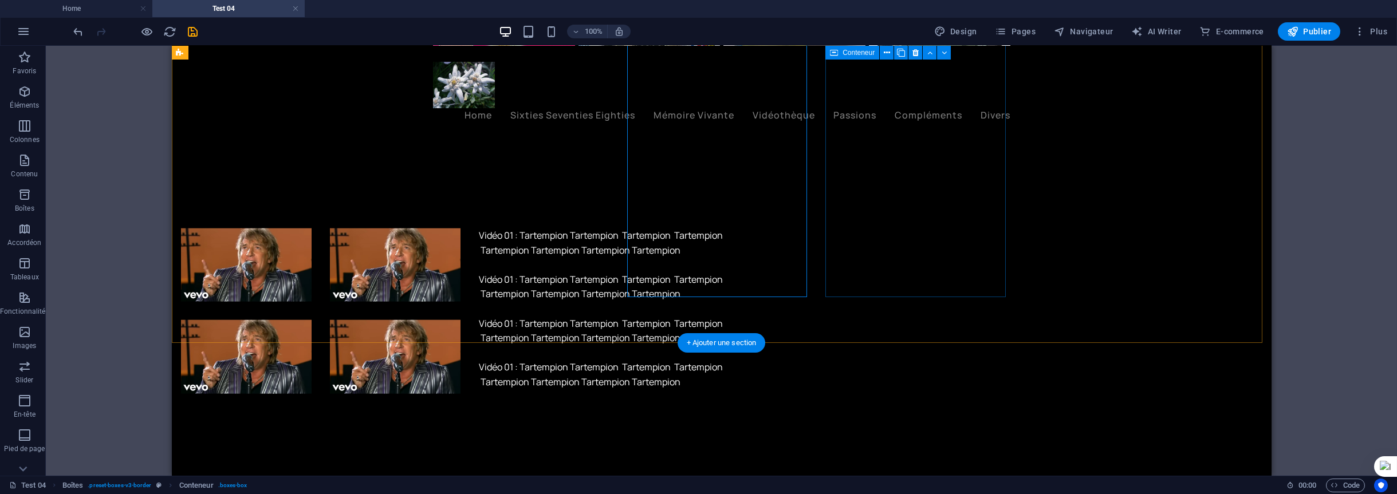
scroll to position [4583, 0]
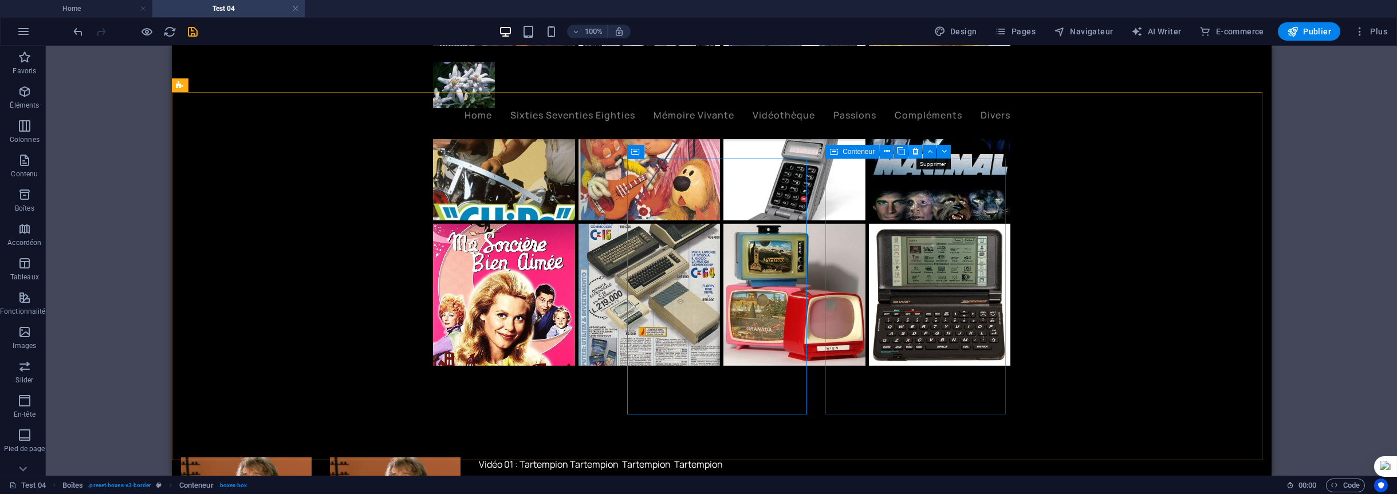
click at [917, 152] on icon at bounding box center [916, 152] width 6 height 12
click at [690, 150] on icon at bounding box center [688, 152] width 6 height 12
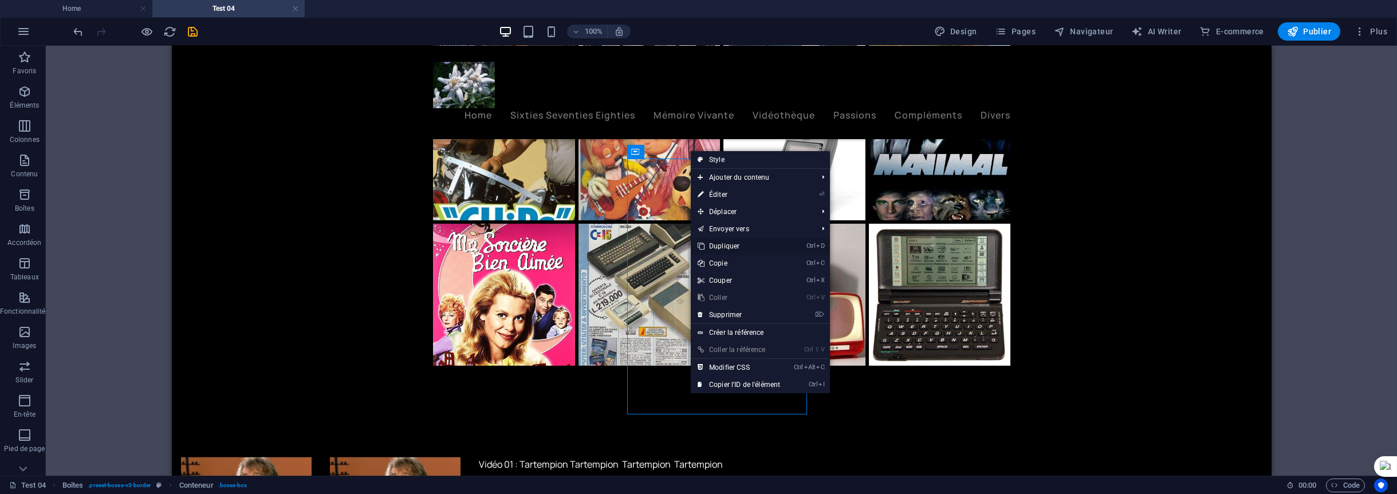
click at [730, 245] on link "Ctrl D Dupliquer" at bounding box center [739, 246] width 96 height 17
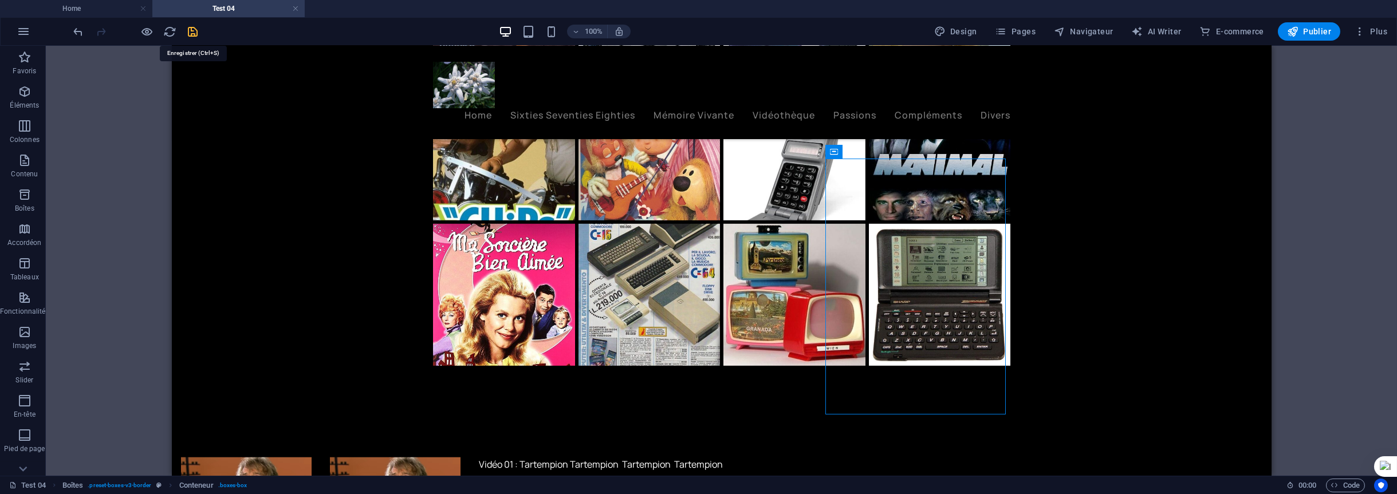
click at [195, 33] on icon "save" at bounding box center [193, 31] width 13 height 13
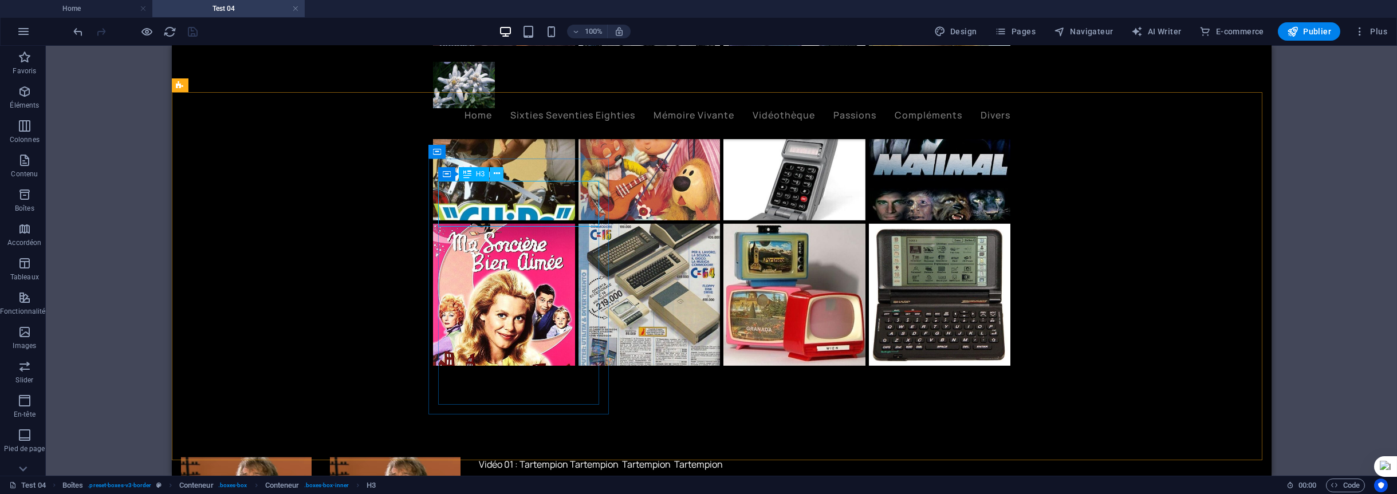
click at [497, 174] on icon at bounding box center [497, 174] width 6 height 12
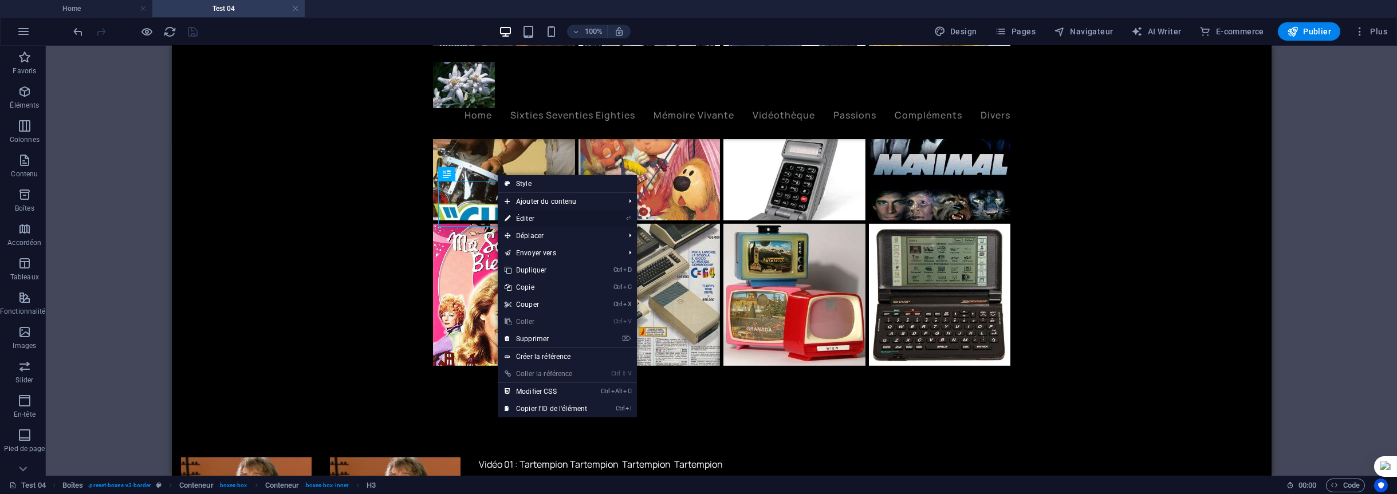
click at [547, 217] on link "⏎ Éditer" at bounding box center [546, 218] width 96 height 17
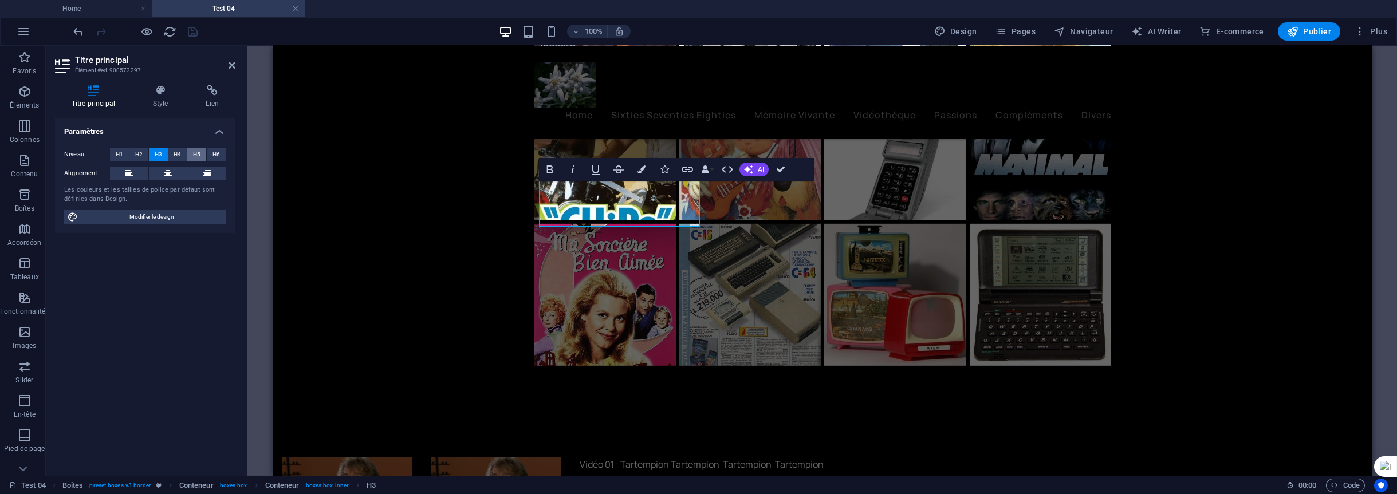
click at [198, 155] on span "H5" at bounding box center [196, 155] width 7 height 14
click at [217, 151] on span "H6" at bounding box center [216, 155] width 7 height 14
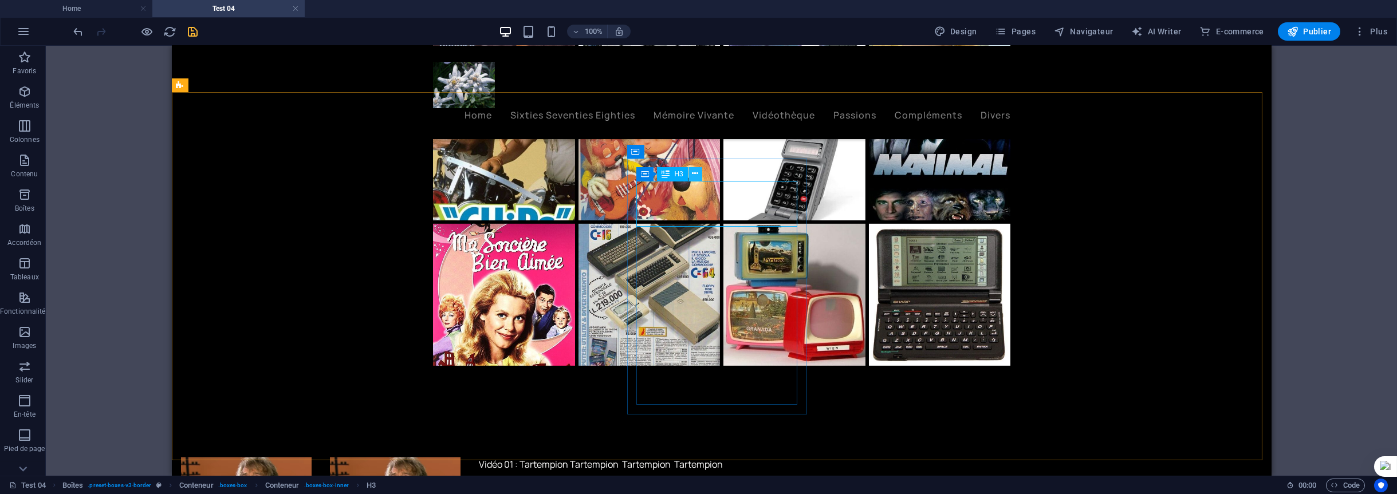
click at [693, 175] on icon at bounding box center [695, 174] width 6 height 12
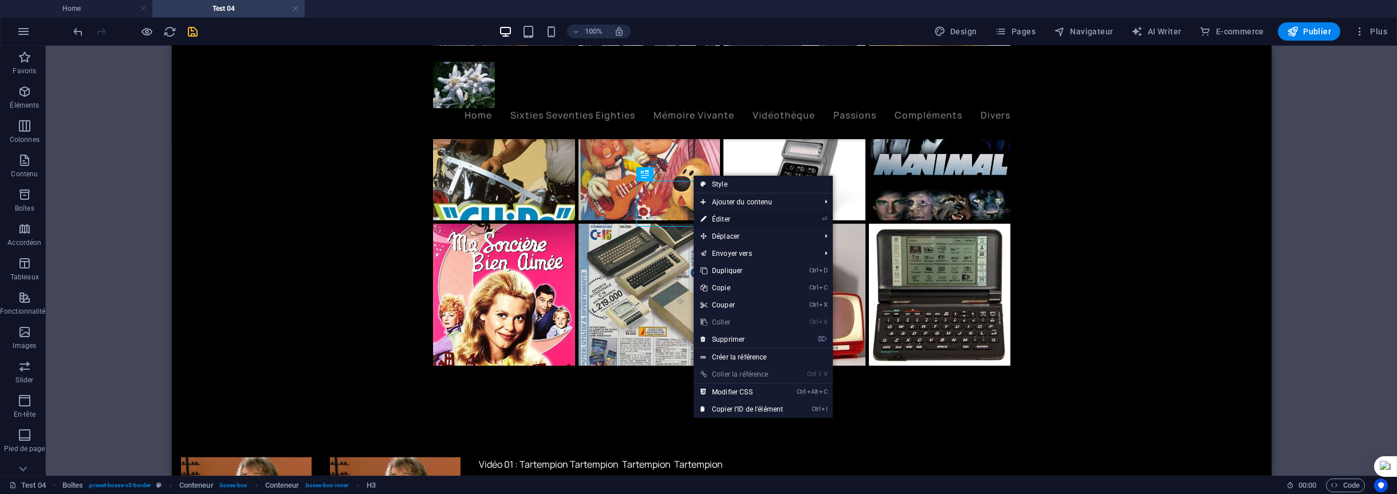
click at [720, 217] on link "⏎ Éditer" at bounding box center [742, 219] width 96 height 17
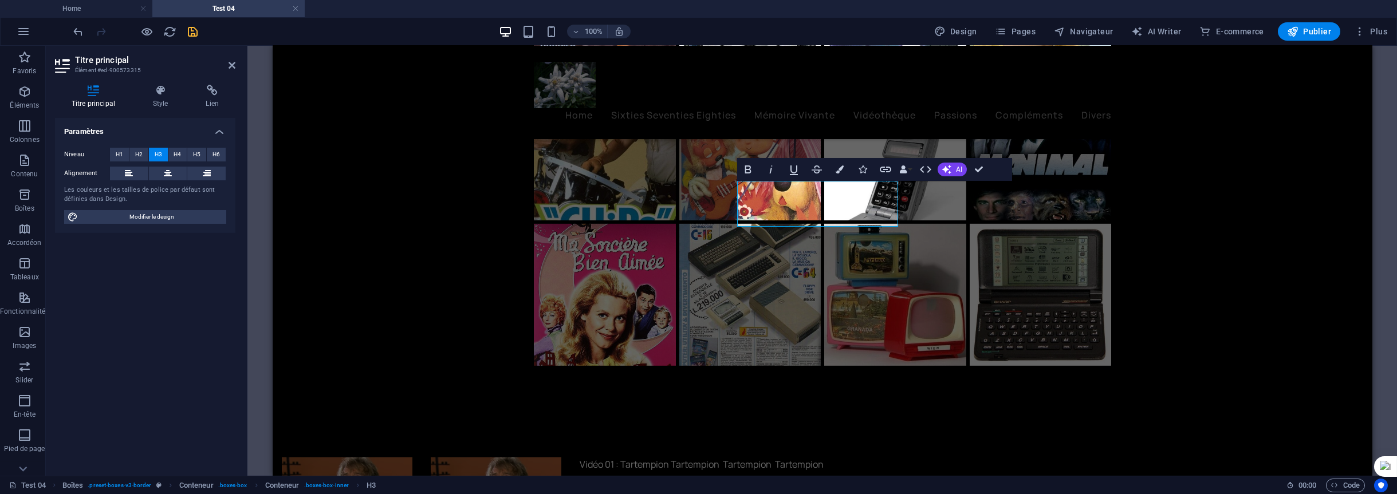
click at [217, 154] on span "H6" at bounding box center [216, 155] width 7 height 14
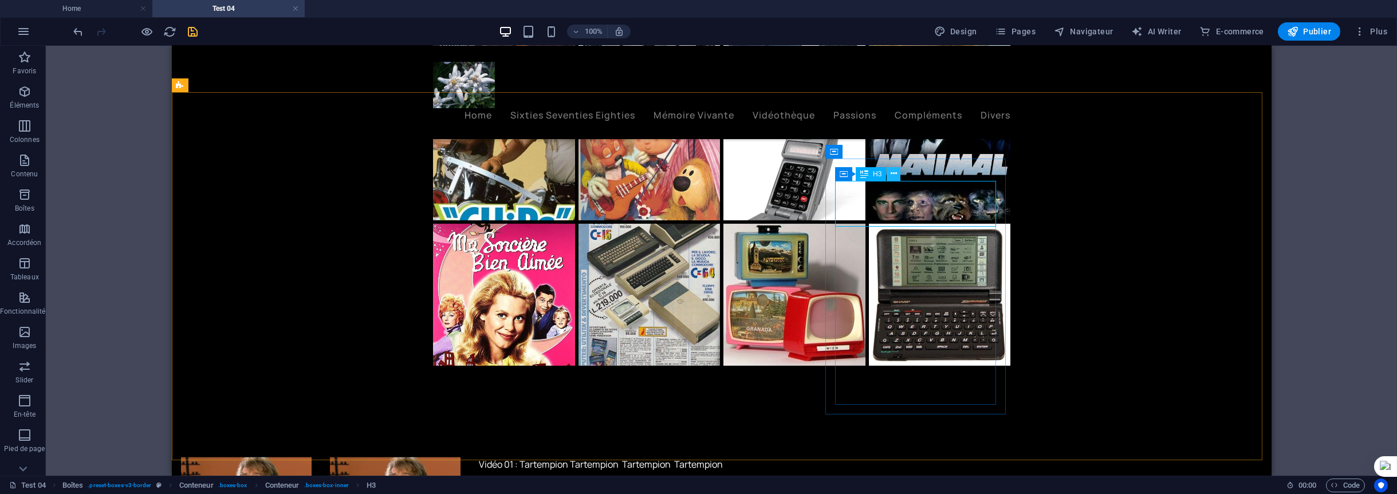
click at [894, 175] on icon at bounding box center [894, 174] width 6 height 12
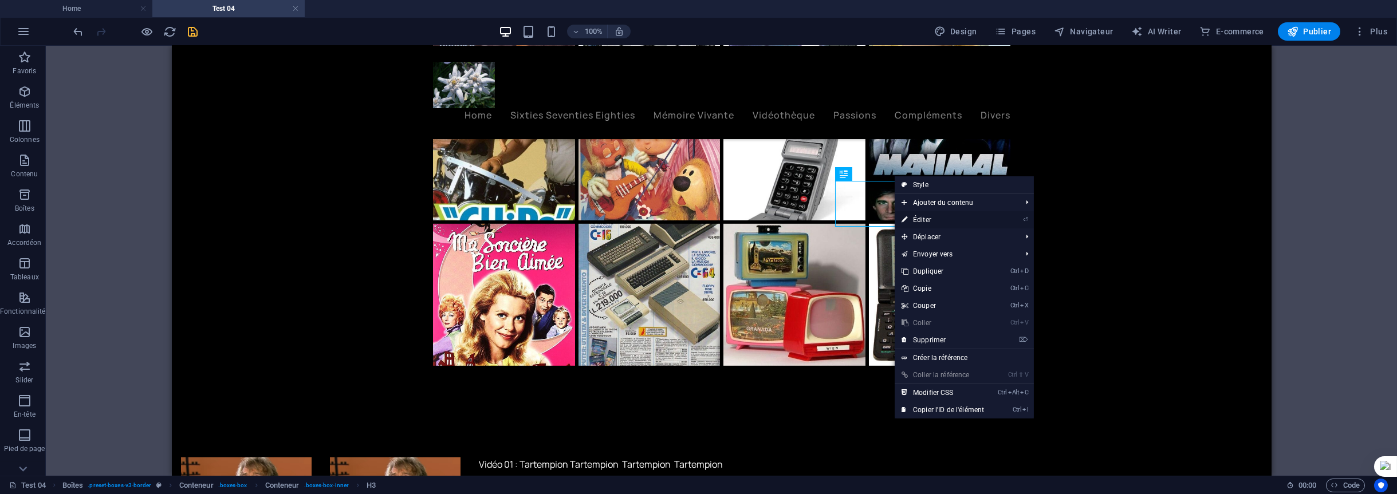
drag, startPoint x: 922, startPoint y: 217, endPoint x: 650, endPoint y: 172, distance: 276.4
click at [922, 218] on link "⏎ Éditer" at bounding box center [943, 219] width 96 height 17
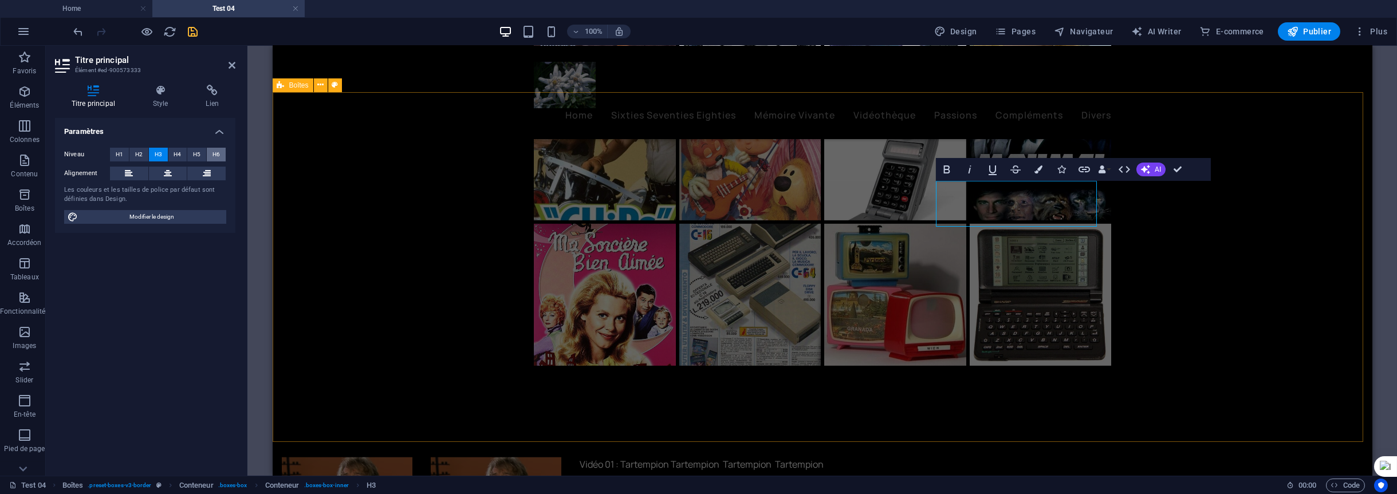
click at [218, 155] on span "H6" at bounding box center [216, 155] width 7 height 14
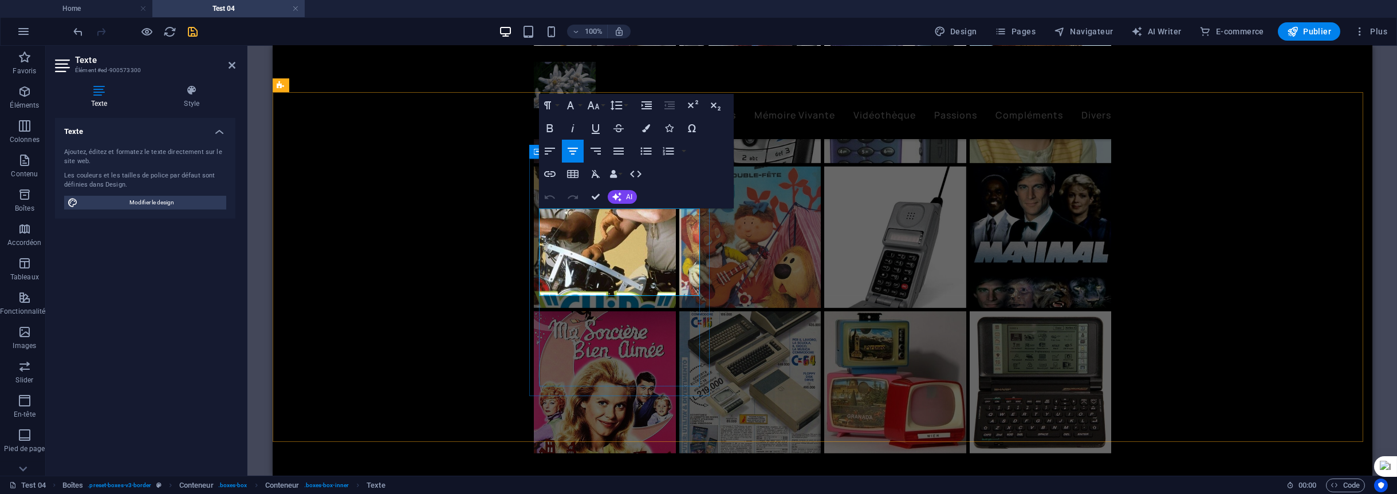
scroll to position [4469, 0]
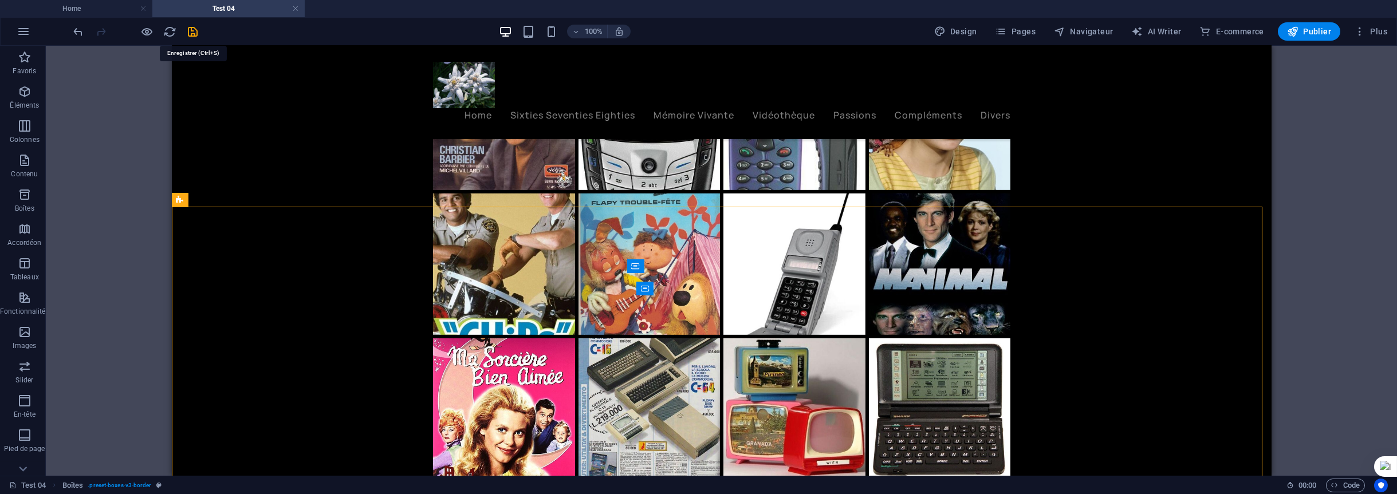
click at [192, 30] on icon "save" at bounding box center [193, 31] width 13 height 13
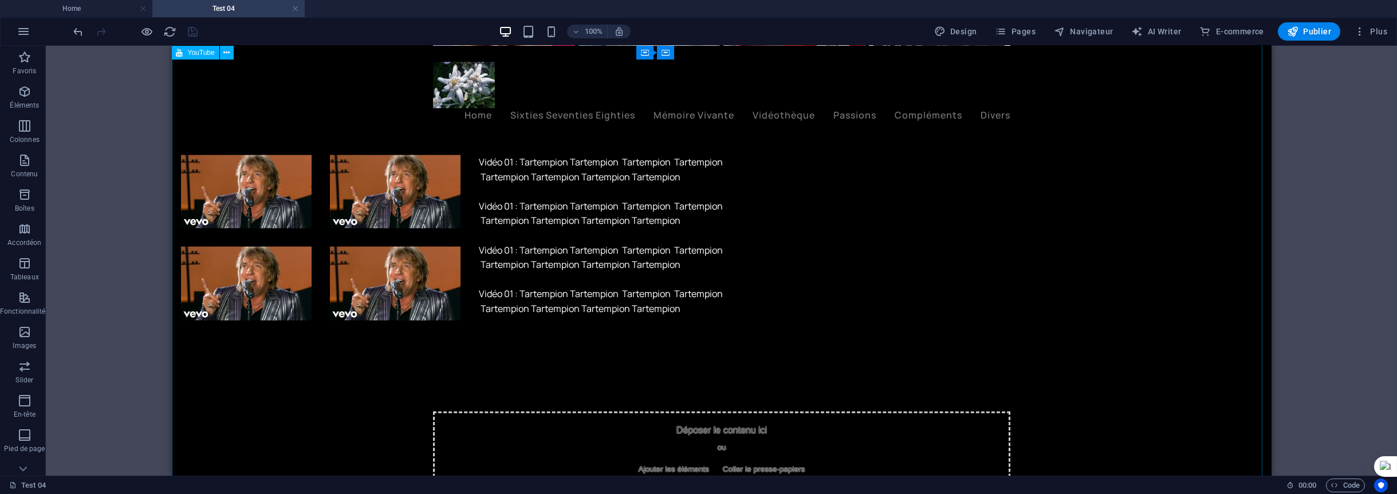
scroll to position [4812, 0]
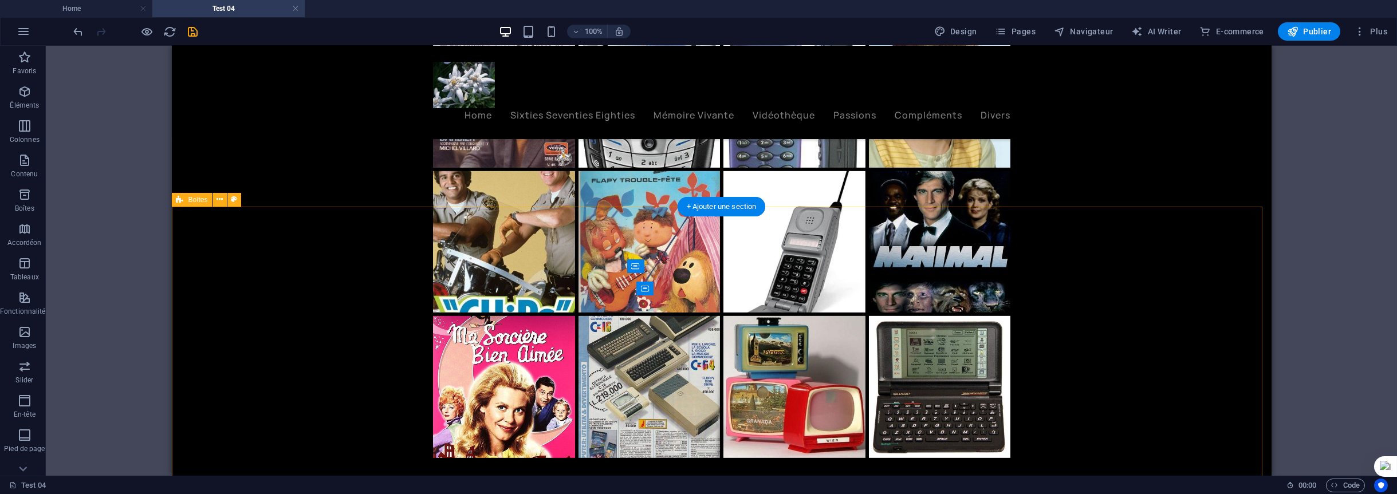
scroll to position [4469, 0]
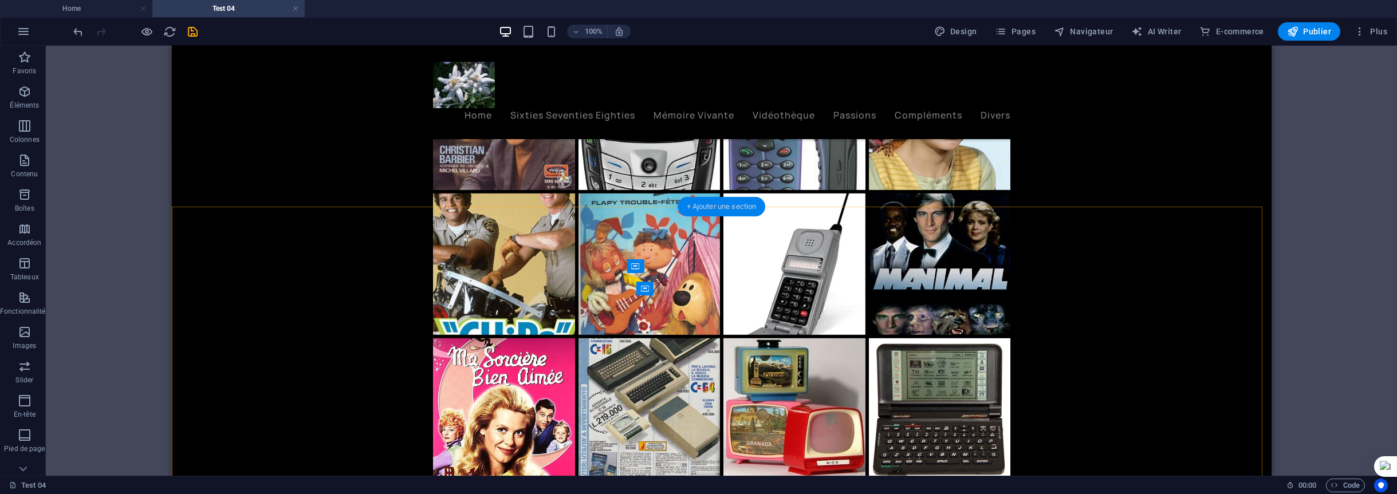
click at [706, 207] on div "+ Ajouter une section" at bounding box center [722, 206] width 88 height 19
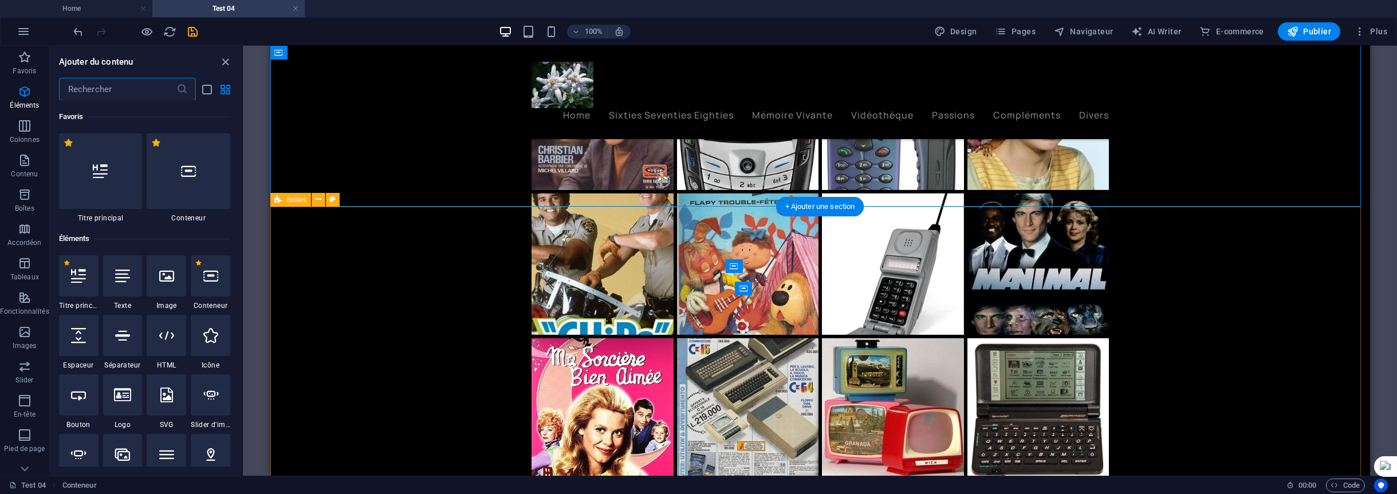
scroll to position [2004, 0]
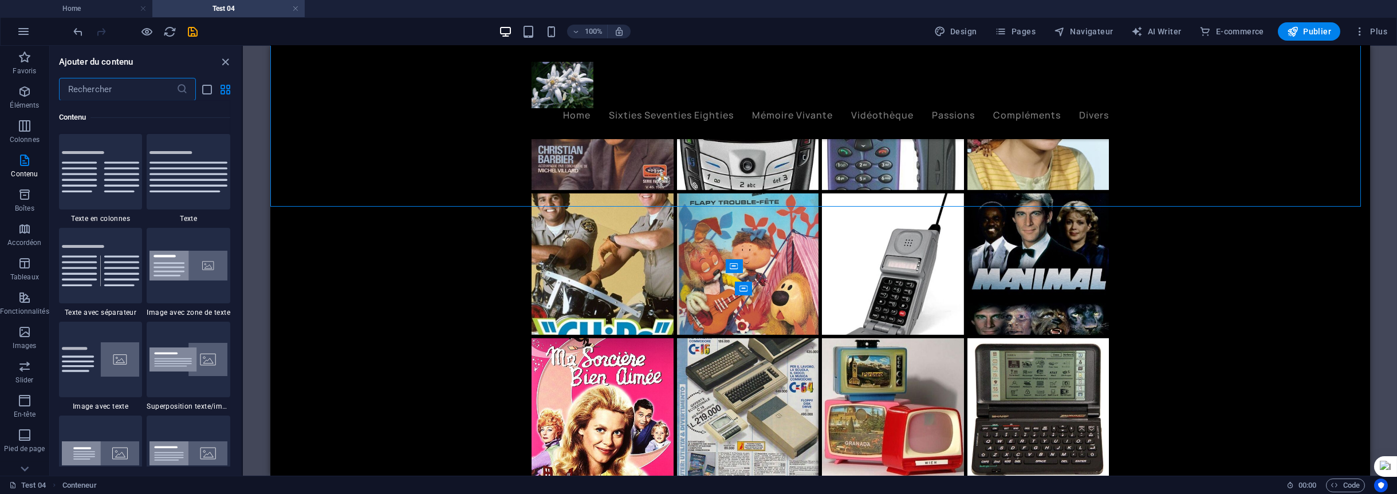
click at [108, 89] on input "text" at bounding box center [117, 89] width 117 height 23
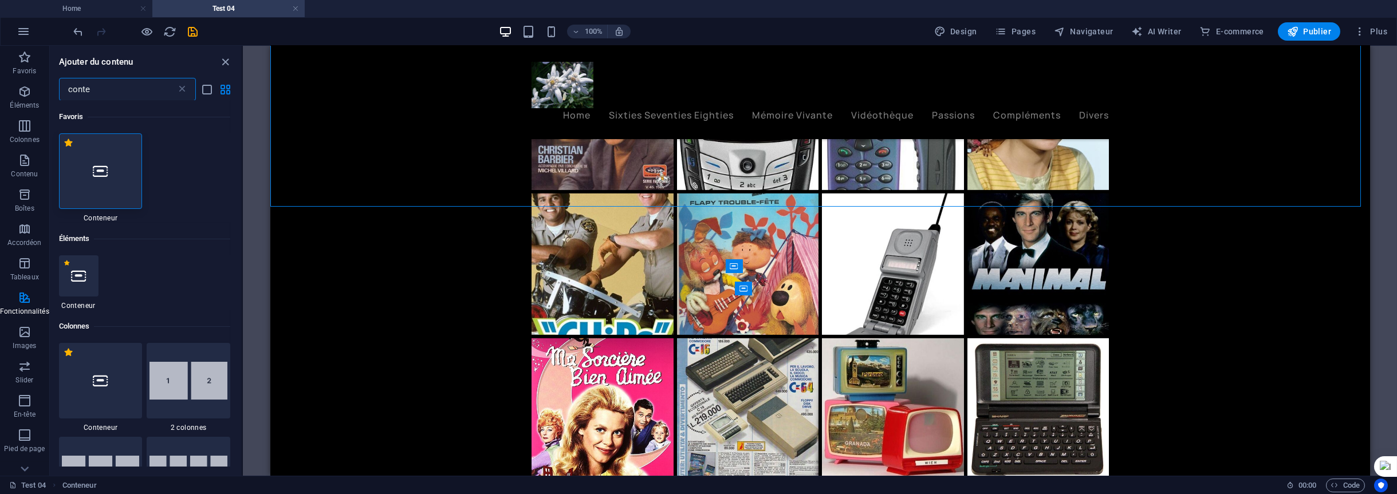
scroll to position [0, 0]
type input "conte"
click at [96, 172] on icon at bounding box center [100, 171] width 15 height 15
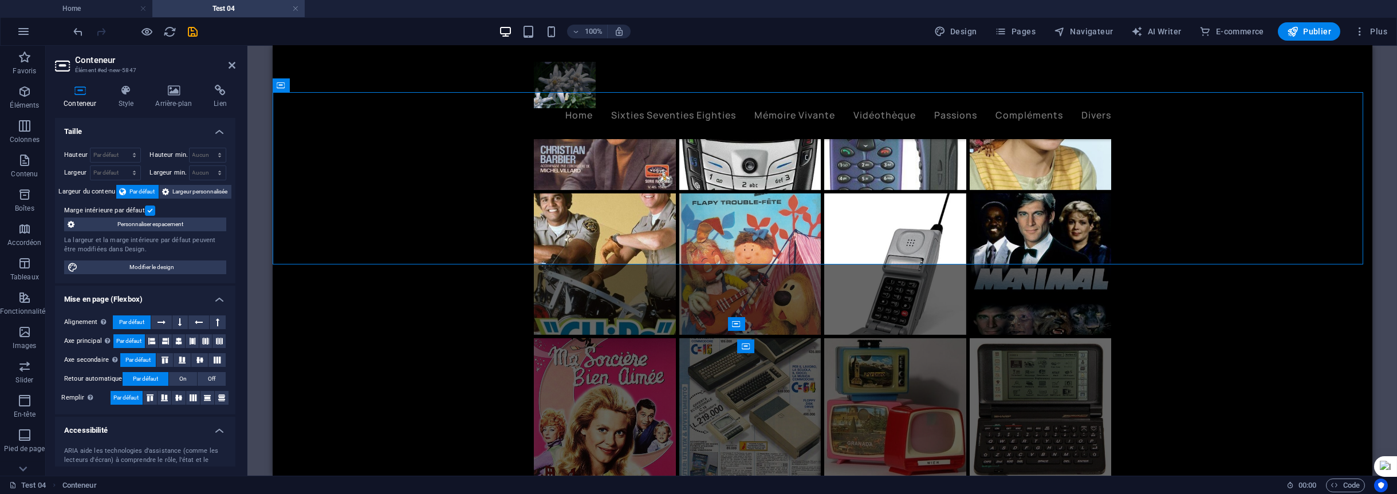
scroll to position [4583, 0]
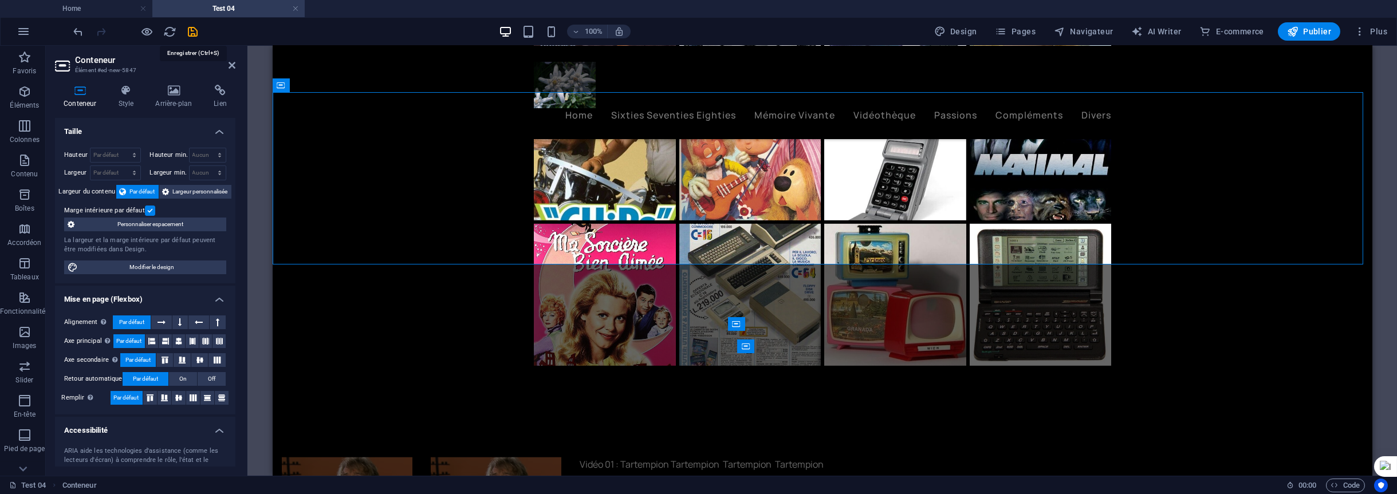
click at [192, 30] on icon "save" at bounding box center [193, 31] width 13 height 13
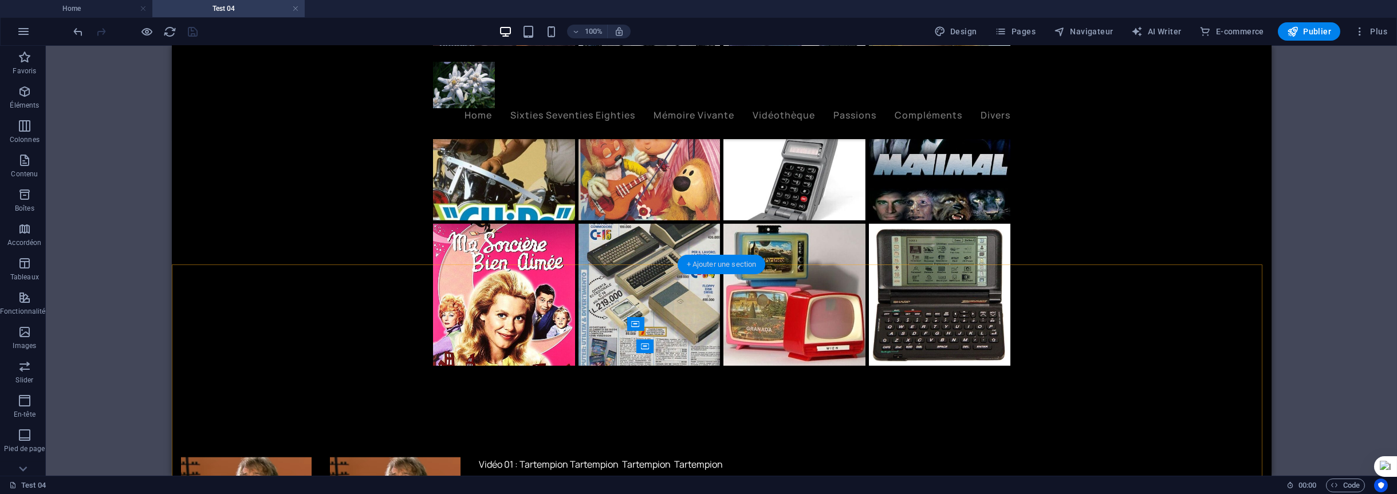
click at [723, 263] on div "+ Ajouter une section" at bounding box center [722, 264] width 88 height 19
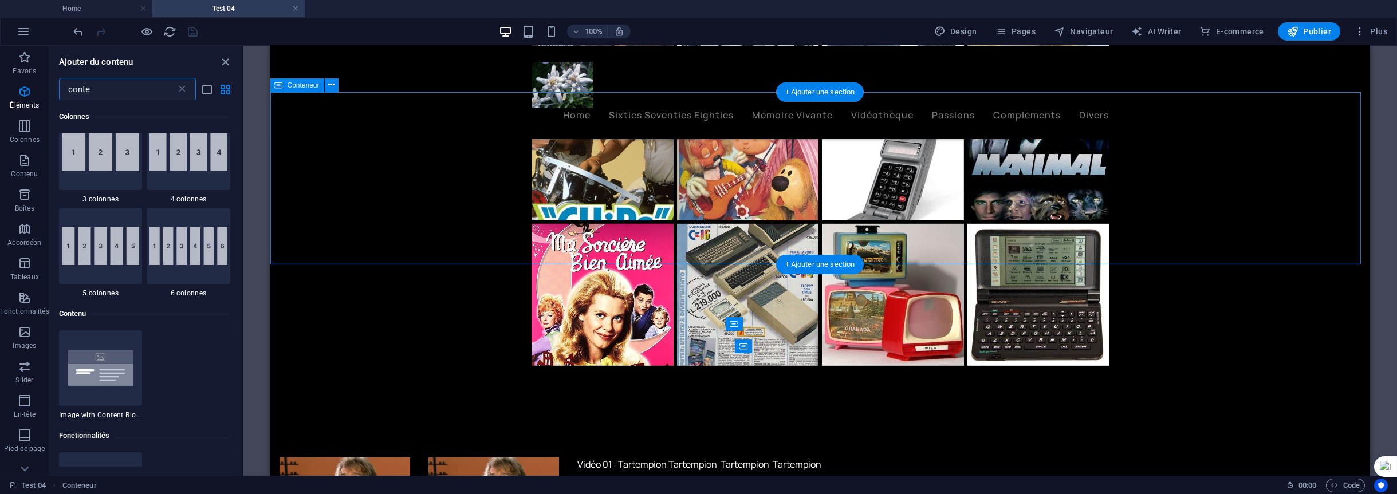
scroll to position [519, 0]
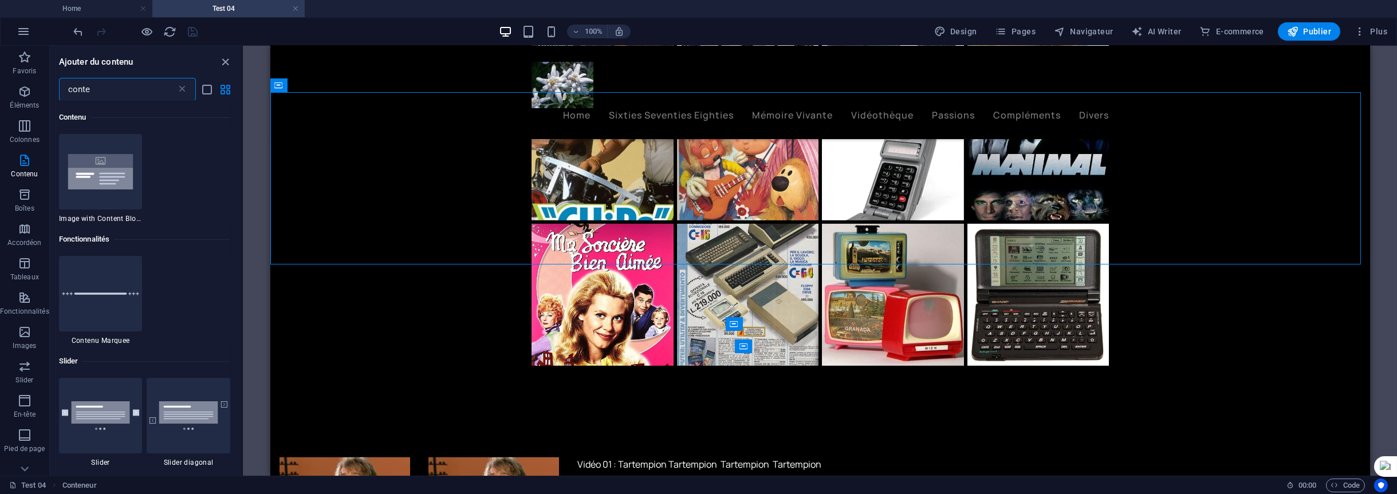
click at [107, 85] on input "conte" at bounding box center [117, 89] width 117 height 23
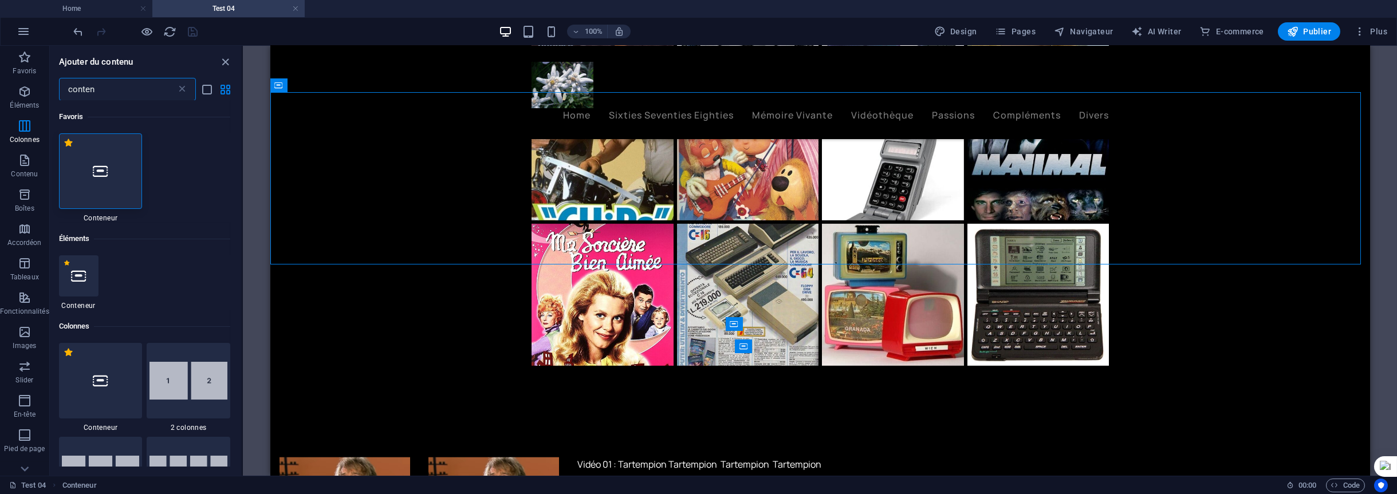
scroll to position [0, 0]
type input "conten"
click at [104, 167] on icon at bounding box center [100, 171] width 15 height 15
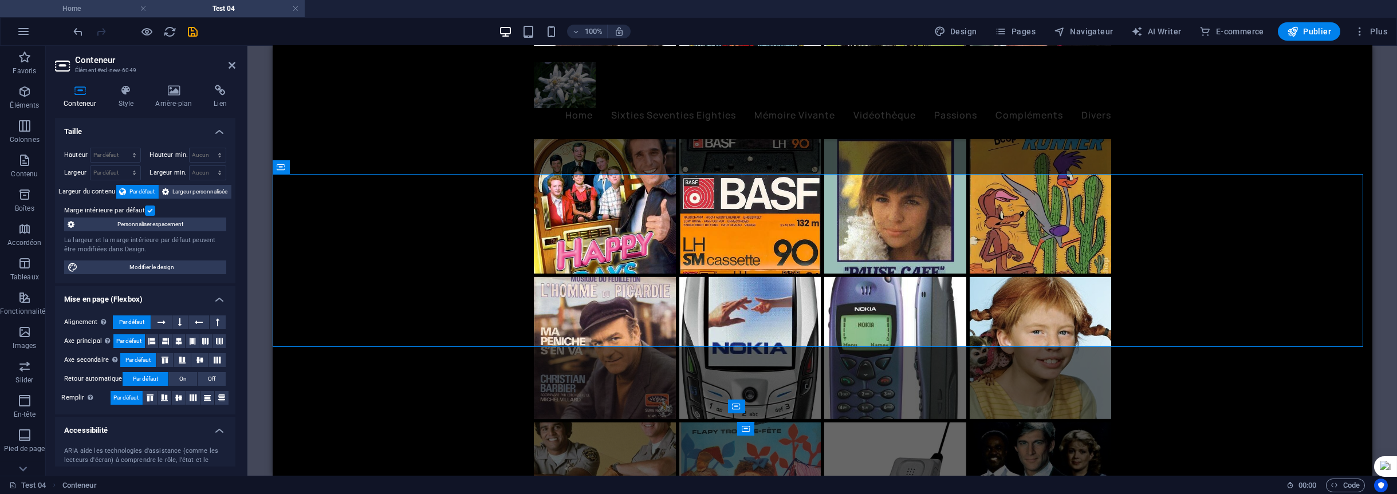
scroll to position [4674, 0]
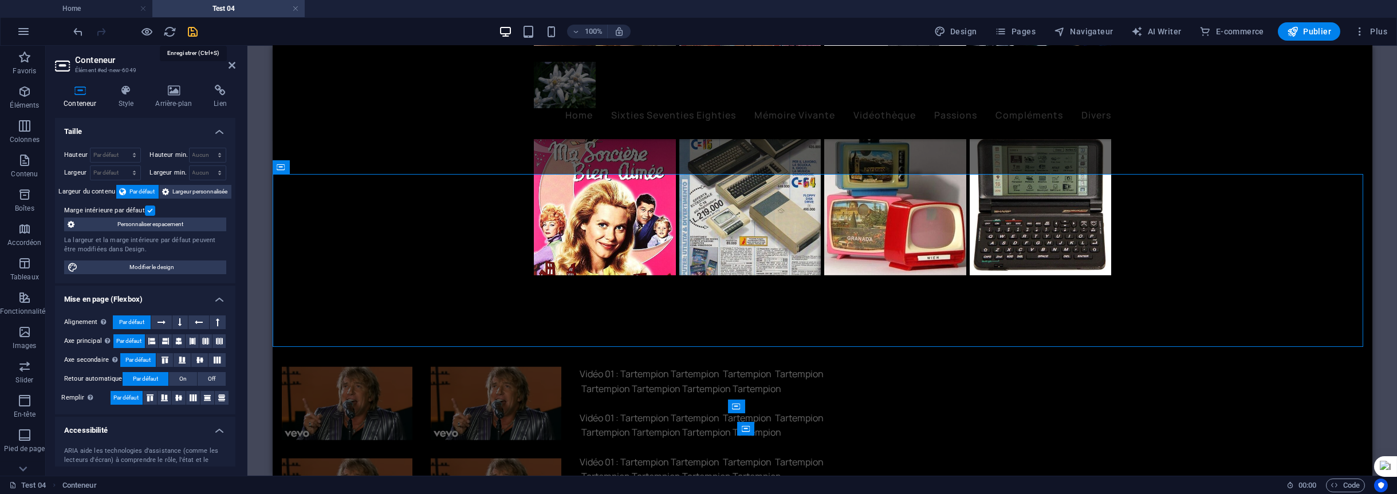
click at [190, 32] on icon "save" at bounding box center [193, 31] width 13 height 13
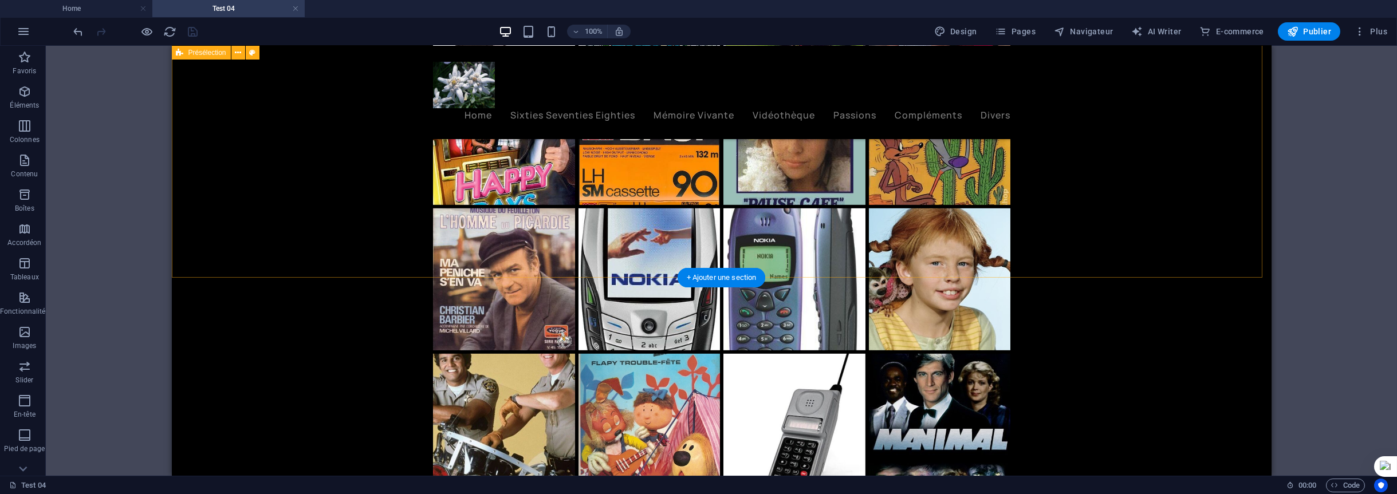
scroll to position [4330, 0]
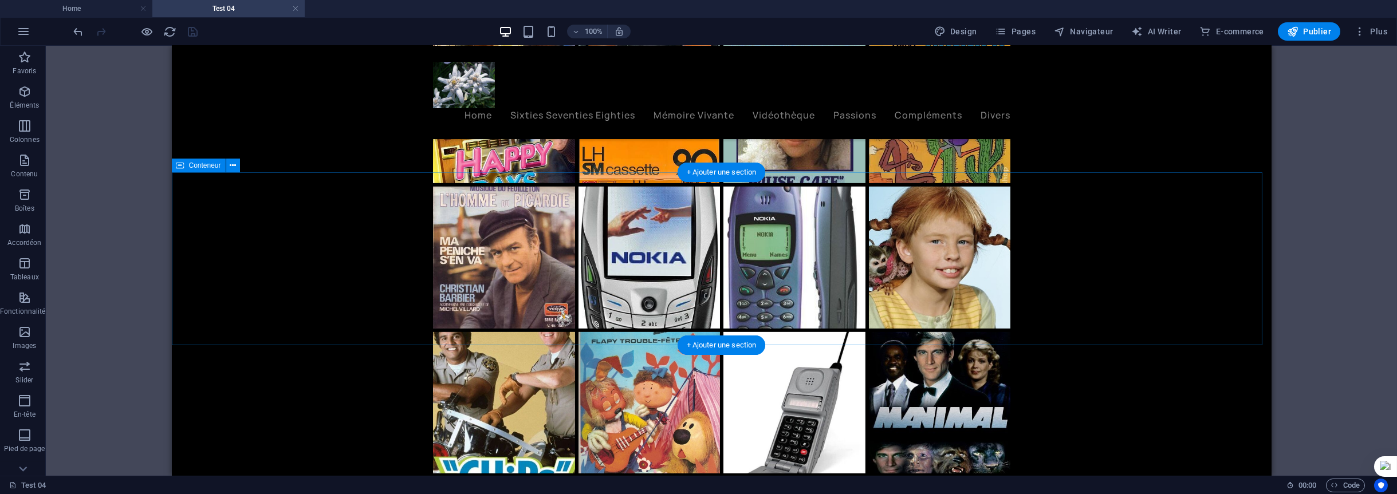
click at [229, 166] on button at bounding box center [233, 166] width 14 height 14
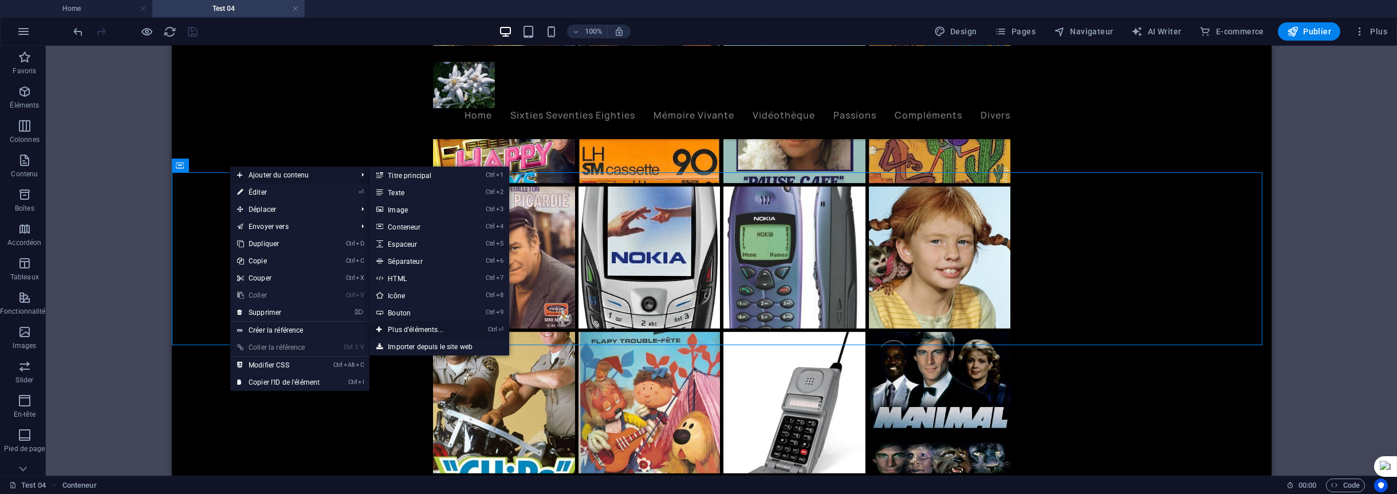
click at [403, 332] on link "Ctrl ⏎ Plus d'éléments..." at bounding box center [418, 329] width 97 height 17
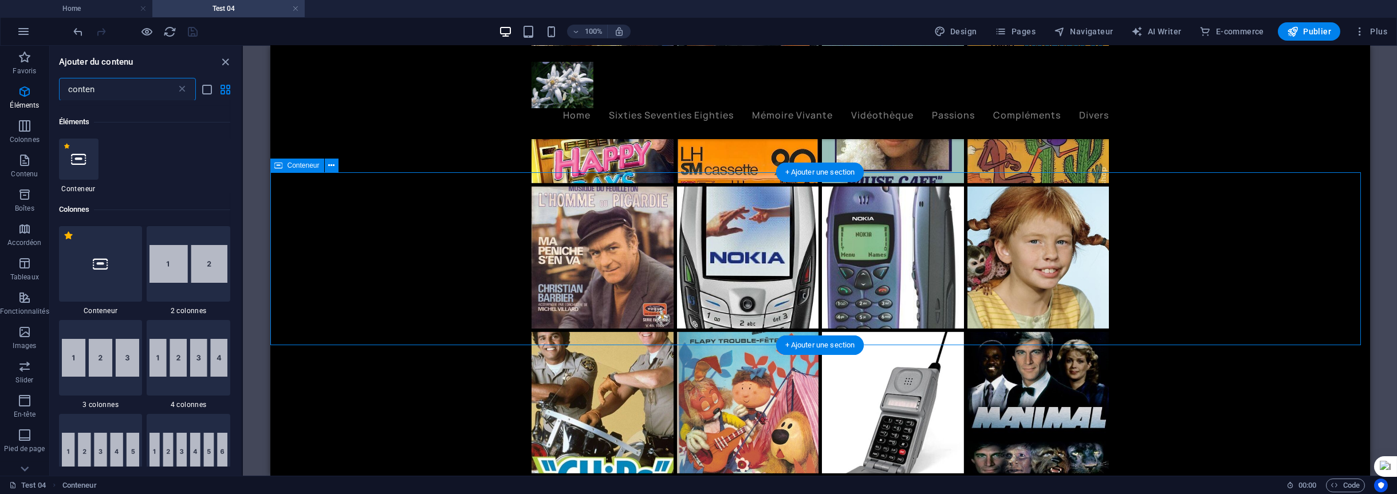
scroll to position [122, 0]
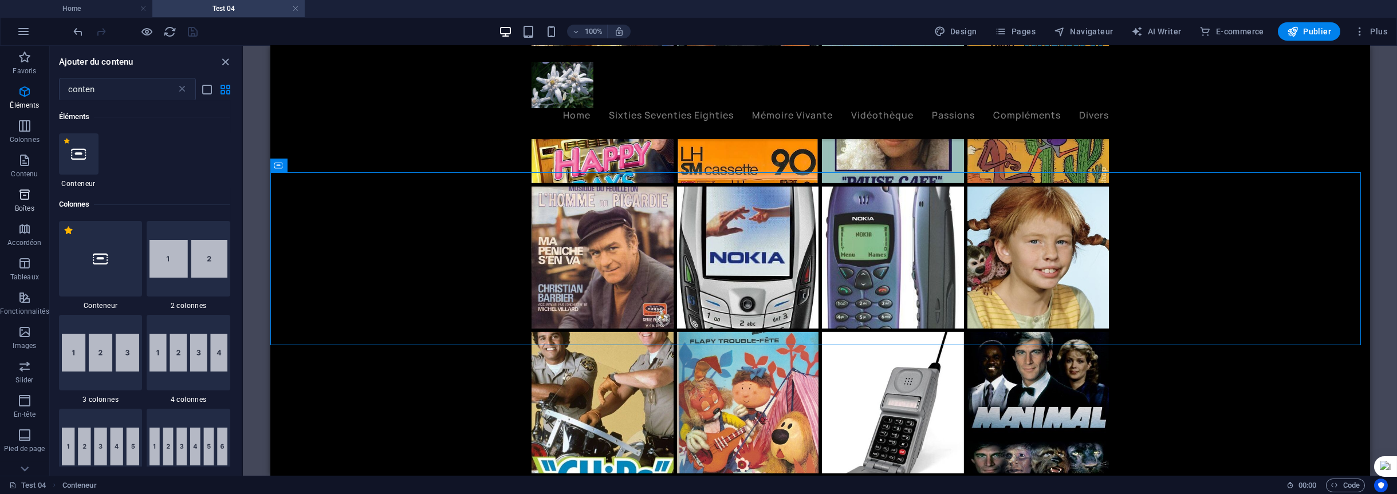
click at [24, 199] on icon "button" at bounding box center [25, 195] width 14 height 14
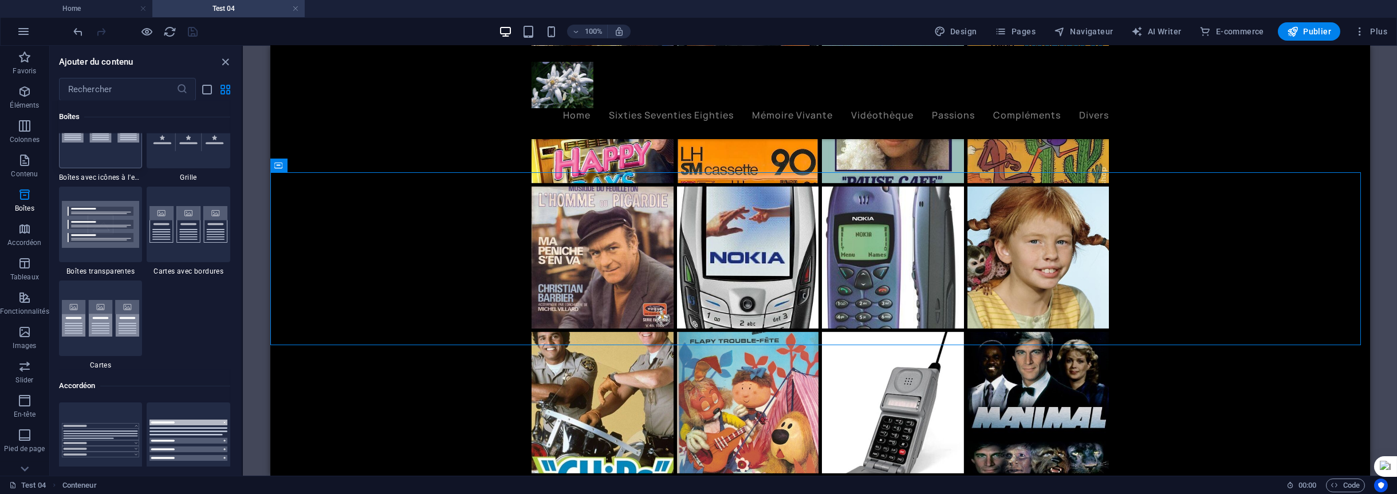
scroll to position [3618, 0]
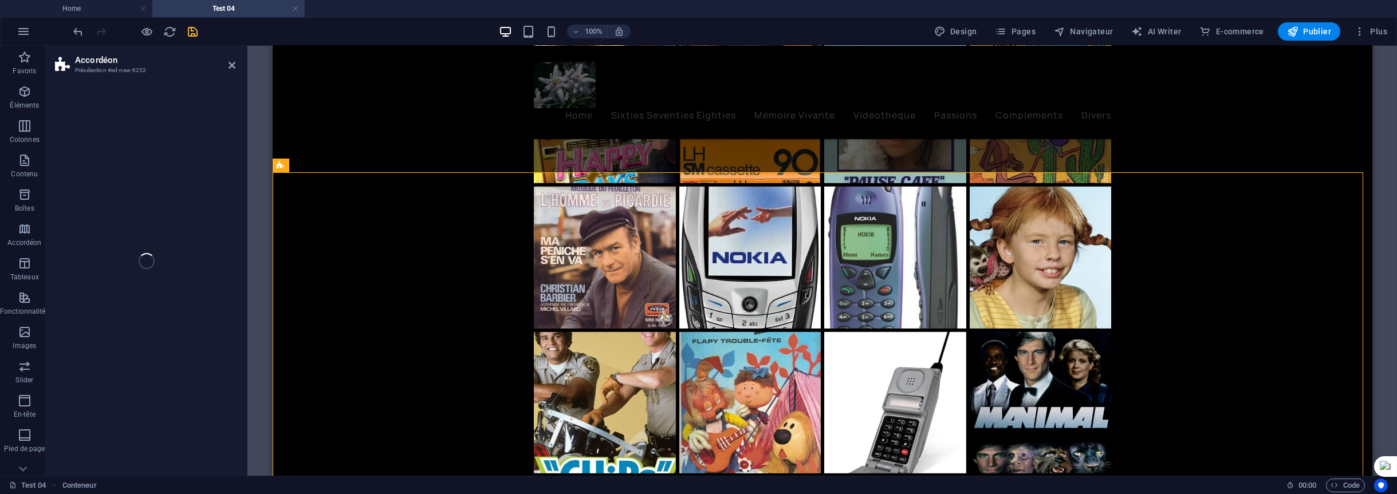
select select "rem"
select select "preset-accordion-v3-tabs"
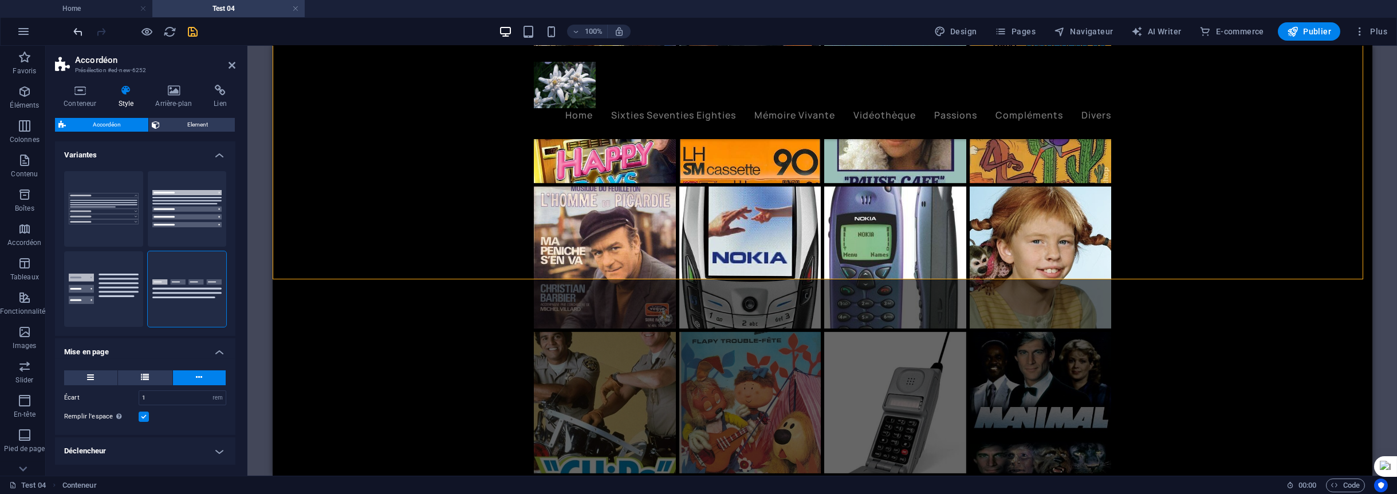
scroll to position [4674, 0]
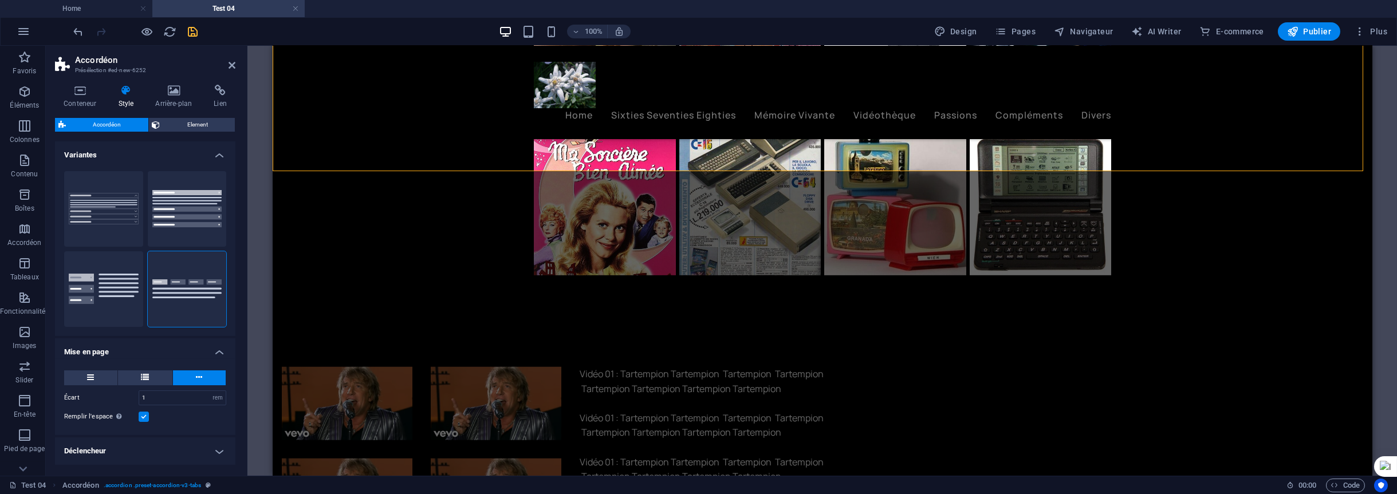
click at [187, 29] on icon "save" at bounding box center [193, 31] width 13 height 13
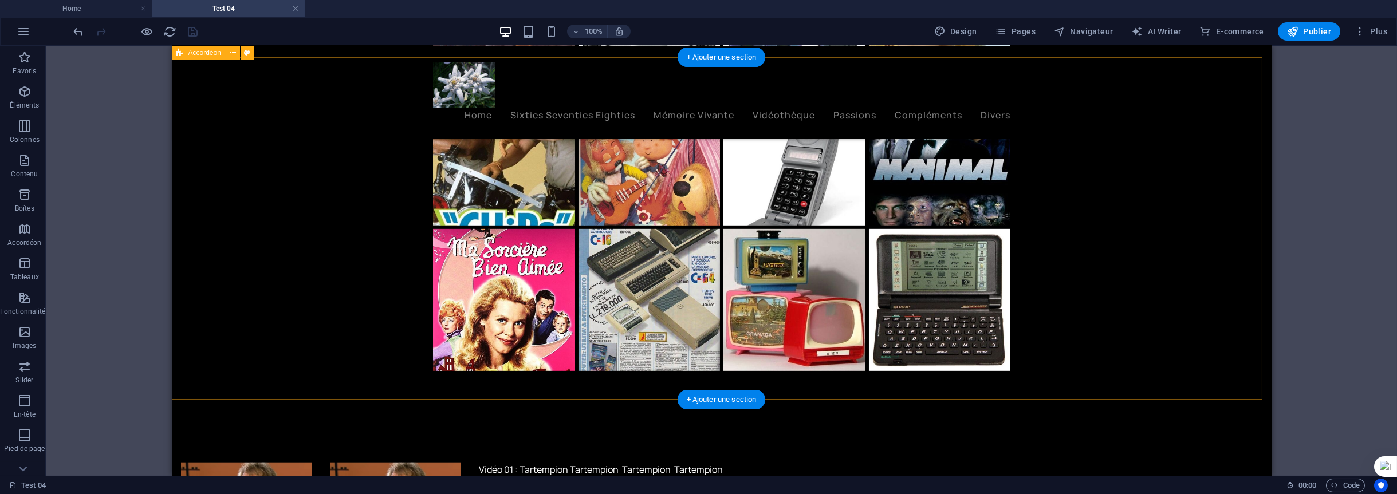
scroll to position [4445, 0]
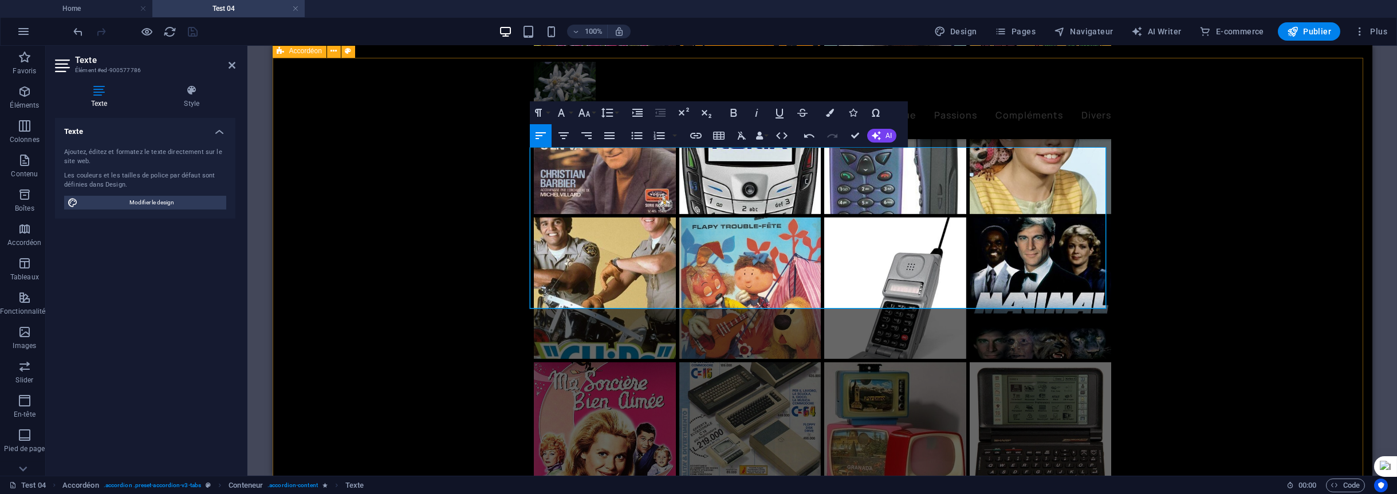
click at [25, 164] on icon "button" at bounding box center [25, 161] width 14 height 14
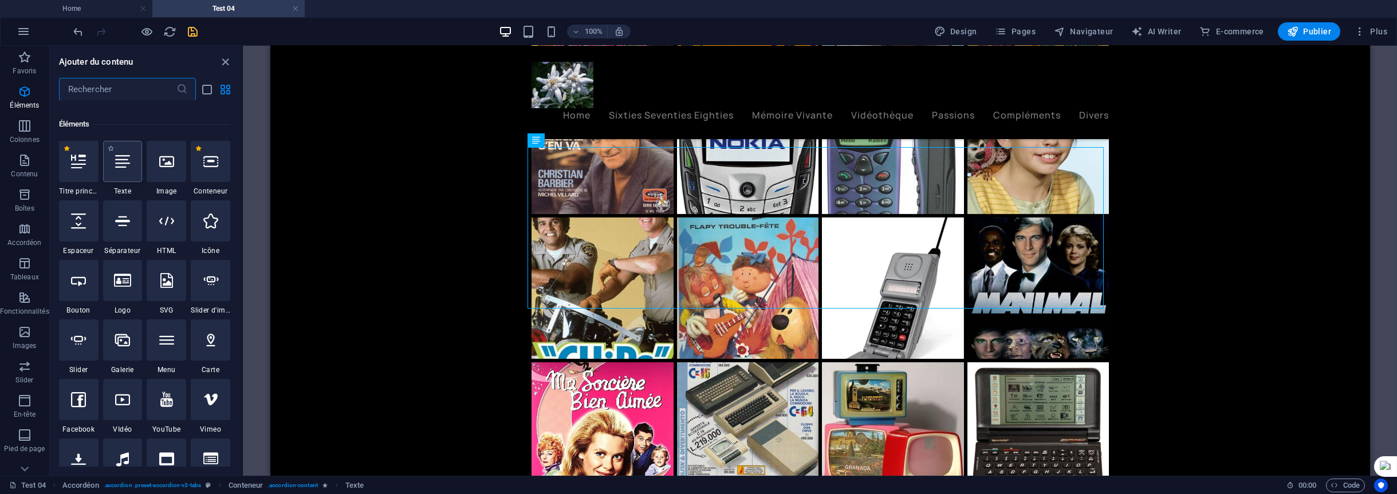
scroll to position [229, 0]
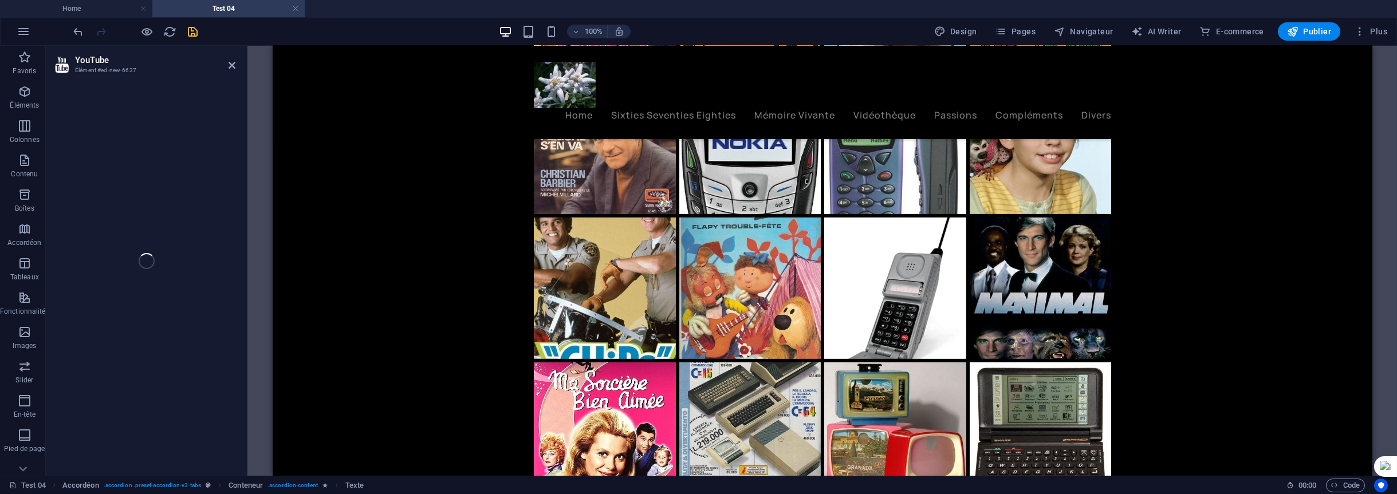
select select "ar16_9"
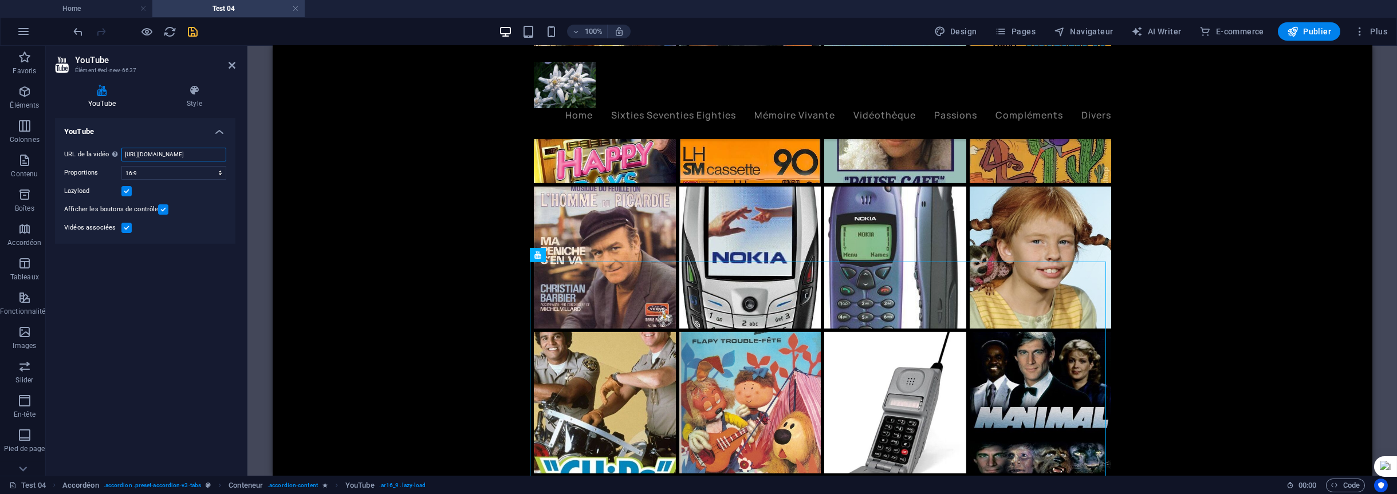
scroll to position [0, 29]
drag, startPoint x: 124, startPoint y: 154, endPoint x: 249, endPoint y: 152, distance: 124.9
click at [249, 152] on div "YouTube Élément #ed-new-6637 YouTube Style YouTube URL de la vidéo Insérer (ou …" at bounding box center [721, 261] width 1351 height 430
paste input "[URL][DOMAIN_NAME]"
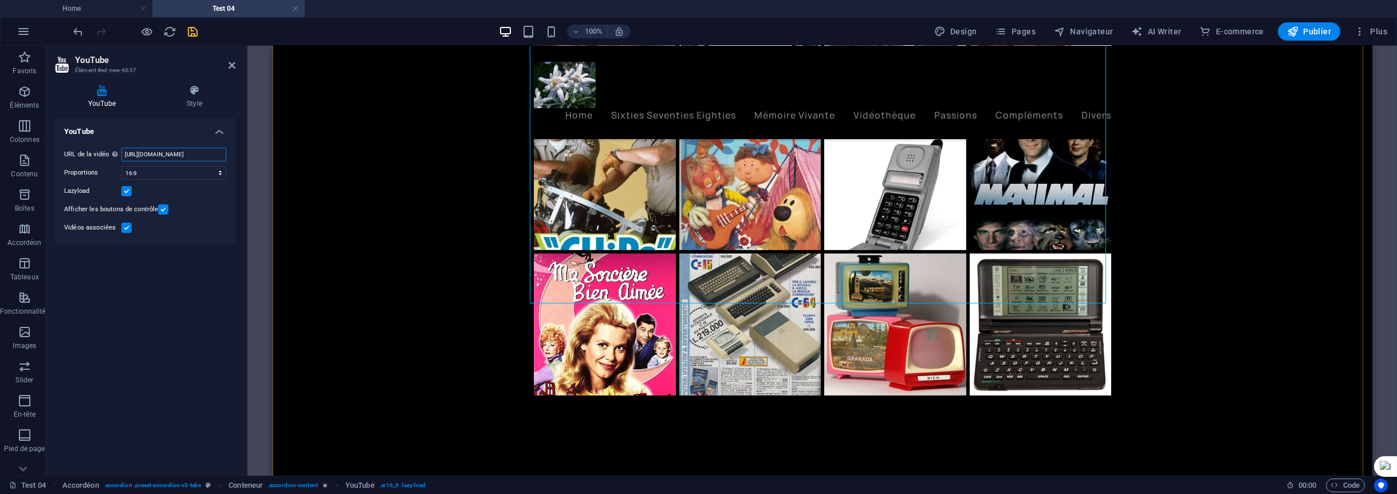
scroll to position [4674, 0]
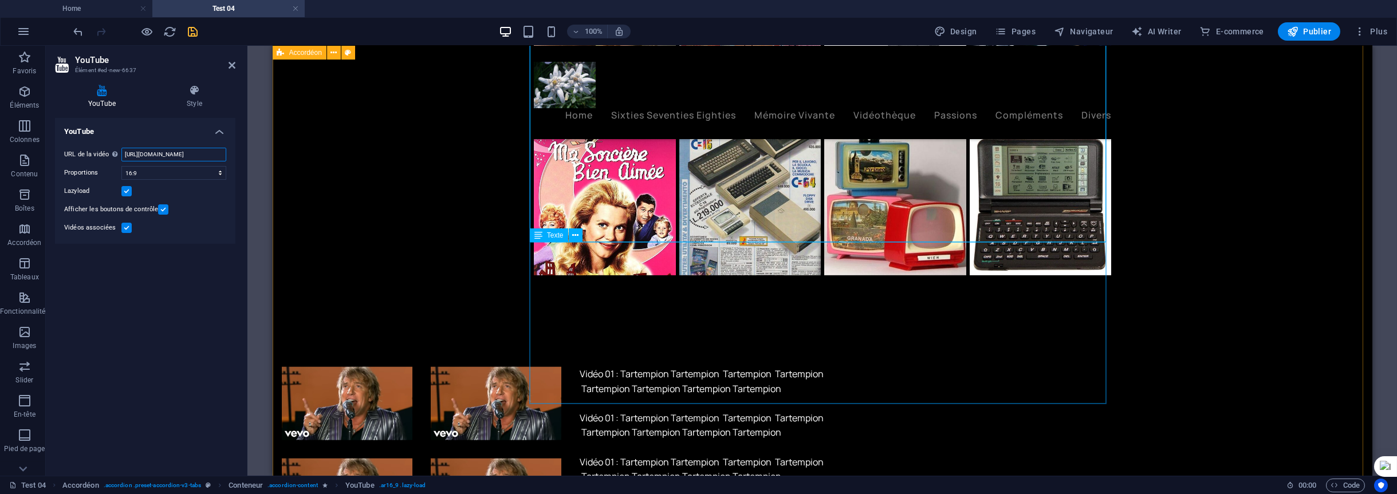
type input "[URL][DOMAIN_NAME]"
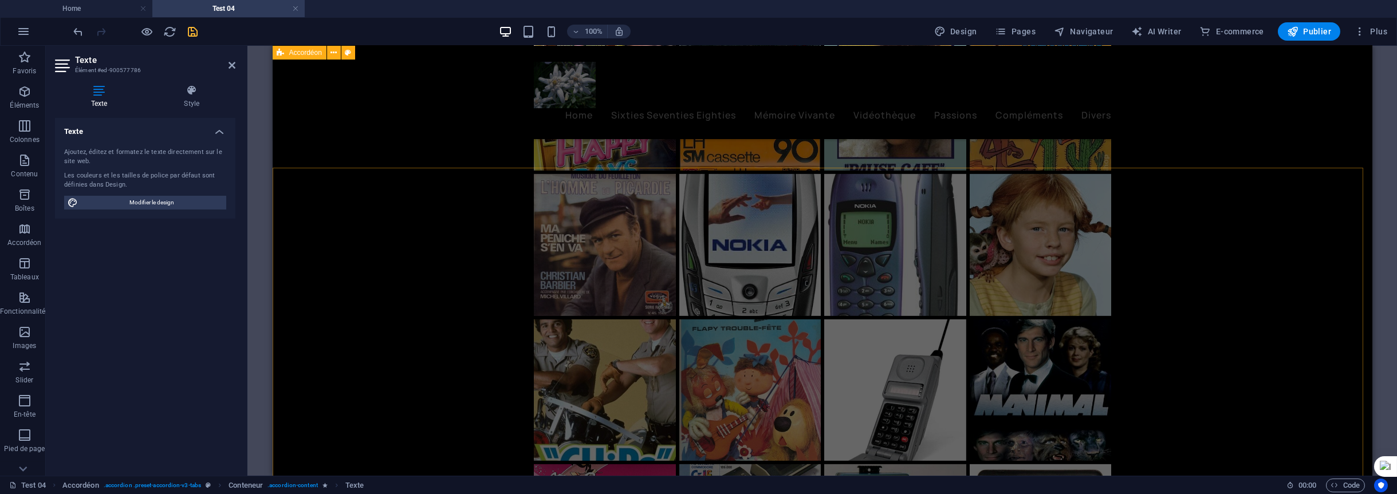
scroll to position [4330, 0]
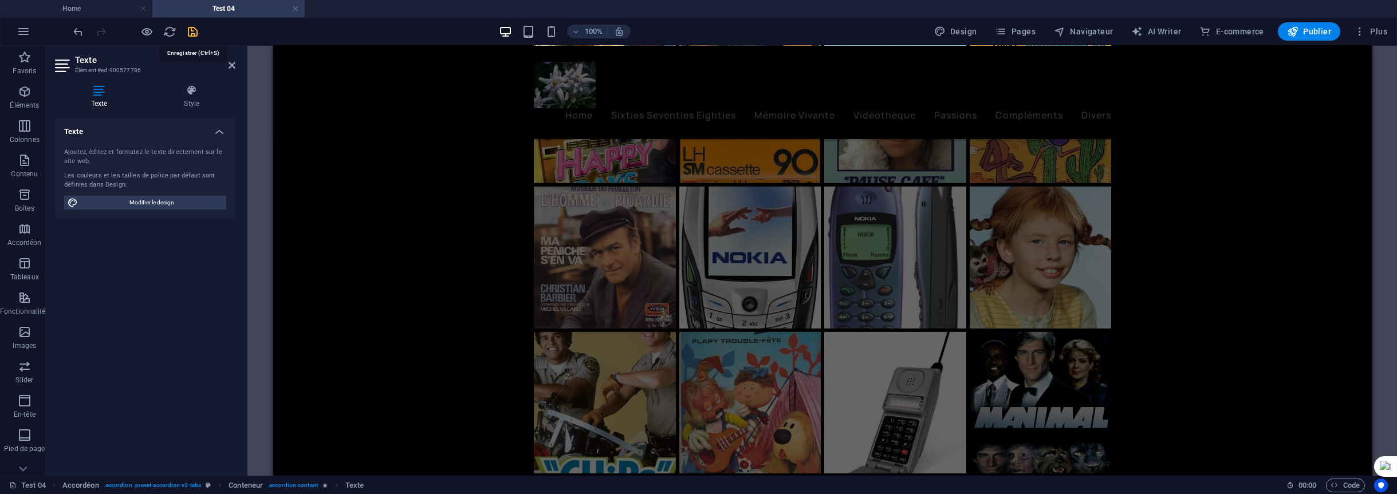
click at [192, 29] on icon "save" at bounding box center [193, 31] width 13 height 13
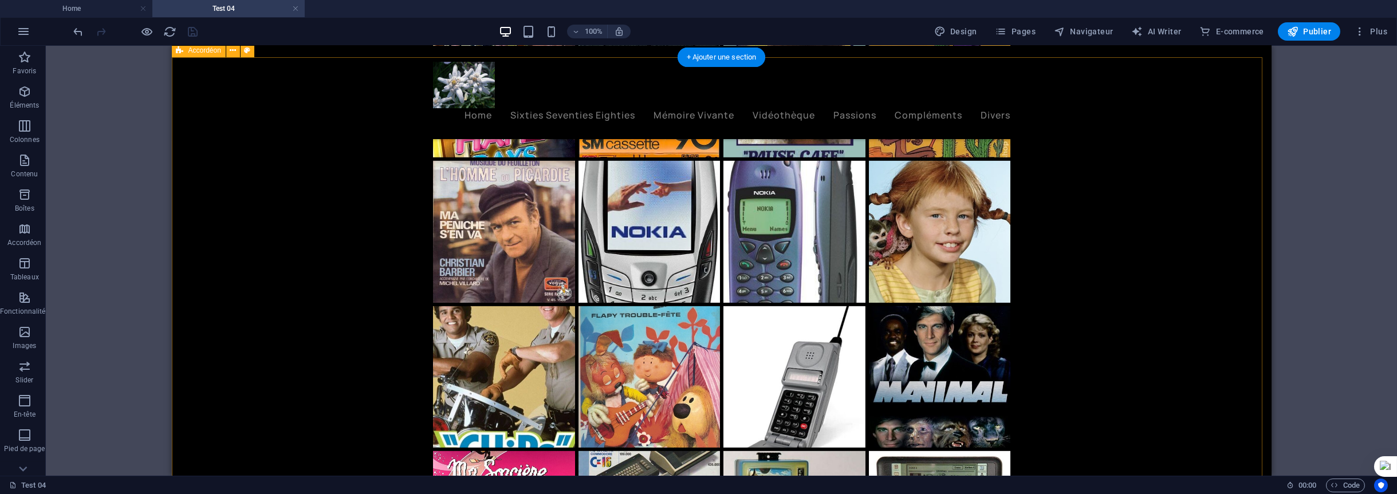
scroll to position [4341, 0]
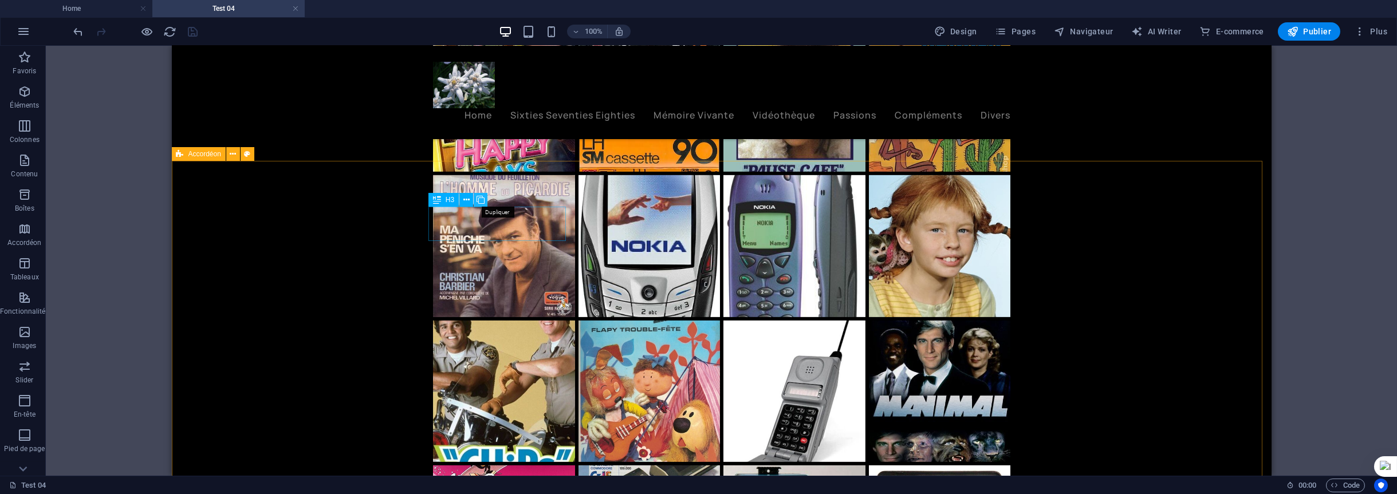
click at [482, 198] on icon at bounding box center [481, 200] width 8 height 12
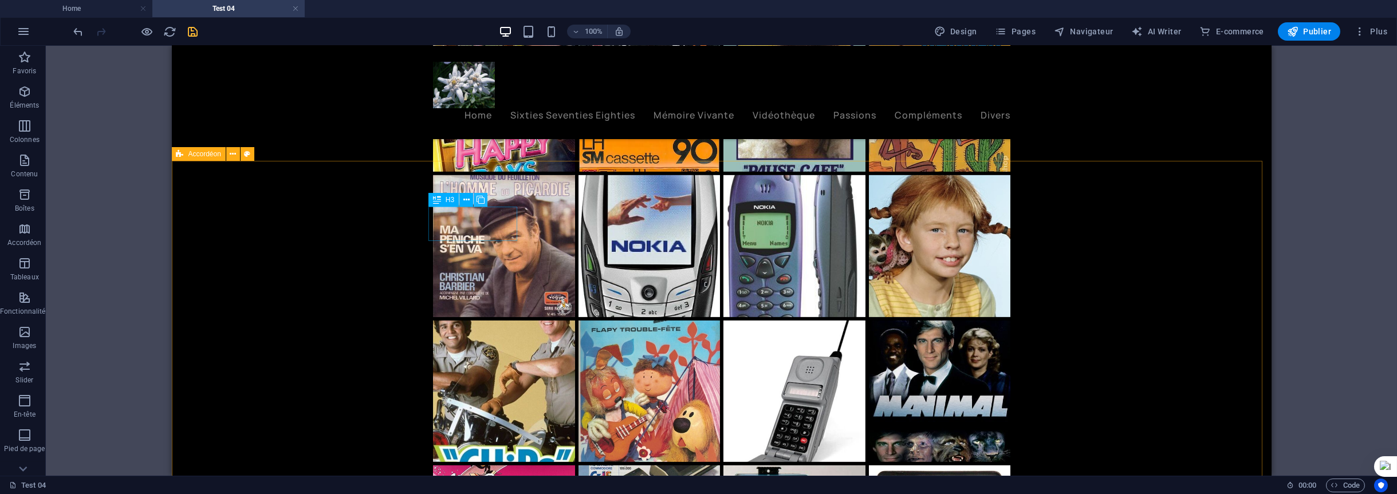
click at [482, 198] on icon at bounding box center [481, 200] width 8 height 12
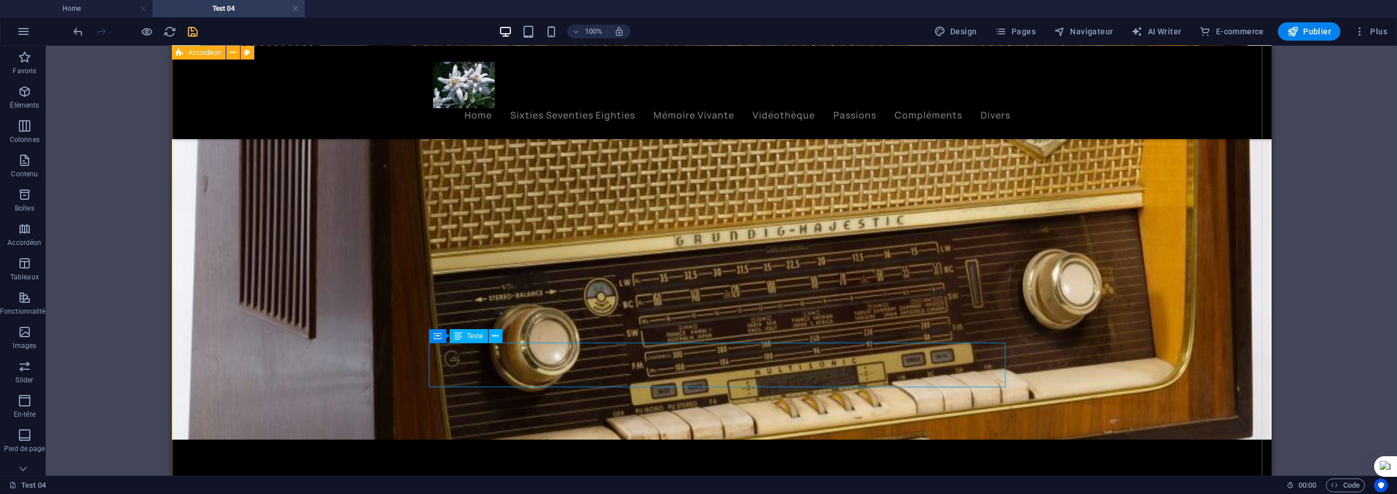
scroll to position [7206, 0]
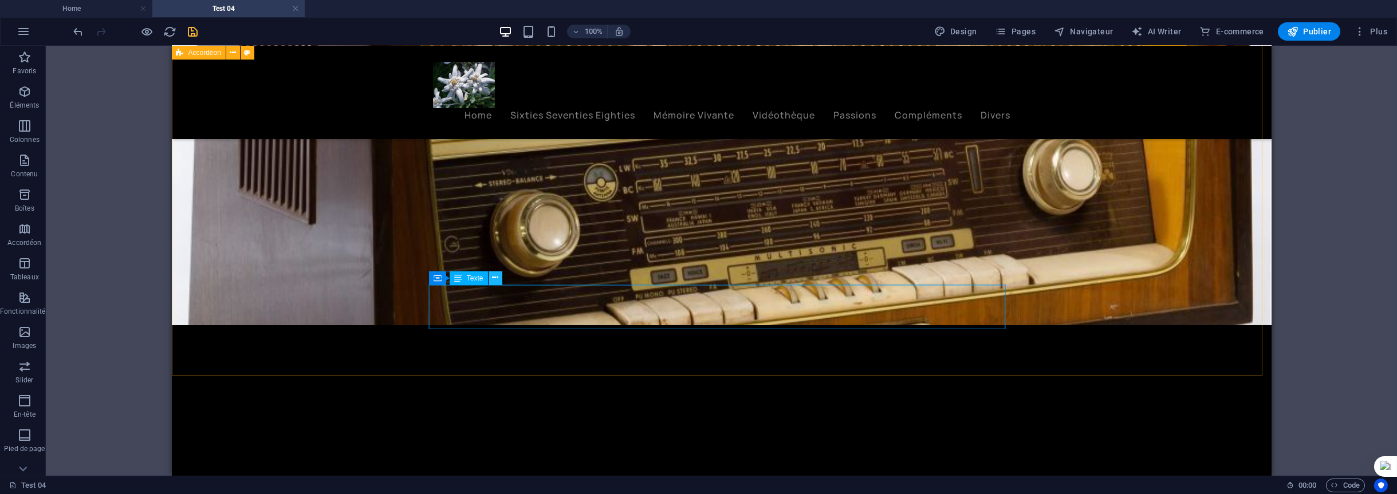
click at [494, 277] on icon at bounding box center [495, 278] width 6 height 12
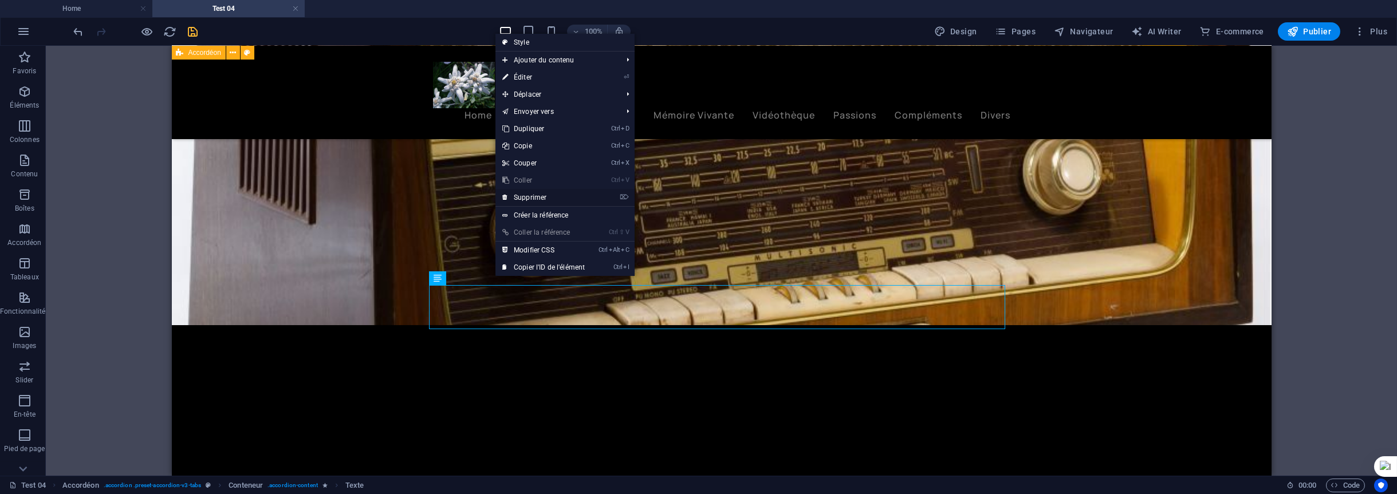
click at [533, 196] on link "⌦ Supprimer" at bounding box center [544, 197] width 96 height 17
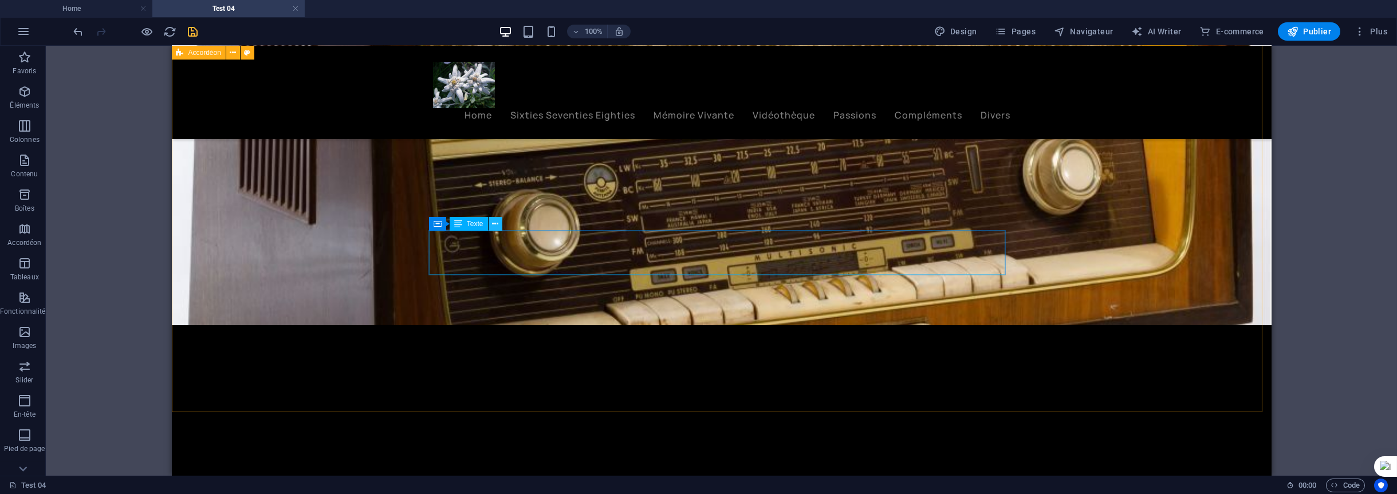
click at [495, 223] on icon at bounding box center [495, 224] width 6 height 12
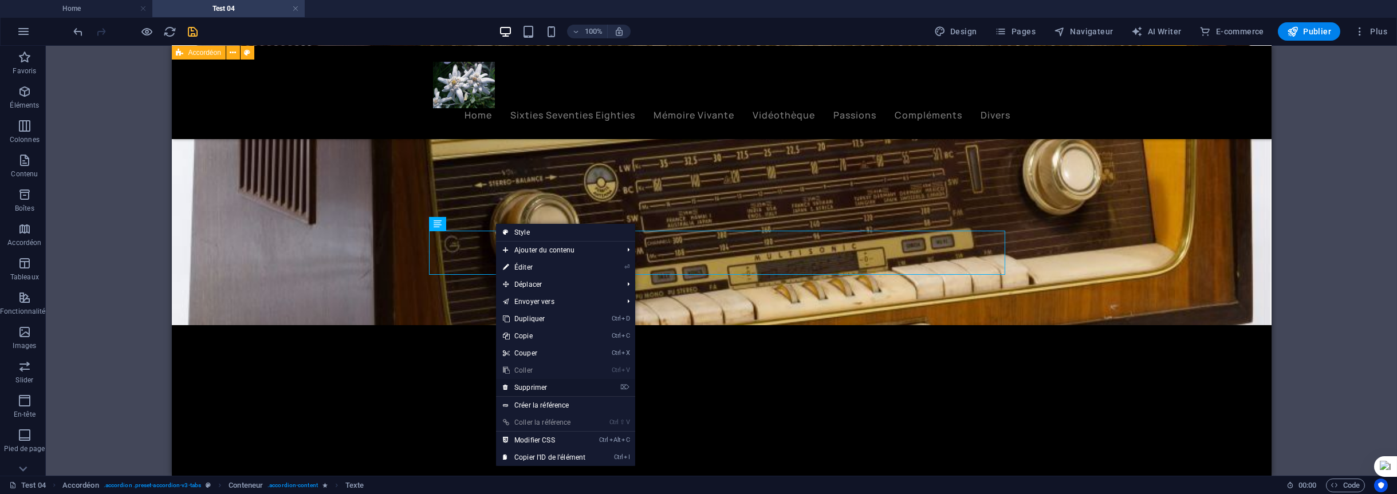
click at [544, 383] on link "⌦ Supprimer" at bounding box center [544, 387] width 96 height 17
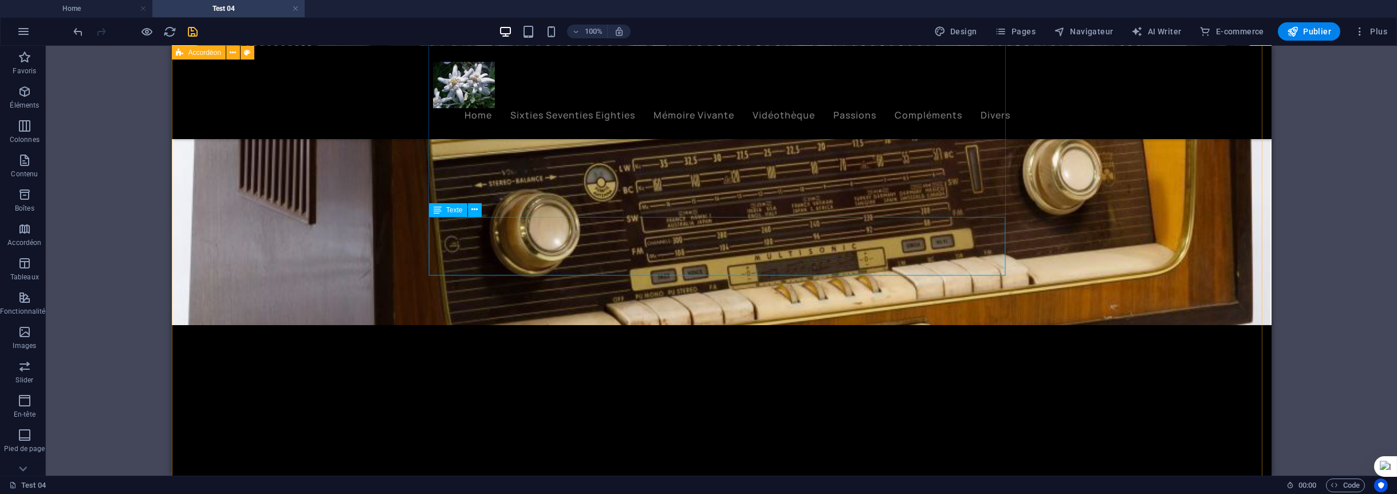
scroll to position [7091, 0]
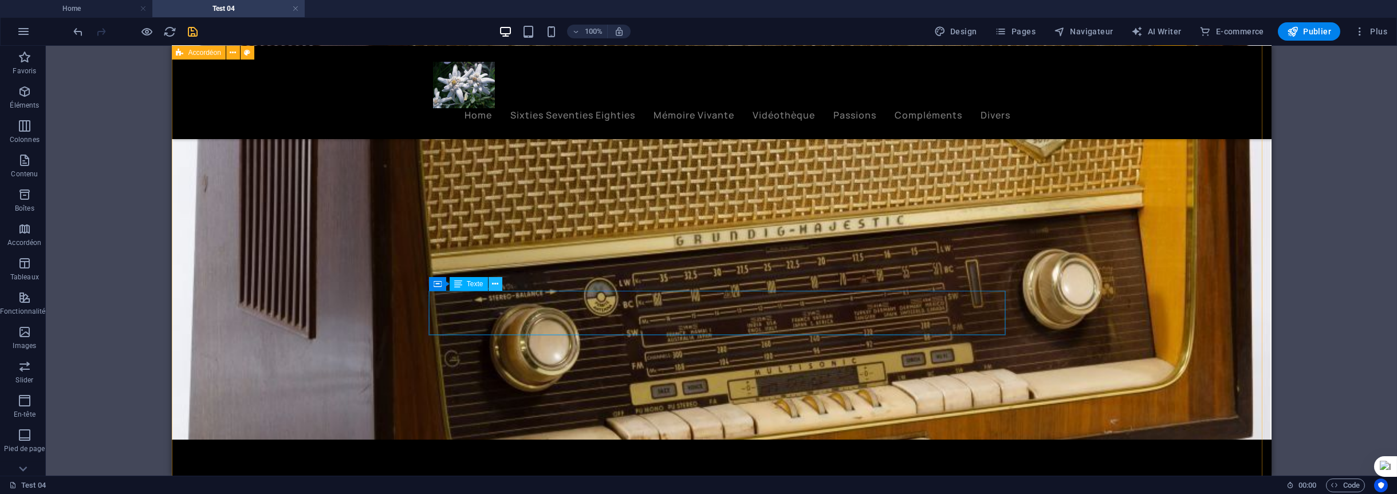
click at [493, 285] on icon at bounding box center [495, 284] width 6 height 12
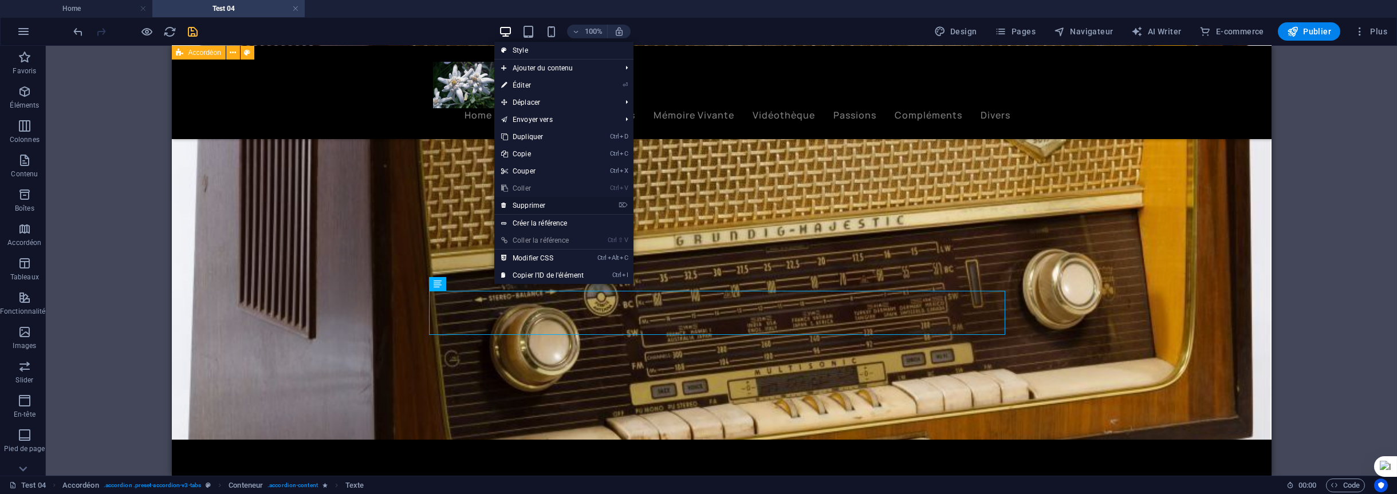
click at [524, 206] on link "⌦ Supprimer" at bounding box center [542, 205] width 96 height 17
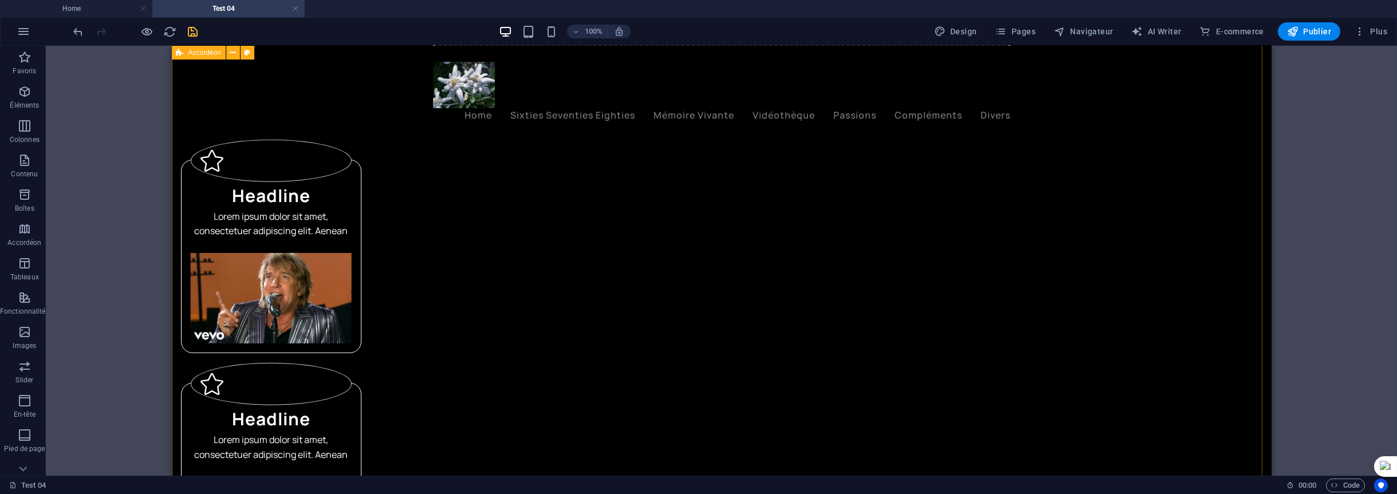
scroll to position [6175, 0]
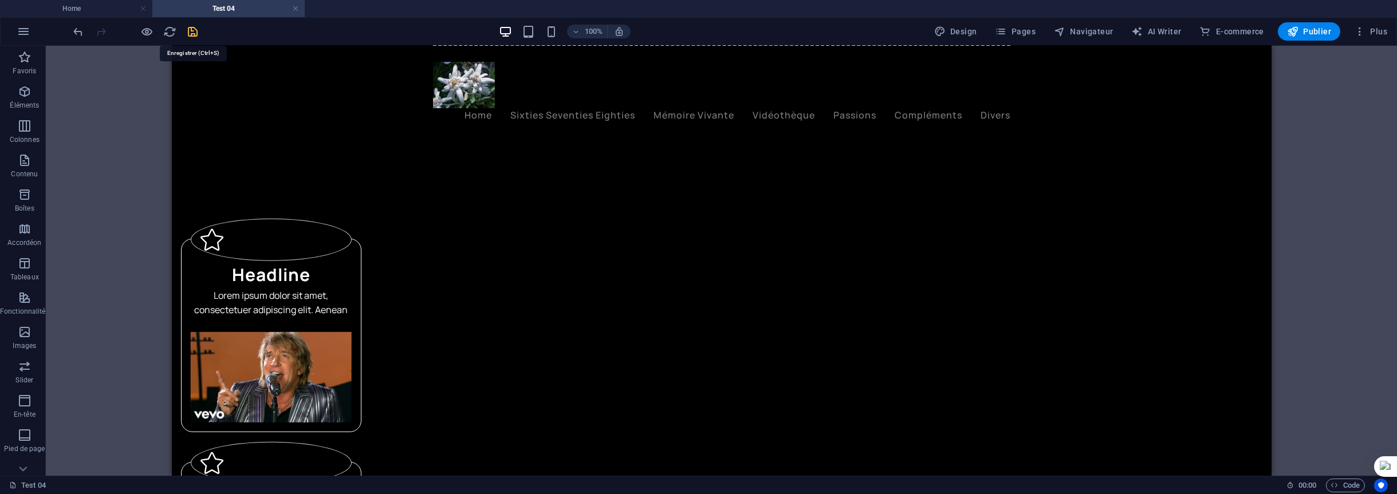
click at [190, 31] on icon "save" at bounding box center [193, 31] width 13 height 13
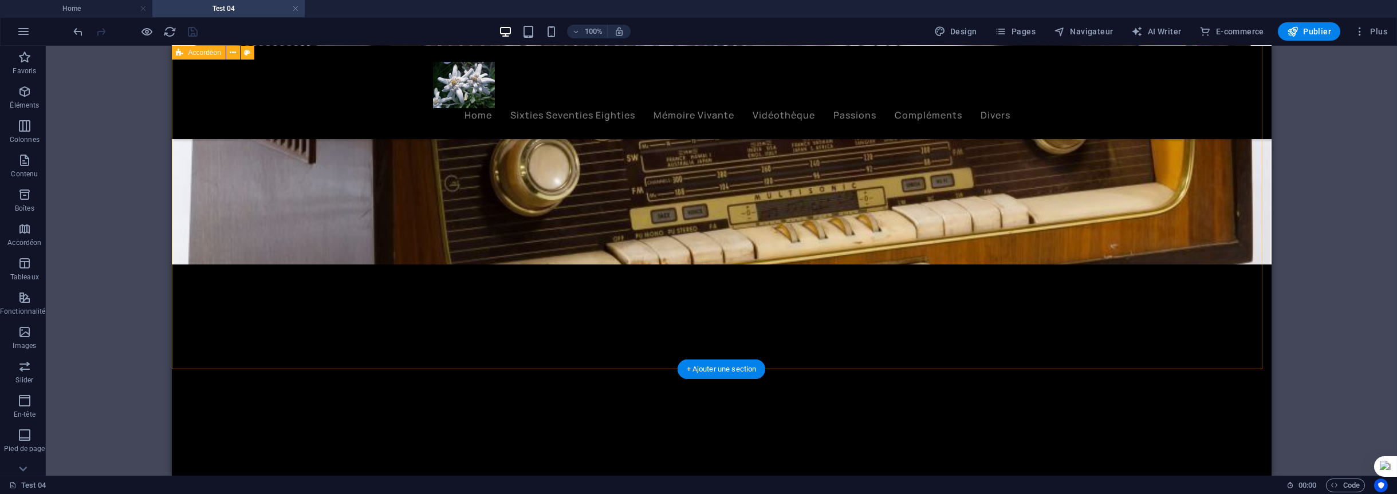
scroll to position [7206, 0]
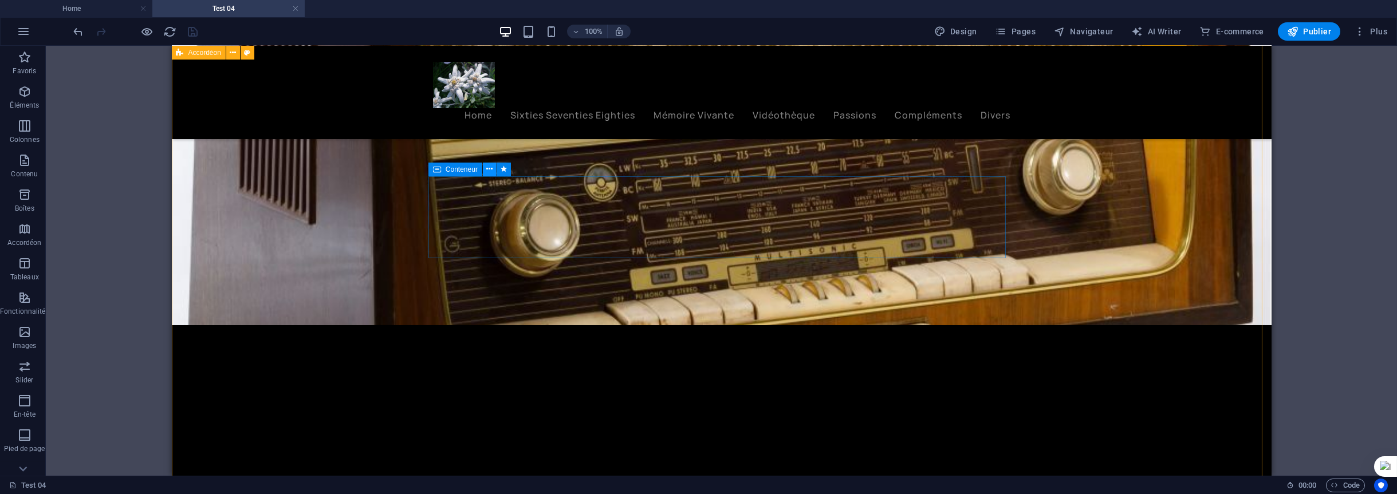
click at [487, 169] on icon at bounding box center [489, 169] width 6 height 12
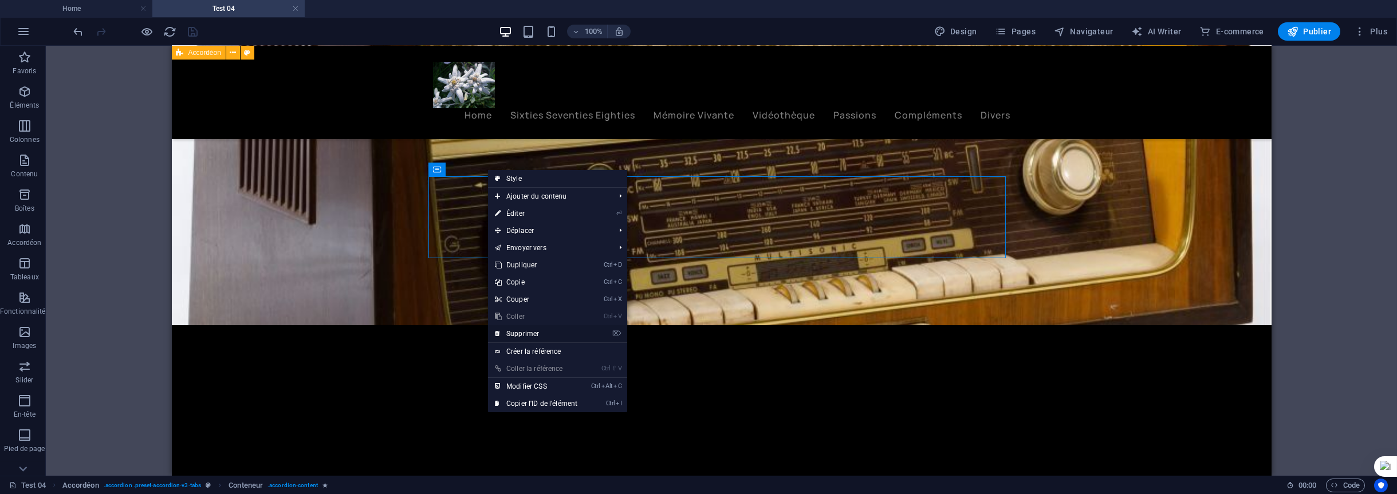
click at [528, 335] on link "⌦ Supprimer" at bounding box center [536, 333] width 96 height 17
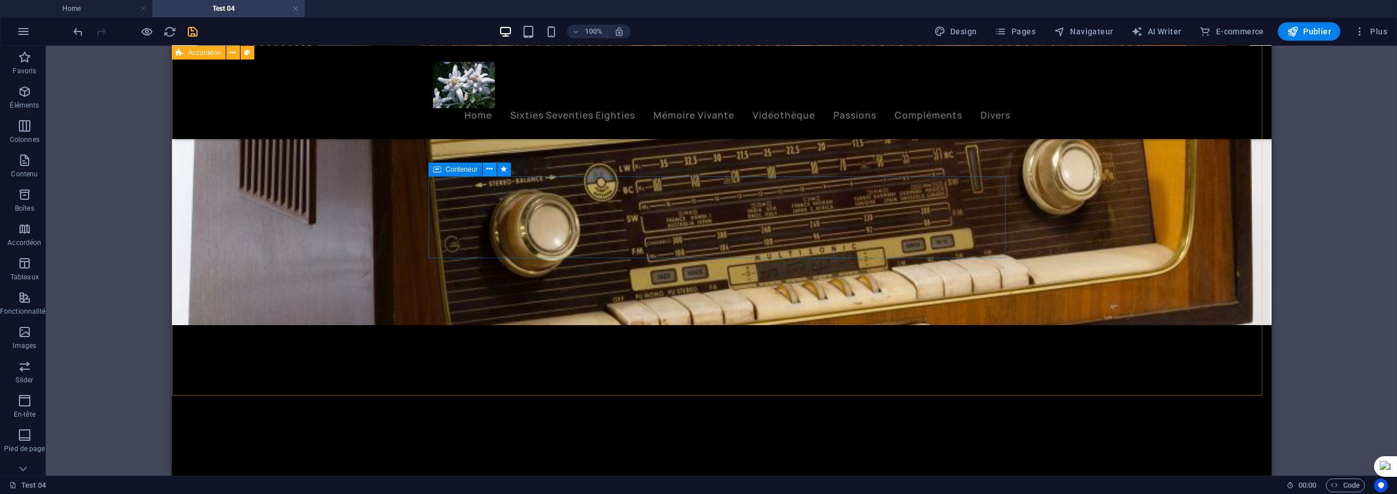
click at [490, 172] on icon at bounding box center [489, 169] width 6 height 12
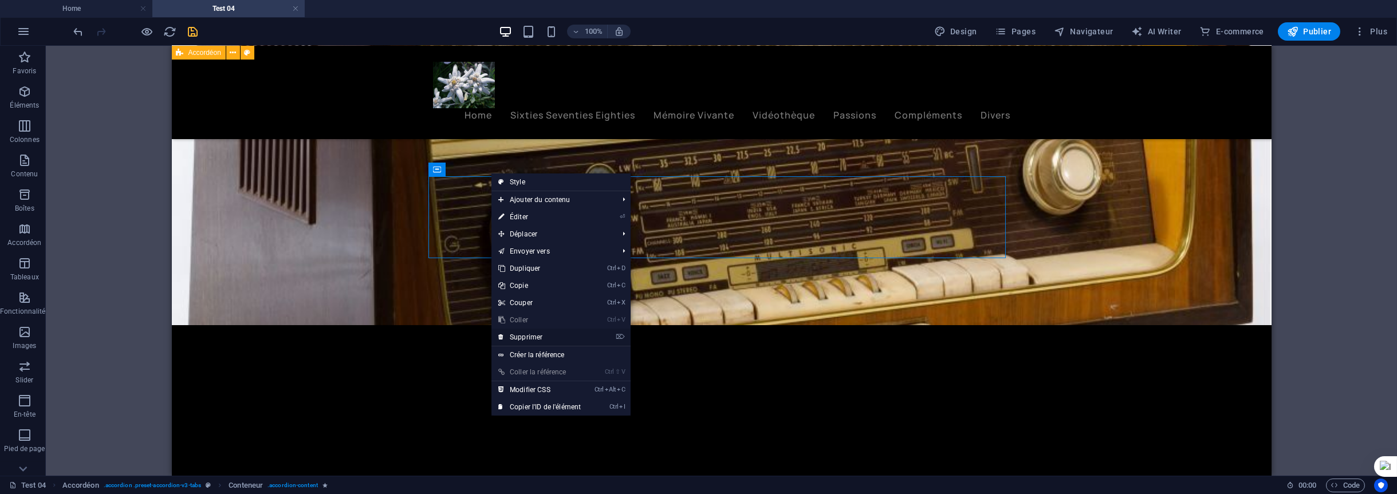
click at [547, 339] on link "⌦ Supprimer" at bounding box center [540, 337] width 96 height 17
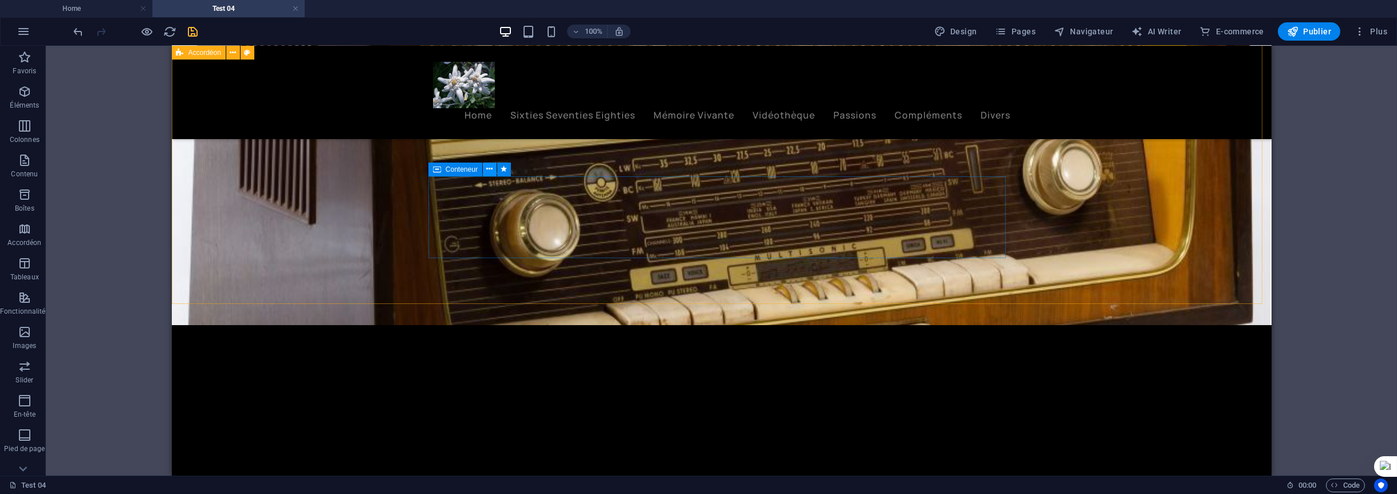
click at [488, 170] on icon at bounding box center [489, 169] width 6 height 12
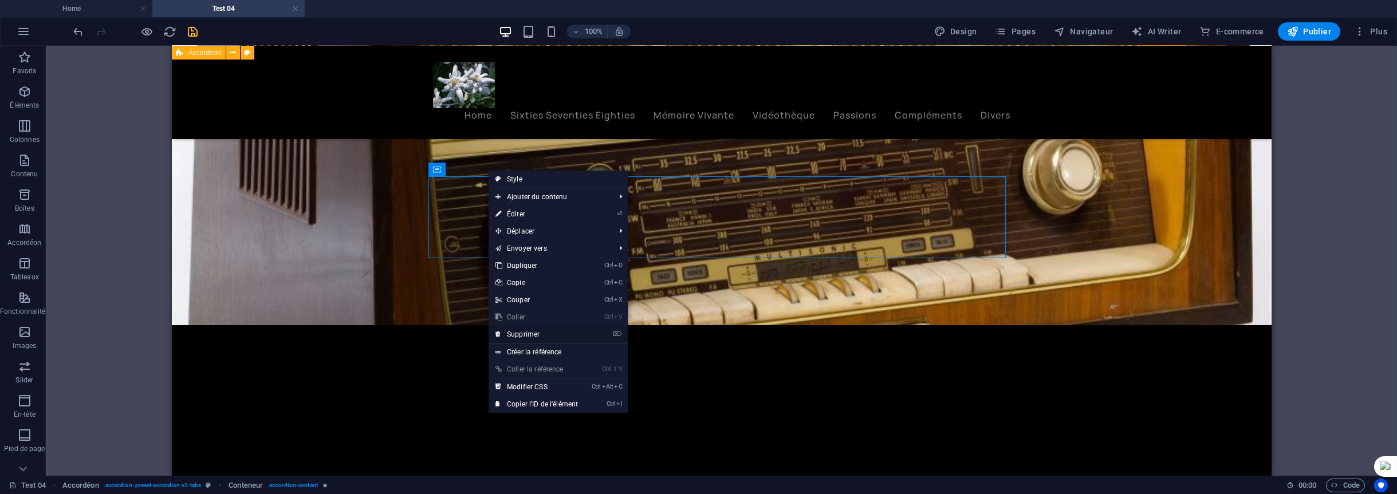
click at [528, 335] on link "⌦ Supprimer" at bounding box center [537, 334] width 96 height 17
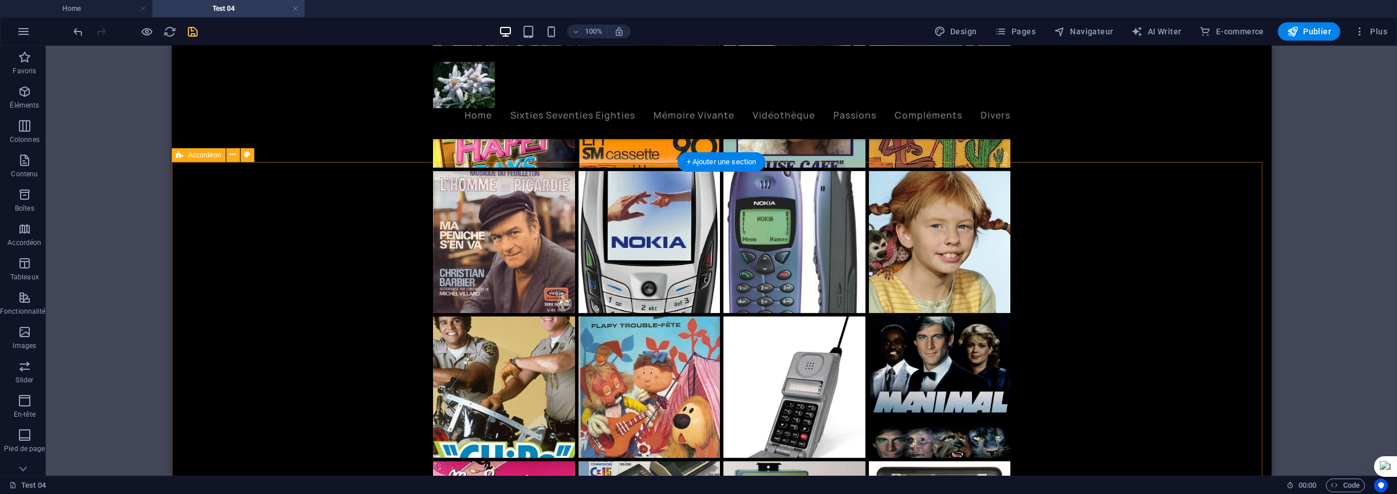
scroll to position [4346, 0]
click at [191, 30] on icon "save" at bounding box center [193, 31] width 13 height 13
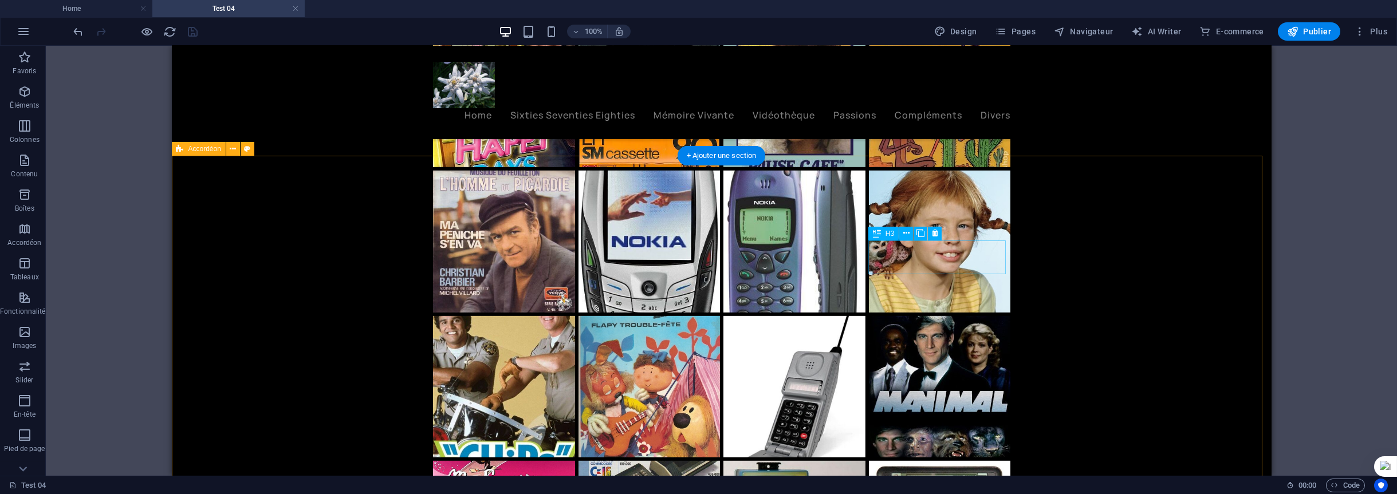
click at [935, 234] on icon at bounding box center [935, 233] width 6 height 12
click at [889, 233] on icon at bounding box center [886, 233] width 6 height 12
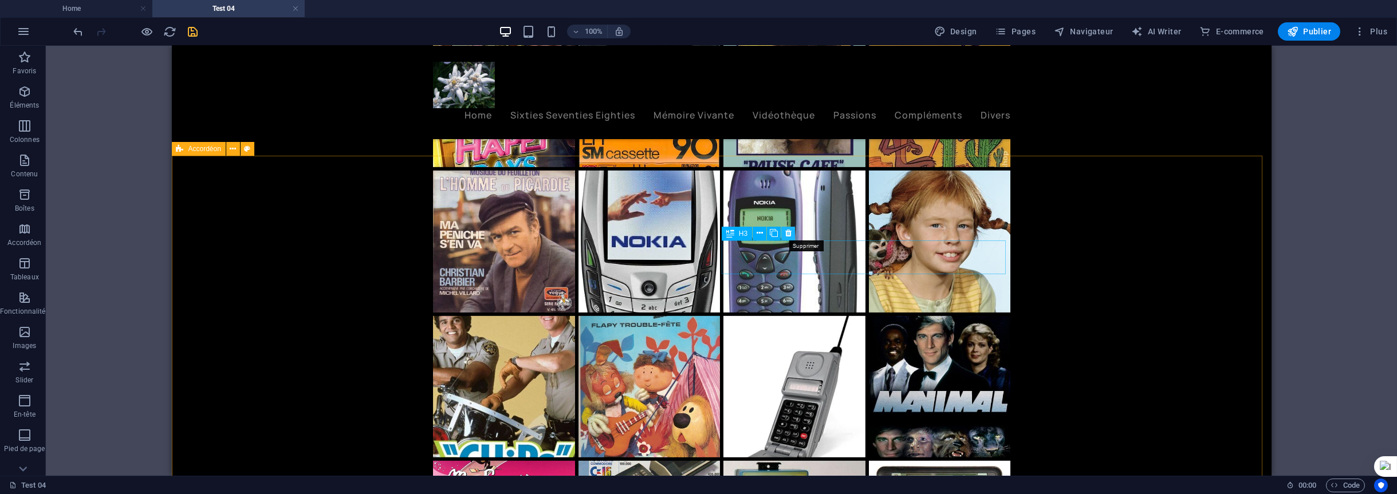
click at [791, 234] on icon at bounding box center [788, 233] width 6 height 12
click at [479, 232] on icon at bounding box center [481, 233] width 8 height 12
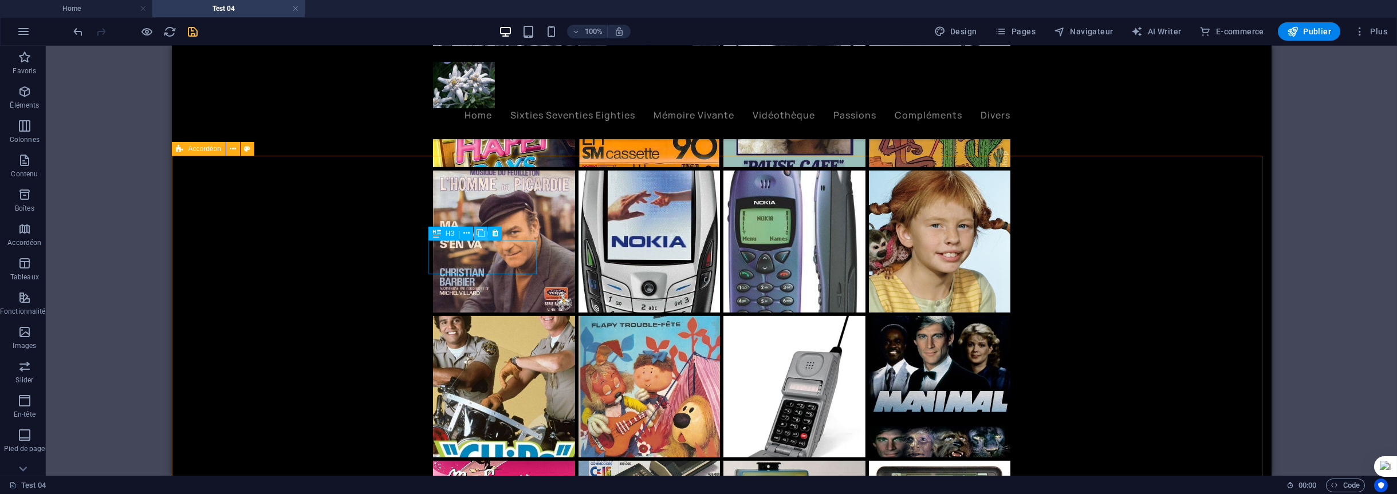
click at [479, 232] on icon at bounding box center [481, 233] width 8 height 12
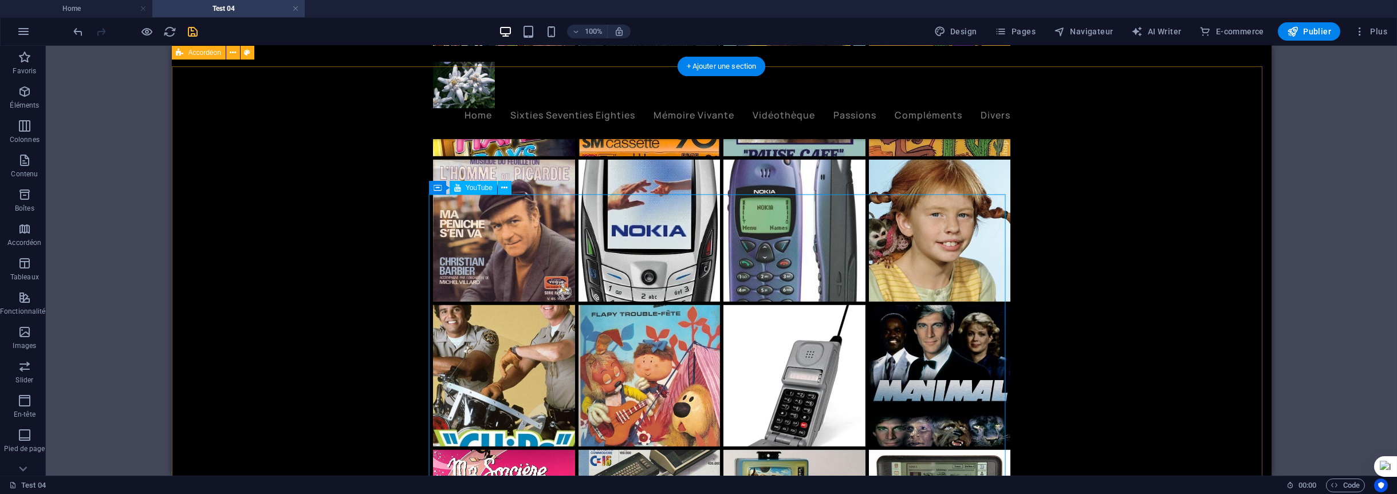
scroll to position [4232, 0]
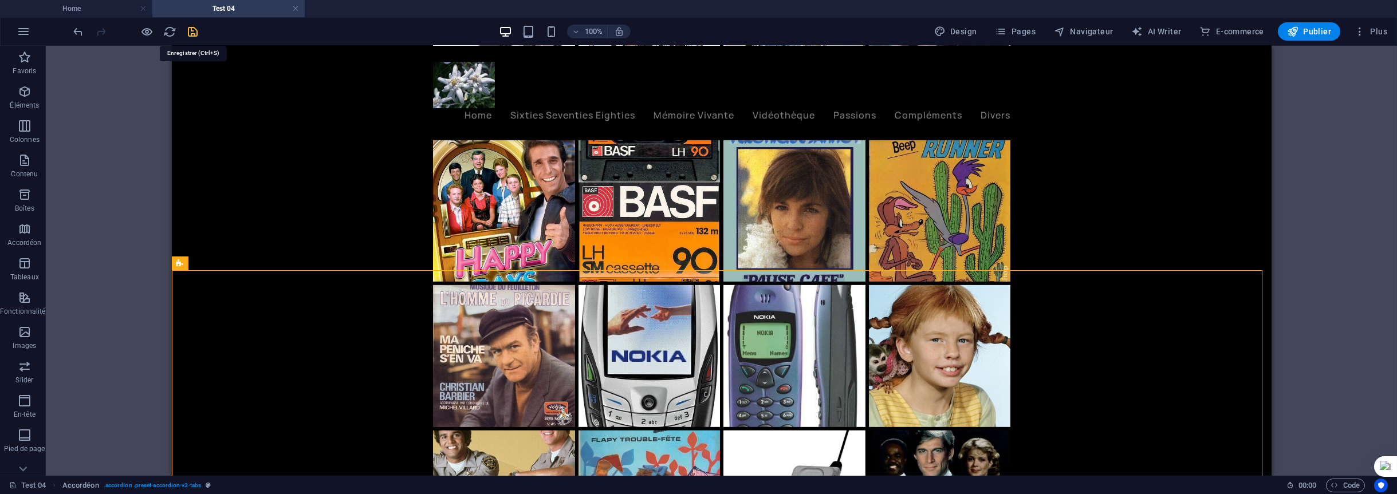
click at [193, 31] on icon "save" at bounding box center [193, 31] width 13 height 13
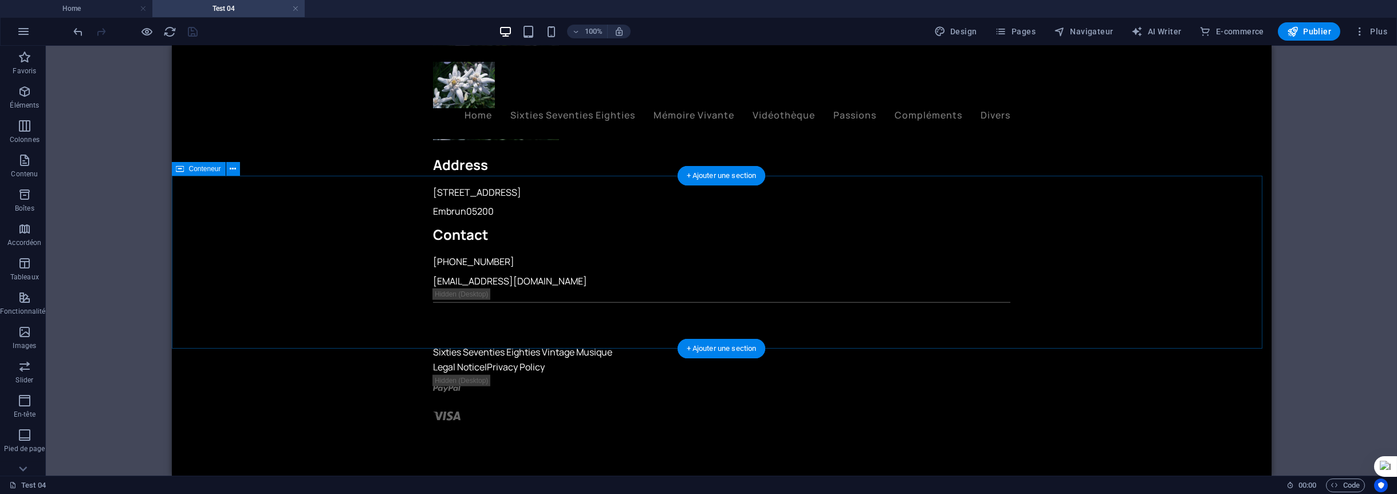
scroll to position [9159, 0]
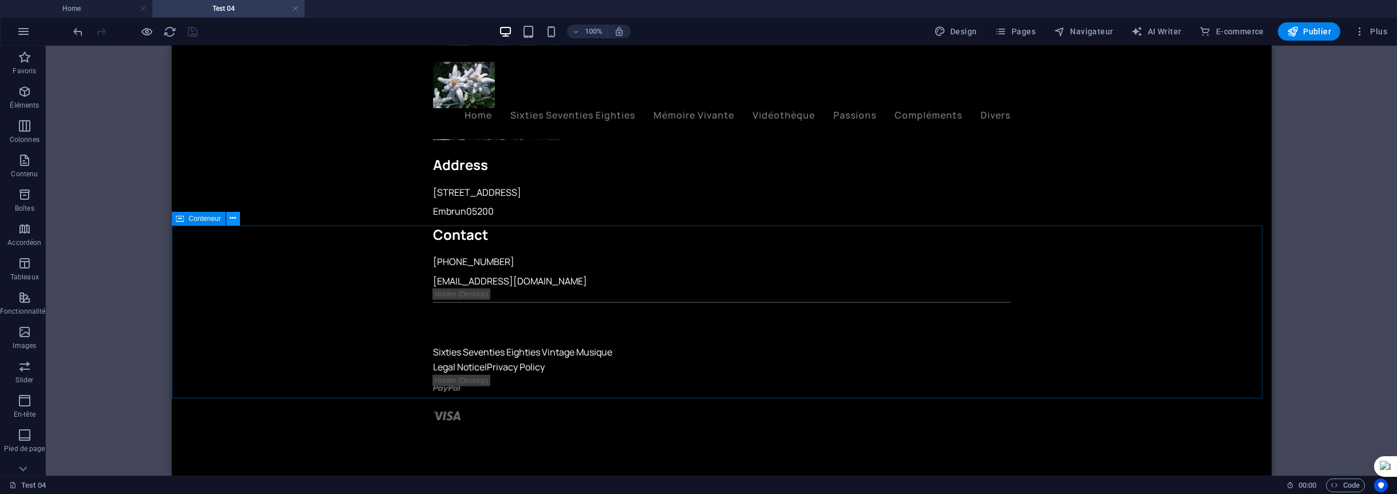
click at [233, 217] on icon at bounding box center [233, 219] width 6 height 12
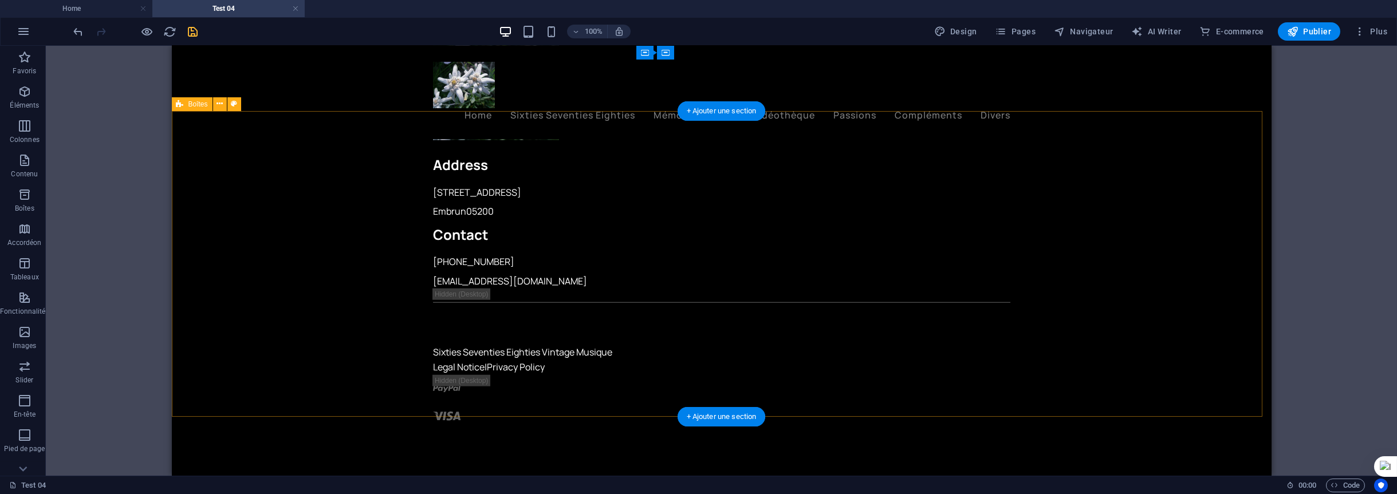
scroll to position [9273, 0]
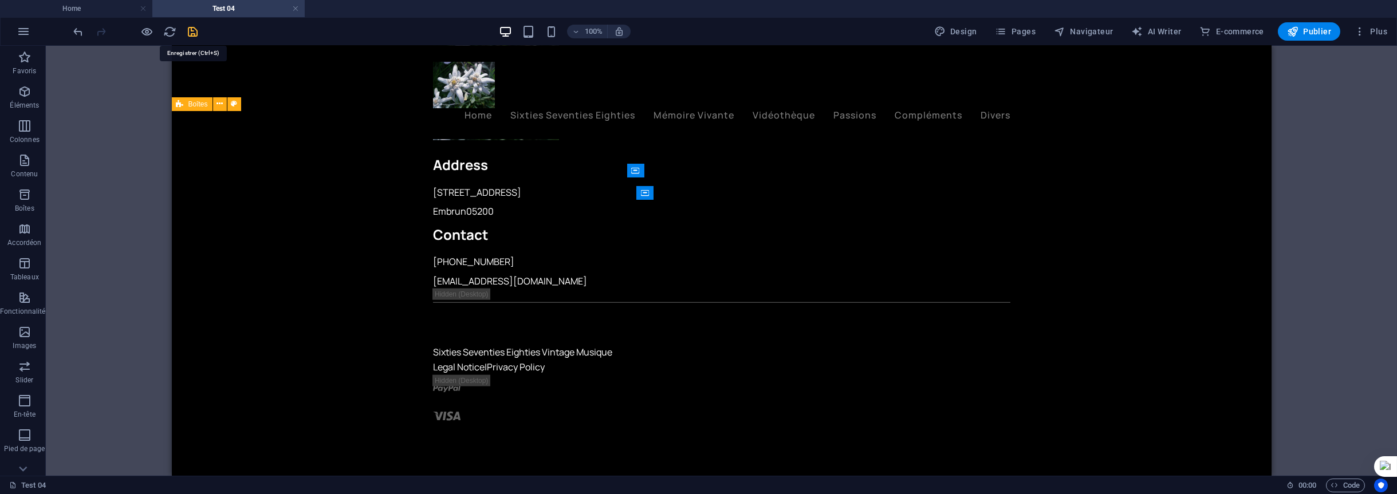
click at [193, 33] on icon "save" at bounding box center [193, 31] width 13 height 13
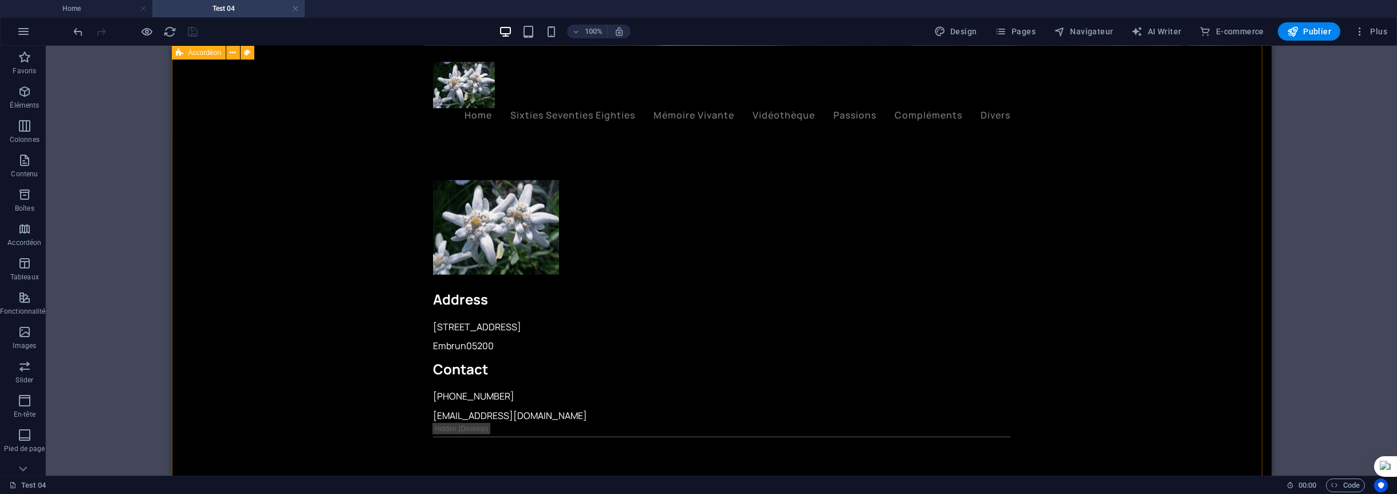
scroll to position [7784, 0]
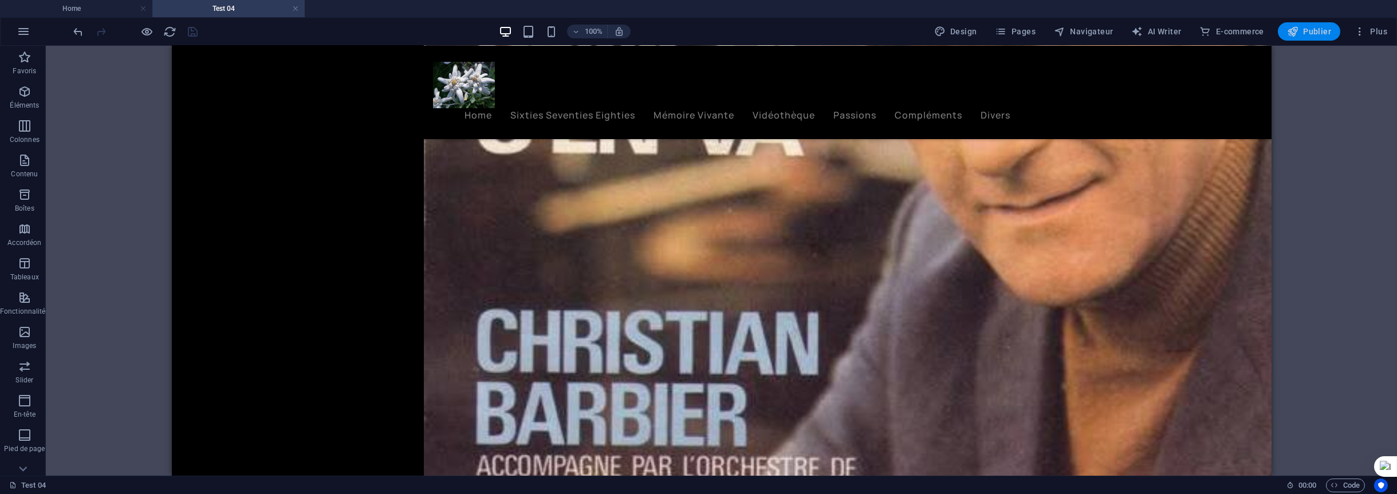
click at [1315, 27] on span "Publier" at bounding box center [1309, 31] width 44 height 11
